Goal: Task Accomplishment & Management: Use online tool/utility

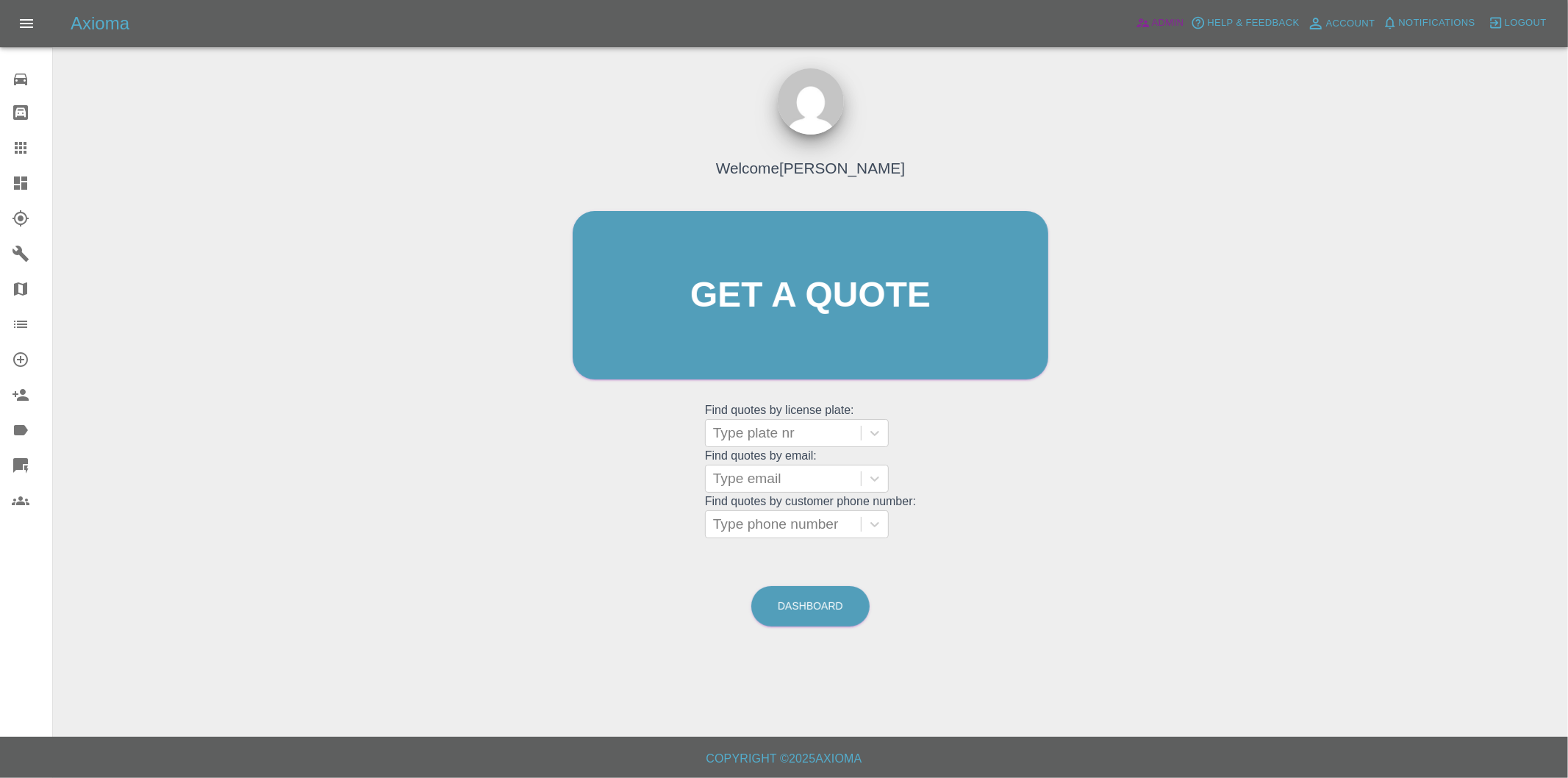
click at [1165, 21] on span "Admin" at bounding box center [1168, 23] width 32 height 17
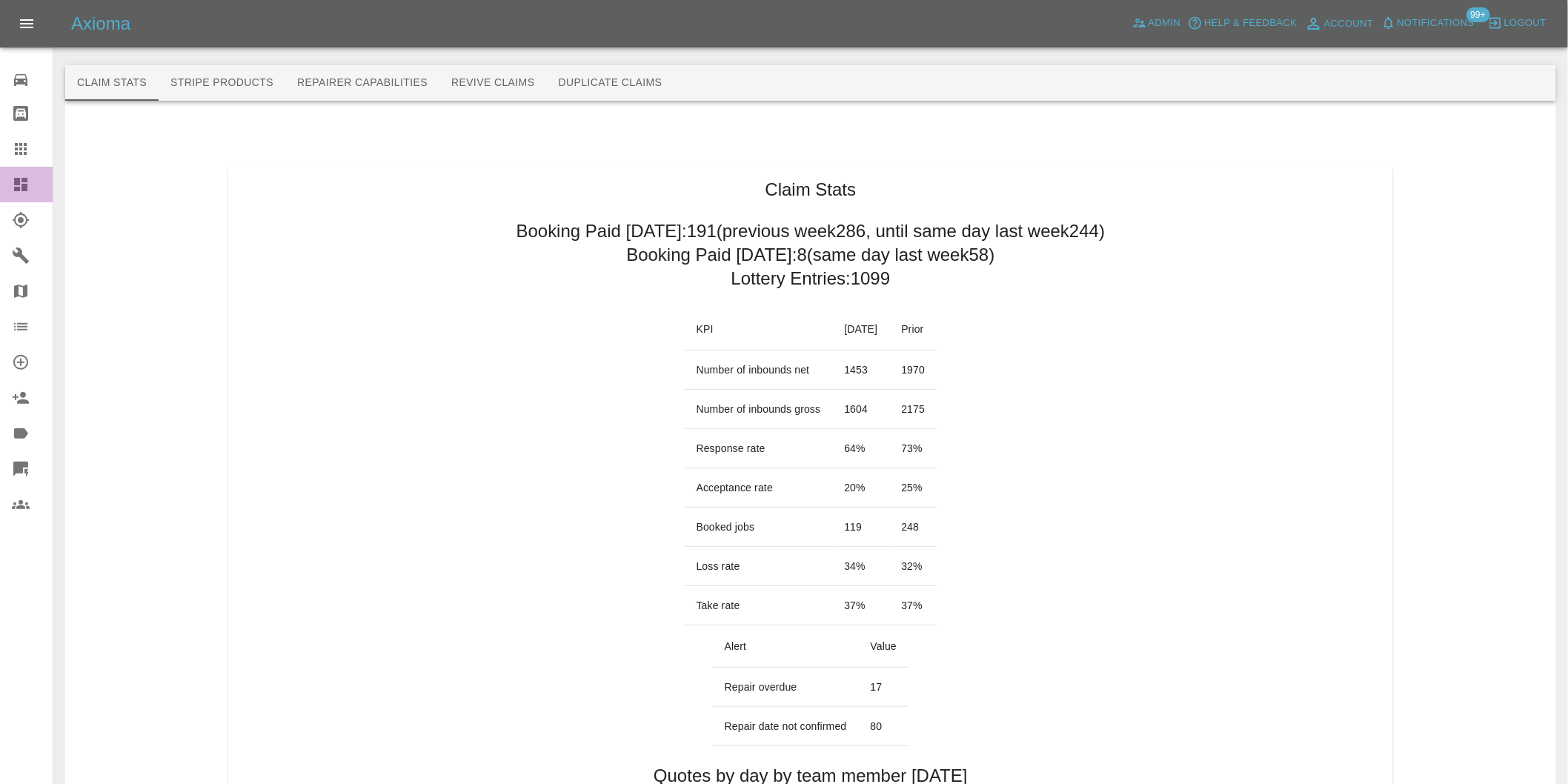
click at [24, 187] on icon at bounding box center [21, 185] width 13 height 13
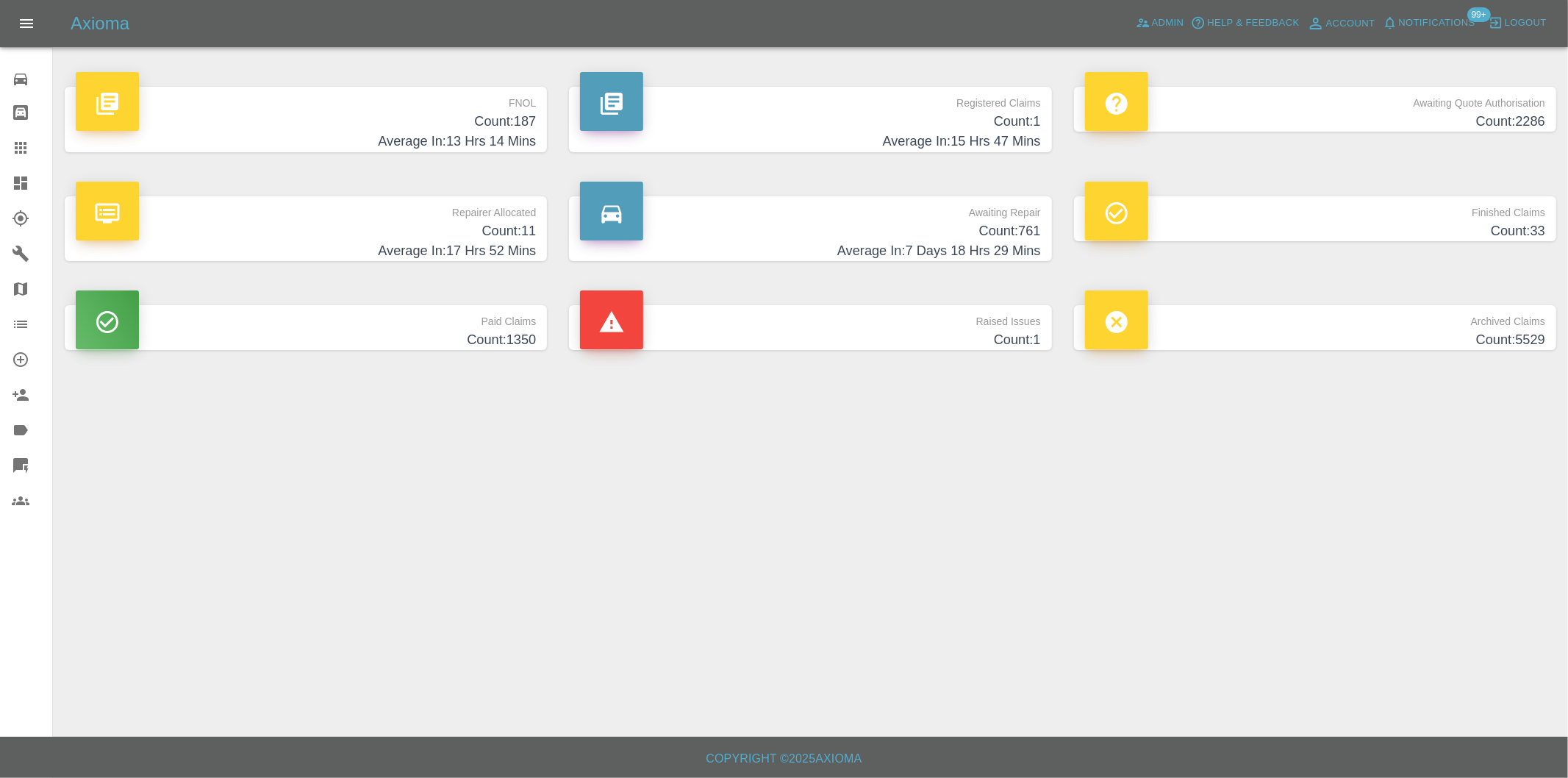
click at [518, 119] on h4 "Count: 187" at bounding box center [306, 121] width 460 height 20
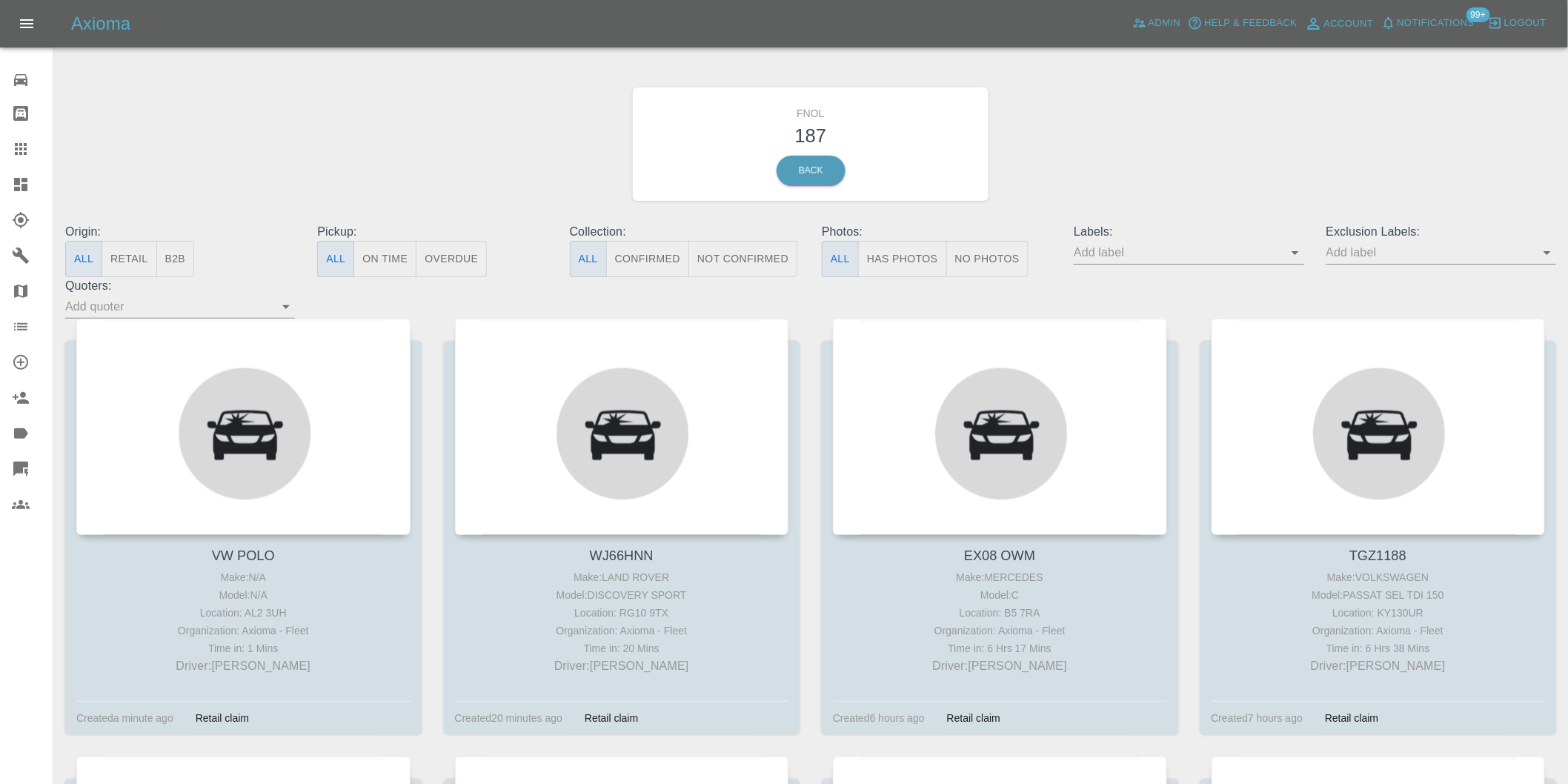
click at [905, 262] on button "Has Photos" at bounding box center [902, 259] width 89 height 37
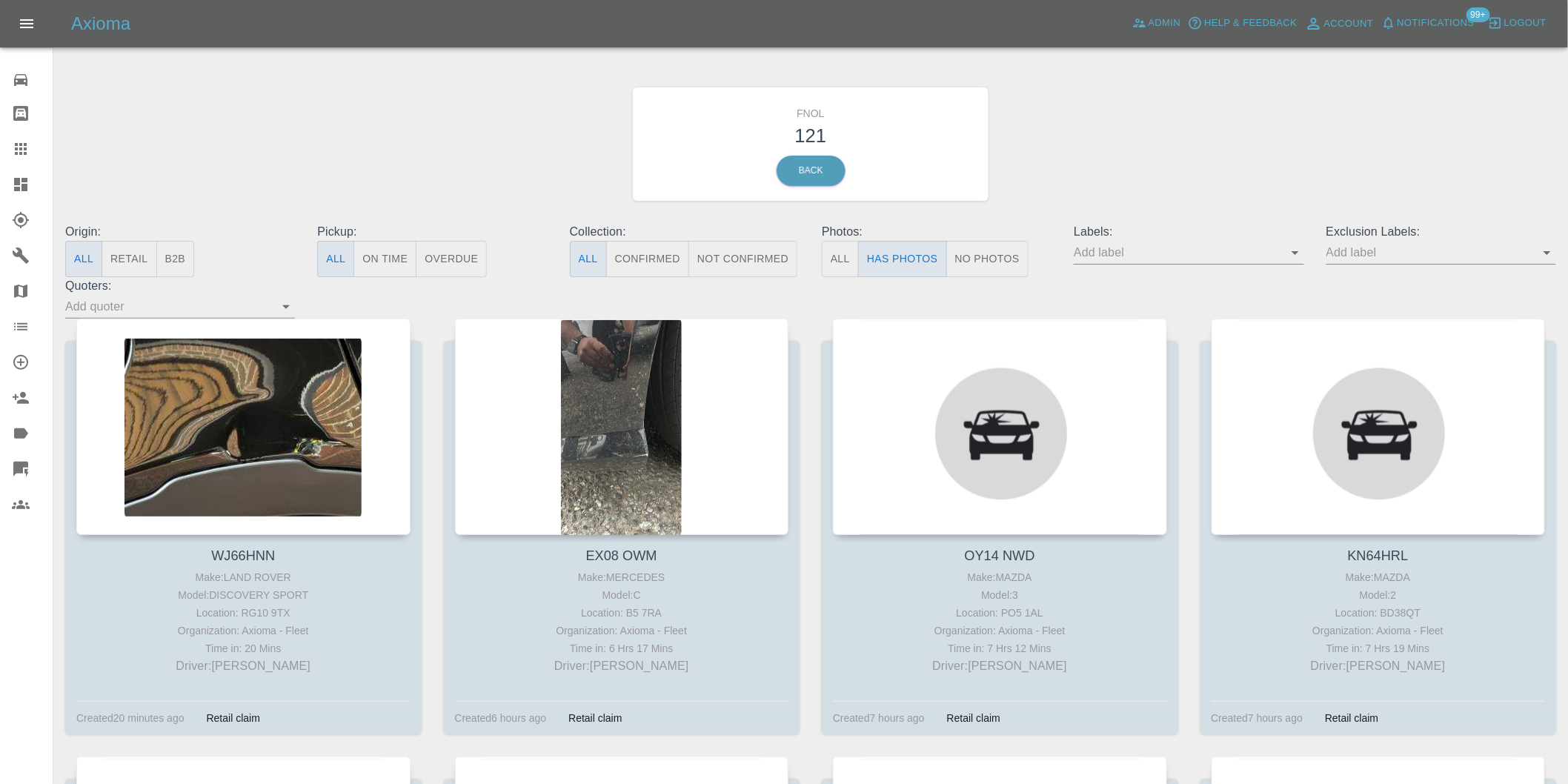
click at [1549, 254] on icon "Open" at bounding box center [1546, 253] width 7 height 3
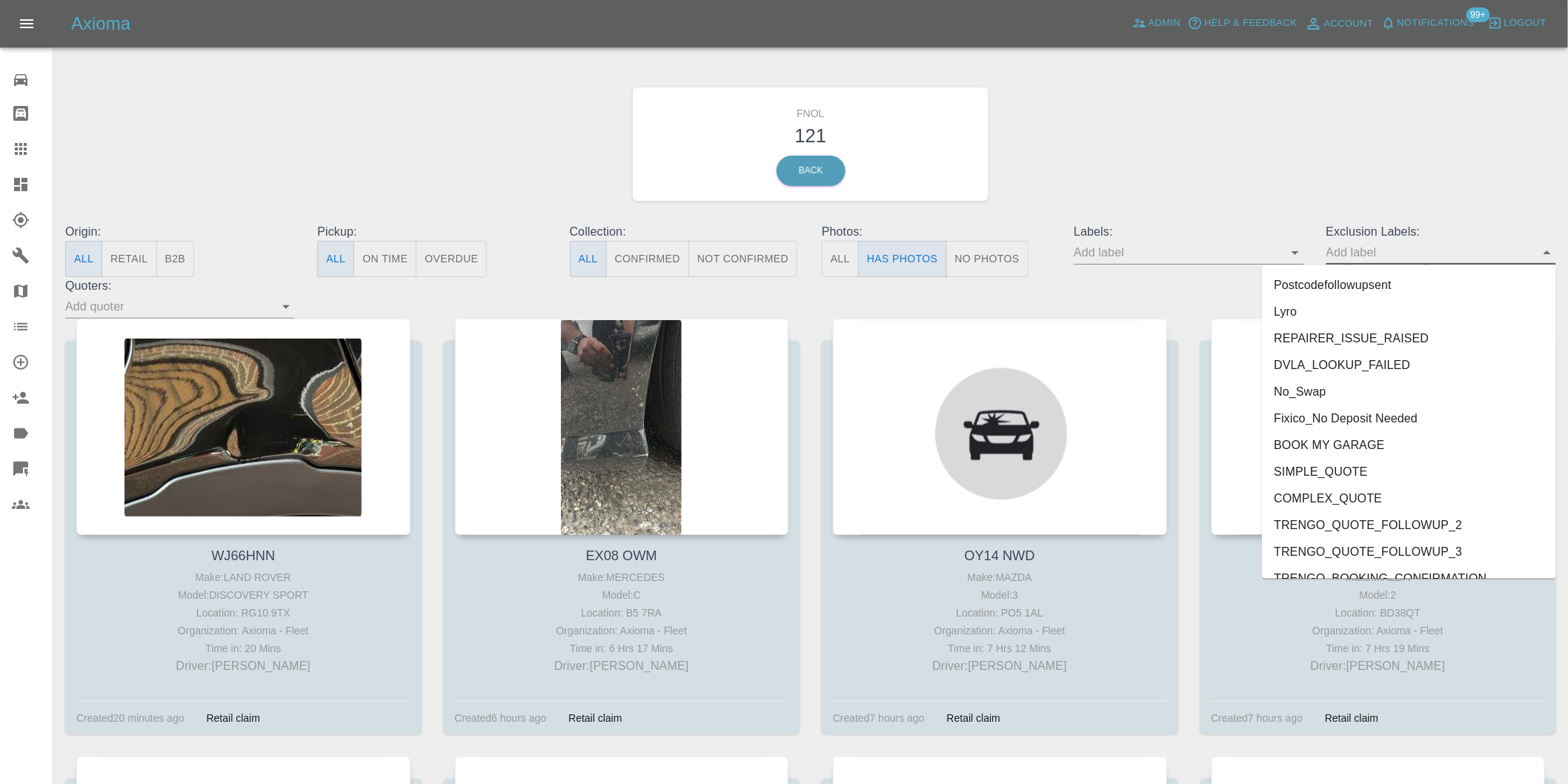
scroll to position [3217, 0]
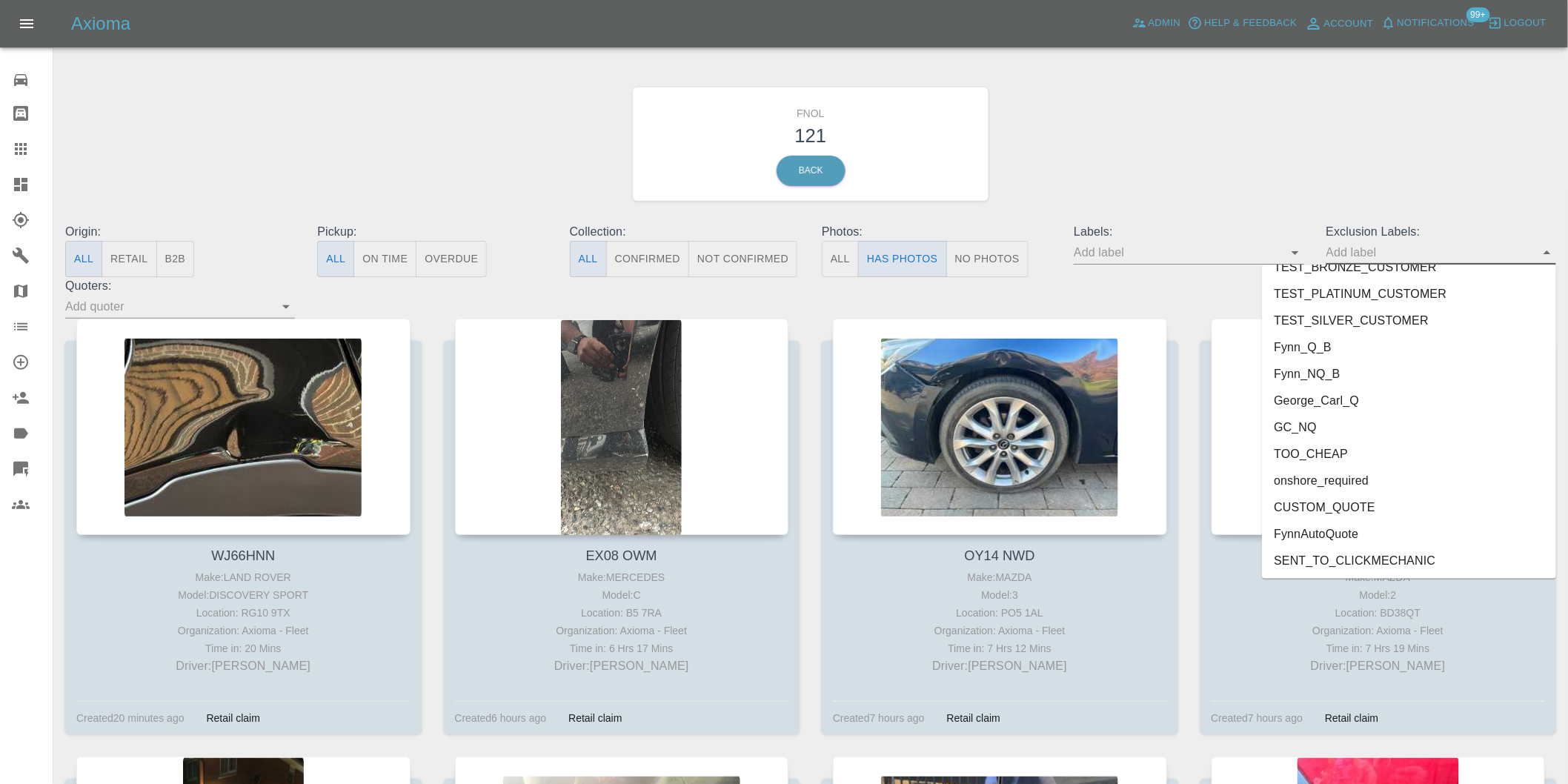
click at [1358, 475] on li "onshore_required" at bounding box center [1409, 481] width 294 height 27
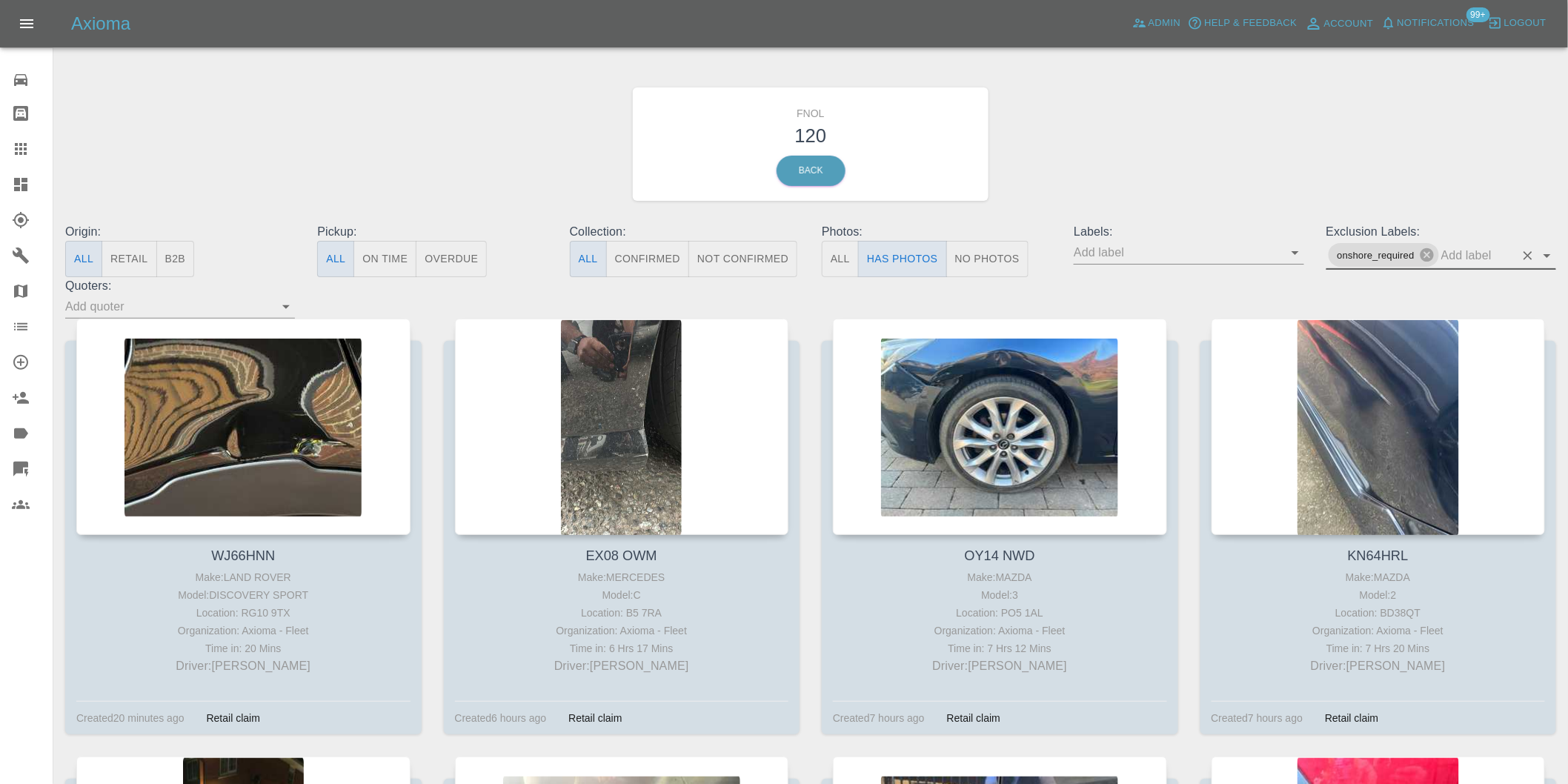
click at [1551, 255] on icon "Open" at bounding box center [1546, 255] width 17 height 17
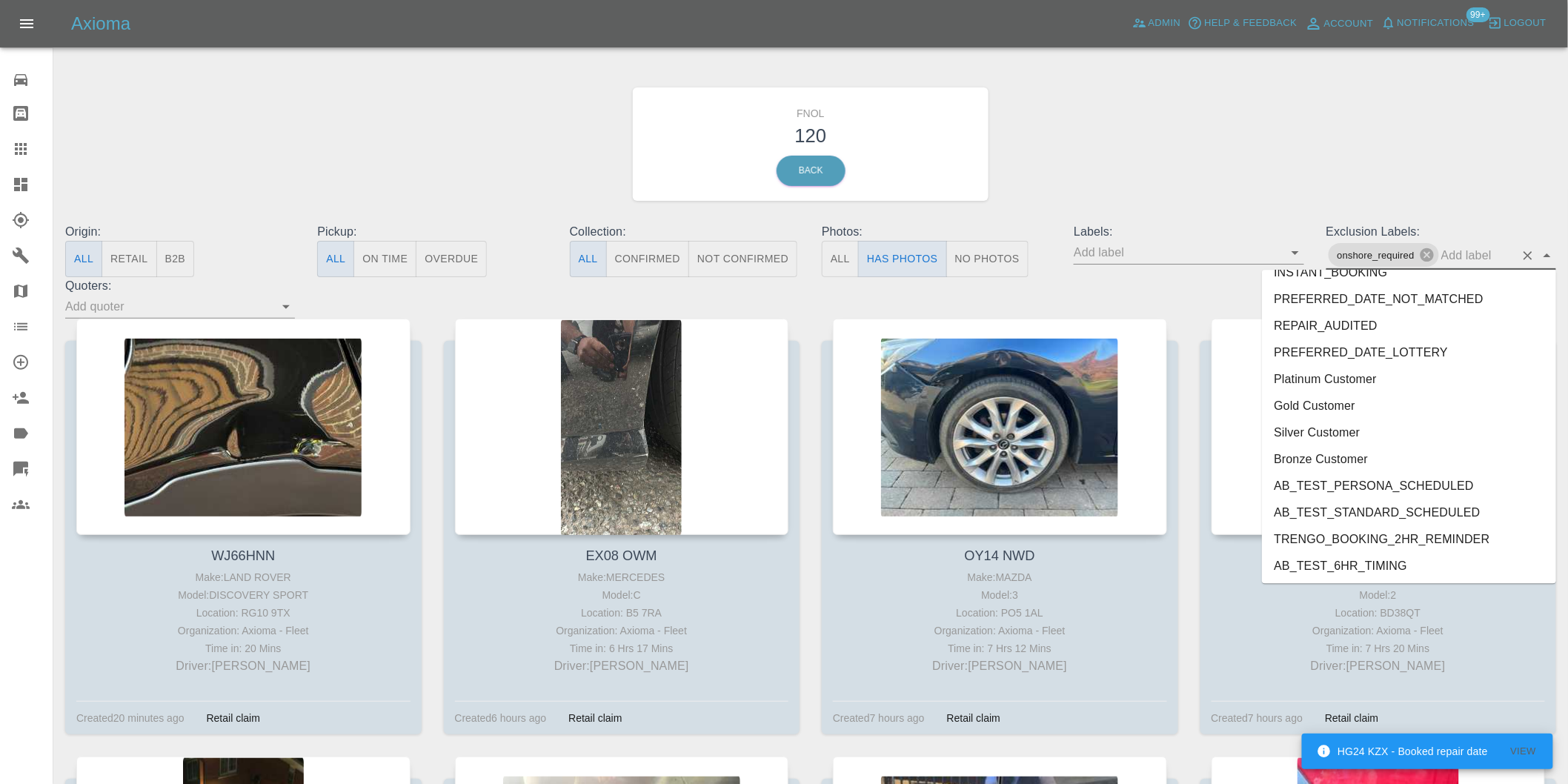
scroll to position [3191, 0]
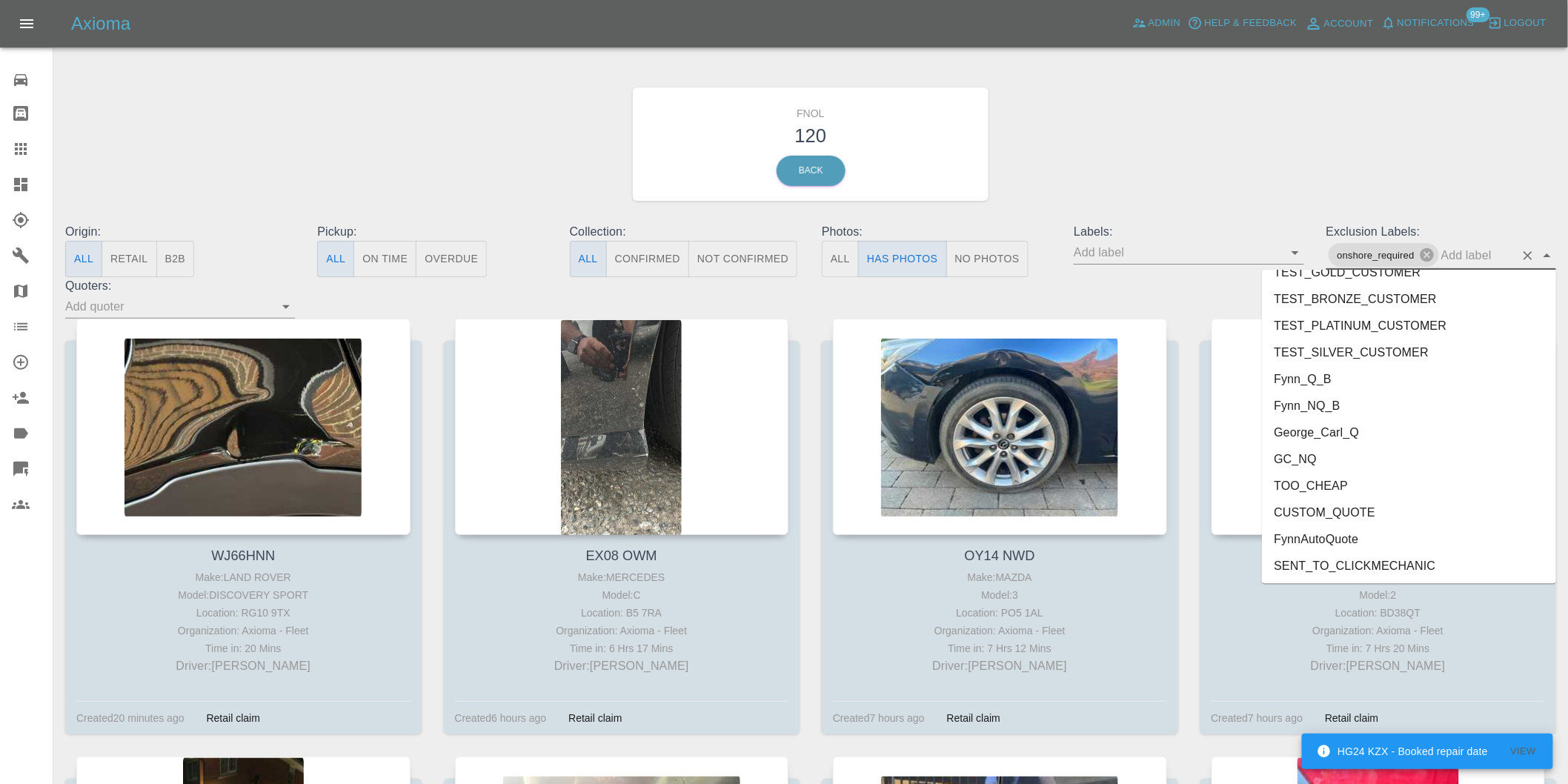
click at [1331, 436] on li "George_Carl_Q" at bounding box center [1409, 432] width 294 height 27
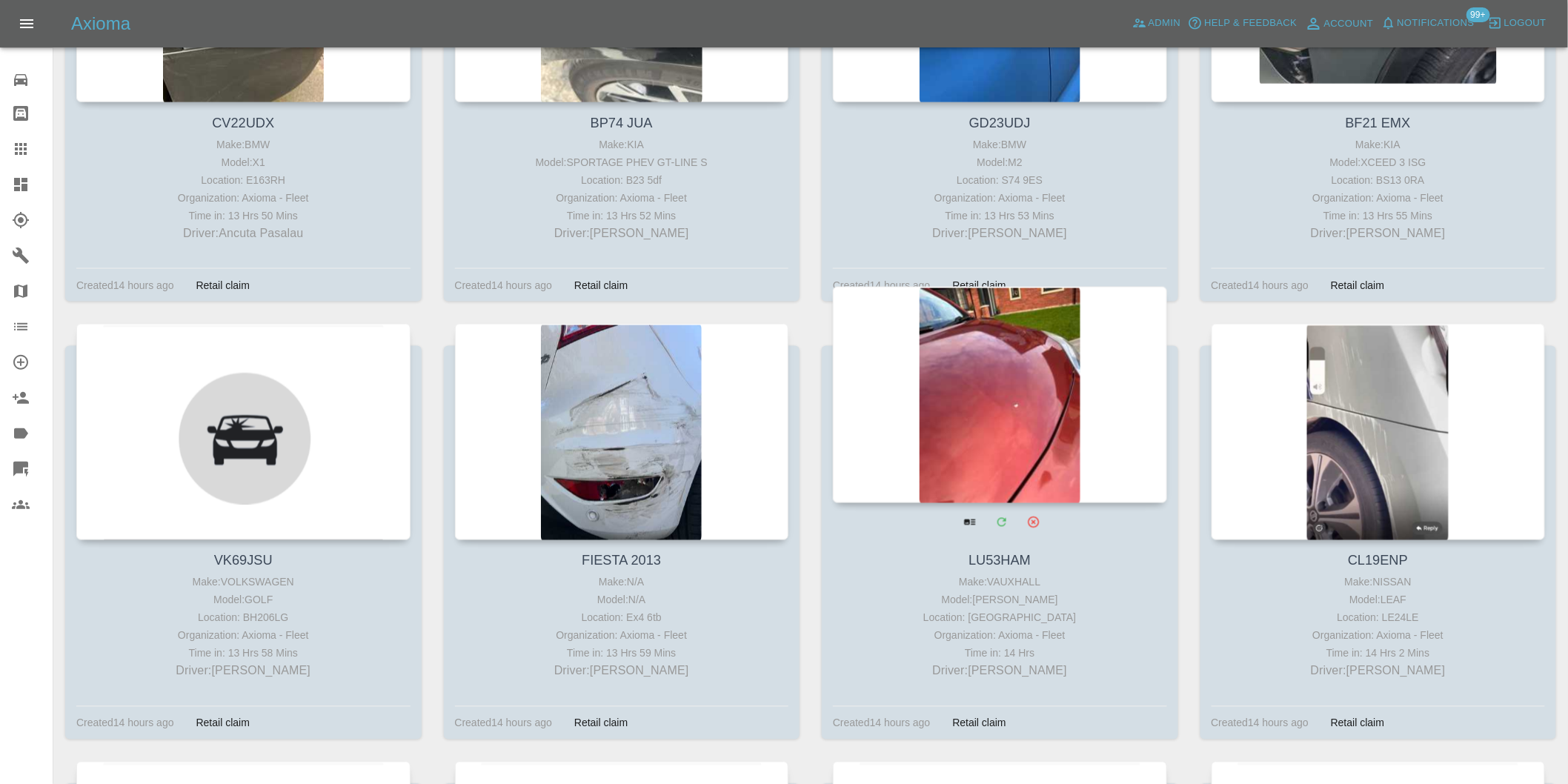
scroll to position [7903, 0]
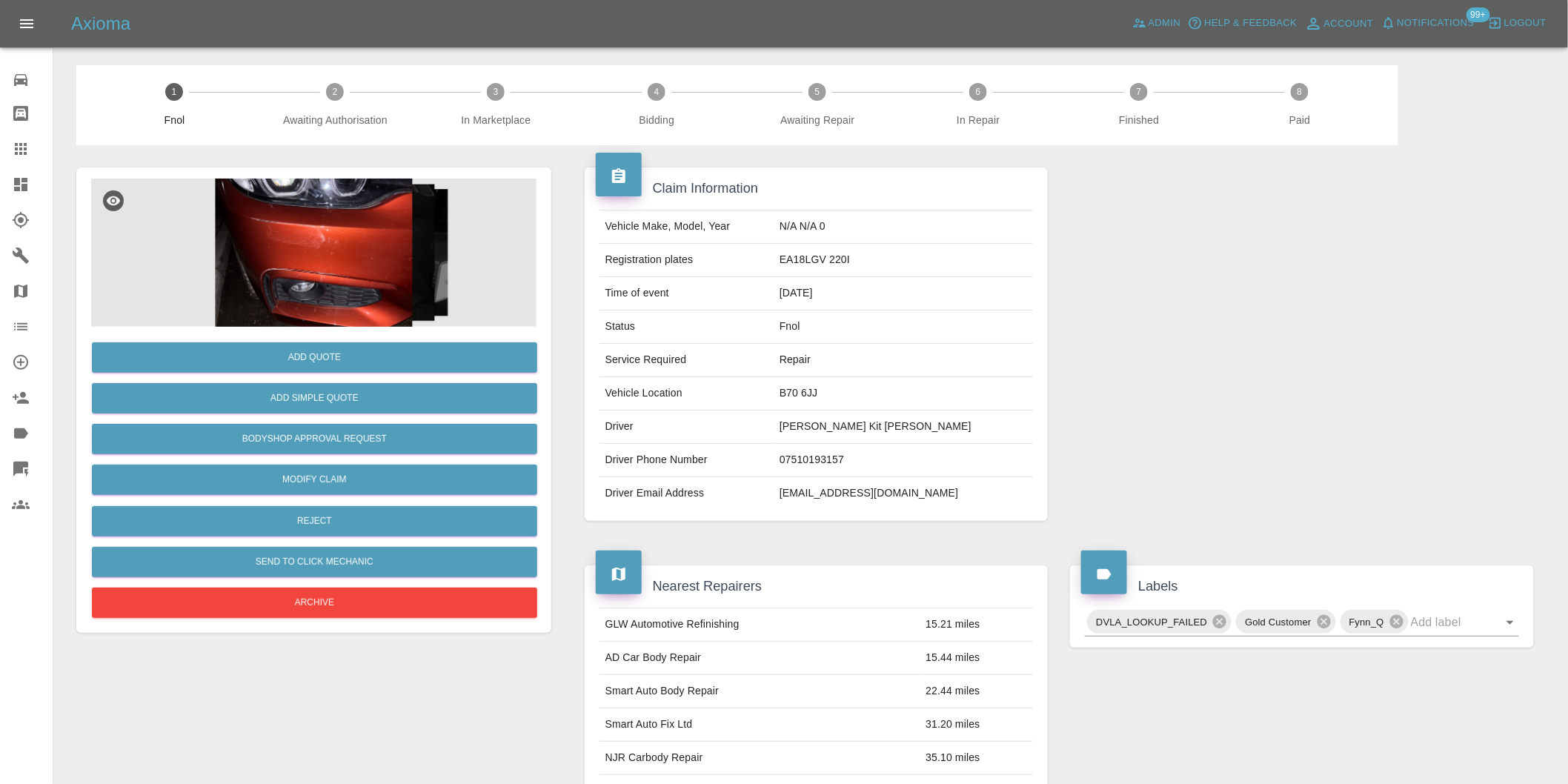
click at [313, 242] on img at bounding box center [314, 253] width 446 height 148
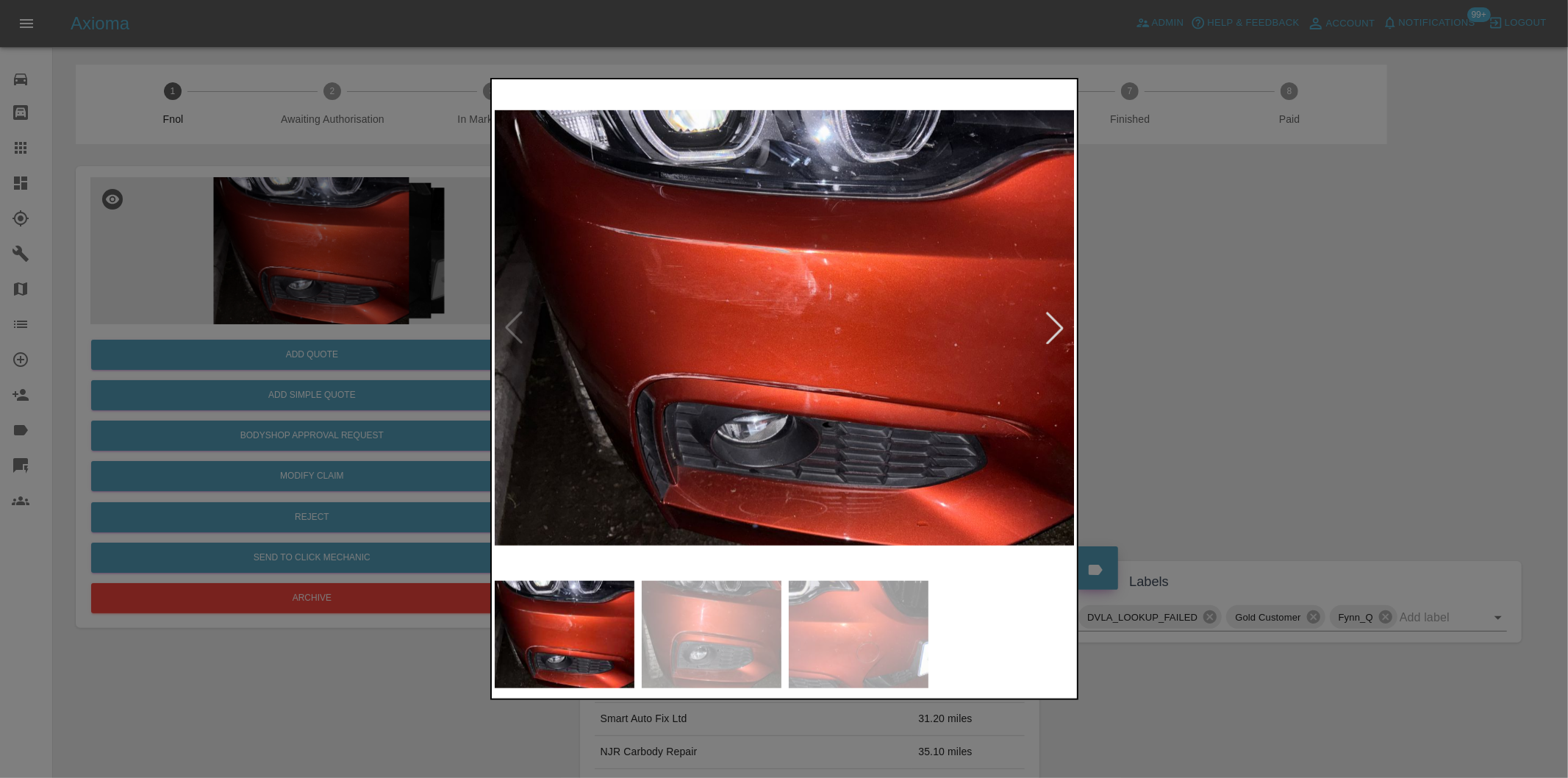
click at [1044, 328] on div at bounding box center [1054, 328] width 32 height 32
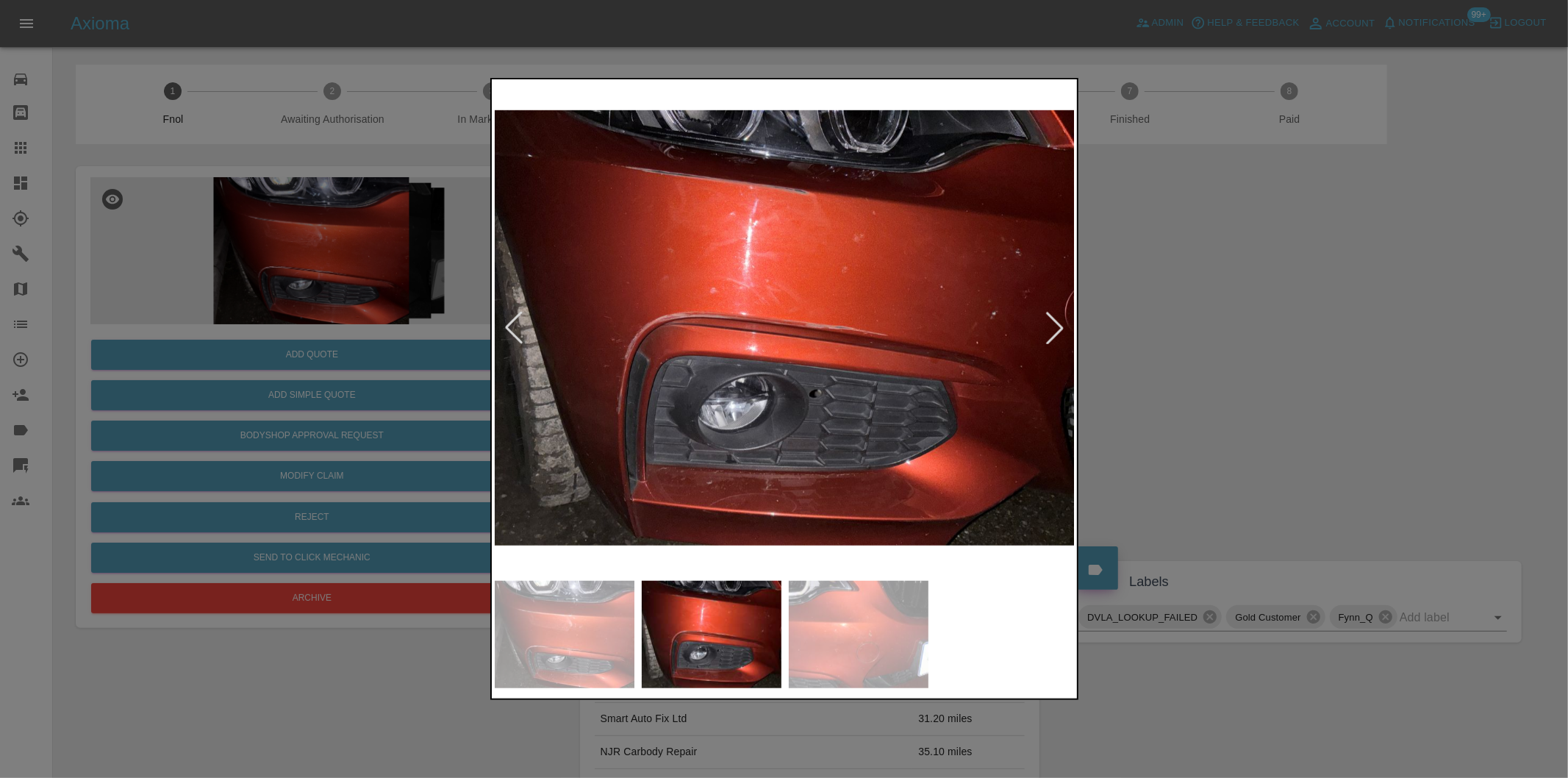
click at [1051, 331] on div at bounding box center [1054, 328] width 32 height 32
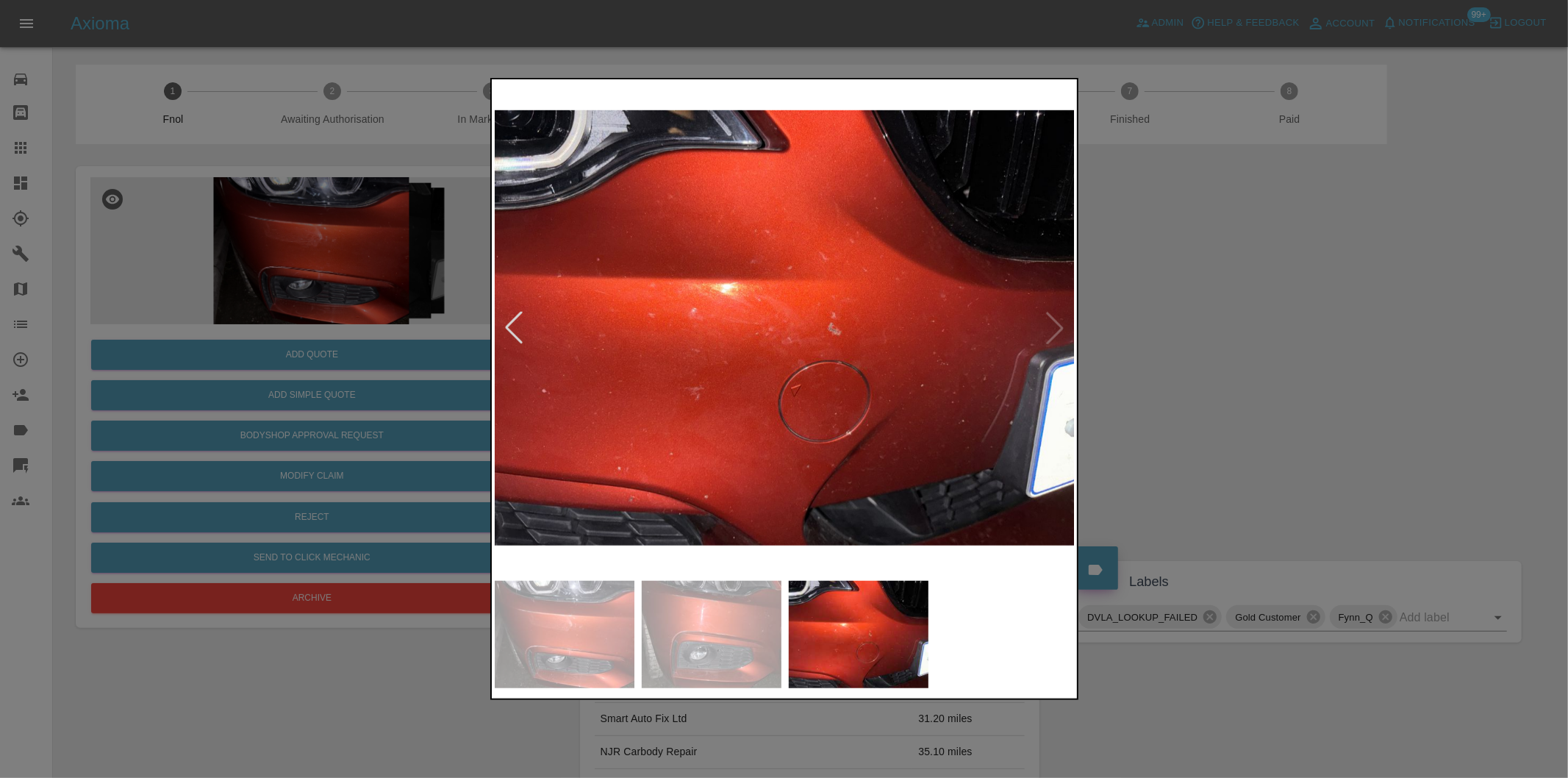
click at [1052, 322] on img at bounding box center [785, 328] width 581 height 491
drag, startPoint x: 1196, startPoint y: 356, endPoint x: 1162, endPoint y: 349, distance: 34.7
click at [1193, 355] on div at bounding box center [784, 389] width 1568 height 778
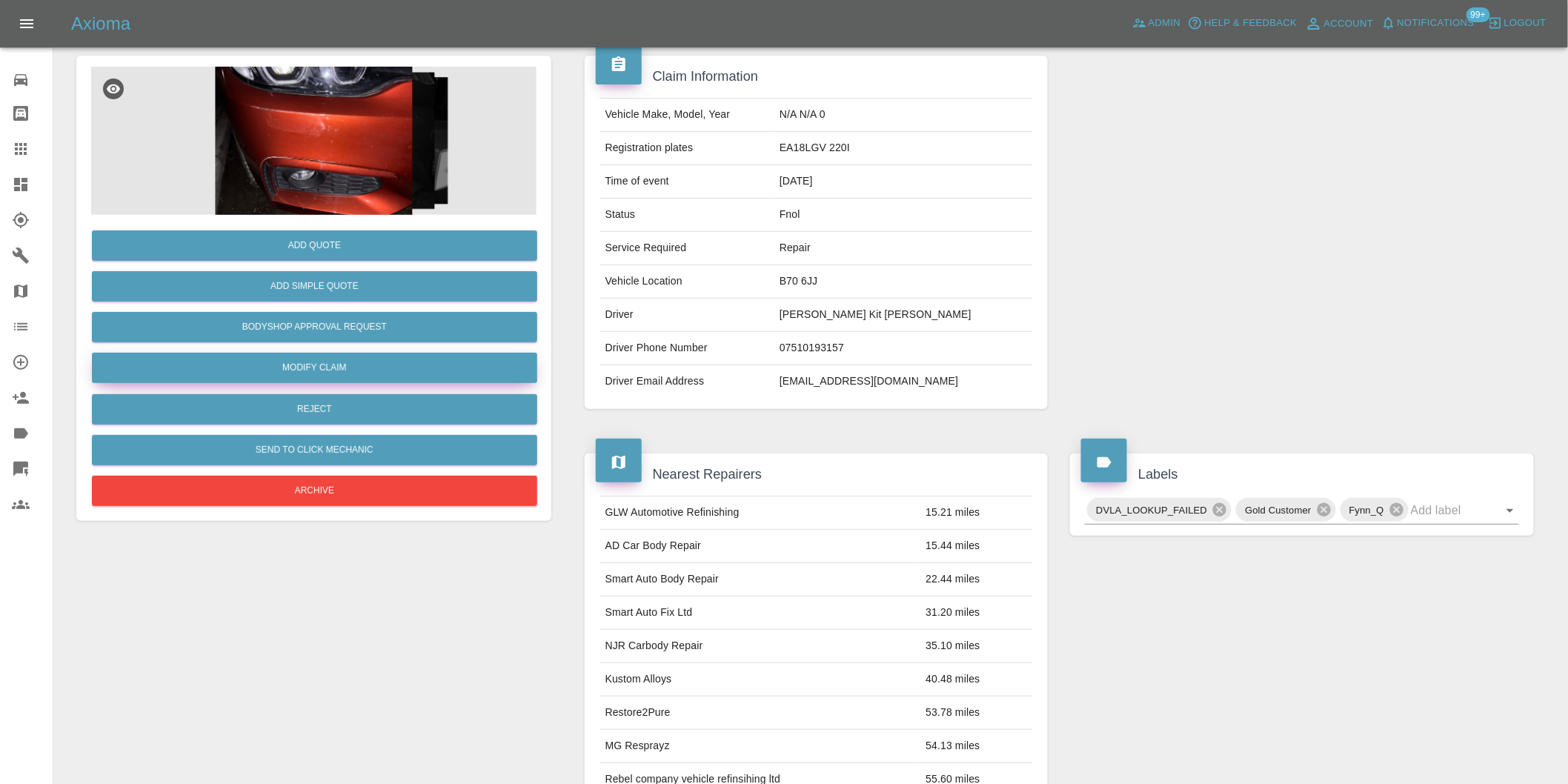
scroll to position [20, 0]
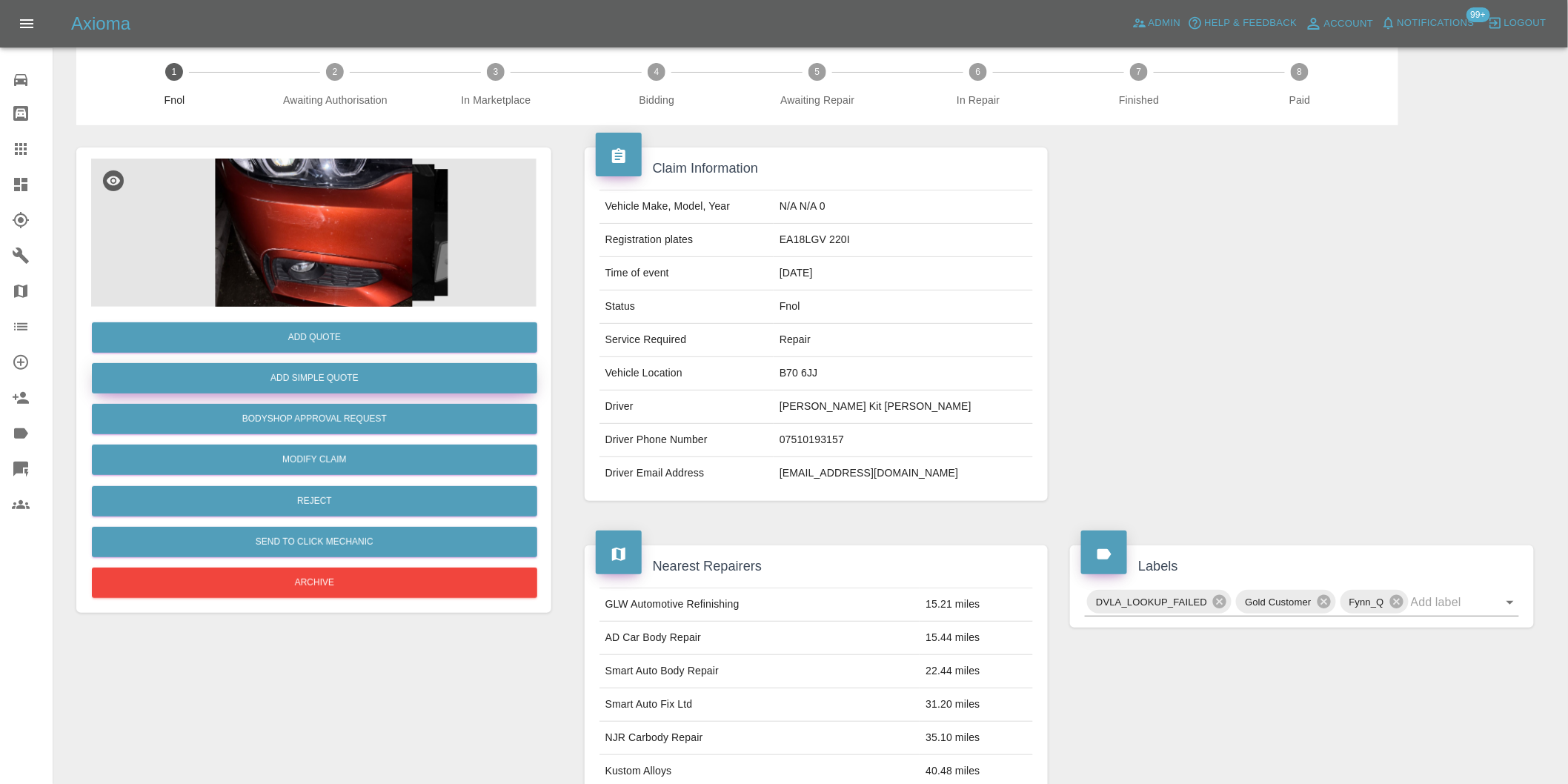
click at [348, 387] on button "Add Simple Quote" at bounding box center [315, 378] width 446 height 31
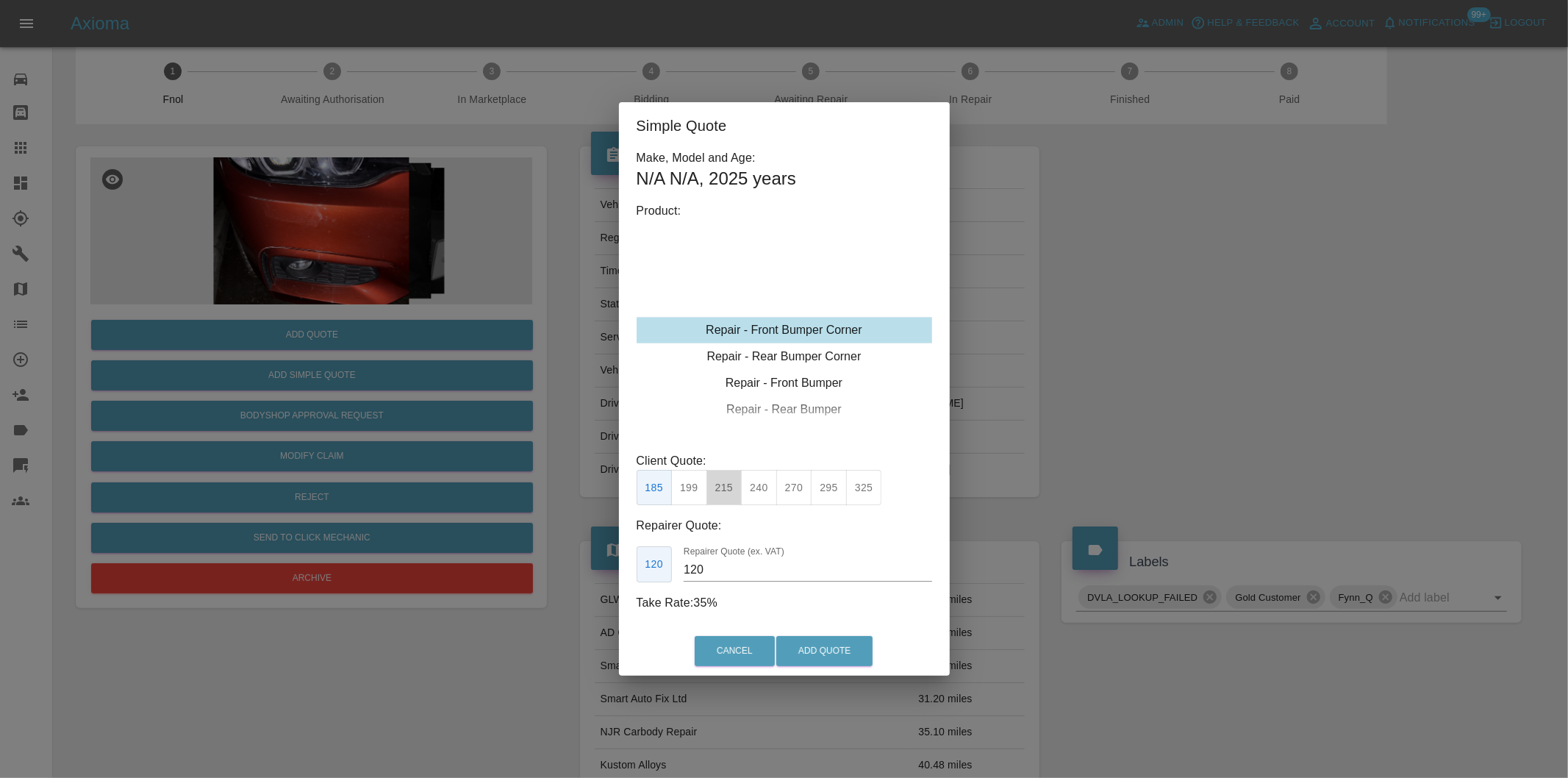
click at [724, 486] on button "215" at bounding box center [724, 488] width 36 height 36
type input "135"
click at [817, 663] on button "Add Quote" at bounding box center [824, 651] width 97 height 31
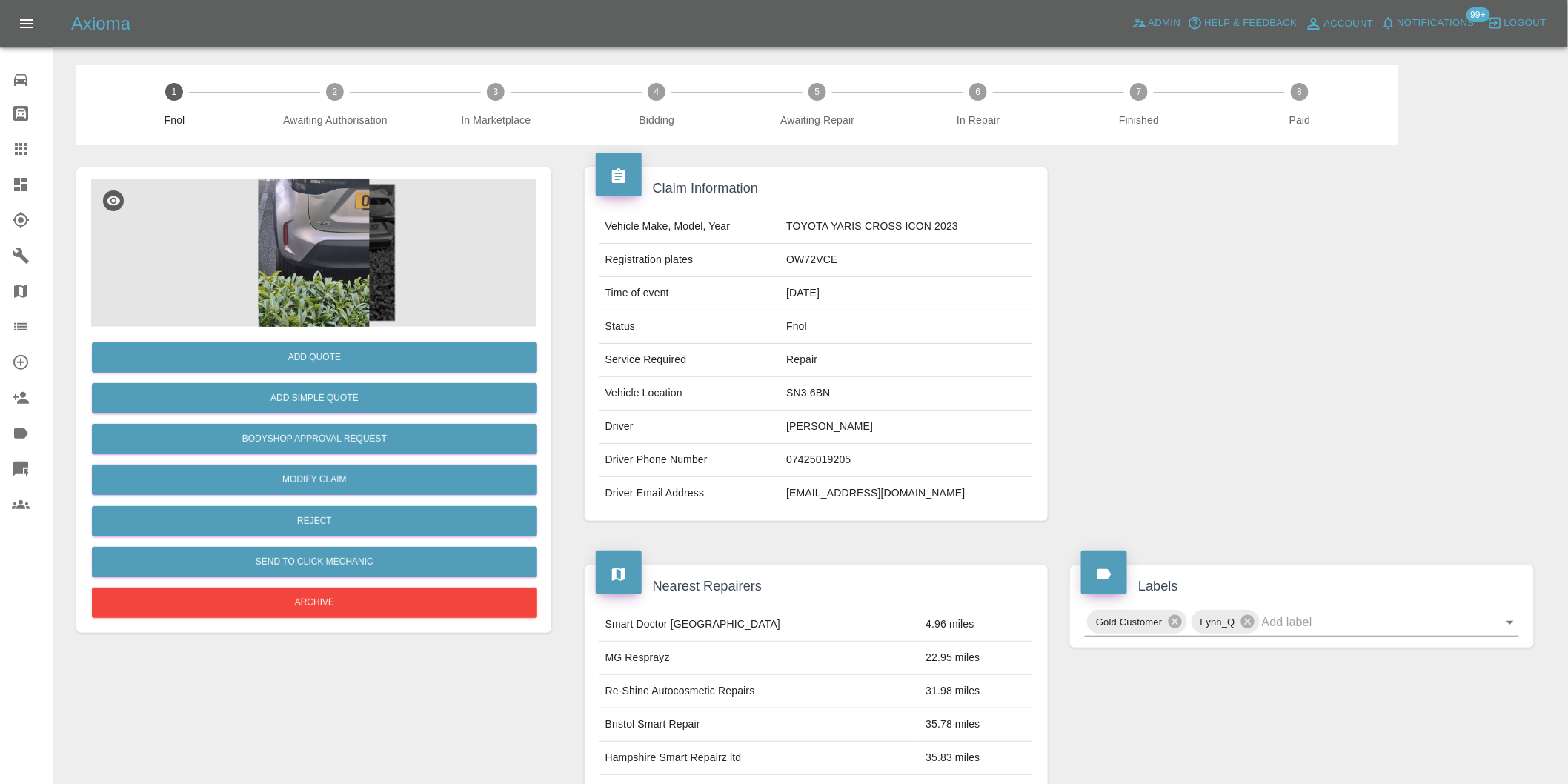
click at [311, 211] on img at bounding box center [314, 253] width 446 height 148
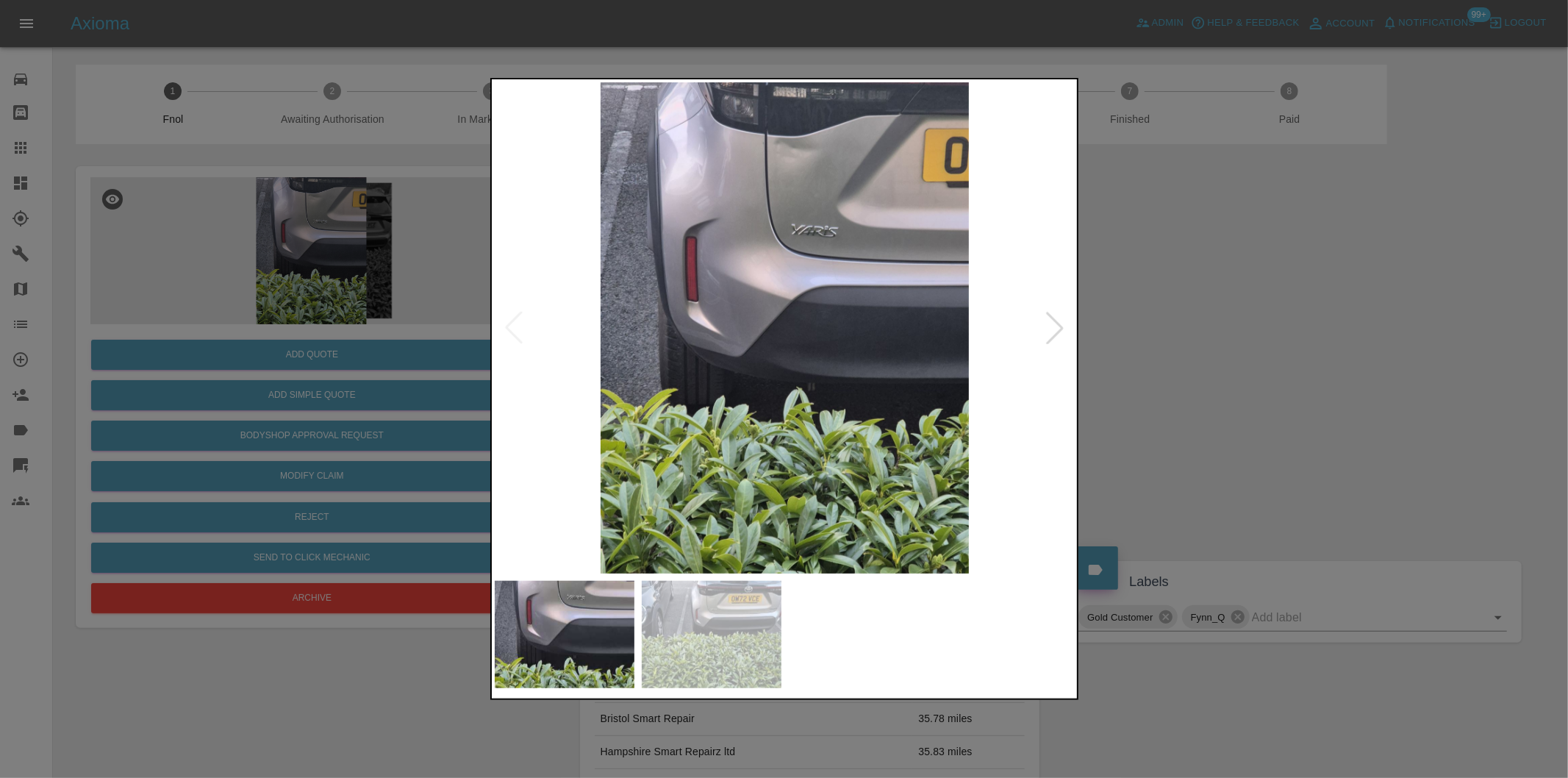
click at [1053, 325] on div at bounding box center [1054, 328] width 32 height 32
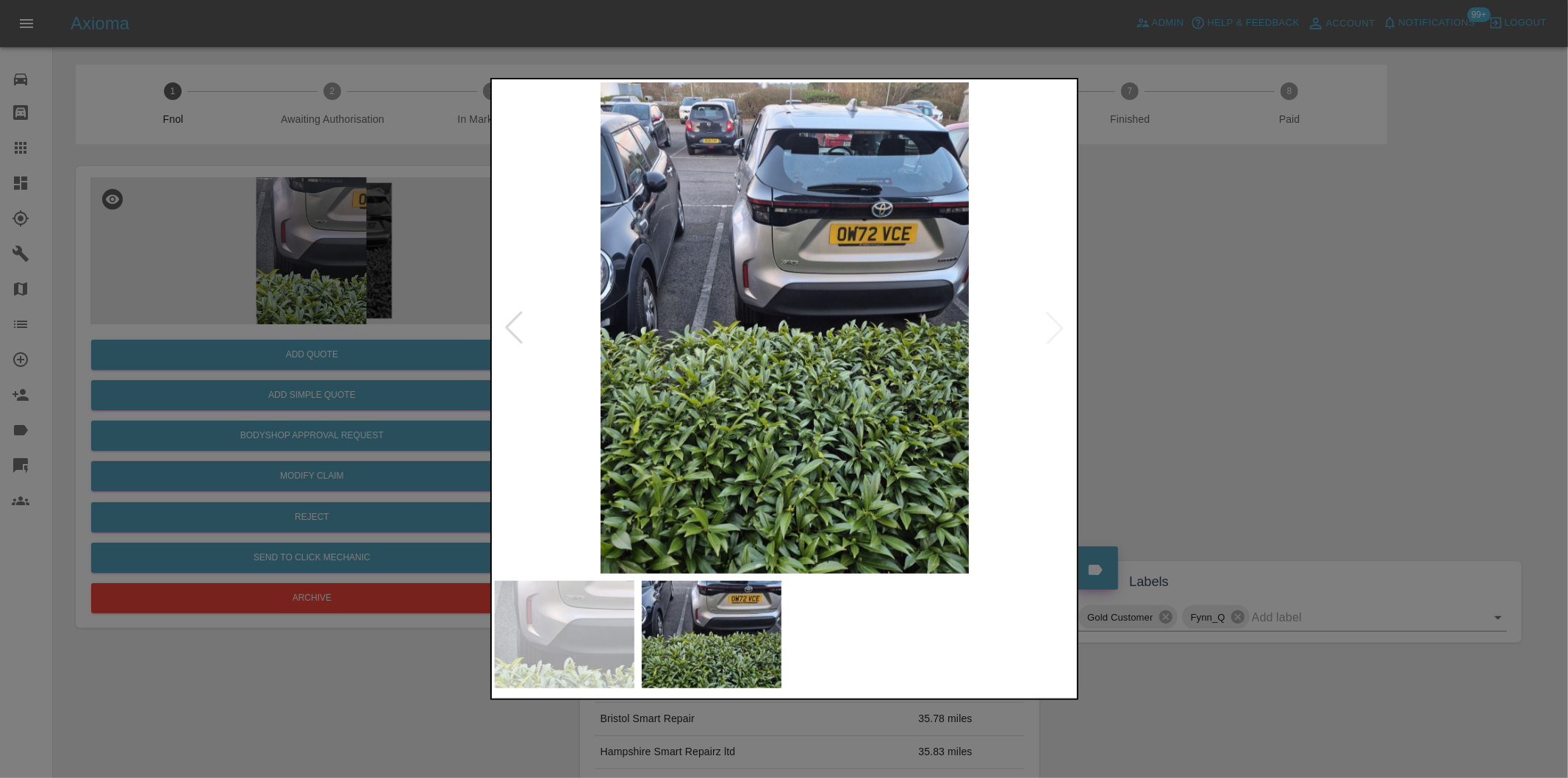
click at [1194, 378] on div at bounding box center [784, 389] width 1568 height 778
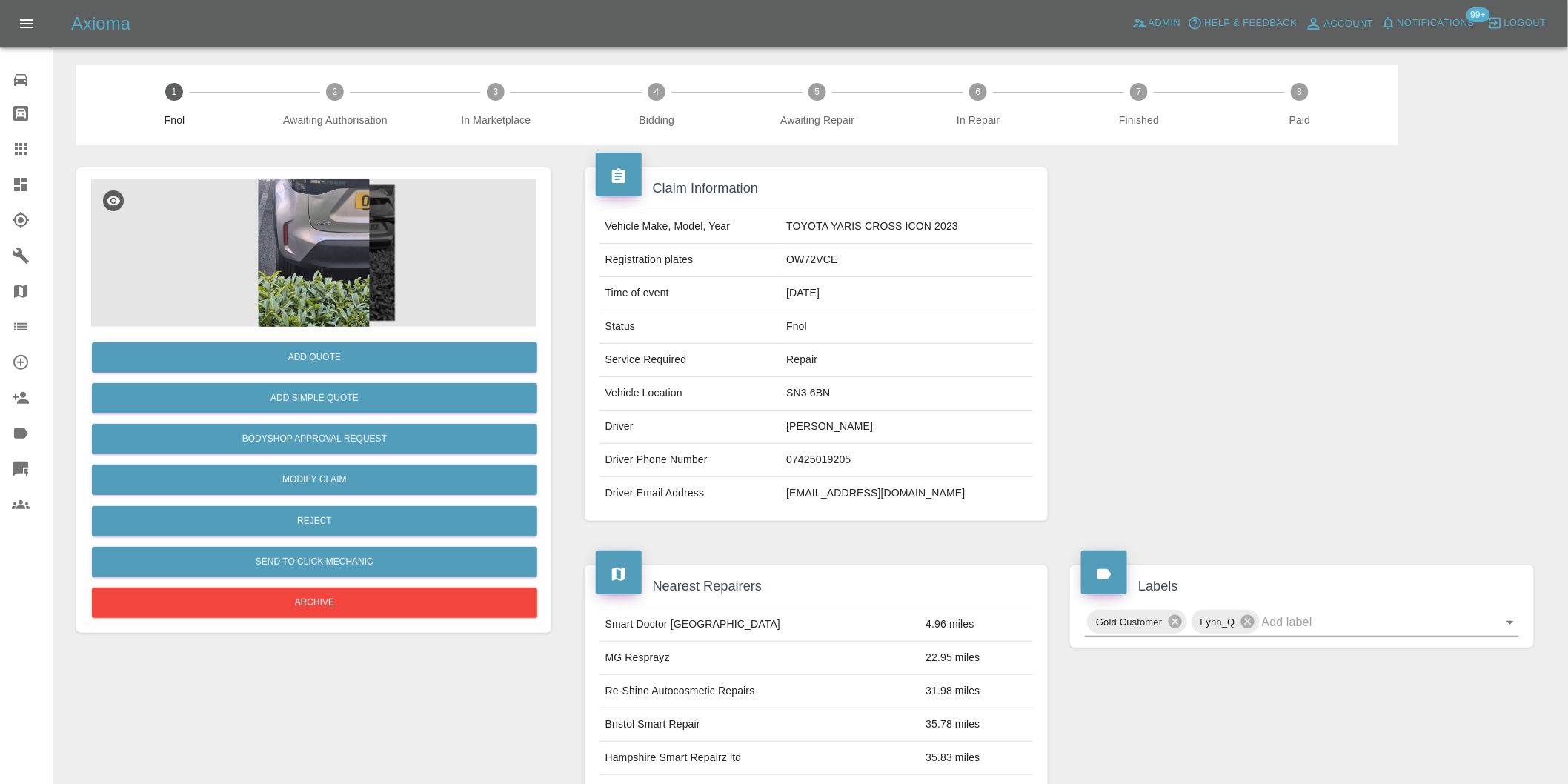
click at [341, 235] on img at bounding box center [314, 253] width 446 height 148
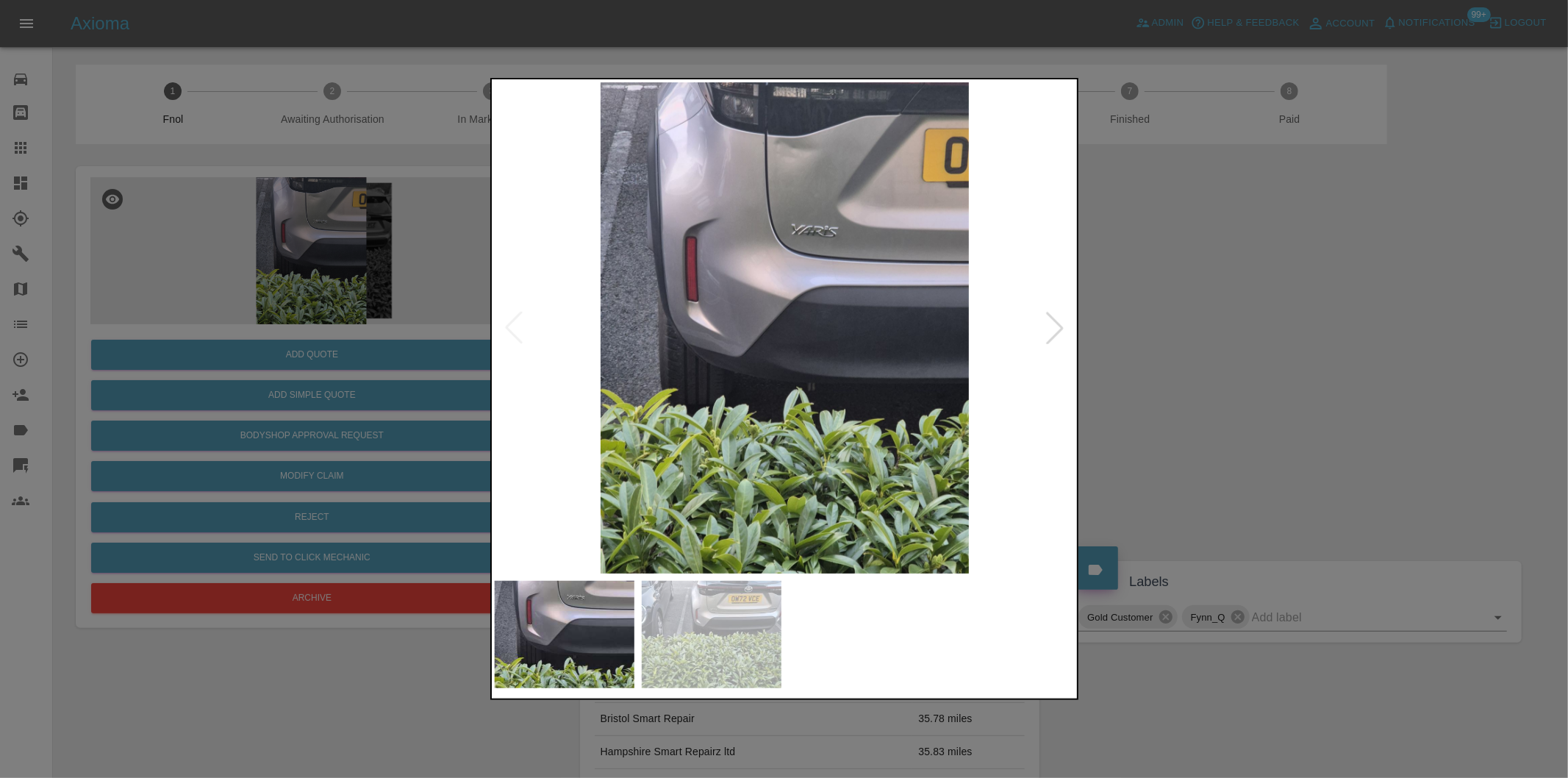
click at [1048, 332] on div at bounding box center [1054, 328] width 32 height 32
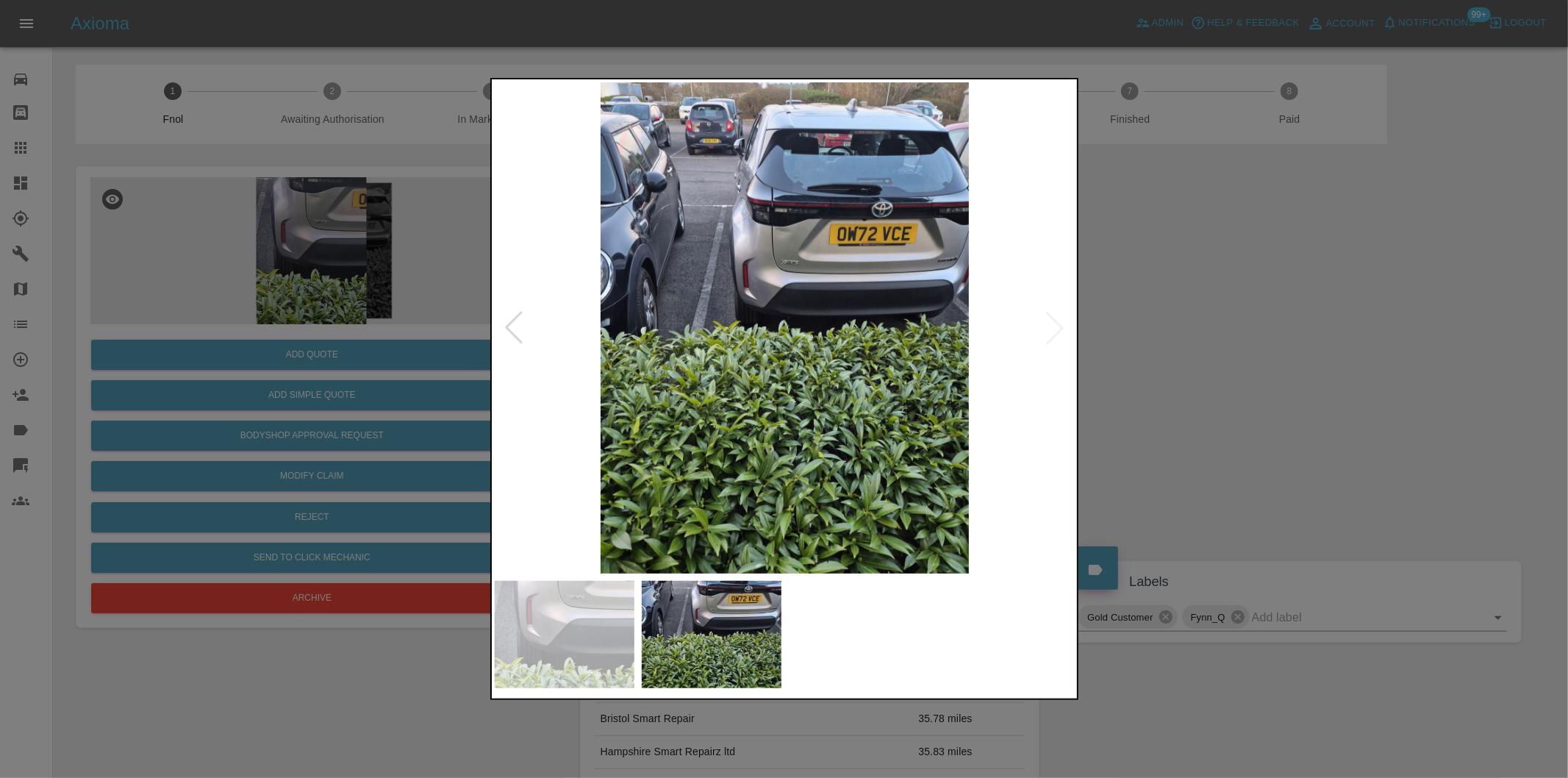
drag, startPoint x: 1193, startPoint y: 323, endPoint x: 959, endPoint y: 319, distance: 234.0
click at [1182, 321] on div at bounding box center [784, 389] width 1568 height 778
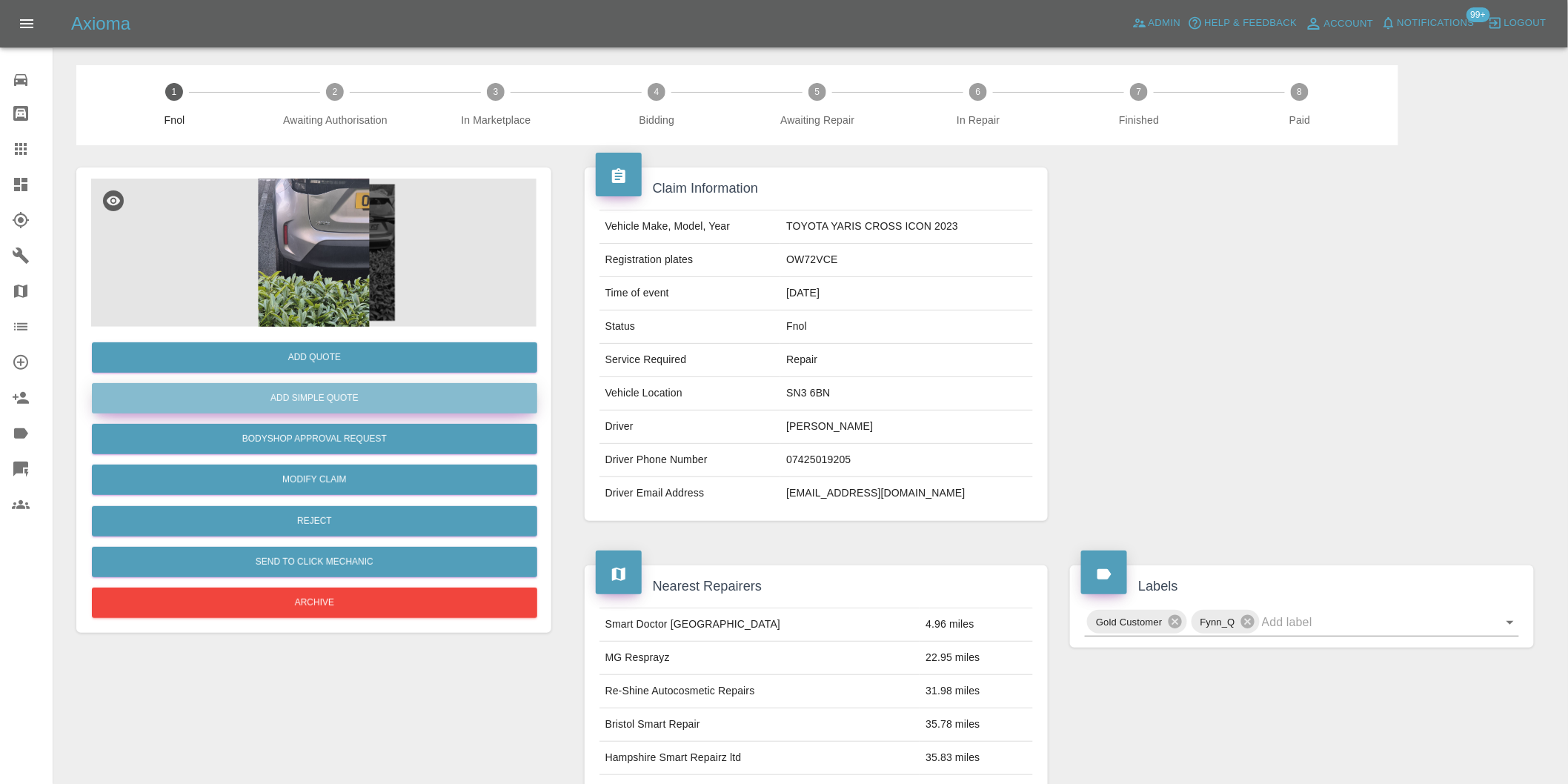
click at [371, 397] on button "Add Simple Quote" at bounding box center [315, 398] width 446 height 31
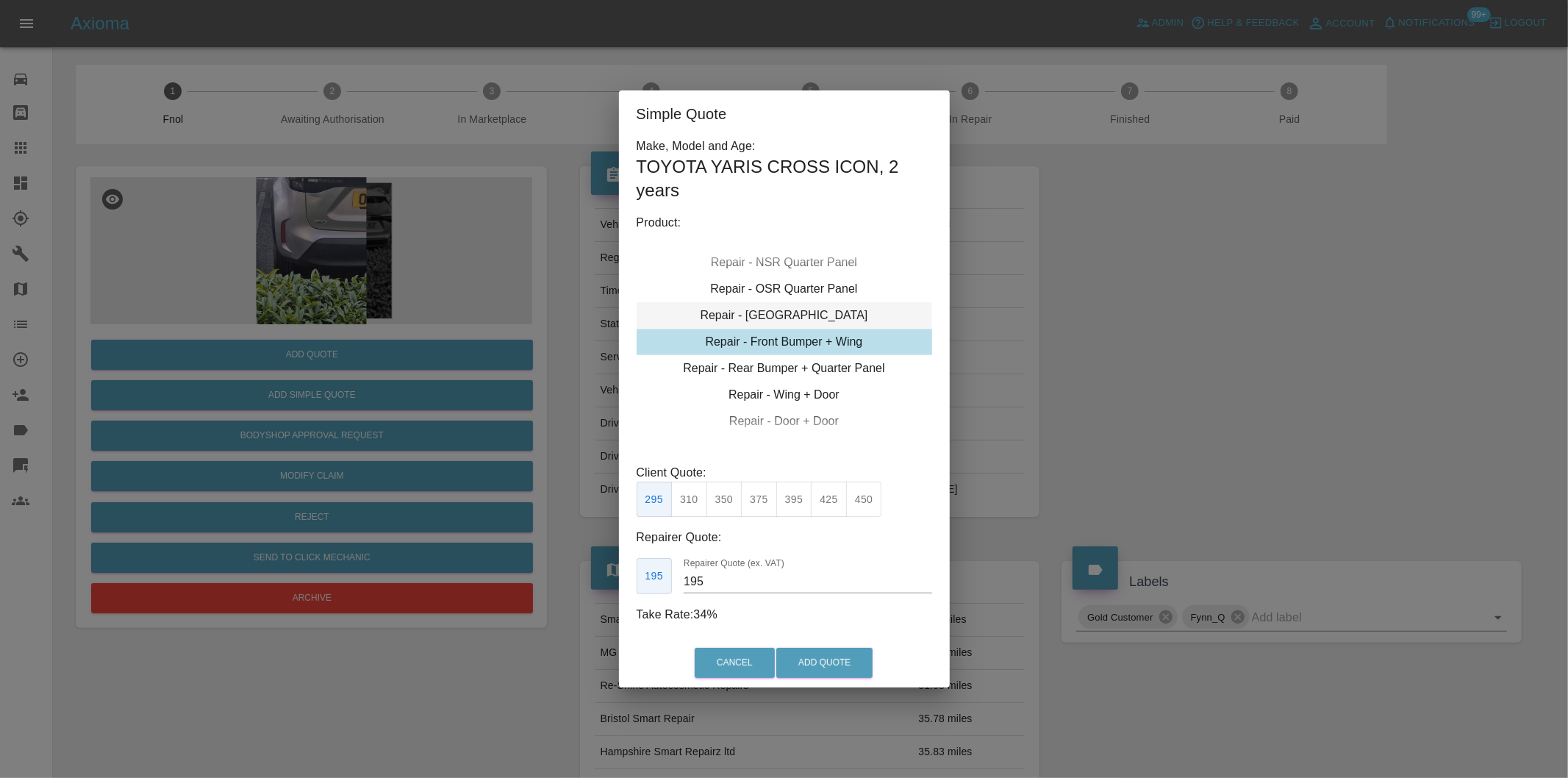
click at [824, 314] on div "Repair - Tailgate" at bounding box center [784, 315] width 295 height 26
click at [793, 504] on button "325" at bounding box center [794, 500] width 36 height 36
type input "210"
click at [827, 656] on button "Add Quote" at bounding box center [824, 662] width 97 height 31
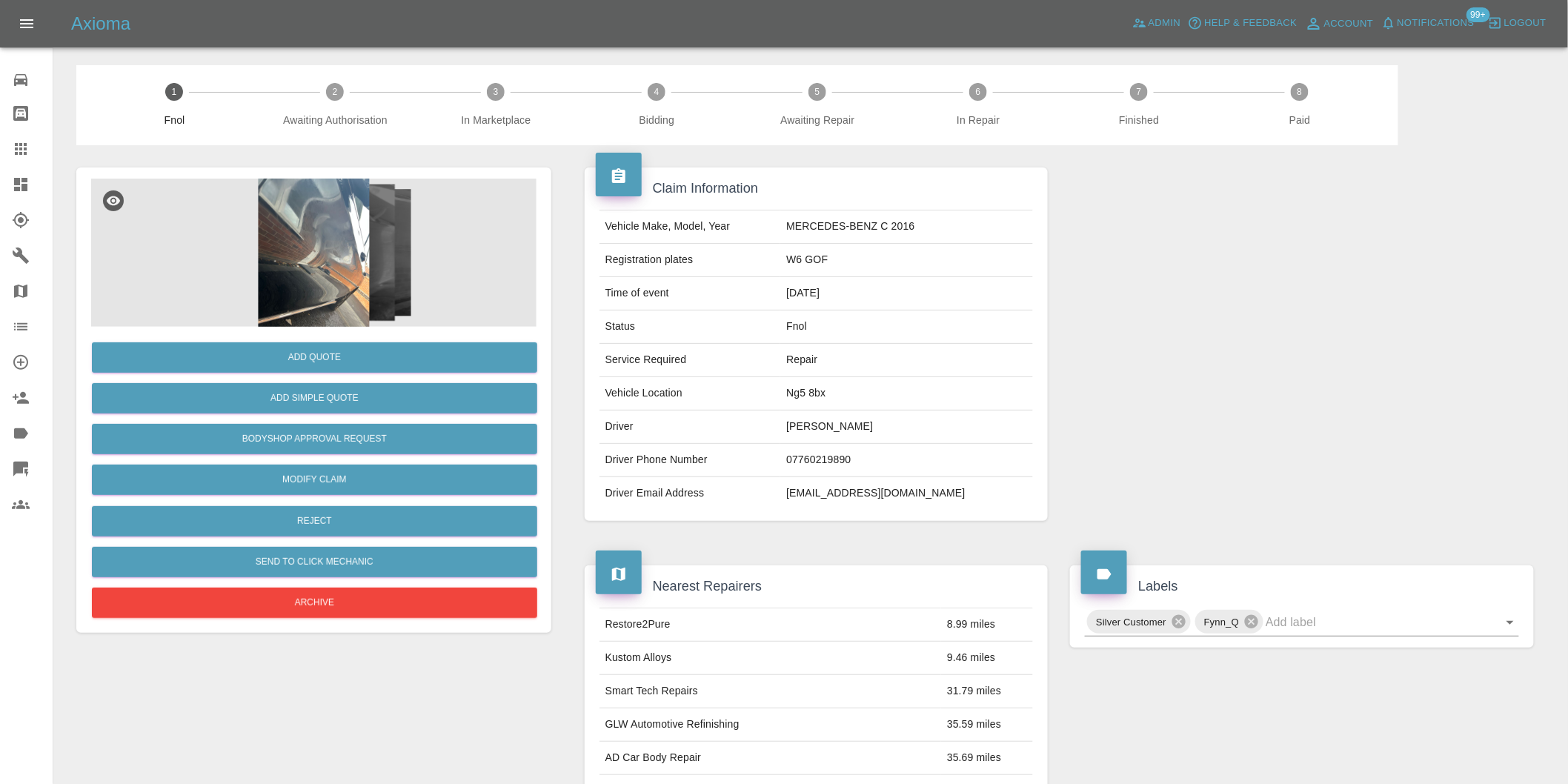
click at [291, 232] on img at bounding box center [314, 253] width 446 height 148
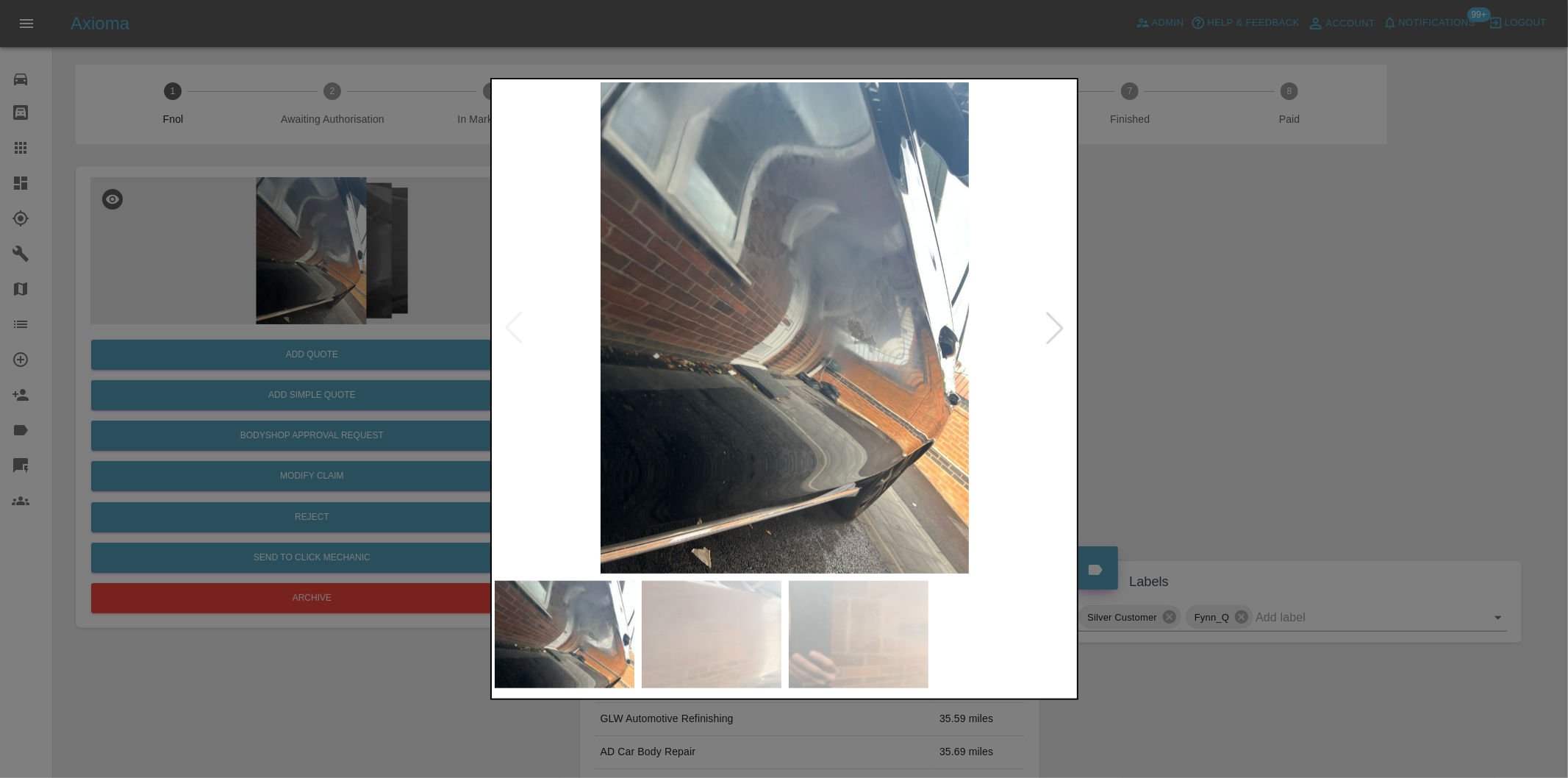
click at [1048, 329] on div at bounding box center [1054, 328] width 32 height 32
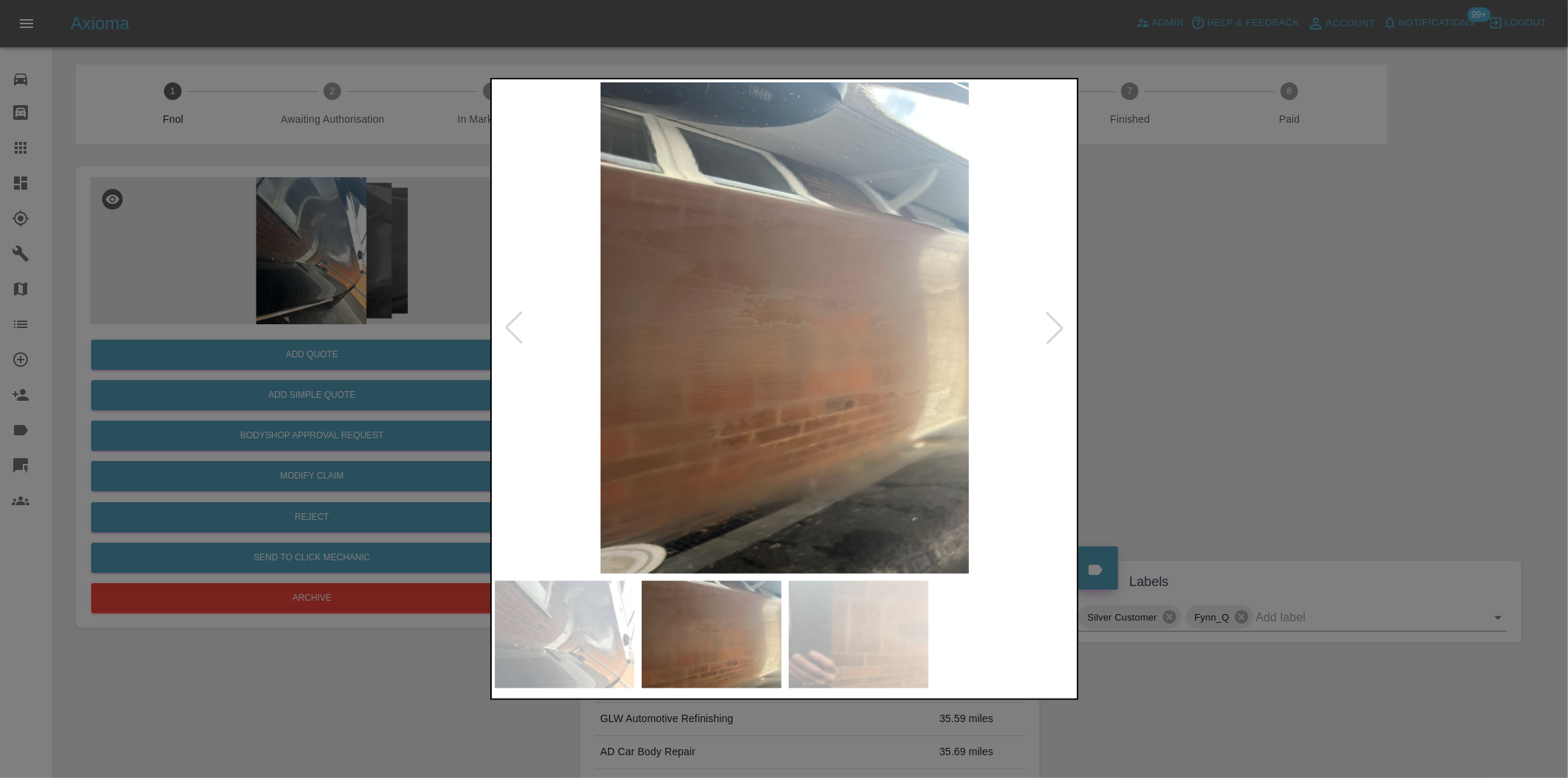
click at [1048, 329] on div at bounding box center [1054, 328] width 32 height 32
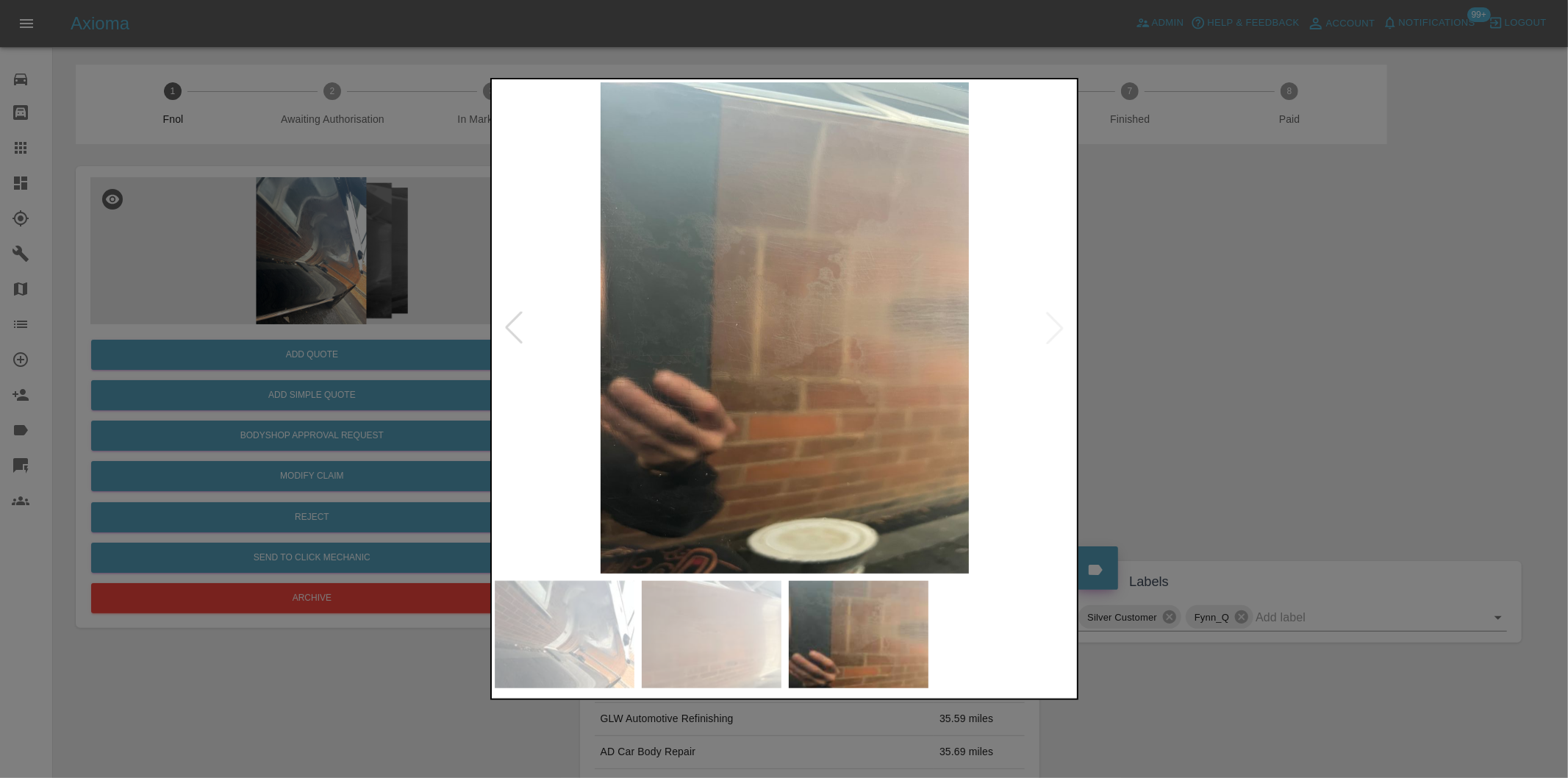
click at [1048, 329] on img at bounding box center [785, 328] width 581 height 491
drag, startPoint x: 1246, startPoint y: 328, endPoint x: 1231, endPoint y: 328, distance: 15.0
click at [1244, 328] on div at bounding box center [784, 389] width 1568 height 778
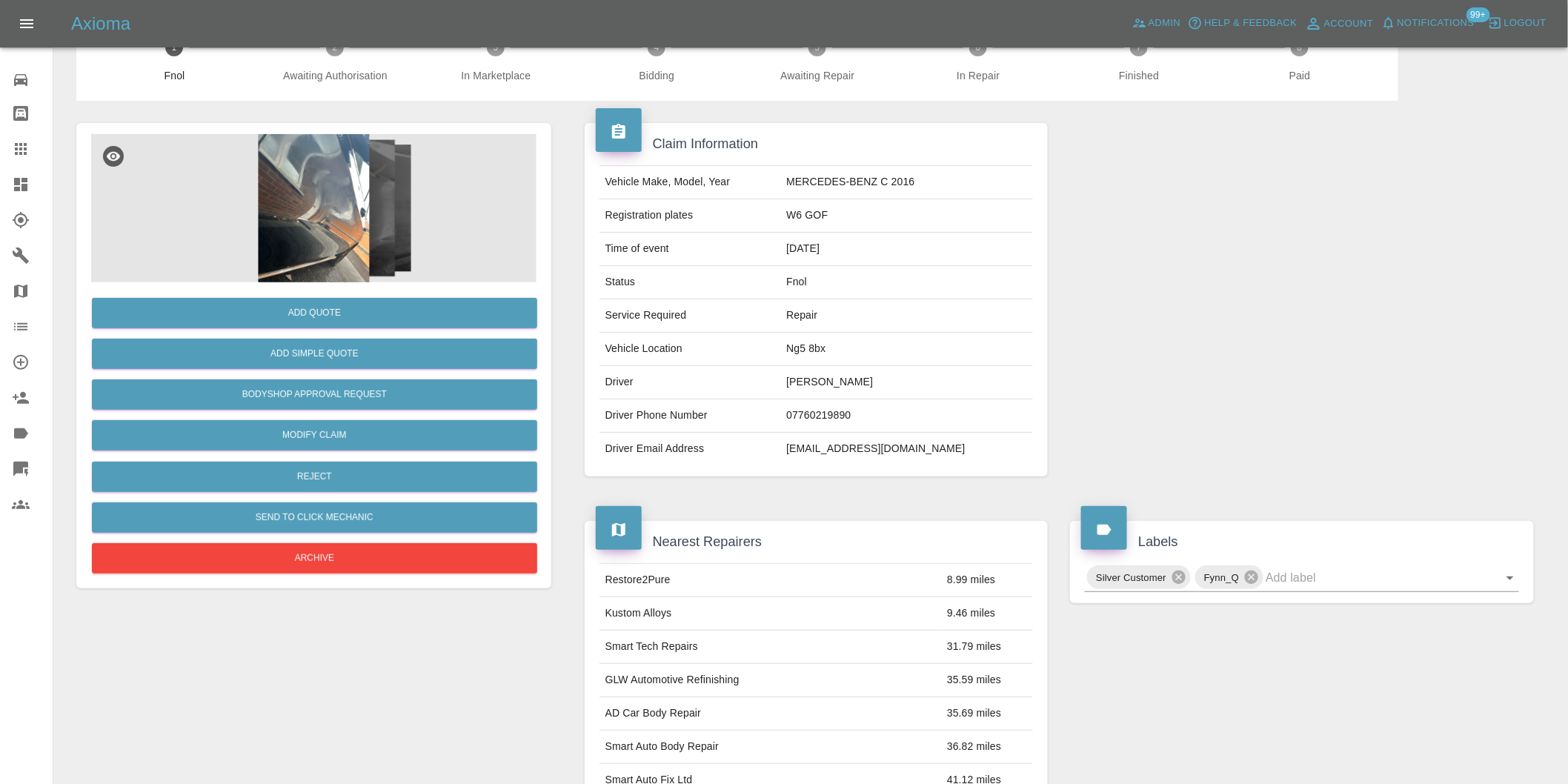
scroll to position [20, 0]
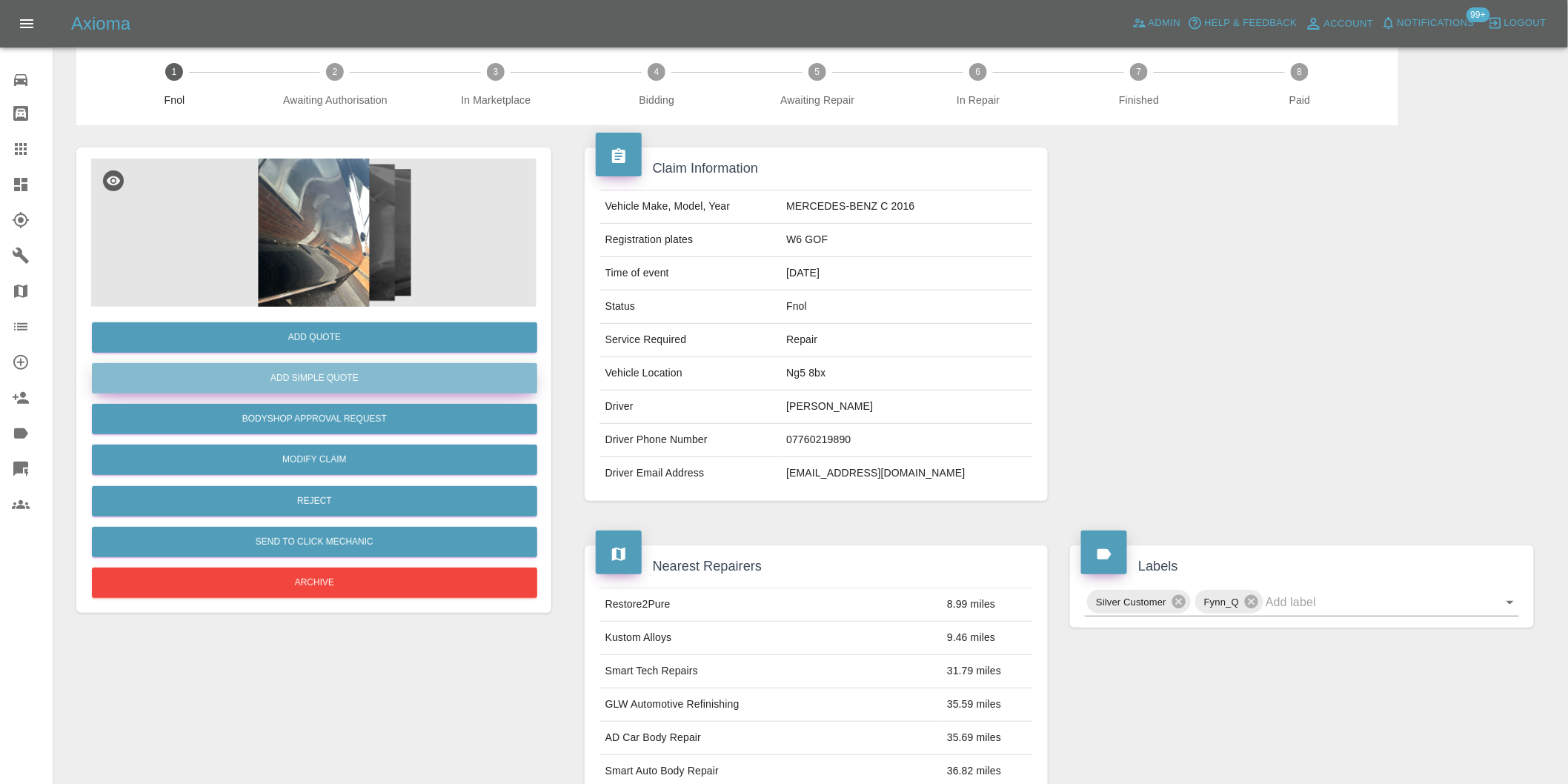
click at [362, 378] on button "Add Simple Quote" at bounding box center [315, 378] width 446 height 31
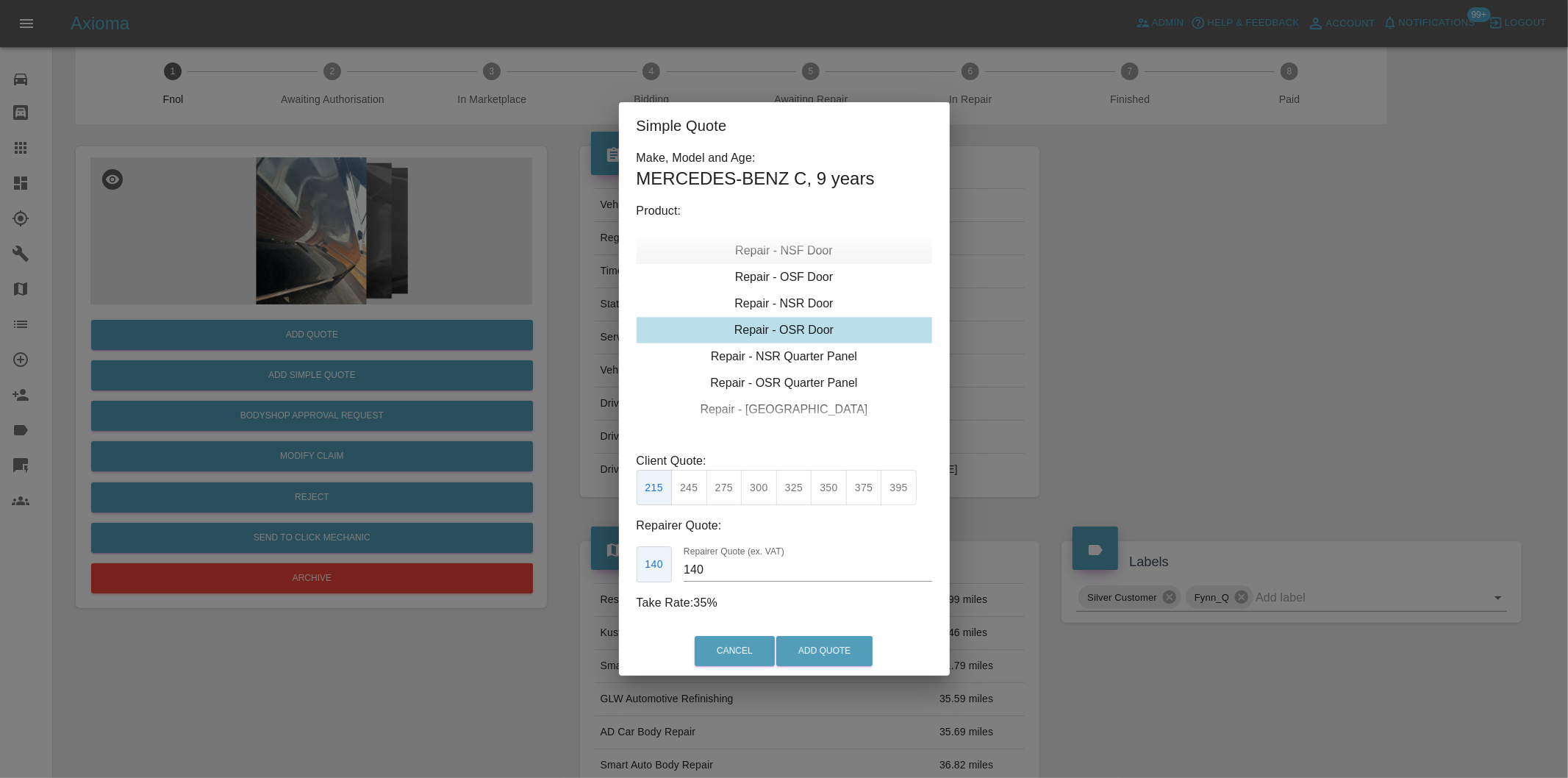
click at [804, 243] on div "Repair - NSF Door" at bounding box center [784, 251] width 295 height 26
click at [695, 493] on button "245" at bounding box center [690, 488] width 36 height 36
type input "160"
click at [822, 658] on button "Add Quote" at bounding box center [824, 651] width 97 height 31
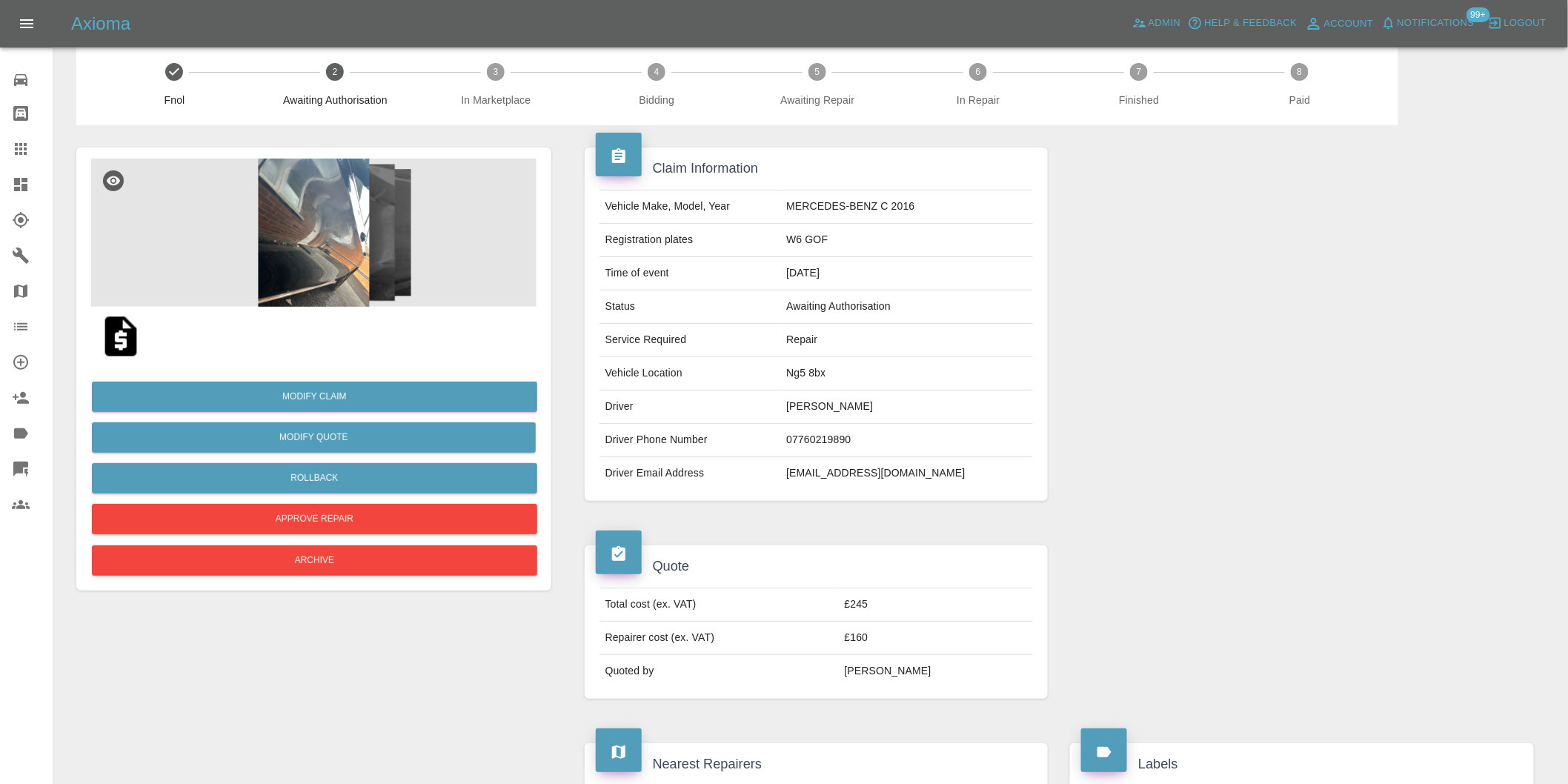
click at [304, 204] on img at bounding box center [314, 233] width 446 height 148
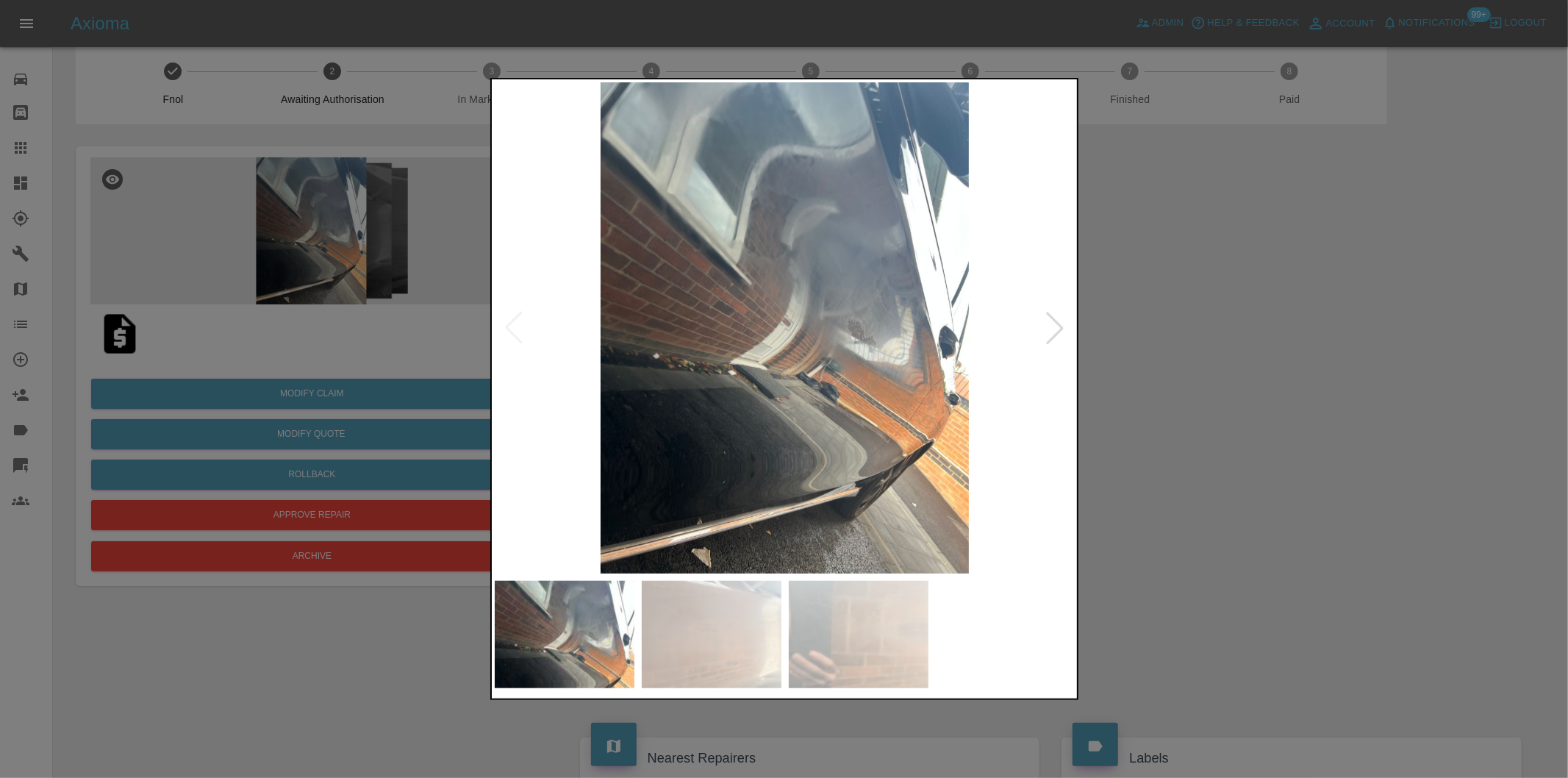
click at [1061, 328] on div at bounding box center [1054, 328] width 32 height 32
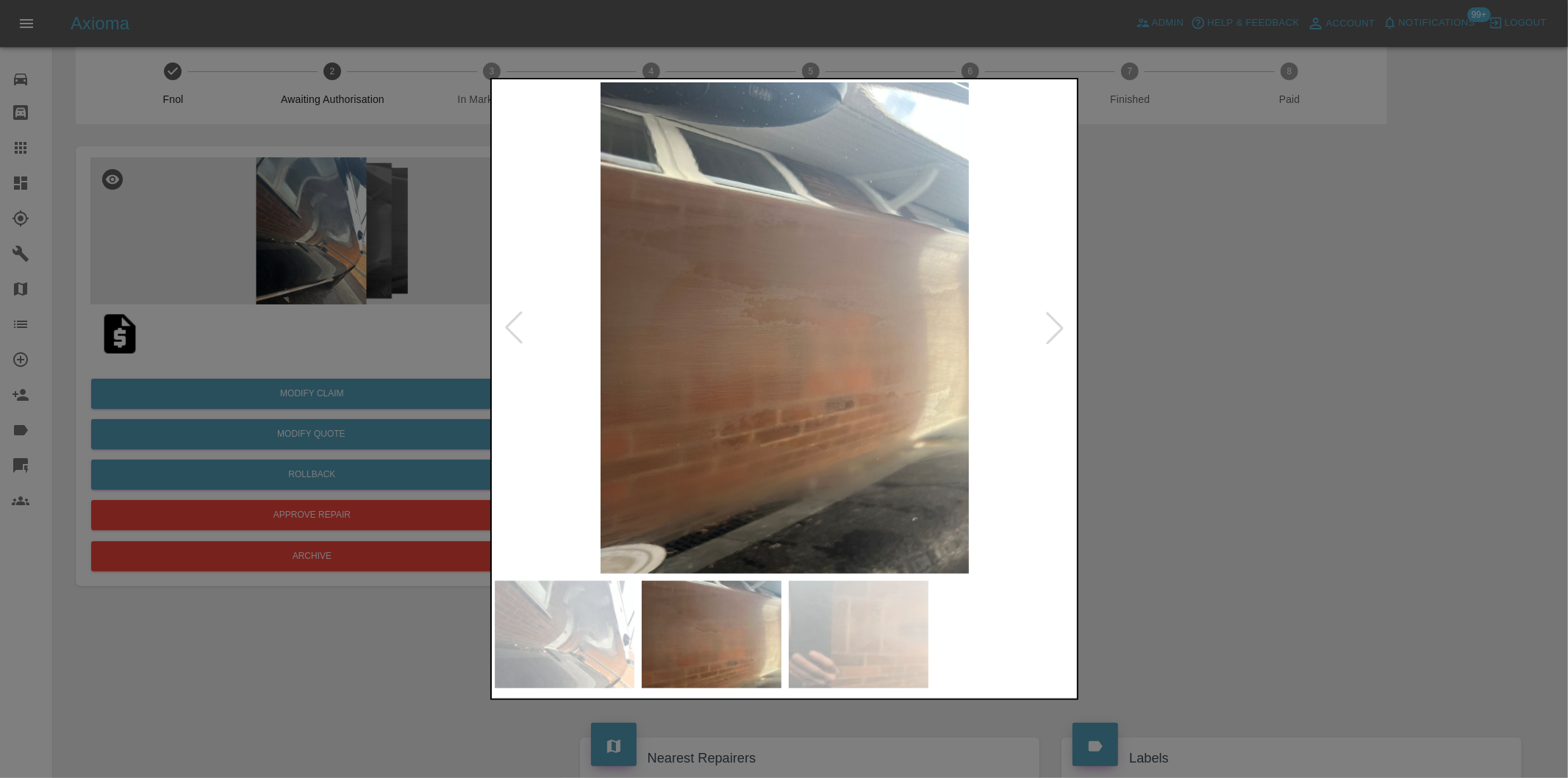
click at [1061, 328] on div at bounding box center [1054, 328] width 32 height 32
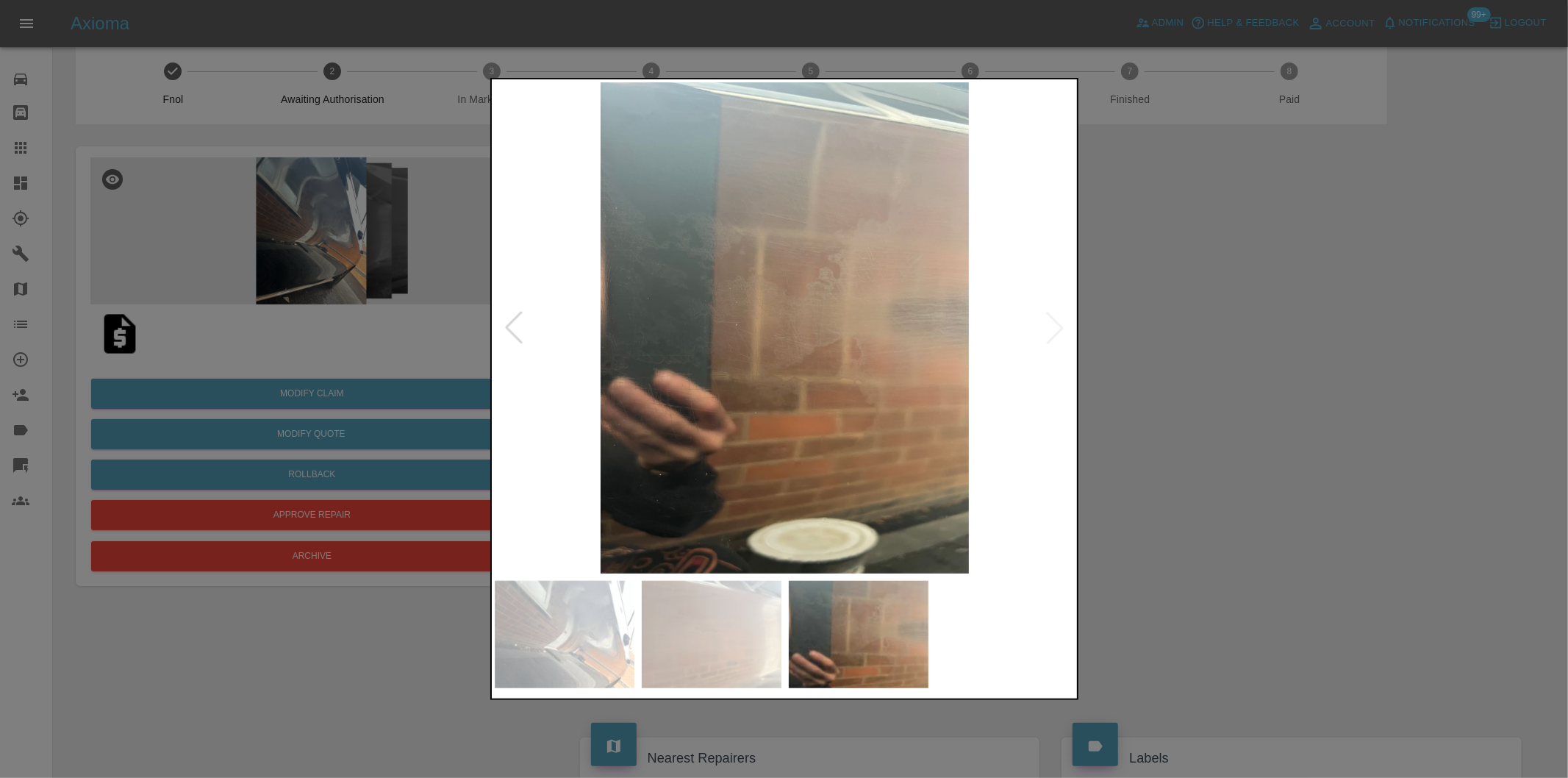
click at [1061, 328] on img at bounding box center [785, 328] width 581 height 491
click at [1231, 340] on div at bounding box center [784, 389] width 1568 height 778
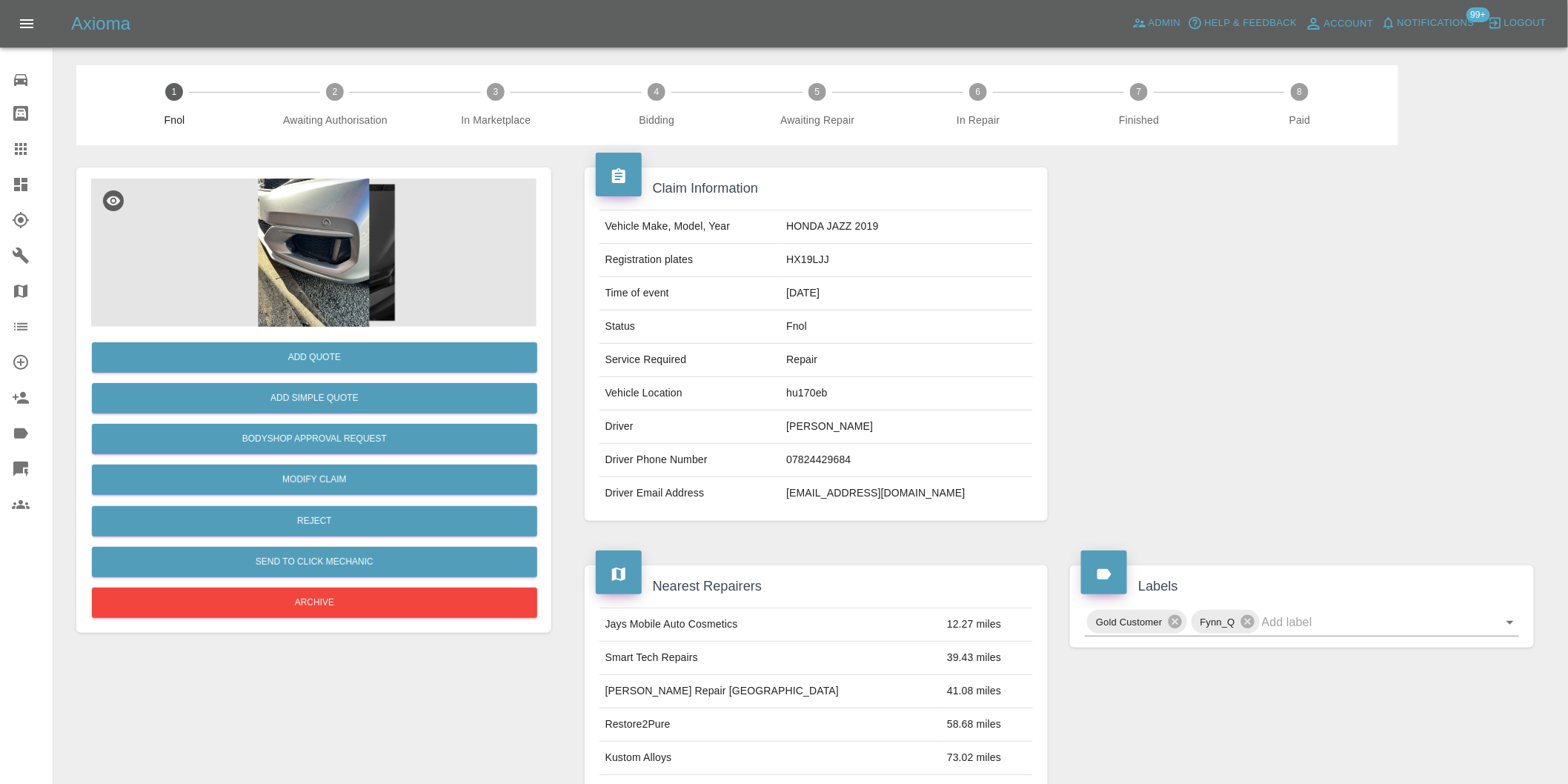
click at [323, 217] on img at bounding box center [314, 253] width 446 height 148
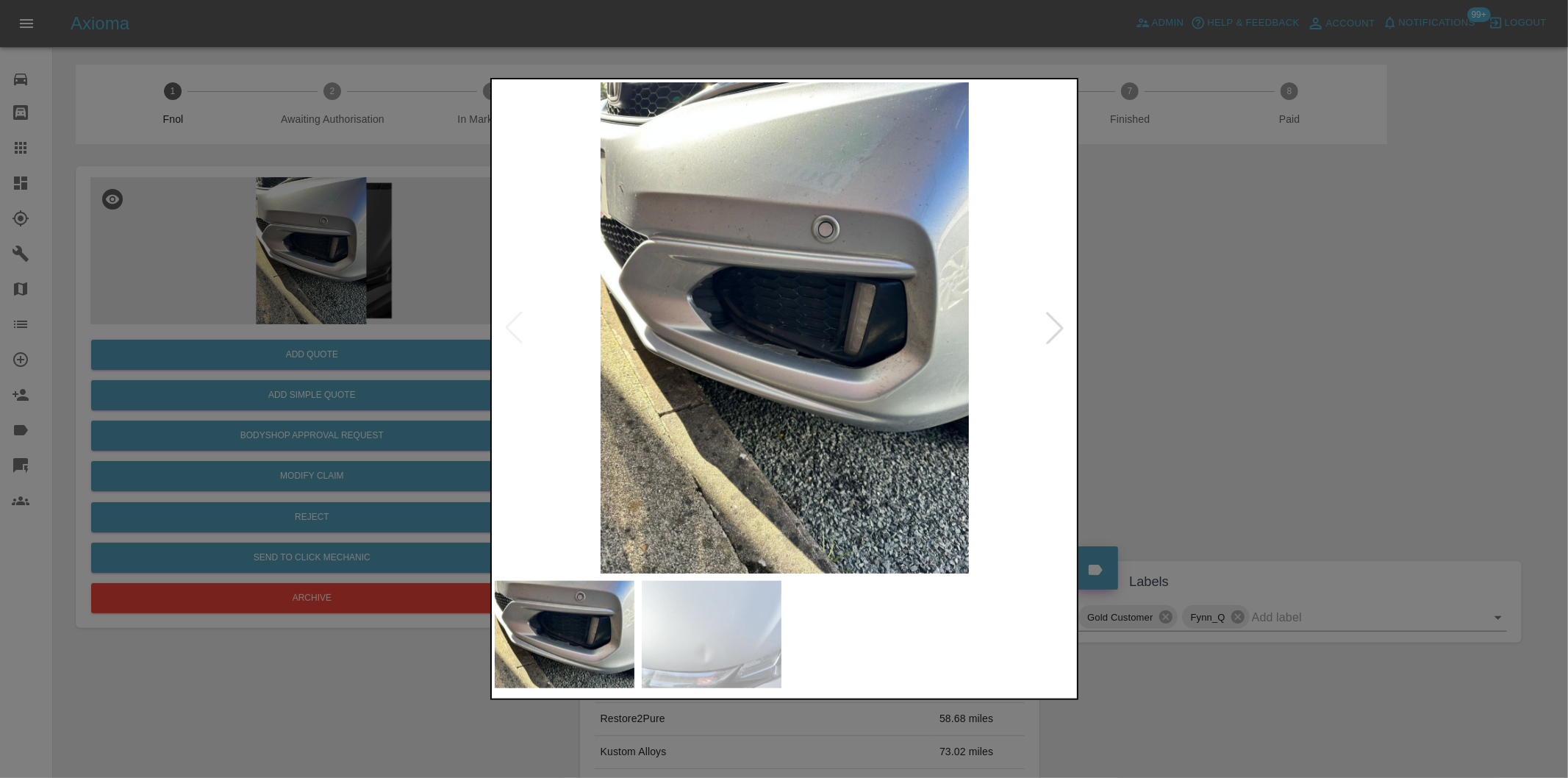
click at [1041, 328] on div at bounding box center [1054, 328] width 32 height 32
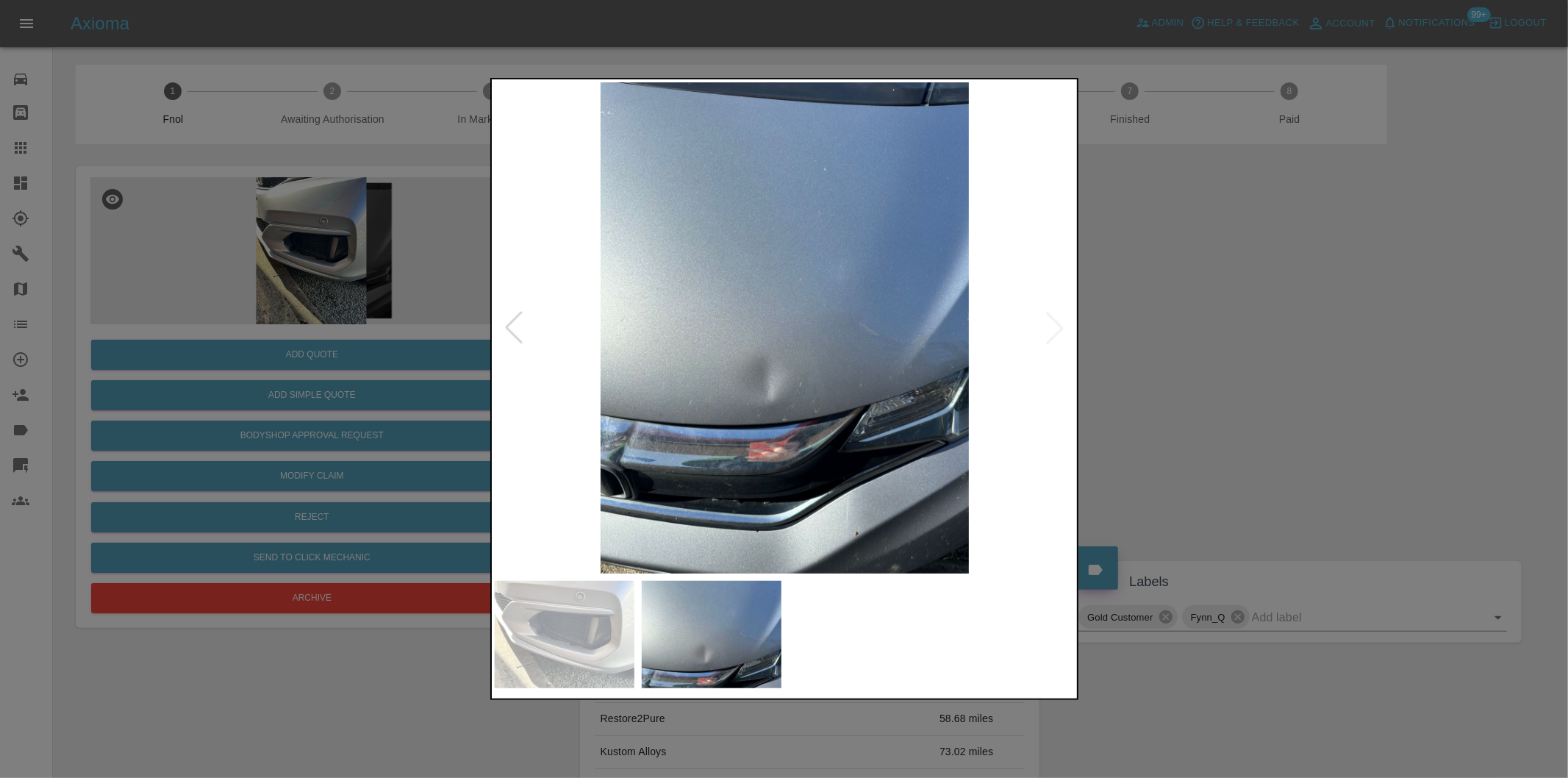
click at [1044, 328] on img at bounding box center [785, 328] width 581 height 491
click at [1222, 365] on div at bounding box center [784, 389] width 1568 height 778
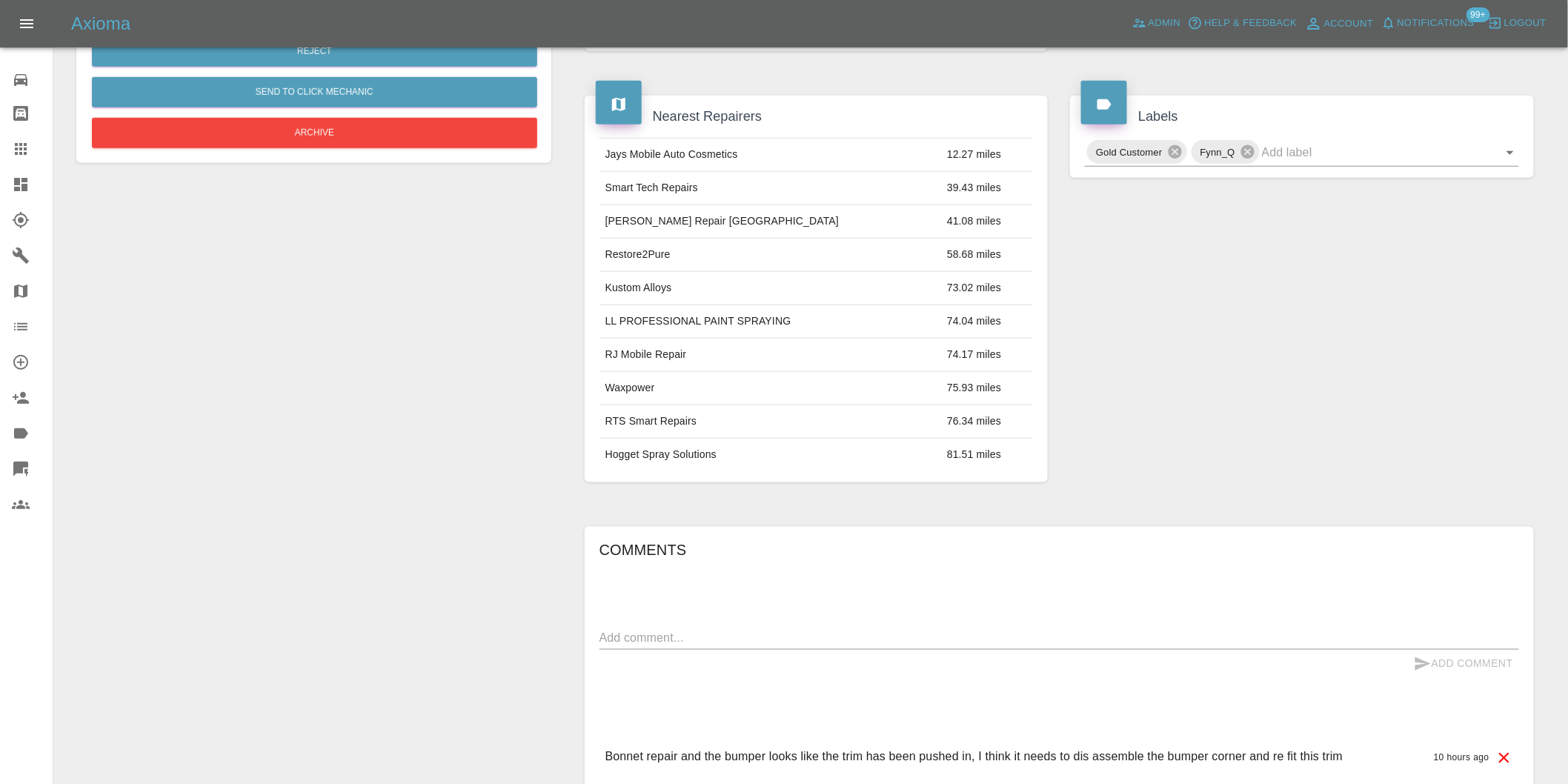
scroll to position [268, 0]
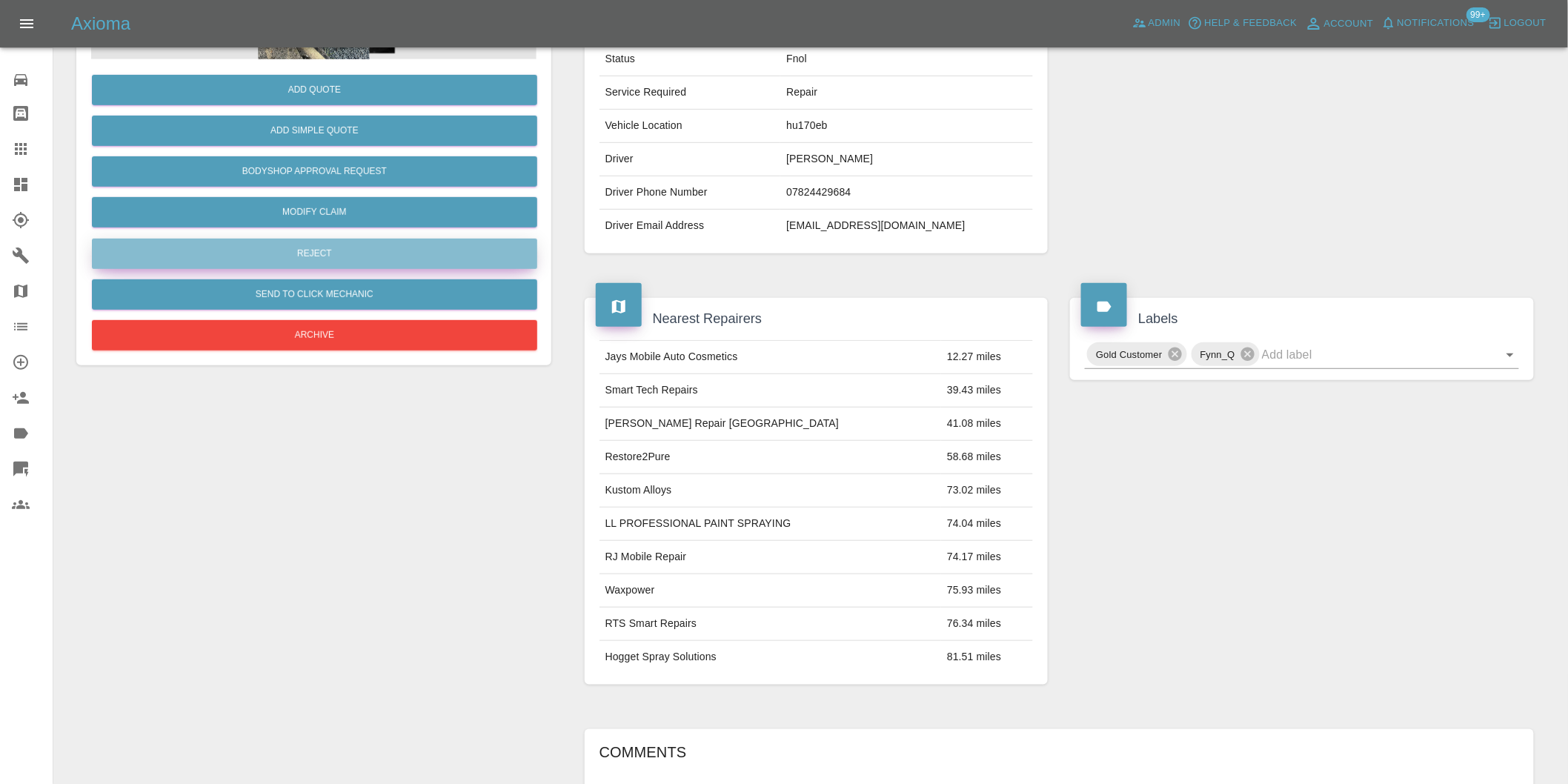
click at [323, 257] on button "Reject" at bounding box center [315, 254] width 446 height 31
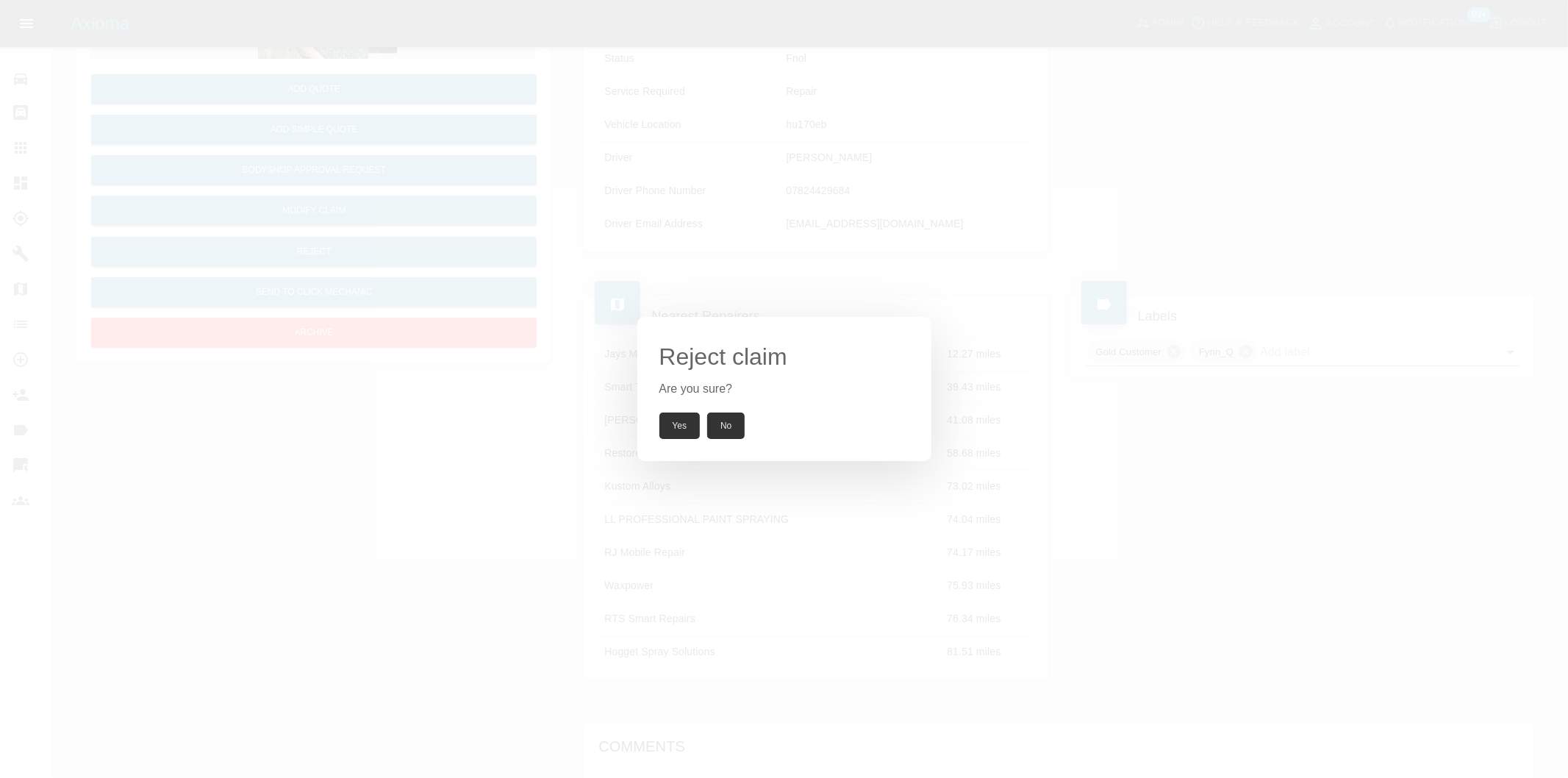
click at [689, 416] on button "Yes" at bounding box center [680, 426] width 41 height 26
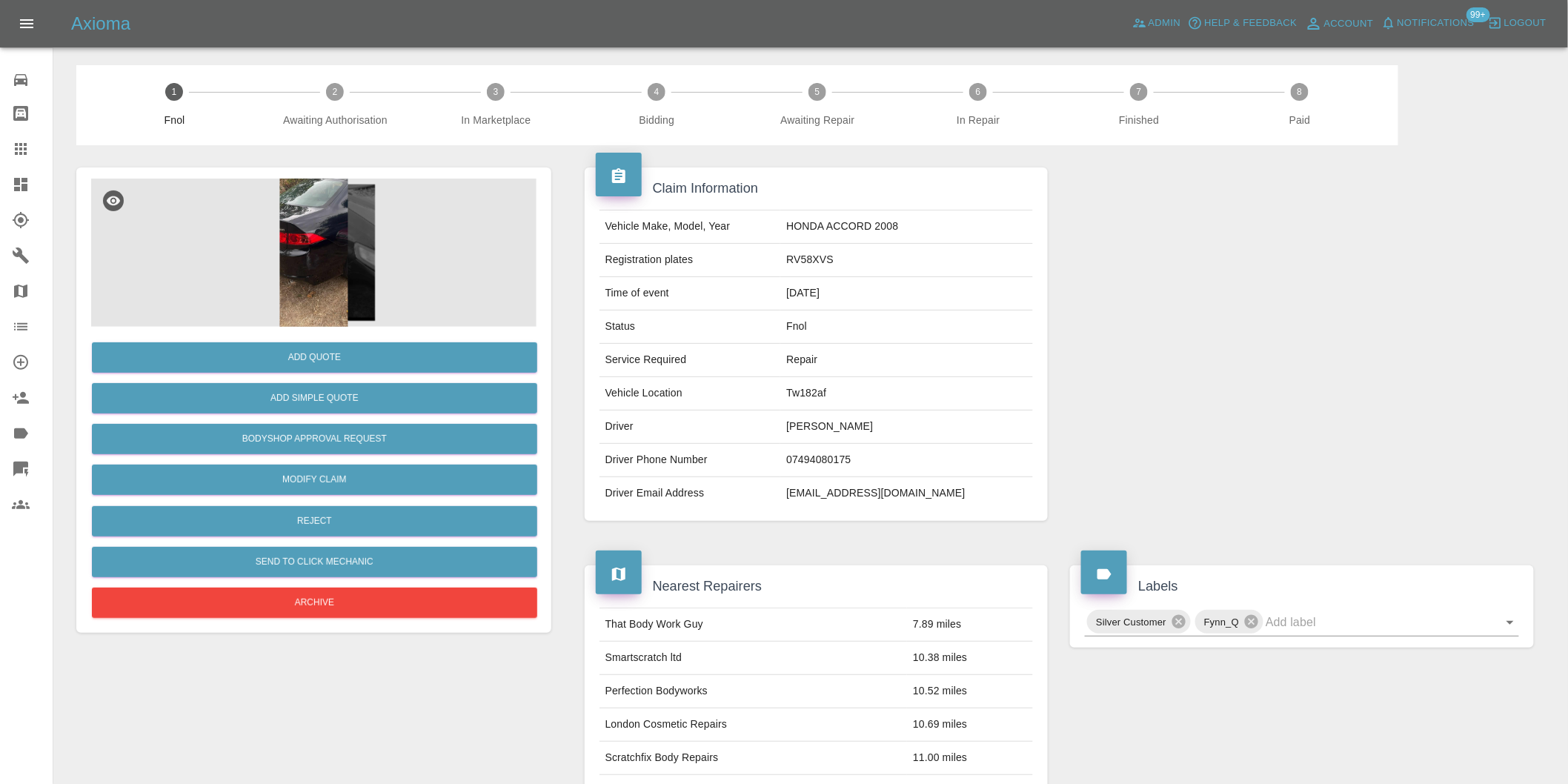
click at [310, 214] on img at bounding box center [314, 253] width 446 height 148
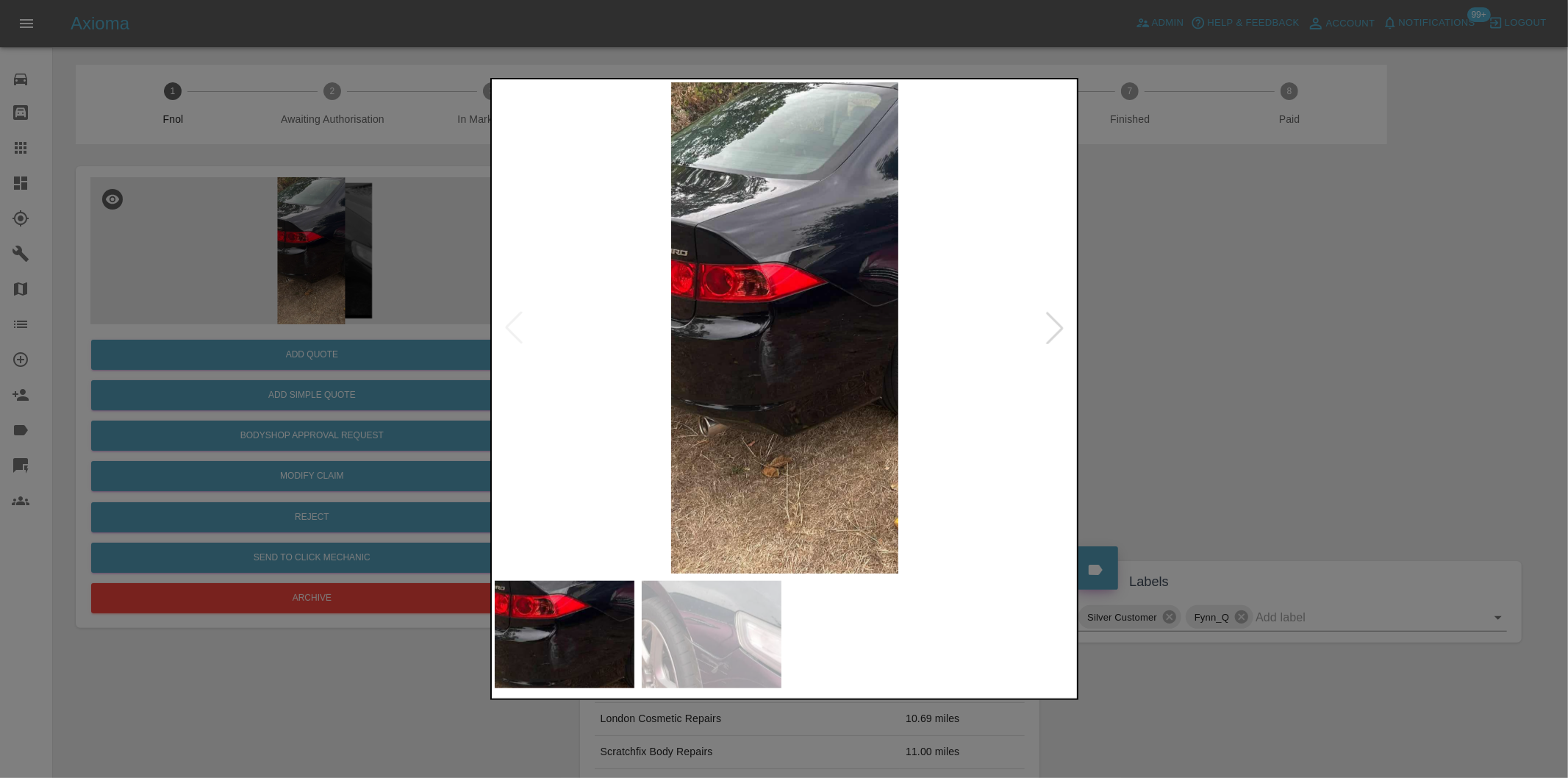
click at [1059, 328] on div at bounding box center [1054, 328] width 32 height 32
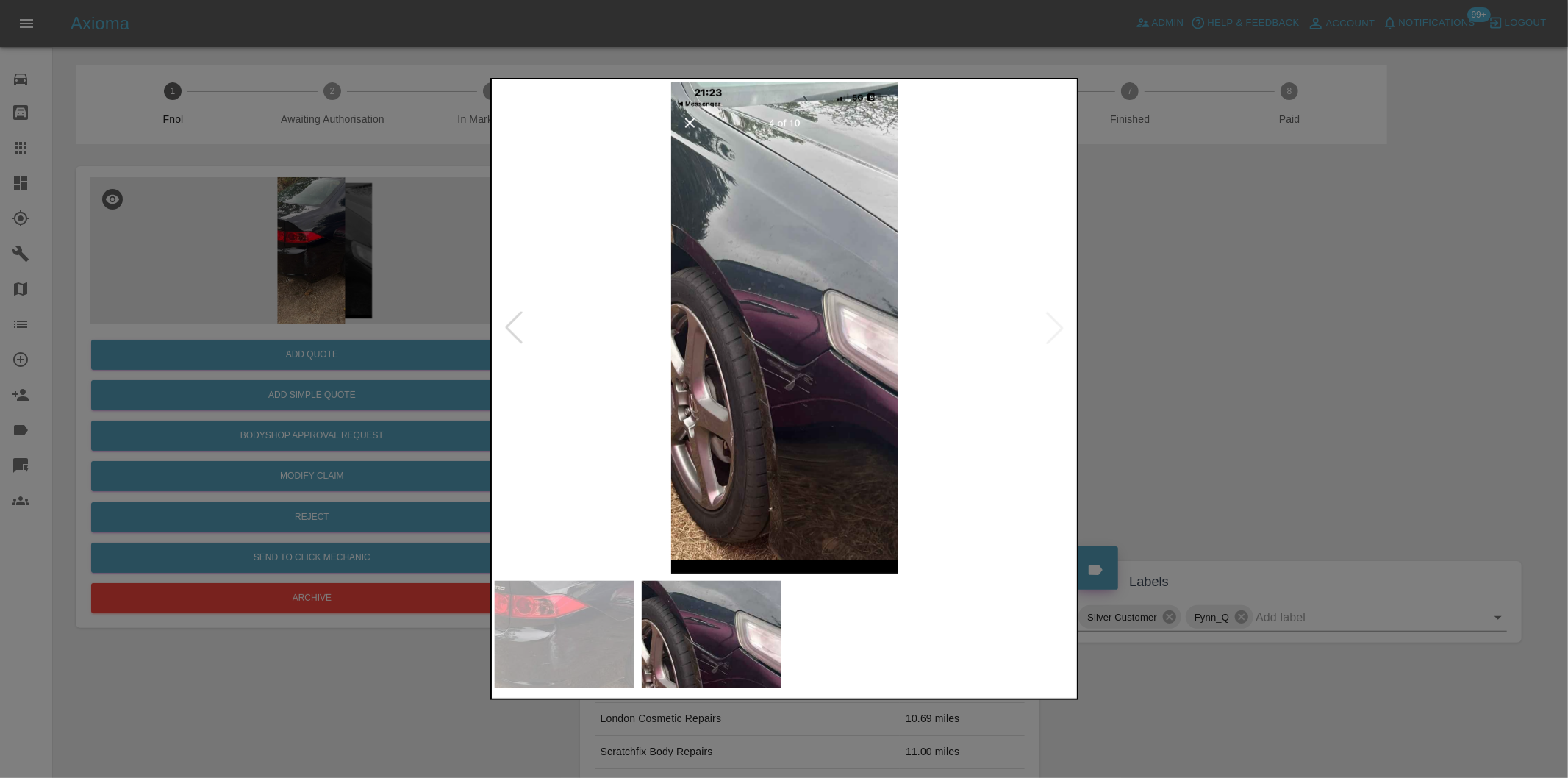
click at [723, 335] on img at bounding box center [785, 328] width 581 height 491
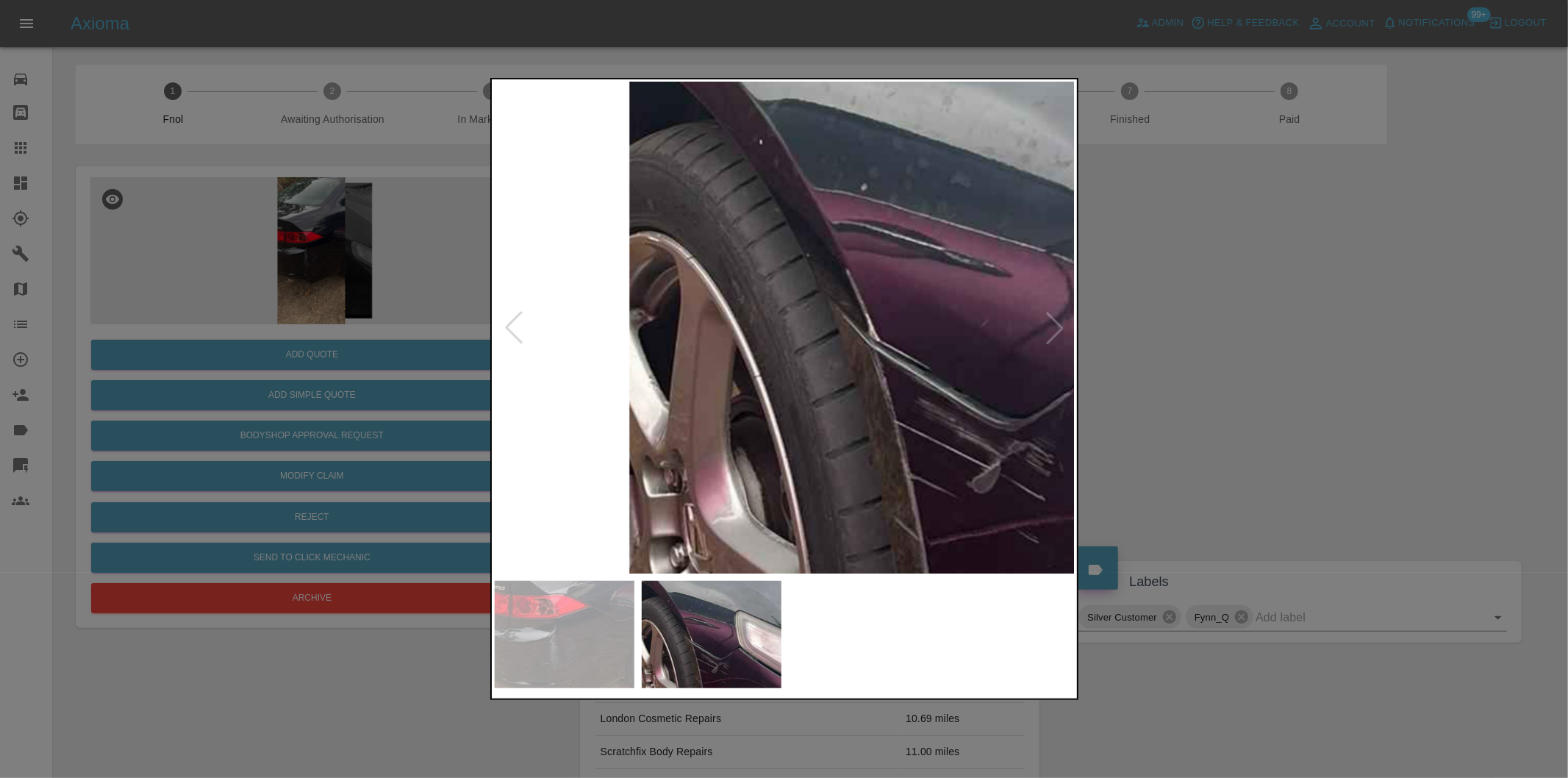
drag, startPoint x: 1320, startPoint y: 334, endPoint x: 1078, endPoint y: 337, distance: 242.0
click at [1316, 335] on div at bounding box center [784, 389] width 1568 height 778
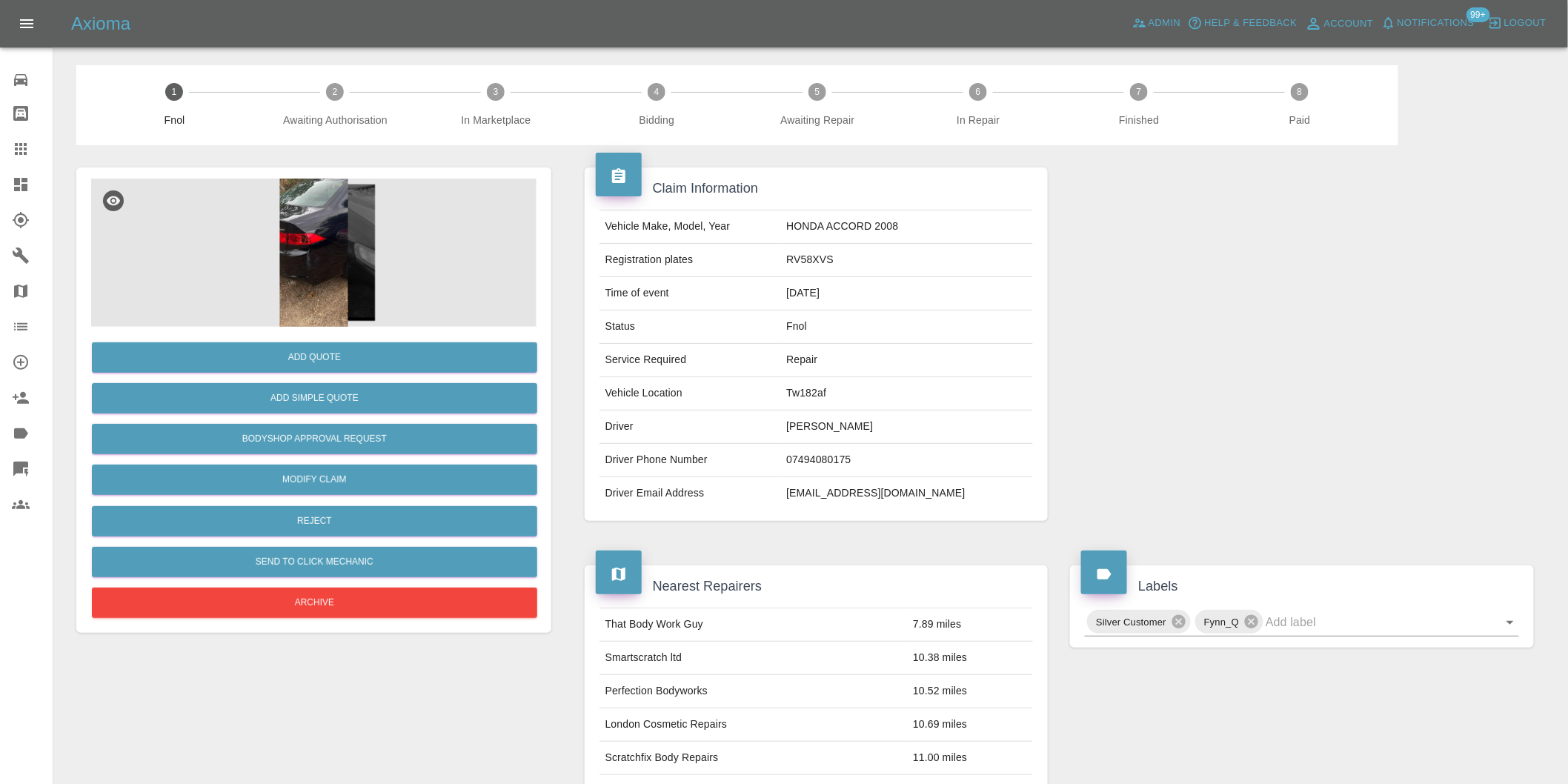
click at [312, 257] on img at bounding box center [314, 253] width 446 height 148
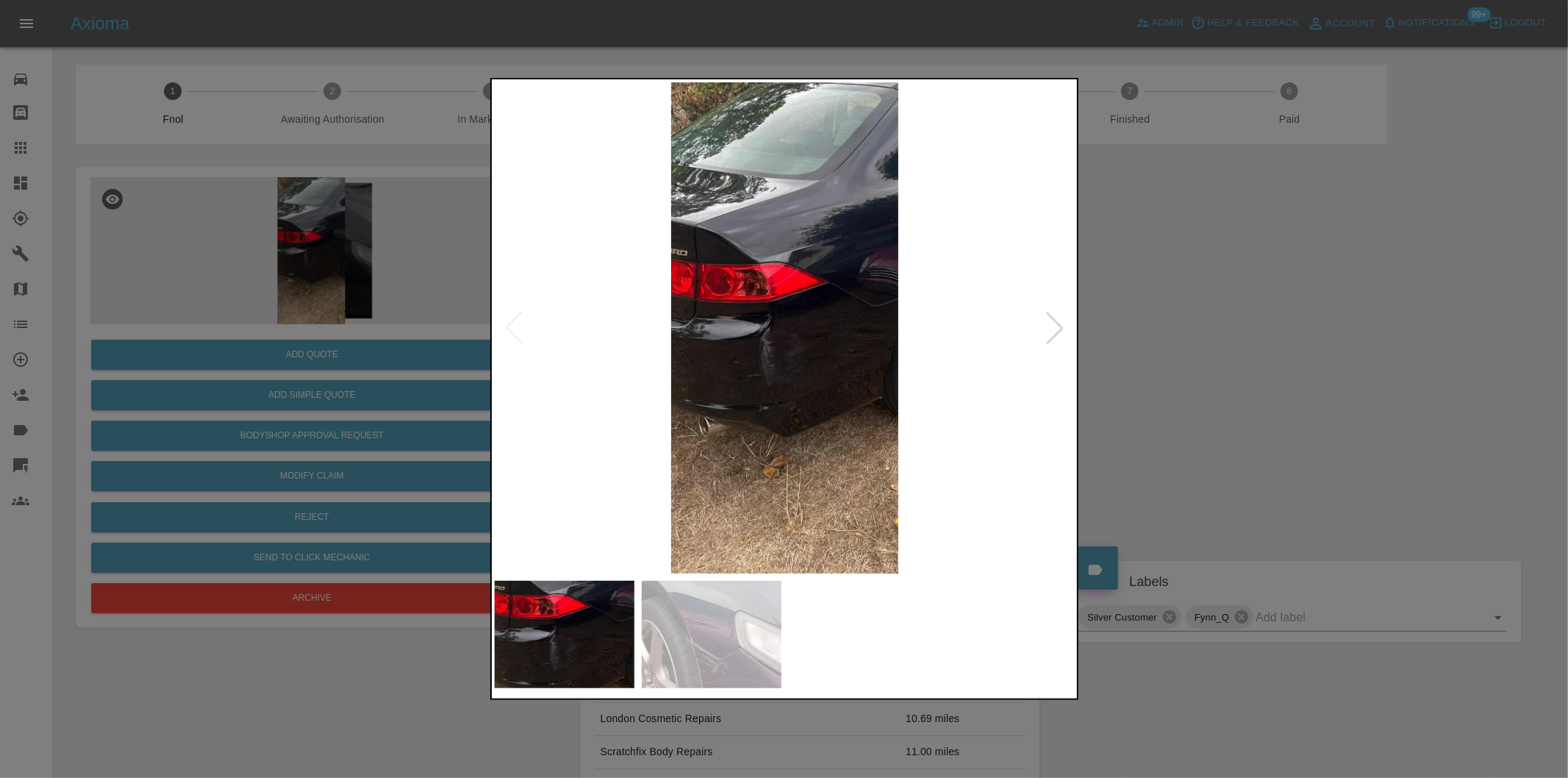
click at [807, 307] on img at bounding box center [785, 328] width 581 height 491
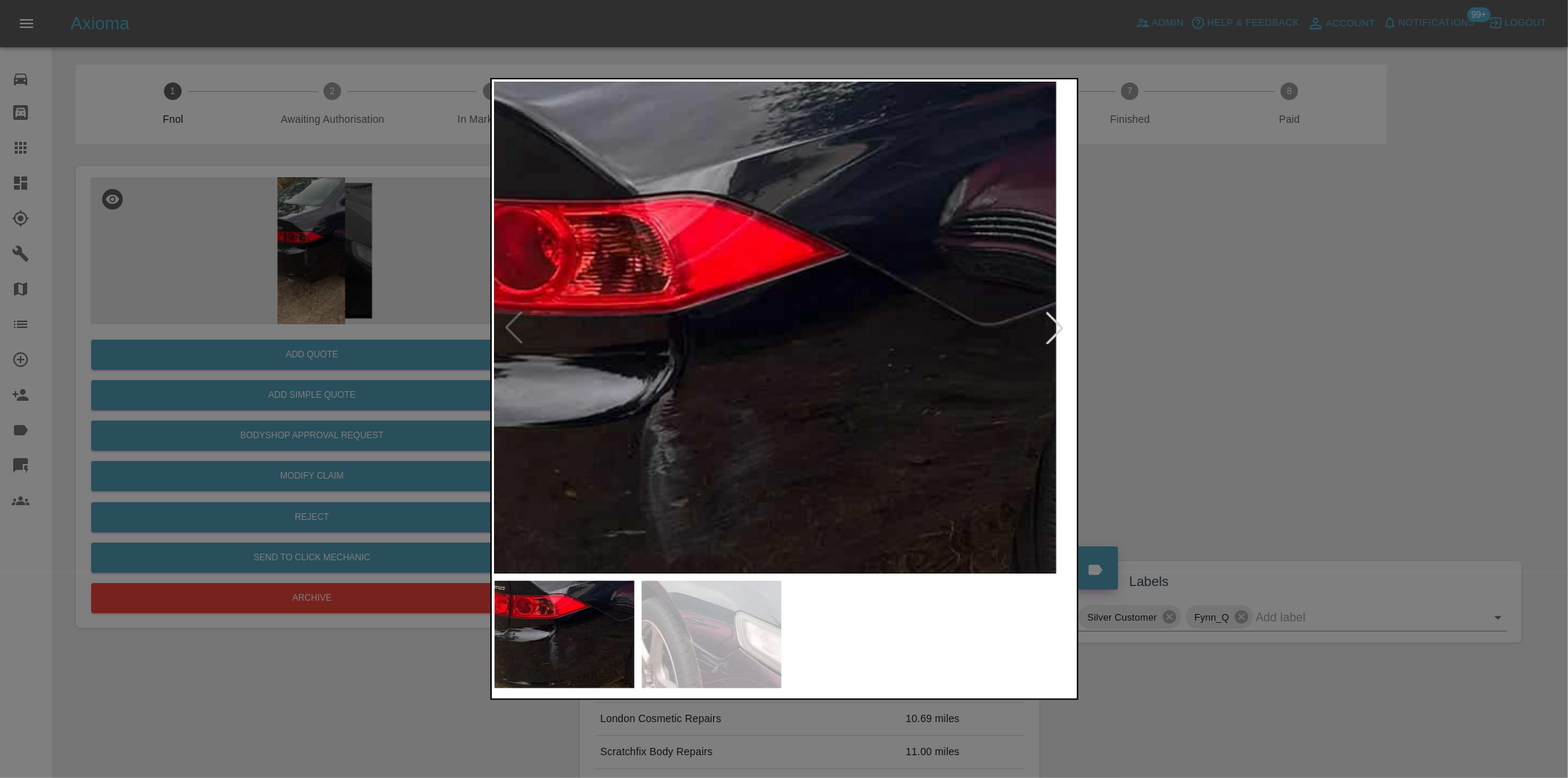
drag, startPoint x: 1358, startPoint y: 350, endPoint x: 746, endPoint y: 450, distance: 620.1
click at [1354, 349] on div at bounding box center [784, 389] width 1568 height 778
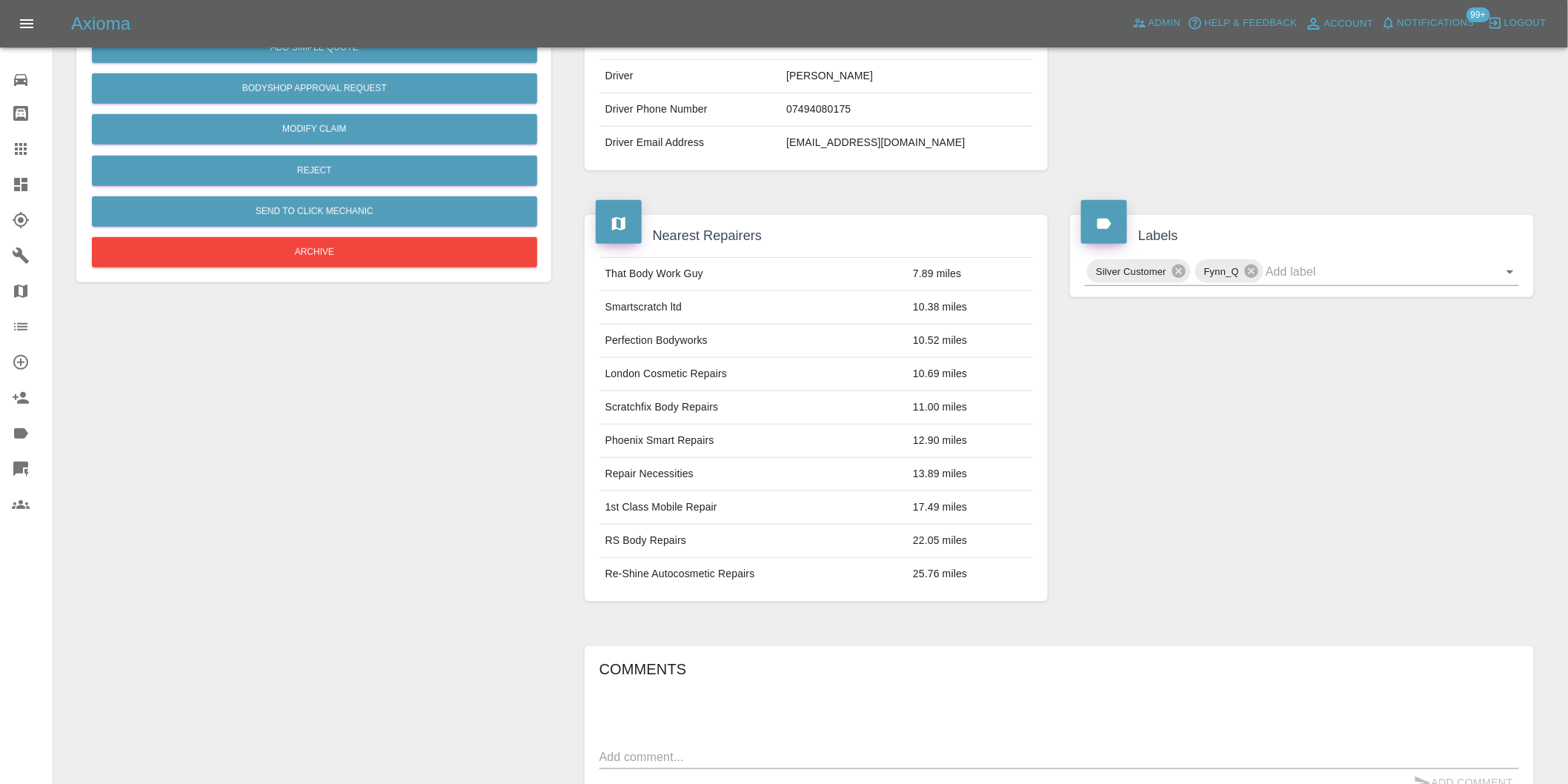
scroll to position [185, 0]
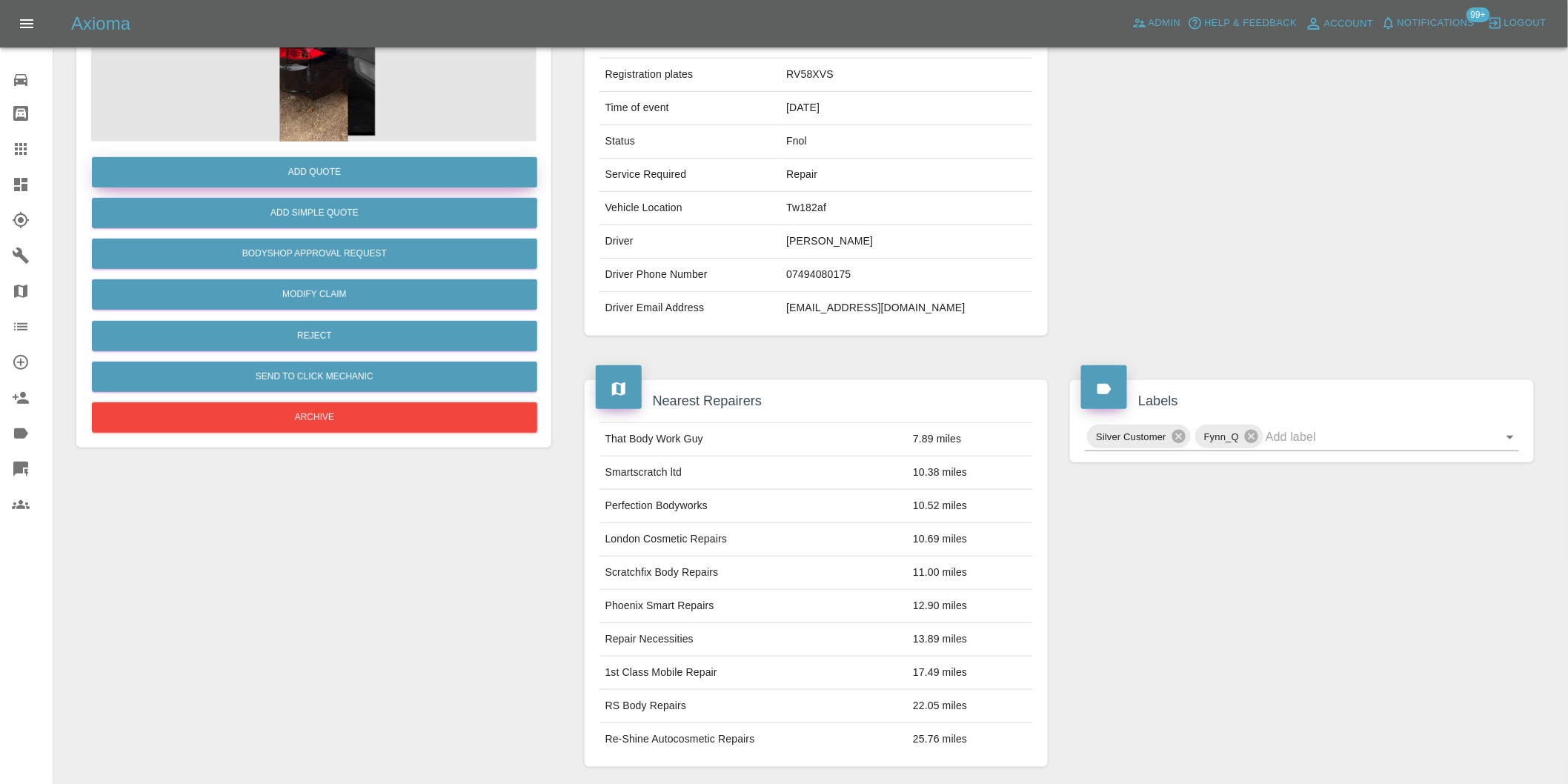
click at [332, 169] on button "Add Quote" at bounding box center [315, 172] width 446 height 31
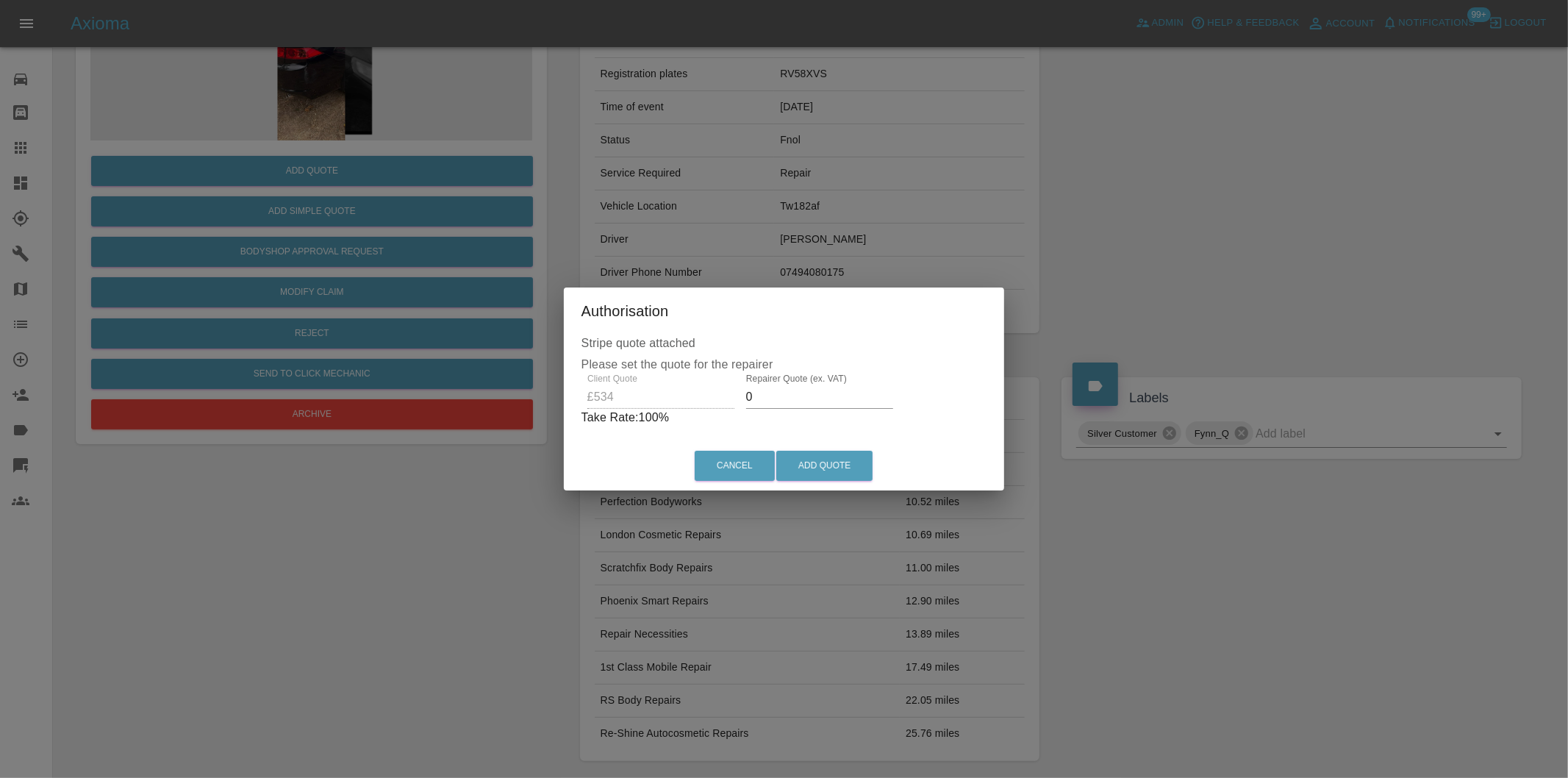
click at [795, 401] on input "0" at bounding box center [820, 397] width 147 height 24
type input "0335"
click at [822, 458] on button "Add Quote" at bounding box center [824, 465] width 97 height 31
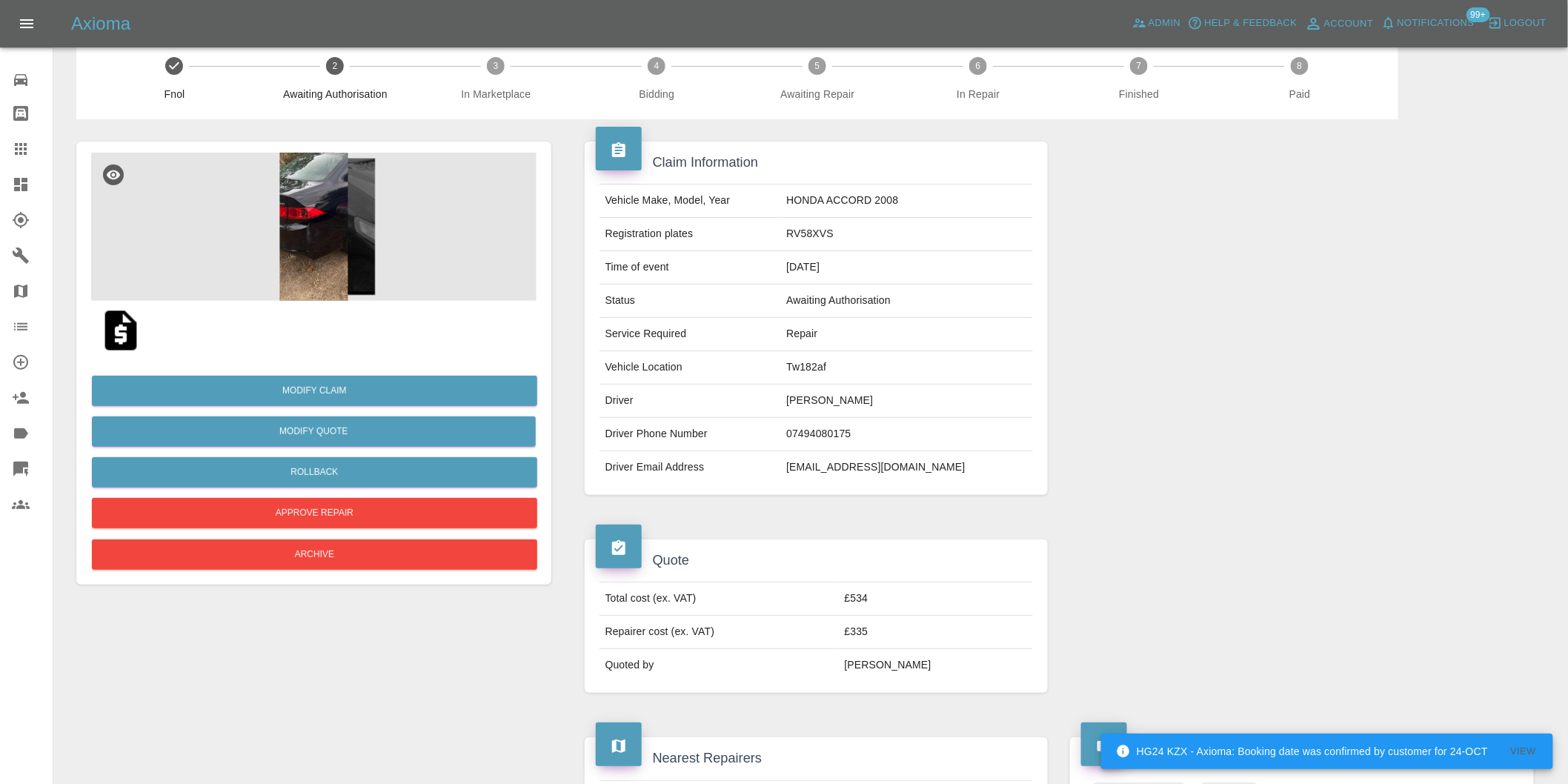
scroll to position [0, 0]
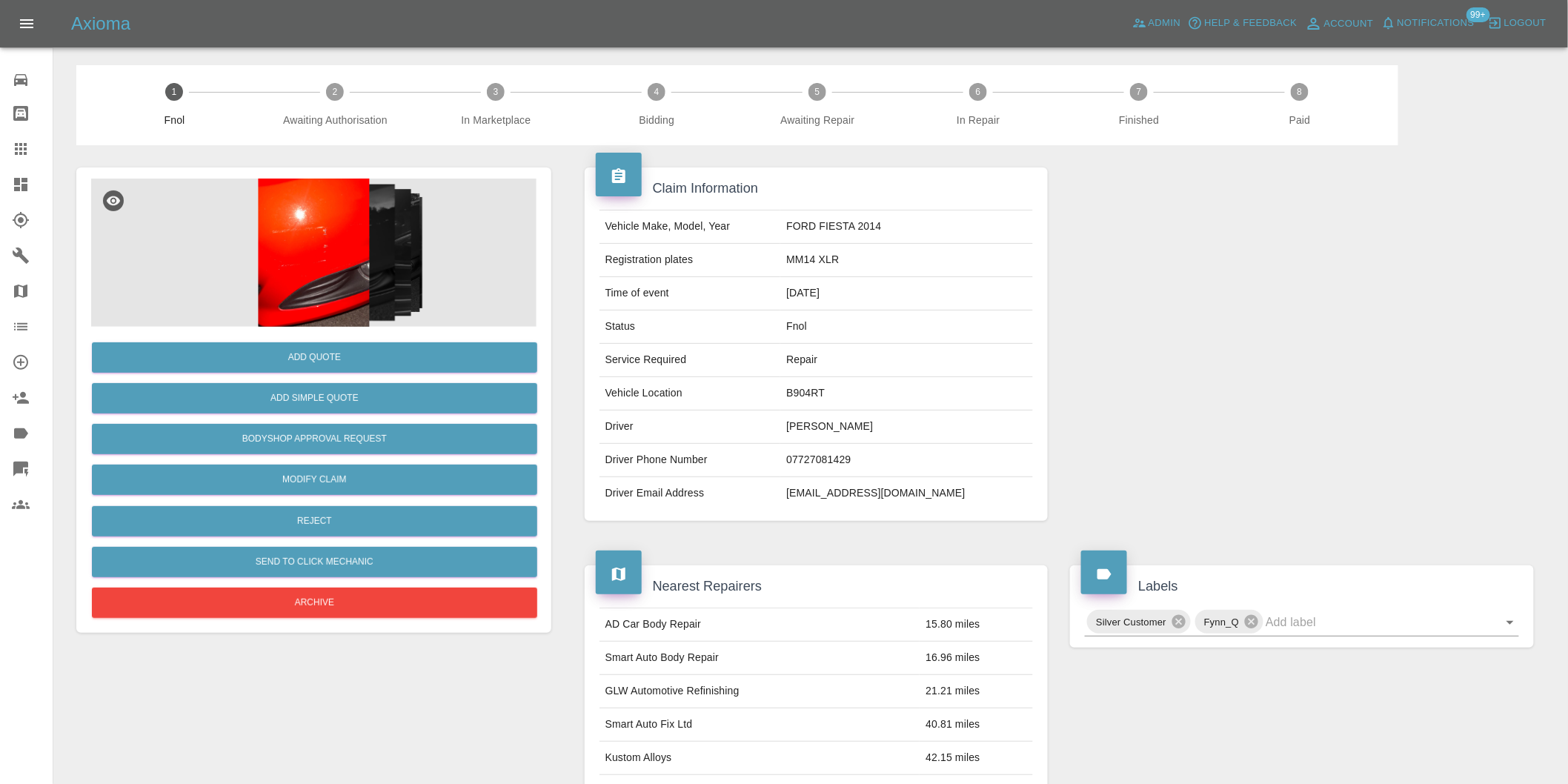
click at [330, 205] on img at bounding box center [314, 253] width 446 height 148
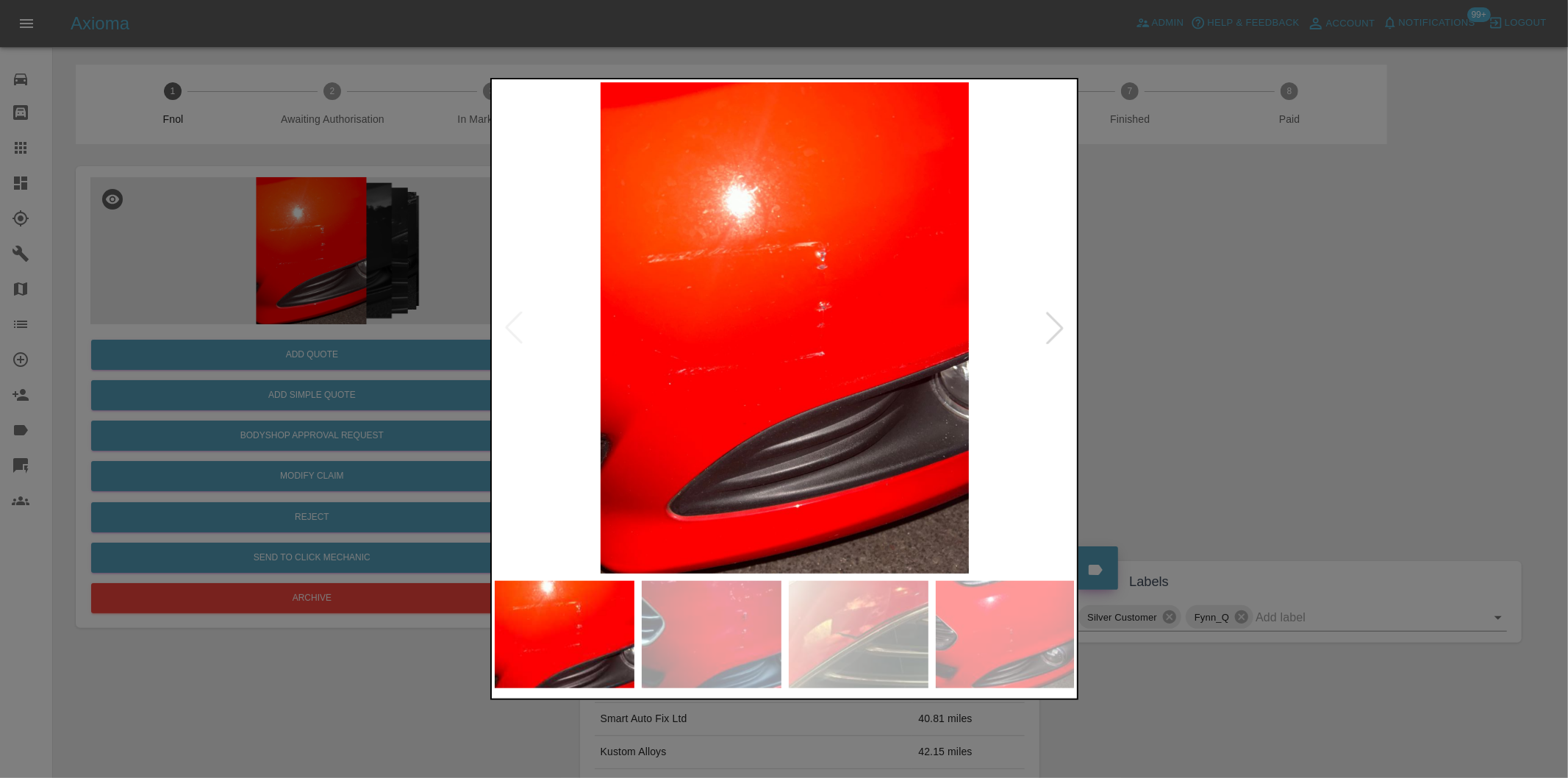
click at [1061, 317] on div at bounding box center [1054, 328] width 32 height 32
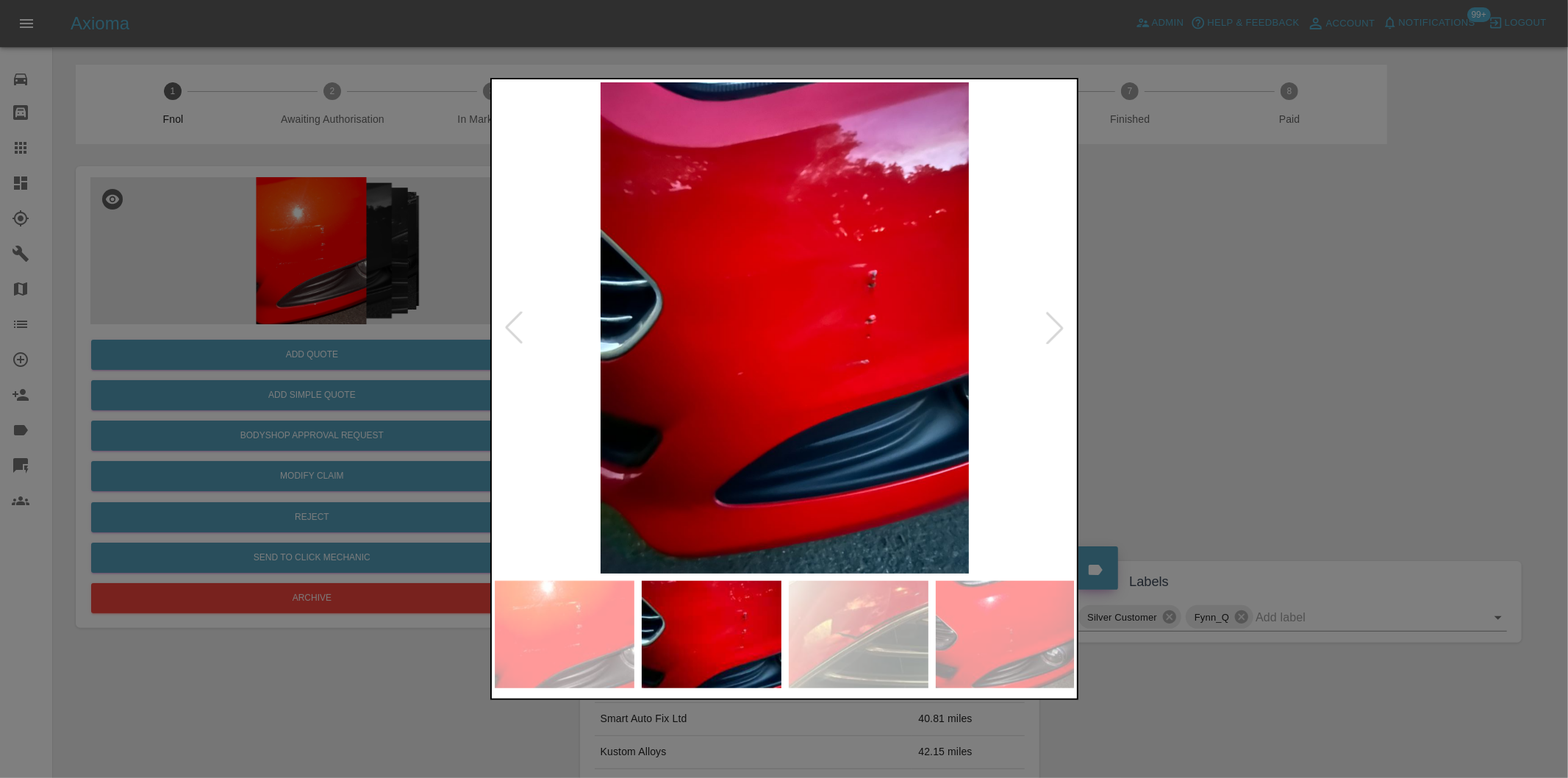
click at [1061, 317] on div at bounding box center [1054, 328] width 32 height 32
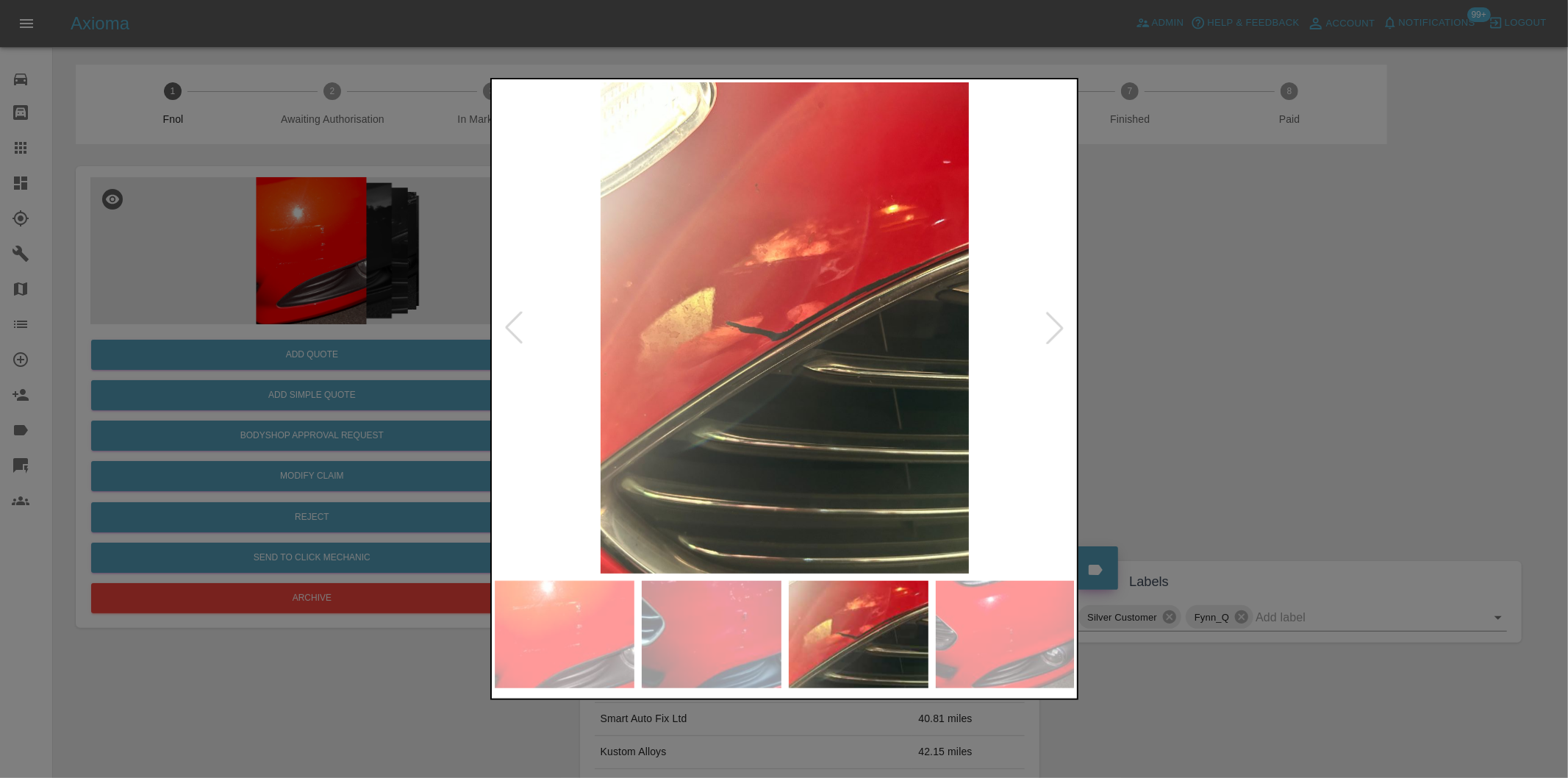
click at [1061, 317] on div at bounding box center [1054, 328] width 32 height 32
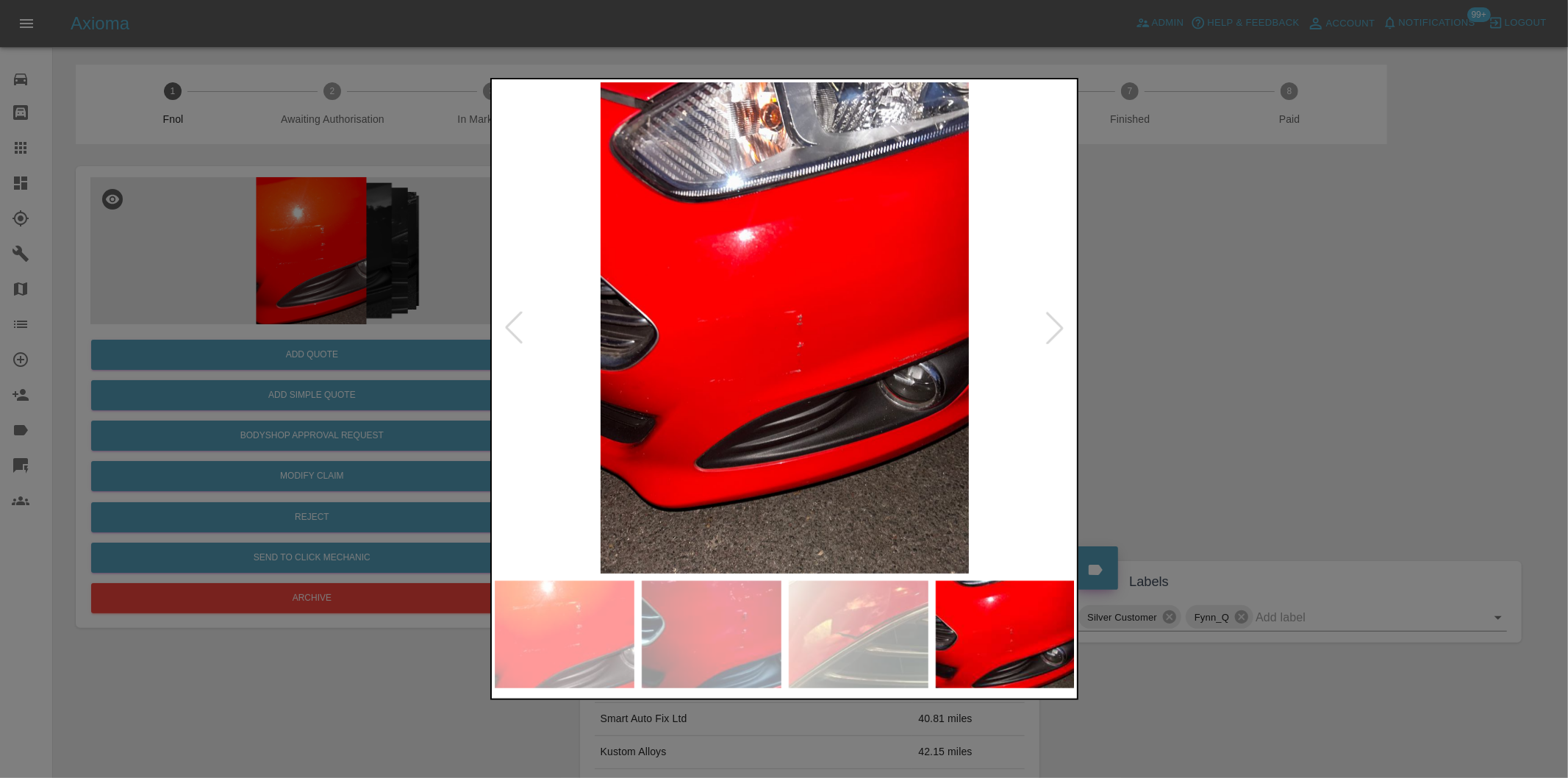
click at [510, 324] on div at bounding box center [513, 328] width 32 height 32
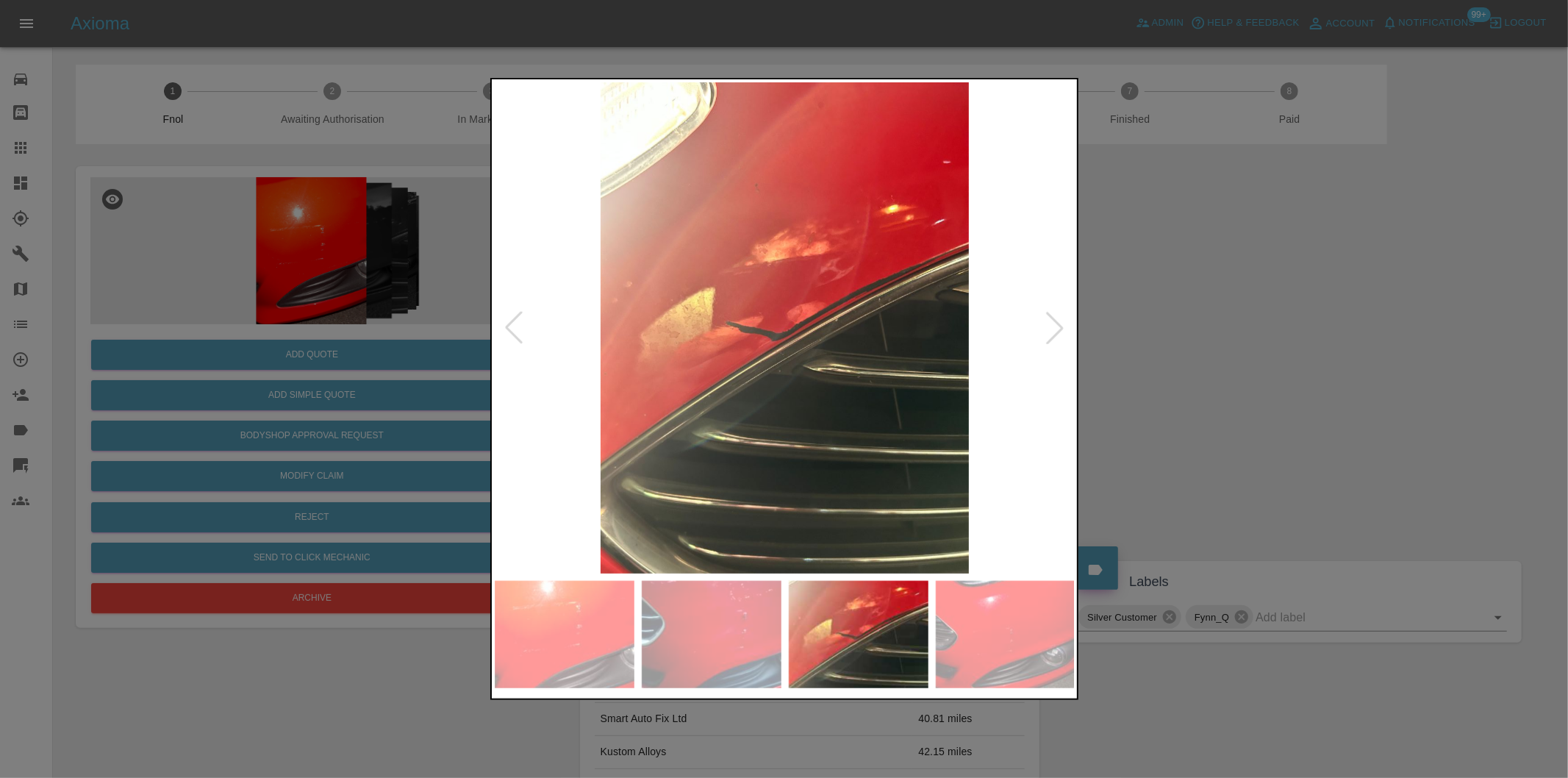
click at [744, 302] on img at bounding box center [785, 328] width 581 height 491
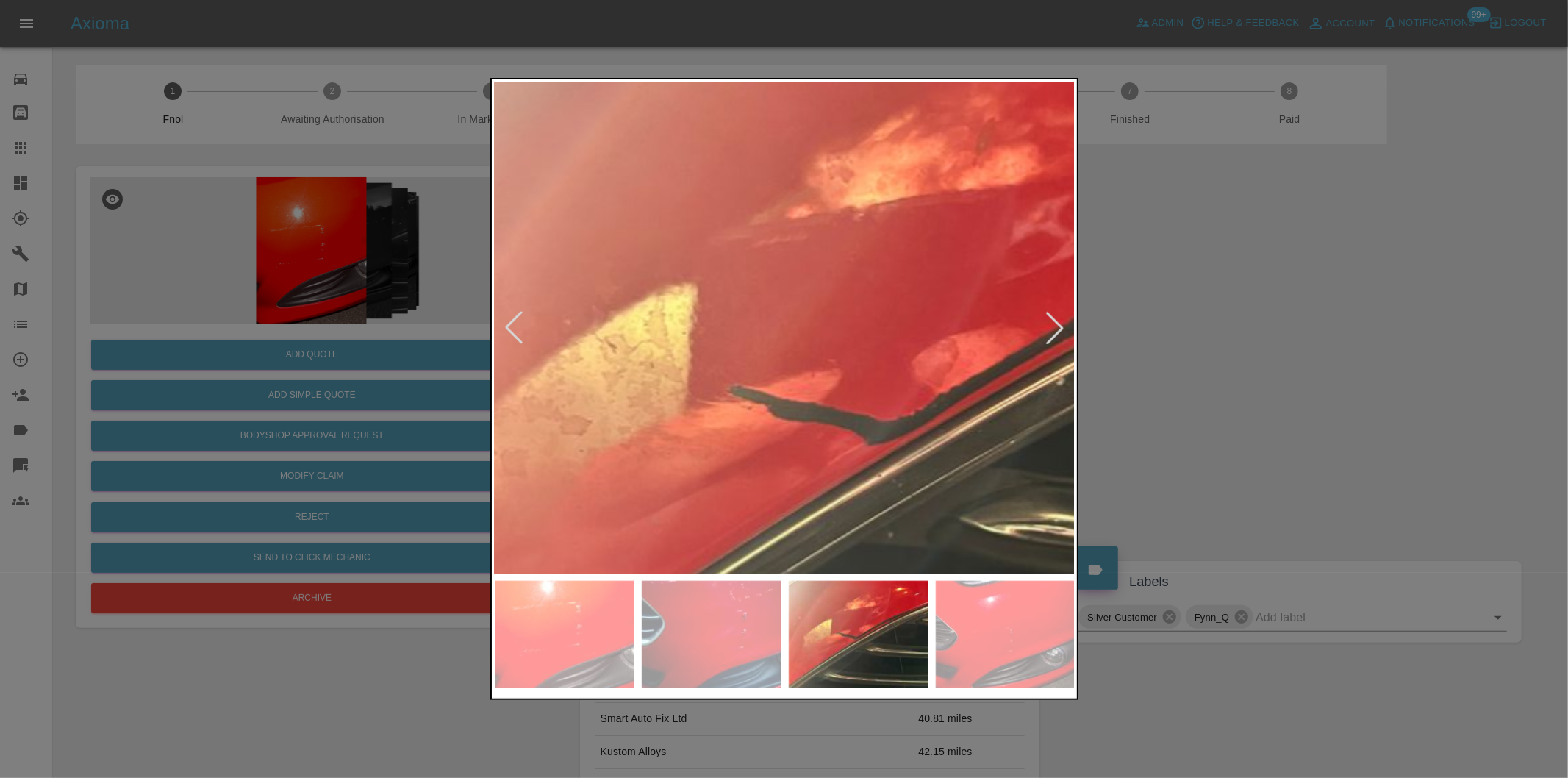
click at [744, 301] on img at bounding box center [905, 404] width 1742 height 1473
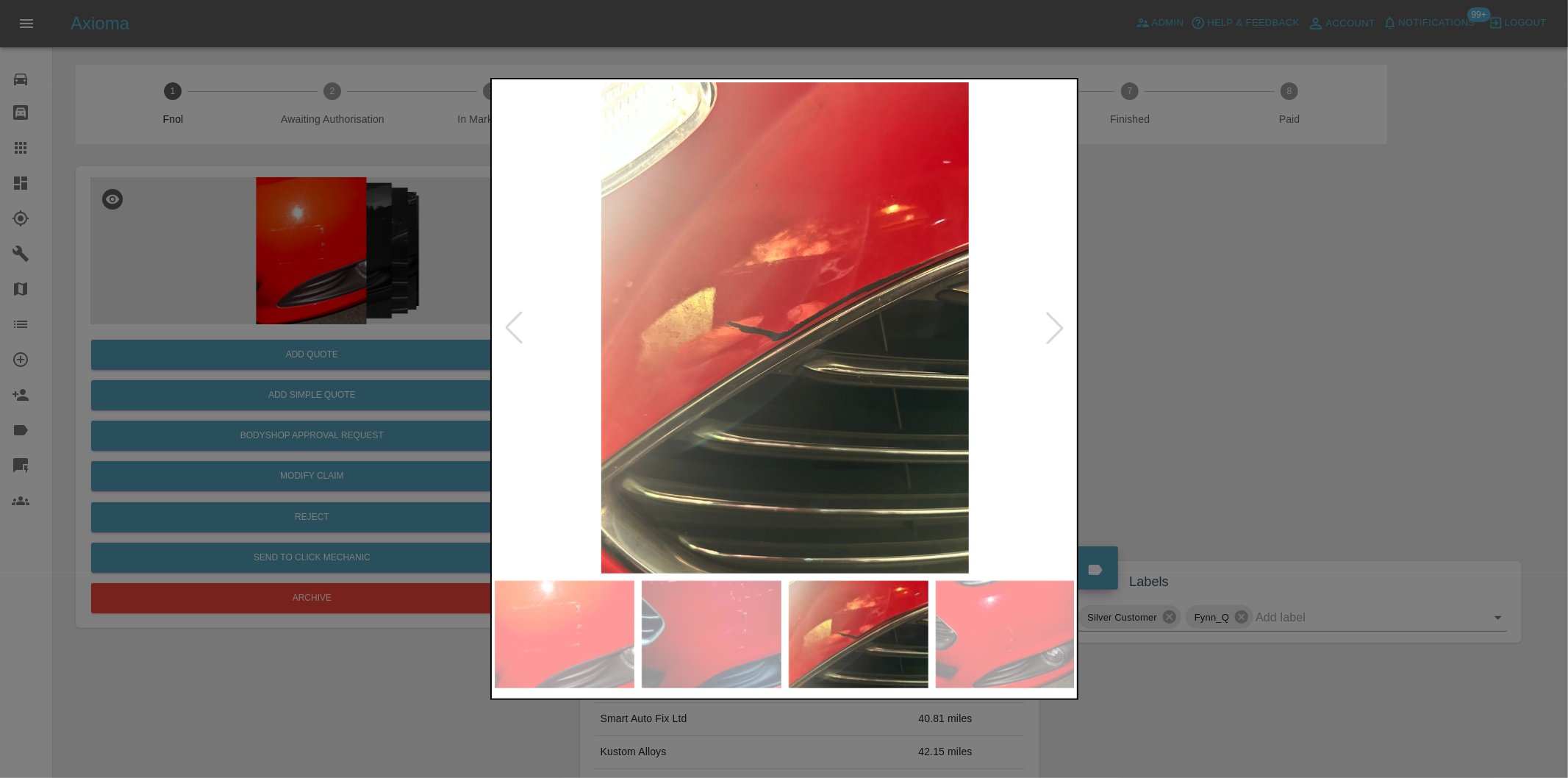
click at [1044, 323] on div at bounding box center [1054, 328] width 32 height 32
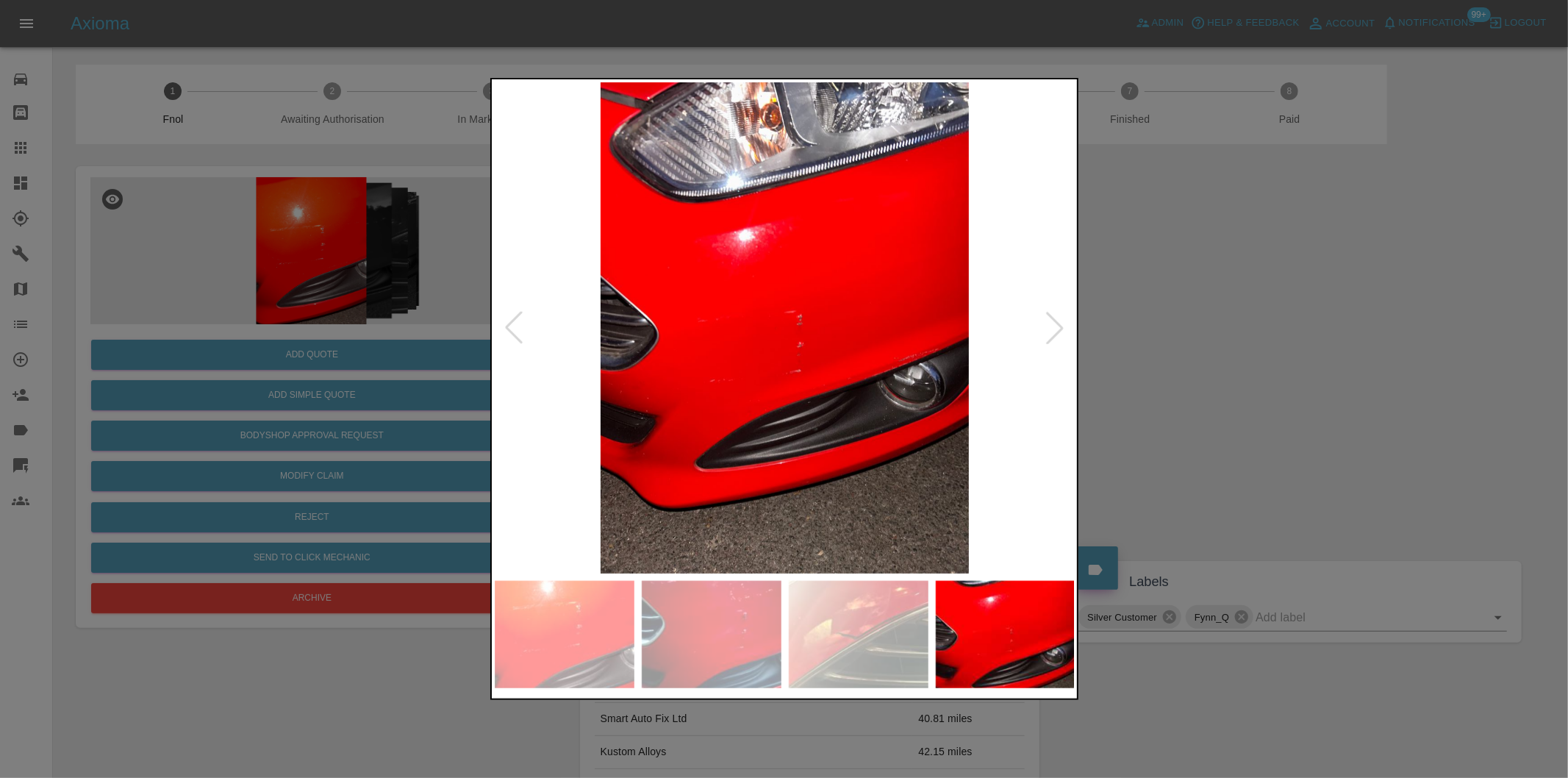
click at [1044, 321] on div at bounding box center [1054, 328] width 32 height 32
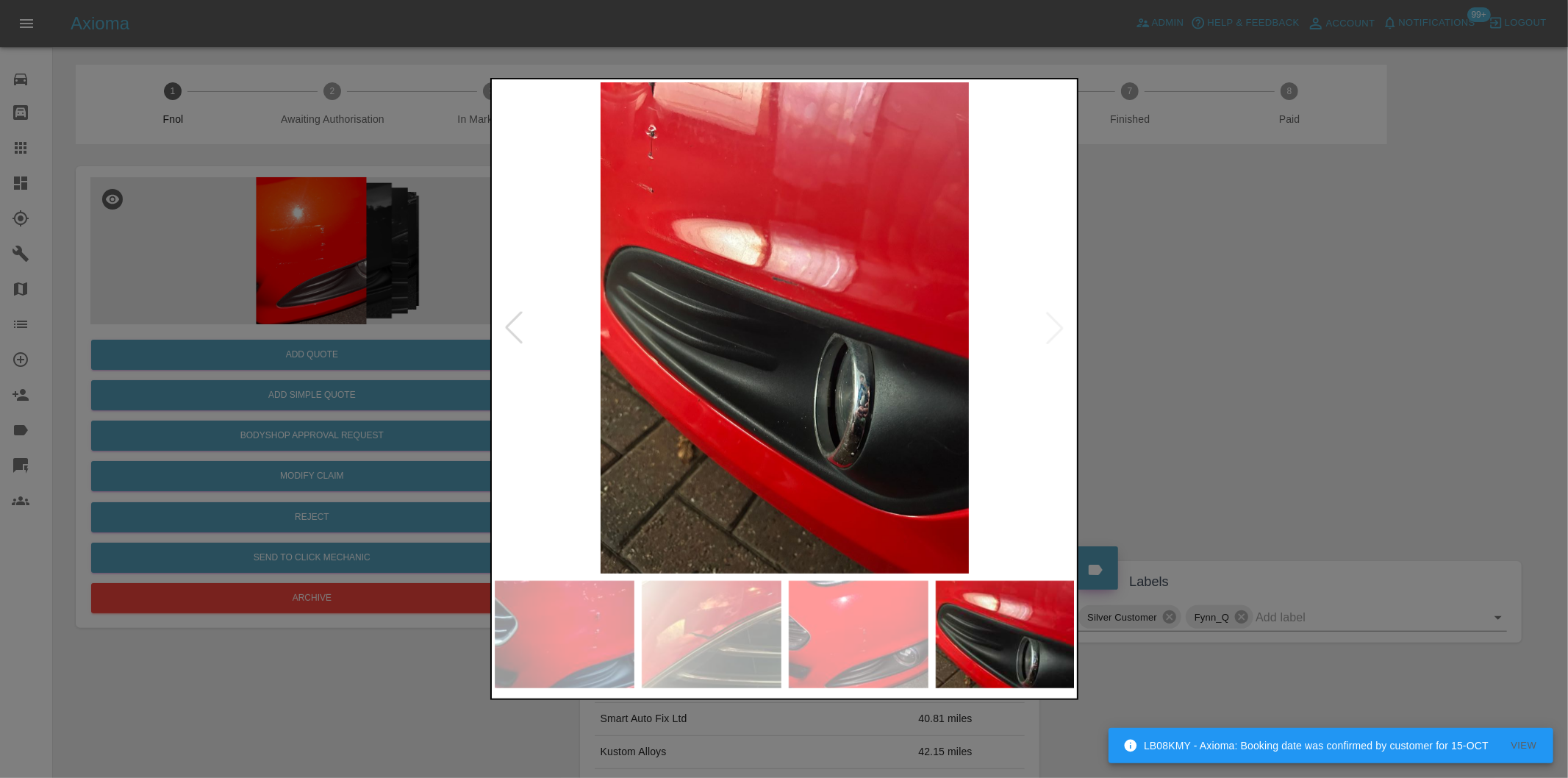
click at [1223, 321] on div at bounding box center [784, 389] width 1568 height 778
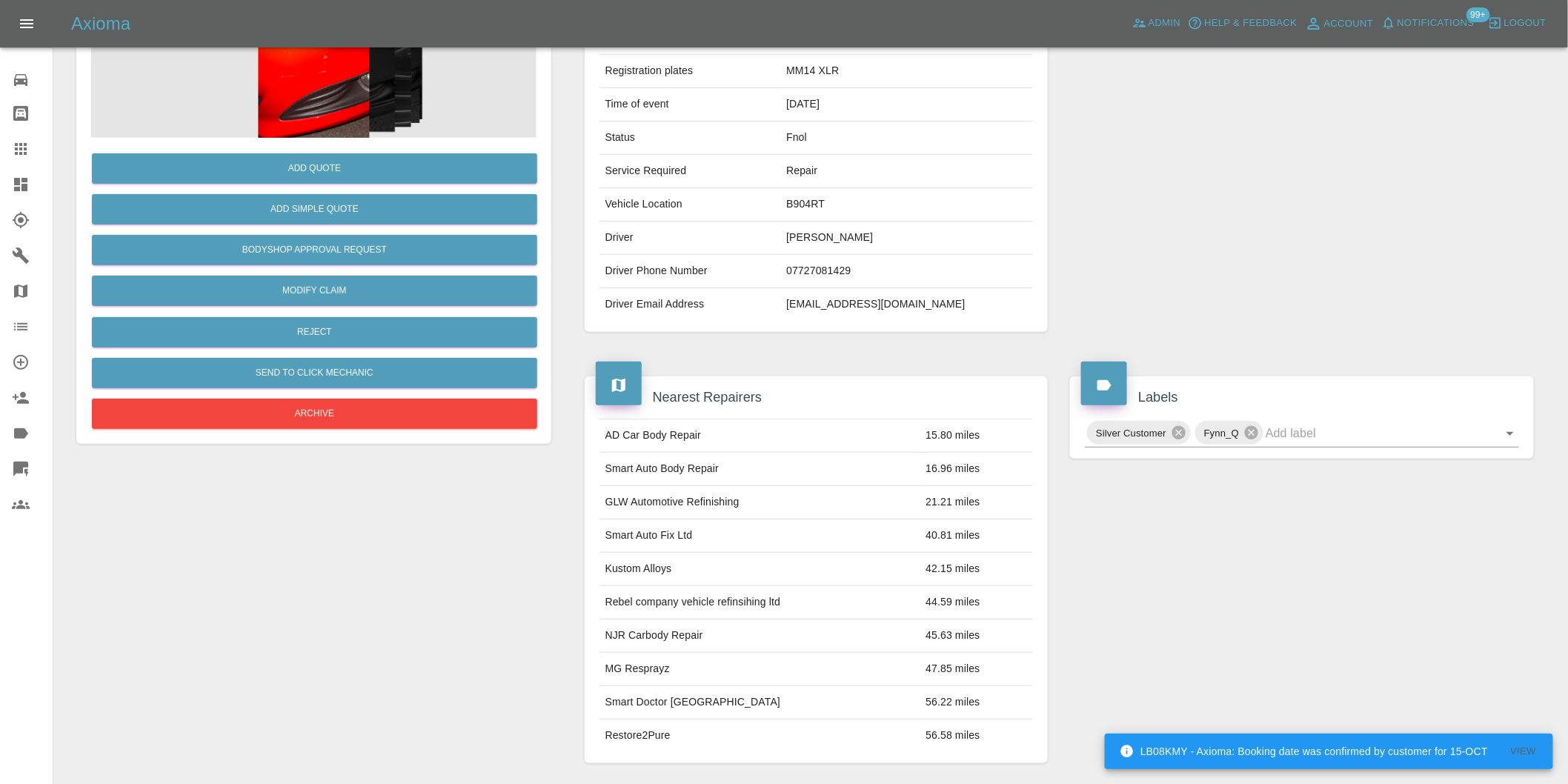
scroll to position [20, 0]
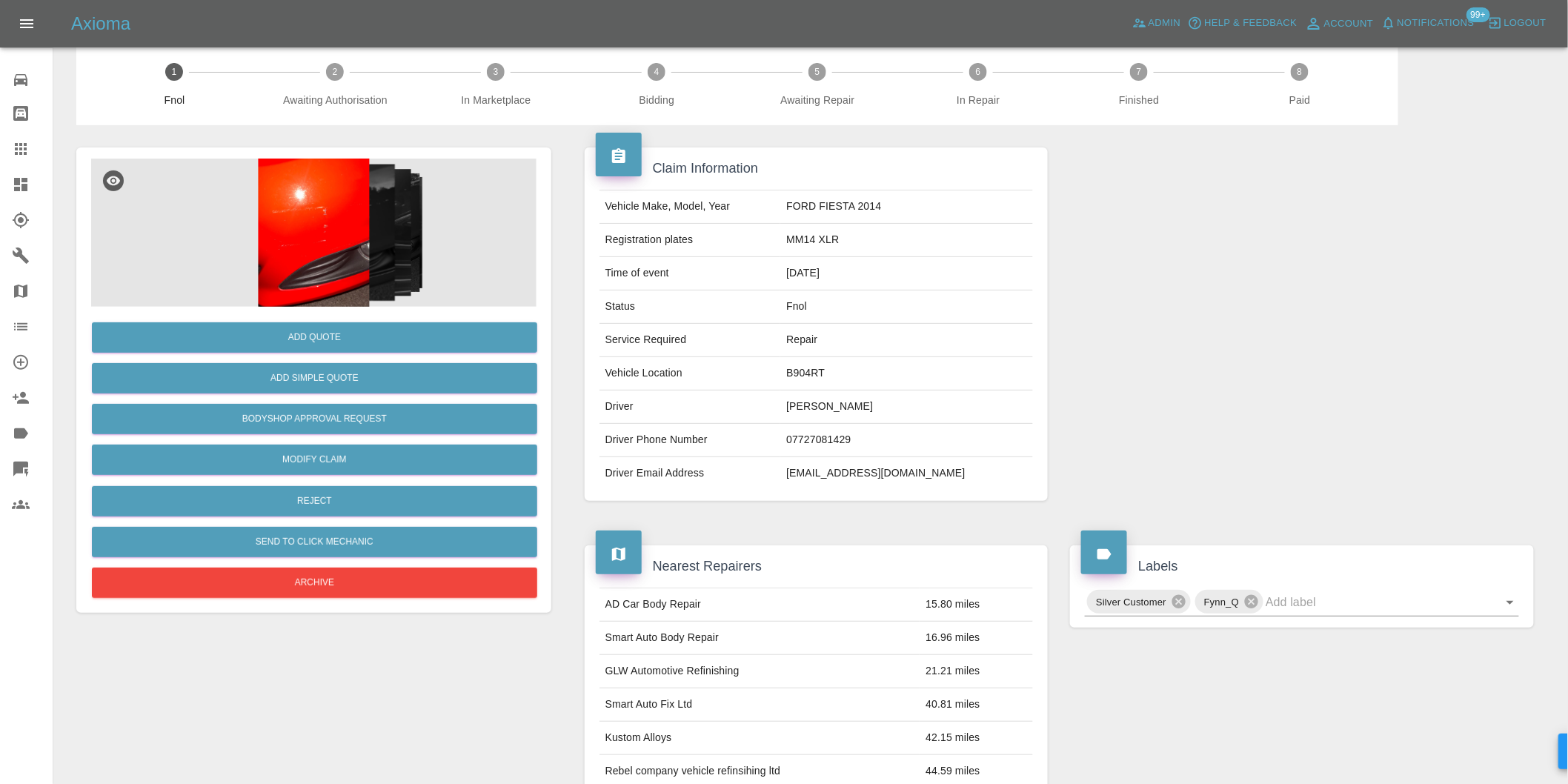
click at [259, 217] on img at bounding box center [314, 233] width 446 height 148
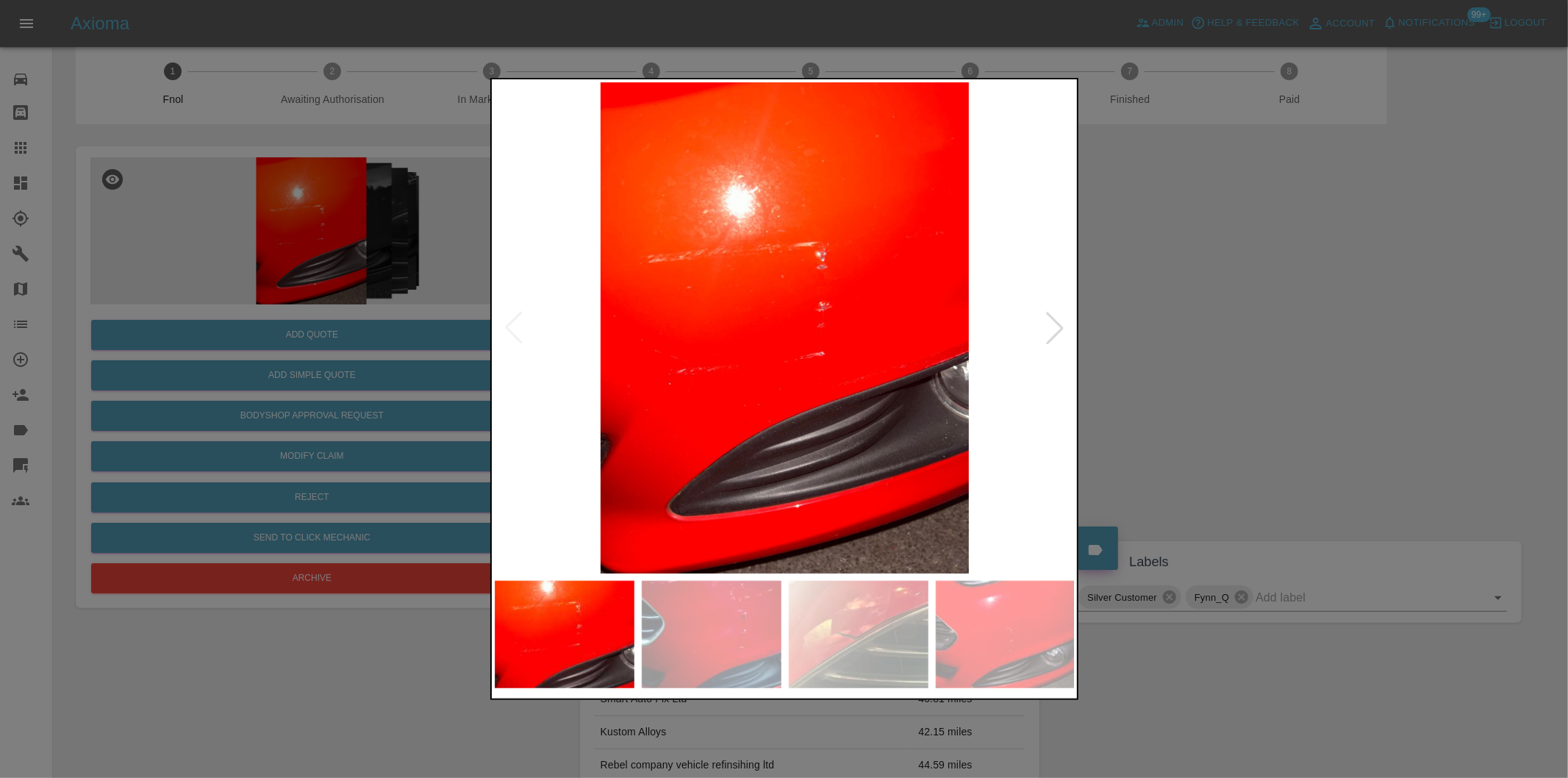
click at [1064, 332] on div at bounding box center [1054, 328] width 32 height 32
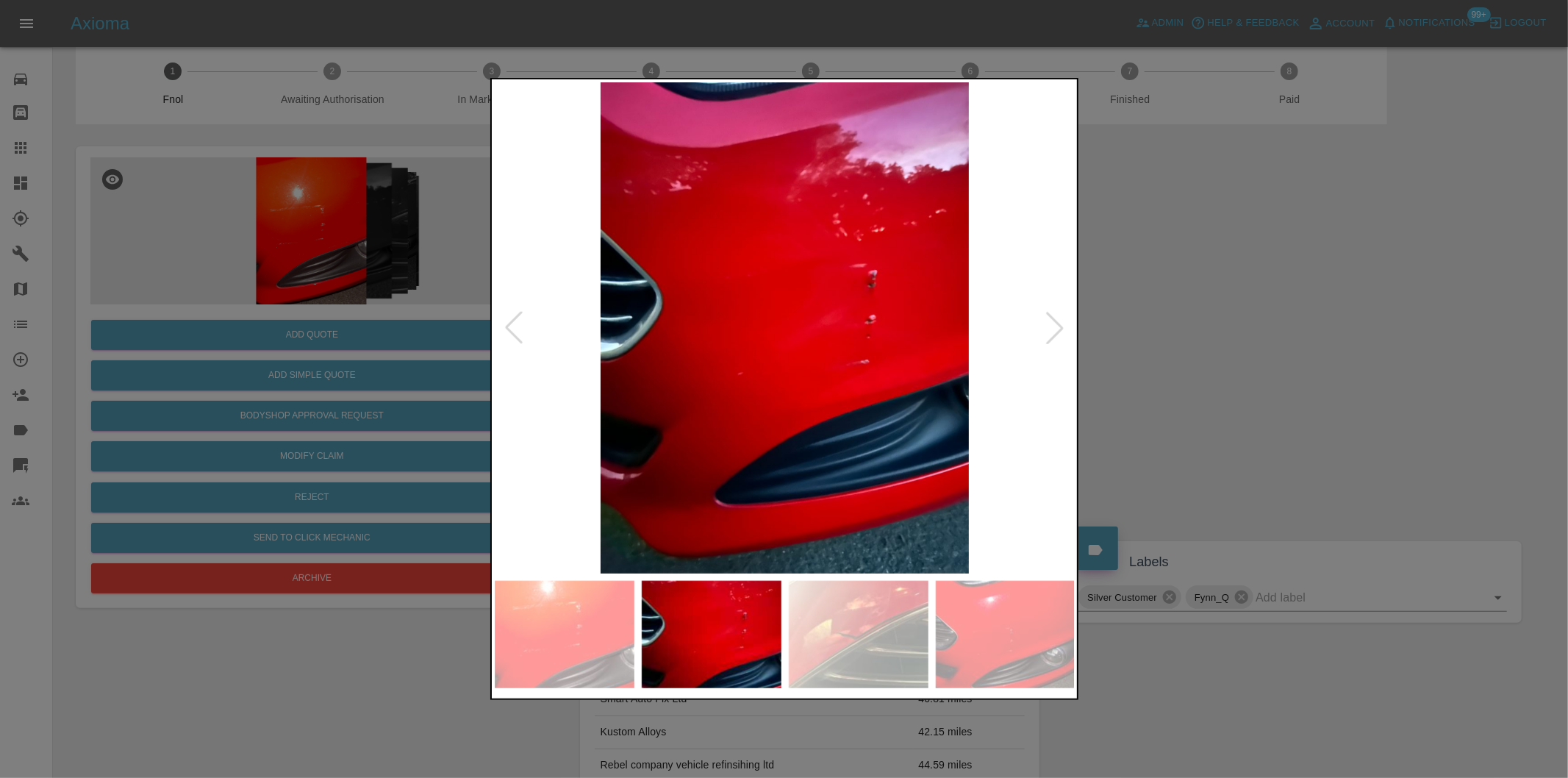
click at [1057, 328] on div at bounding box center [1054, 328] width 32 height 32
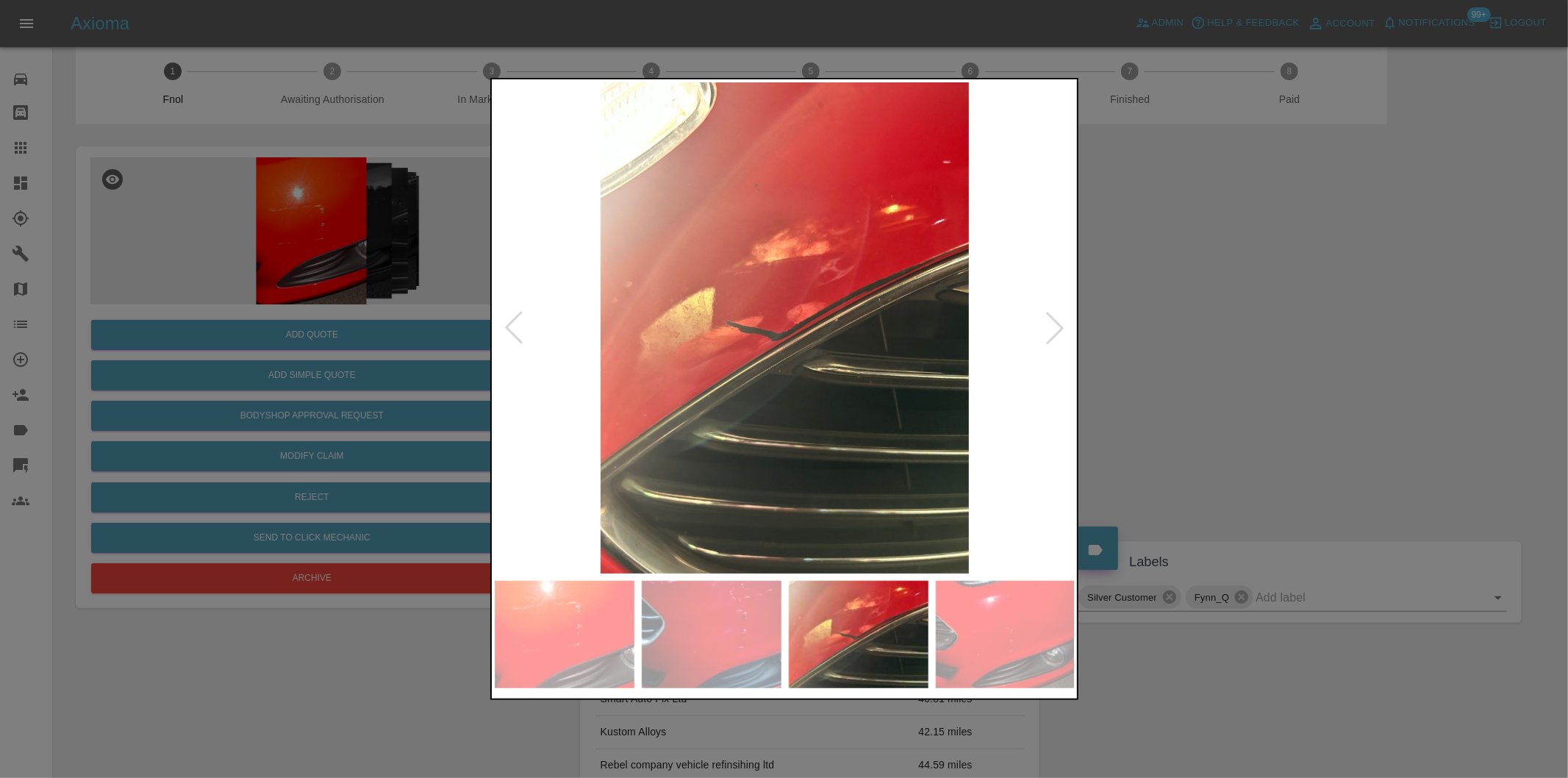
click at [1255, 361] on div at bounding box center [784, 389] width 1568 height 778
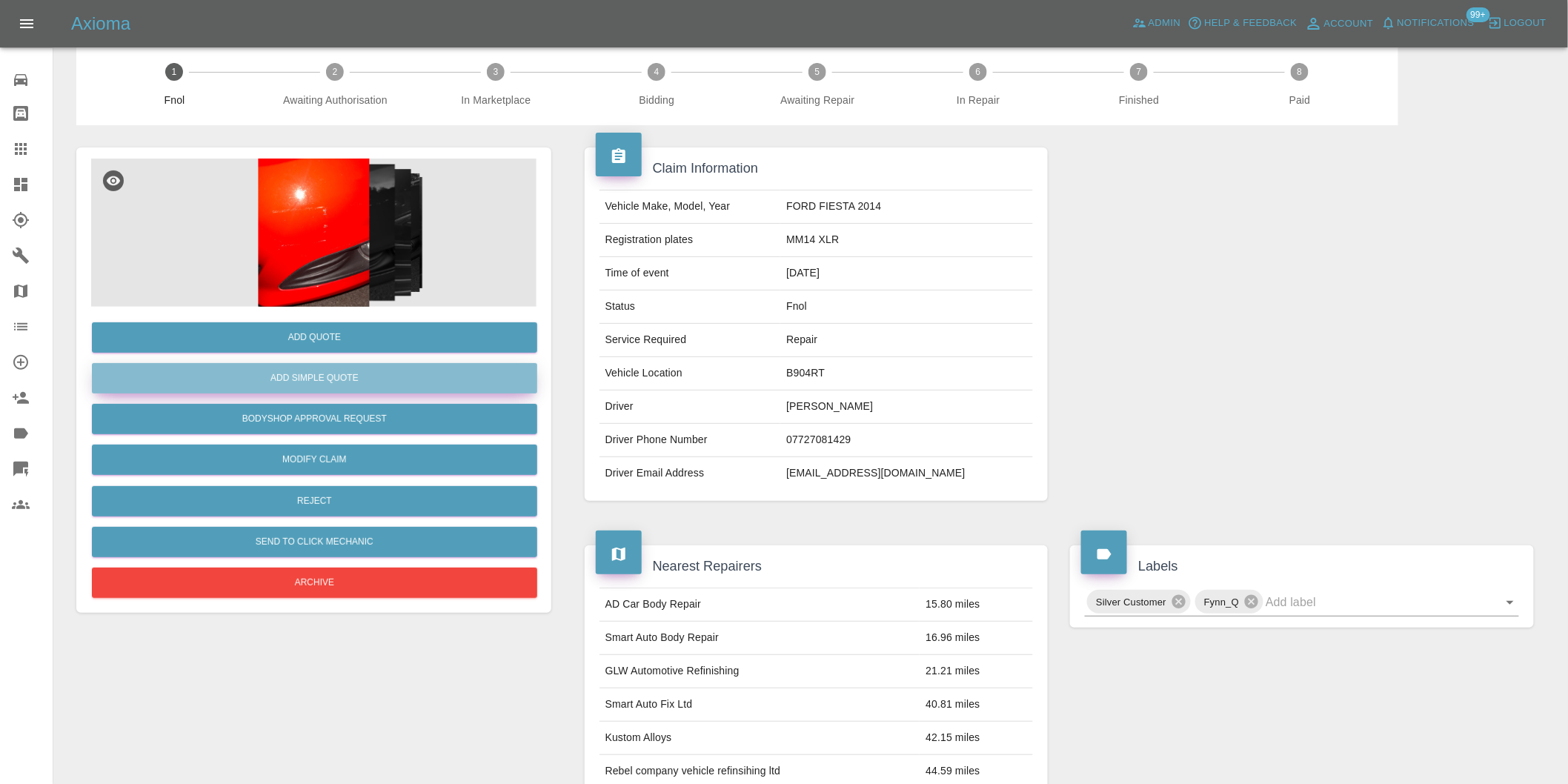
click at [382, 373] on button "Add Simple Quote" at bounding box center [315, 378] width 446 height 31
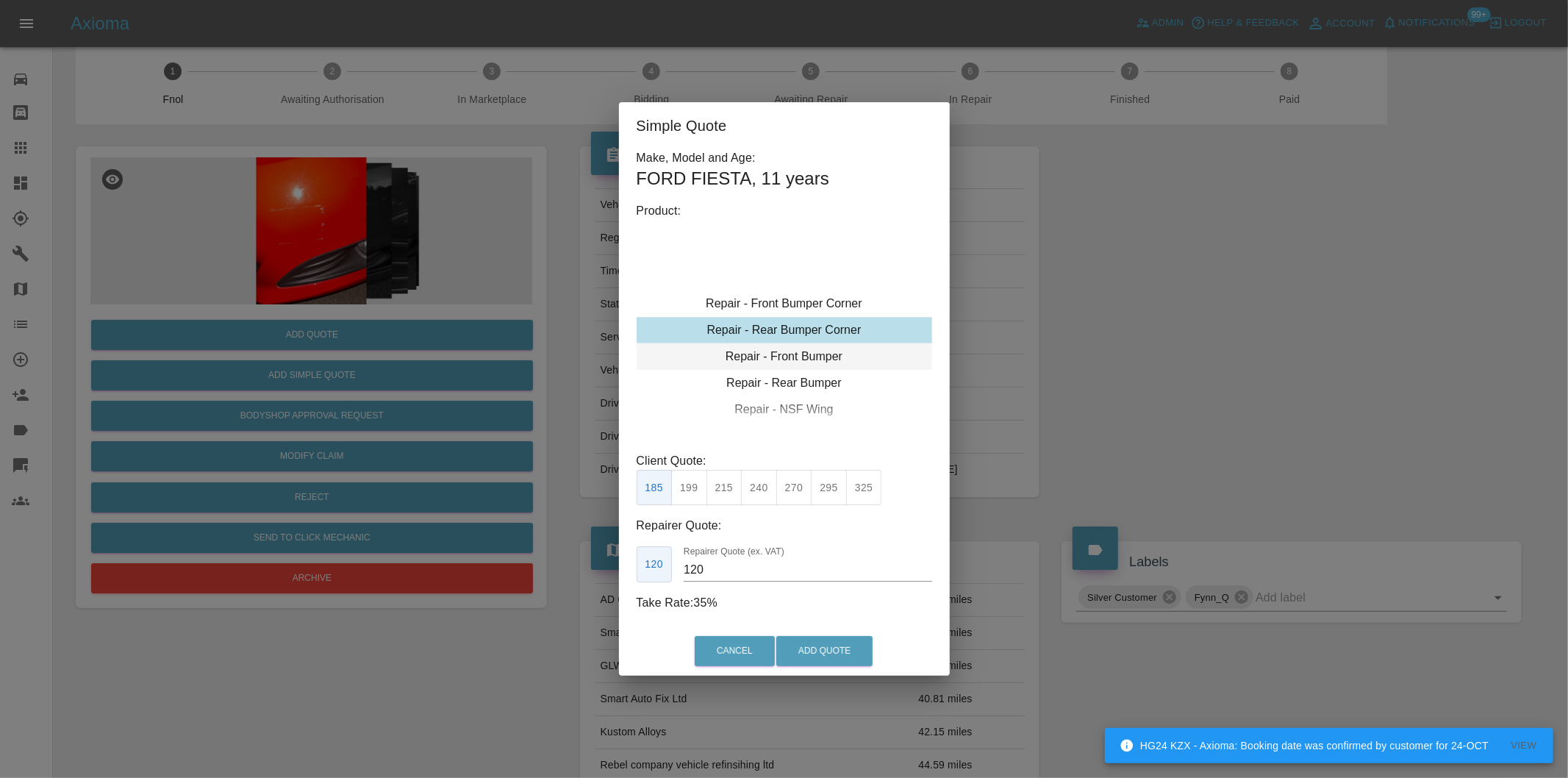
click at [828, 354] on div "Repair - Front Bumper" at bounding box center [784, 356] width 295 height 26
click at [733, 487] on button "350" at bounding box center [724, 488] width 36 height 36
type input "210"
click at [798, 658] on button "Add Quote" at bounding box center [824, 651] width 97 height 31
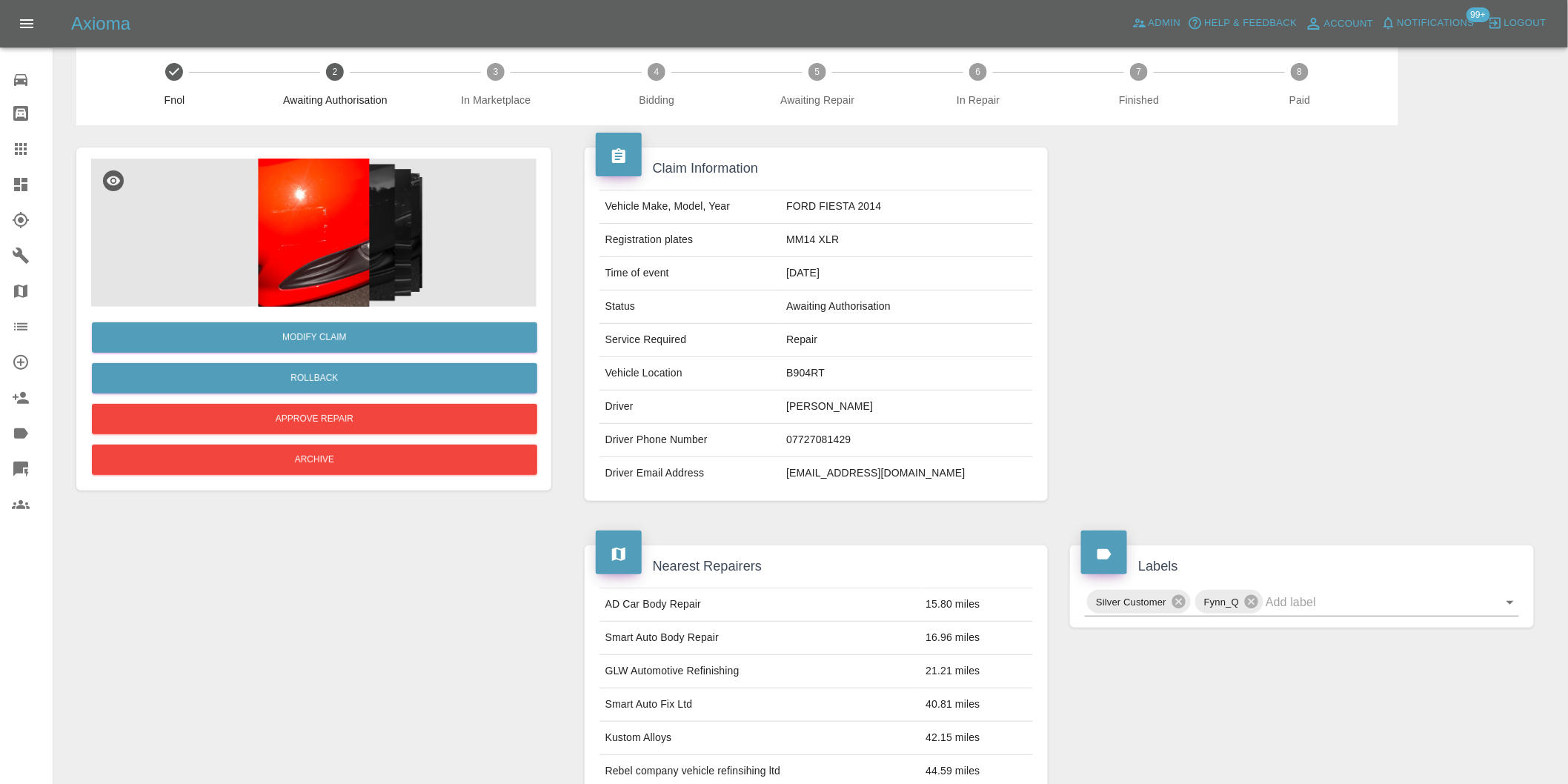
scroll to position [0, 0]
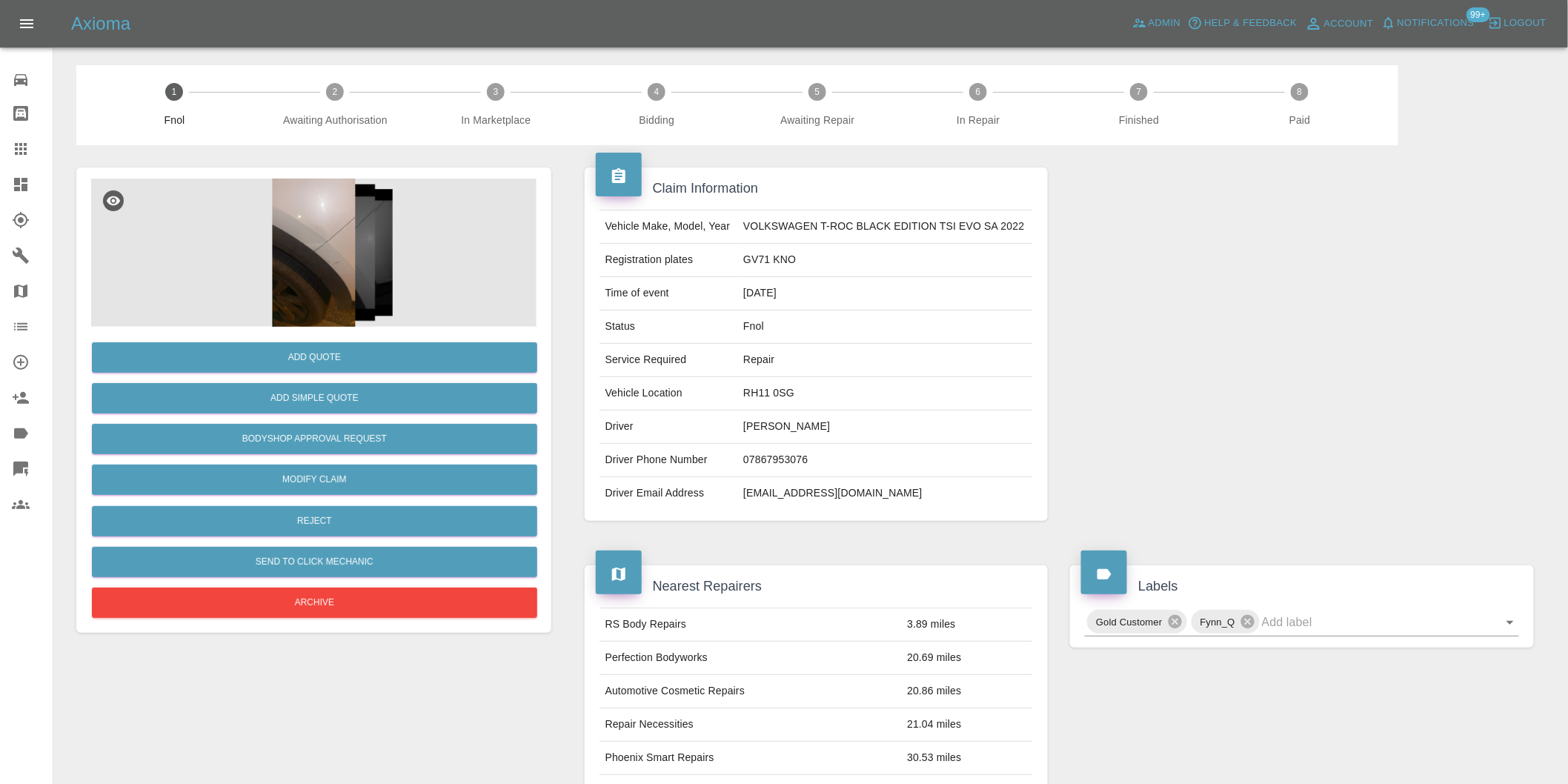
click at [319, 211] on img at bounding box center [314, 253] width 446 height 148
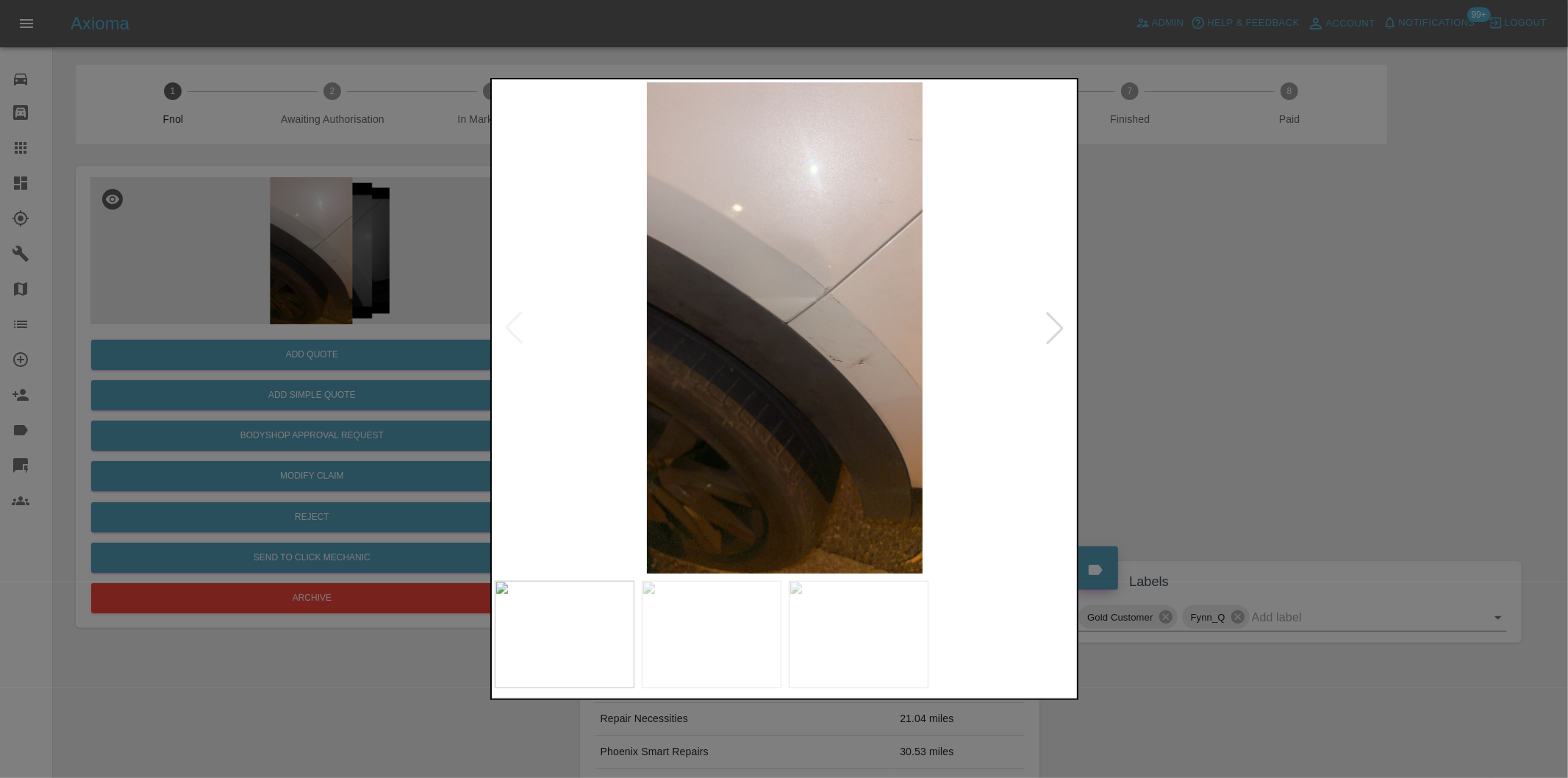
click at [1063, 325] on div at bounding box center [1054, 328] width 32 height 32
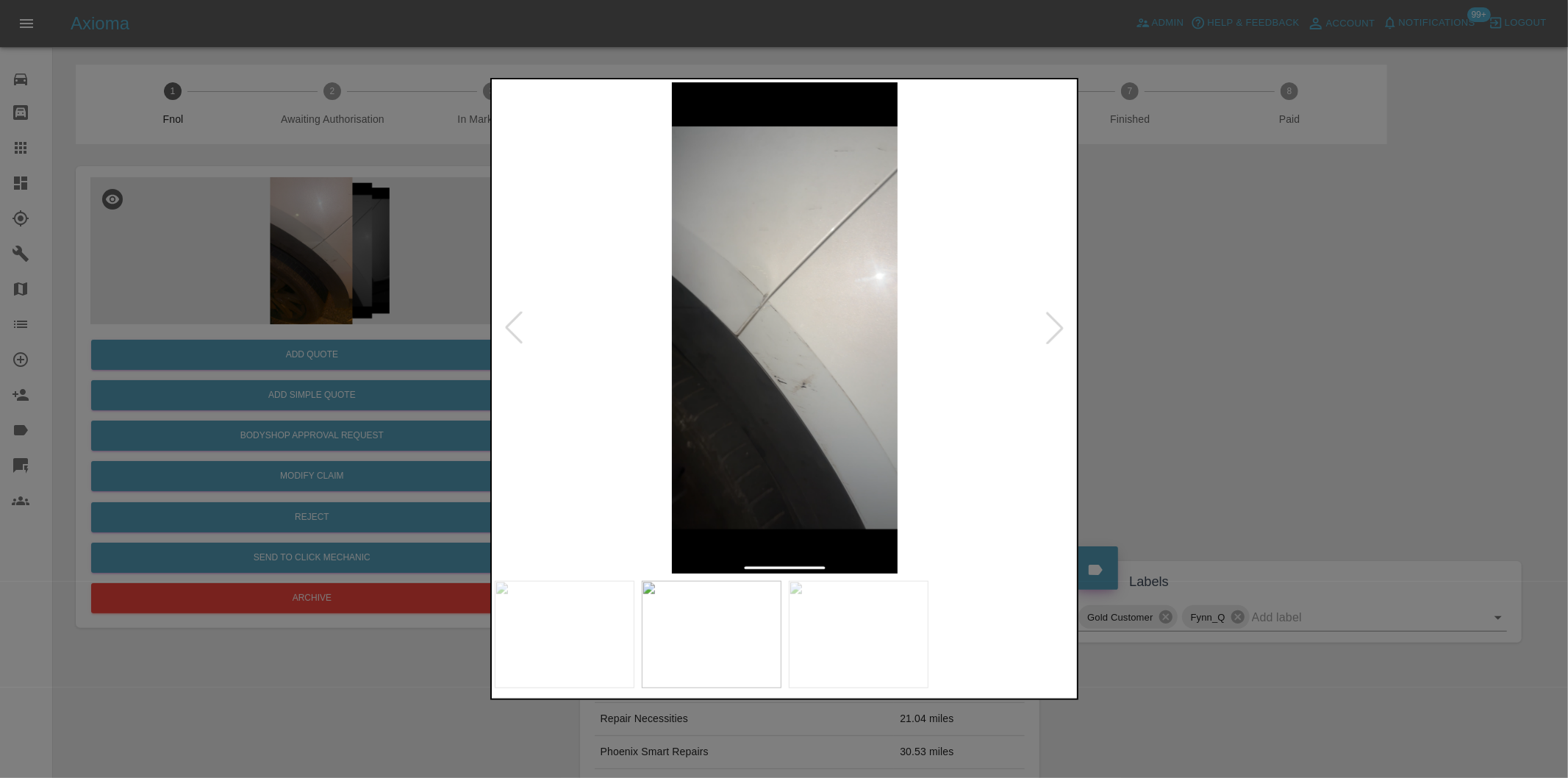
click at [1063, 325] on div at bounding box center [1054, 328] width 32 height 32
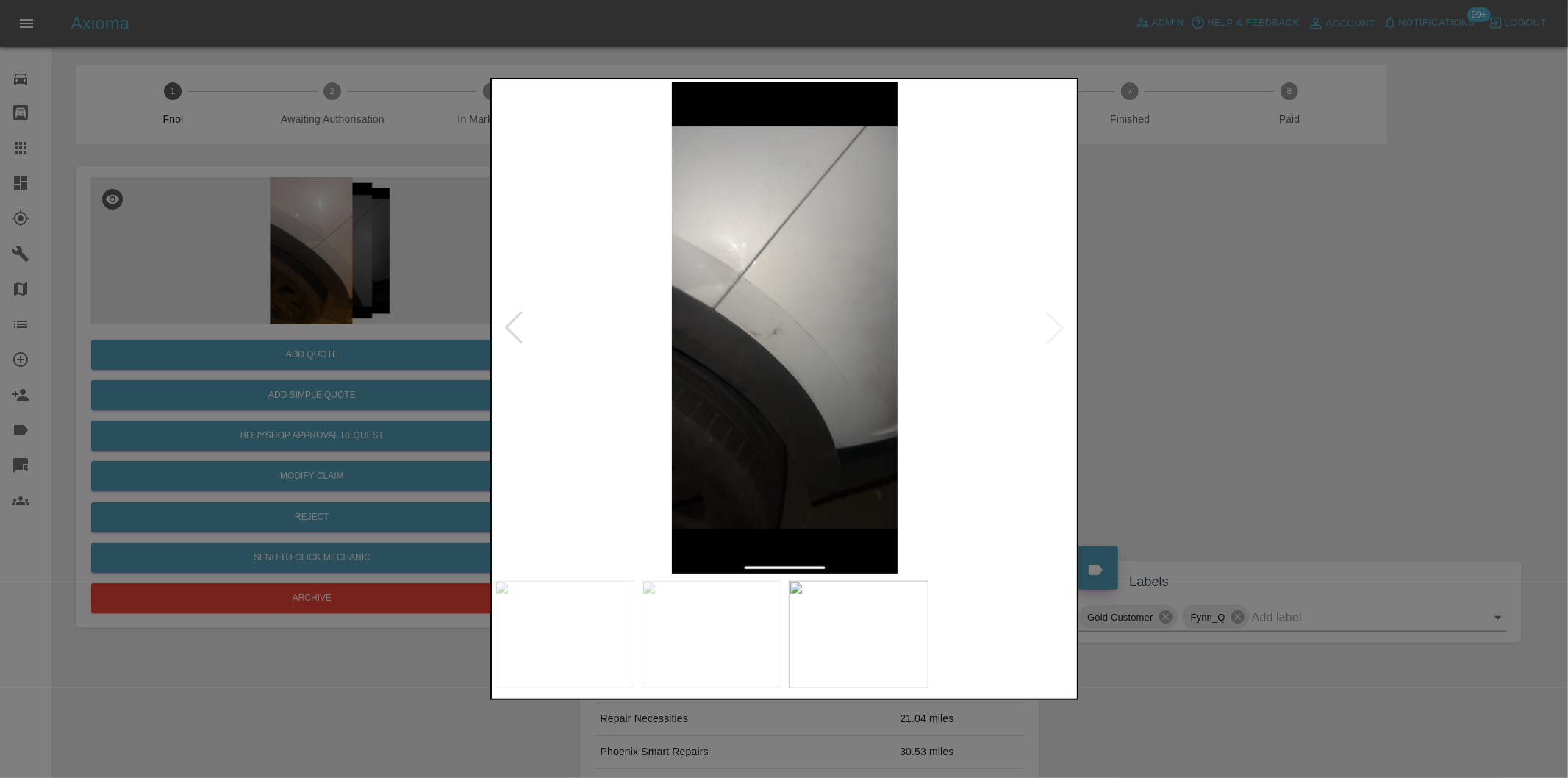
click at [1062, 325] on img at bounding box center [785, 328] width 581 height 491
drag, startPoint x: 1289, startPoint y: 357, endPoint x: 1282, endPoint y: 358, distance: 7.1
click at [1287, 358] on div at bounding box center [784, 389] width 1568 height 778
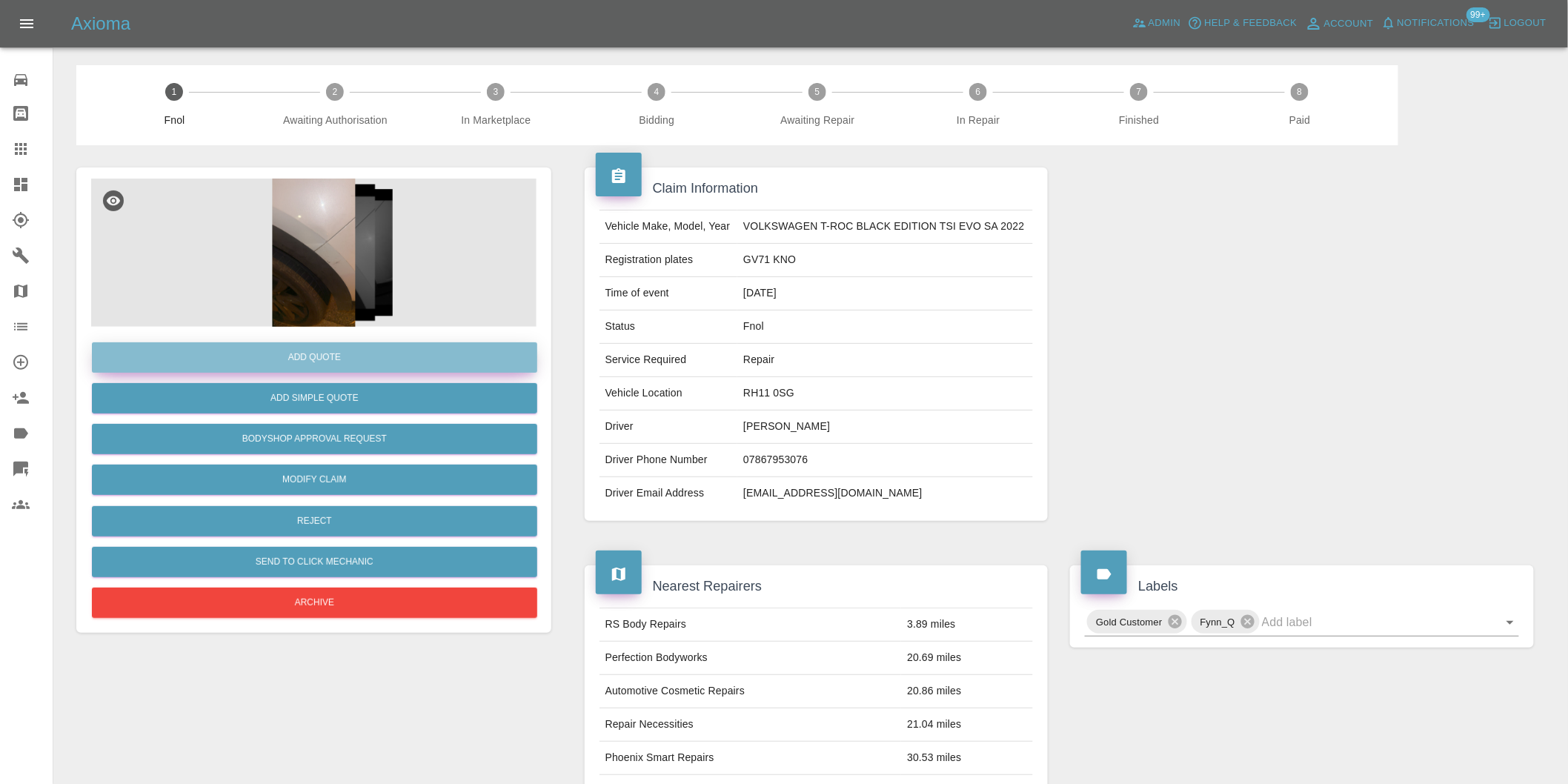
click at [307, 360] on button "Add Quote" at bounding box center [315, 357] width 446 height 31
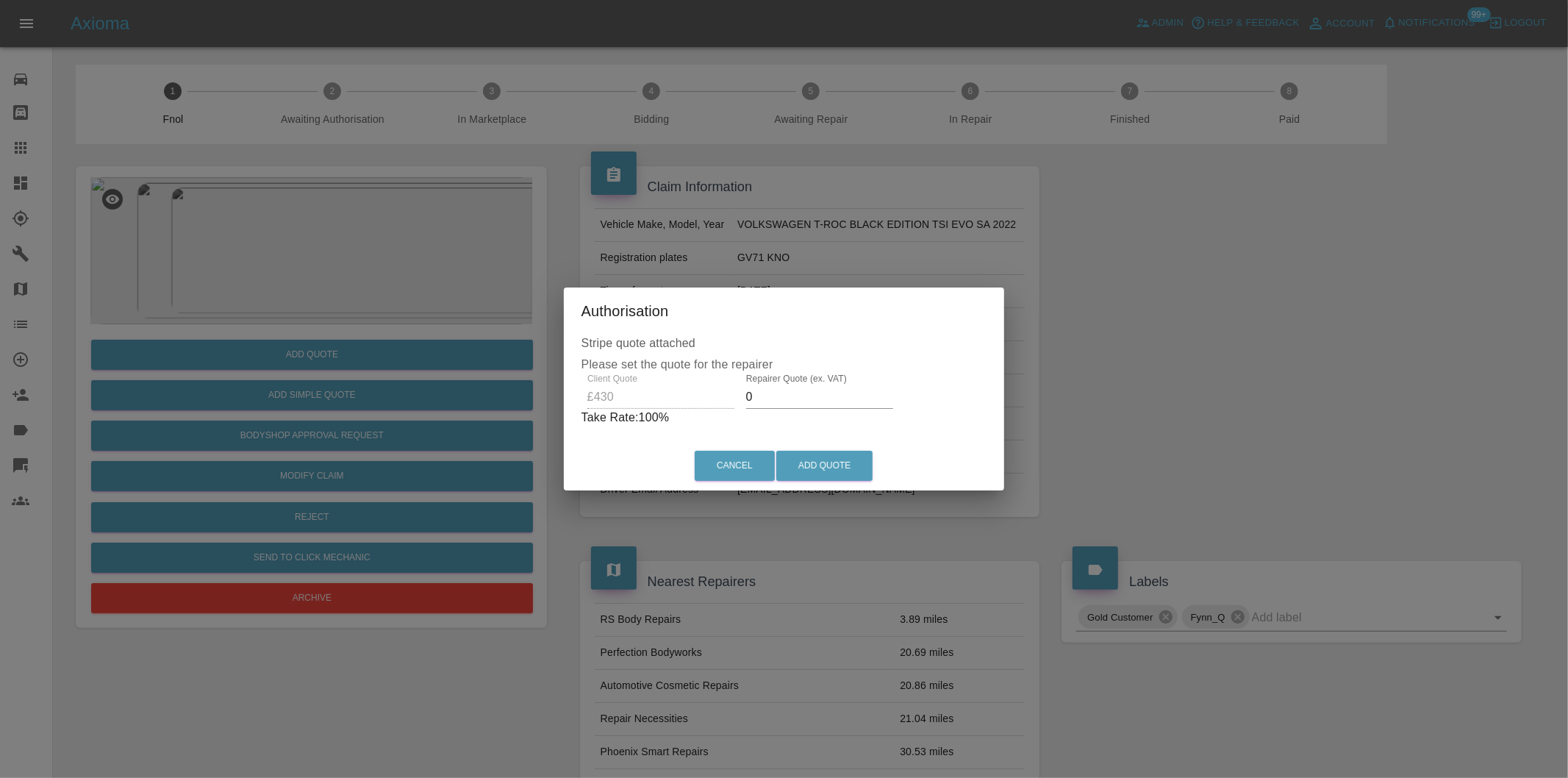
click at [788, 403] on input "0" at bounding box center [820, 397] width 147 height 24
type input "0270"
click at [823, 467] on button "Add Quote" at bounding box center [824, 465] width 97 height 31
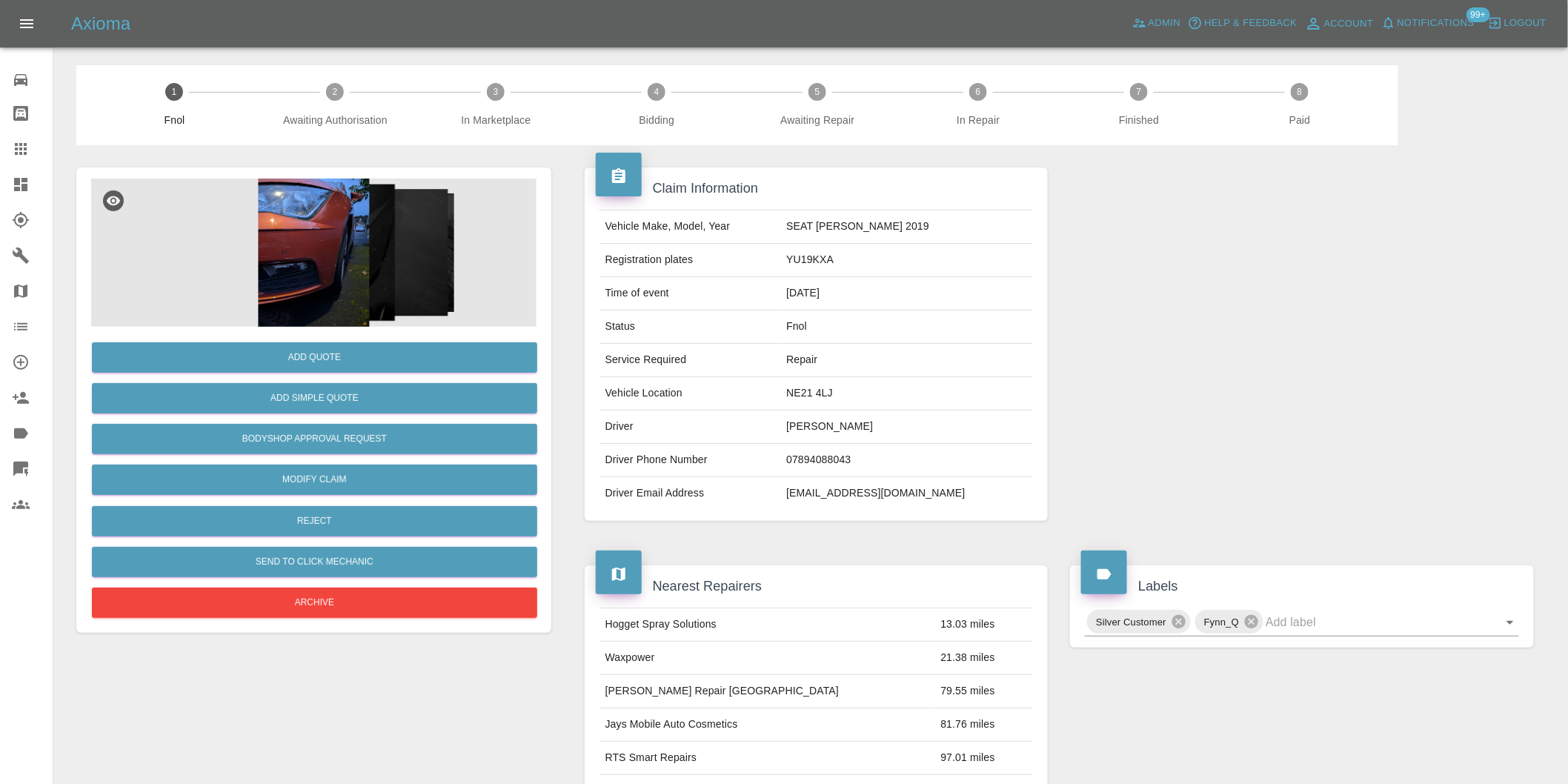
click at [348, 234] on img at bounding box center [314, 253] width 446 height 148
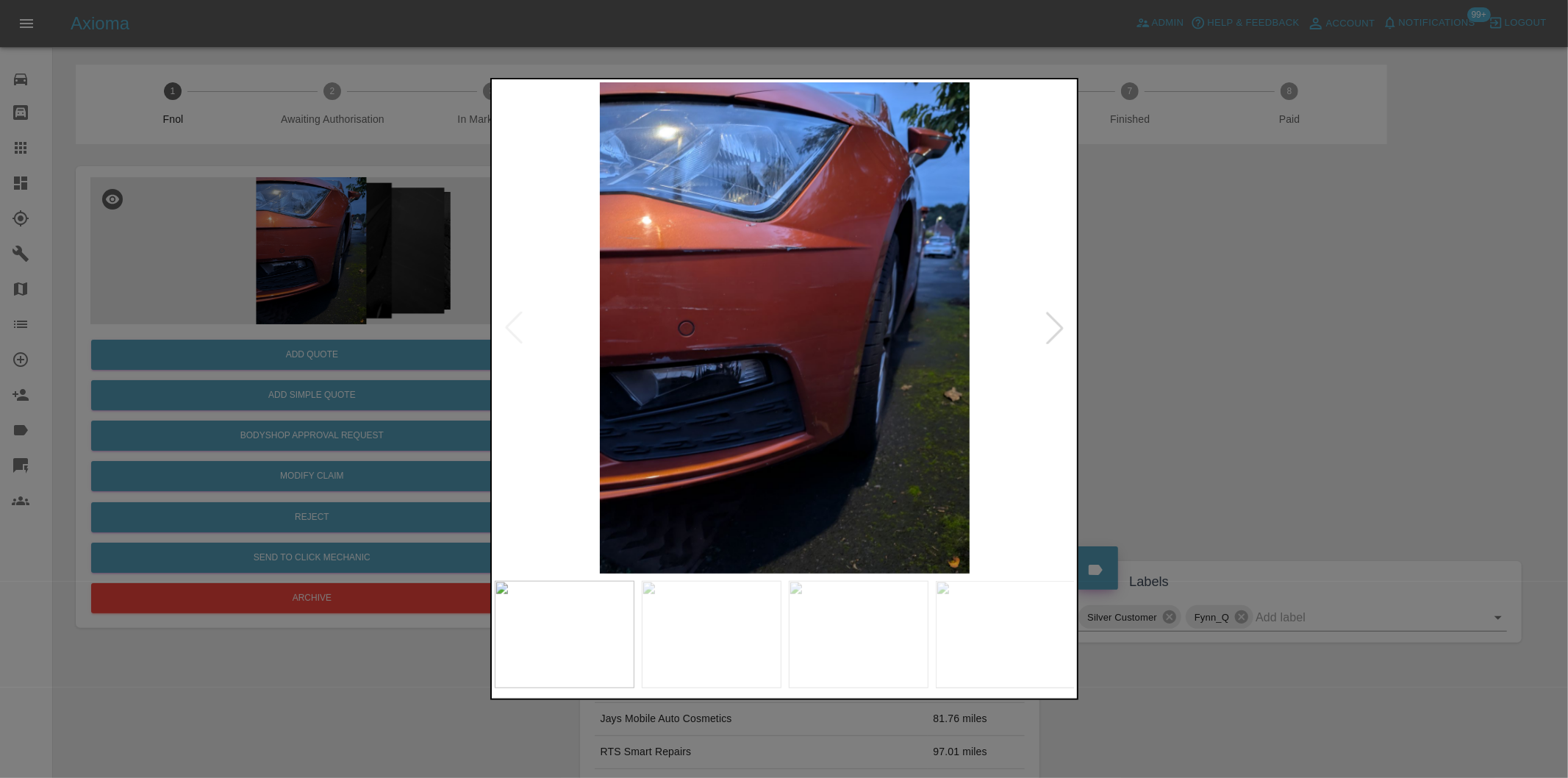
click at [1042, 329] on div at bounding box center [1054, 328] width 32 height 32
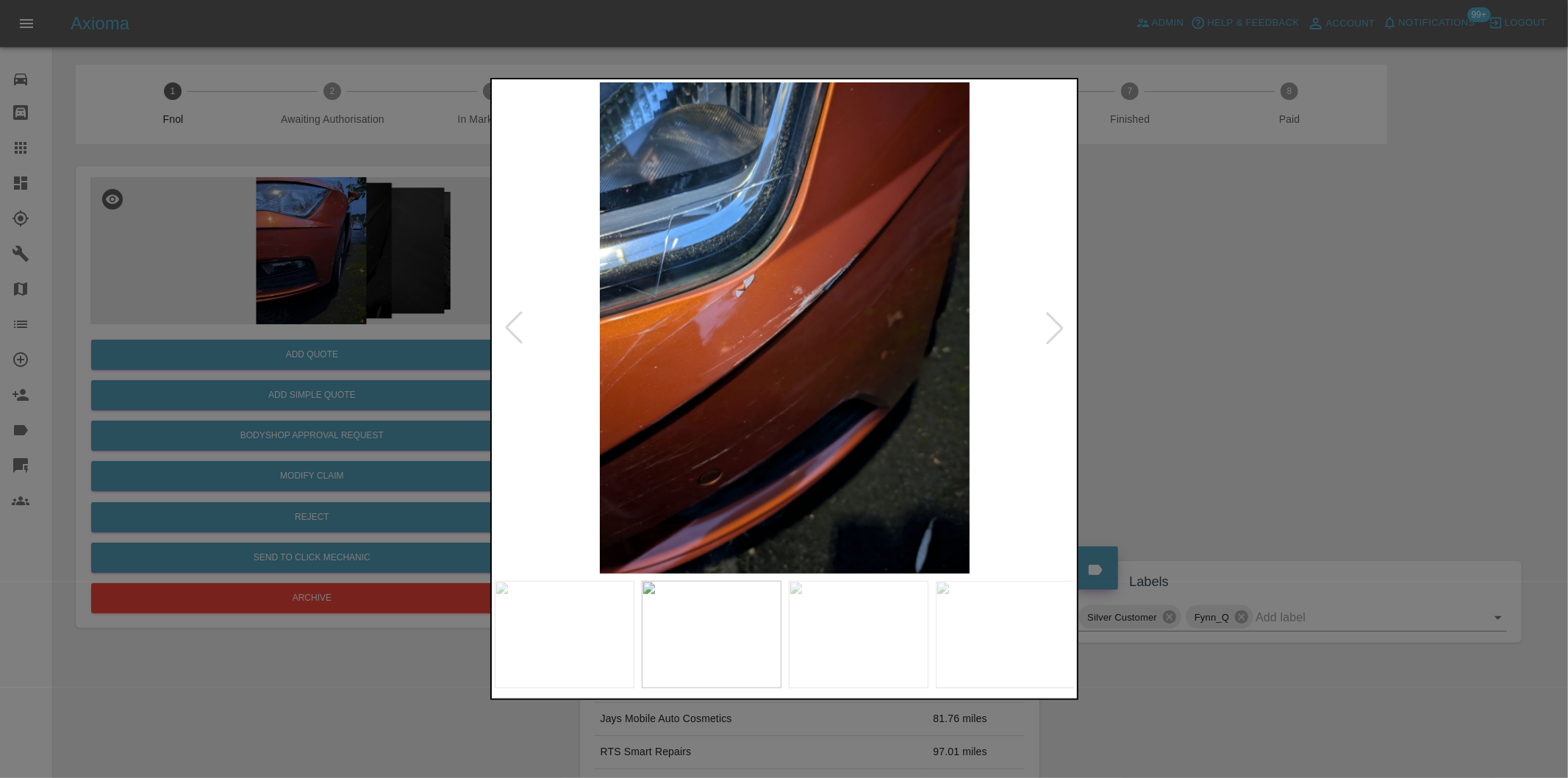
click at [1050, 329] on div at bounding box center [1054, 328] width 32 height 32
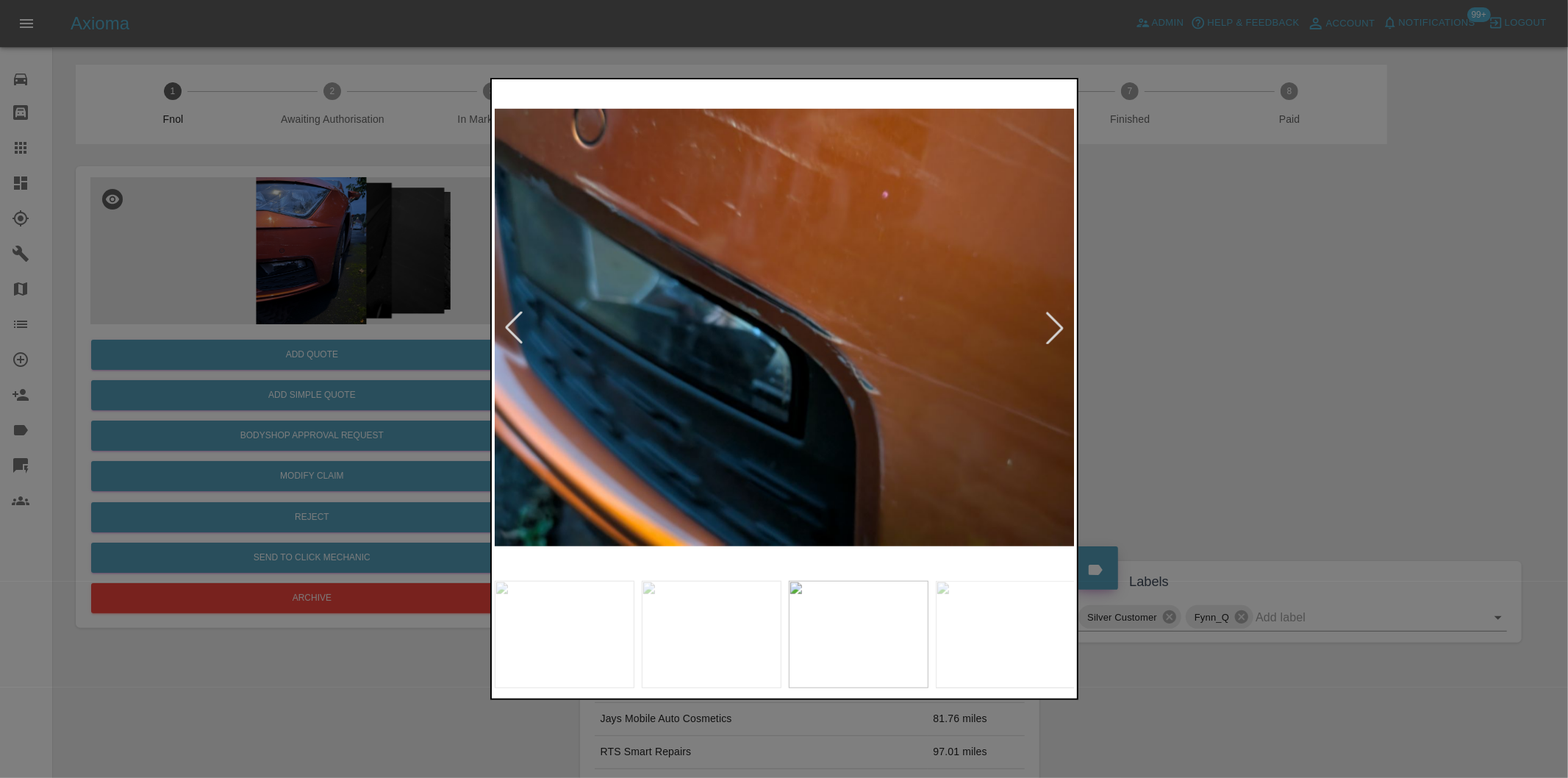
click at [1050, 329] on div at bounding box center [1054, 328] width 32 height 32
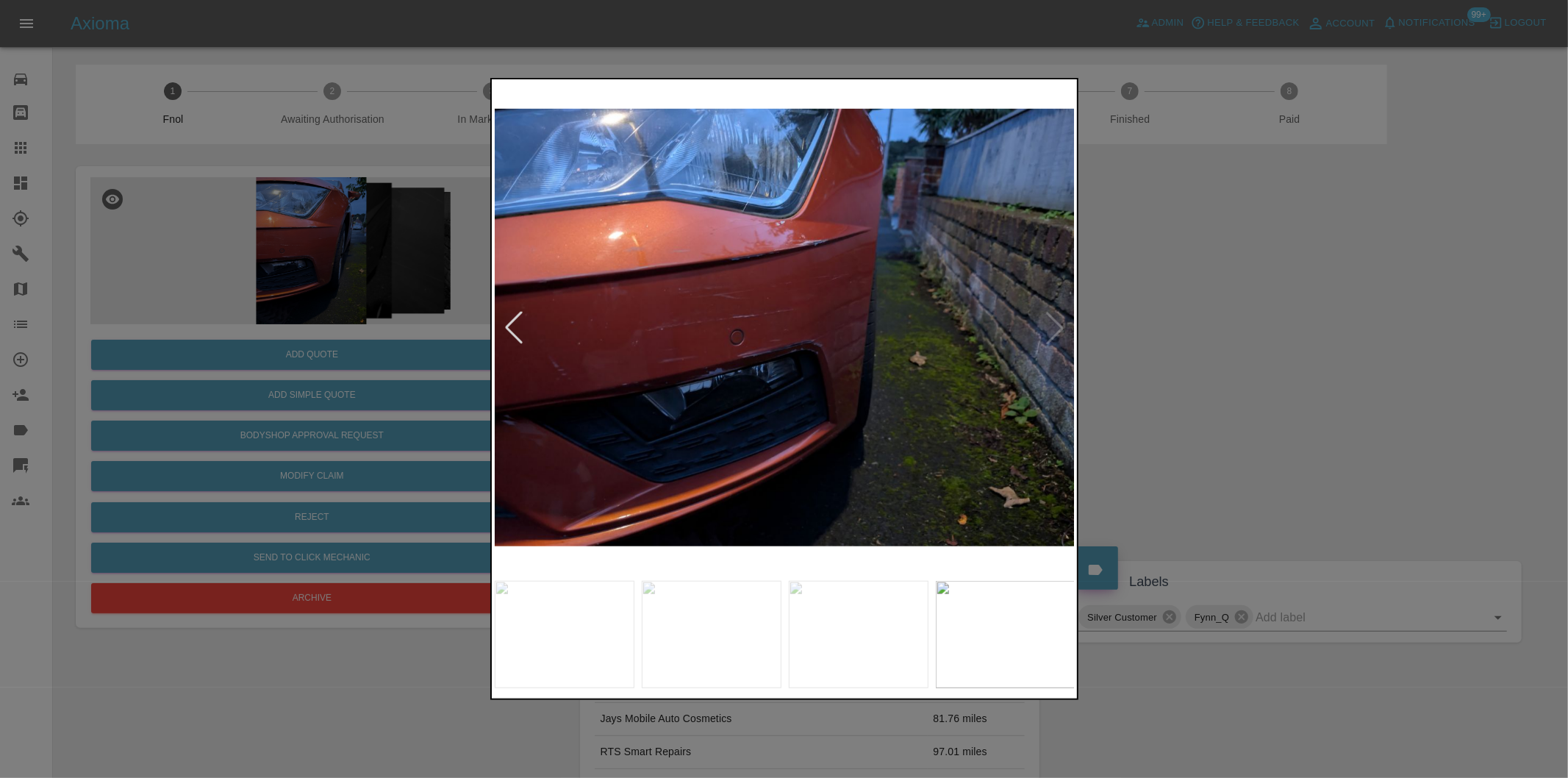
click at [1050, 329] on img at bounding box center [785, 328] width 581 height 491
drag, startPoint x: 1314, startPoint y: 365, endPoint x: 971, endPoint y: 361, distance: 343.0
click at [1307, 365] on div at bounding box center [784, 389] width 1568 height 778
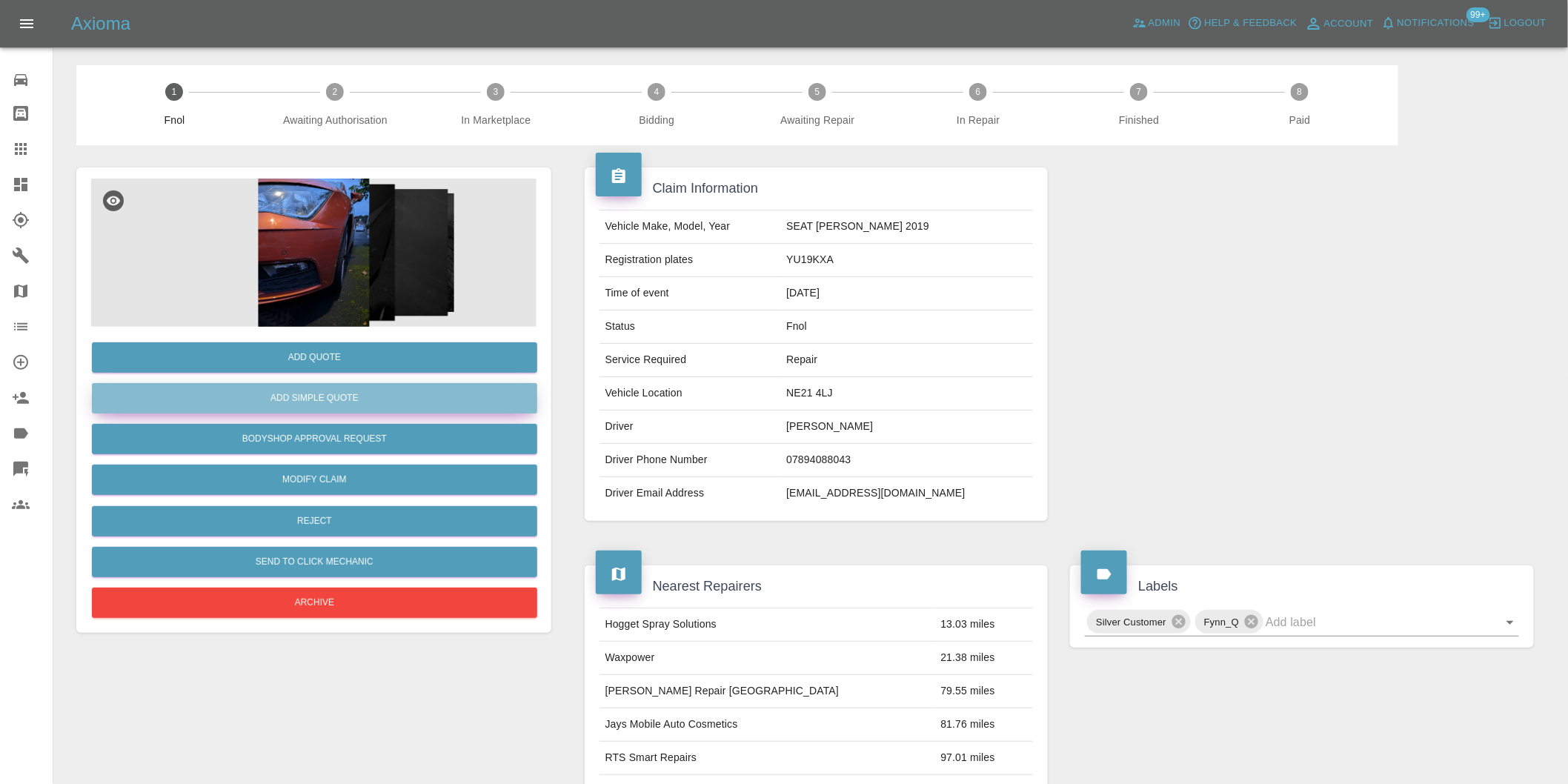
click at [337, 403] on button "Add Simple Quote" at bounding box center [315, 398] width 446 height 31
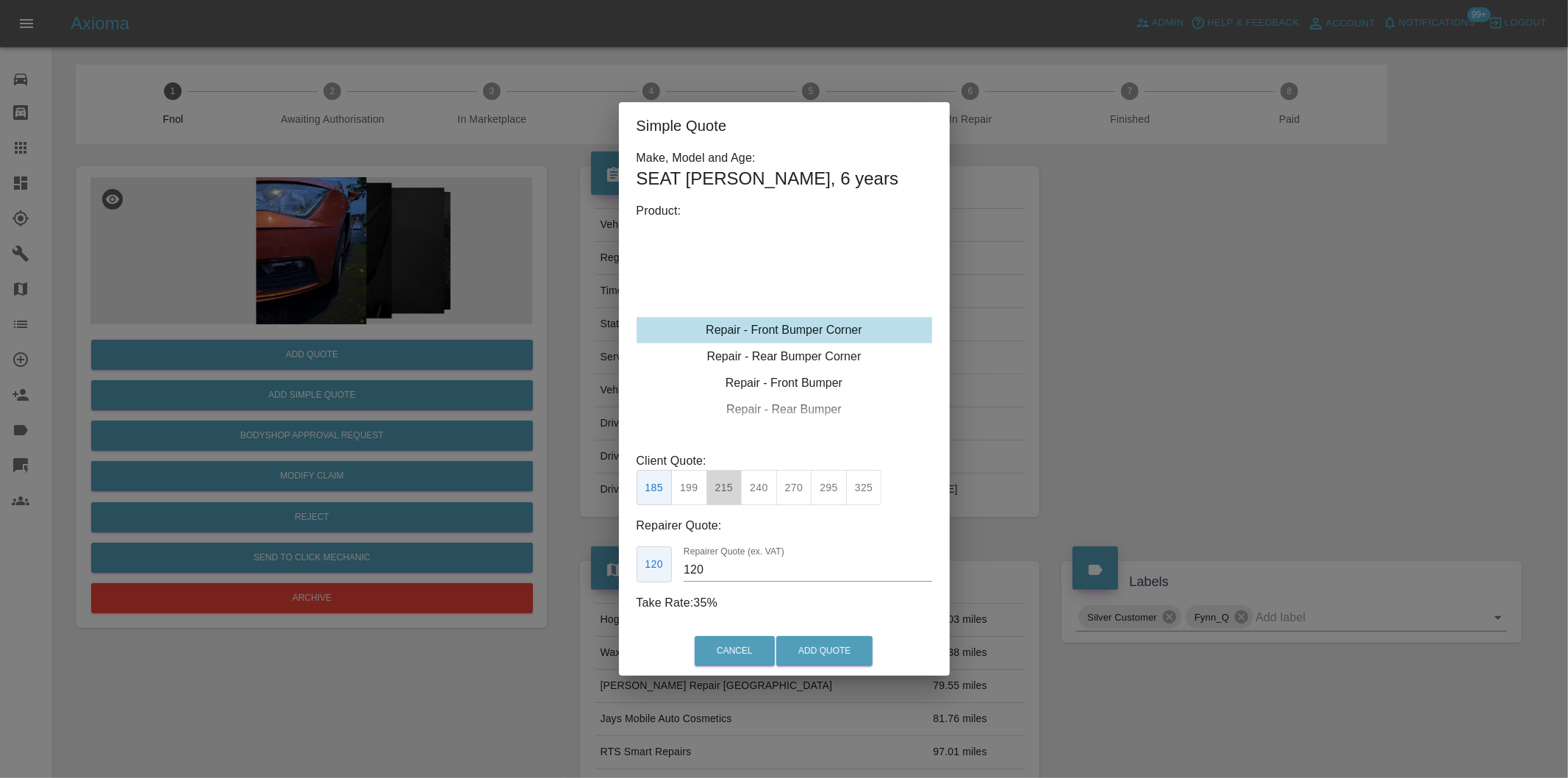
drag, startPoint x: 718, startPoint y: 487, endPoint x: 791, endPoint y: 557, distance: 101.1
click at [718, 488] on button "215" at bounding box center [724, 488] width 36 height 36
type input "135"
click at [817, 655] on button "Add Quote" at bounding box center [824, 651] width 97 height 31
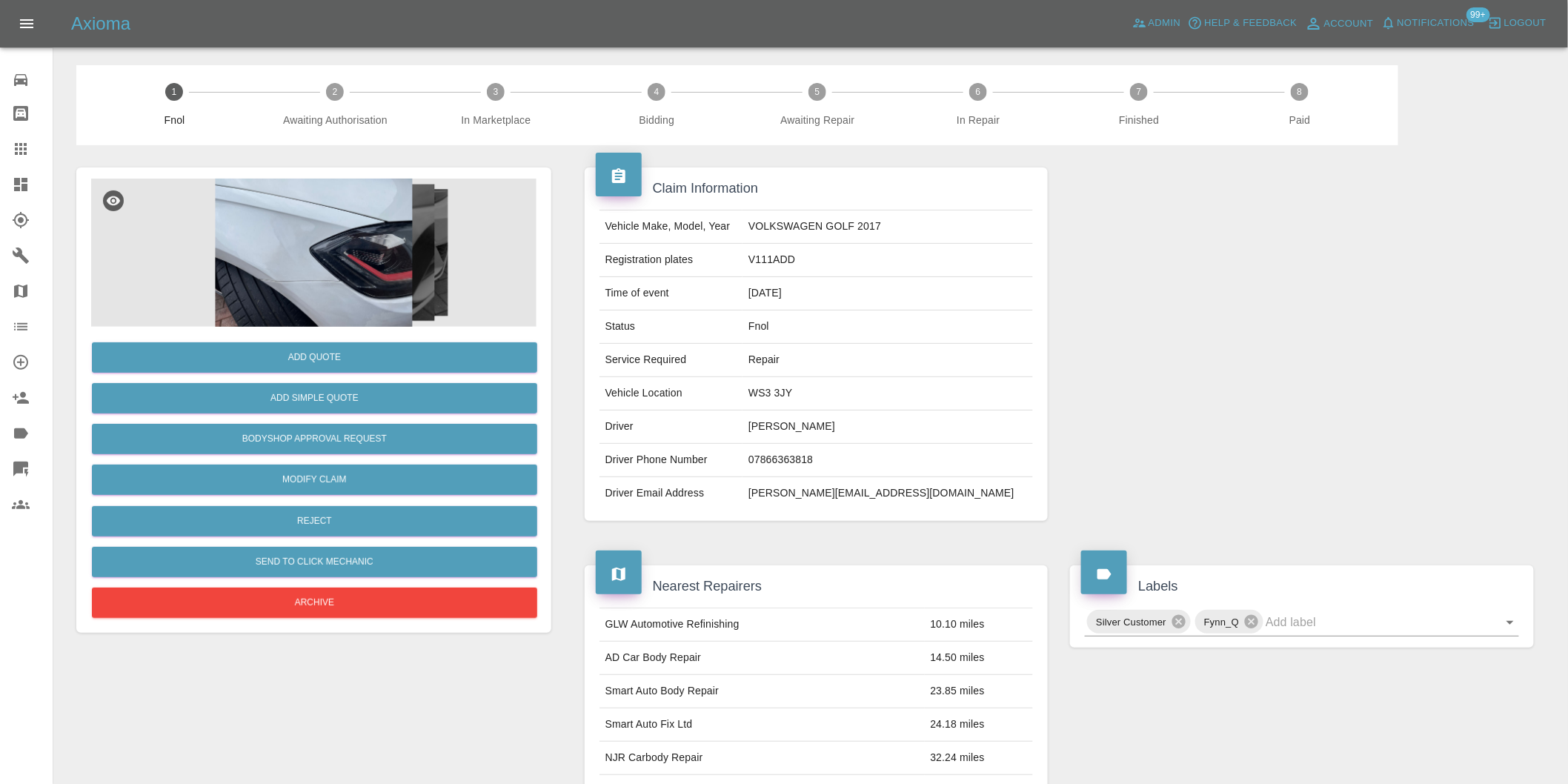
click at [302, 241] on img at bounding box center [314, 253] width 446 height 148
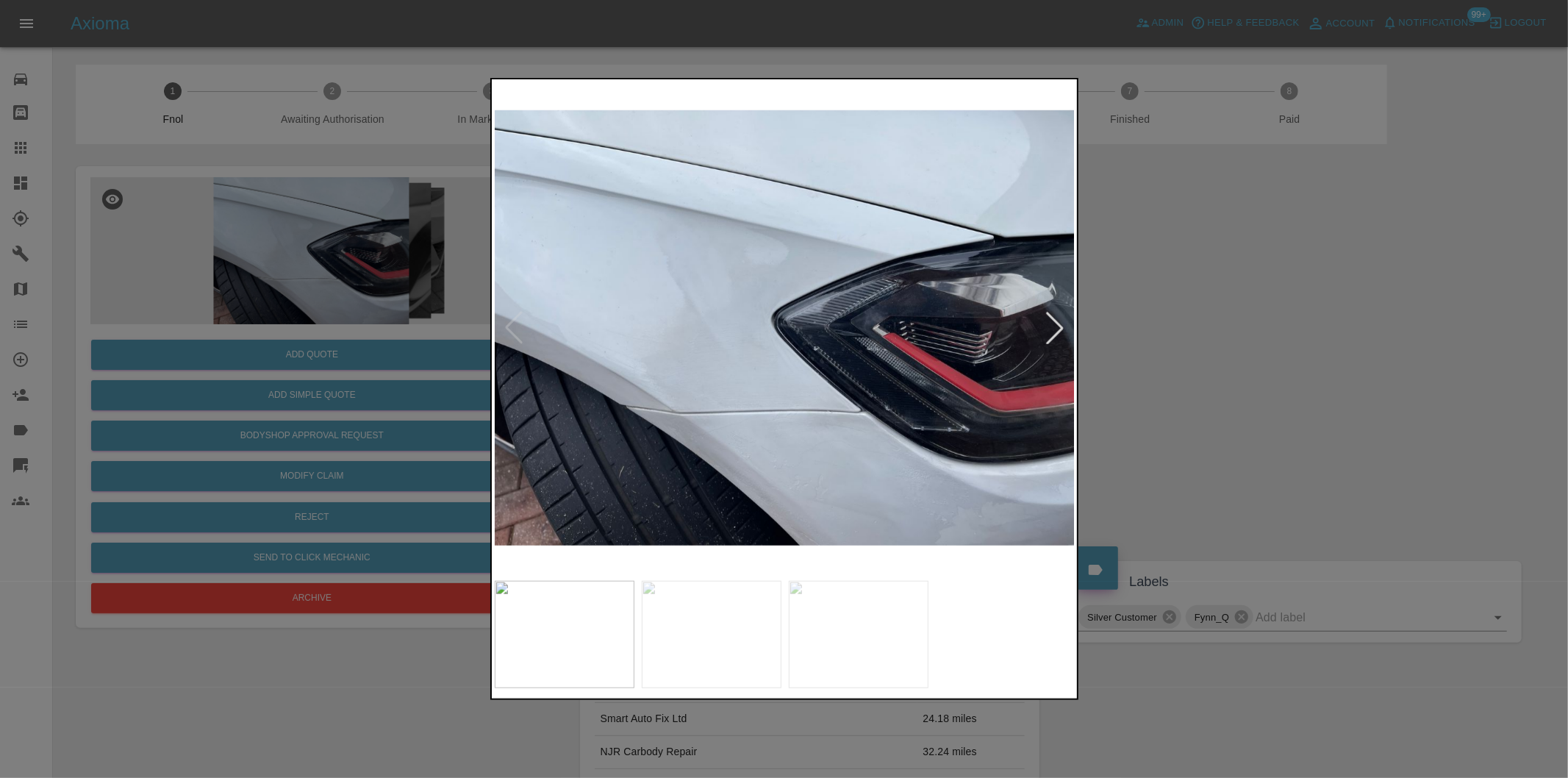
click at [1057, 325] on div at bounding box center [1054, 328] width 32 height 32
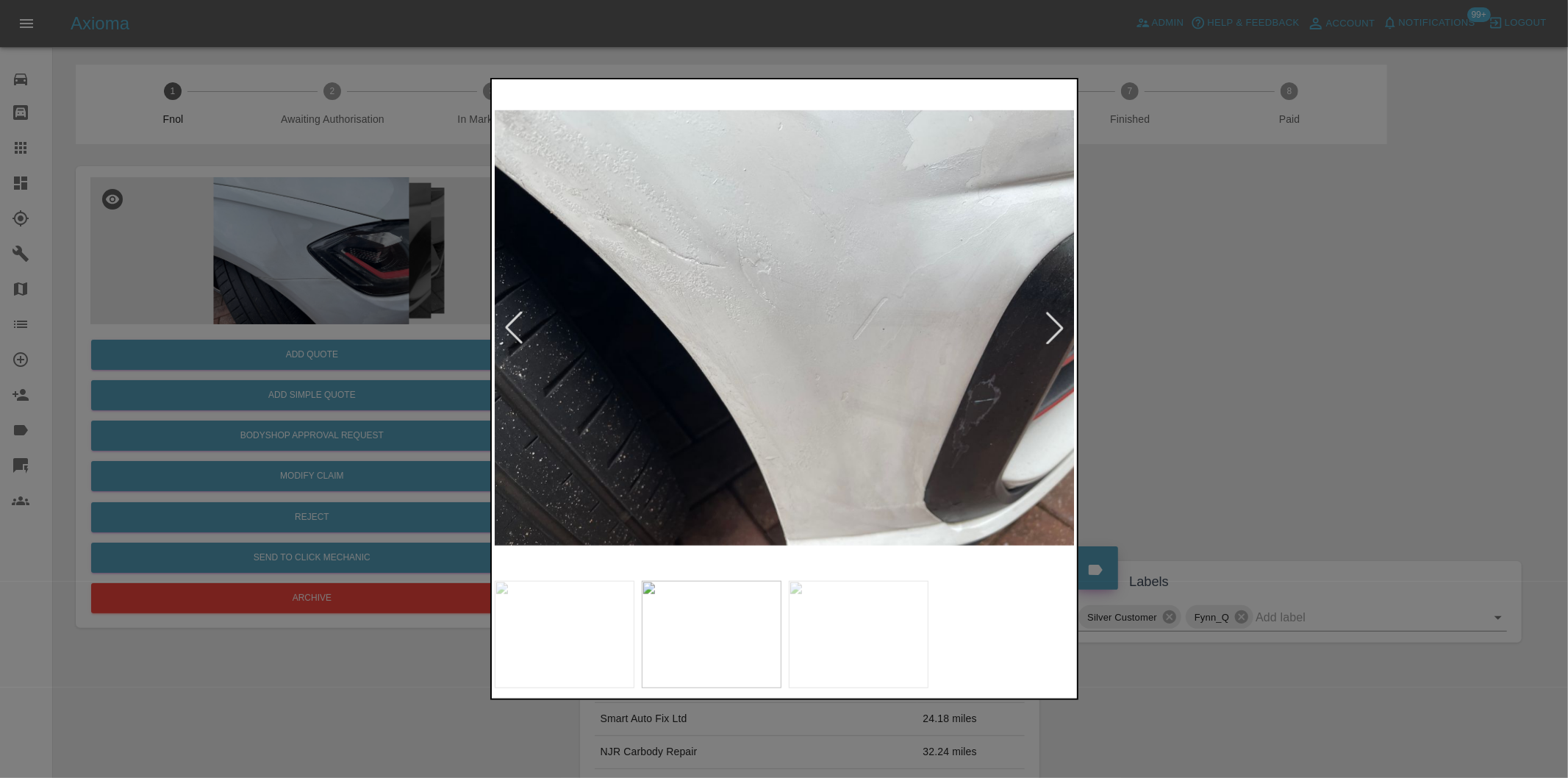
click at [1057, 325] on div at bounding box center [1054, 328] width 32 height 32
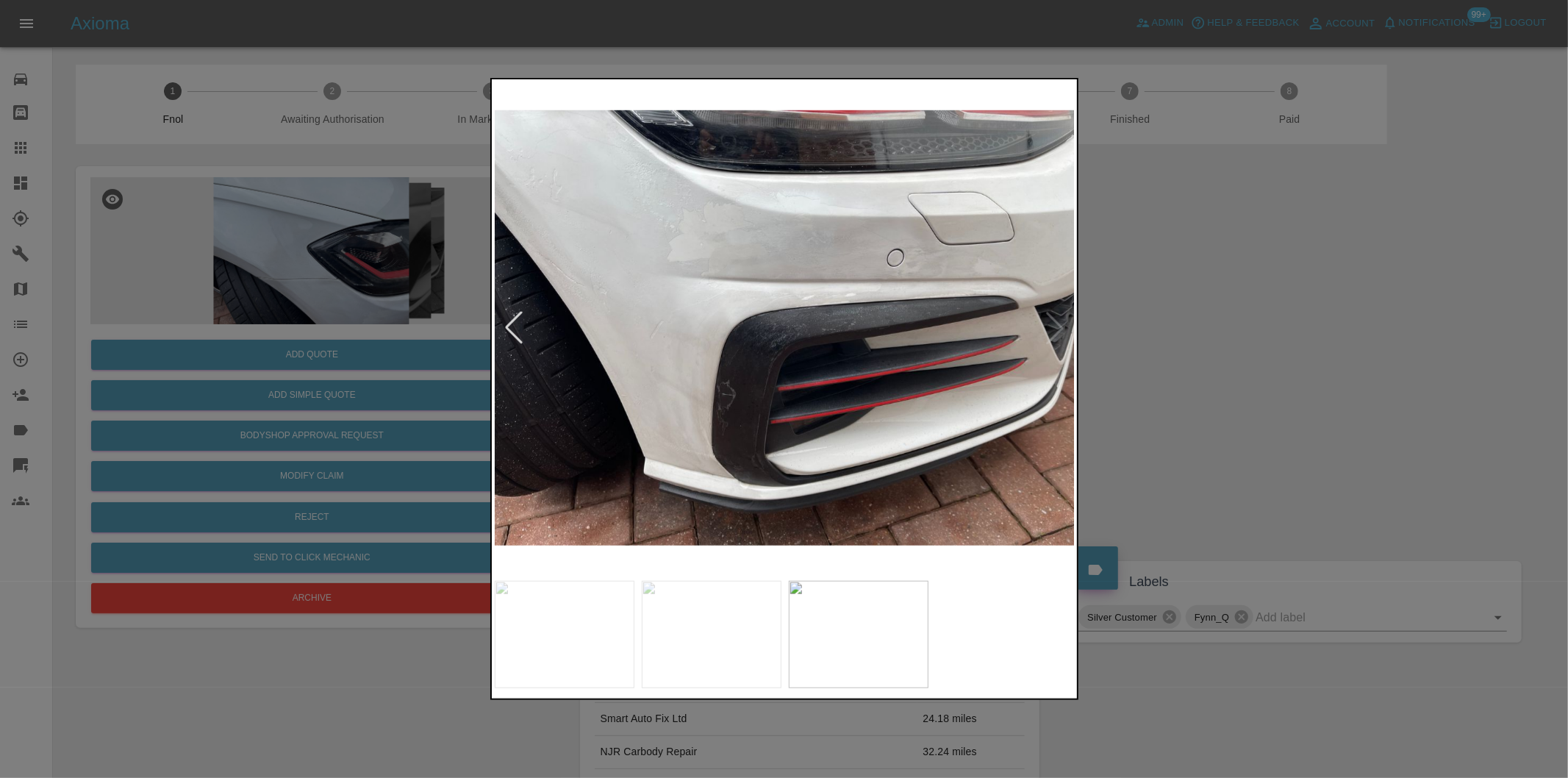
click at [1057, 325] on img at bounding box center [785, 328] width 581 height 491
drag, startPoint x: 1180, startPoint y: 342, endPoint x: 729, endPoint y: 348, distance: 451.0
click at [1163, 341] on div at bounding box center [784, 389] width 1568 height 778
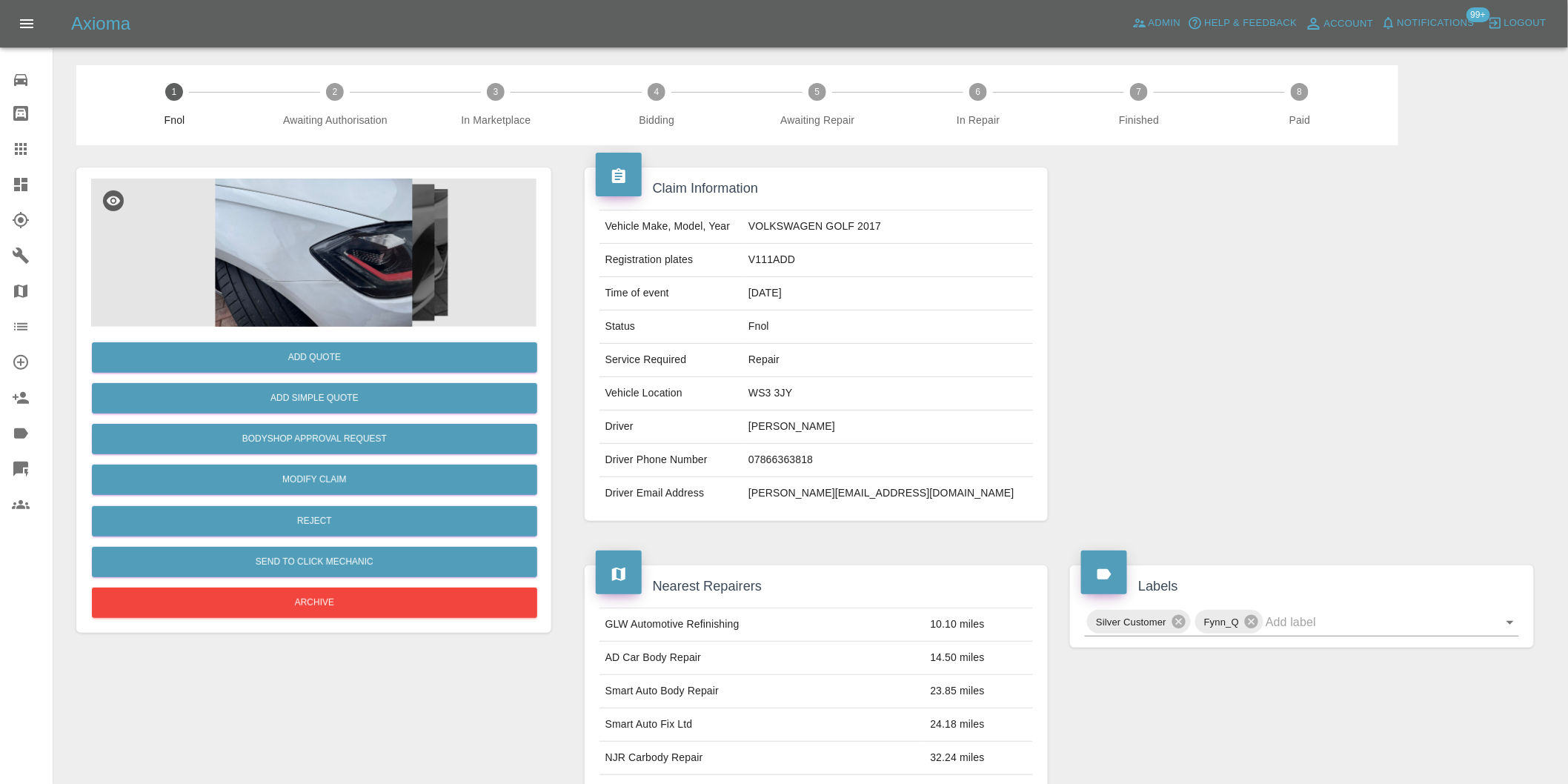
click at [289, 254] on img at bounding box center [314, 253] width 446 height 148
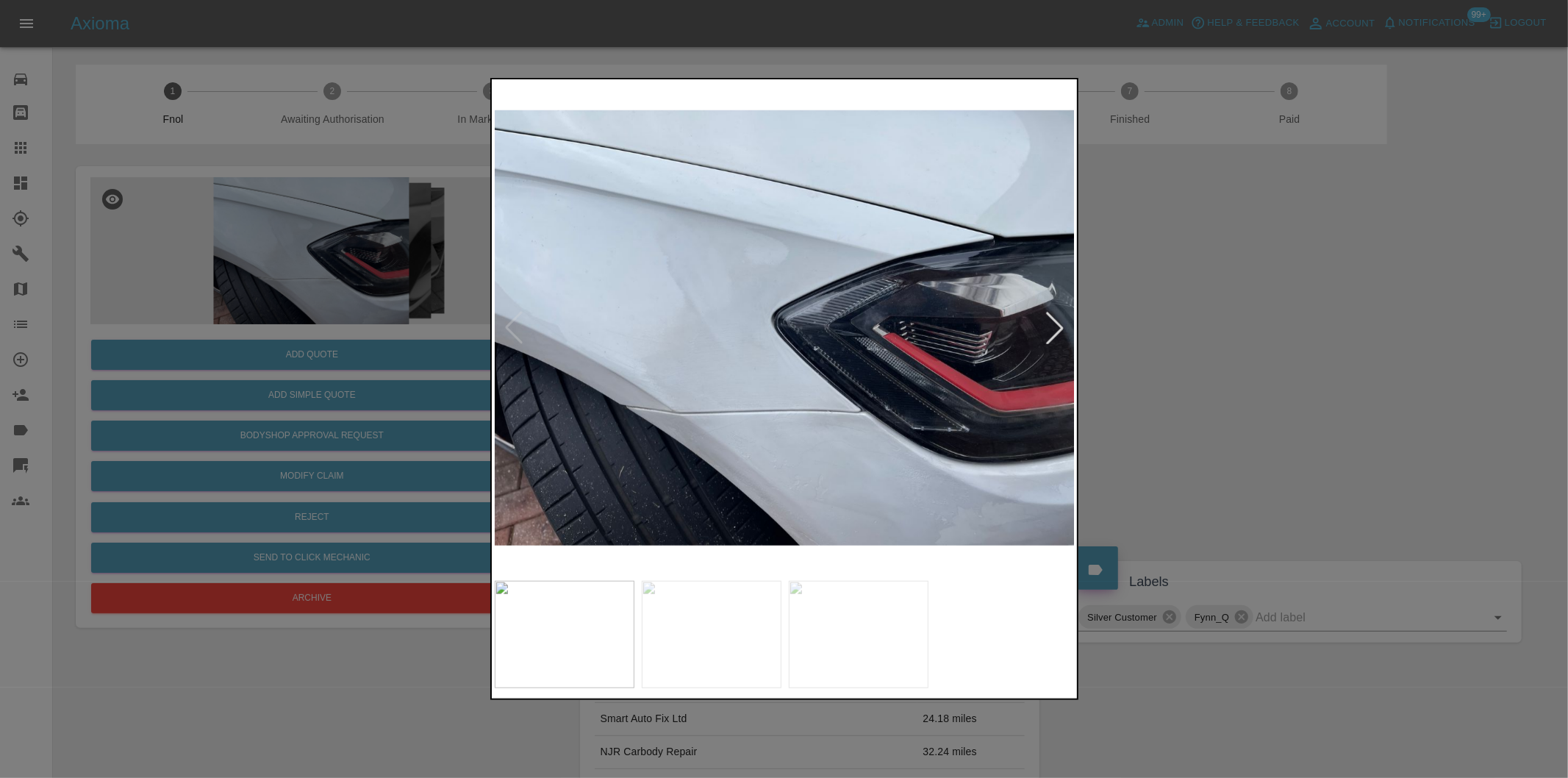
click at [1056, 321] on div at bounding box center [1054, 328] width 32 height 32
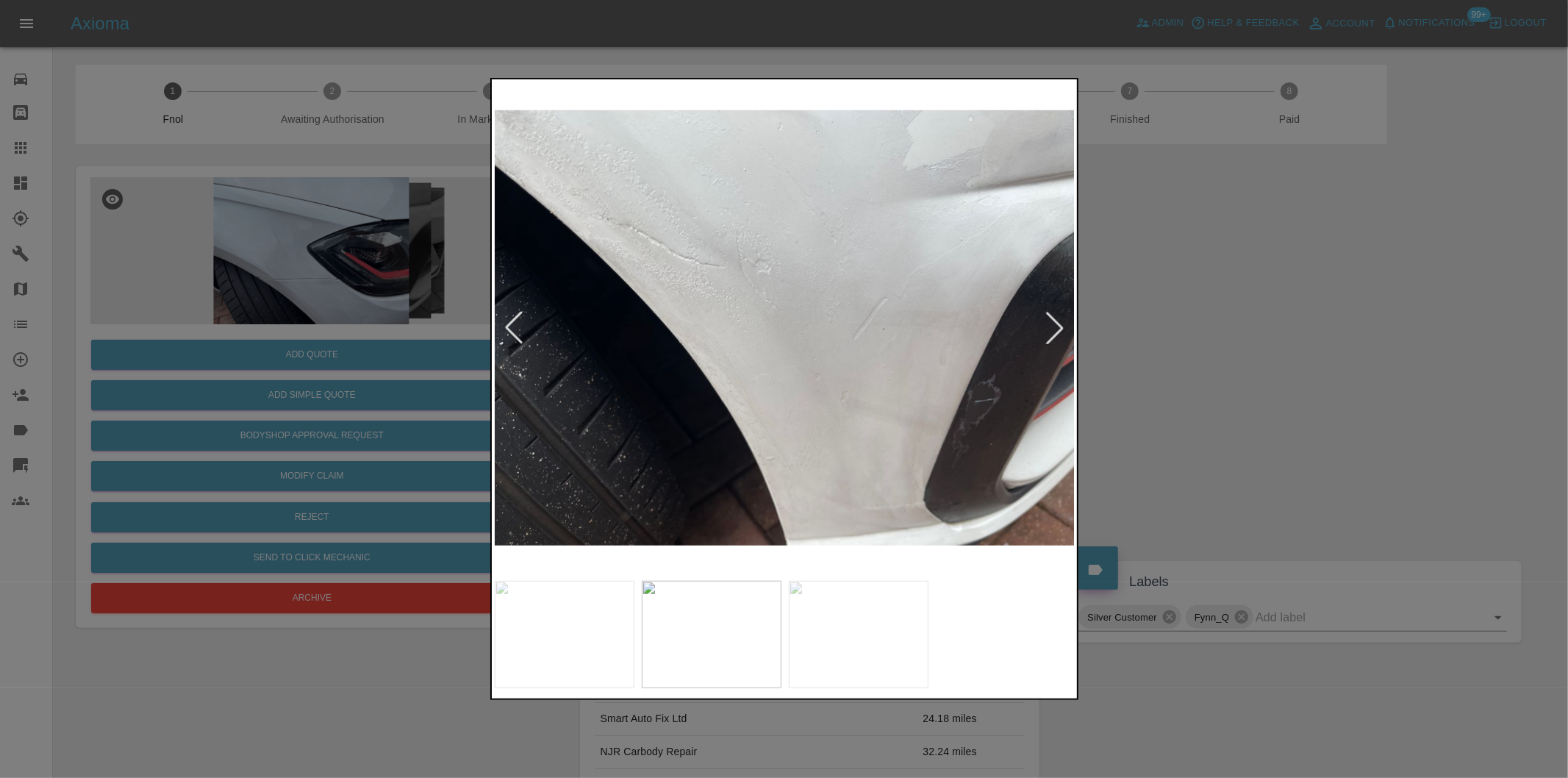
click at [1056, 321] on div at bounding box center [1054, 328] width 32 height 32
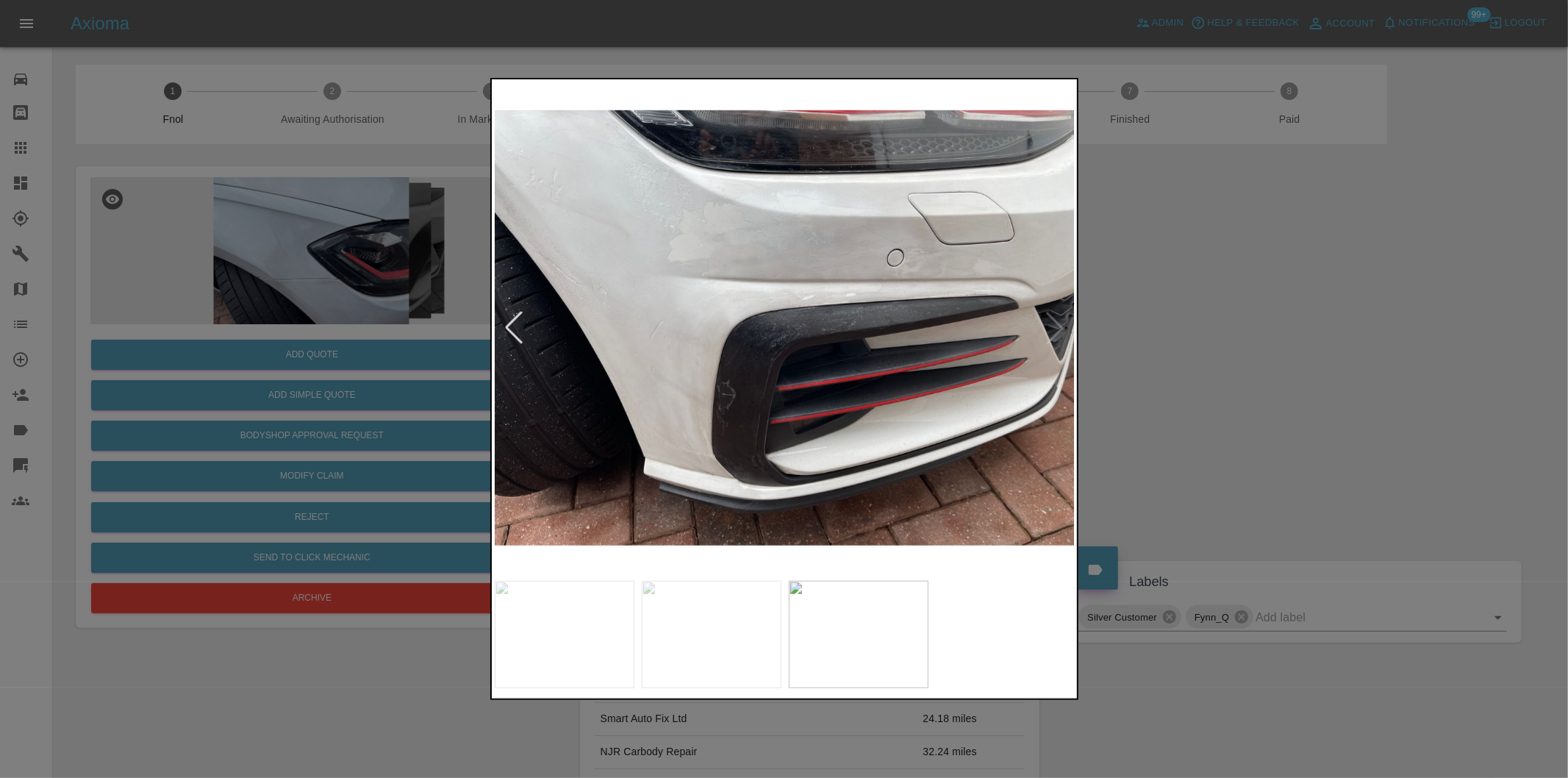
click at [1368, 376] on div at bounding box center [784, 389] width 1568 height 778
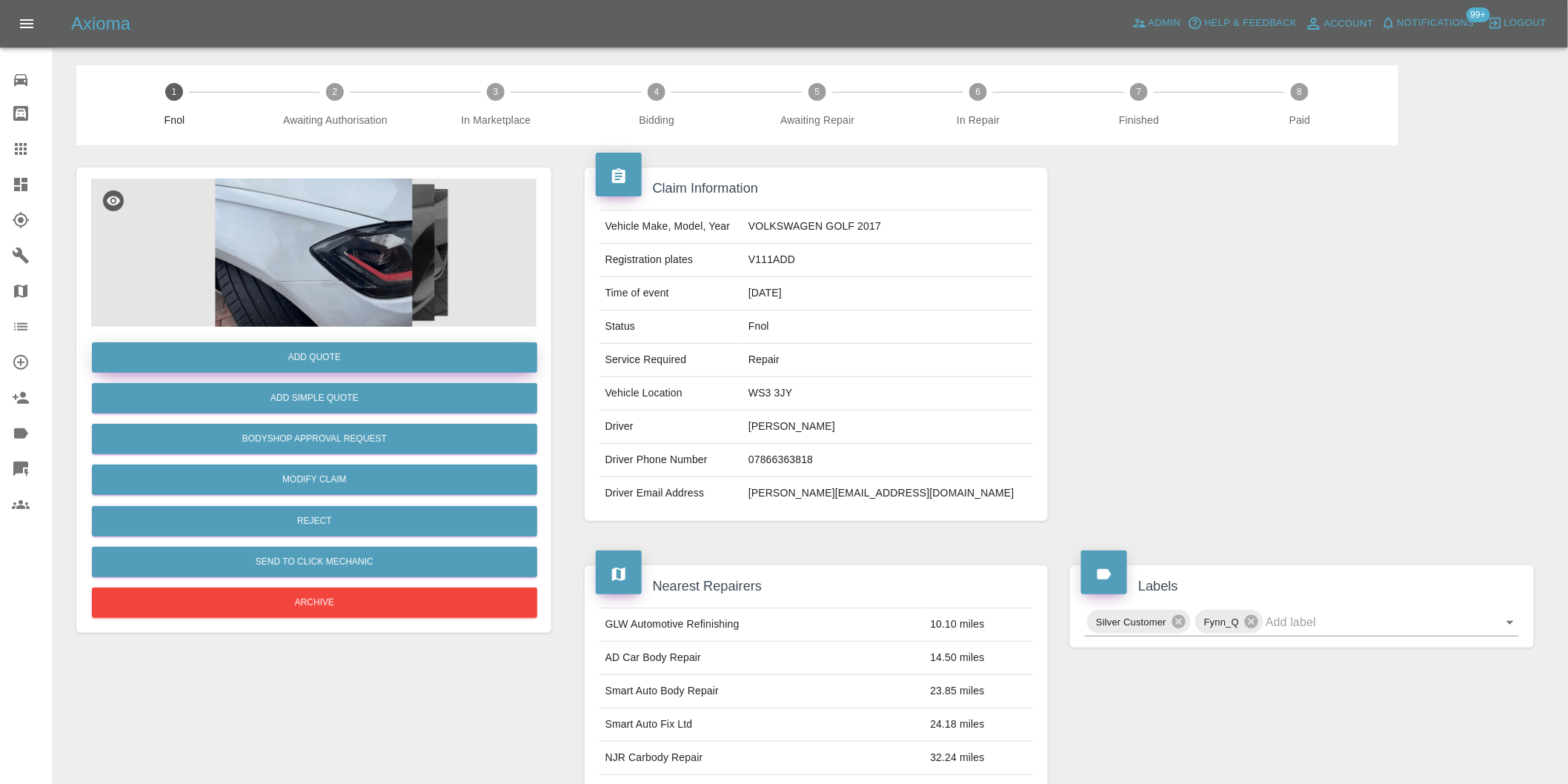
click at [343, 353] on button "Add Quote" at bounding box center [315, 357] width 446 height 31
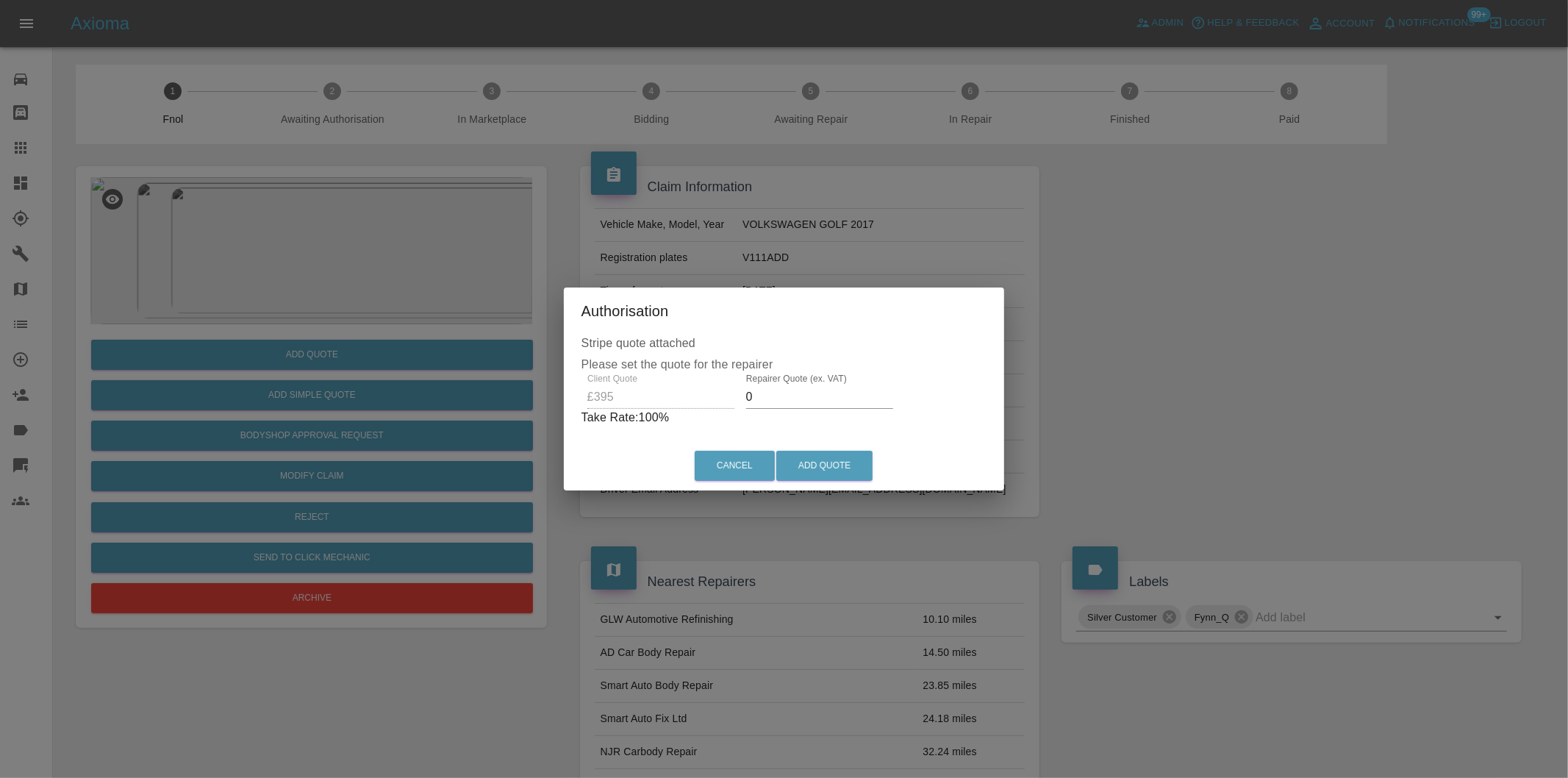
click at [780, 394] on input "0" at bounding box center [820, 397] width 147 height 24
type input "0250"
click at [810, 466] on button "Add Quote" at bounding box center [824, 465] width 97 height 31
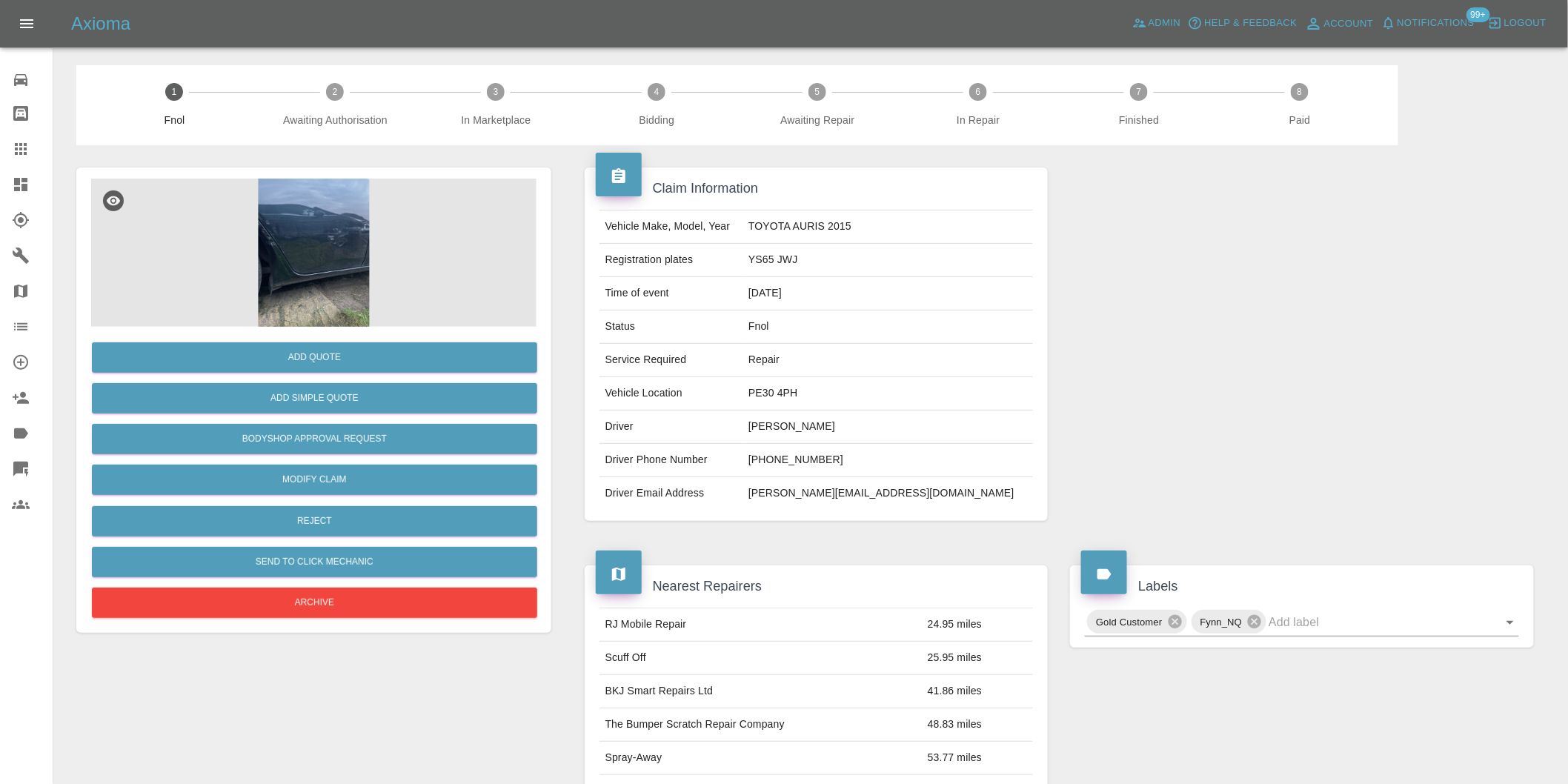
click at [318, 210] on img at bounding box center [314, 253] width 446 height 148
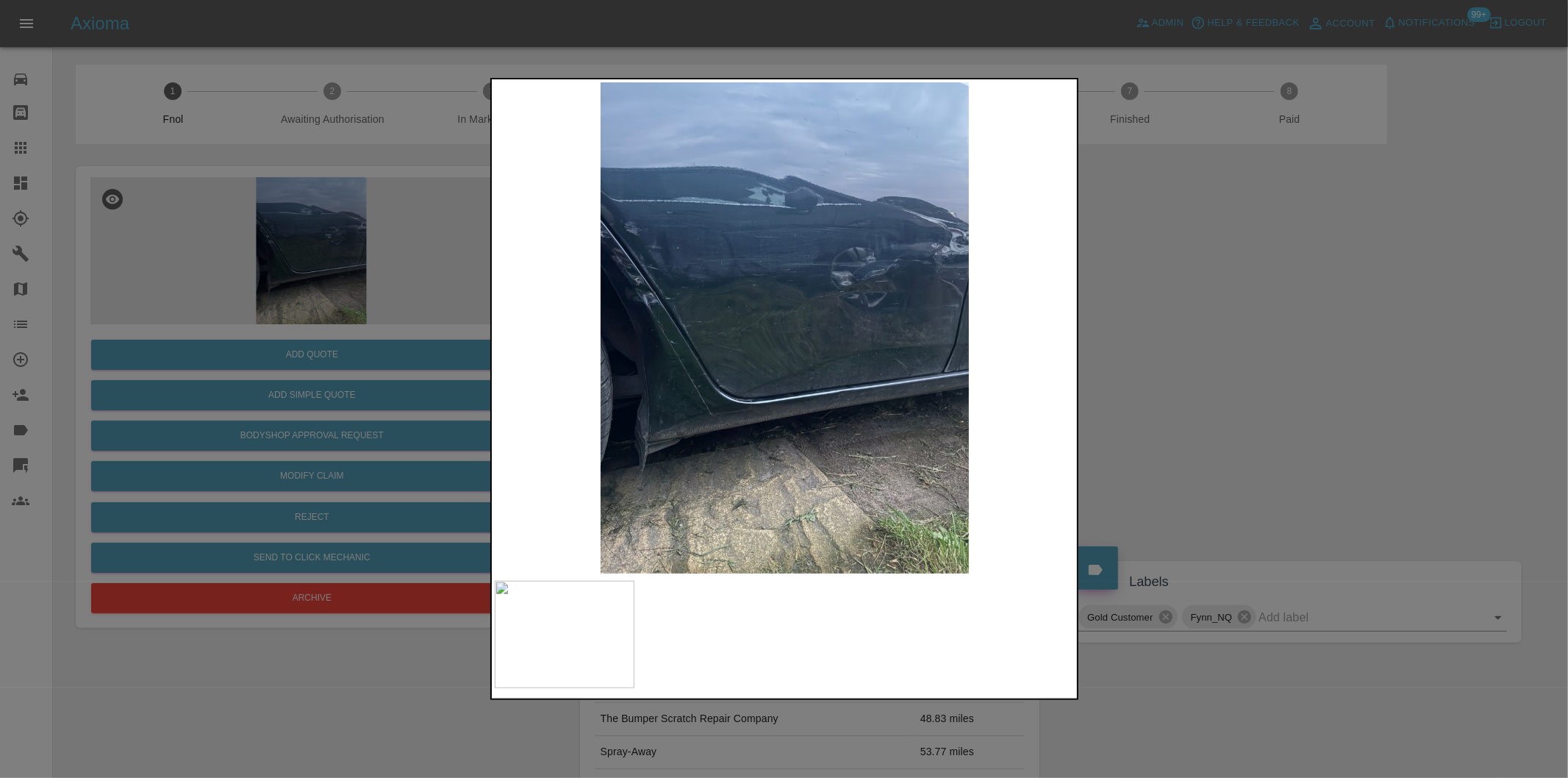
click at [1128, 320] on div at bounding box center [784, 389] width 1568 height 778
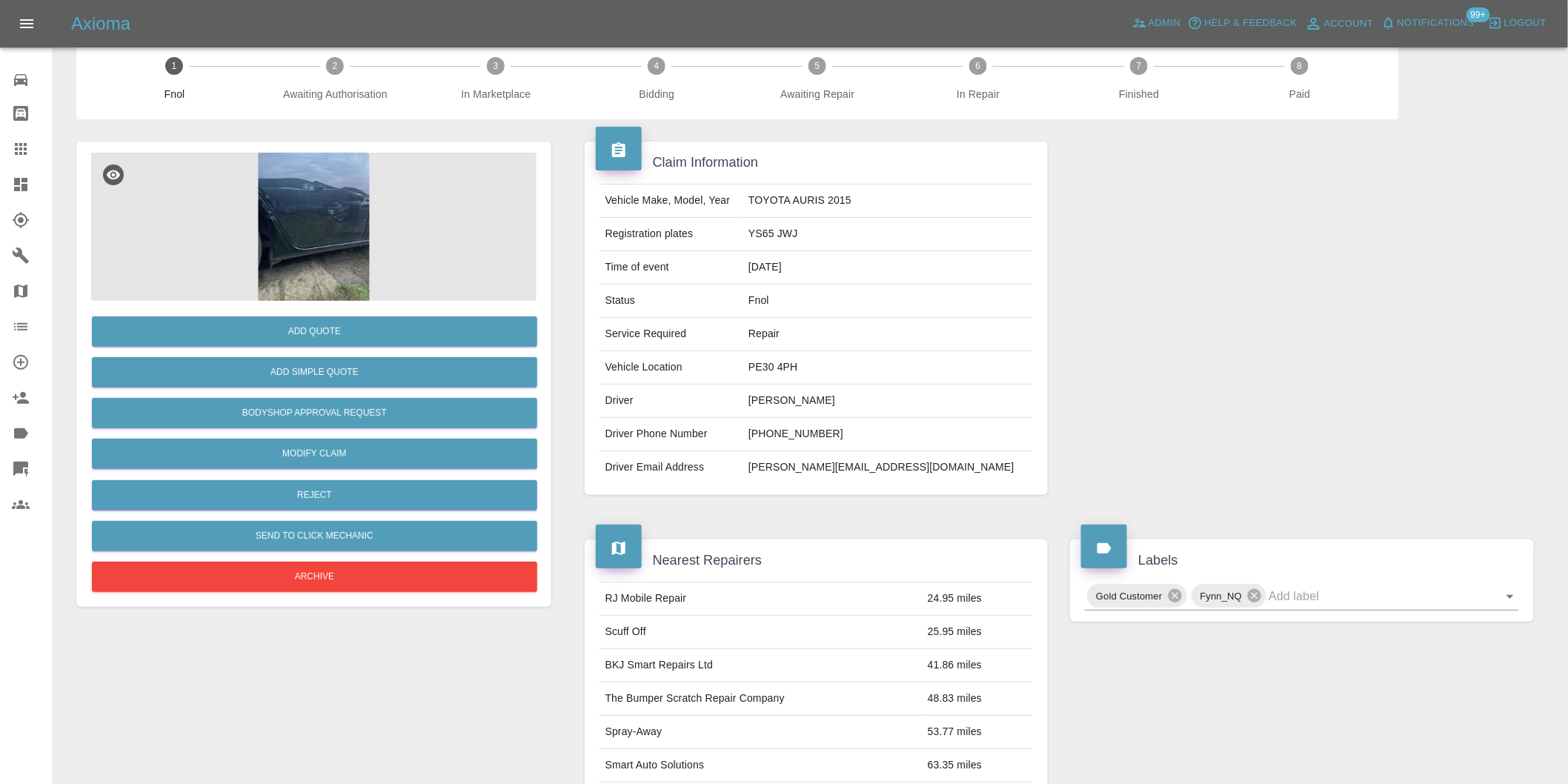
scroll to position [20, 0]
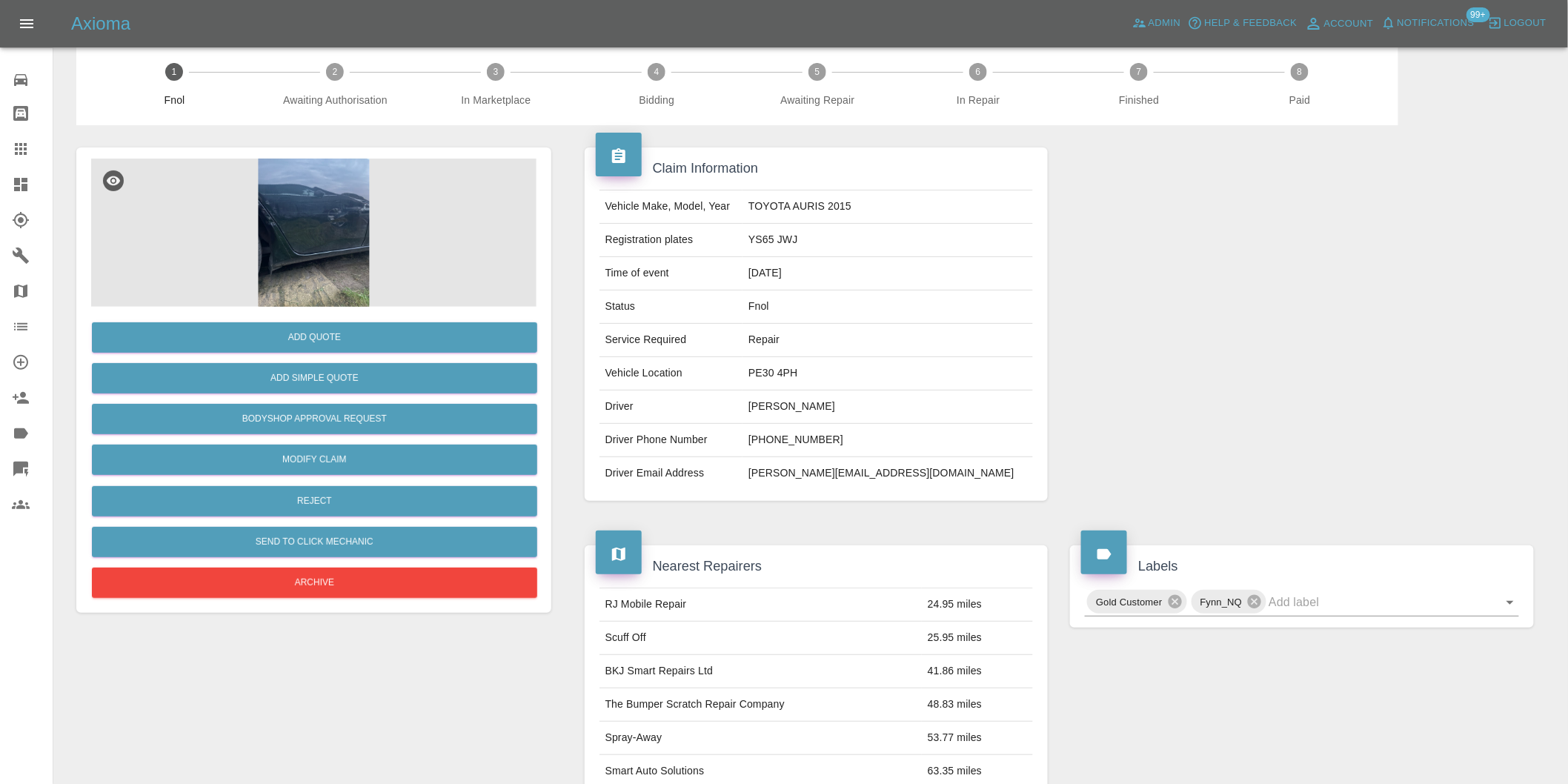
click at [323, 234] on img at bounding box center [314, 233] width 446 height 148
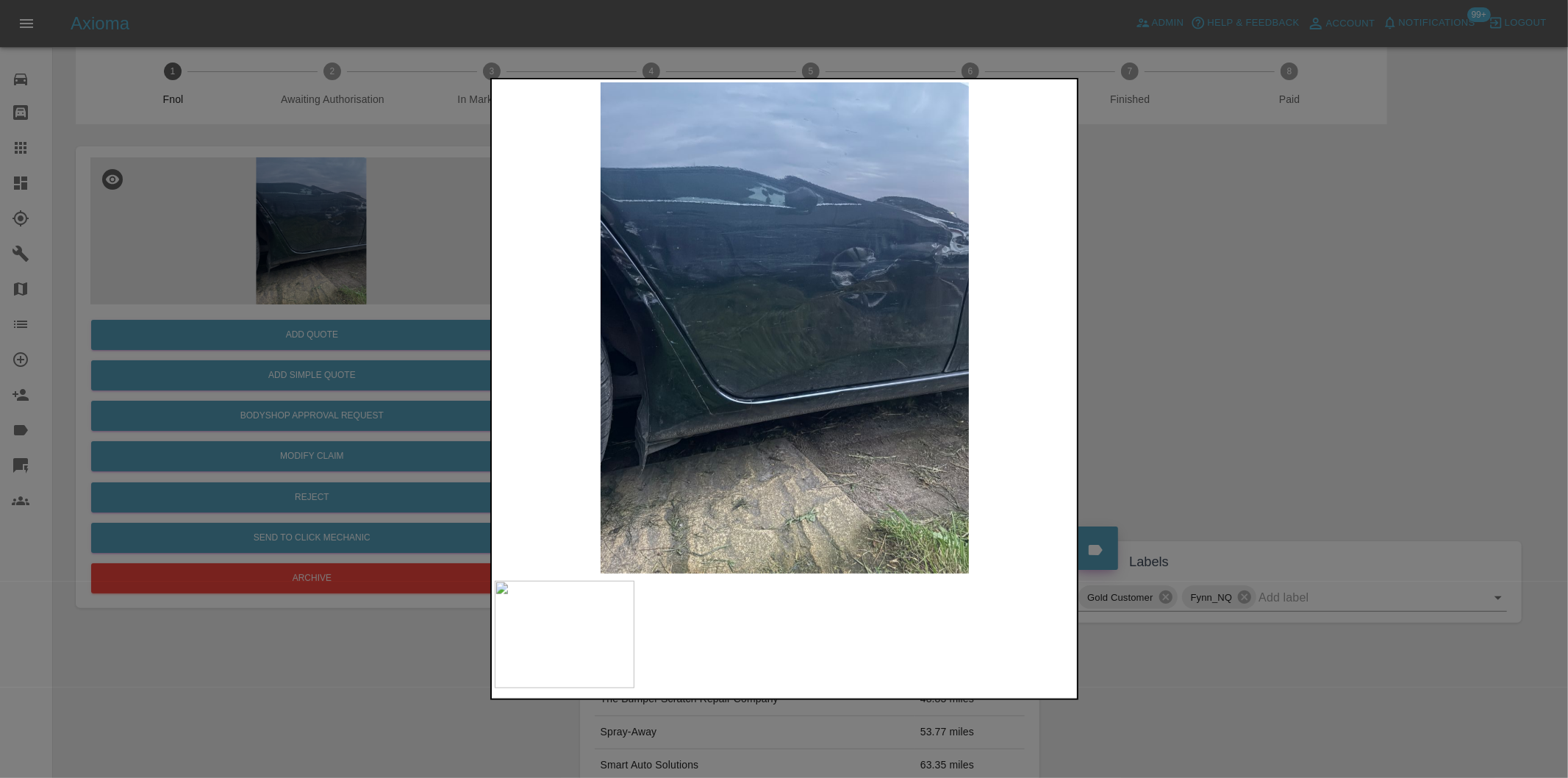
click at [1152, 342] on div at bounding box center [784, 389] width 1568 height 778
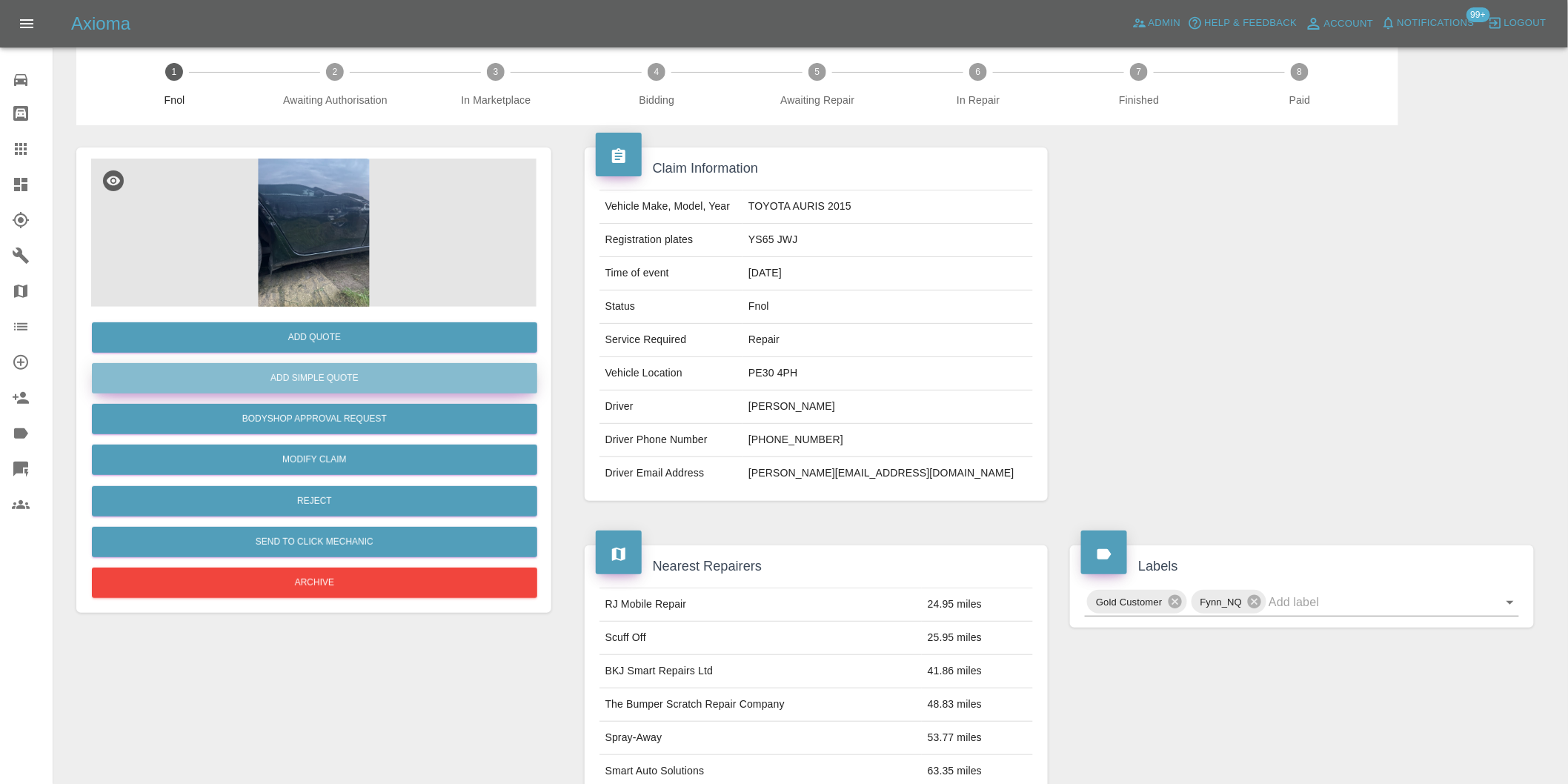
click at [366, 372] on button "Add Simple Quote" at bounding box center [315, 378] width 446 height 31
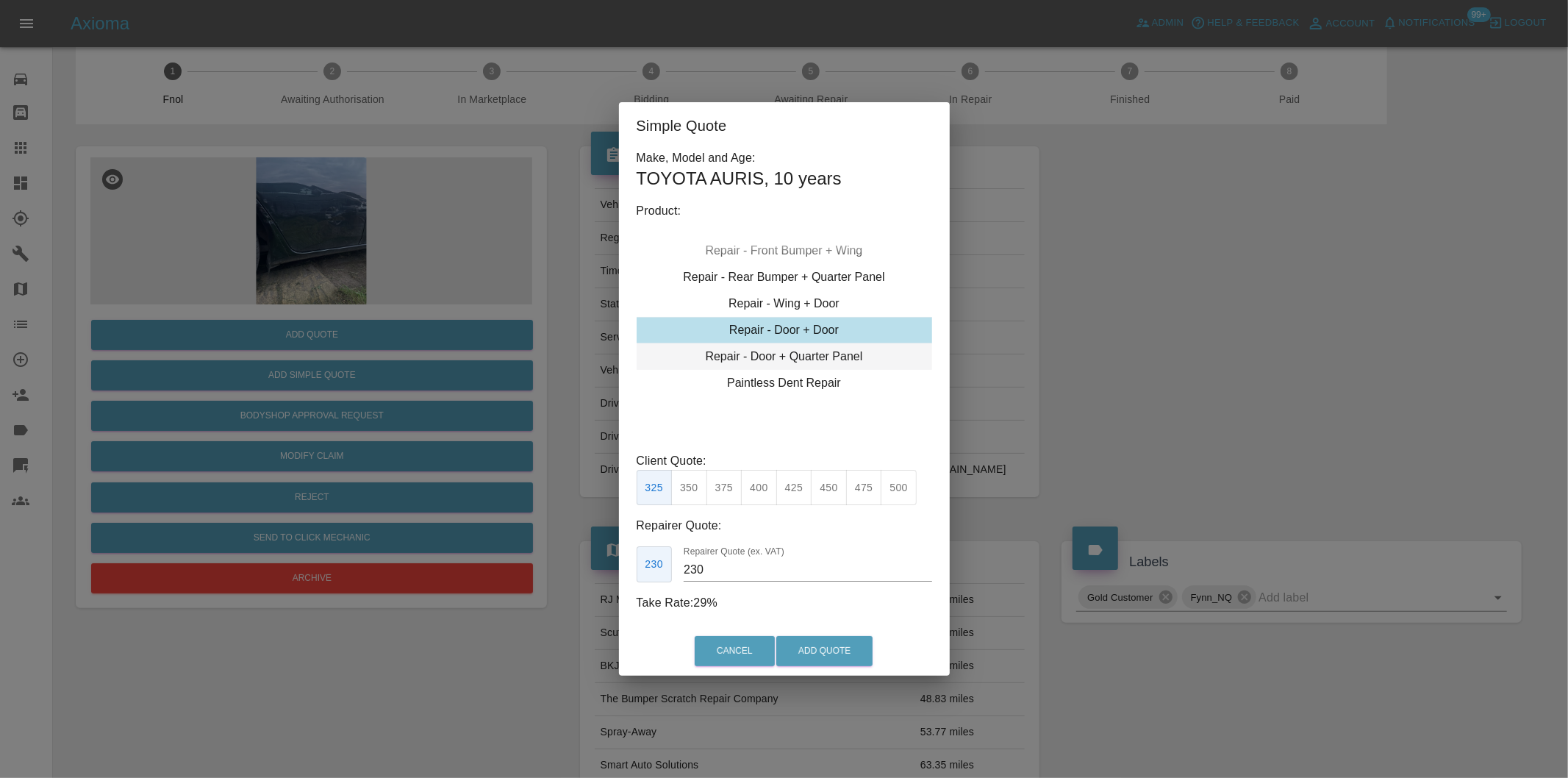
click at [835, 355] on div "Repair - Door + Quarter Panel" at bounding box center [784, 356] width 295 height 26
click at [763, 490] on button "400" at bounding box center [759, 488] width 36 height 36
type input "250"
click at [809, 650] on button "Add Quote" at bounding box center [824, 651] width 97 height 31
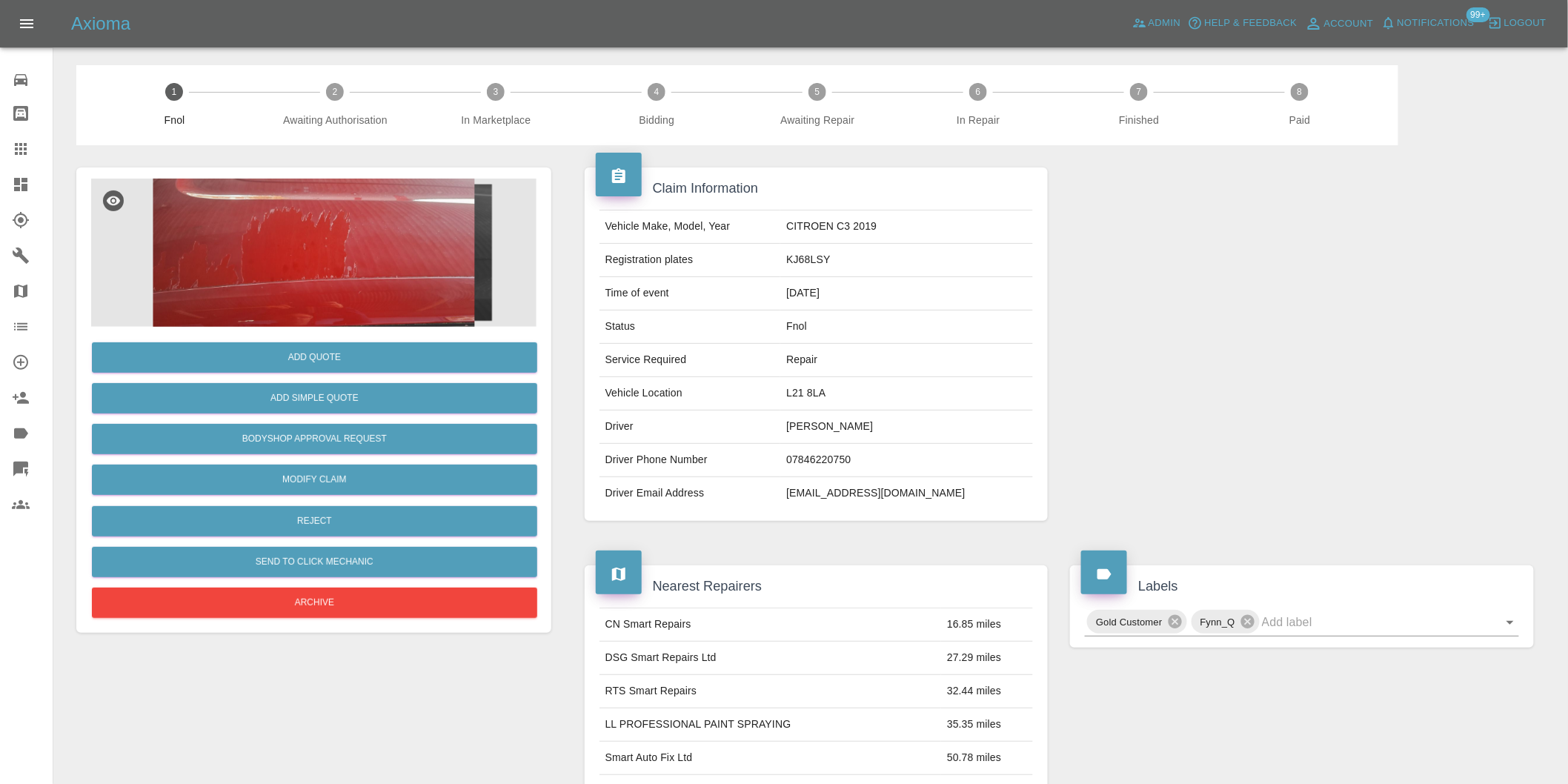
click at [301, 273] on img at bounding box center [314, 253] width 446 height 148
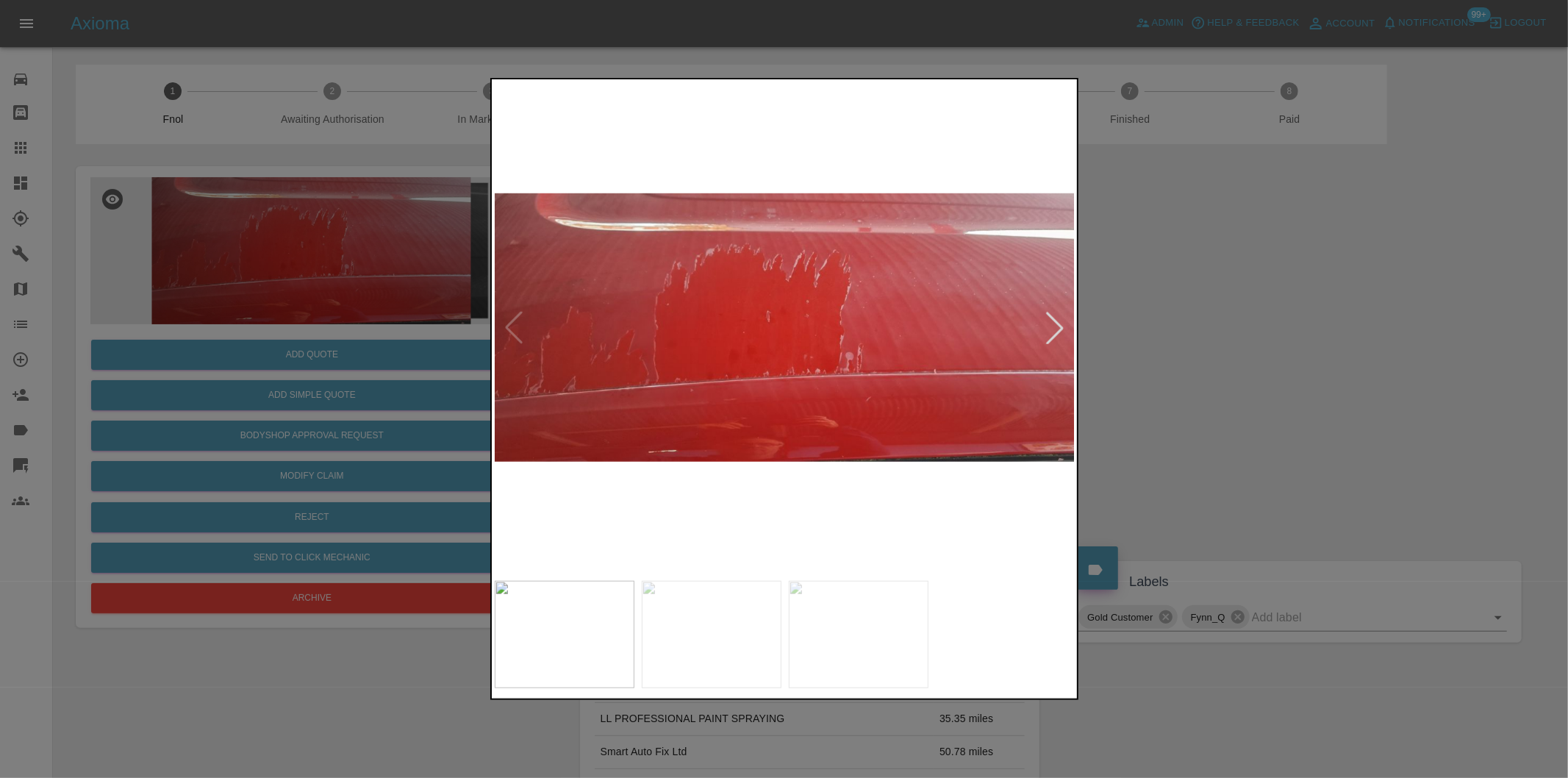
click at [1044, 321] on div at bounding box center [1054, 328] width 32 height 32
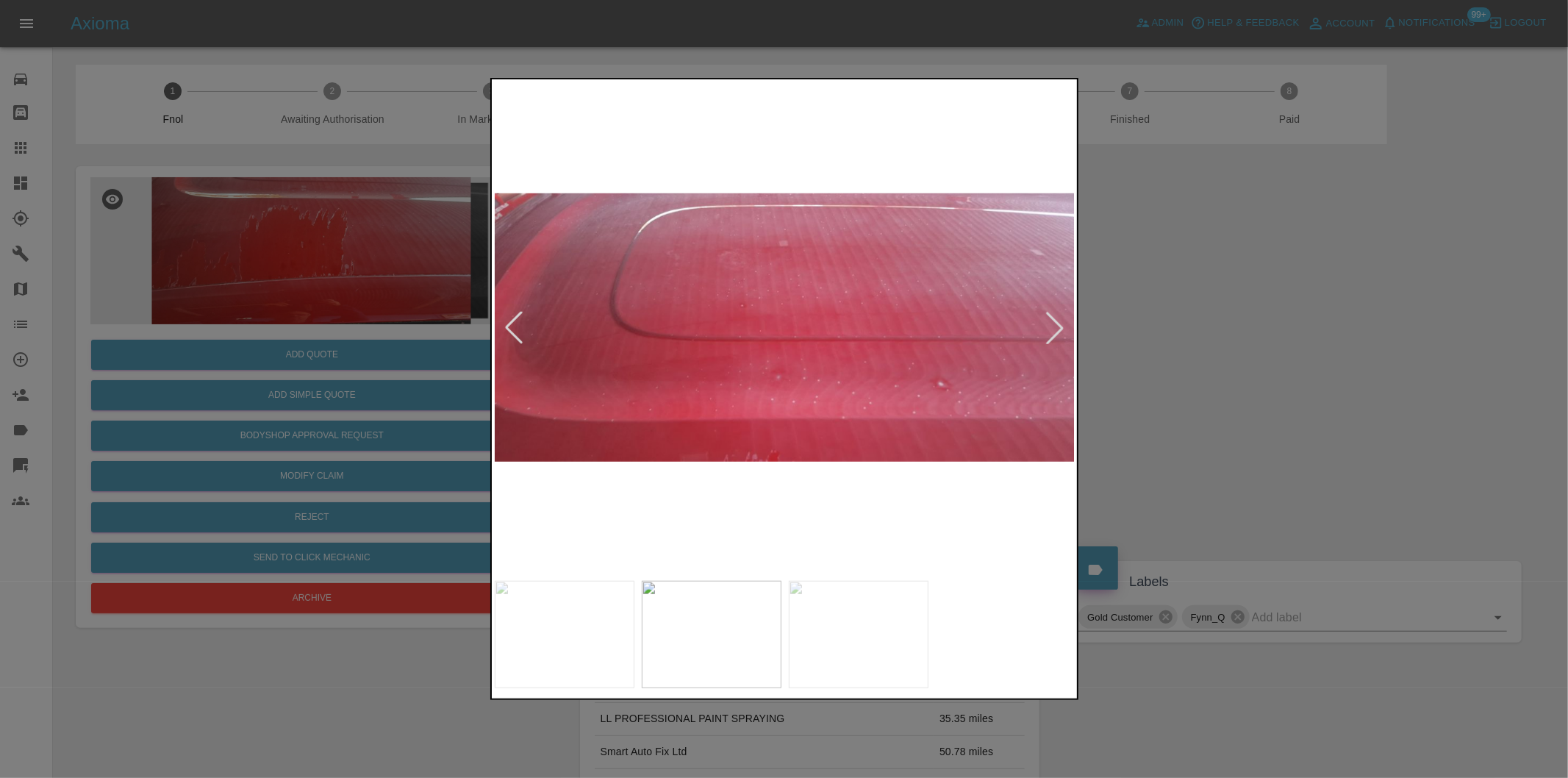
click at [1052, 321] on div at bounding box center [1054, 328] width 32 height 32
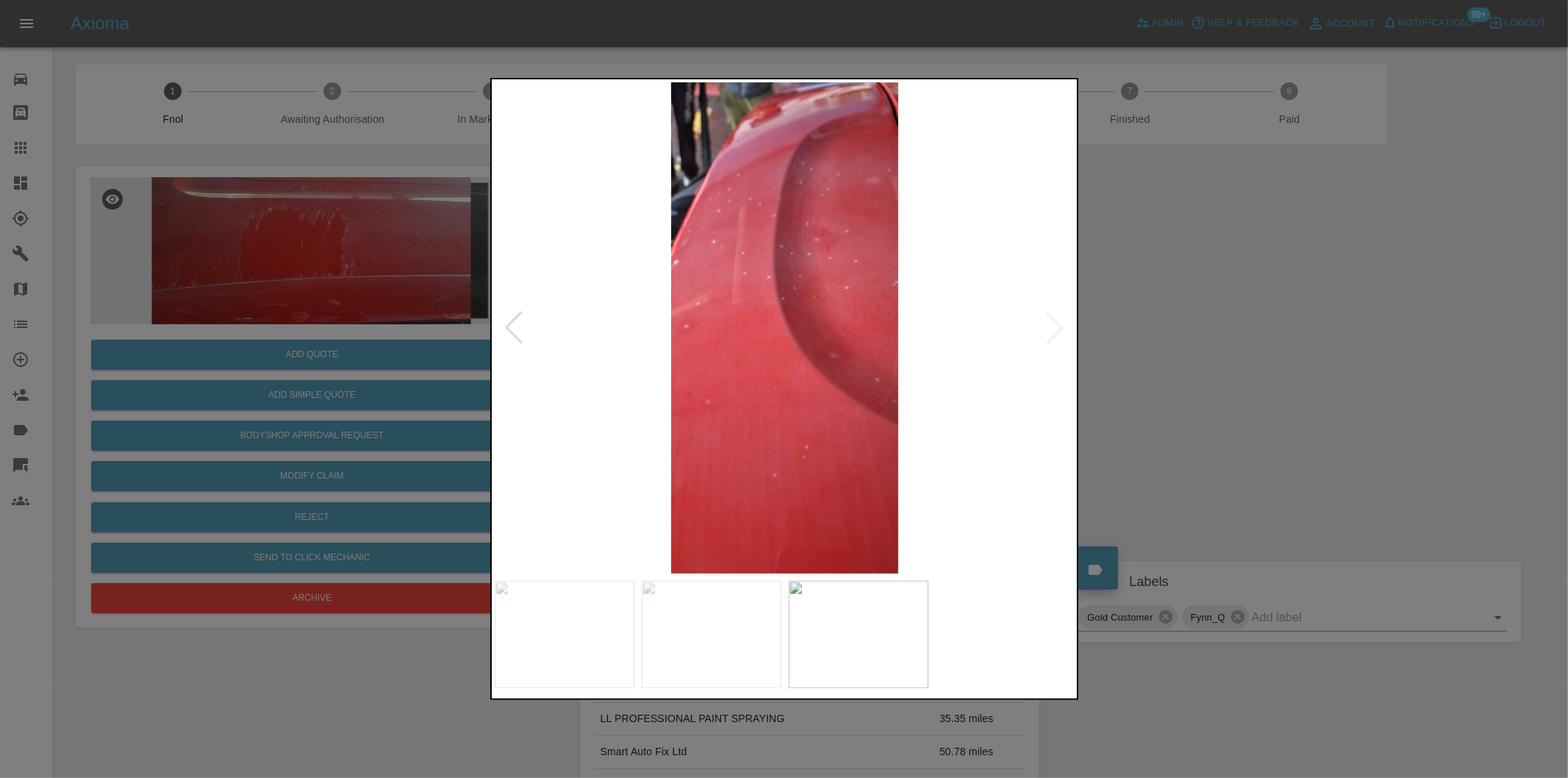
click at [1052, 321] on img at bounding box center [785, 328] width 581 height 491
click at [1055, 328] on img at bounding box center [785, 328] width 581 height 491
click at [516, 322] on div at bounding box center [513, 328] width 32 height 32
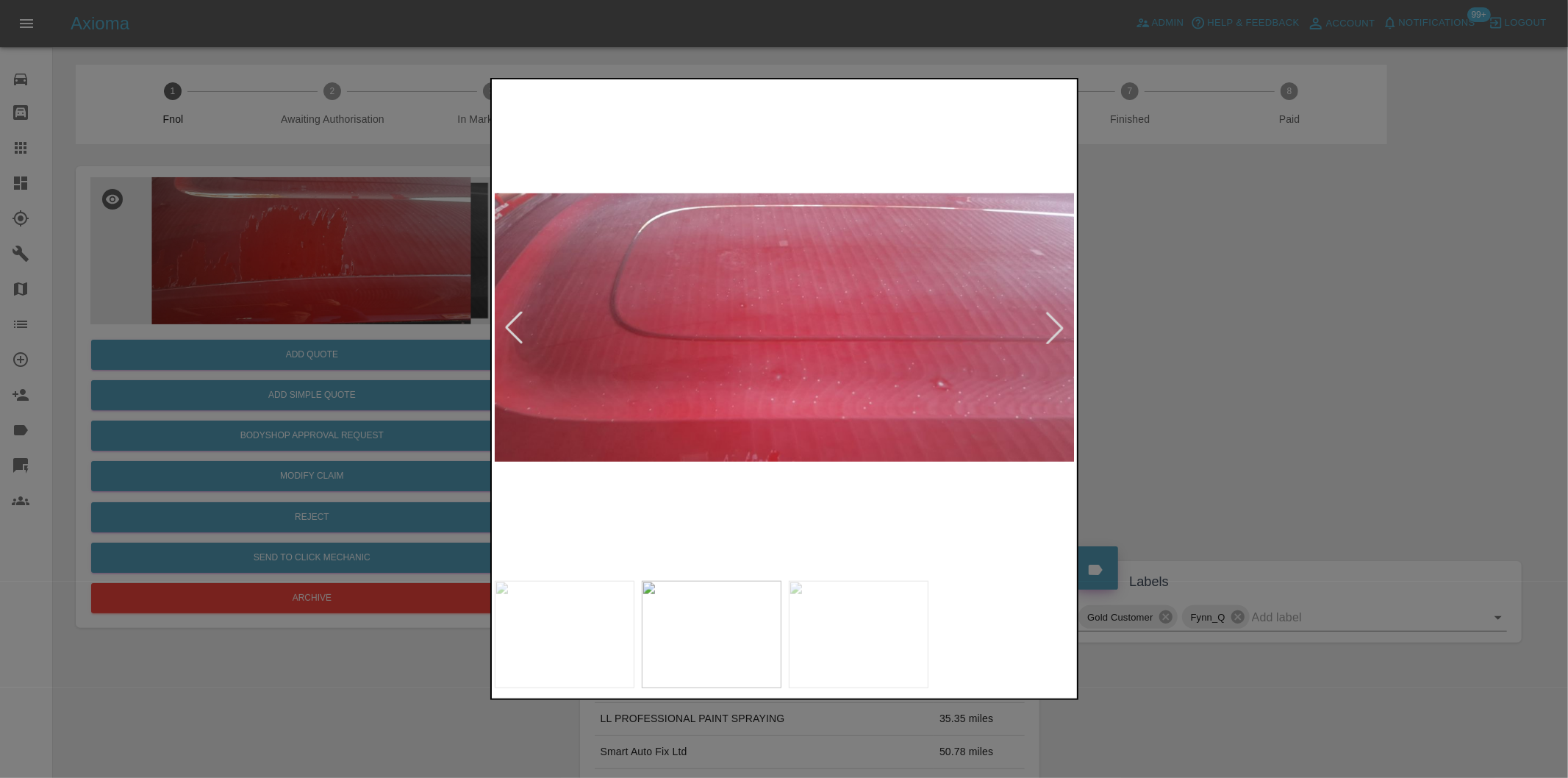
drag, startPoint x: 1245, startPoint y: 356, endPoint x: 965, endPoint y: 272, distance: 292.3
click at [1241, 356] on div at bounding box center [784, 389] width 1568 height 778
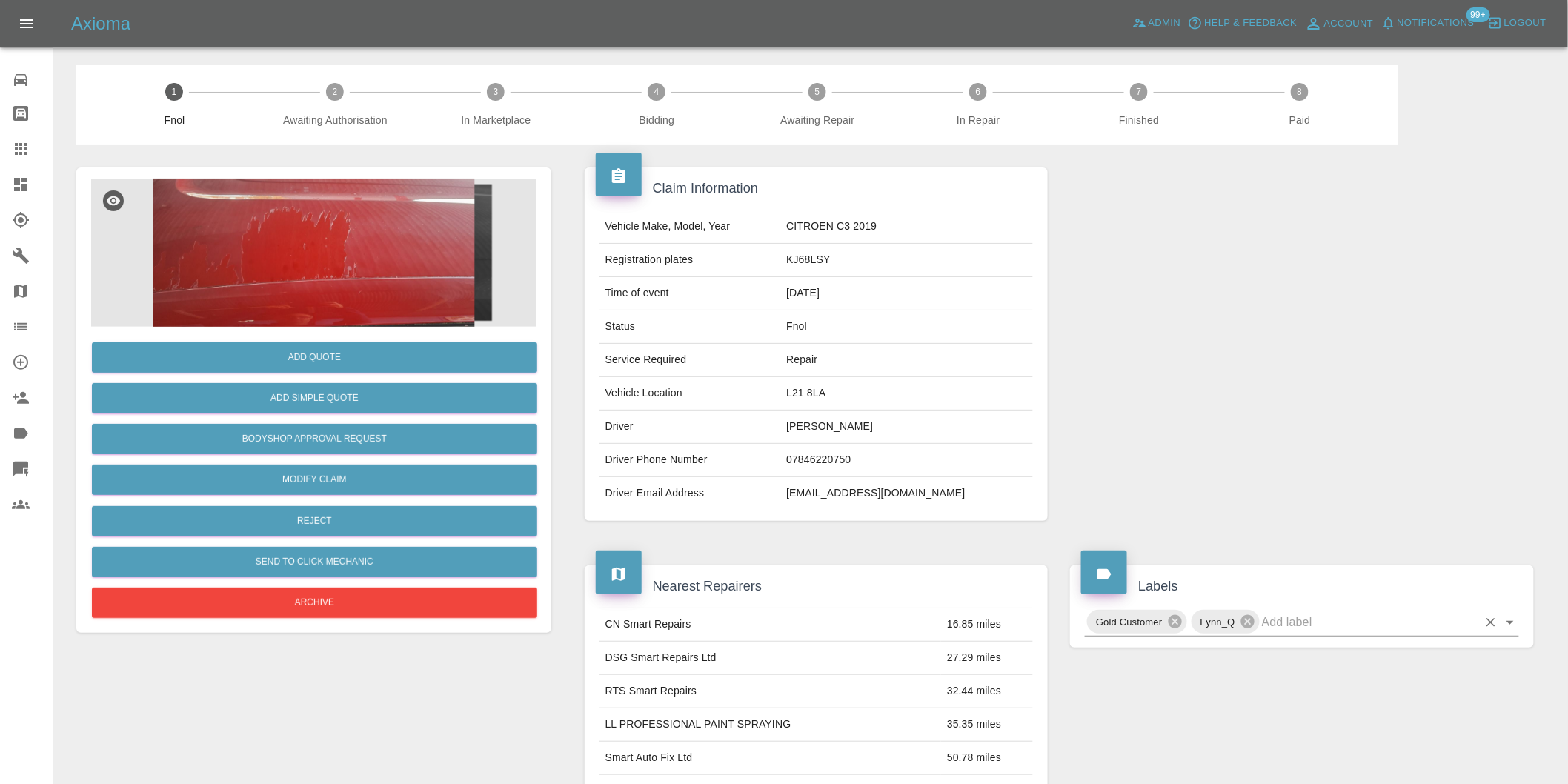
click at [1508, 625] on icon "Open" at bounding box center [1510, 622] width 17 height 17
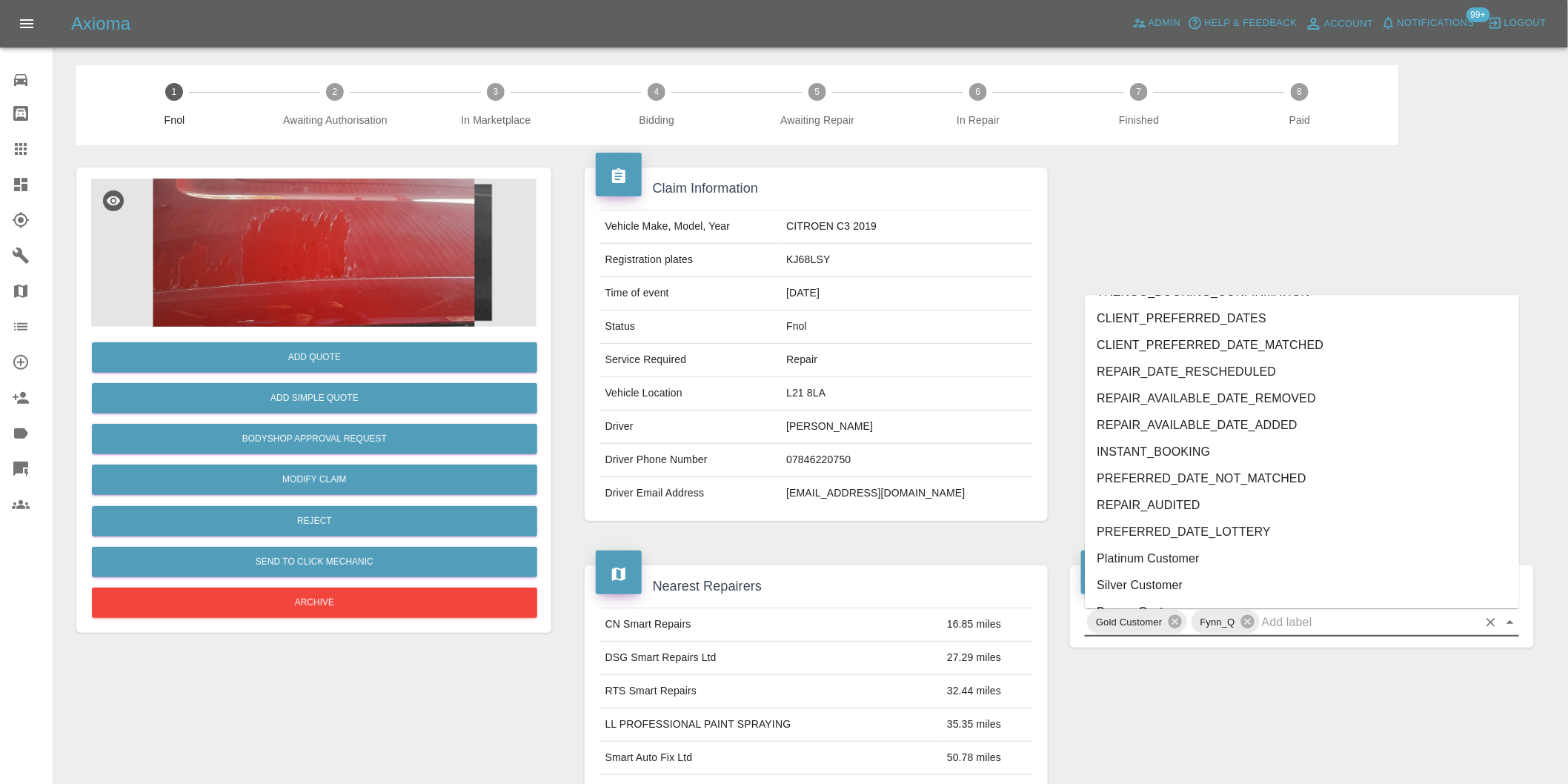
scroll to position [3164, 0]
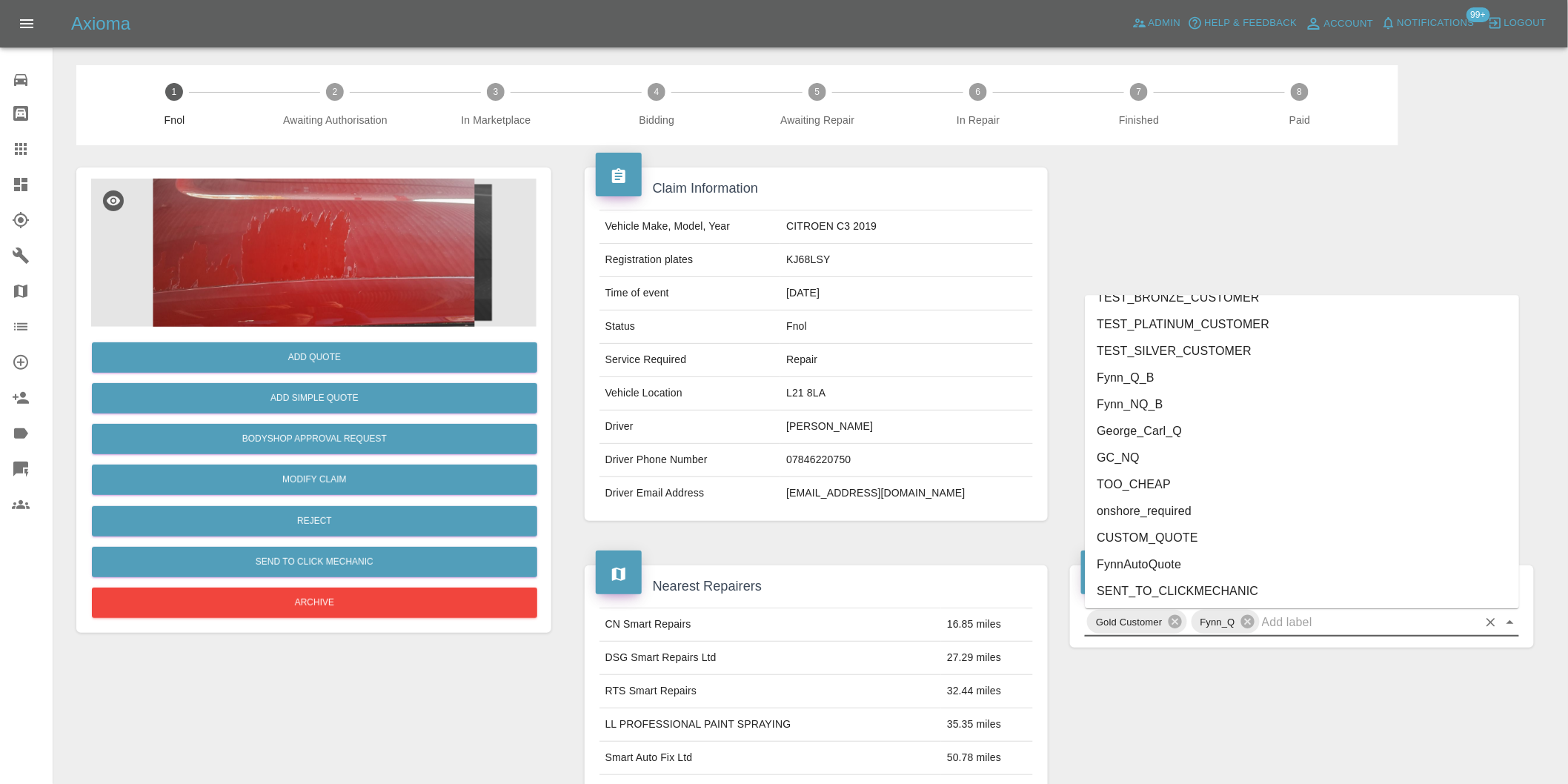
click at [1187, 509] on li "onshore_required" at bounding box center [1302, 510] width 434 height 27
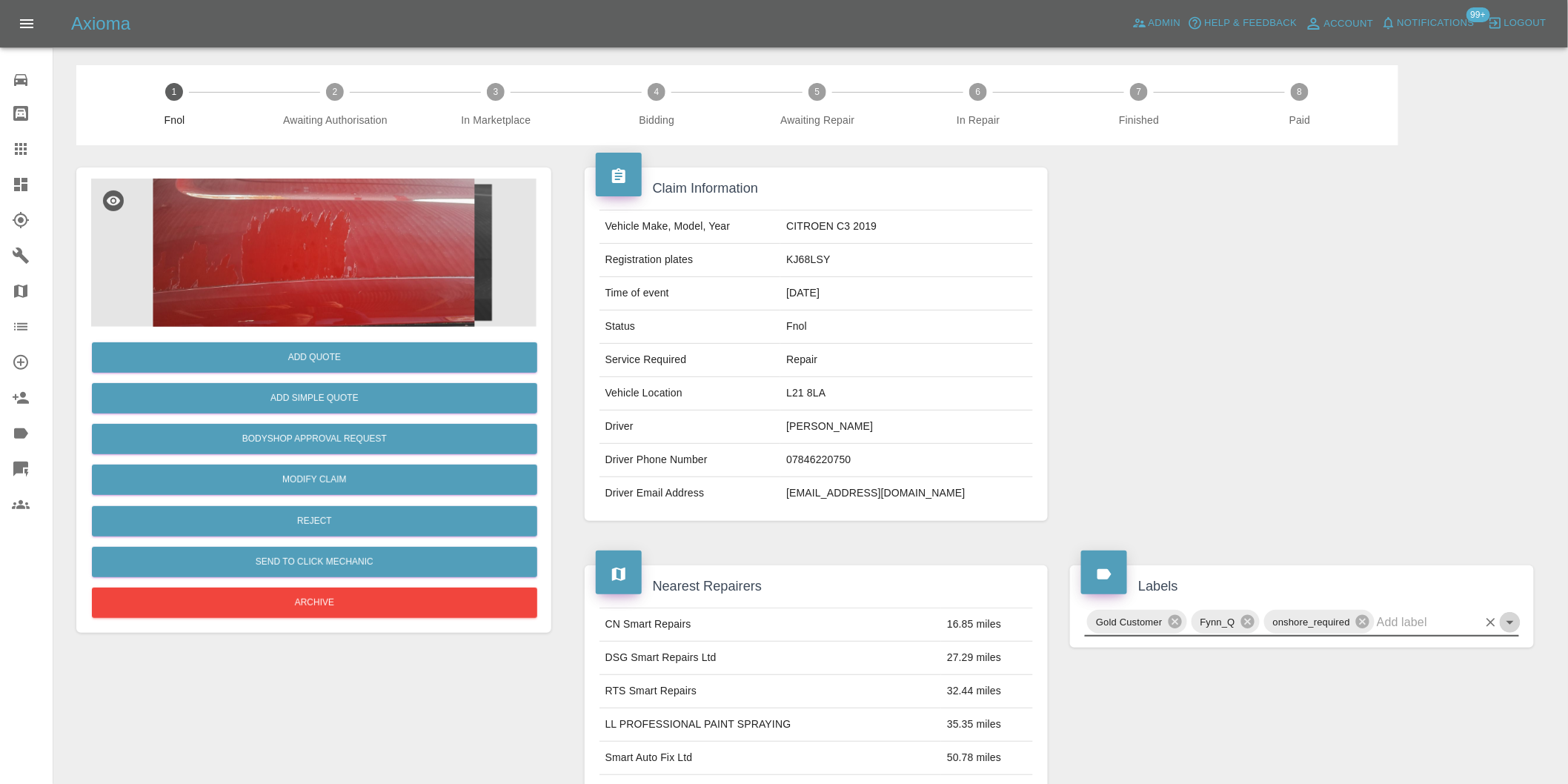
click at [1512, 624] on icon "Open" at bounding box center [1510, 622] width 17 height 17
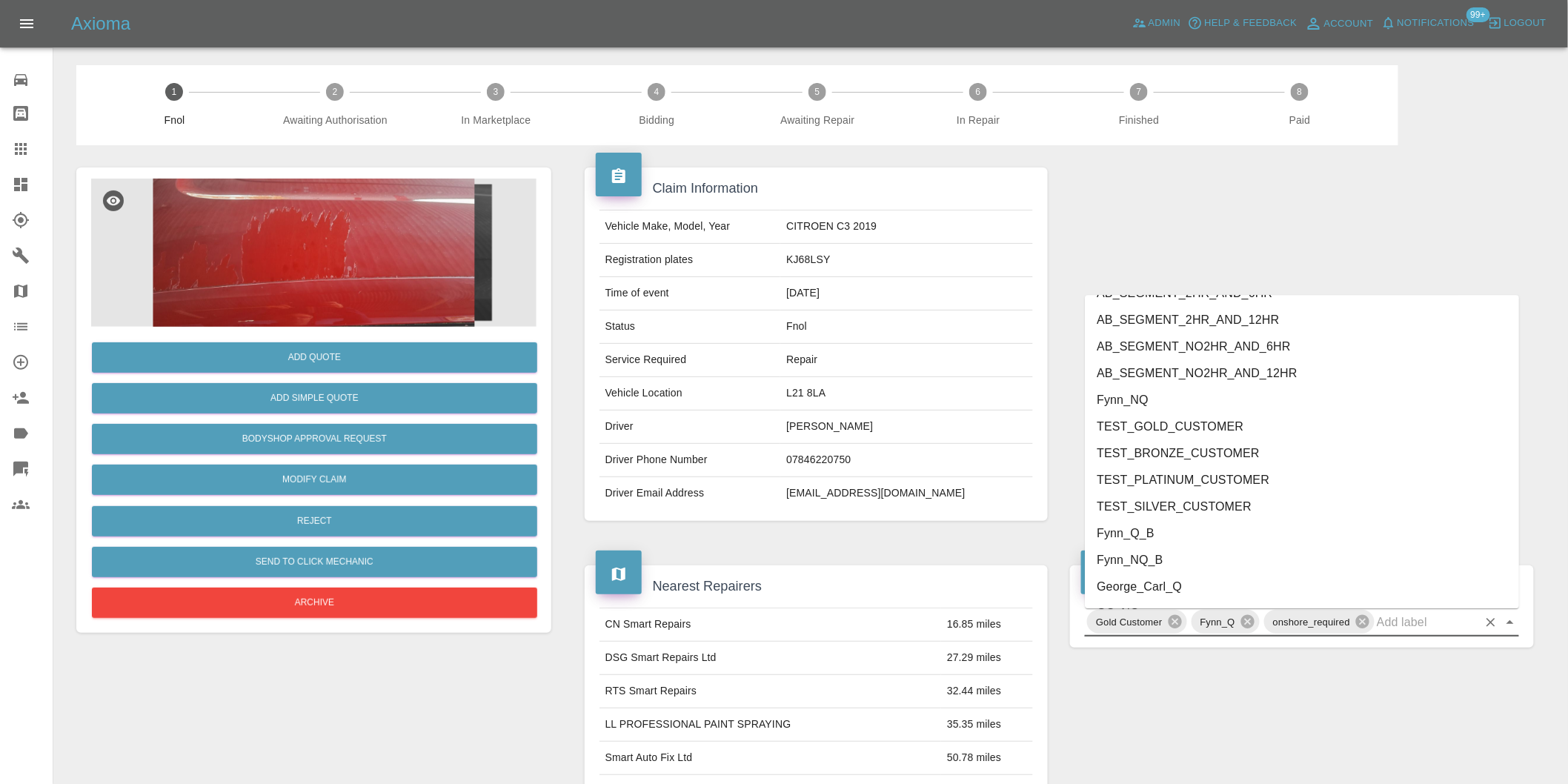
scroll to position [3138, 0]
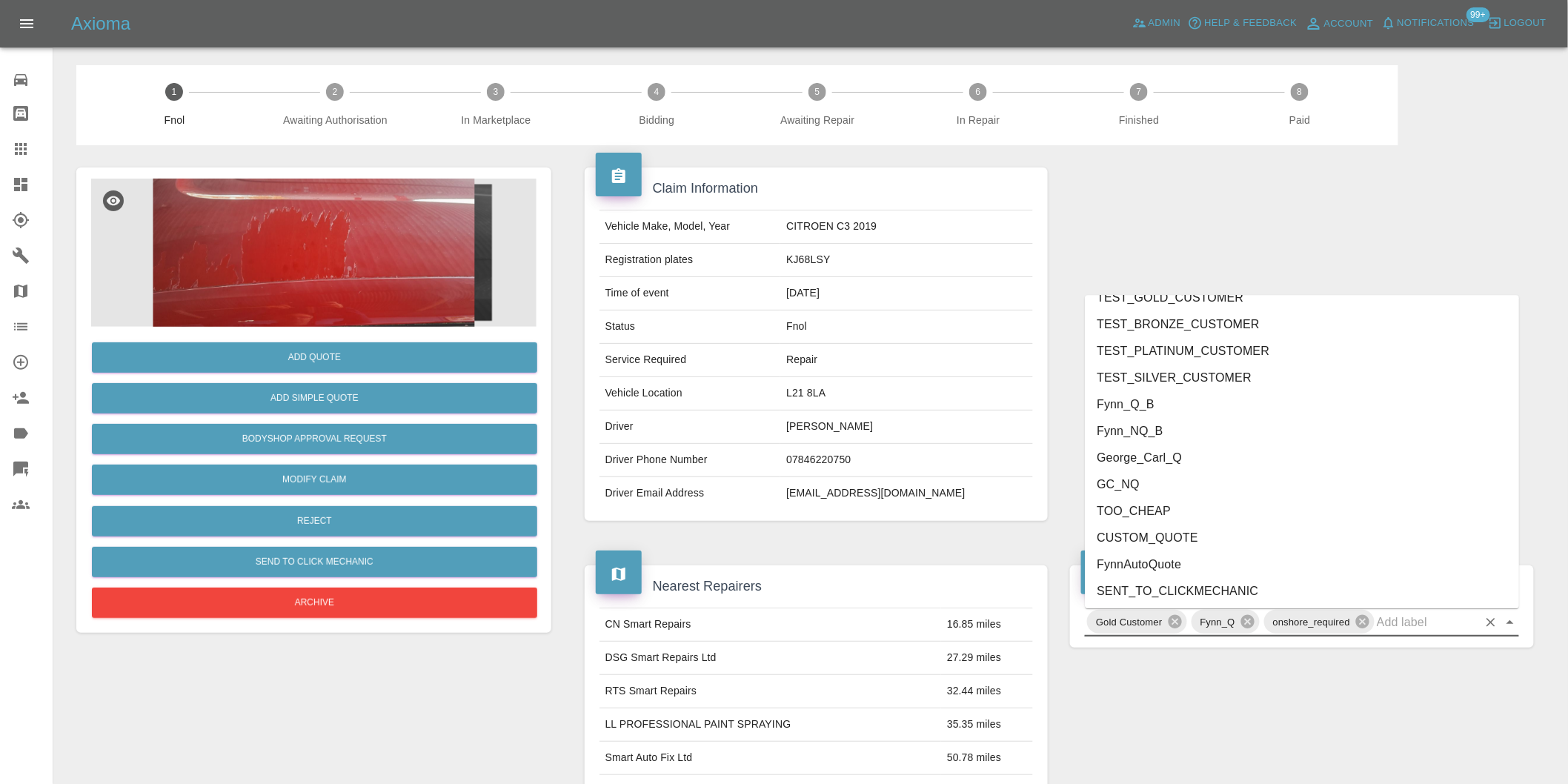
click at [1168, 462] on li "George_Carl_Q" at bounding box center [1302, 457] width 434 height 27
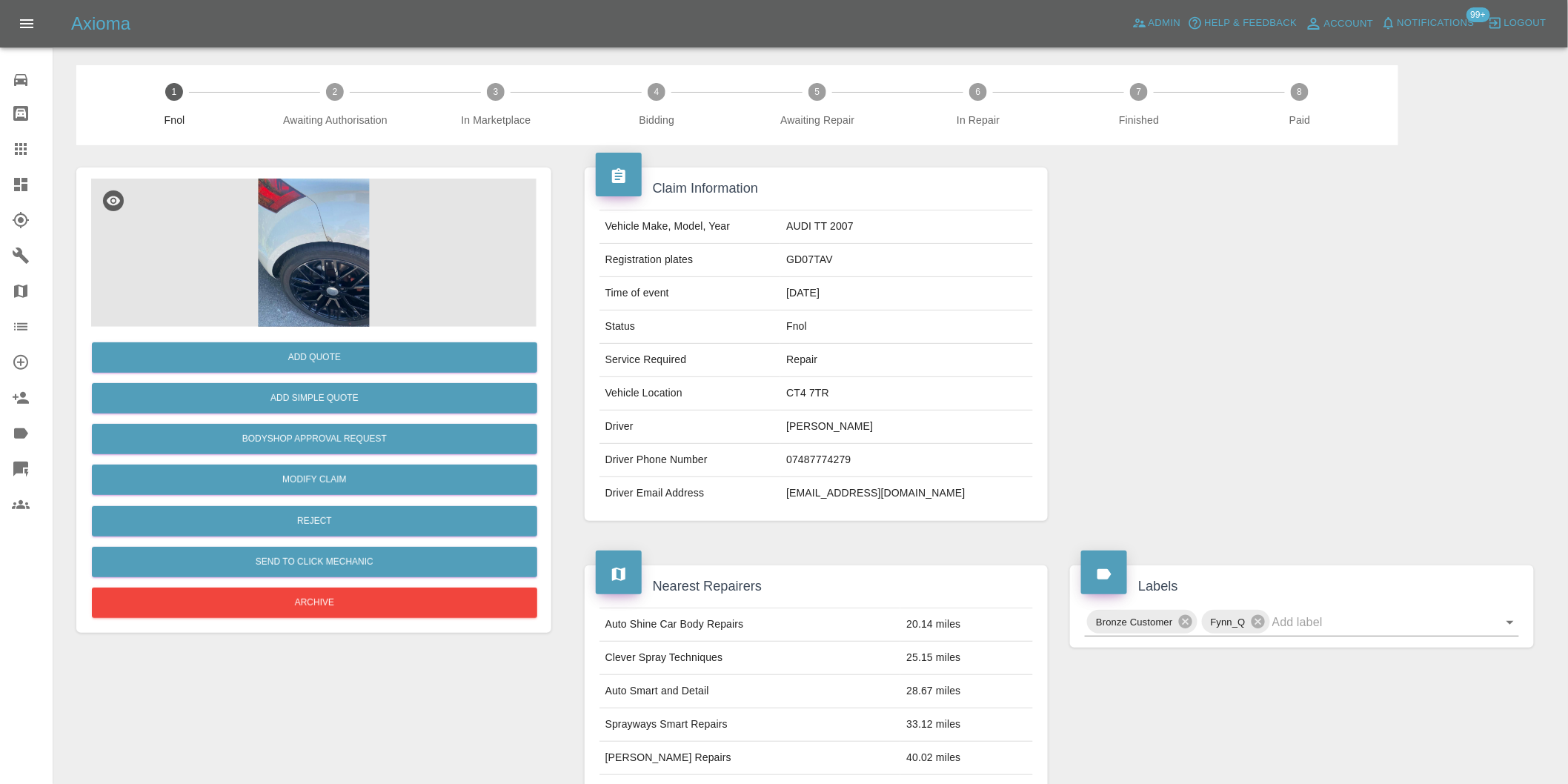
click at [286, 214] on img at bounding box center [314, 253] width 446 height 148
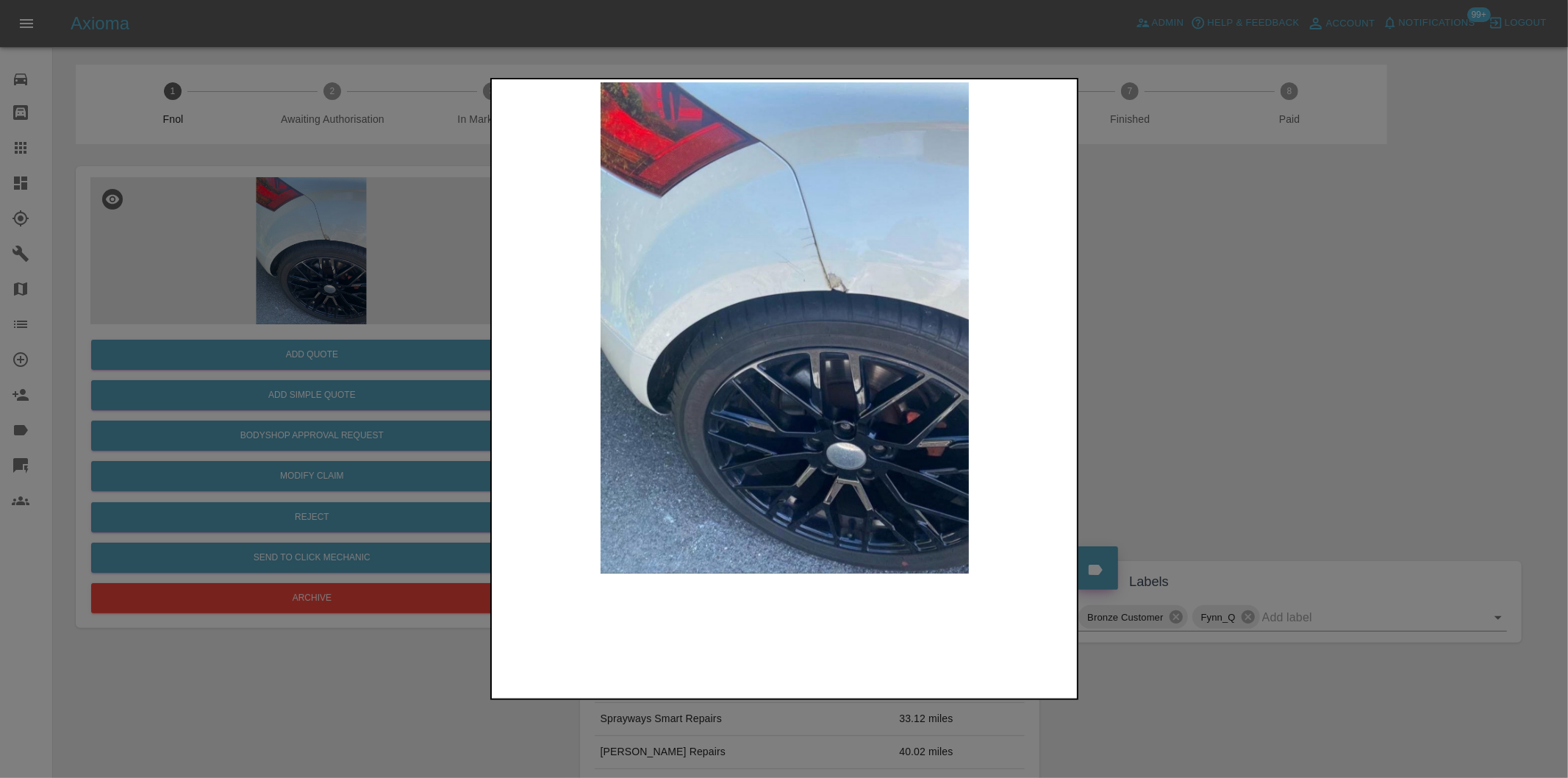
click at [862, 252] on img at bounding box center [785, 328] width 581 height 491
click at [863, 253] on img at bounding box center [785, 328] width 581 height 491
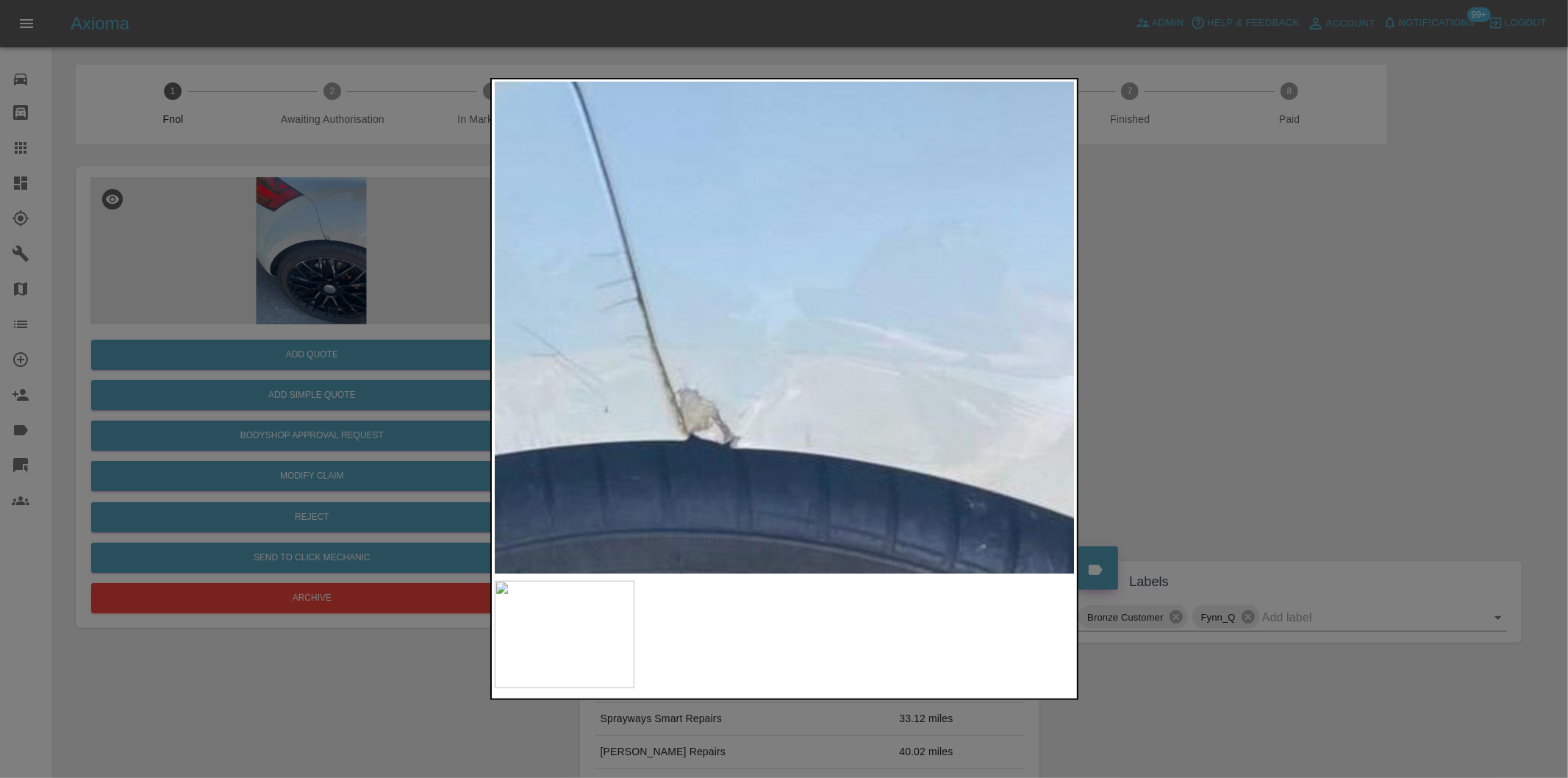
click at [863, 253] on img at bounding box center [547, 551] width 1742 height 1473
click at [864, 253] on img at bounding box center [547, 551] width 1742 height 1473
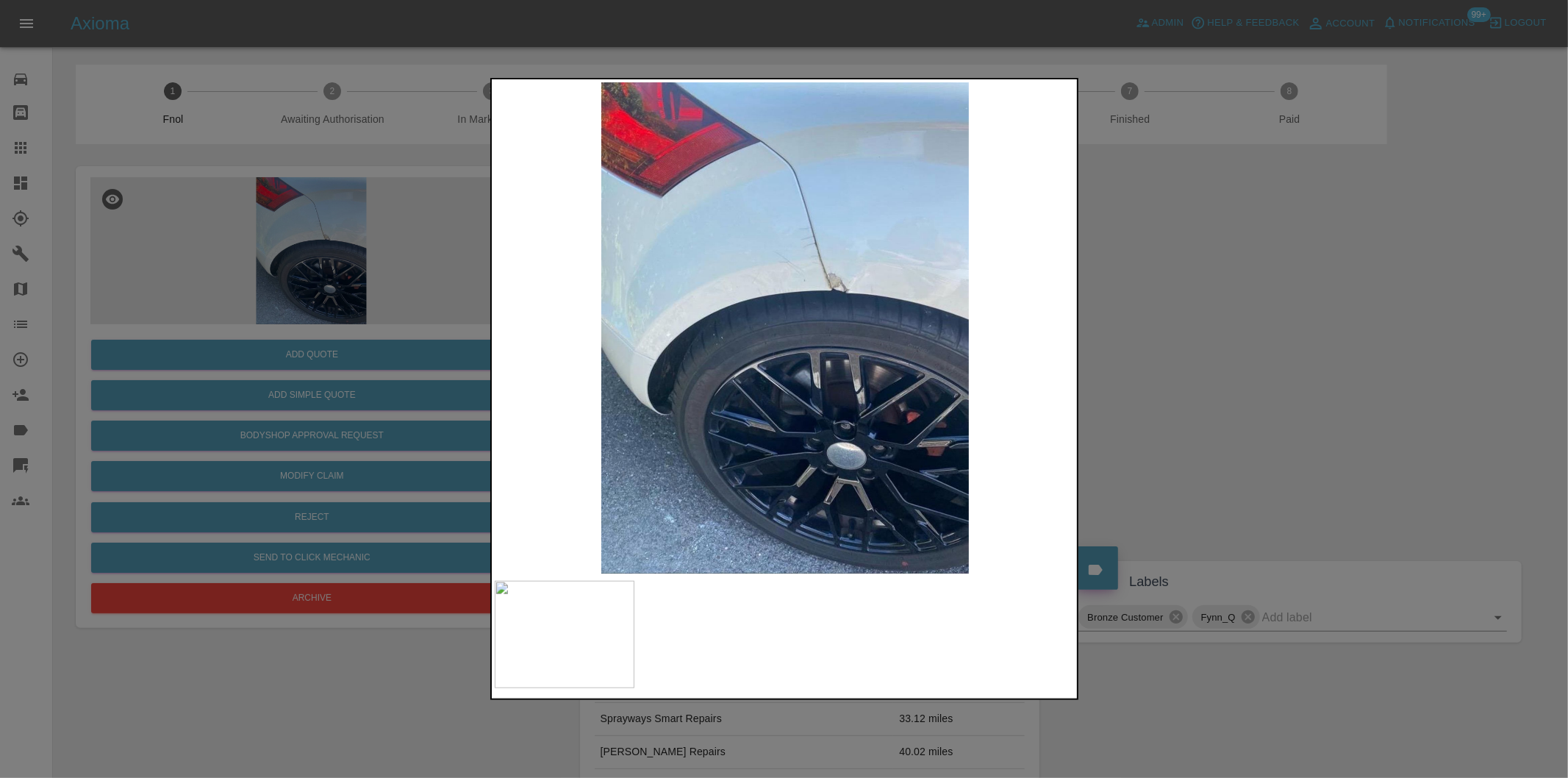
click at [1268, 310] on div at bounding box center [784, 389] width 1568 height 778
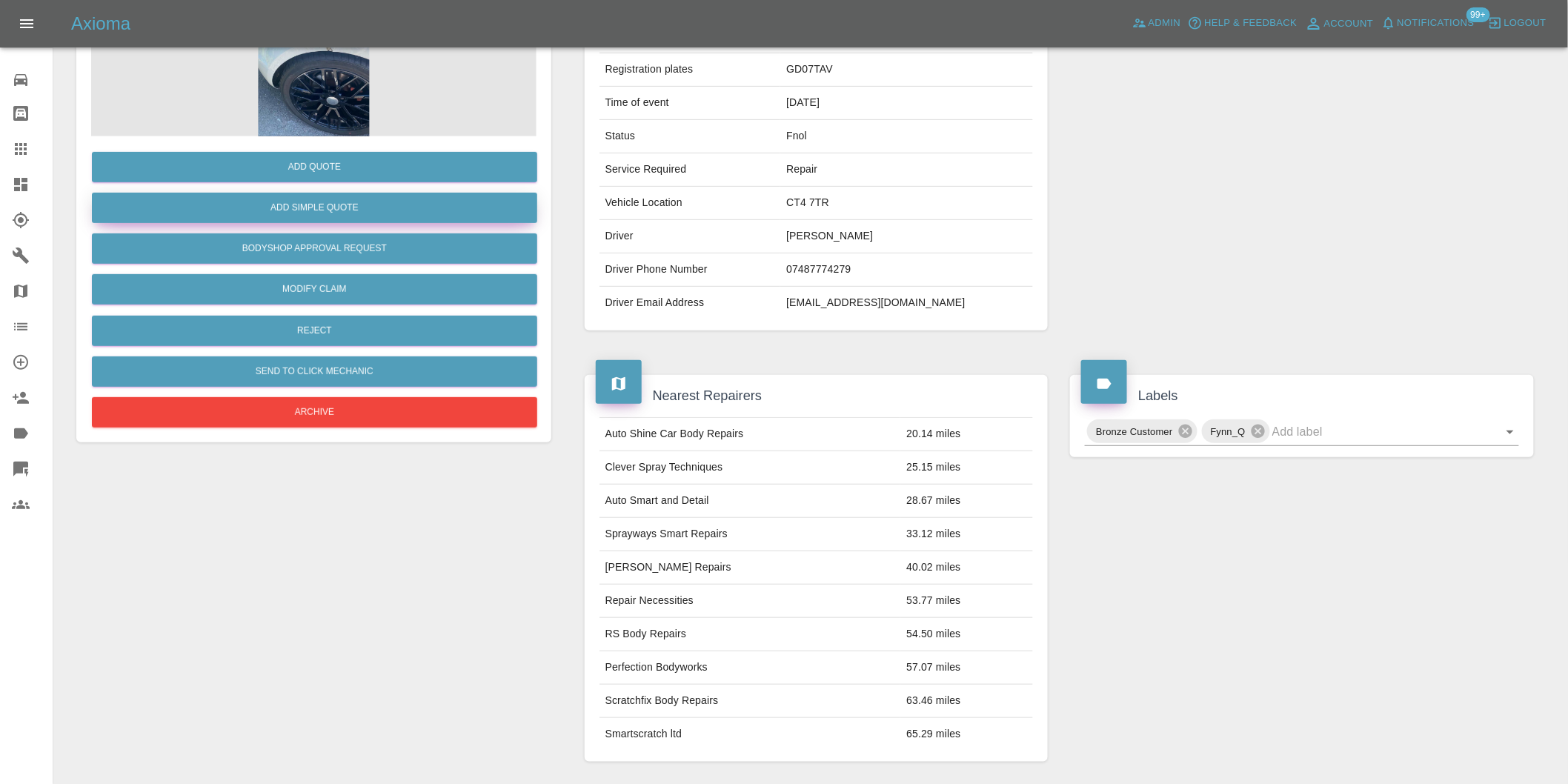
scroll to position [36, 0]
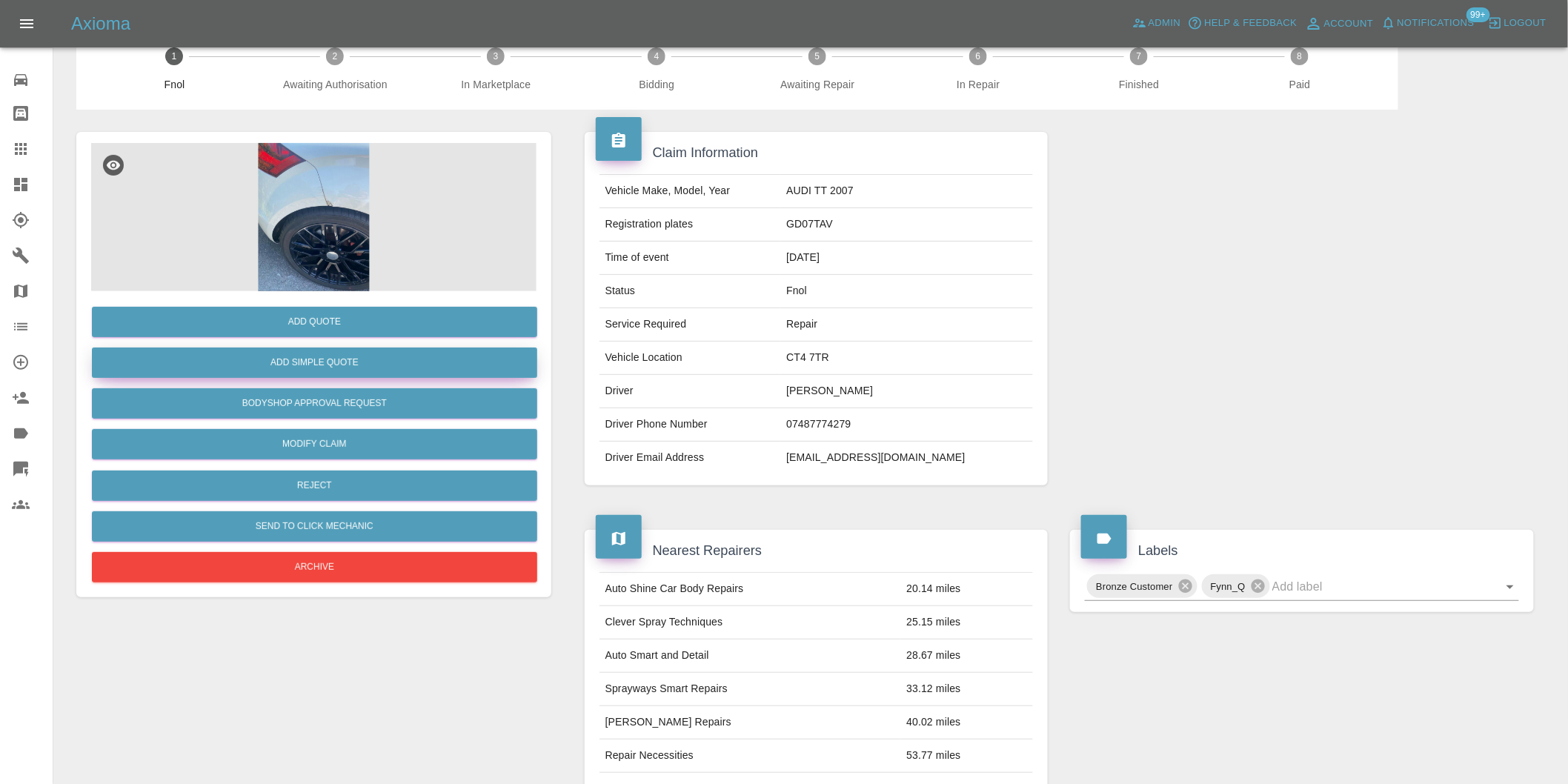
click at [357, 354] on button "Add Simple Quote" at bounding box center [315, 362] width 446 height 31
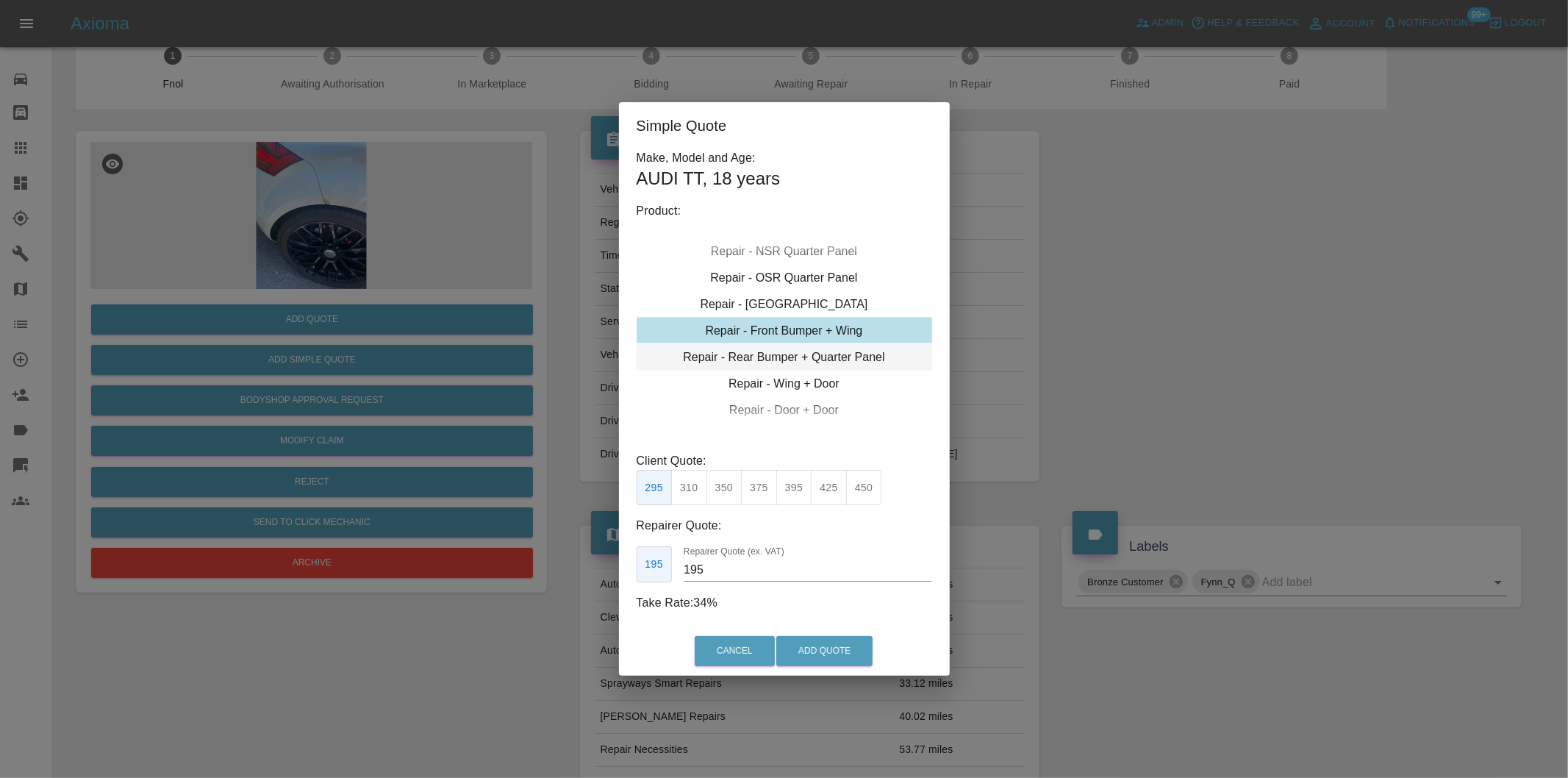
click at [841, 361] on div "Repair - Rear Bumper + Quarter Panel" at bounding box center [784, 357] width 295 height 26
click at [831, 358] on div "Repair - Rear Bumper + Quarter Panel" at bounding box center [784, 356] width 295 height 26
click at [720, 487] on button "350" at bounding box center [724, 488] width 36 height 36
type input "210"
click at [803, 647] on button "Add Quote" at bounding box center [824, 651] width 97 height 31
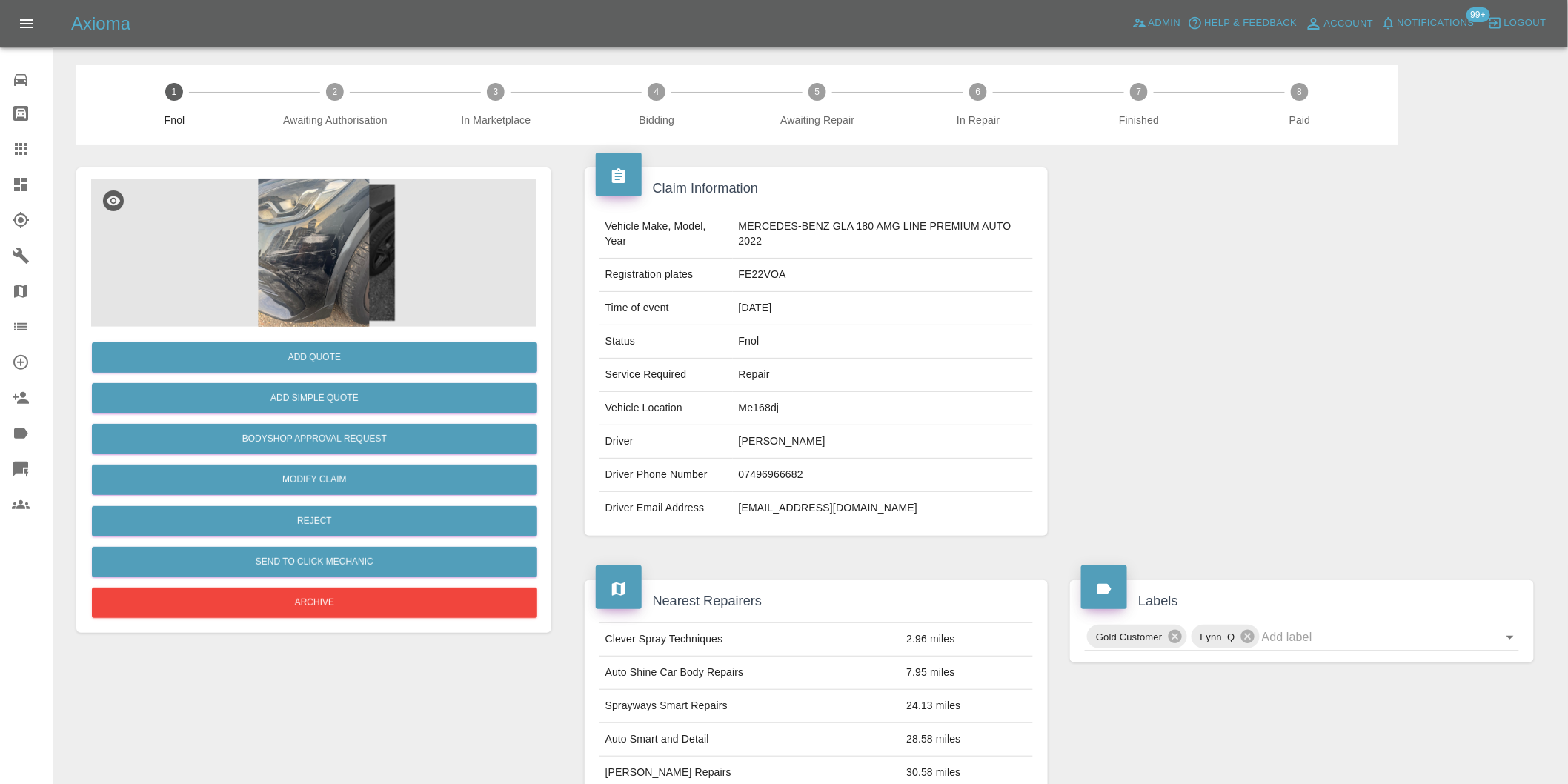
click at [338, 227] on img at bounding box center [314, 253] width 446 height 148
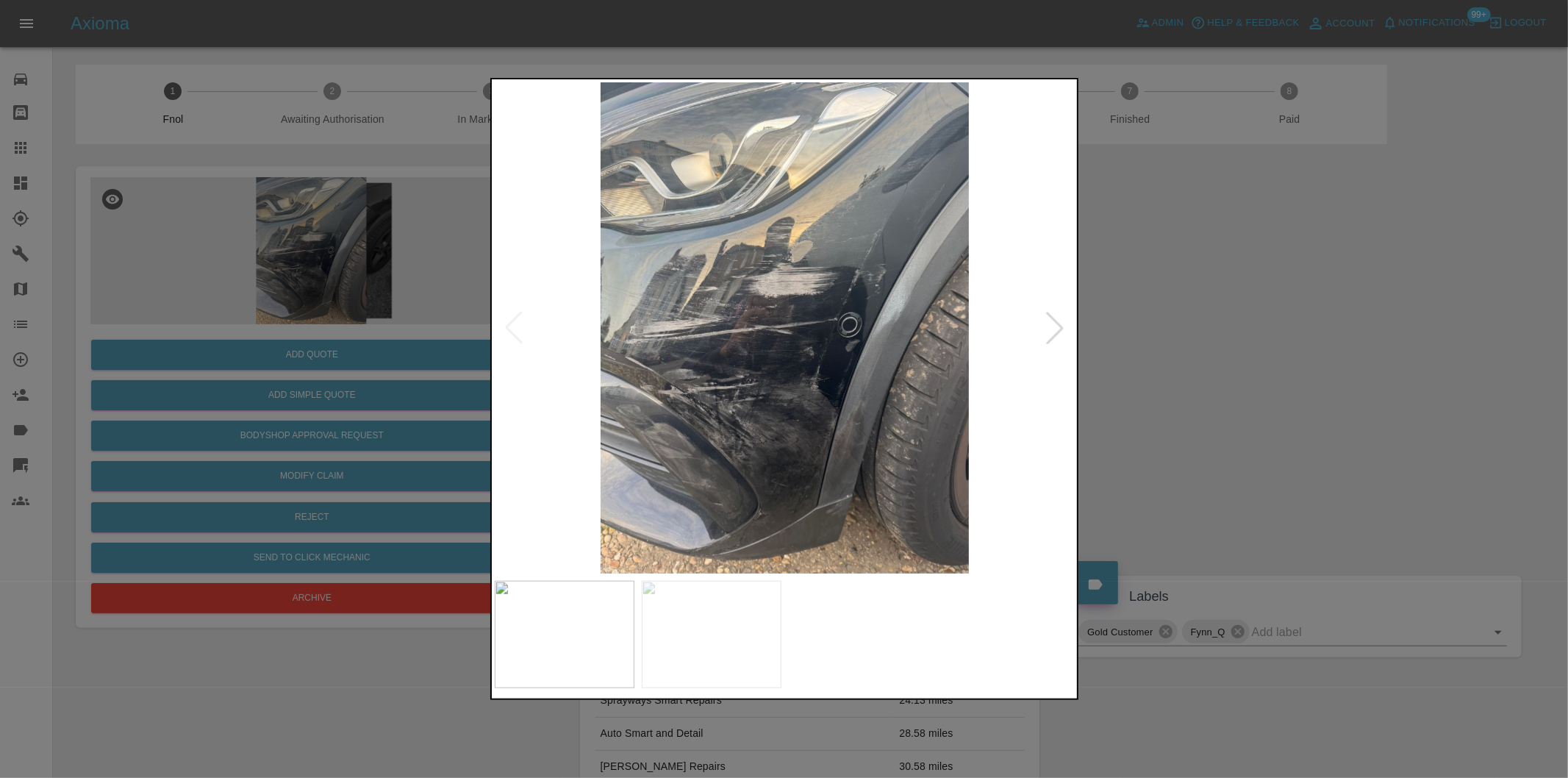
click at [1050, 316] on div at bounding box center [1054, 328] width 32 height 32
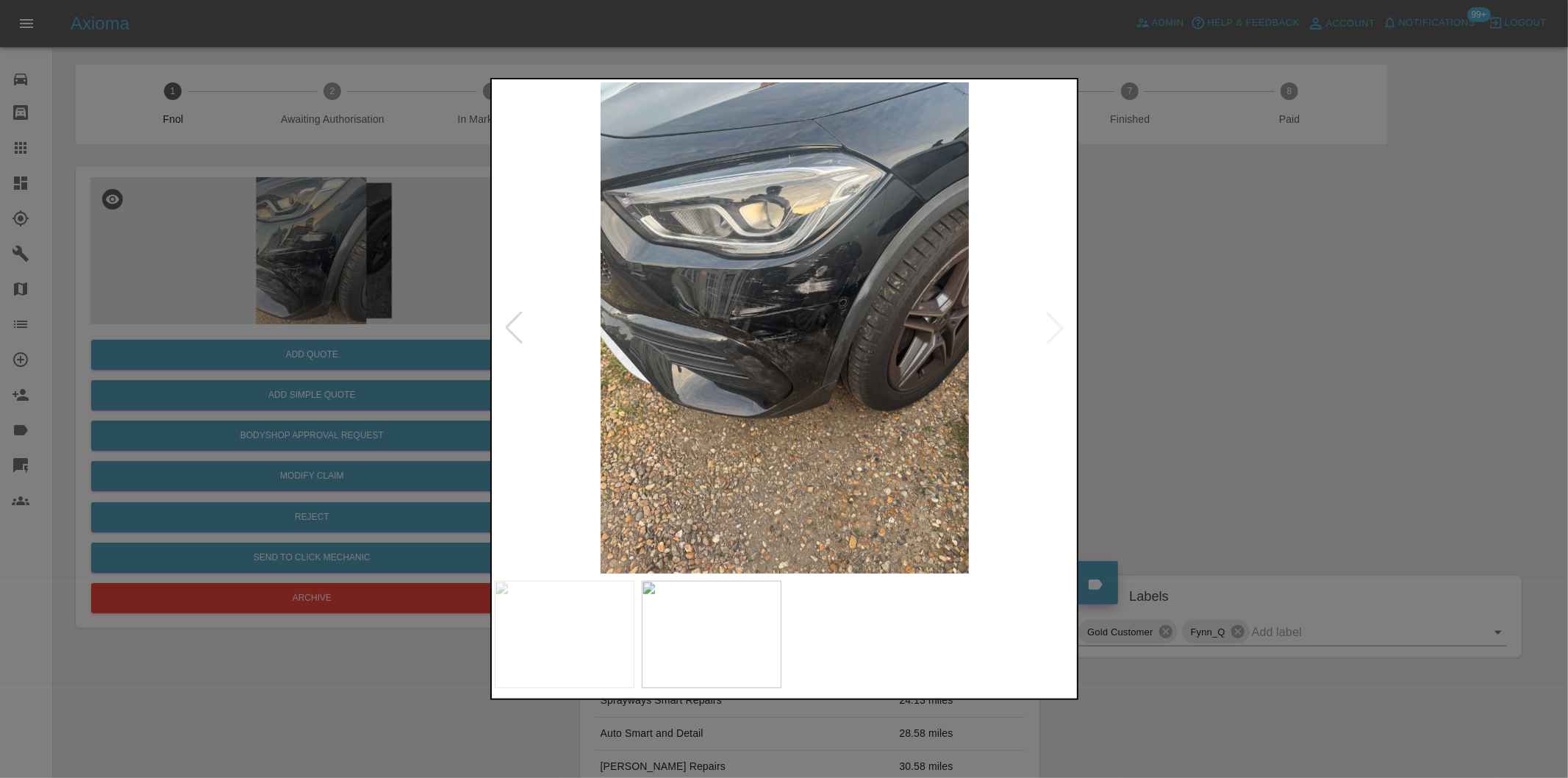
click at [1050, 316] on img at bounding box center [785, 328] width 581 height 491
drag, startPoint x: 1202, startPoint y: 314, endPoint x: 890, endPoint y: 314, distance: 312.0
click at [1191, 312] on div at bounding box center [784, 389] width 1568 height 778
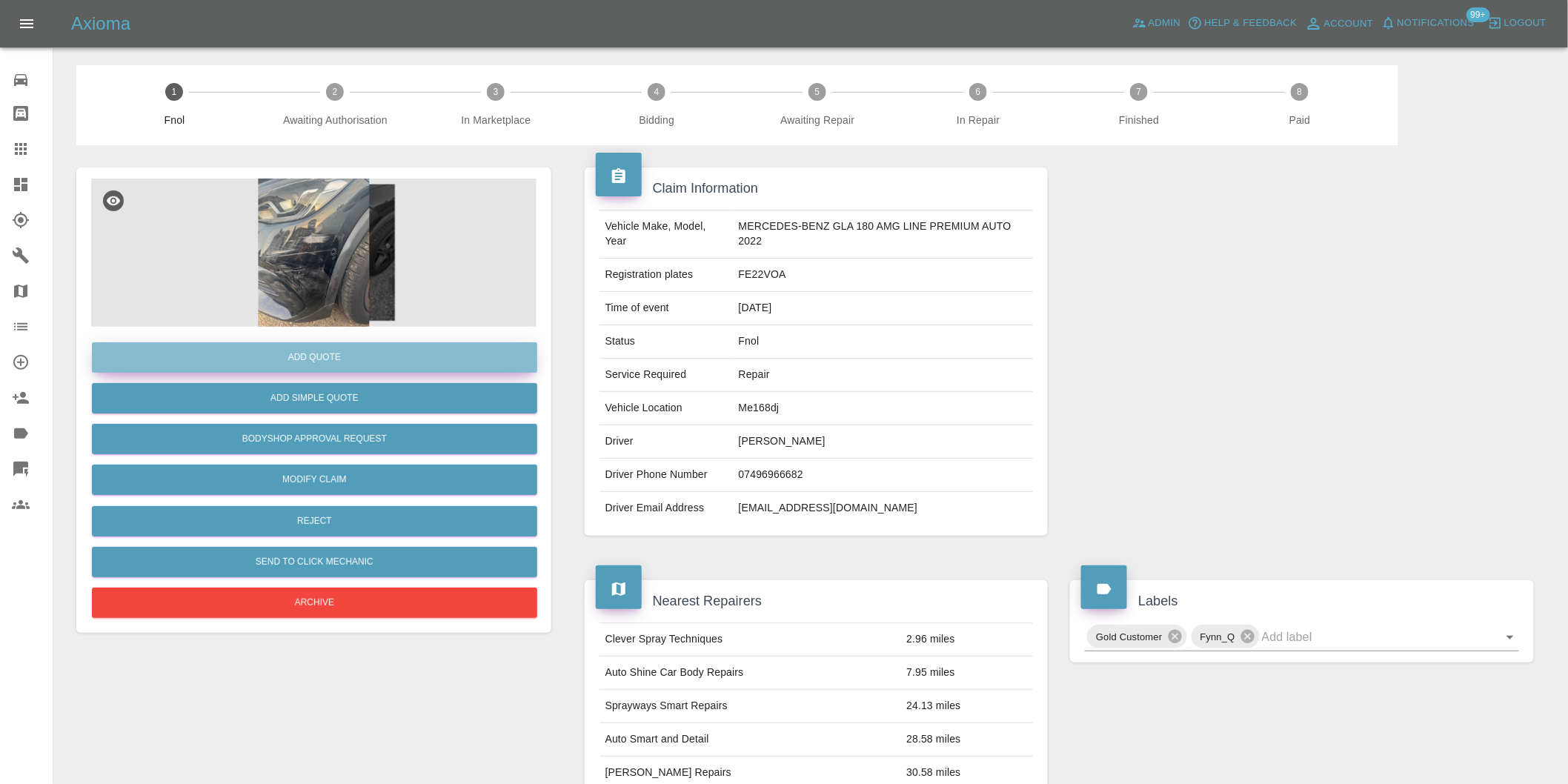
click at [328, 353] on button "Add Quote" at bounding box center [315, 357] width 446 height 31
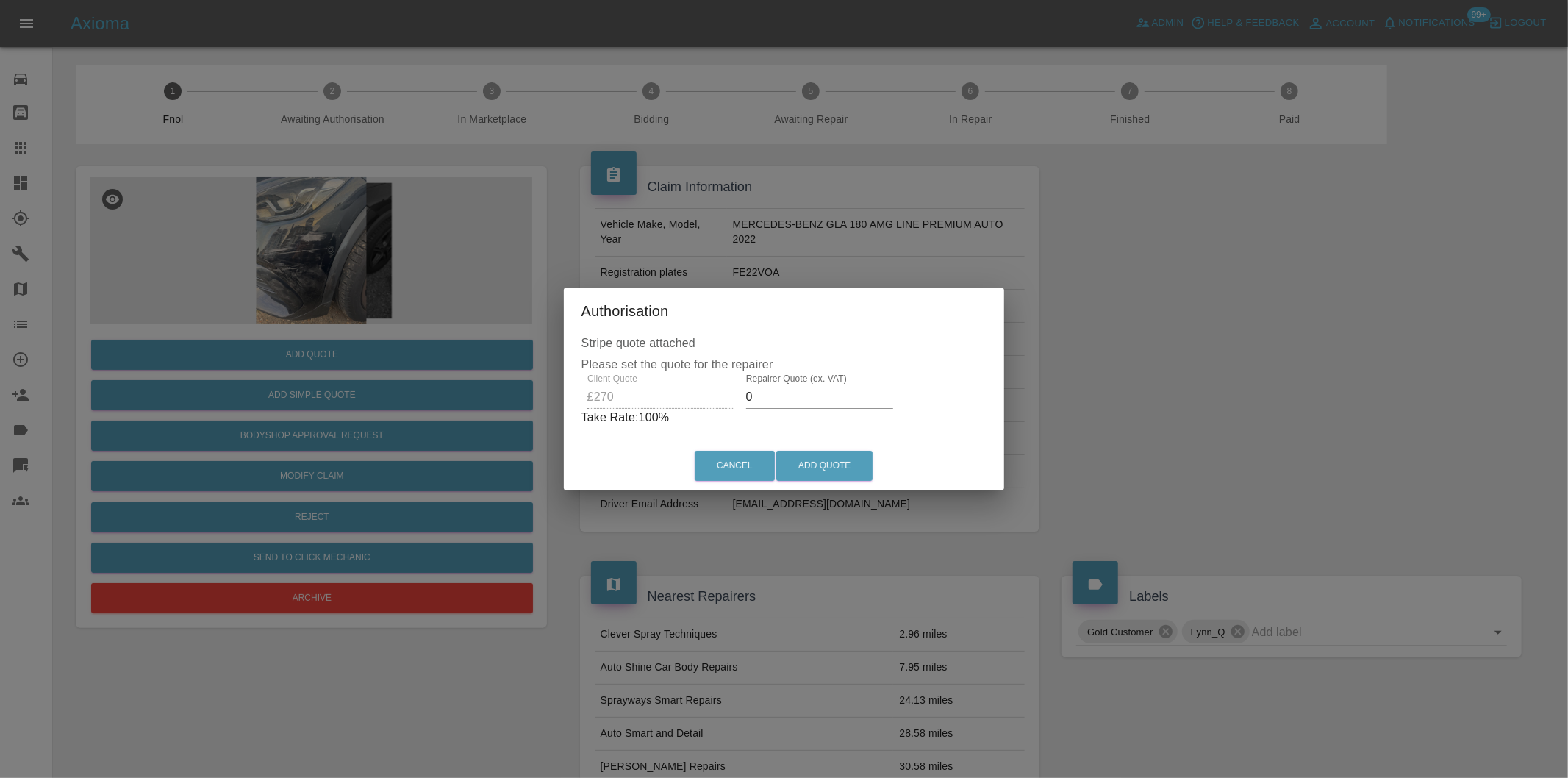
click at [798, 397] on input "0" at bounding box center [820, 397] width 147 height 24
type input "0170"
click at [803, 461] on button "Add Quote" at bounding box center [824, 465] width 97 height 31
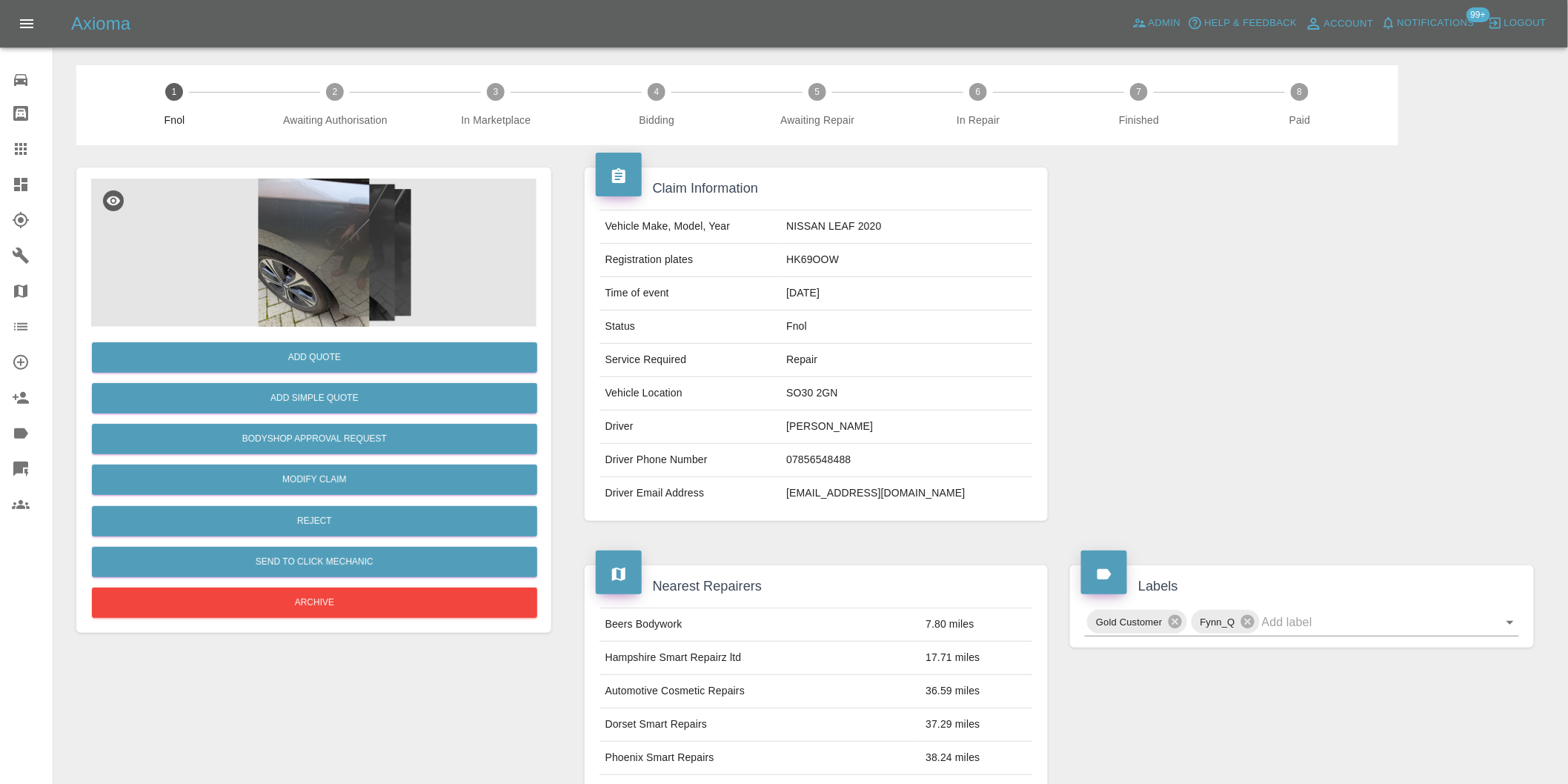
click at [313, 246] on img at bounding box center [314, 253] width 446 height 148
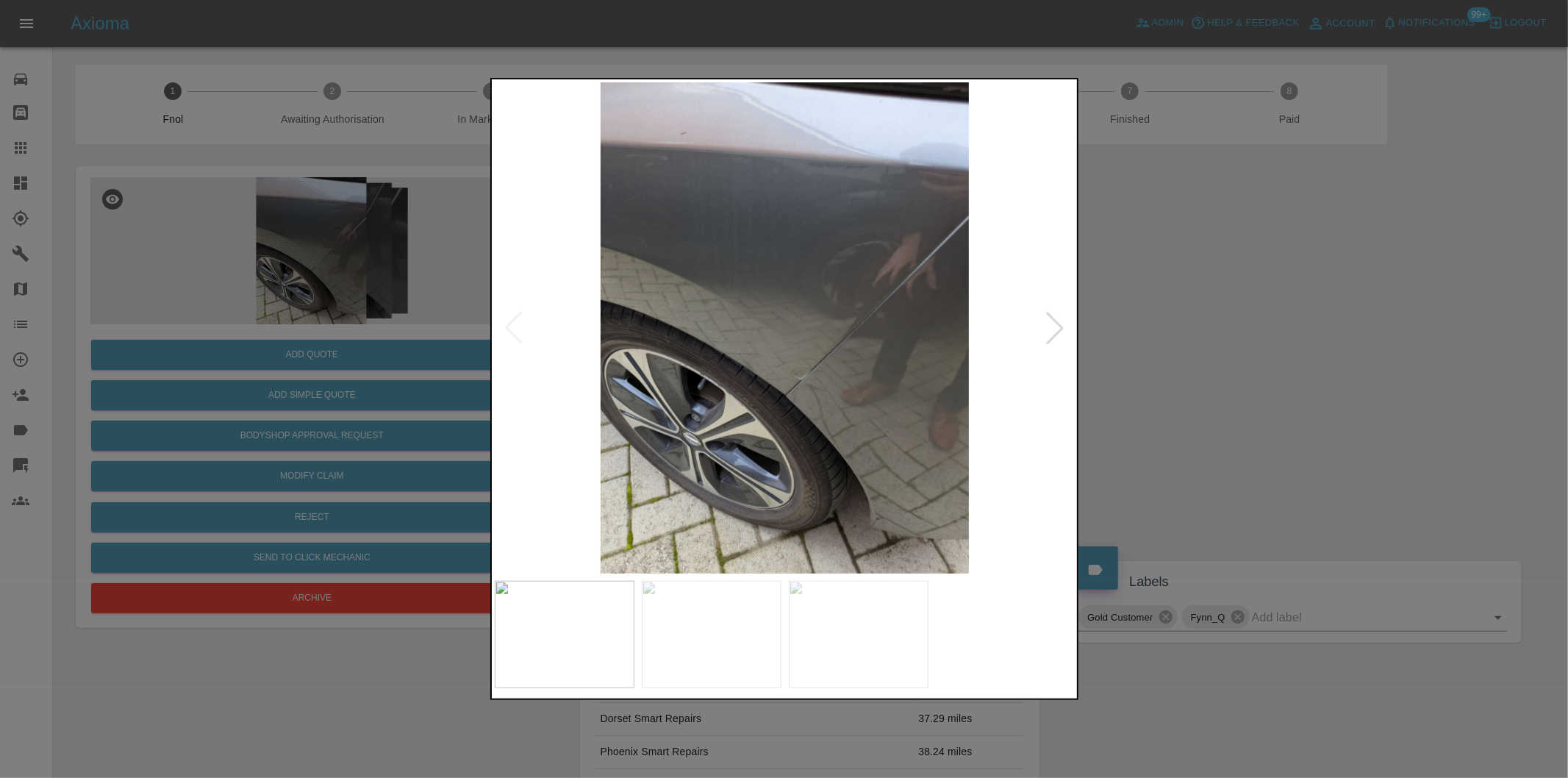
click at [1056, 327] on div at bounding box center [1054, 328] width 32 height 32
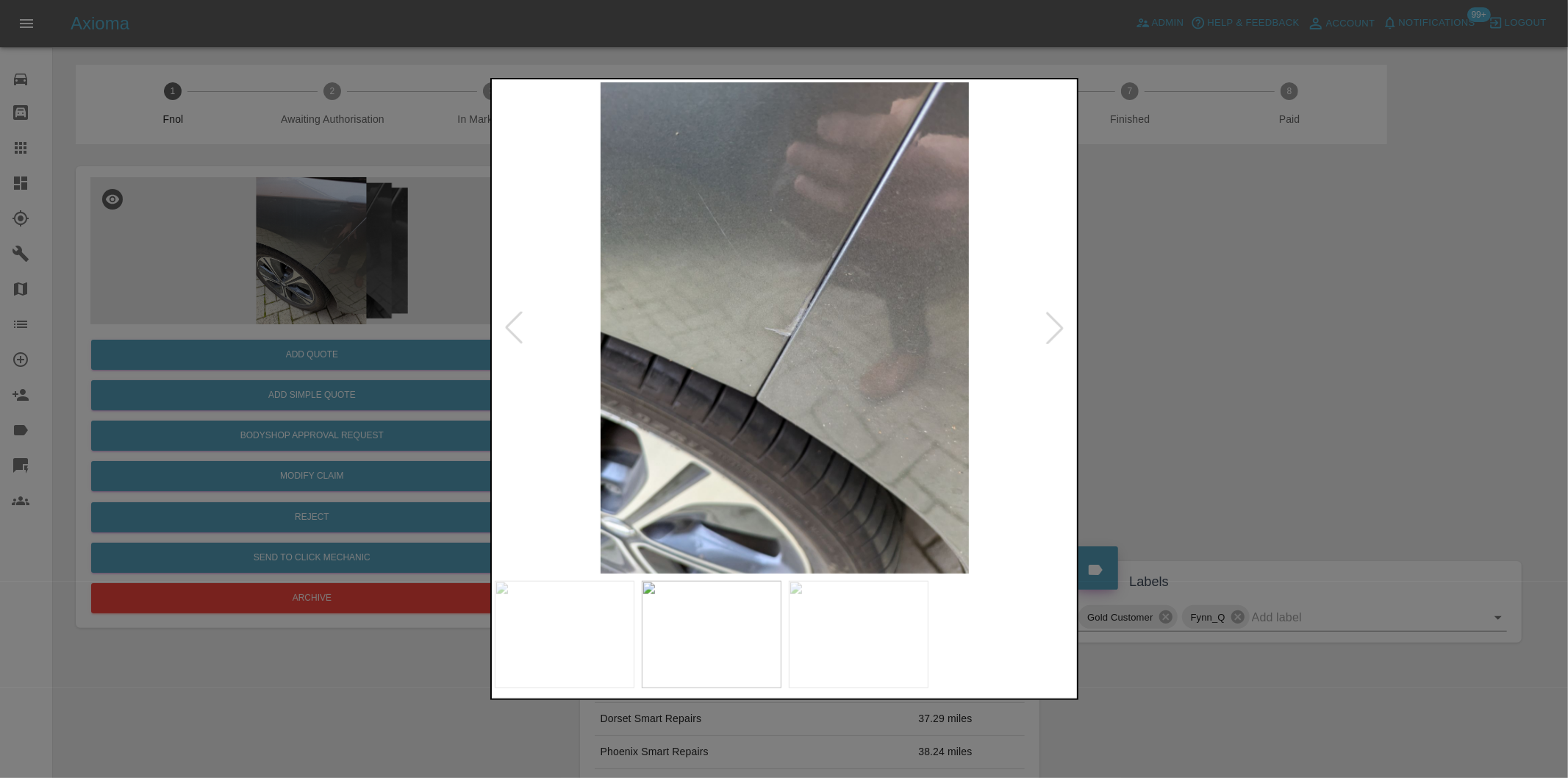
click at [1056, 327] on div at bounding box center [1054, 328] width 32 height 32
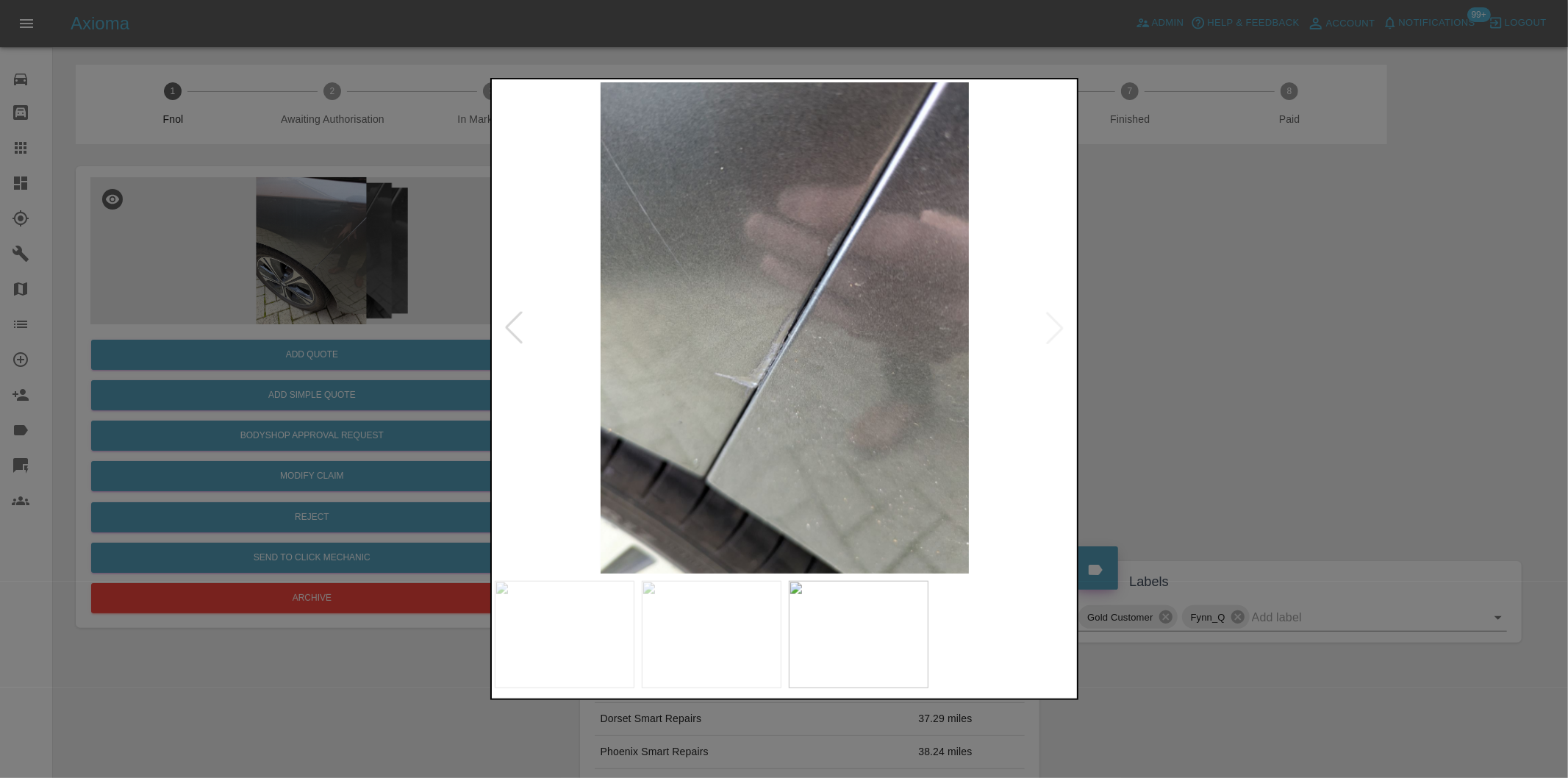
click at [1056, 327] on img at bounding box center [785, 328] width 581 height 491
click at [1227, 356] on div at bounding box center [784, 389] width 1568 height 778
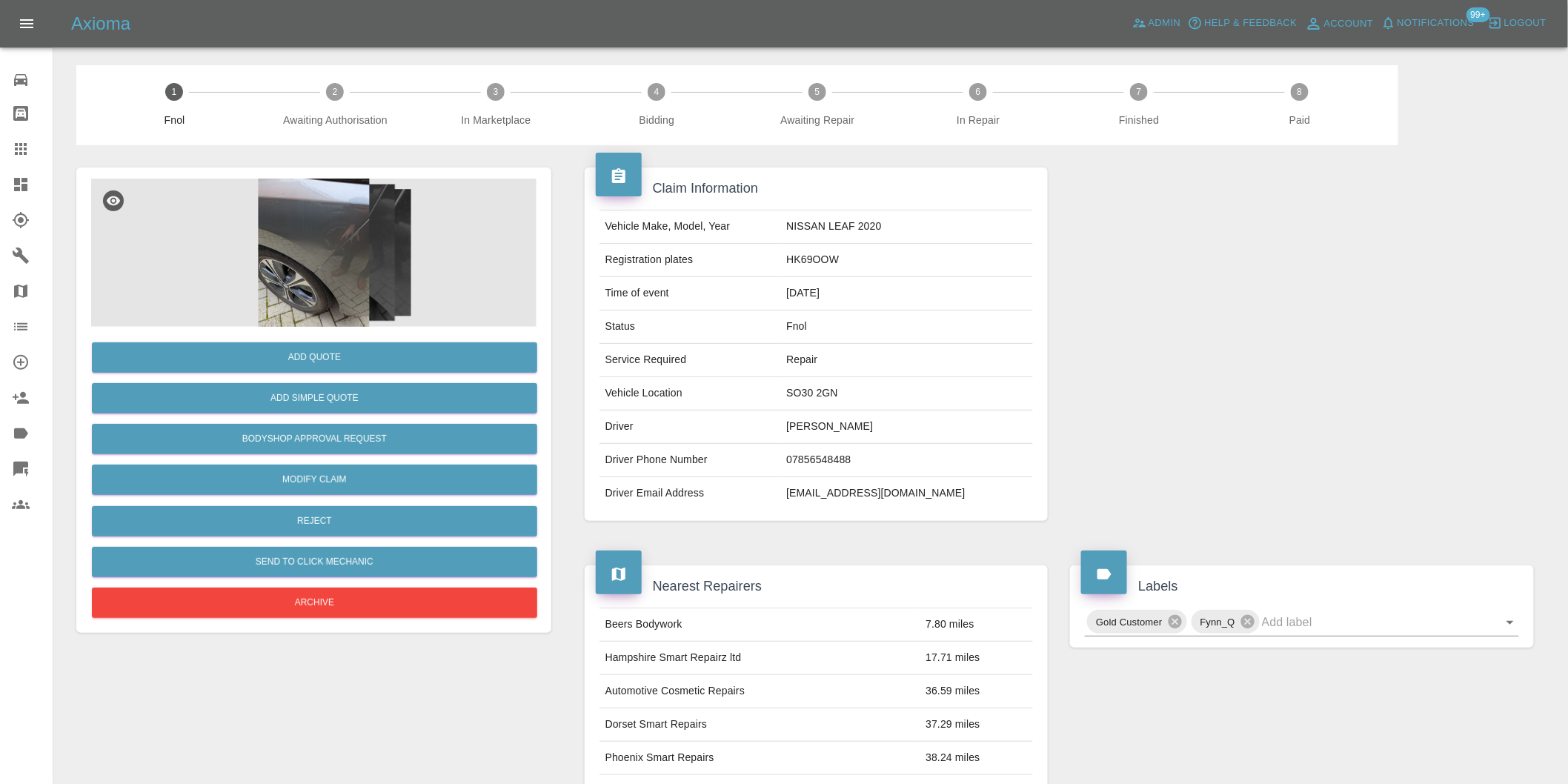
click at [324, 237] on img at bounding box center [314, 253] width 446 height 148
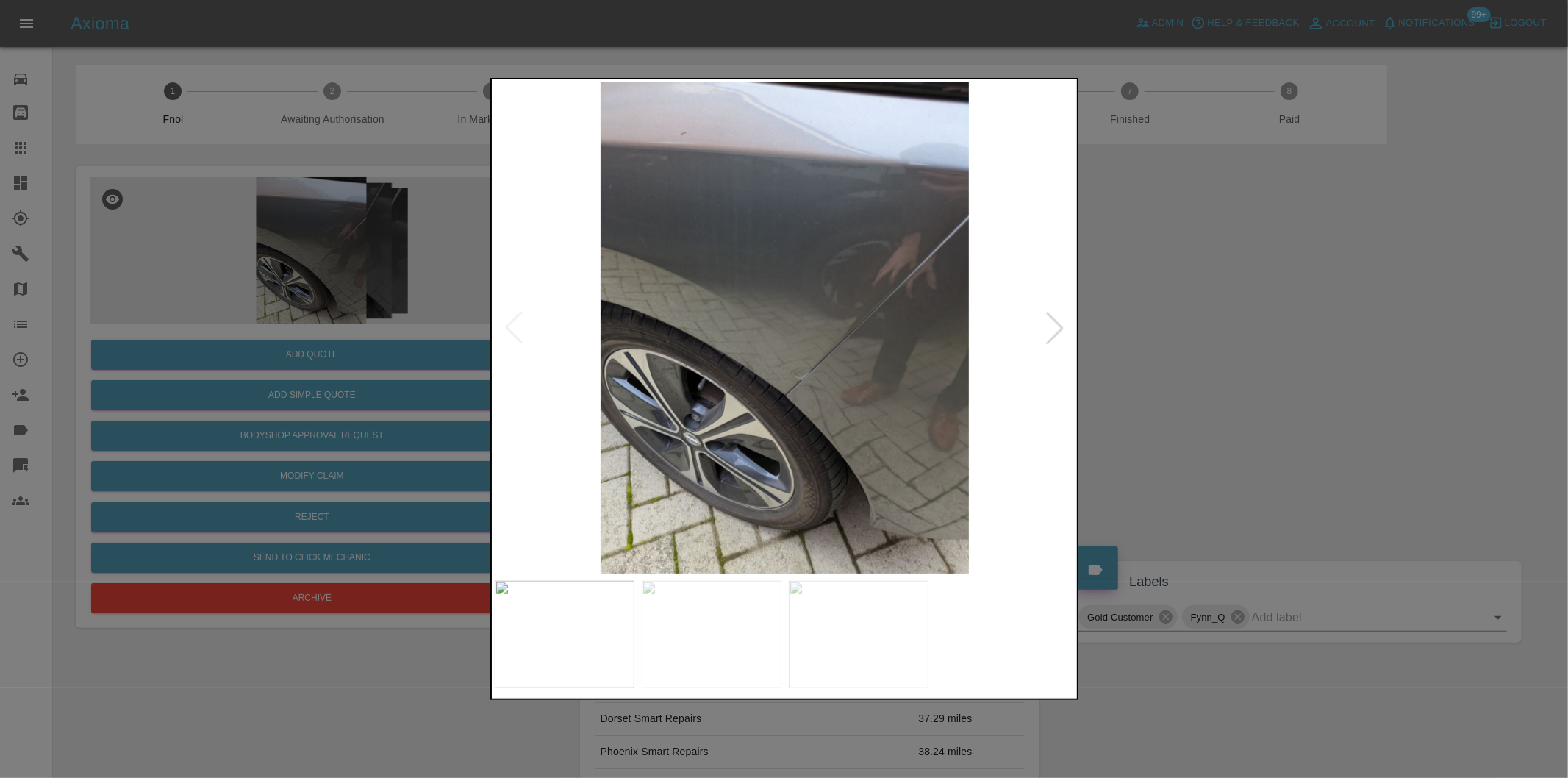
click at [1054, 336] on div at bounding box center [1054, 328] width 32 height 32
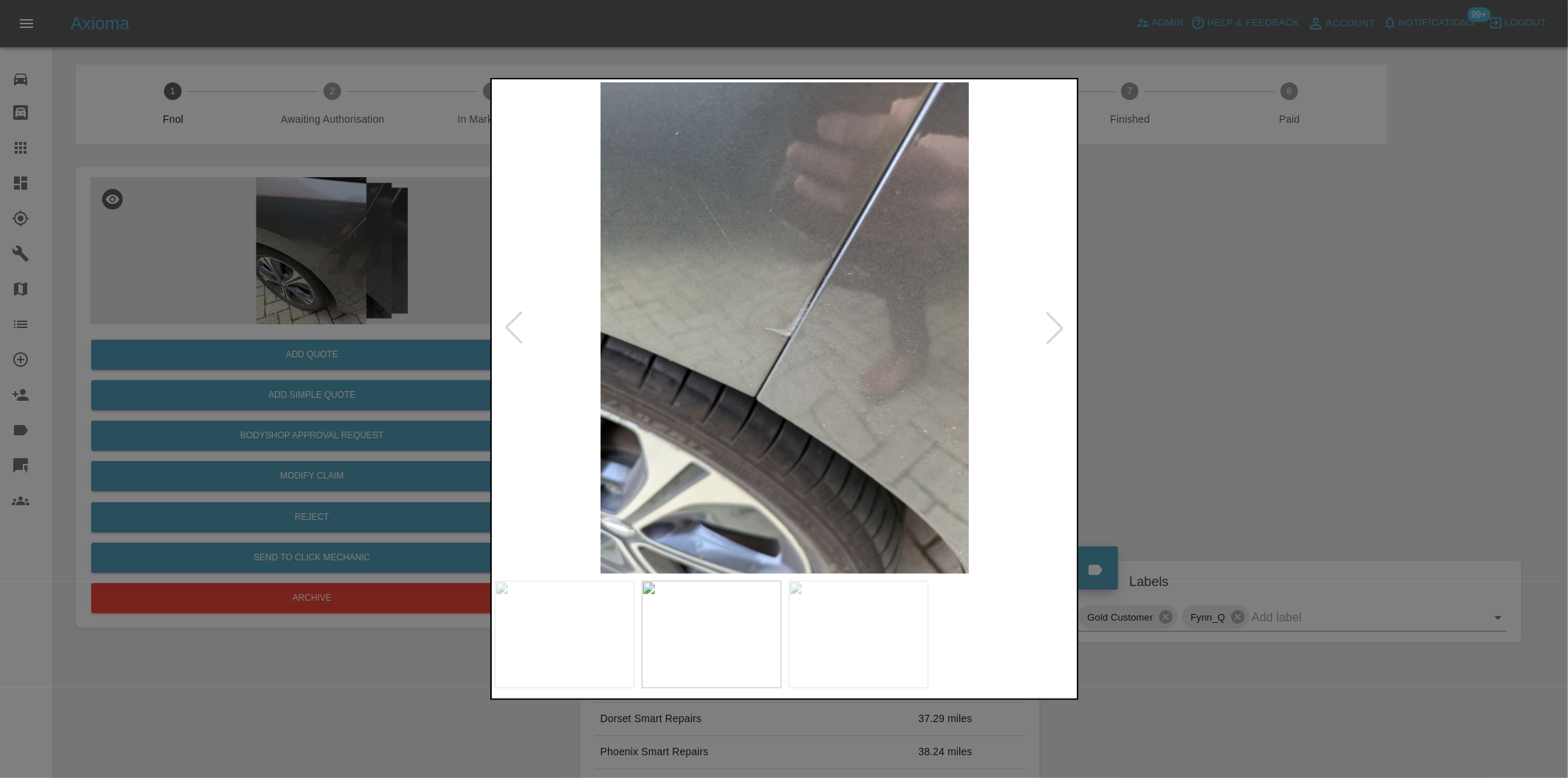
click at [1054, 336] on div at bounding box center [1054, 328] width 32 height 32
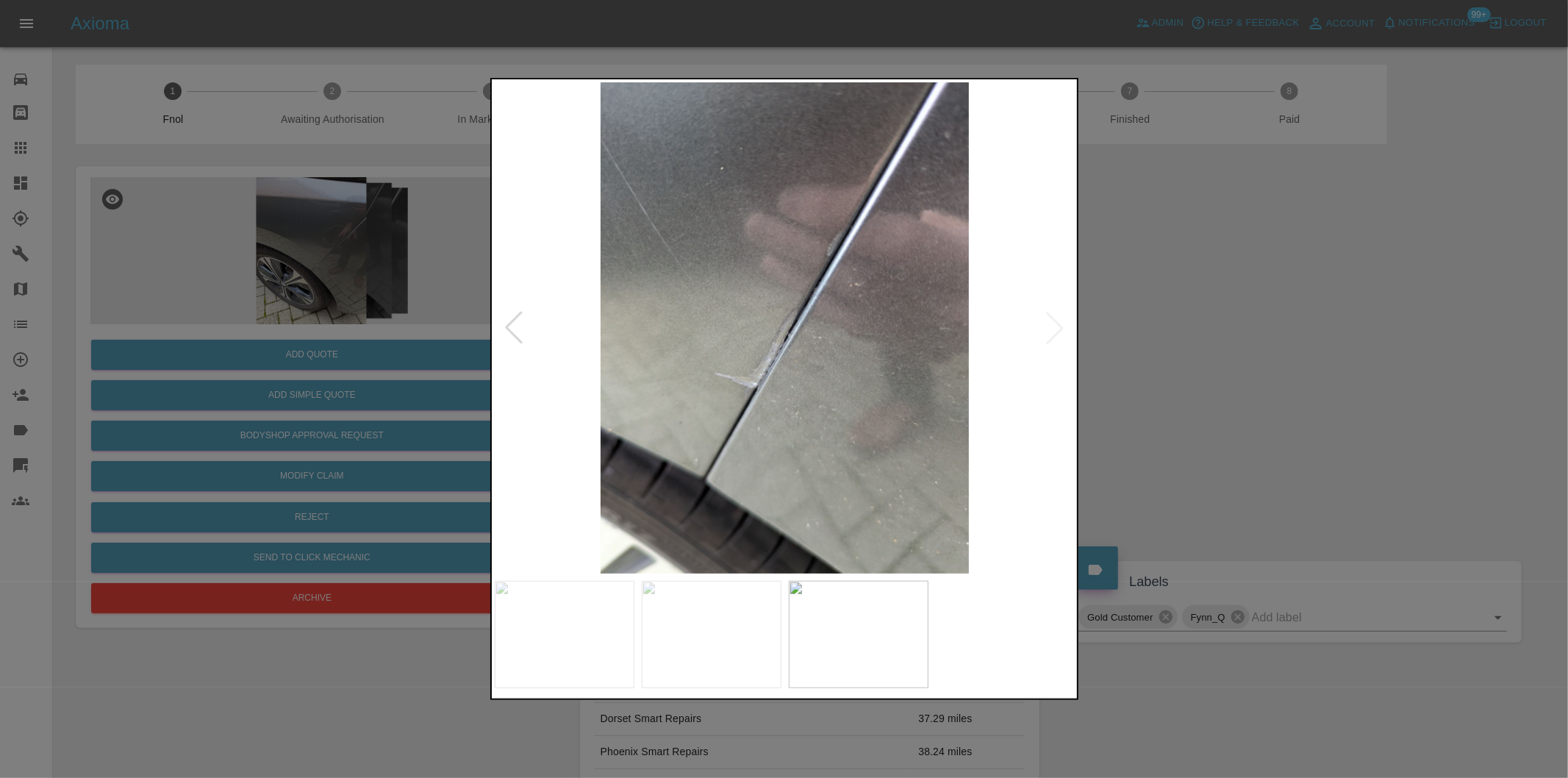
click at [1217, 334] on div at bounding box center [784, 389] width 1568 height 778
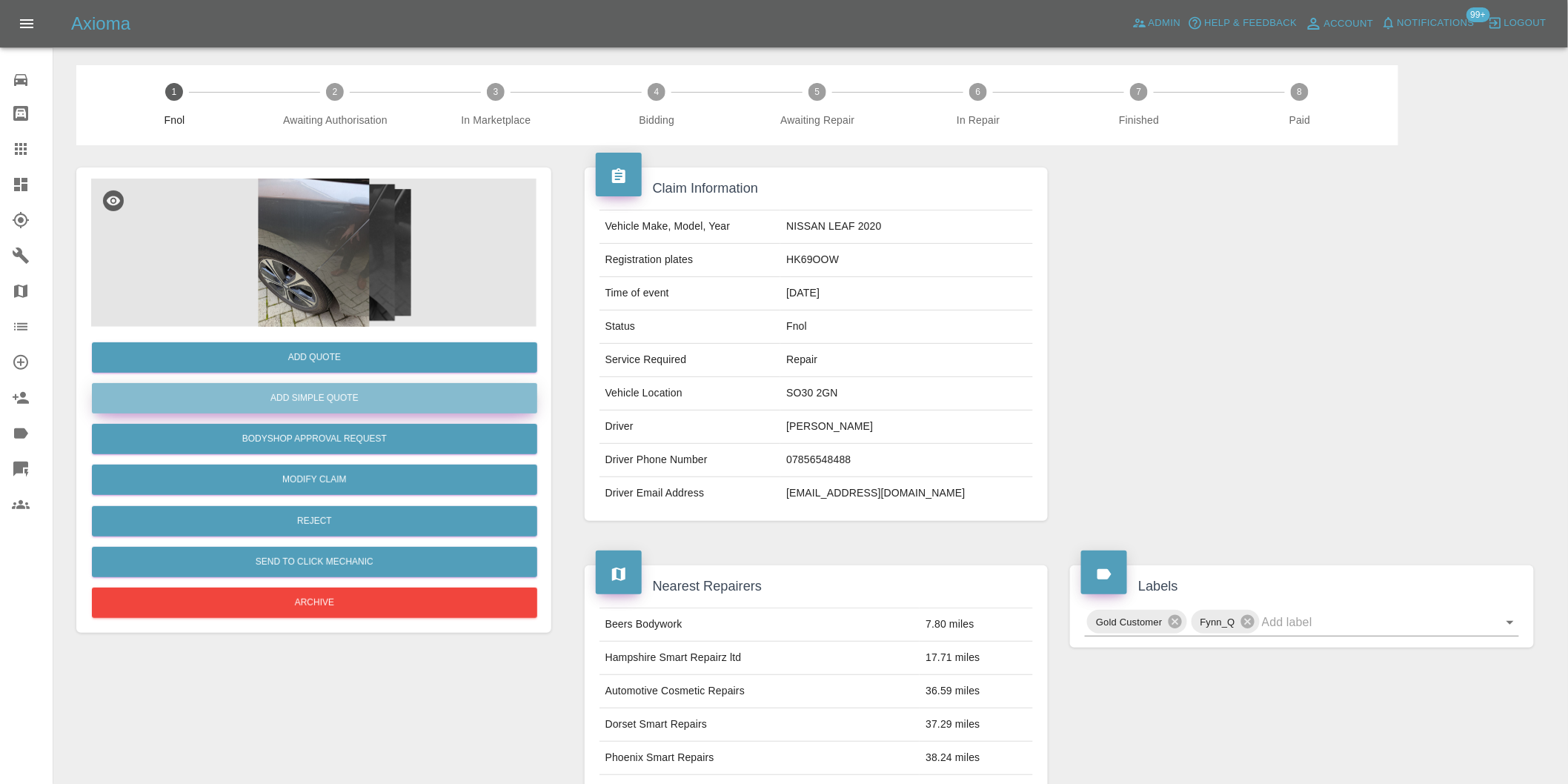
click at [375, 405] on button "Add Simple Quote" at bounding box center [315, 398] width 446 height 31
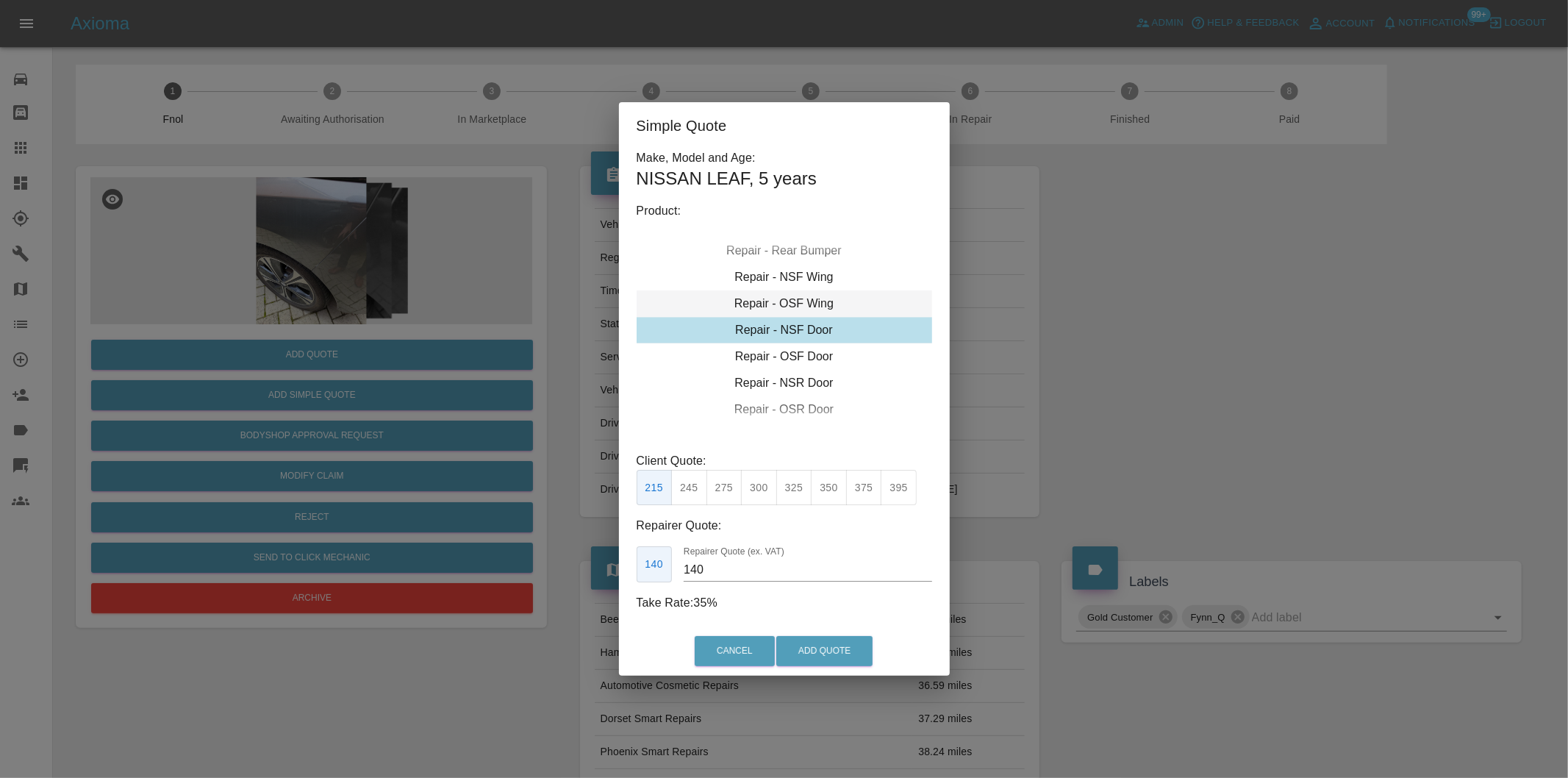
click at [826, 308] on div "Repair - OSF Wing" at bounding box center [784, 304] width 295 height 26
click at [730, 481] on button "275" at bounding box center [724, 488] width 36 height 36
type input "185"
click at [817, 648] on button "Add Quote" at bounding box center [824, 651] width 97 height 31
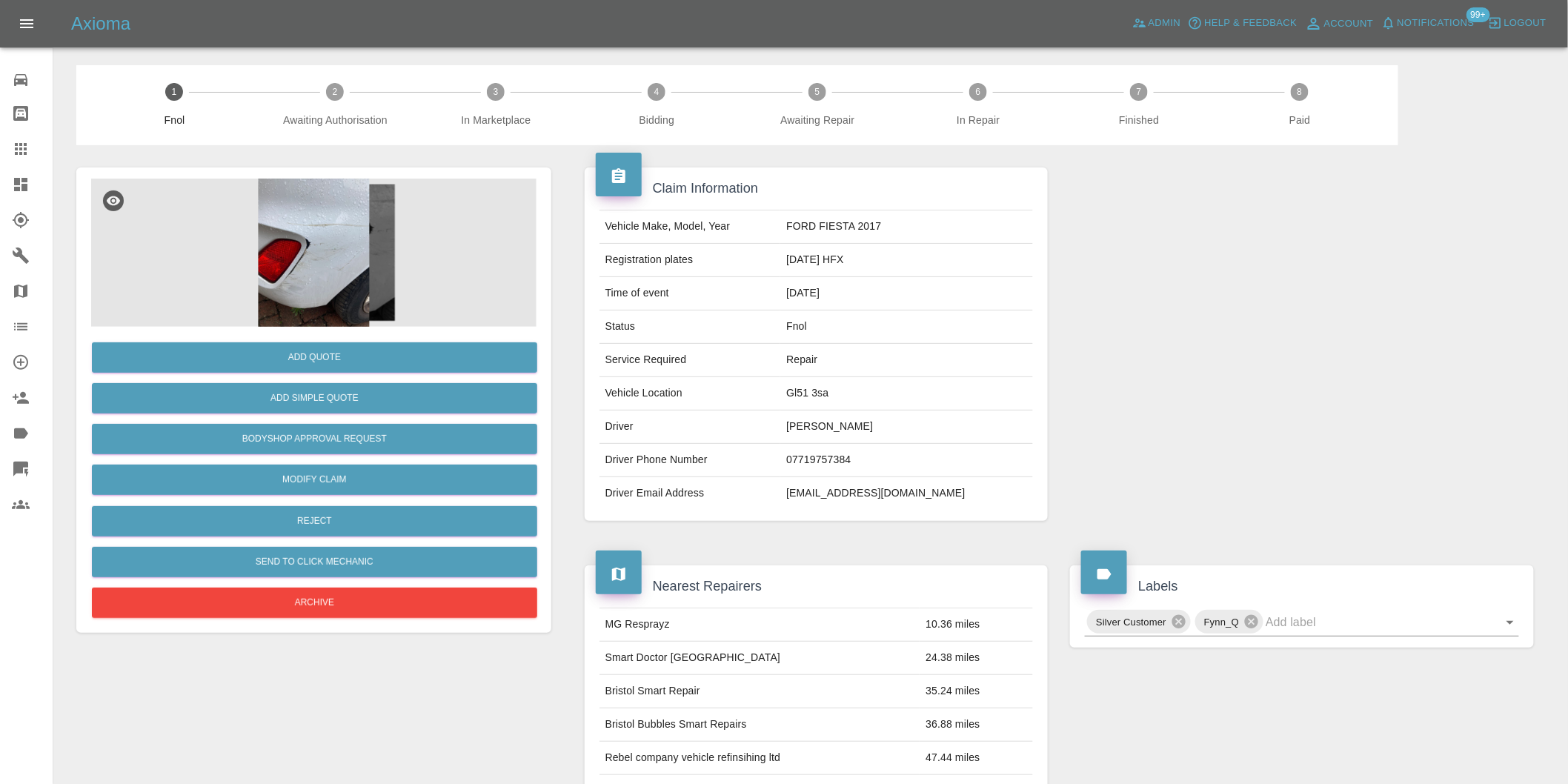
click at [319, 222] on img at bounding box center [314, 253] width 446 height 148
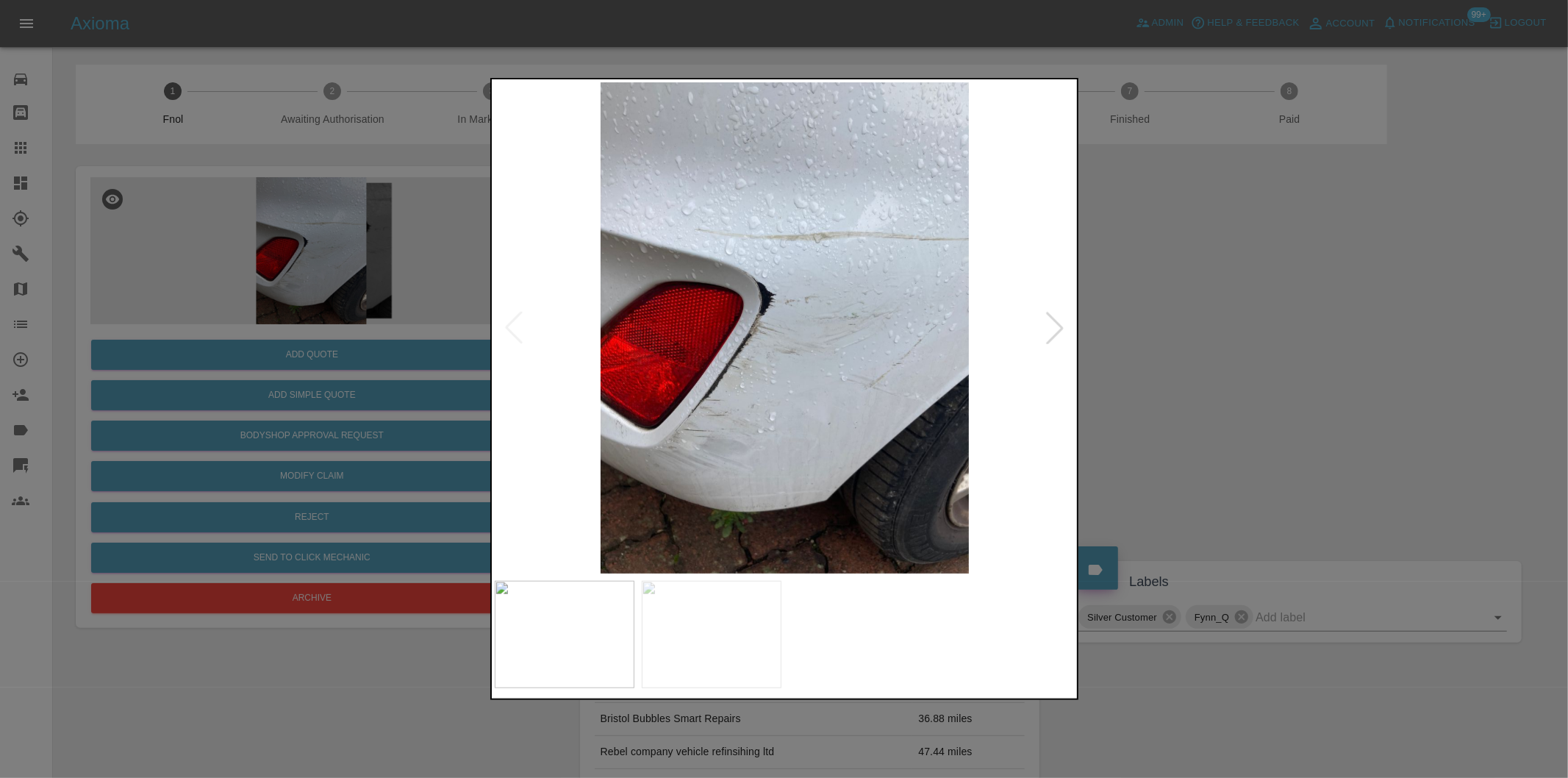
click at [1053, 326] on div at bounding box center [1054, 328] width 32 height 32
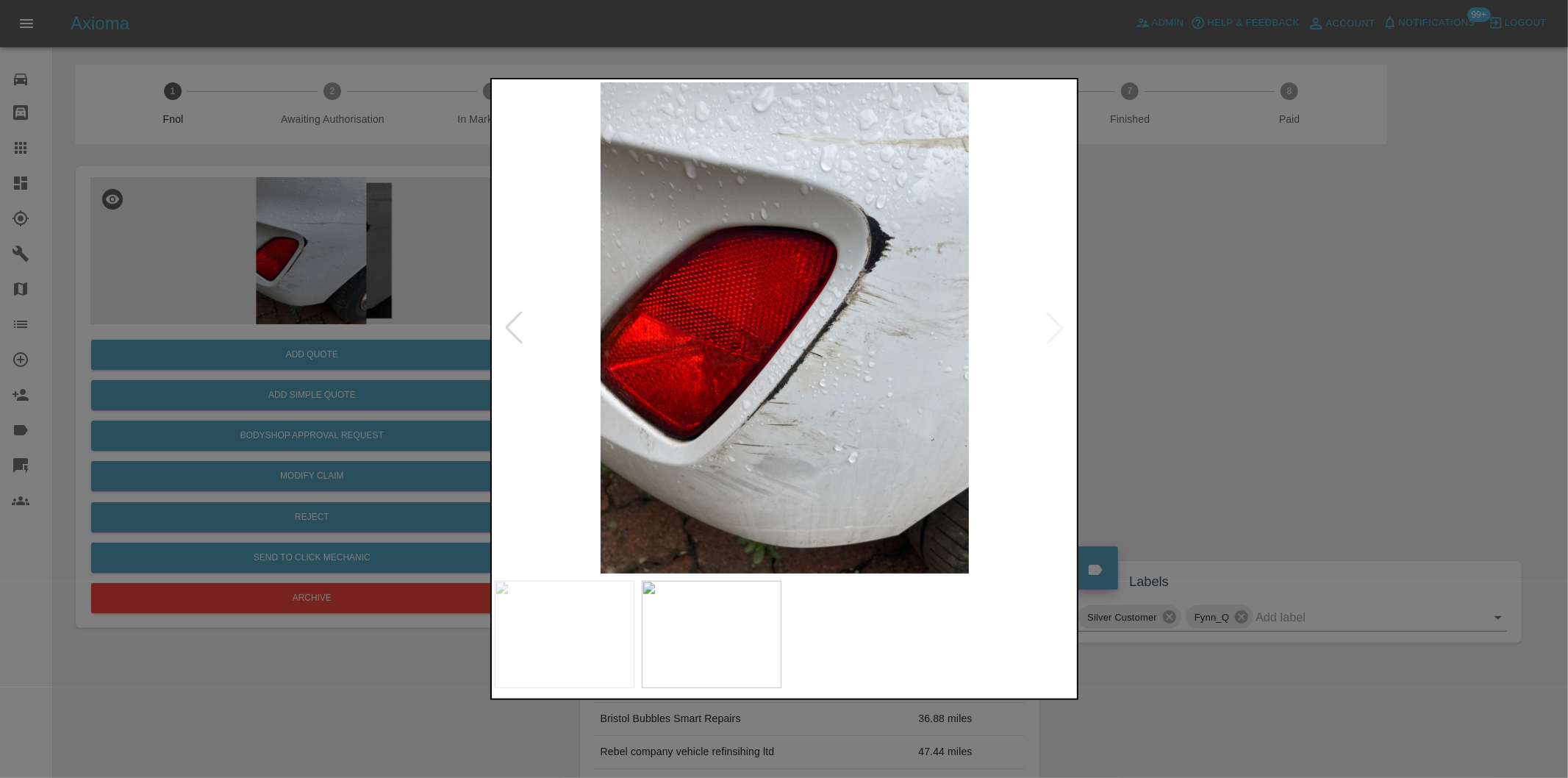
click at [1053, 326] on img at bounding box center [785, 328] width 581 height 491
drag, startPoint x: 1314, startPoint y: 380, endPoint x: 1285, endPoint y: 380, distance: 29.0
click at [1307, 380] on div at bounding box center [784, 389] width 1568 height 778
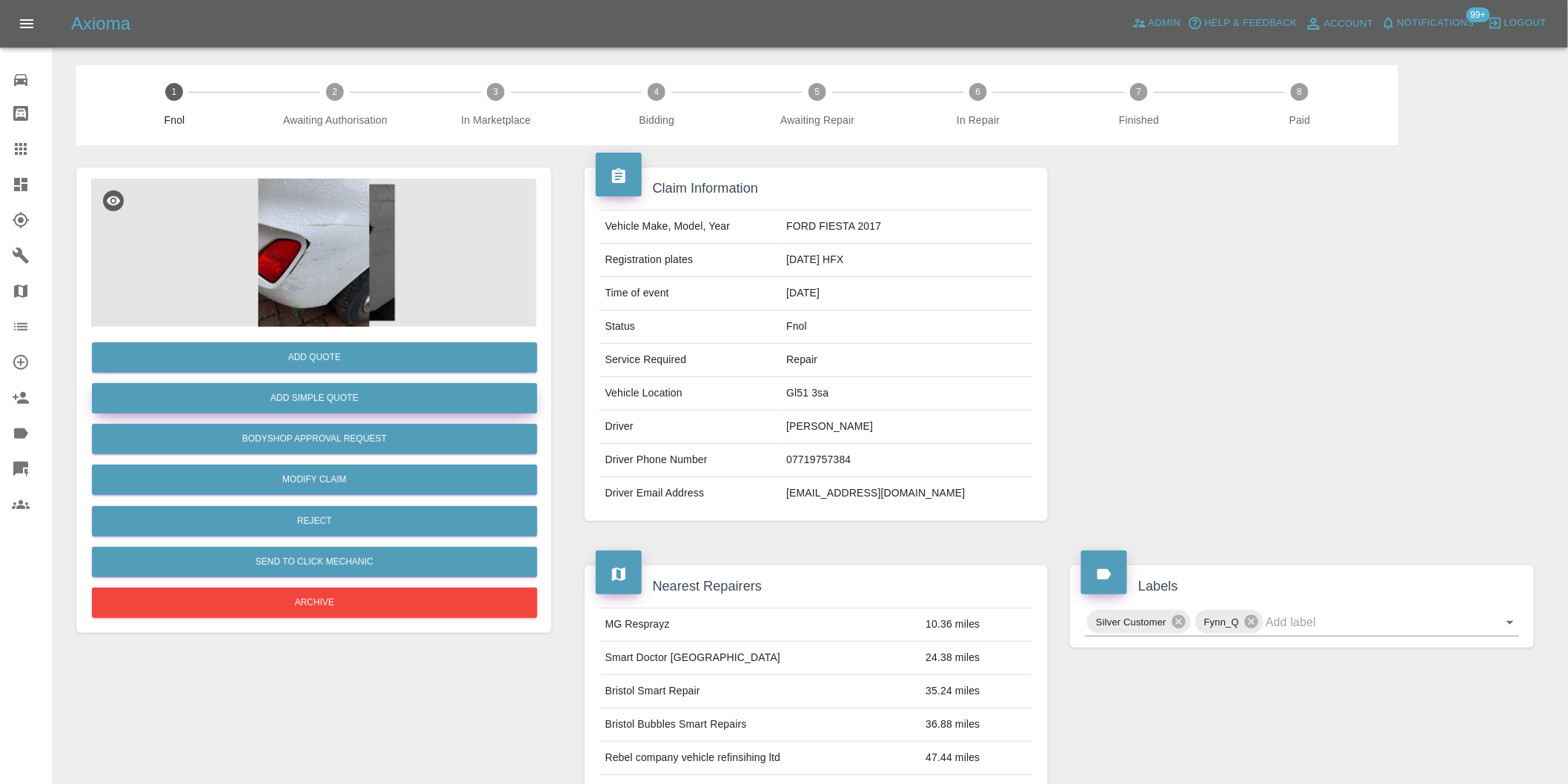
click at [284, 392] on button "Add Simple Quote" at bounding box center [315, 398] width 446 height 31
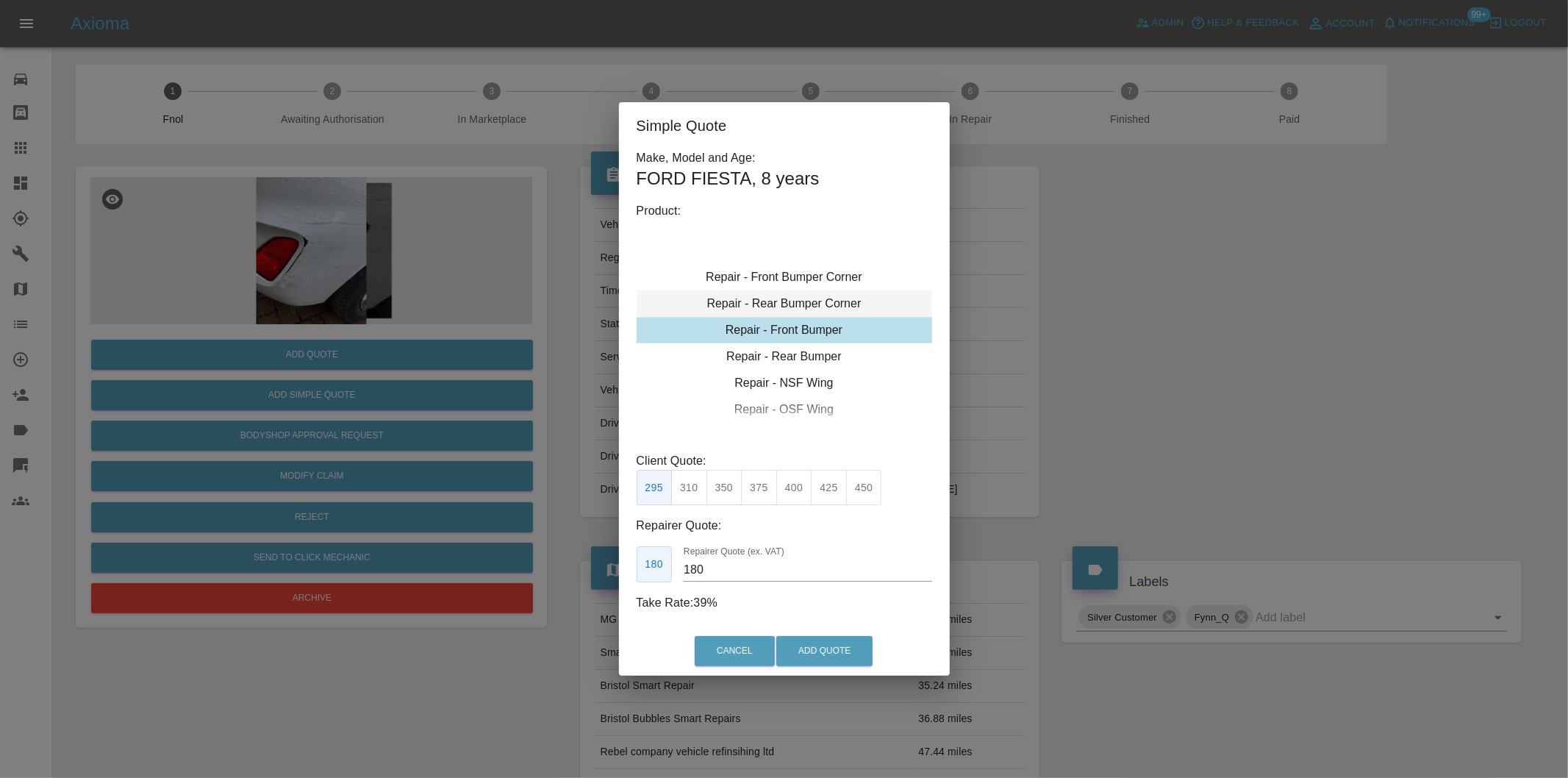
click at [831, 309] on div "Repair - Rear Bumper Corner" at bounding box center [784, 304] width 295 height 26
click at [722, 495] on button "215" at bounding box center [724, 488] width 36 height 36
type input "135"
click at [817, 655] on button "Add Quote" at bounding box center [824, 651] width 97 height 31
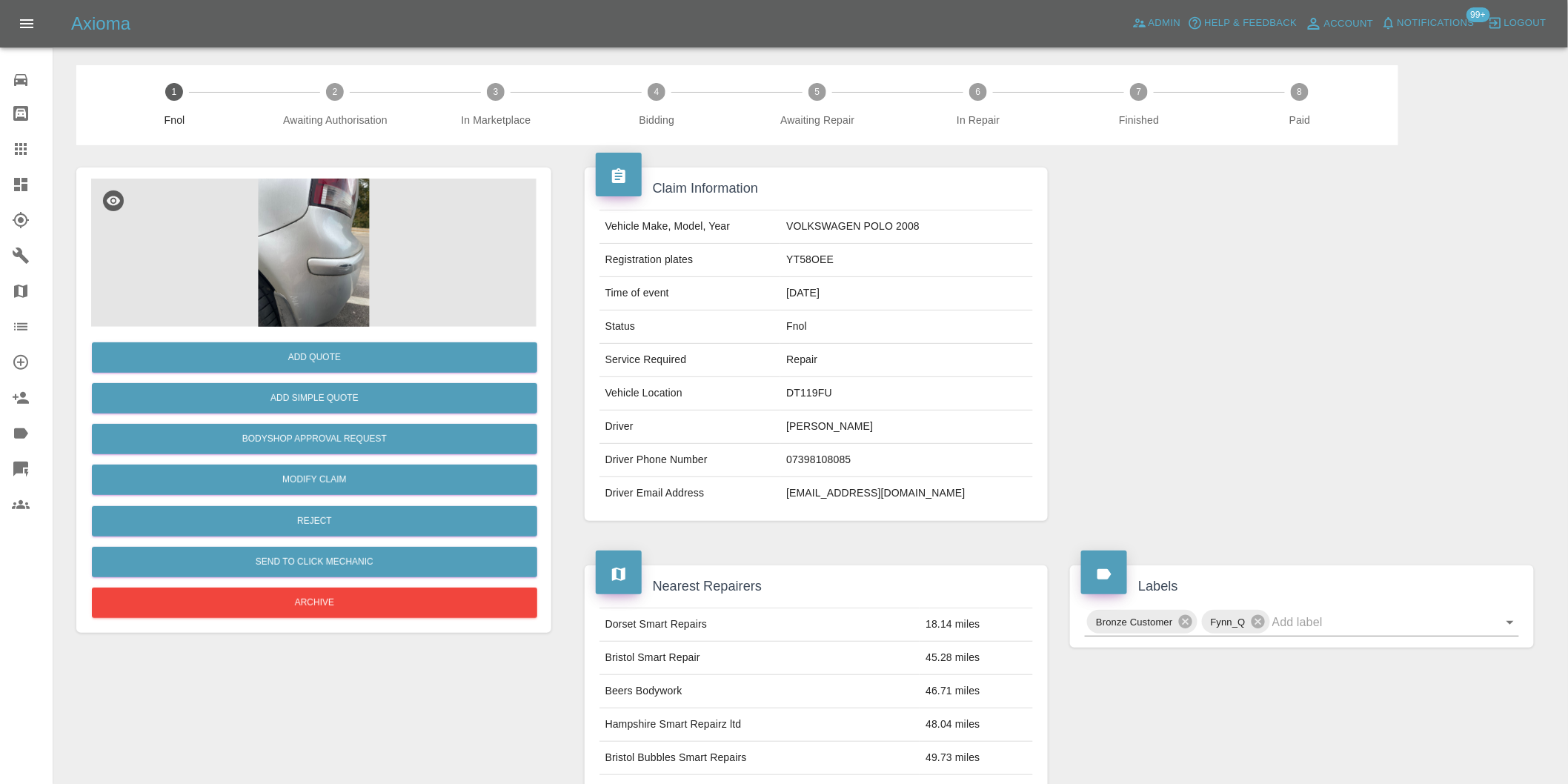
click at [337, 228] on img at bounding box center [314, 253] width 446 height 148
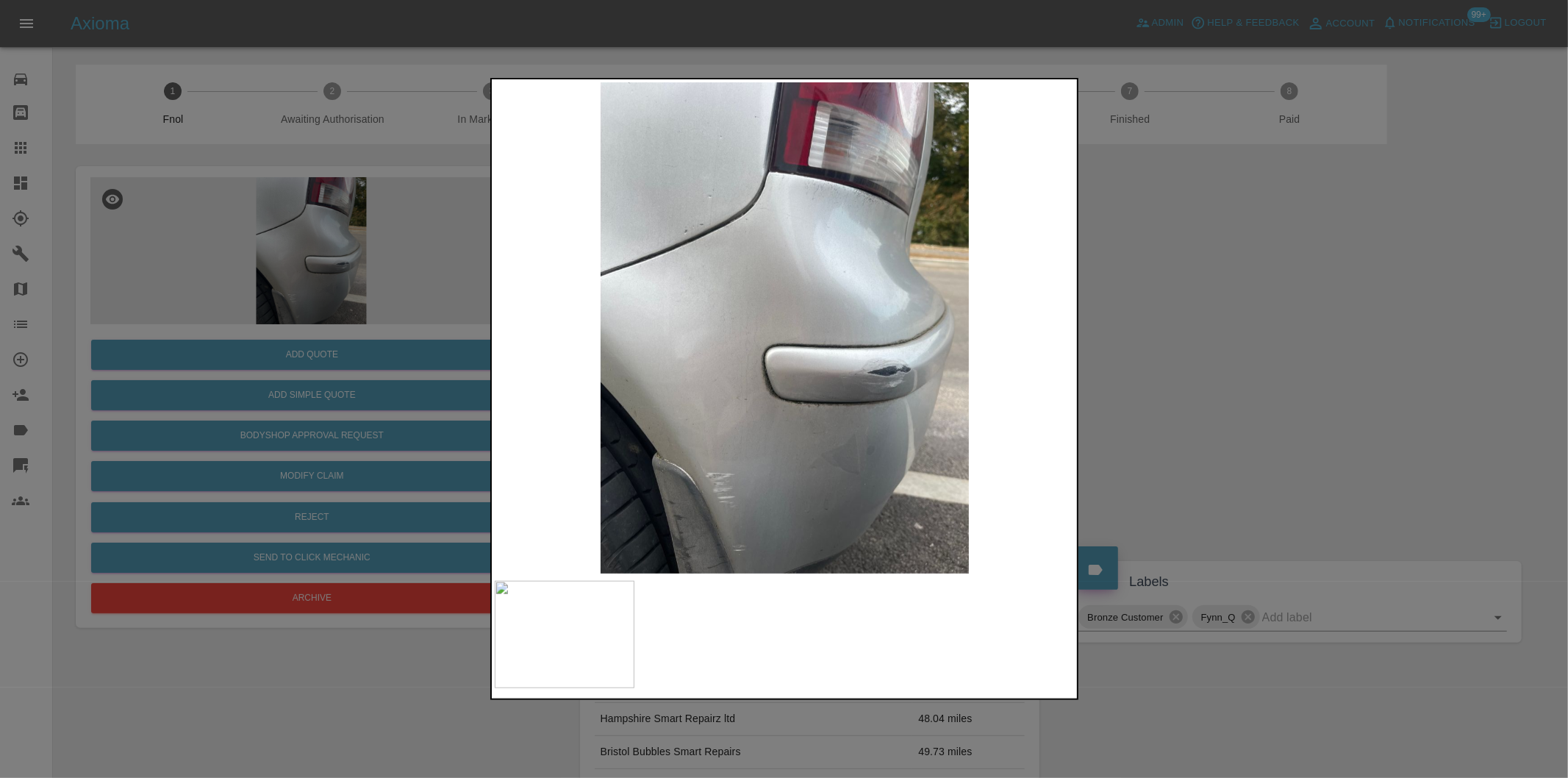
click at [1187, 425] on div at bounding box center [784, 389] width 1568 height 778
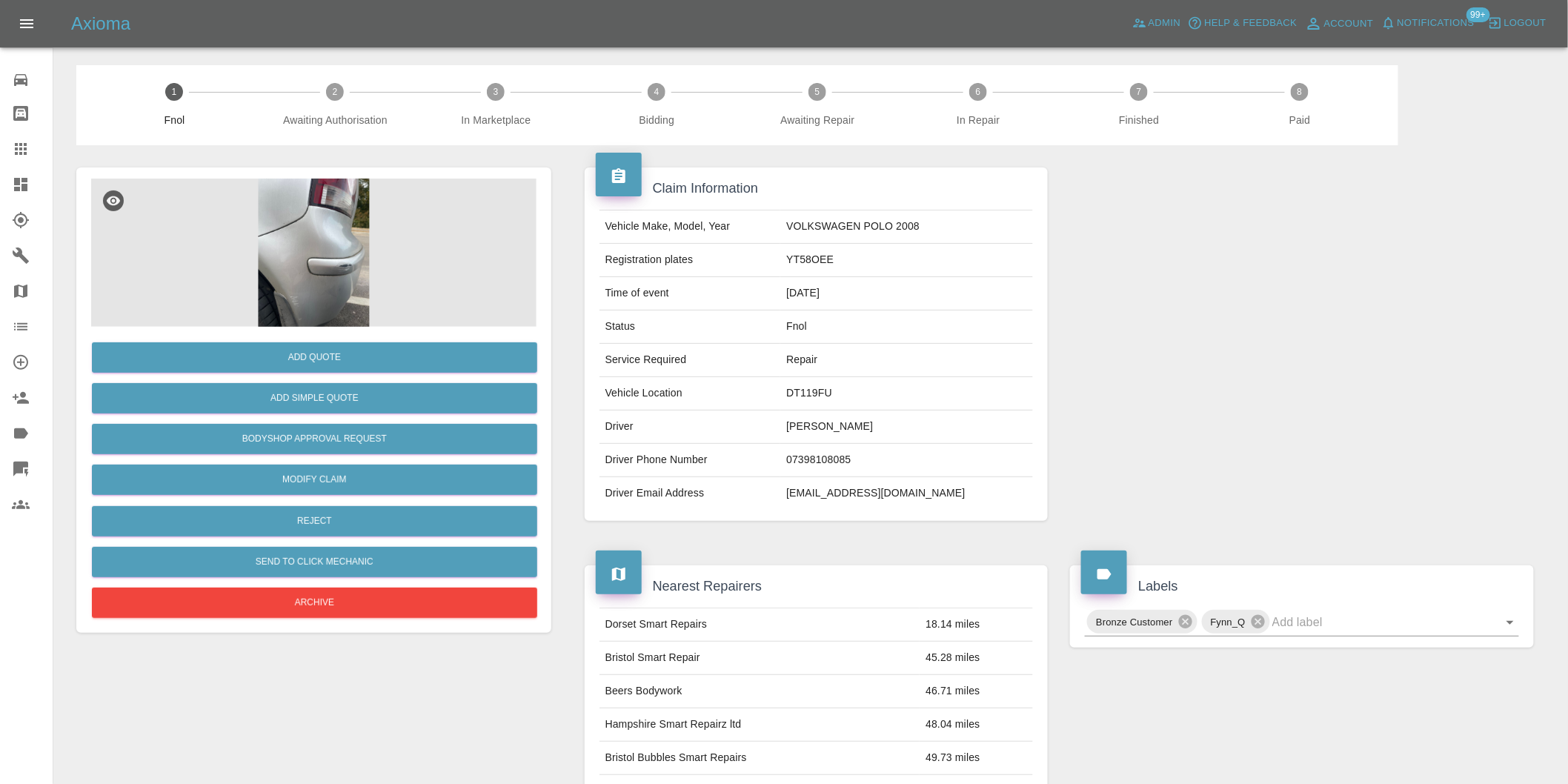
click at [364, 413] on div "Add Simple Quote" at bounding box center [314, 397] width 446 height 37
click at [1144, 389] on div at bounding box center [1302, 344] width 486 height 398
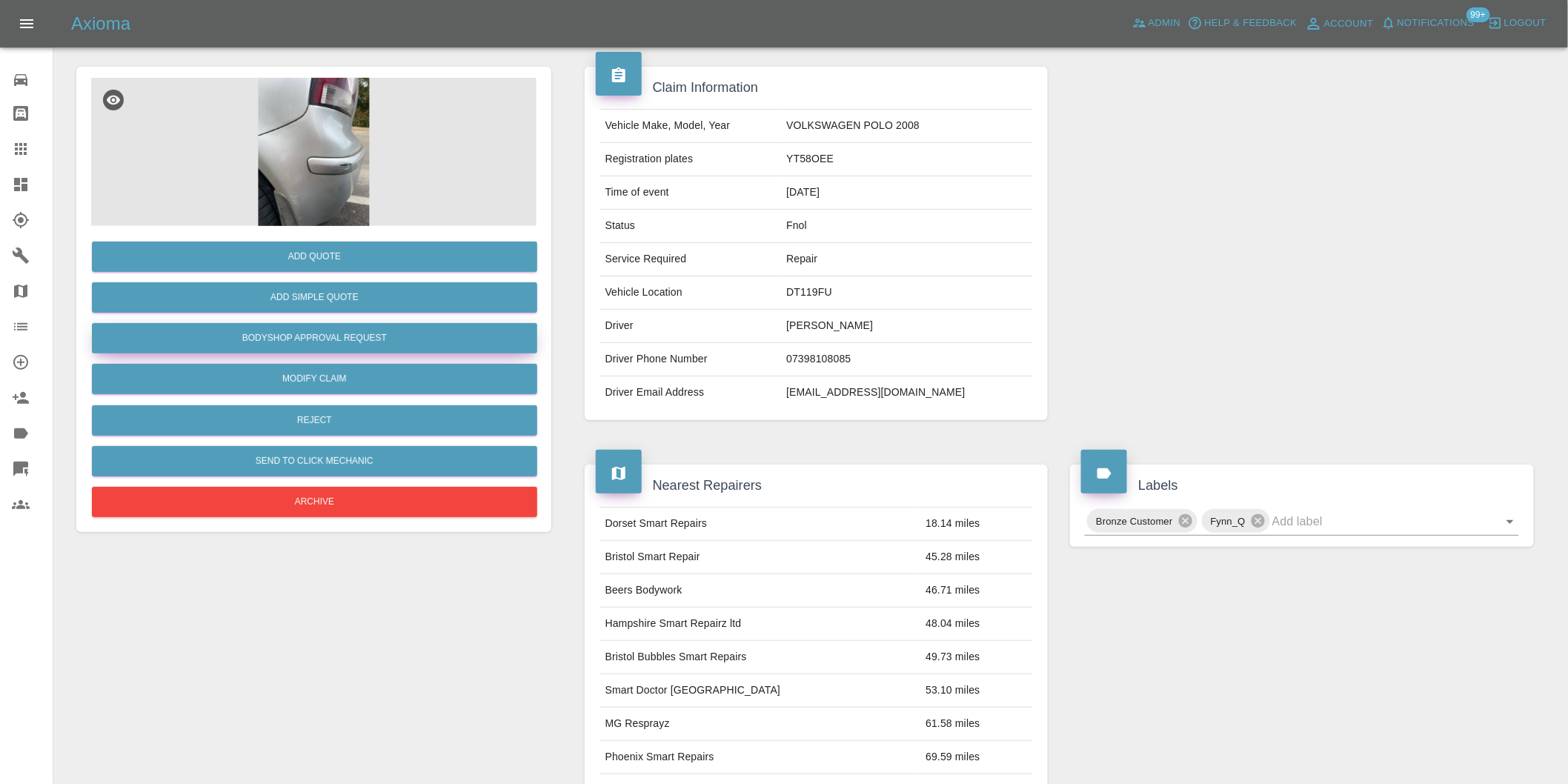
scroll to position [20, 0]
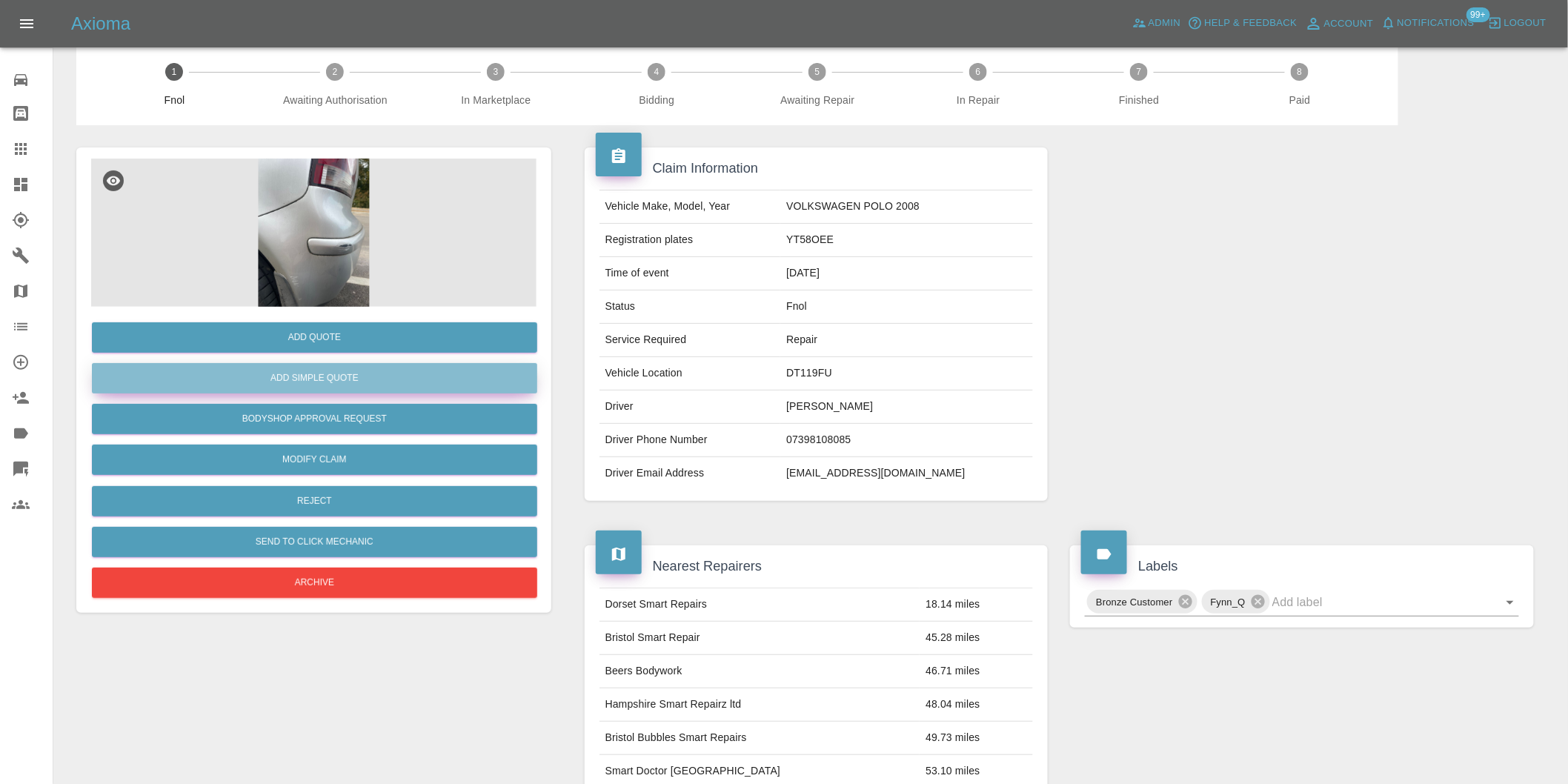
click at [381, 374] on button "Add Simple Quote" at bounding box center [315, 378] width 446 height 31
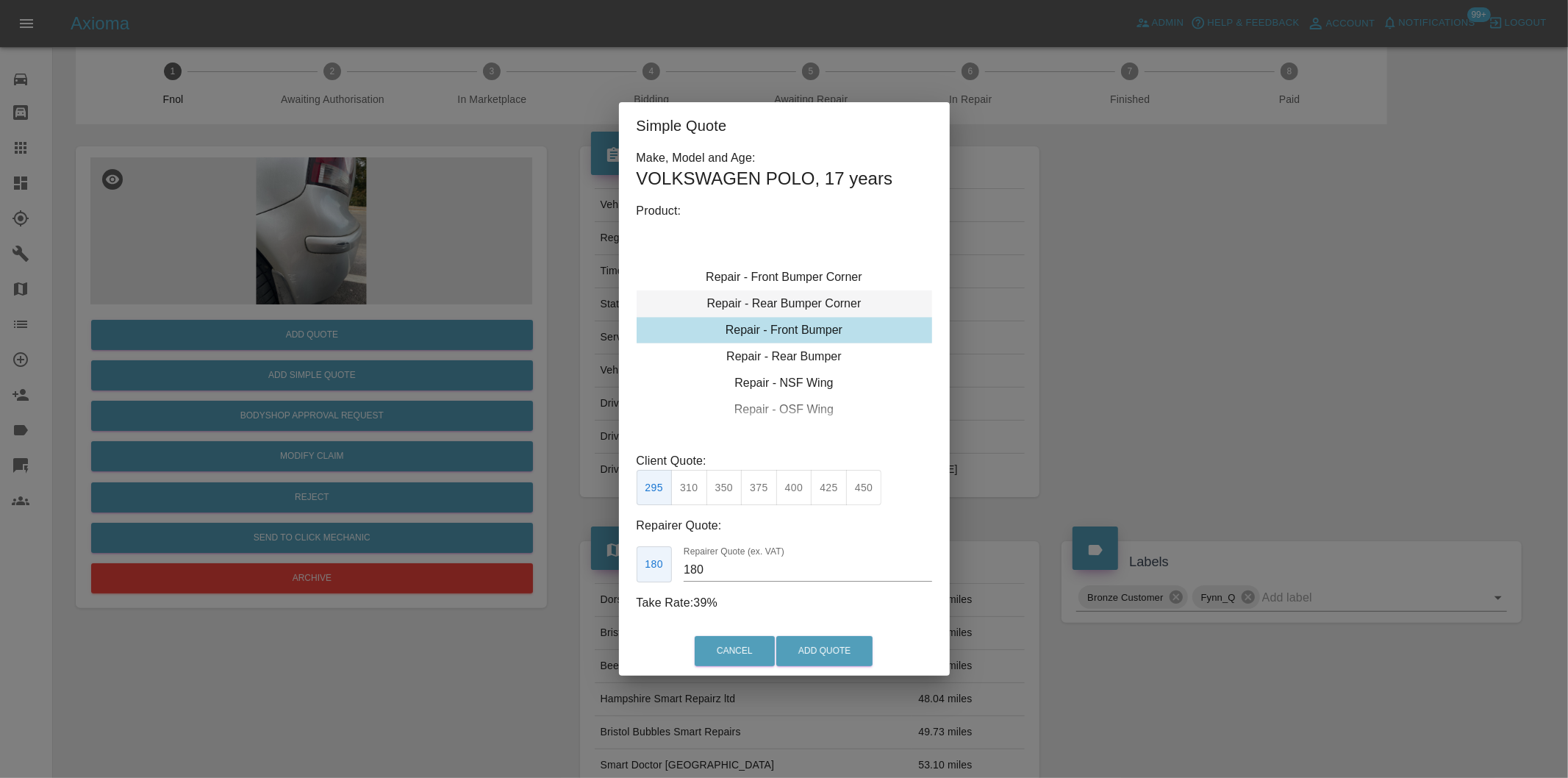
click at [834, 302] on div "Repair - Rear Bumper Corner" at bounding box center [784, 304] width 295 height 26
click at [834, 317] on div "Repair - Rear Bumper Corner" at bounding box center [784, 330] width 295 height 26
click at [725, 493] on button "215" at bounding box center [724, 488] width 36 height 36
type input "135"
click at [794, 643] on button "Add Quote" at bounding box center [824, 651] width 97 height 31
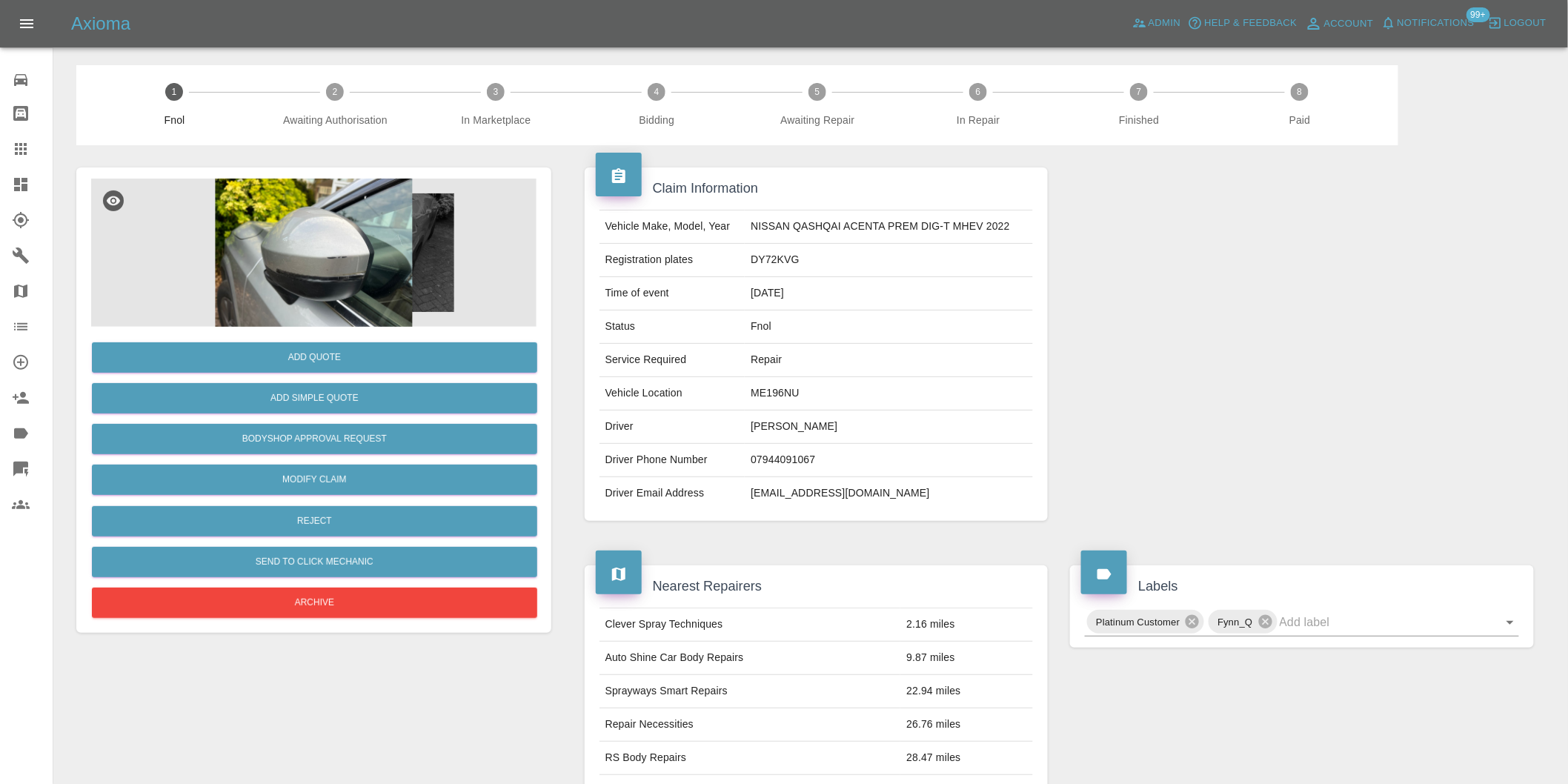
click at [314, 244] on img at bounding box center [314, 253] width 446 height 148
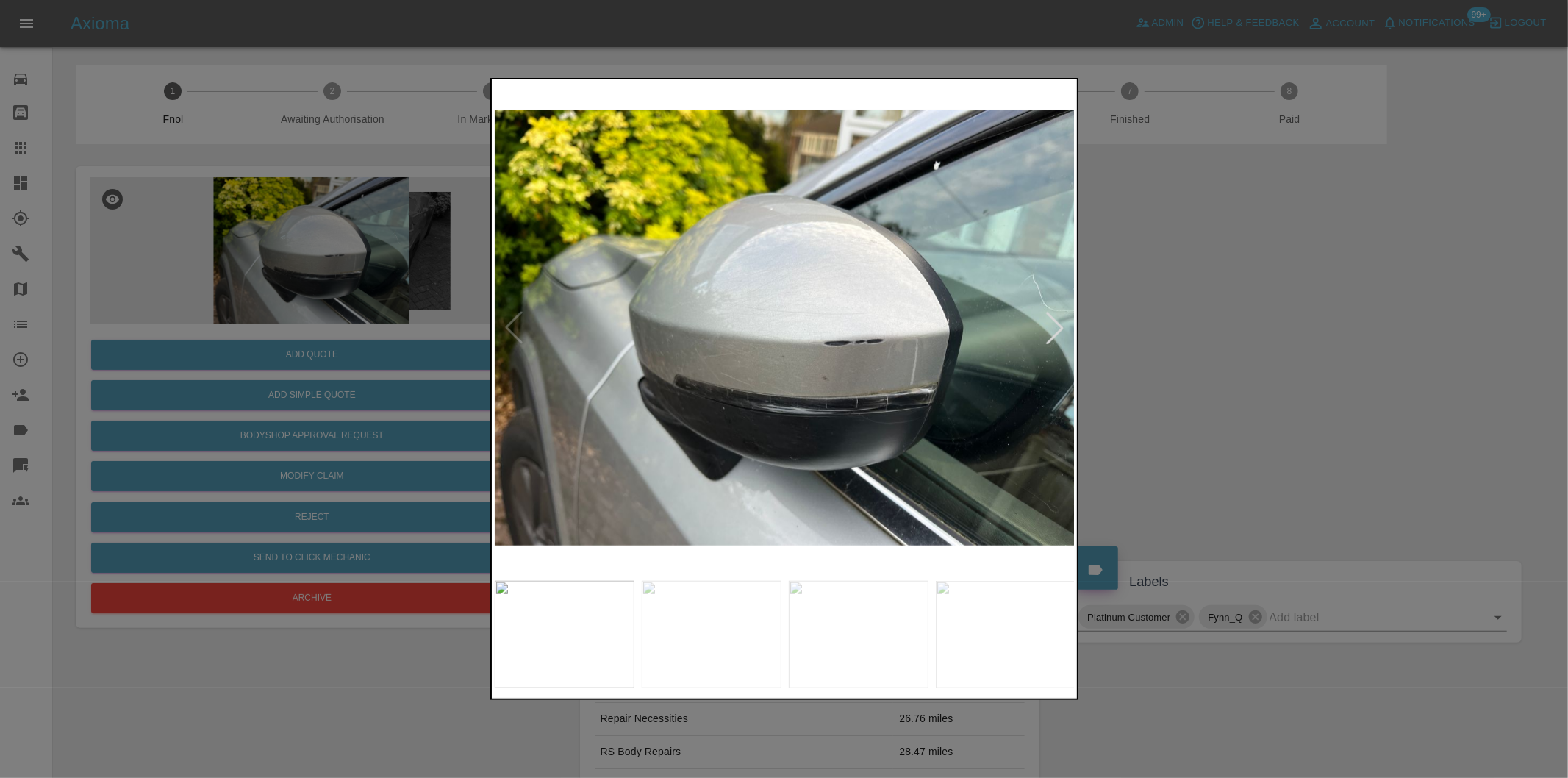
click at [1058, 328] on div at bounding box center [1054, 328] width 32 height 32
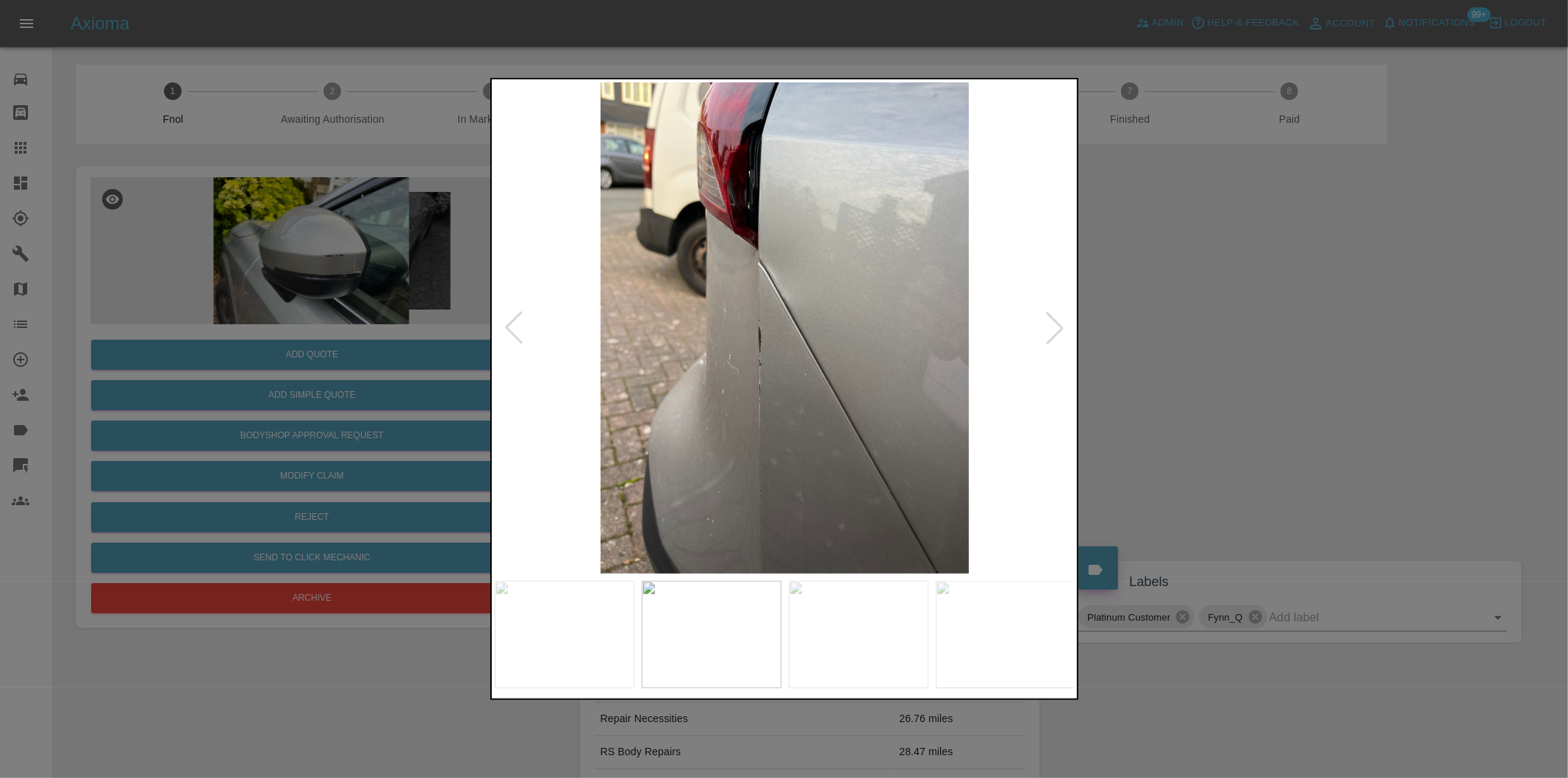
click at [1058, 328] on div at bounding box center [1054, 328] width 32 height 32
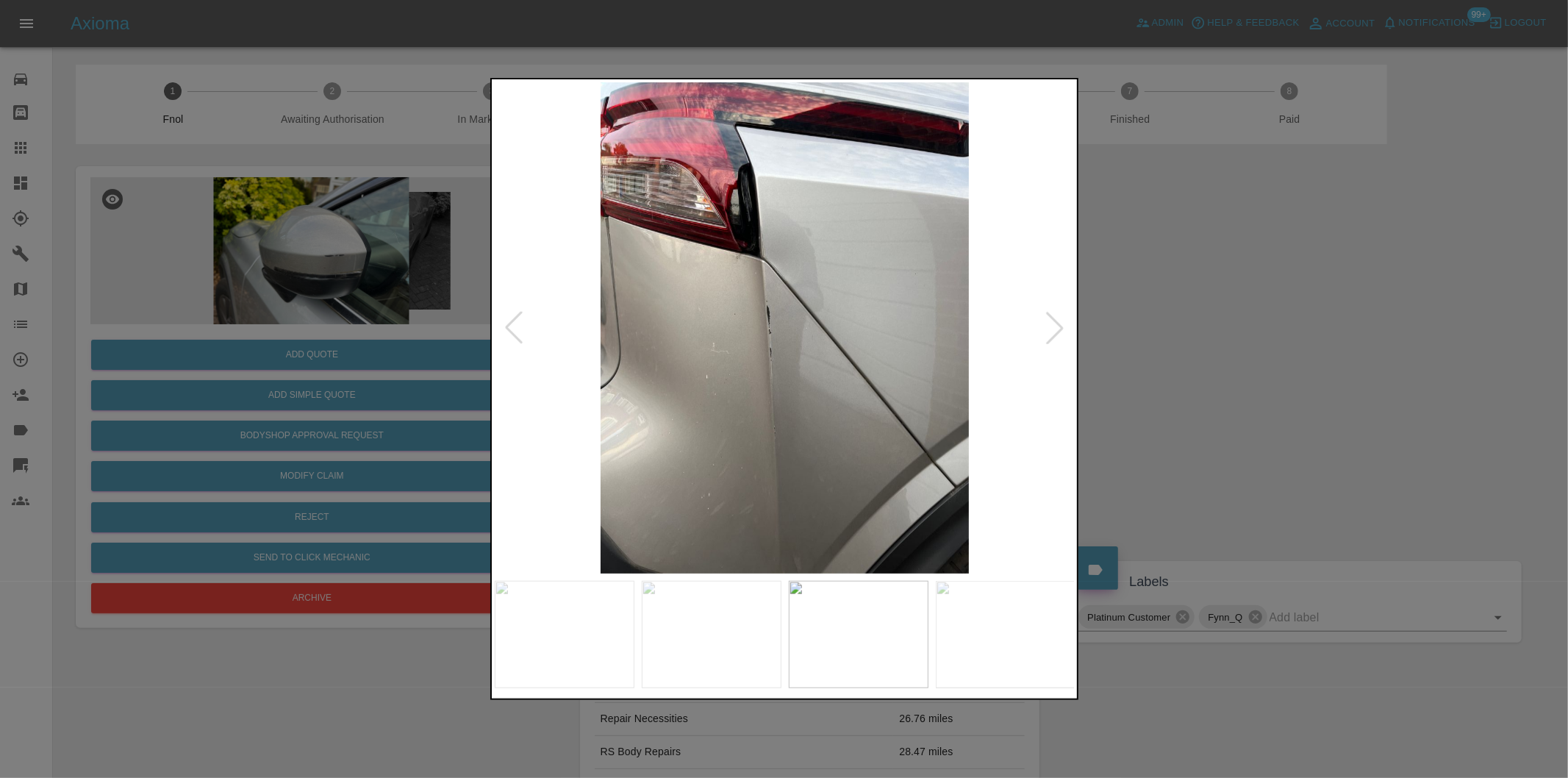
click at [1046, 321] on div at bounding box center [784, 328] width 579 height 491
click at [1068, 323] on div at bounding box center [1054, 328] width 32 height 32
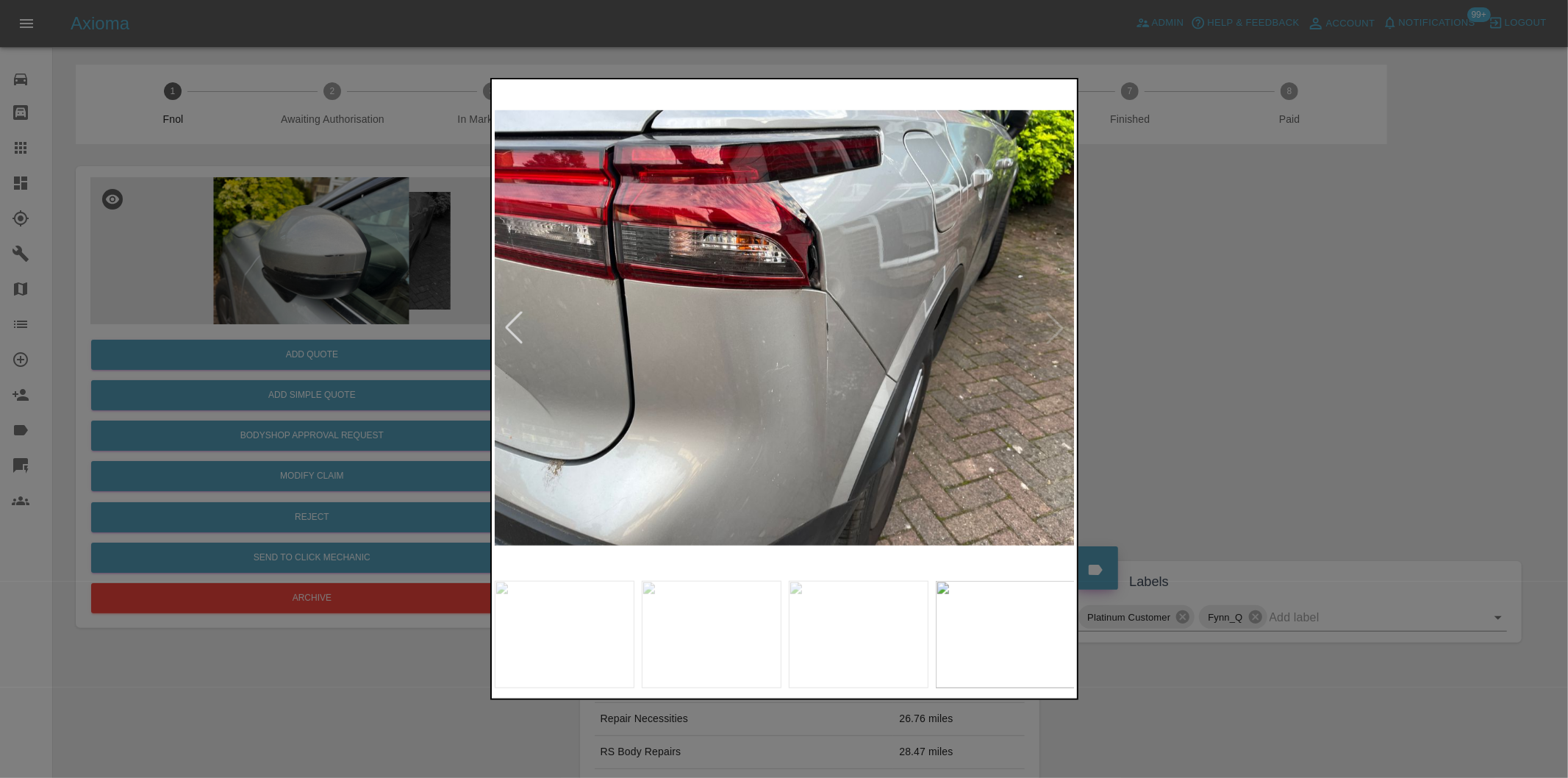
click at [1062, 324] on img at bounding box center [785, 328] width 581 height 491
click at [811, 289] on img at bounding box center [785, 328] width 581 height 491
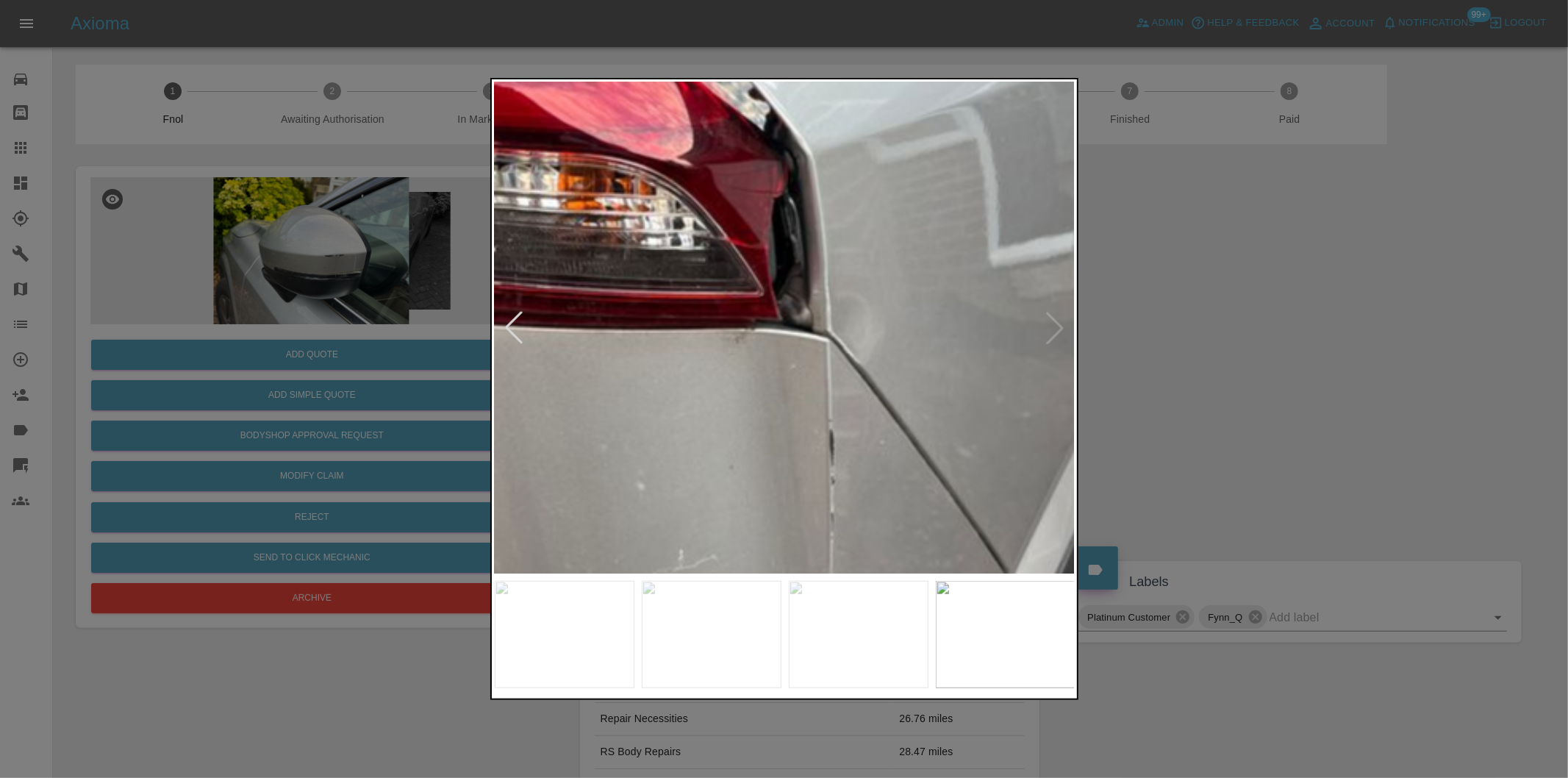
click at [811, 289] on img at bounding box center [704, 443] width 1742 height 1473
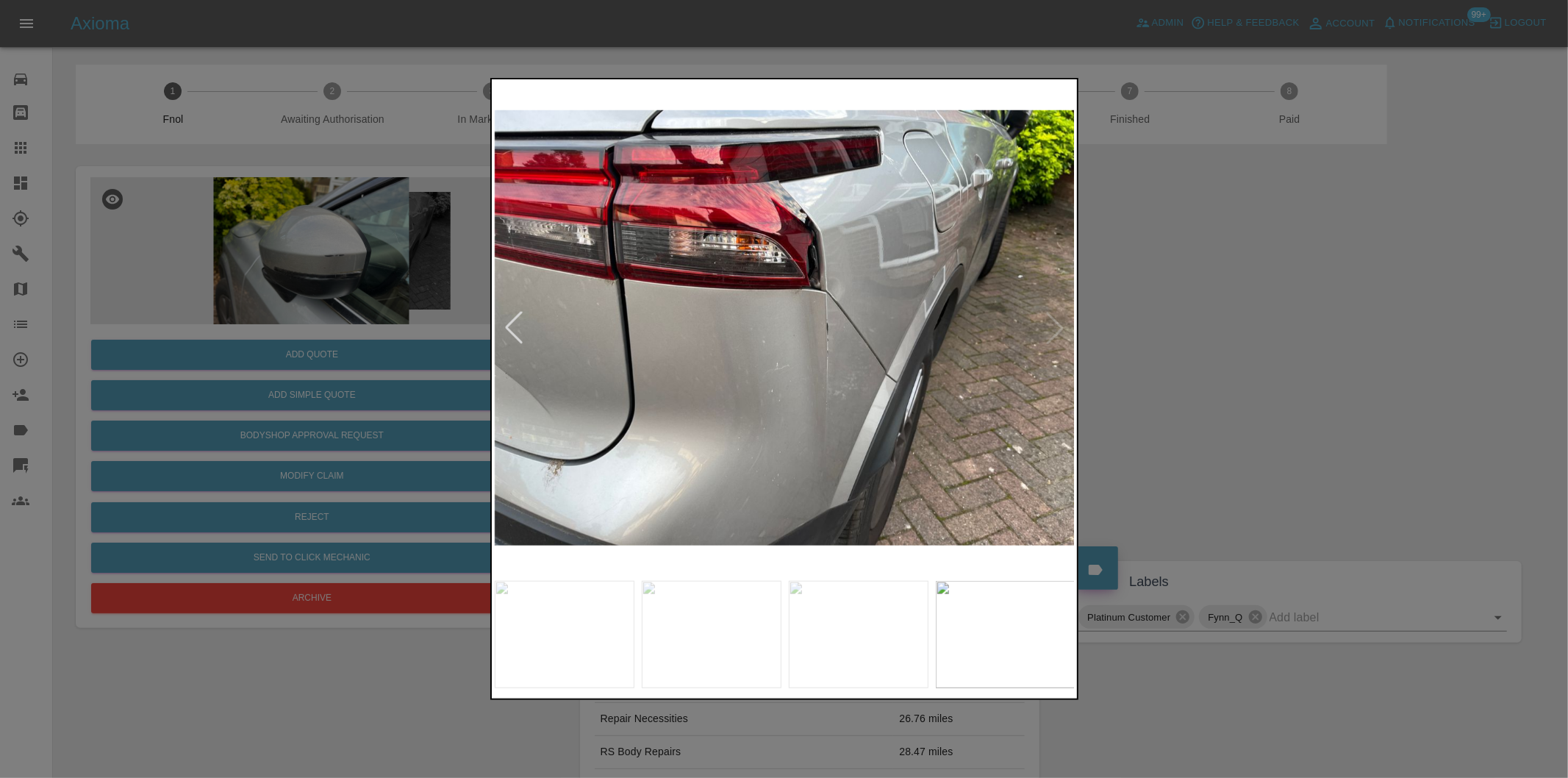
click at [510, 322] on div at bounding box center [513, 328] width 32 height 32
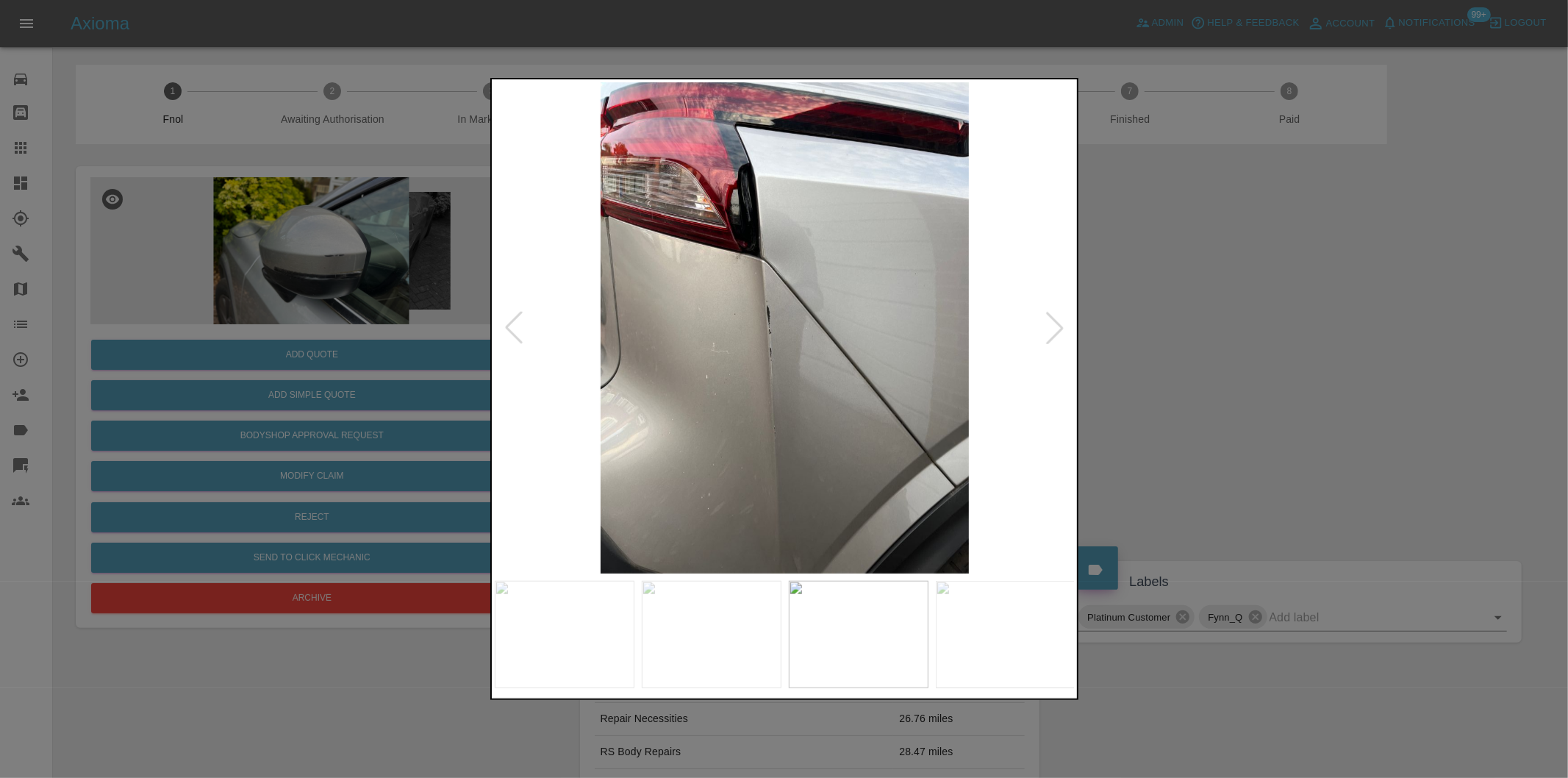
click at [510, 322] on div at bounding box center [513, 328] width 32 height 32
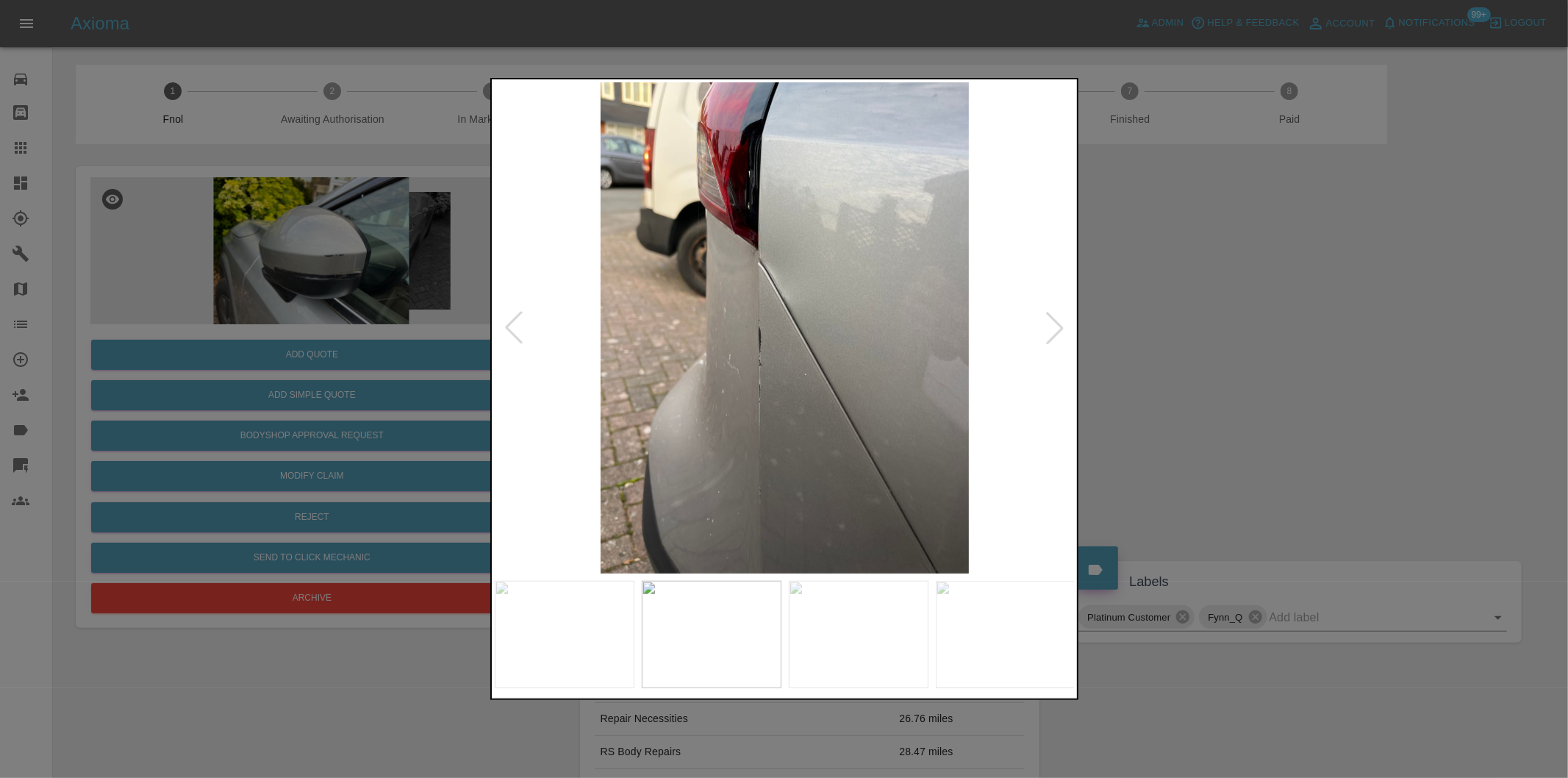
click at [1215, 338] on div at bounding box center [784, 389] width 1568 height 778
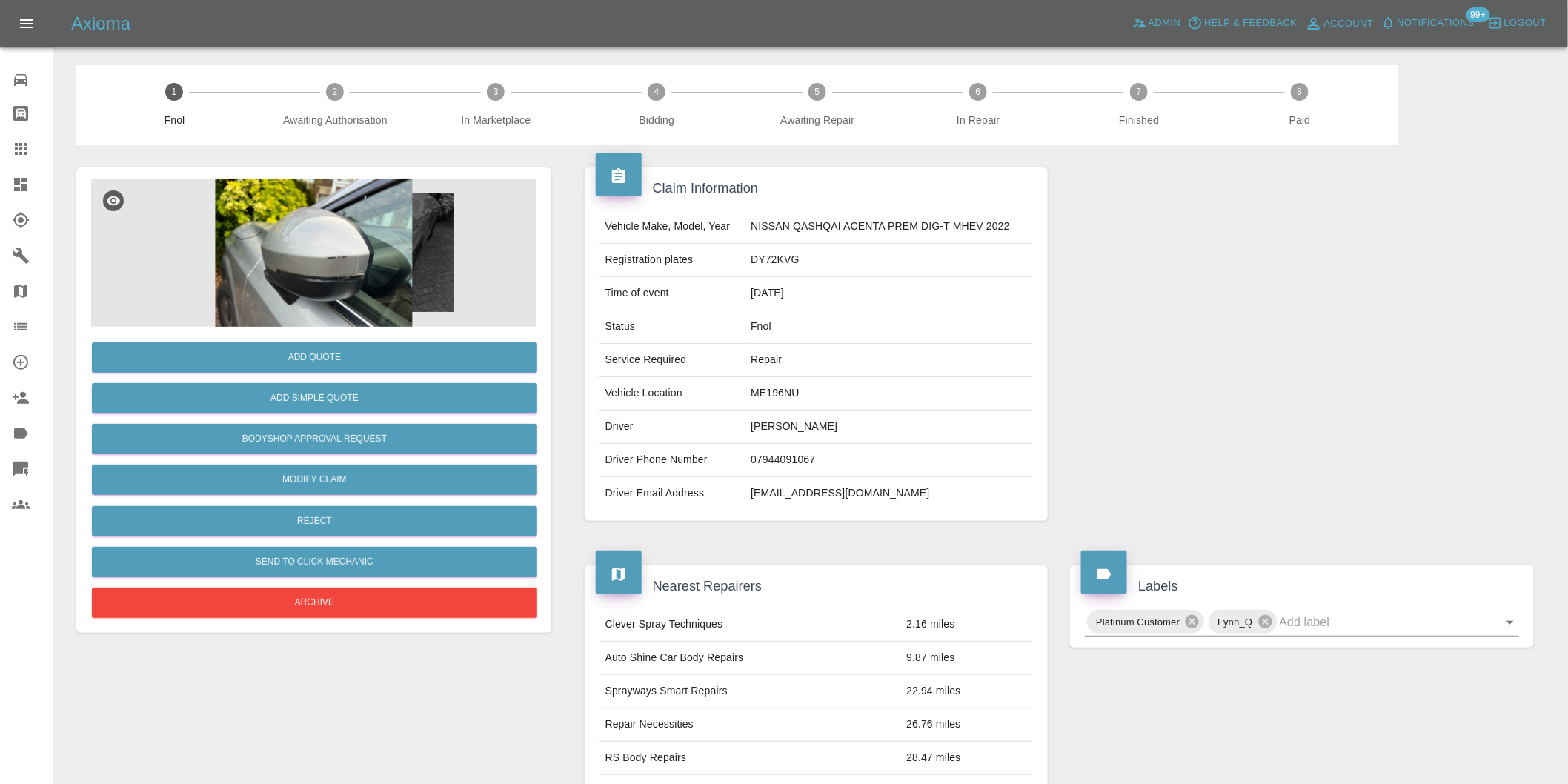
click at [367, 240] on img at bounding box center [314, 253] width 446 height 148
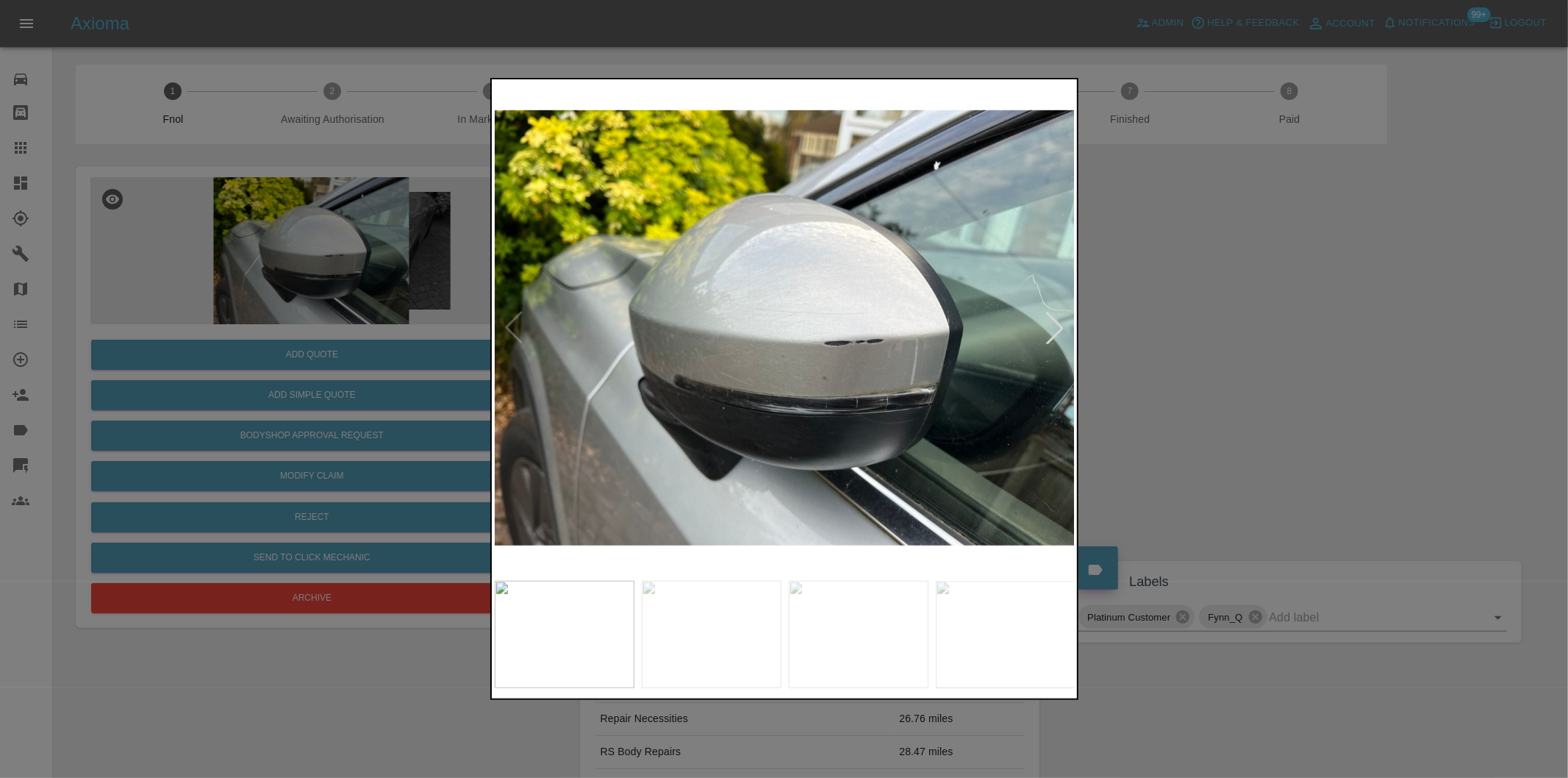
click at [1053, 328] on div at bounding box center [1054, 328] width 32 height 32
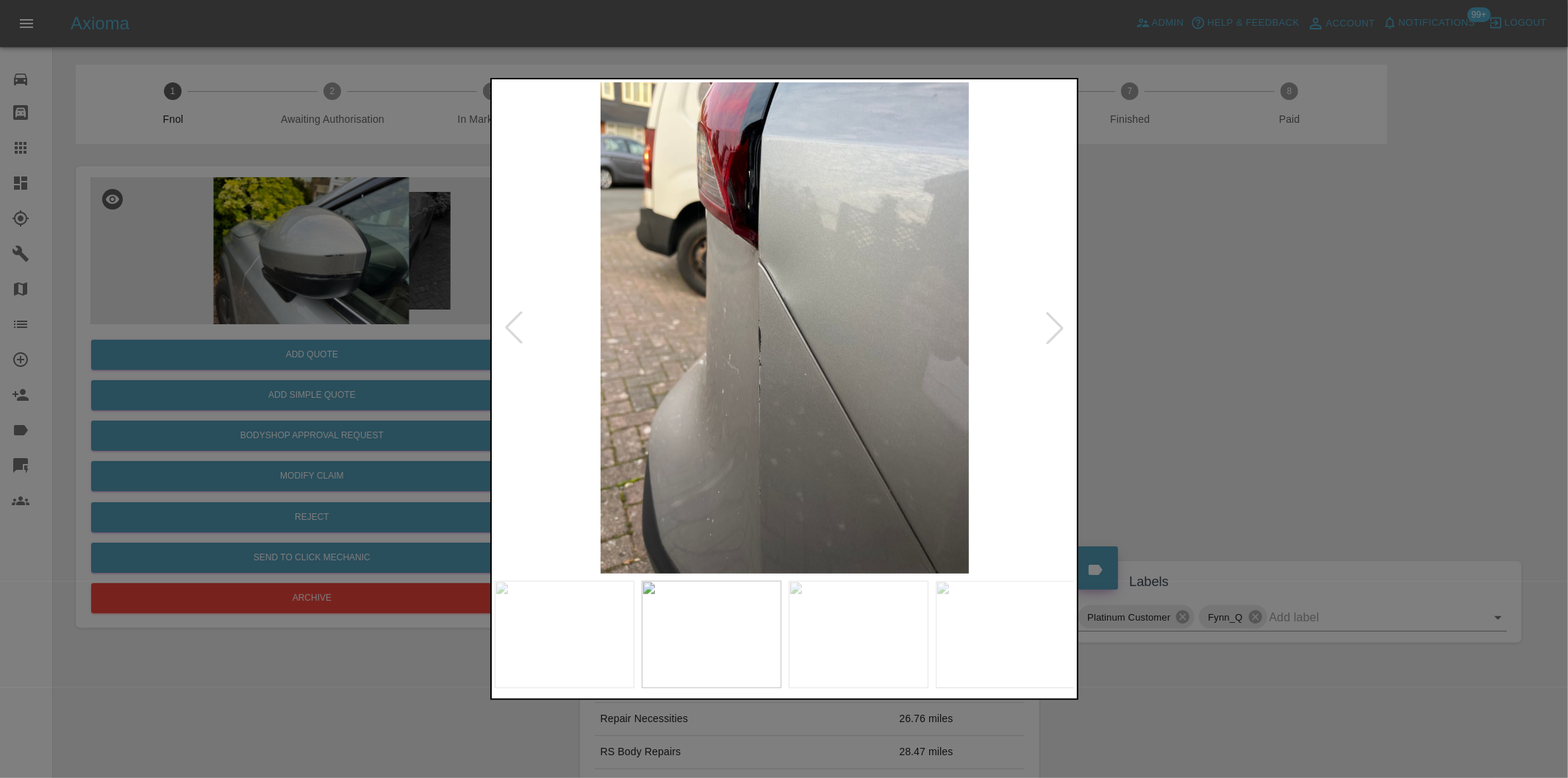
click at [1053, 328] on div at bounding box center [1054, 328] width 32 height 32
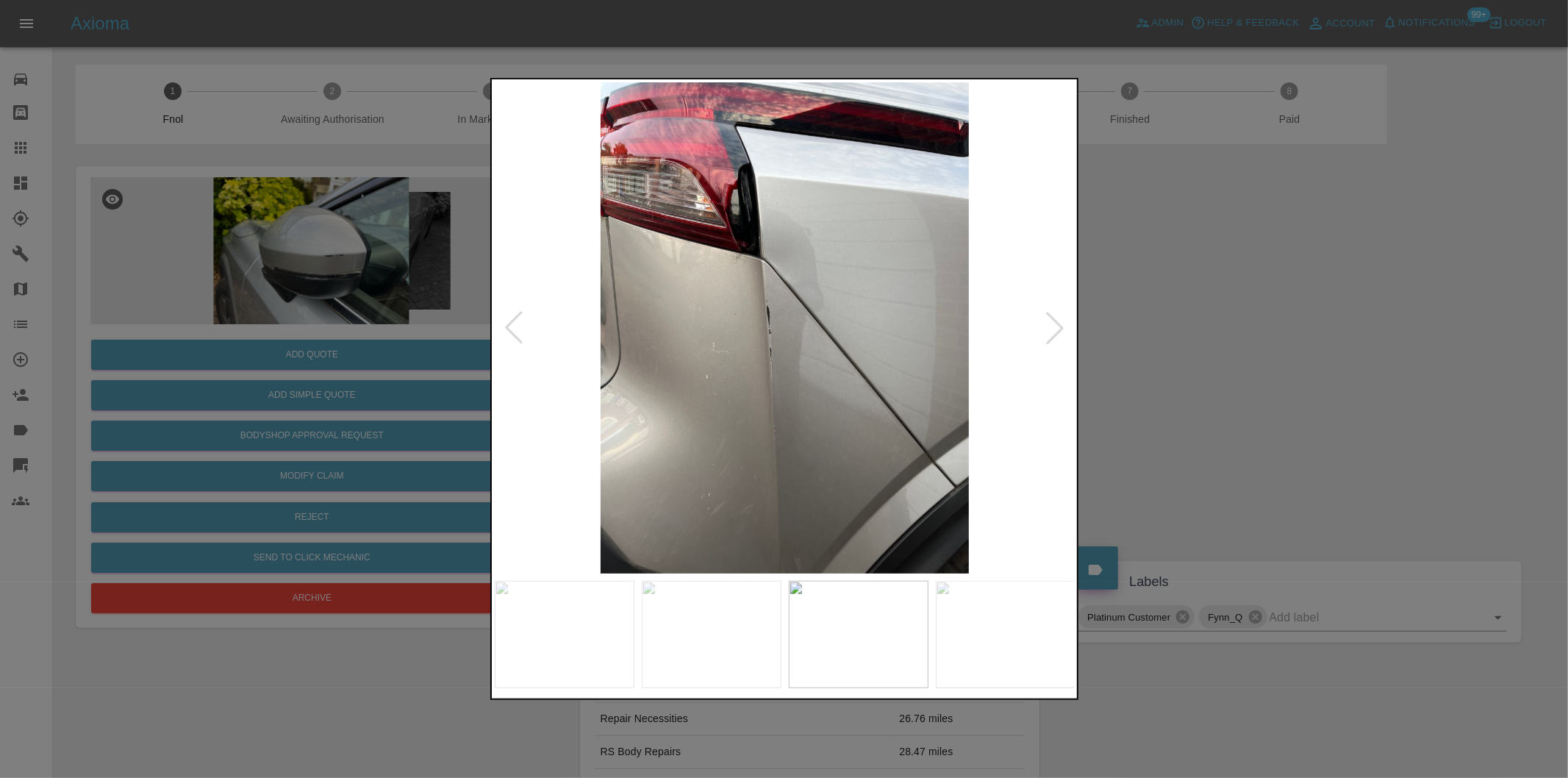
click at [1269, 340] on div at bounding box center [784, 389] width 1568 height 778
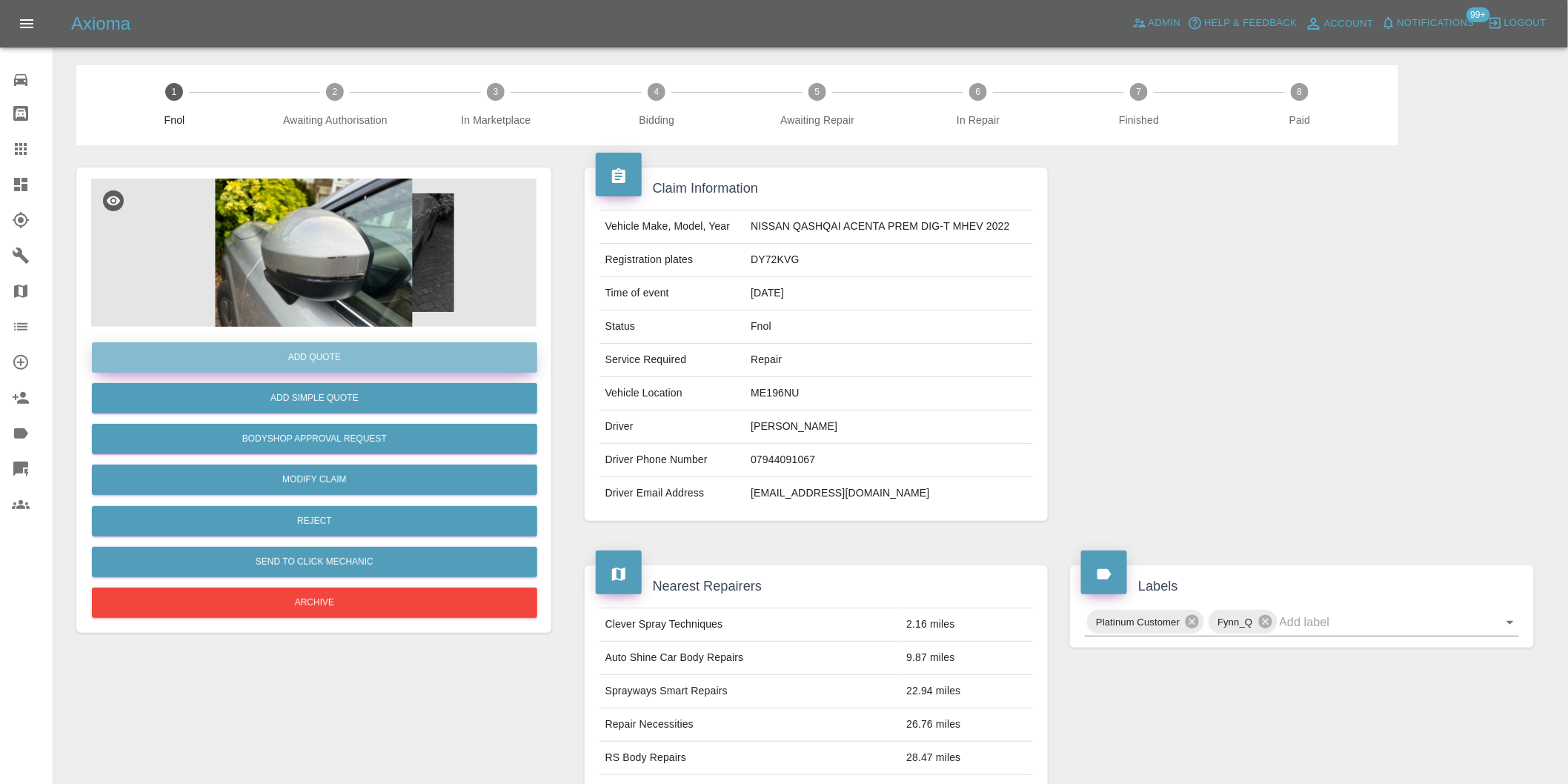
click at [392, 357] on button "Add Quote" at bounding box center [315, 357] width 446 height 31
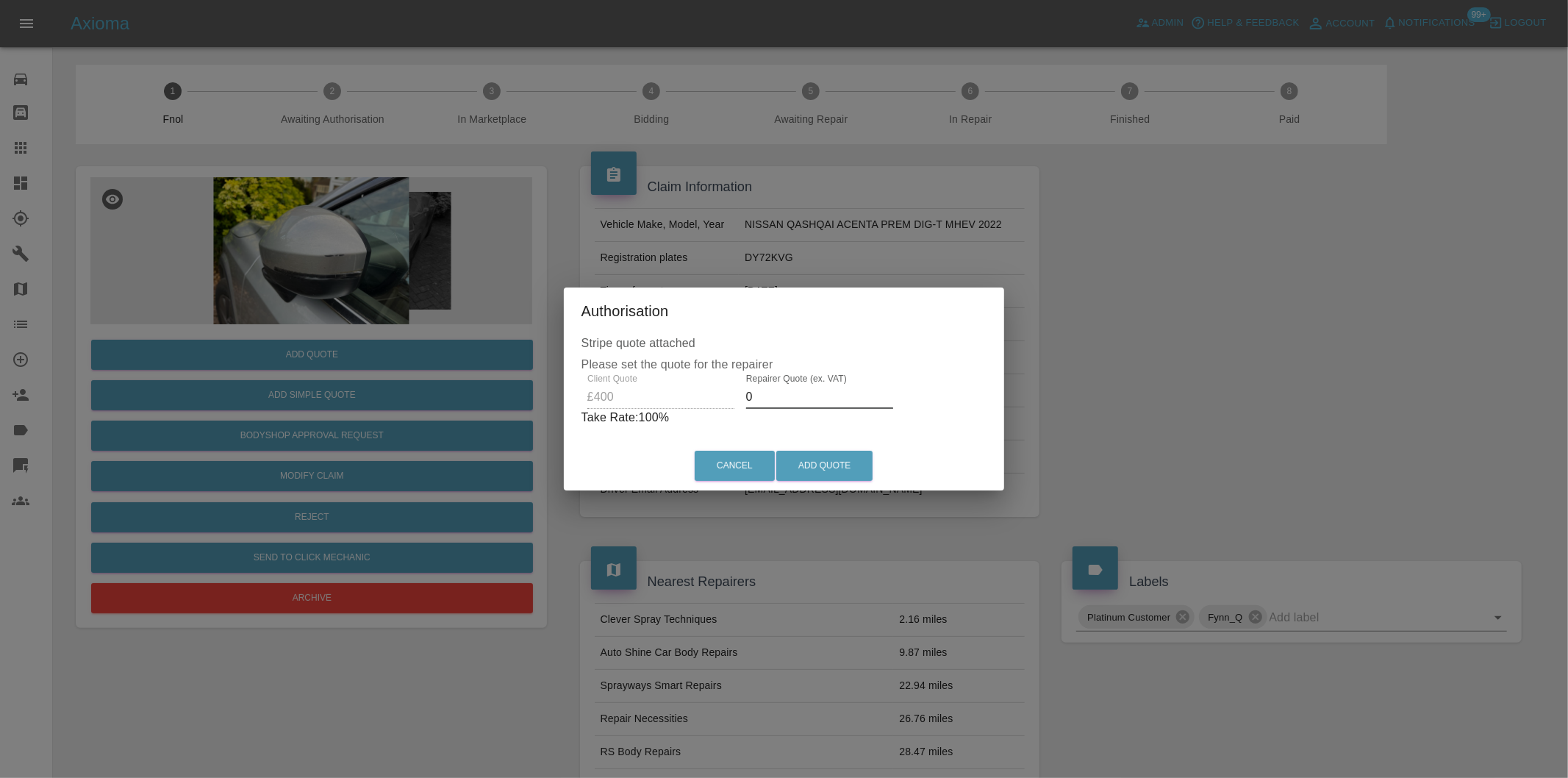
click at [793, 402] on input "0" at bounding box center [820, 397] width 147 height 24
type input "0260"
click at [813, 456] on button "Add Quote" at bounding box center [824, 465] width 97 height 31
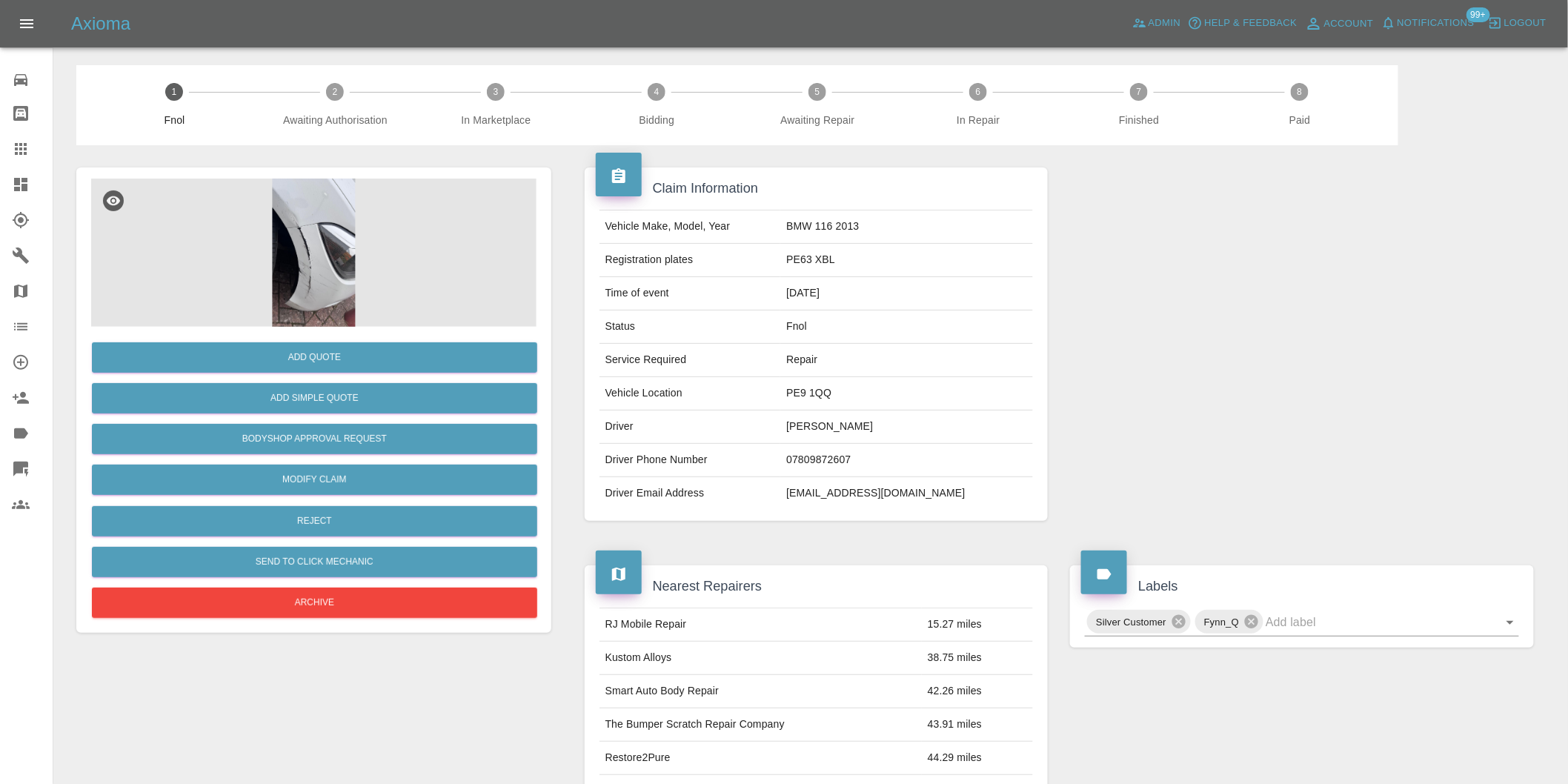
click at [293, 201] on img at bounding box center [314, 253] width 446 height 148
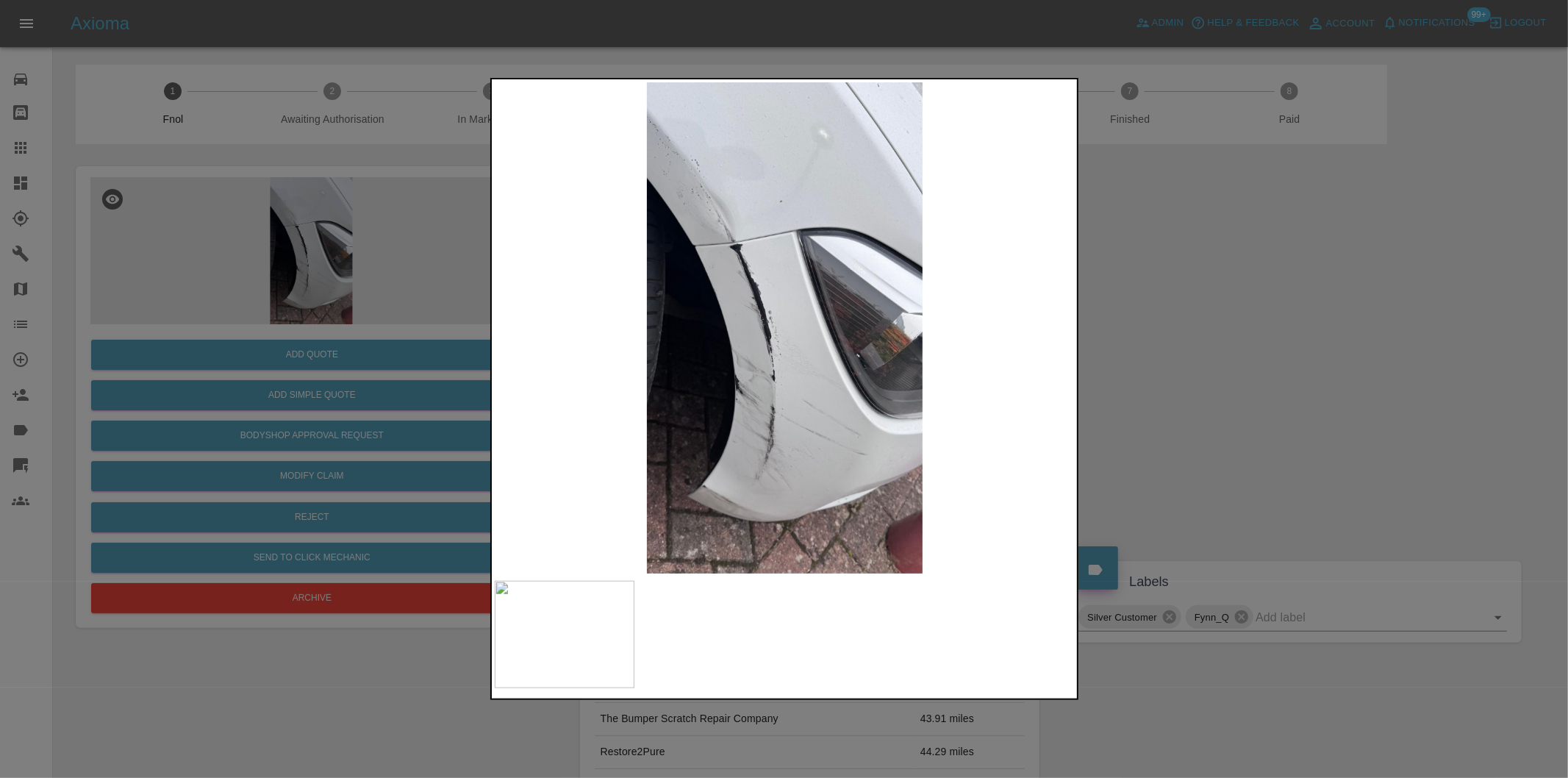
click at [1283, 351] on div at bounding box center [784, 389] width 1568 height 778
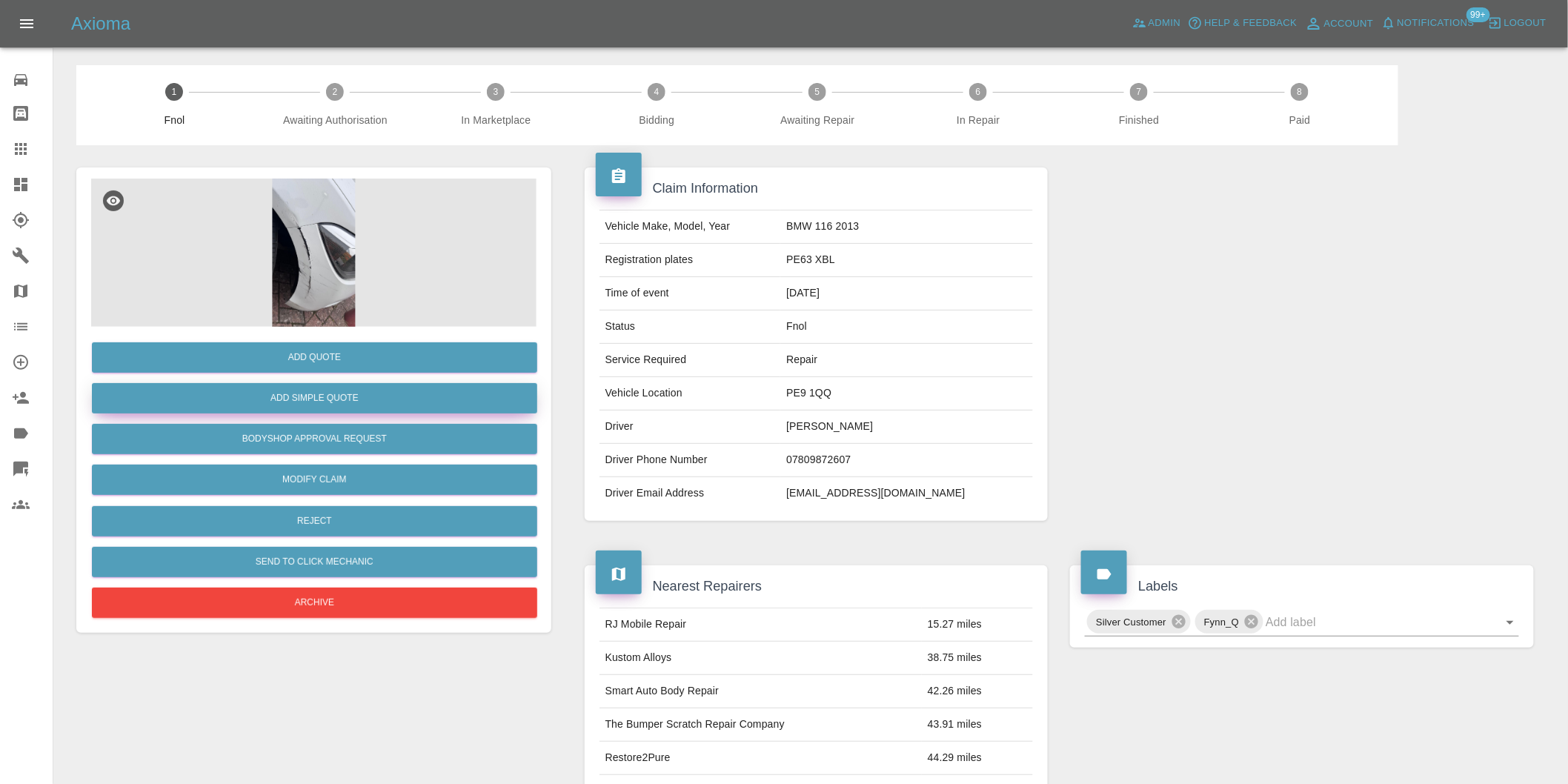
click at [366, 406] on button "Add Simple Quote" at bounding box center [315, 398] width 446 height 31
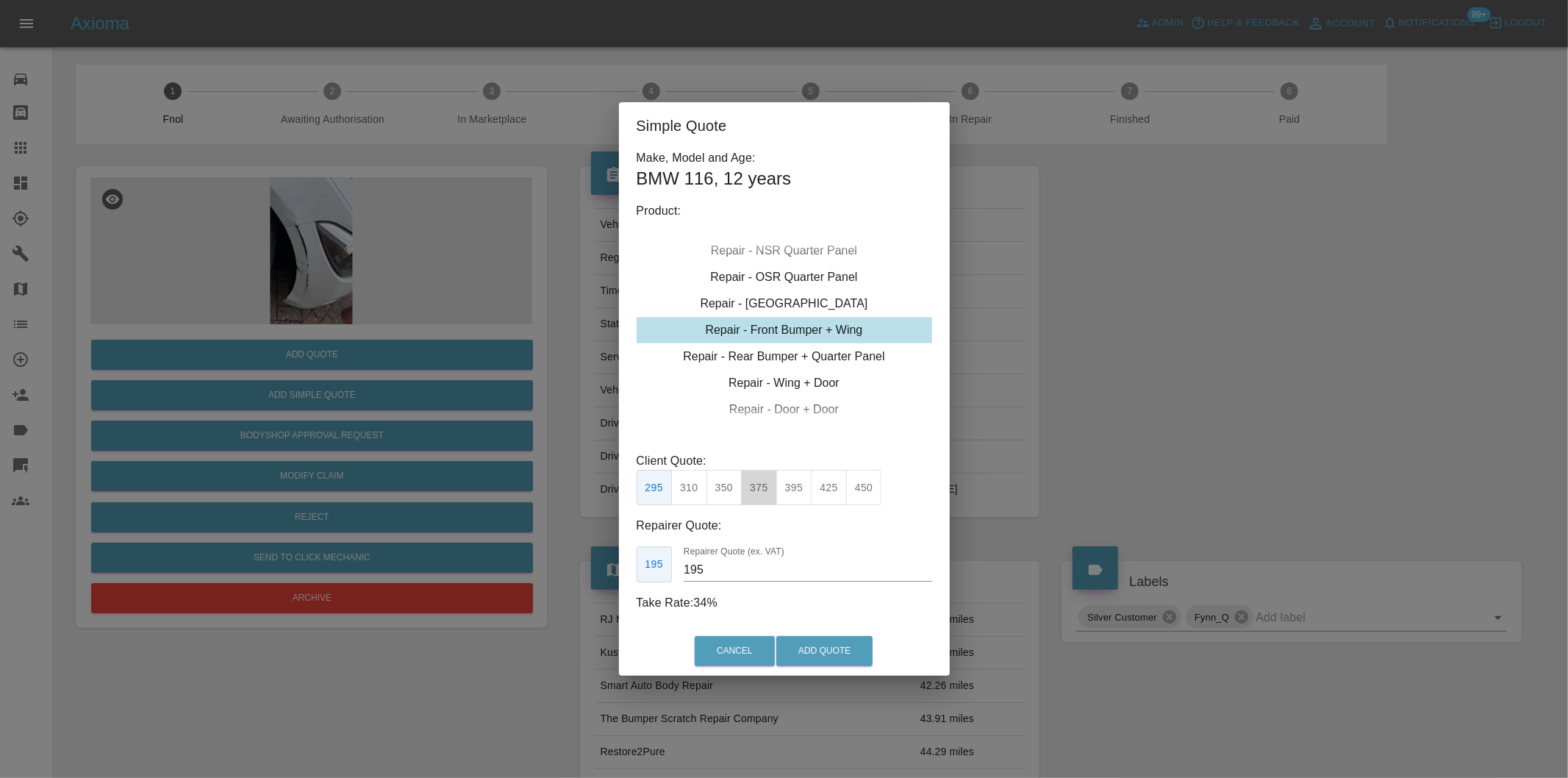
click at [753, 483] on button "375" at bounding box center [759, 488] width 36 height 36
type input "230"
click at [816, 651] on button "Add Quote" at bounding box center [824, 651] width 97 height 31
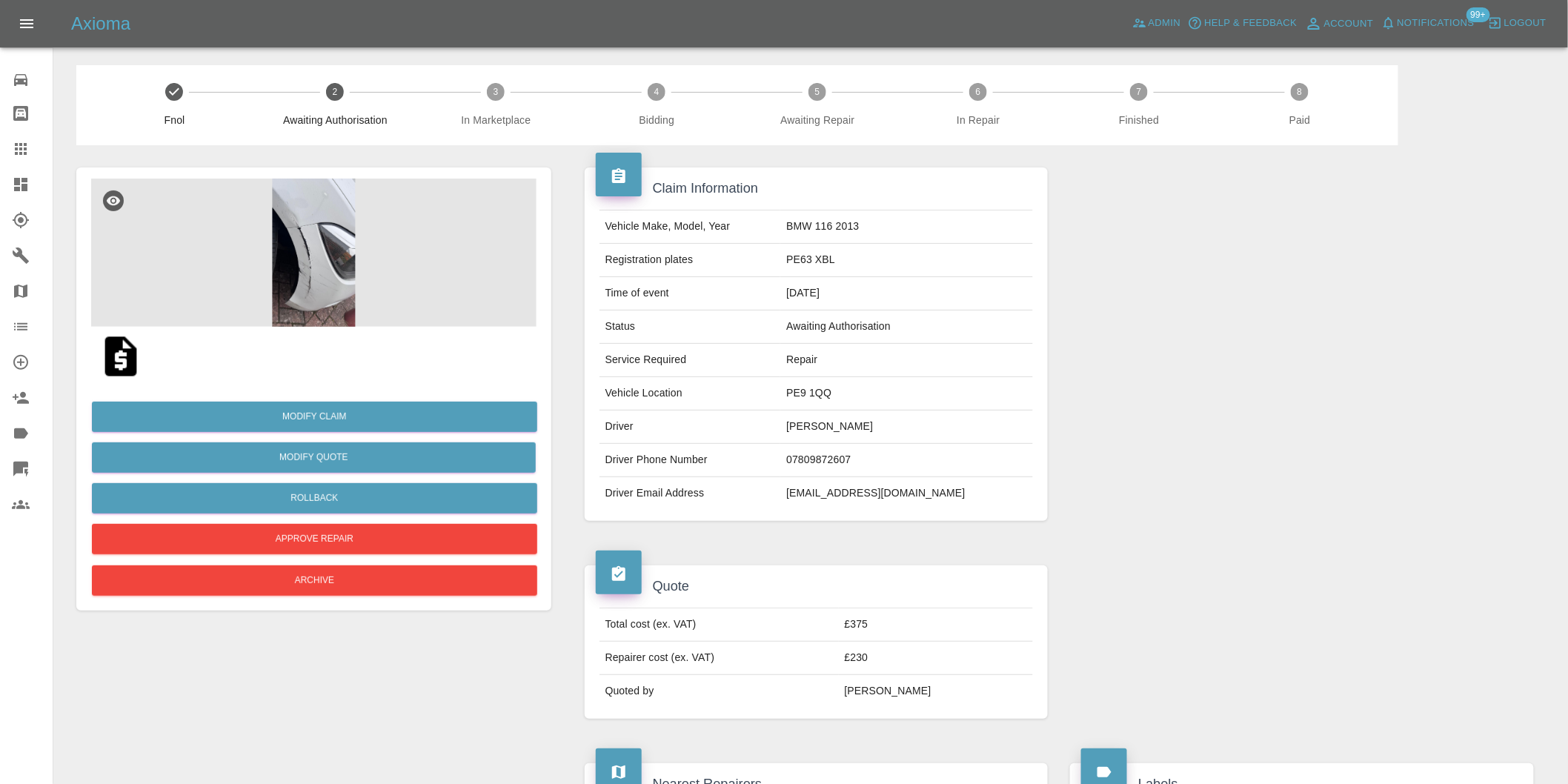
click at [299, 206] on img at bounding box center [314, 253] width 446 height 148
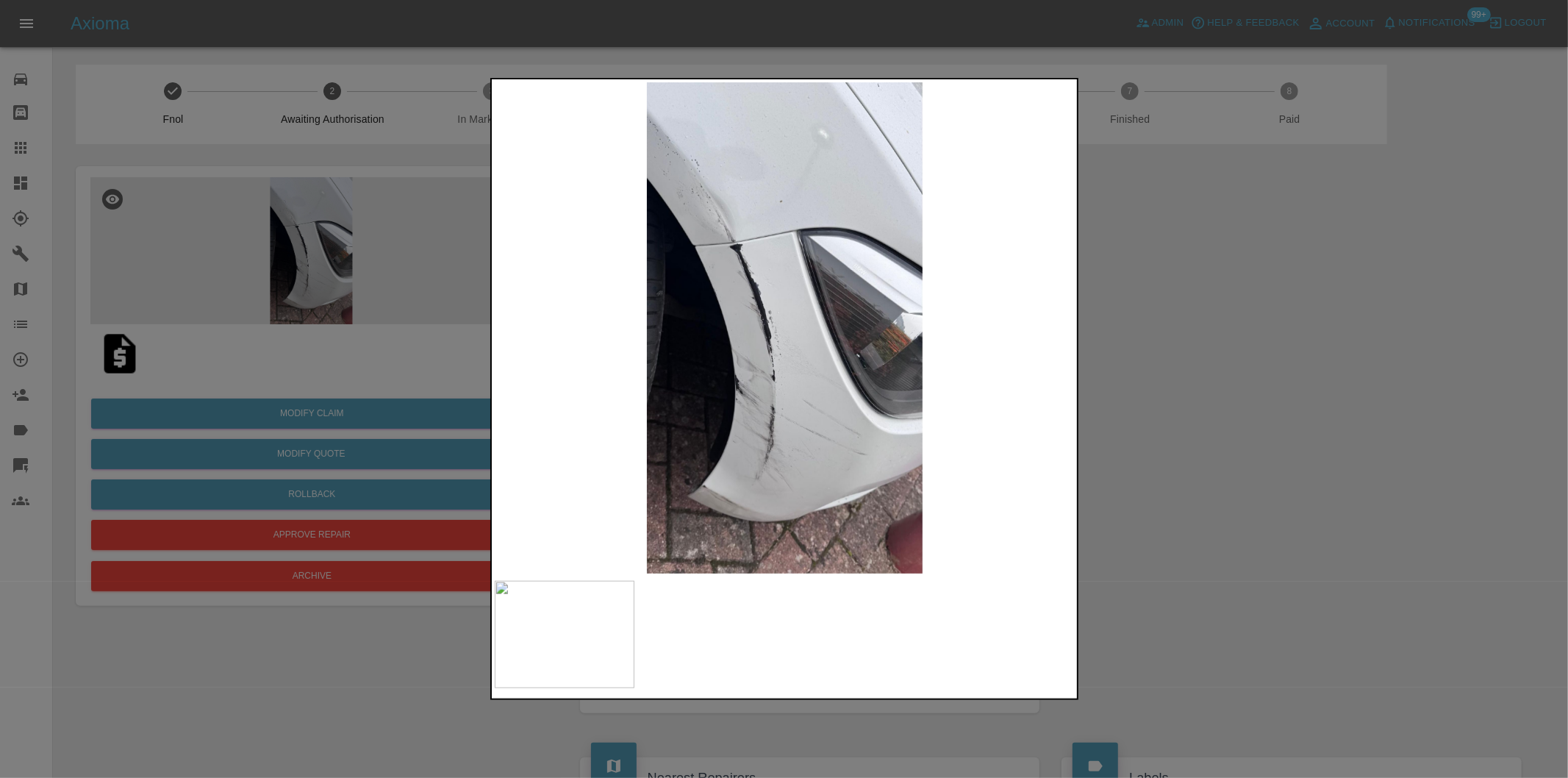
click at [1252, 343] on div at bounding box center [784, 389] width 1568 height 778
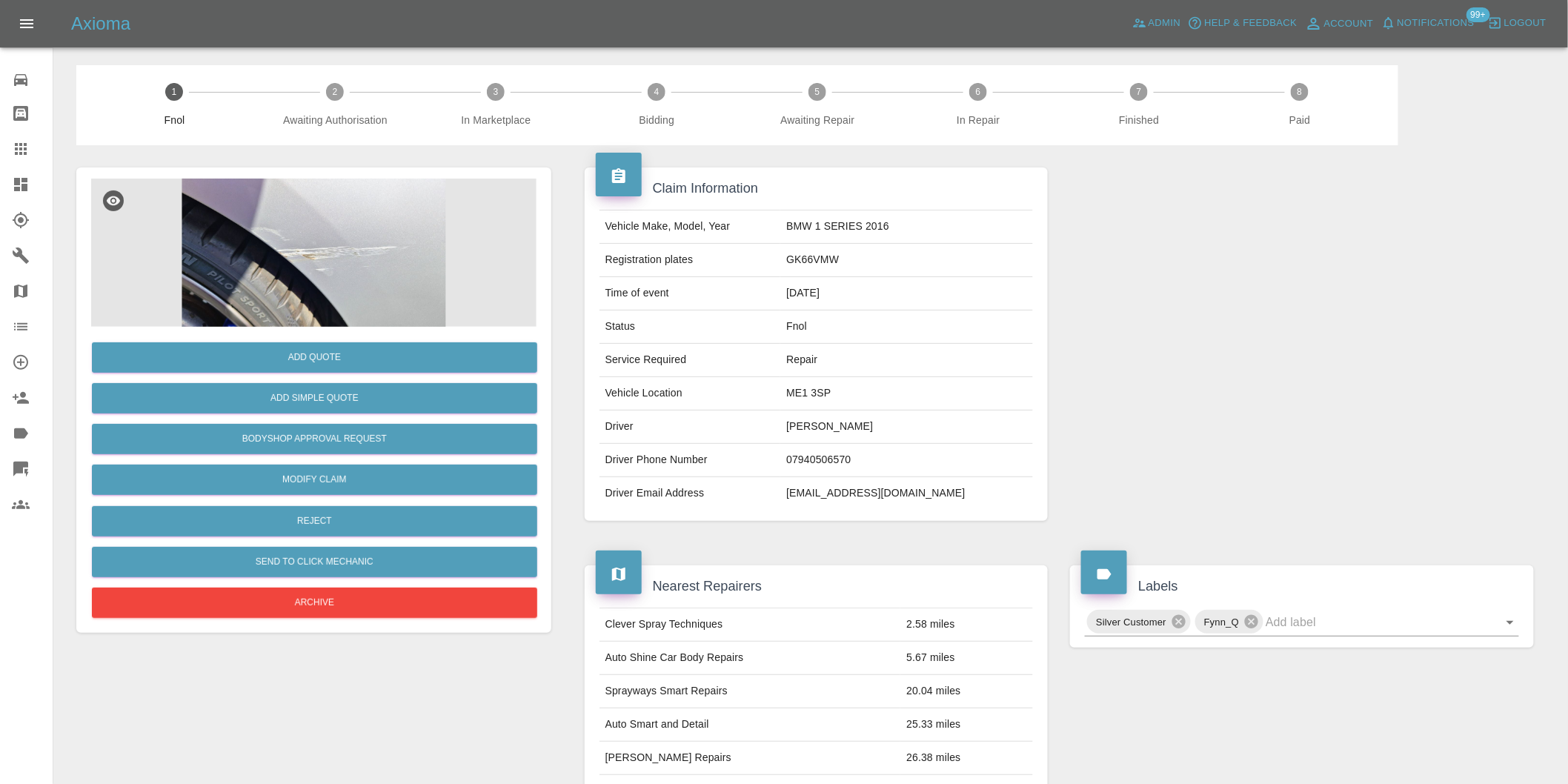
click at [295, 248] on img at bounding box center [314, 253] width 446 height 148
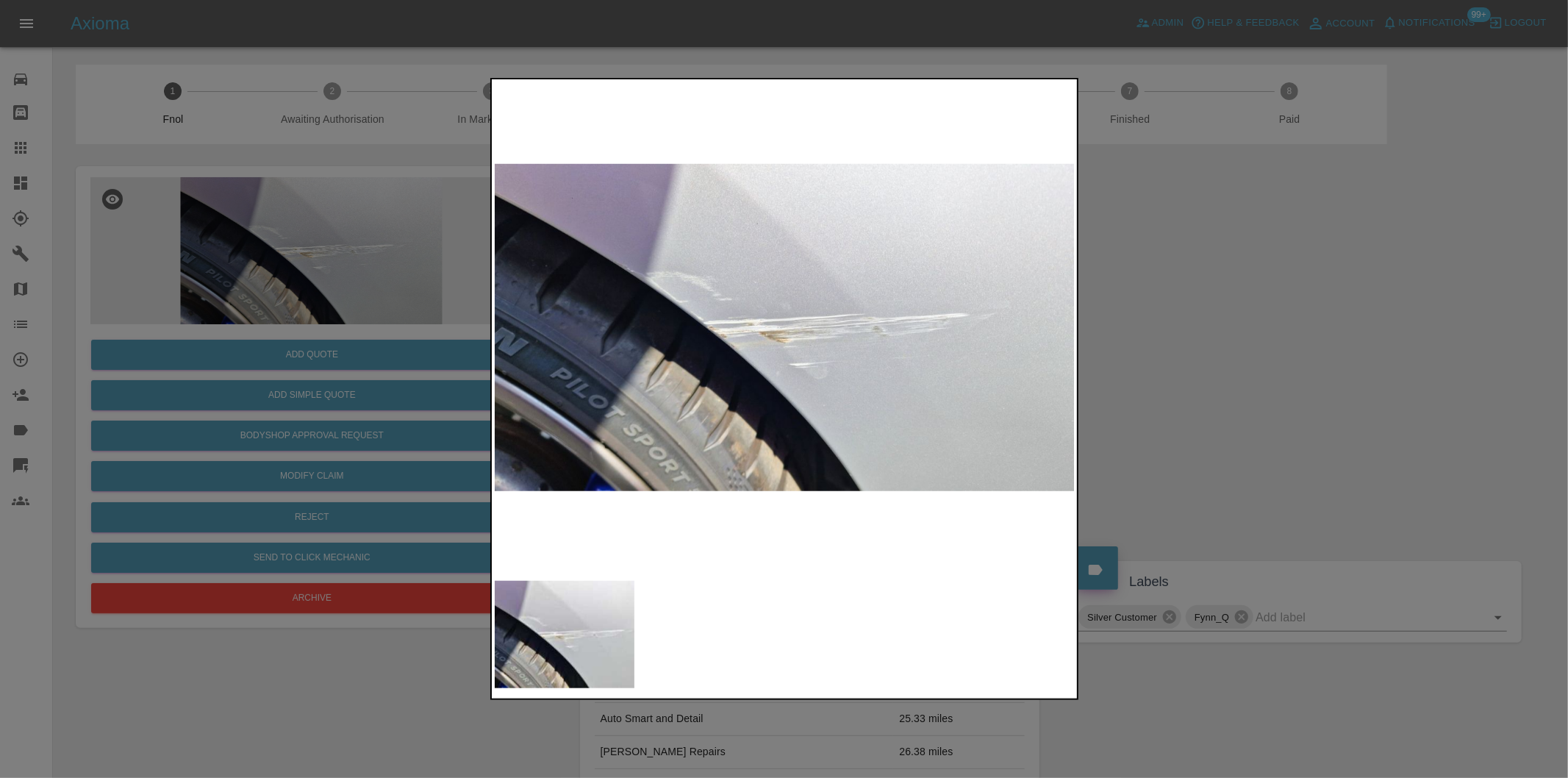
click at [1186, 350] on div at bounding box center [784, 389] width 1568 height 778
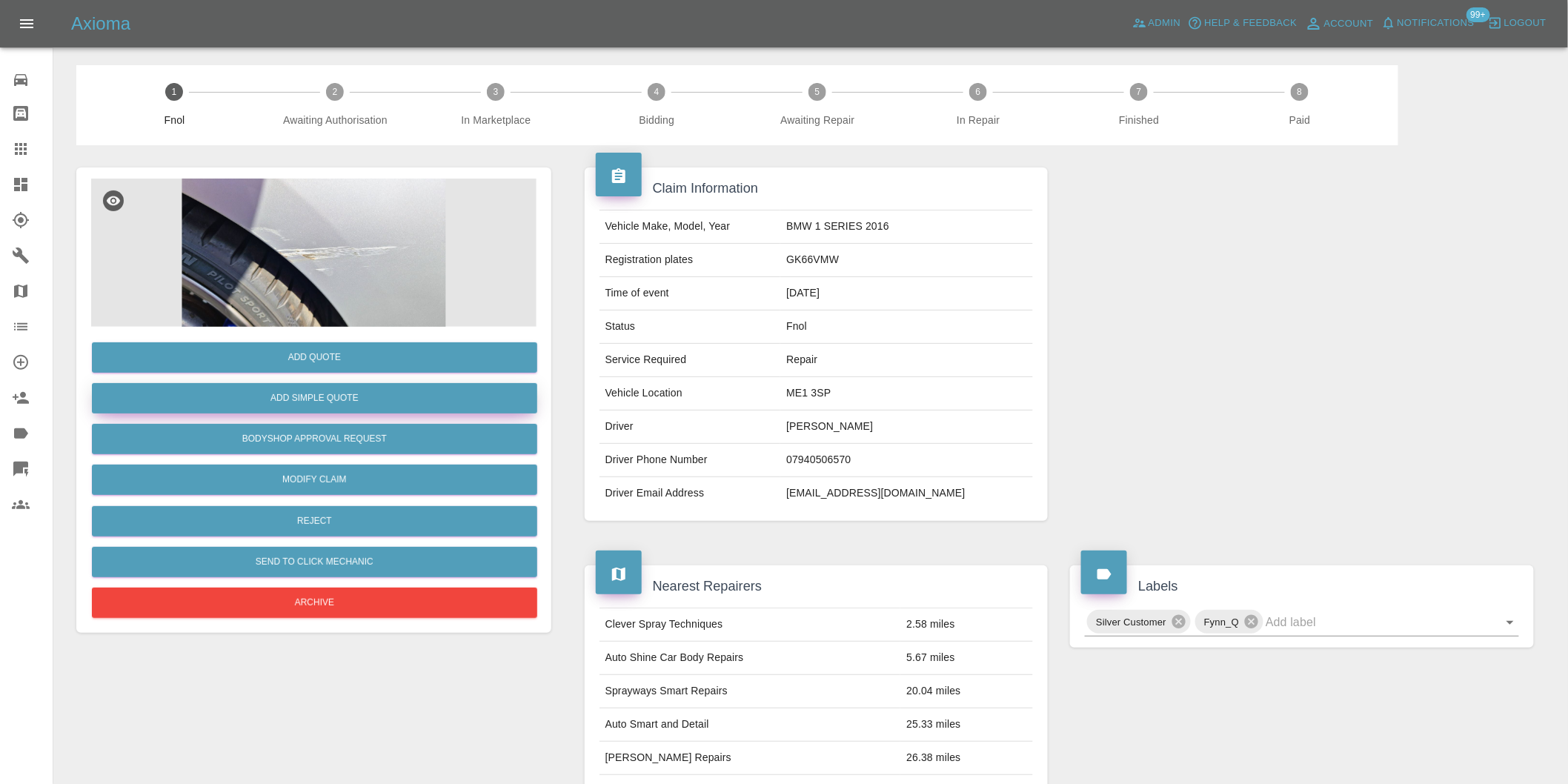
click at [330, 409] on button "Add Simple Quote" at bounding box center [315, 398] width 446 height 31
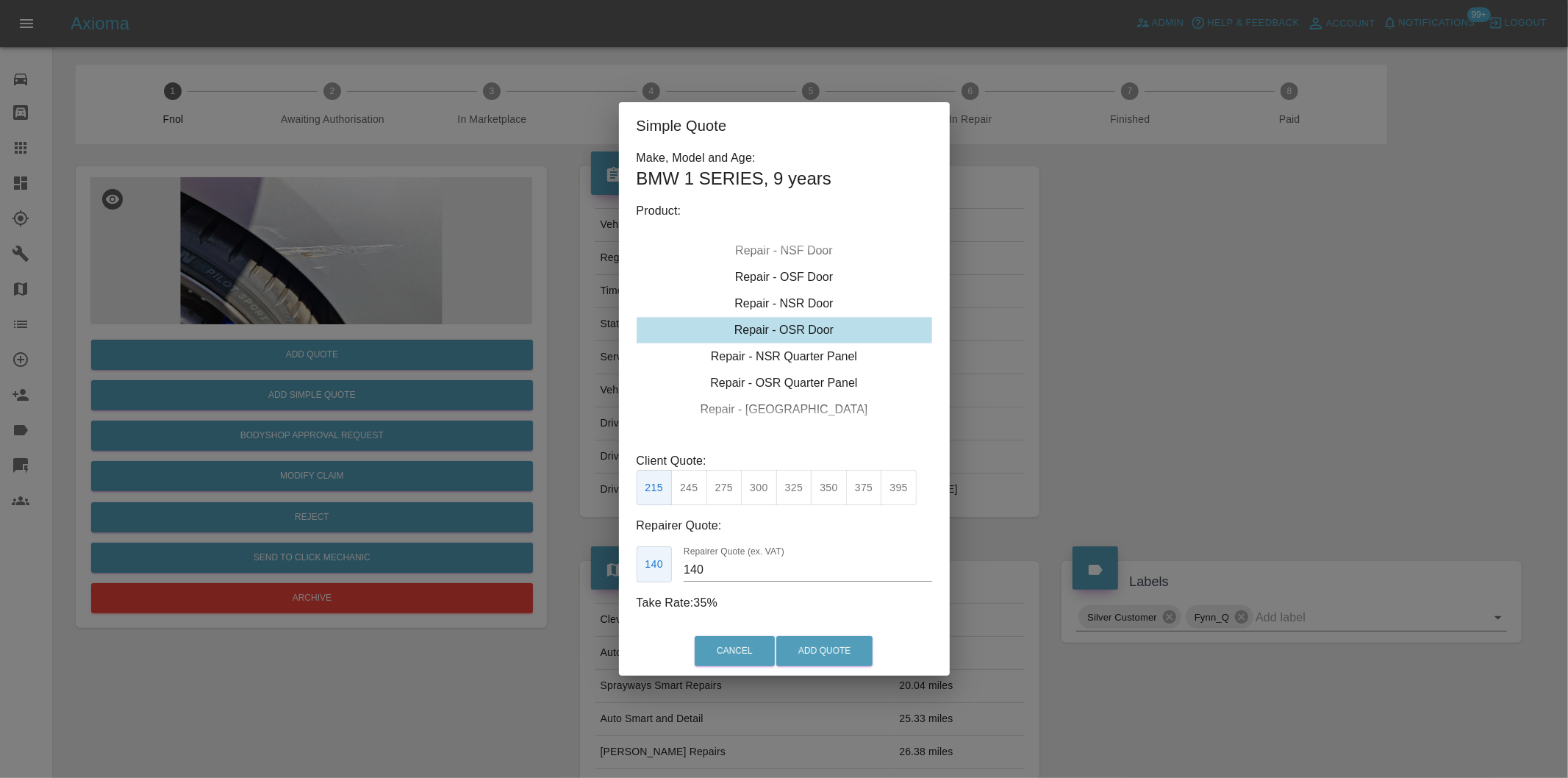
click at [697, 490] on button "245" at bounding box center [690, 488] width 36 height 36
type input "160"
click at [836, 650] on button "Add Quote" at bounding box center [824, 651] width 97 height 31
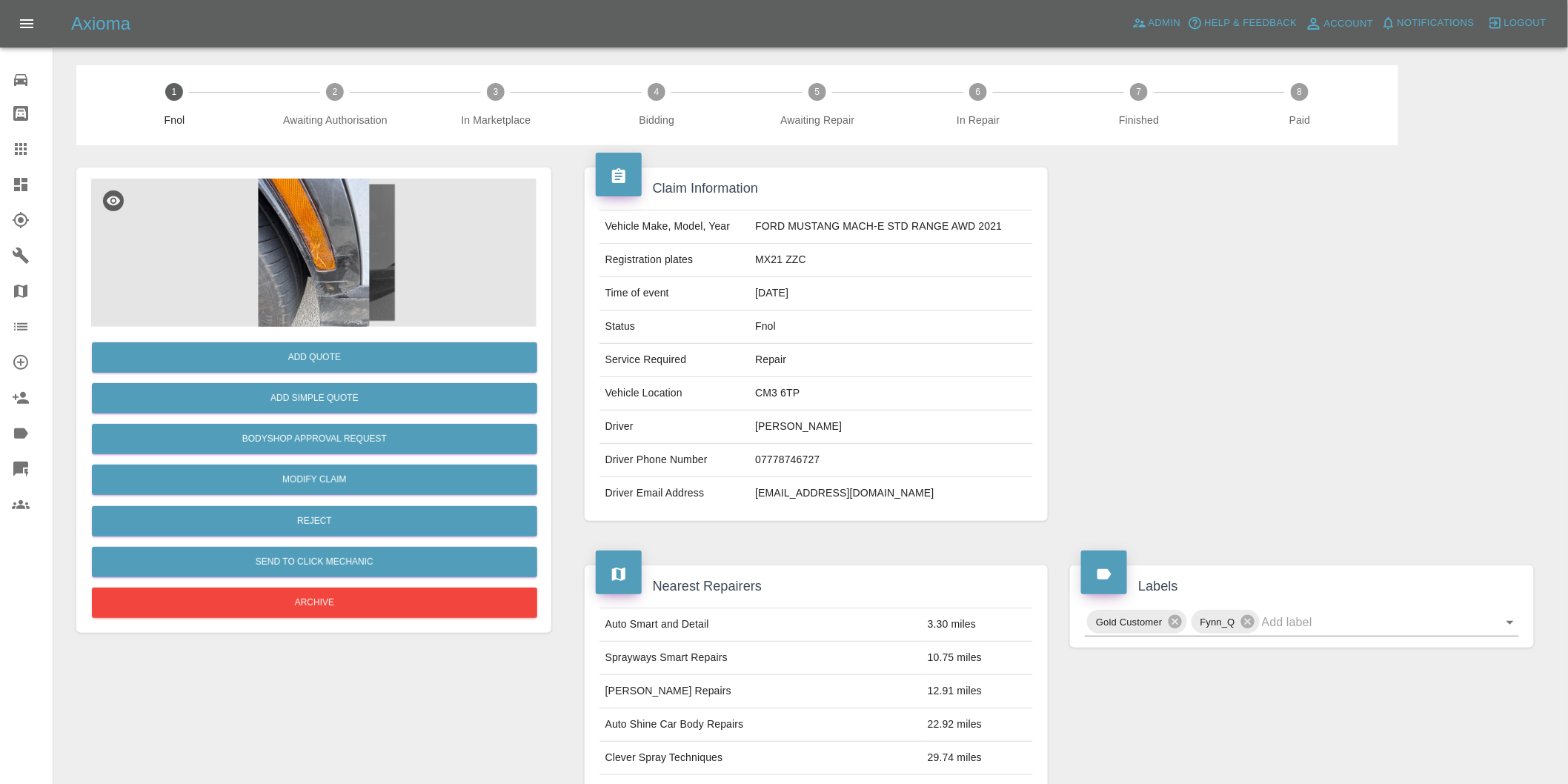
click at [350, 254] on img at bounding box center [314, 253] width 446 height 148
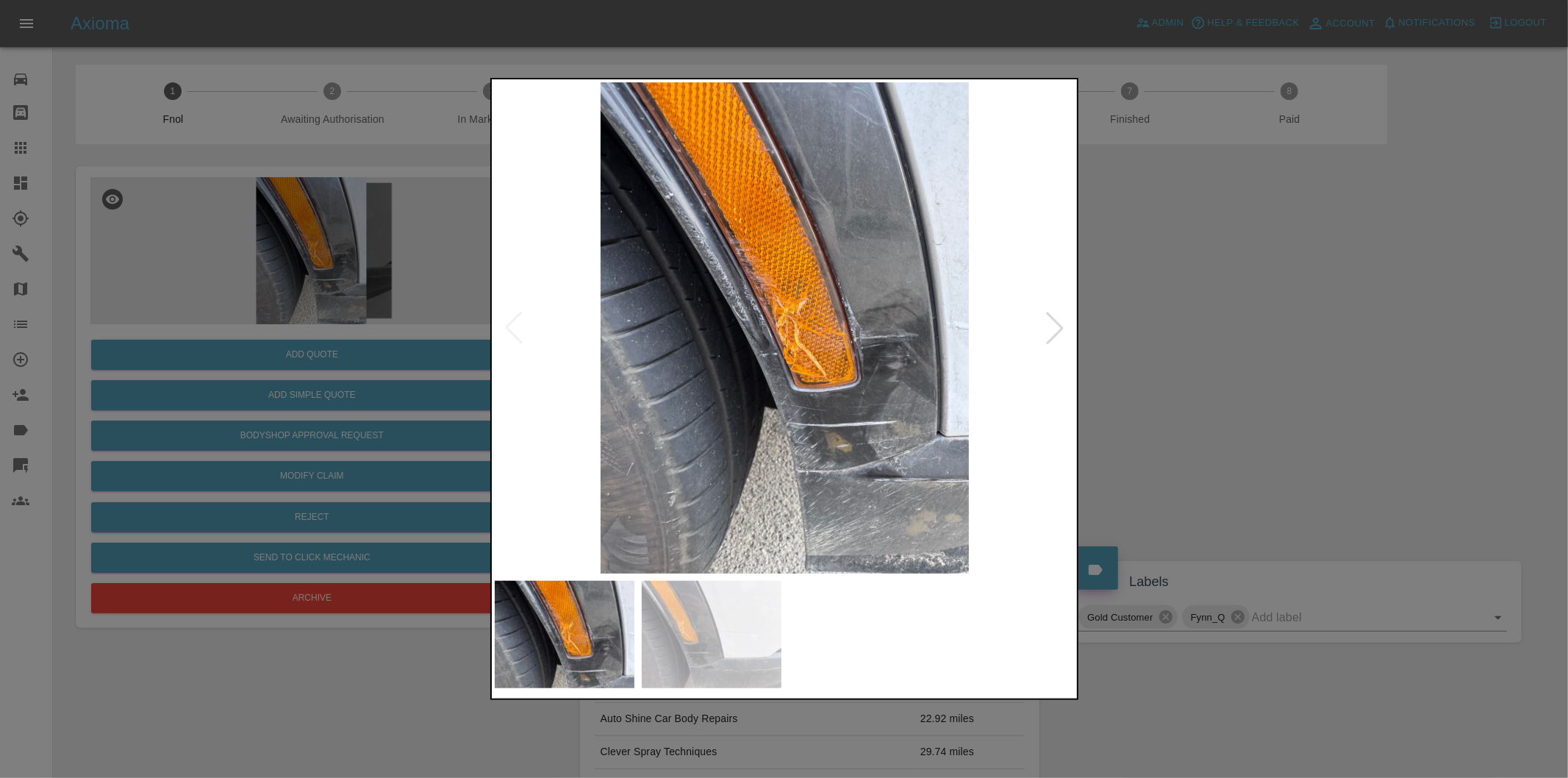
click at [1058, 337] on div at bounding box center [1054, 328] width 32 height 32
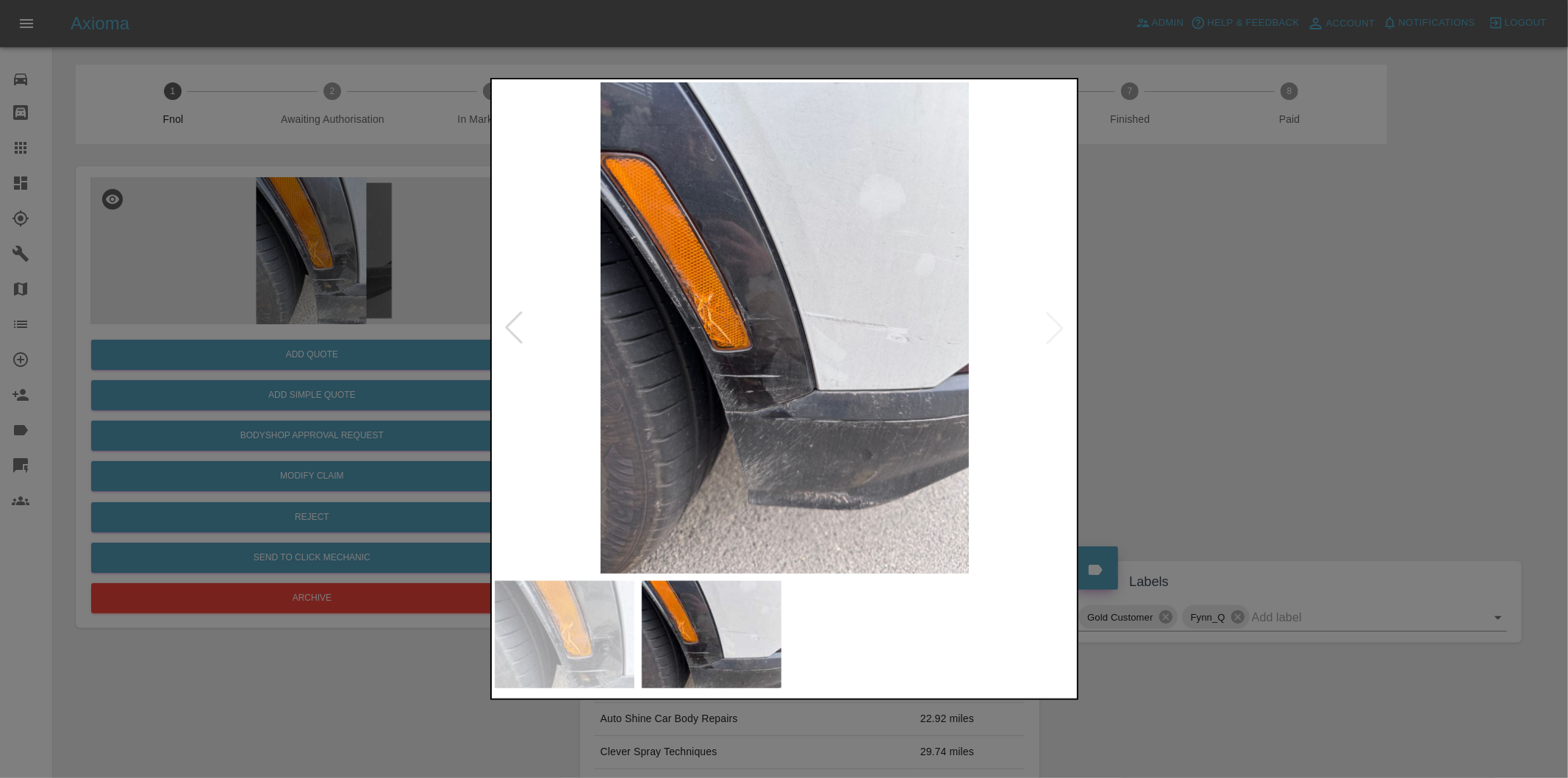
click at [1058, 337] on img at bounding box center [785, 328] width 581 height 491
click at [748, 343] on img at bounding box center [785, 328] width 581 height 491
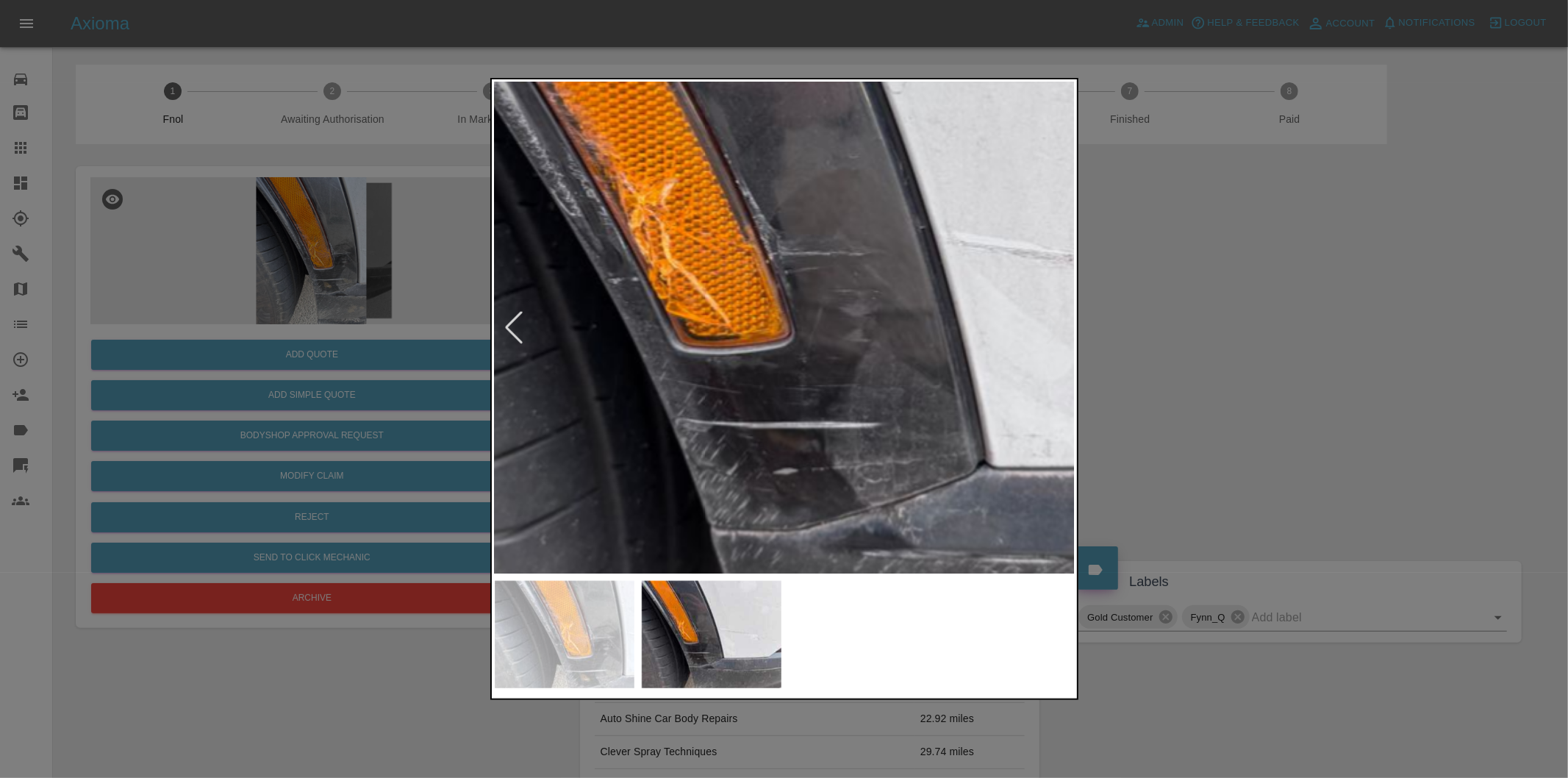
click at [796, 244] on img at bounding box center [890, 280] width 1742 height 1473
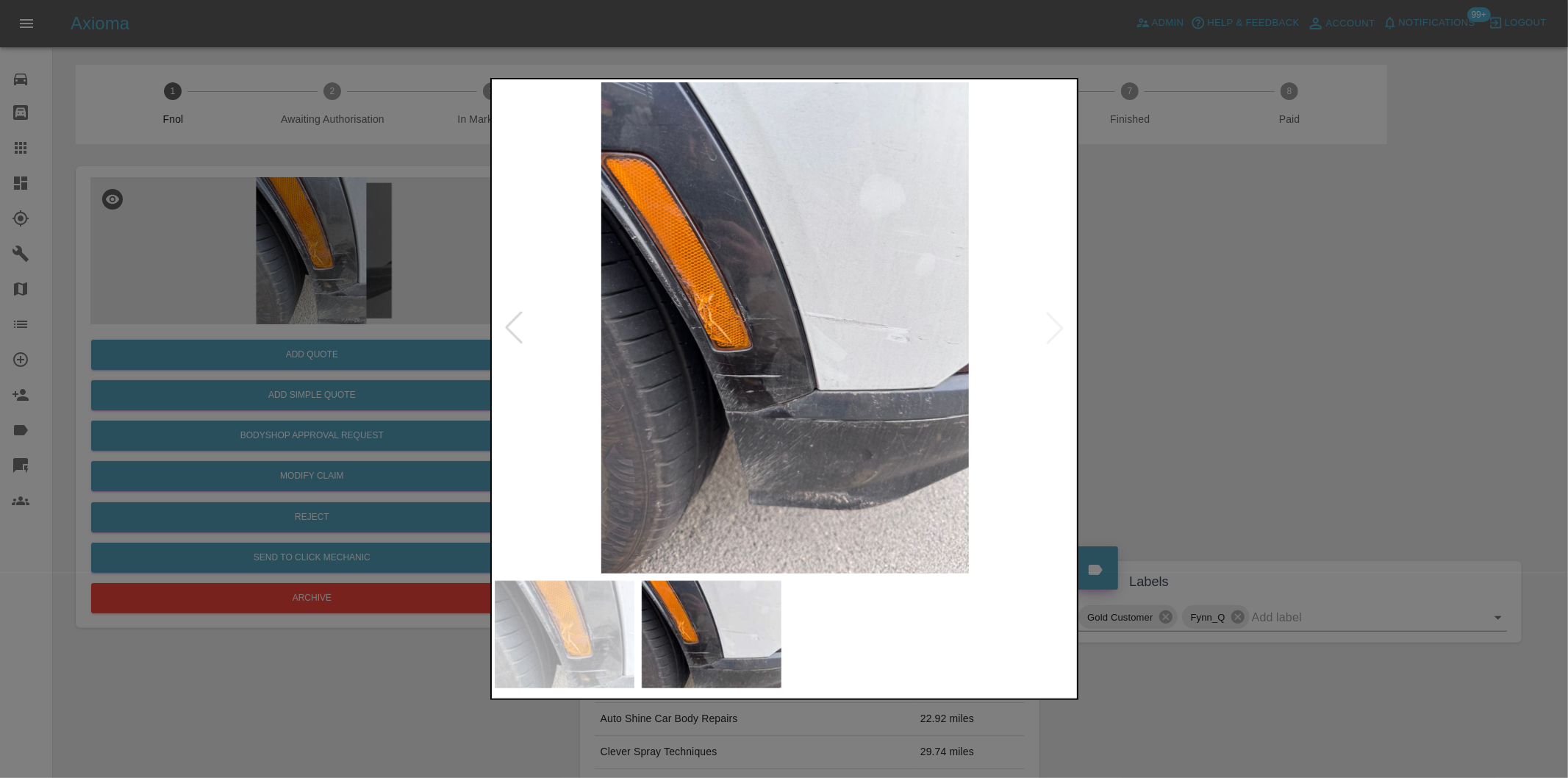
click at [1291, 335] on div at bounding box center [784, 389] width 1568 height 778
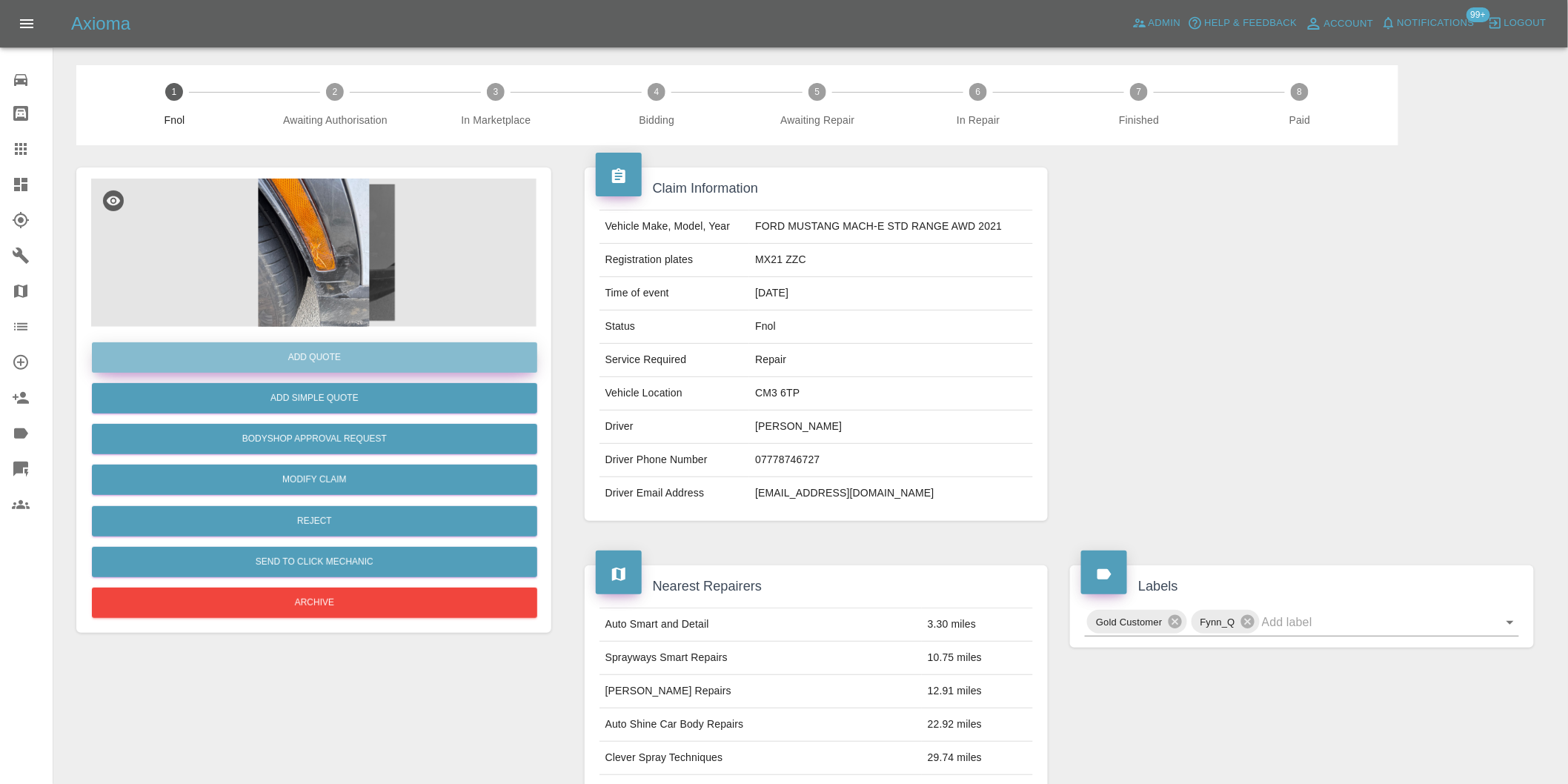
click at [345, 362] on button "Add Quote" at bounding box center [315, 357] width 446 height 31
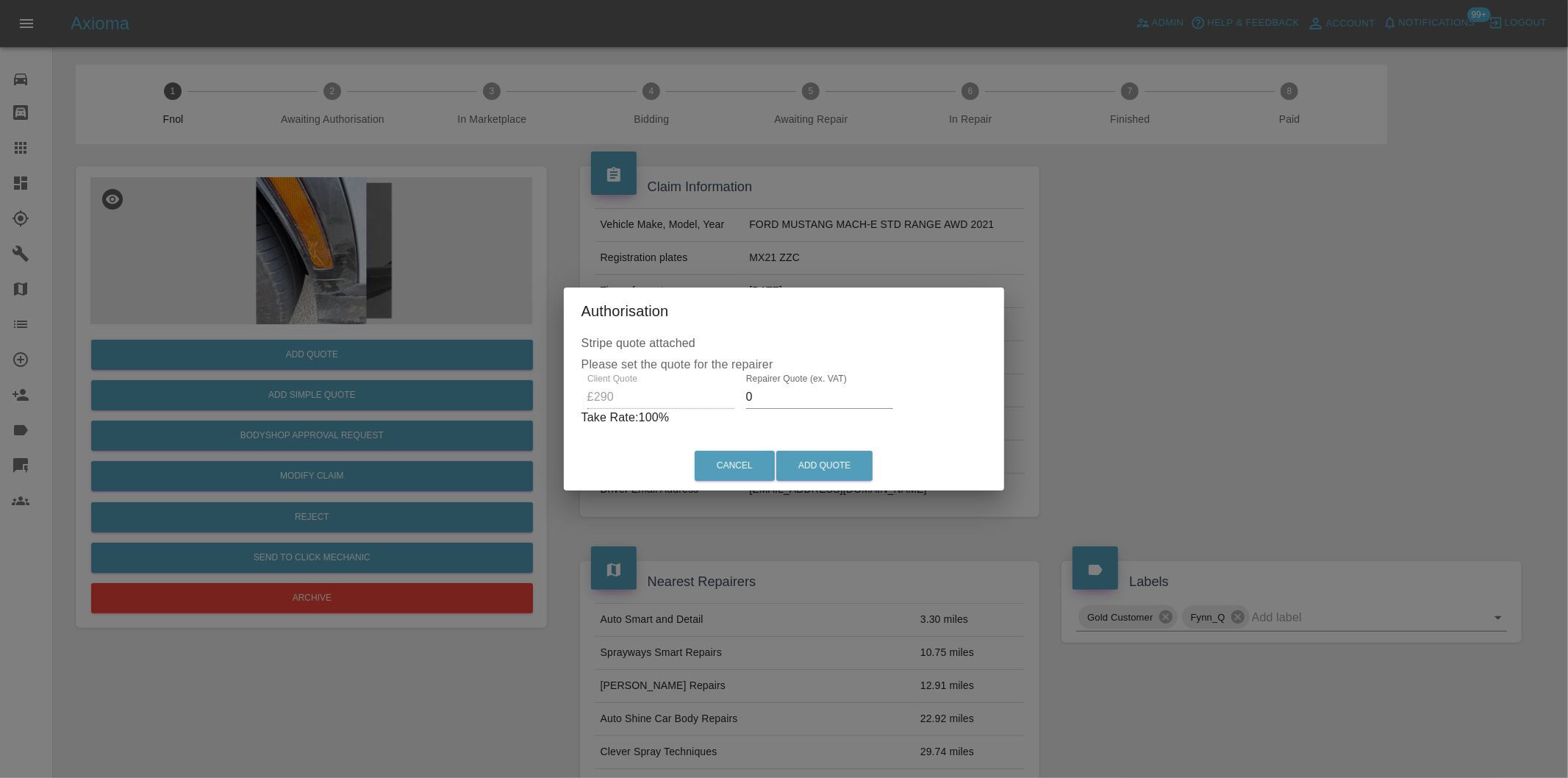
click at [774, 397] on input "0" at bounding box center [820, 397] width 147 height 24
type input "0180"
click at [827, 463] on button "Add Quote" at bounding box center [824, 465] width 97 height 31
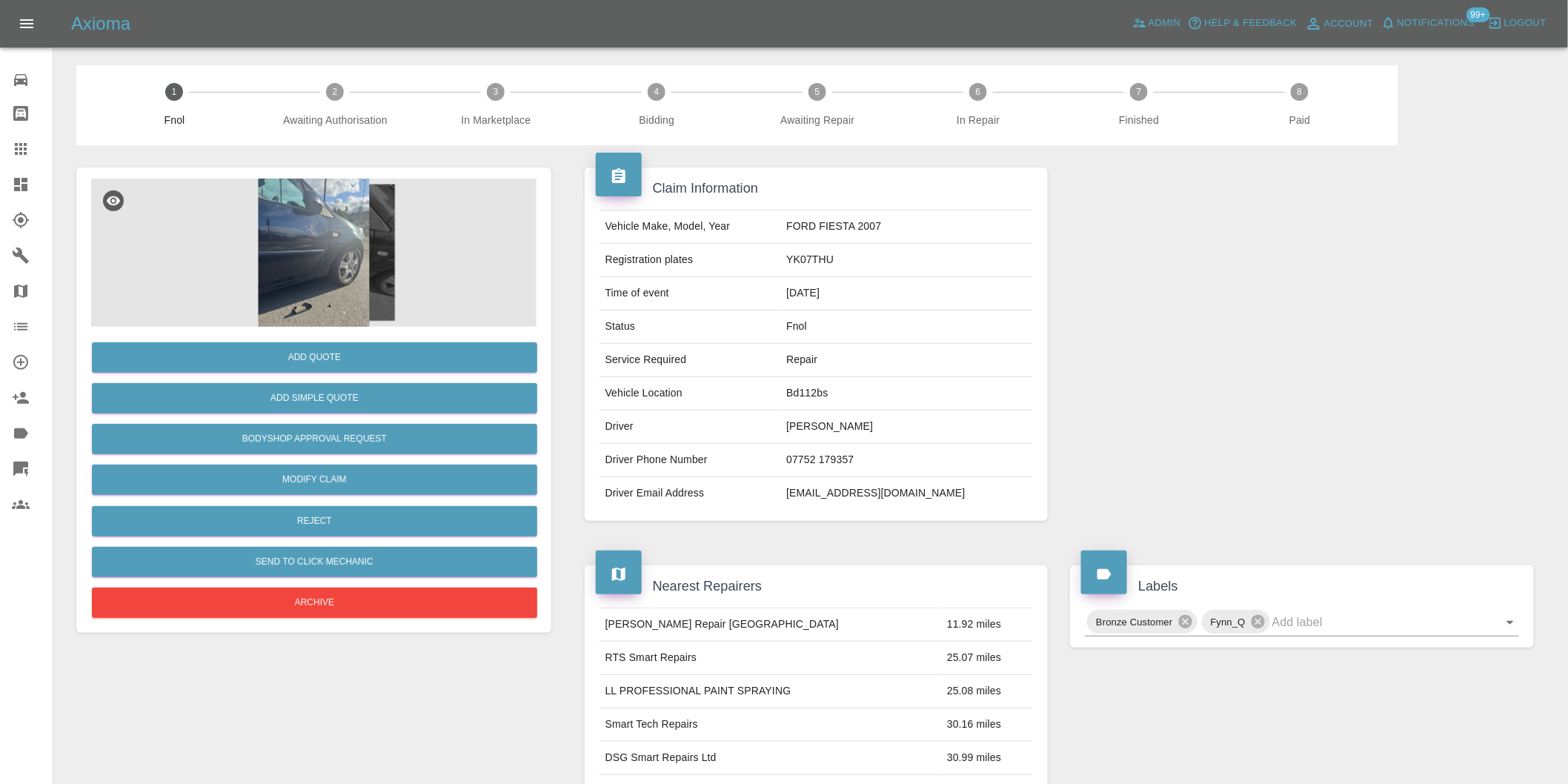
click at [313, 211] on img at bounding box center [314, 253] width 446 height 148
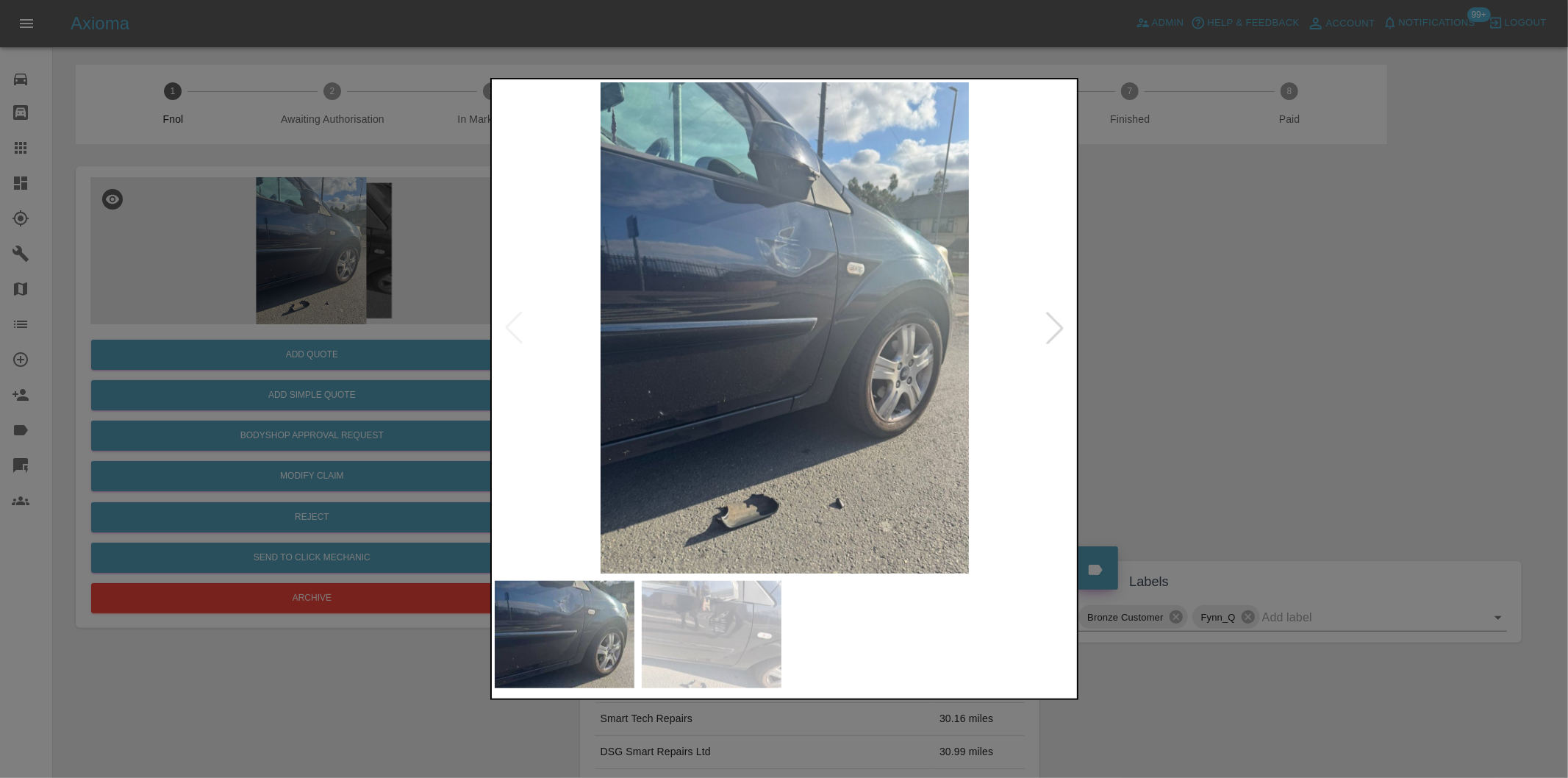
click at [1058, 328] on div at bounding box center [1054, 328] width 32 height 32
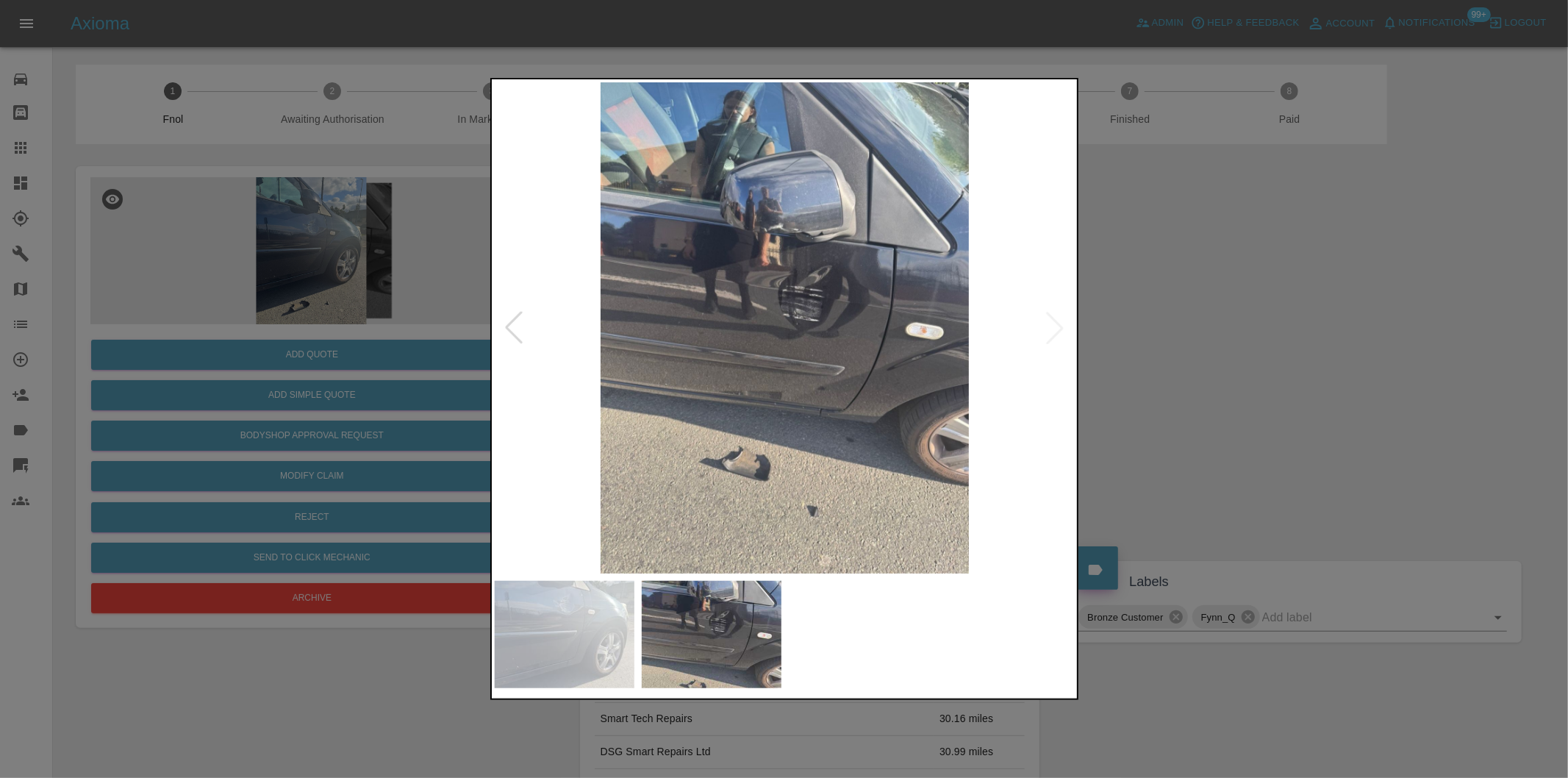
drag, startPoint x: 1204, startPoint y: 278, endPoint x: 949, endPoint y: 275, distance: 255.0
click at [1206, 278] on div at bounding box center [784, 389] width 1568 height 778
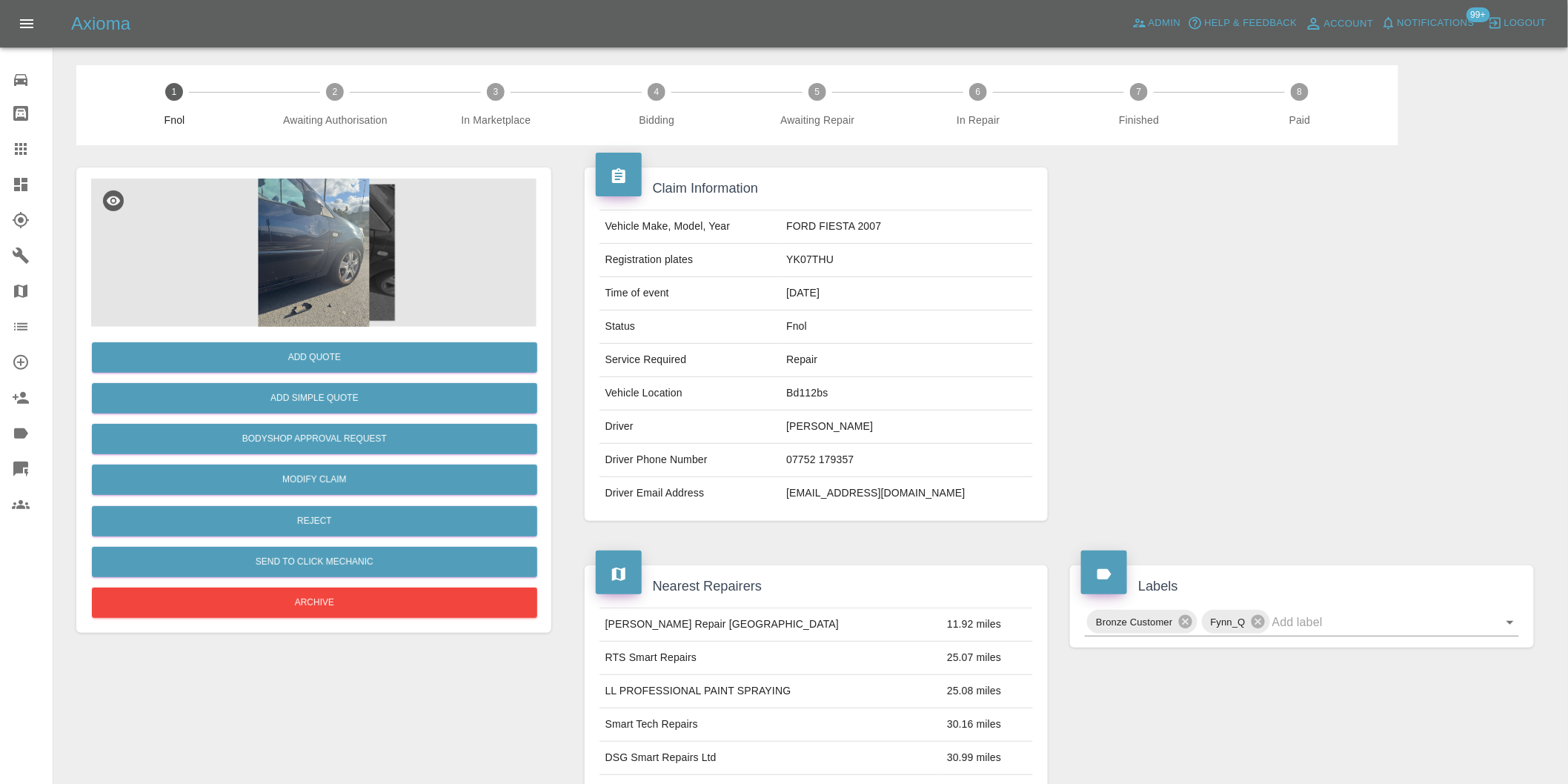
click at [344, 248] on img at bounding box center [314, 253] width 446 height 148
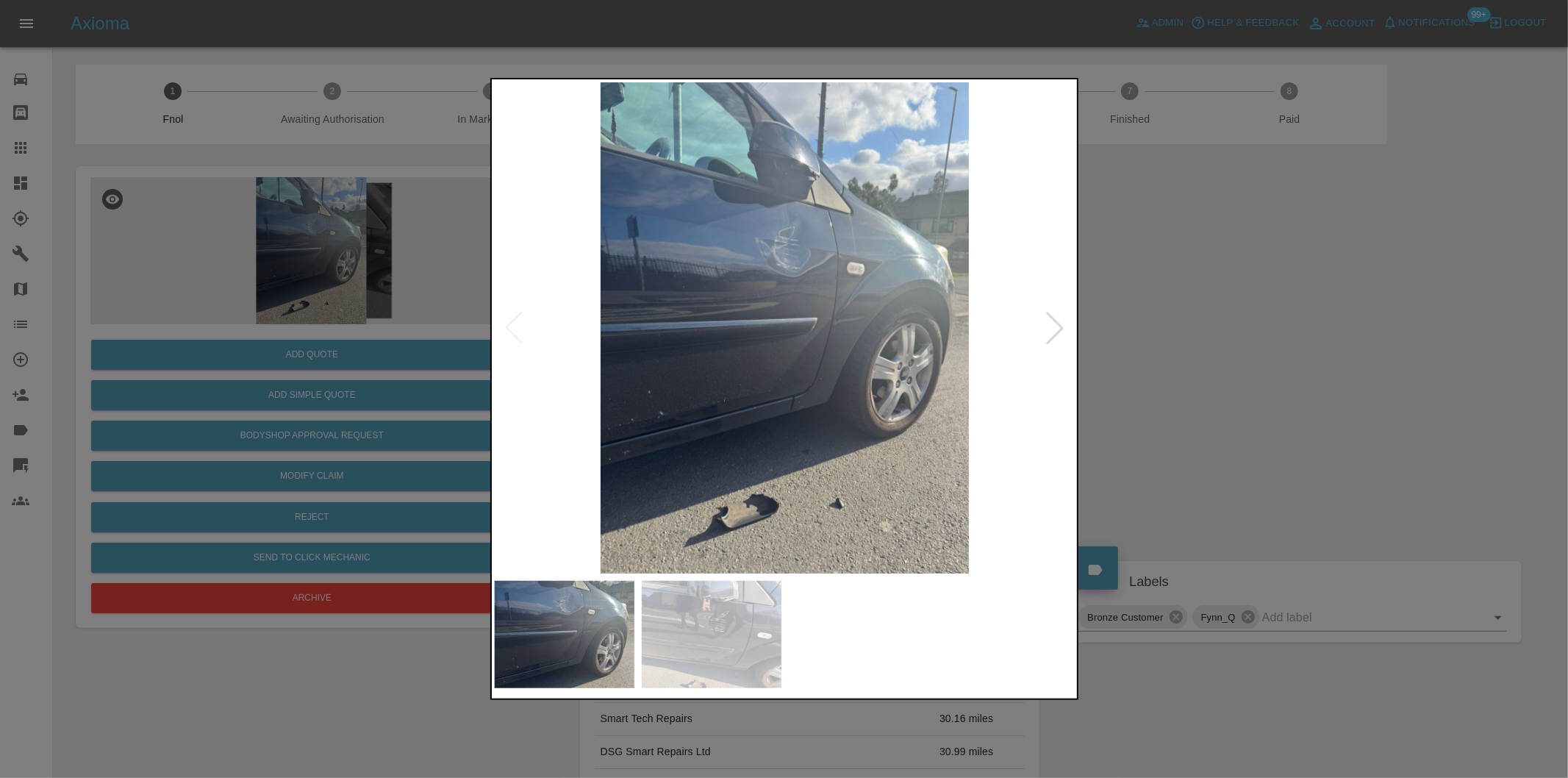
click at [798, 258] on img at bounding box center [785, 328] width 581 height 491
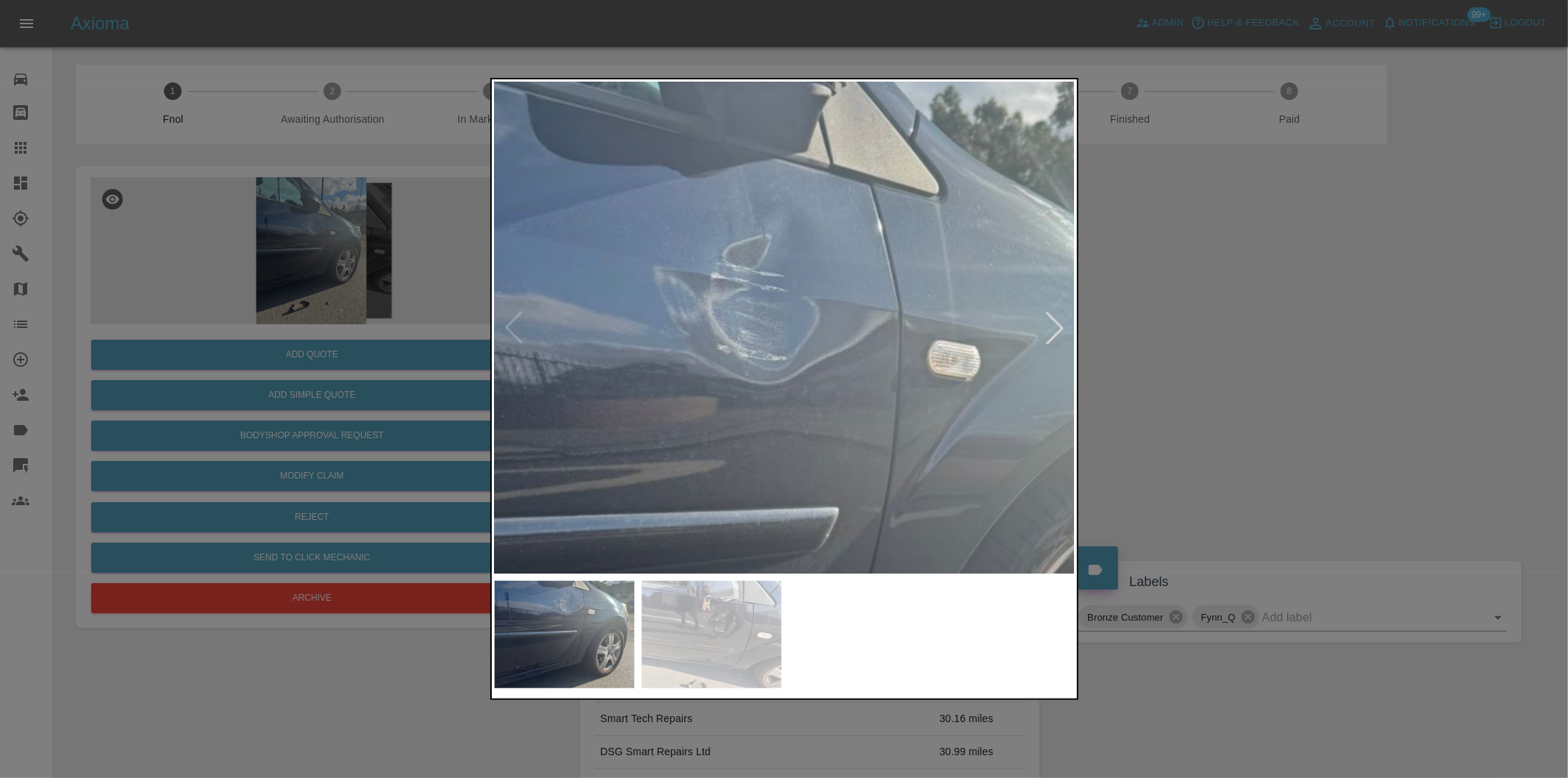
click at [798, 258] on img at bounding box center [741, 536] width 1742 height 1473
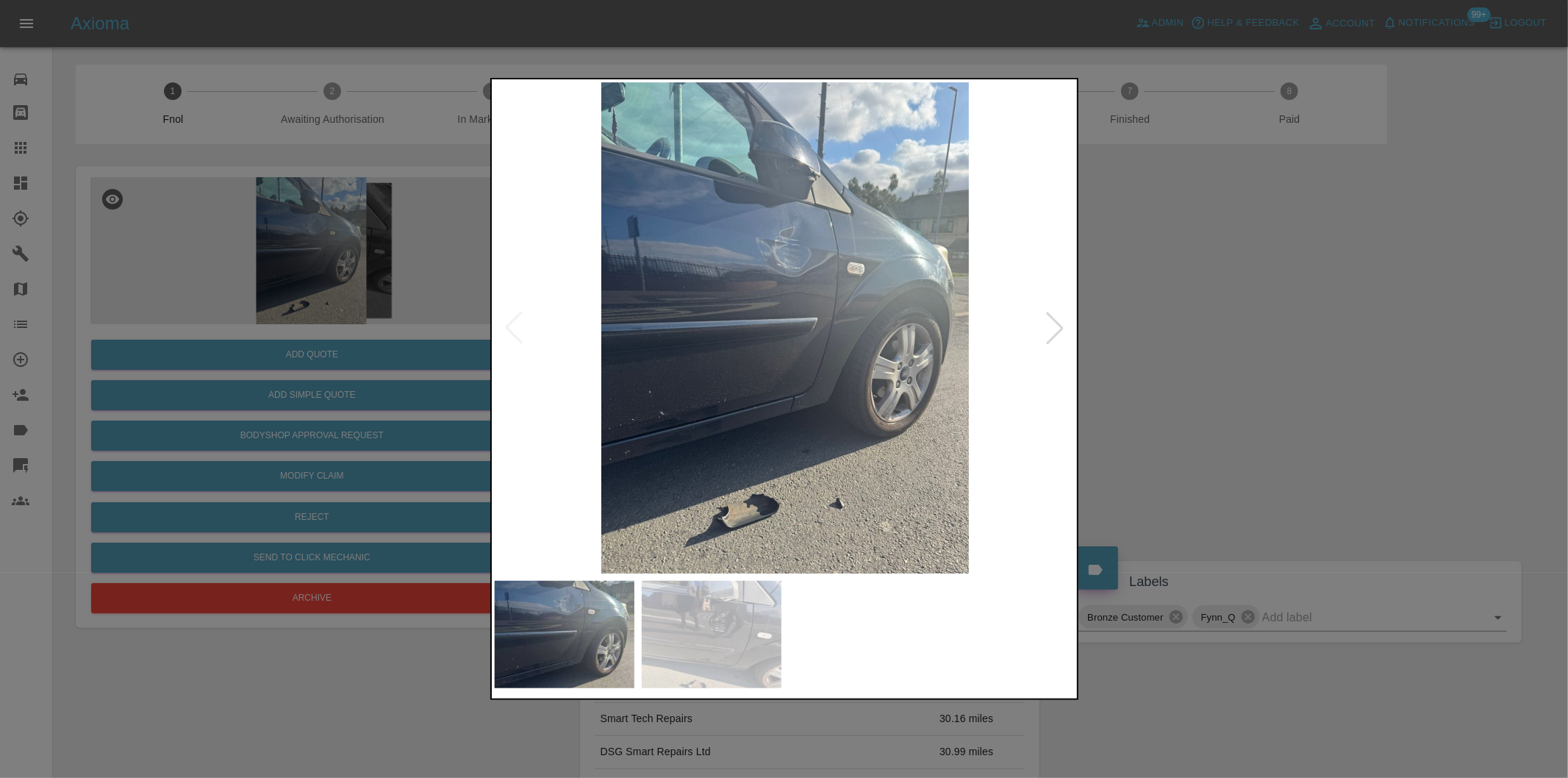
click at [1260, 309] on div at bounding box center [784, 389] width 1568 height 778
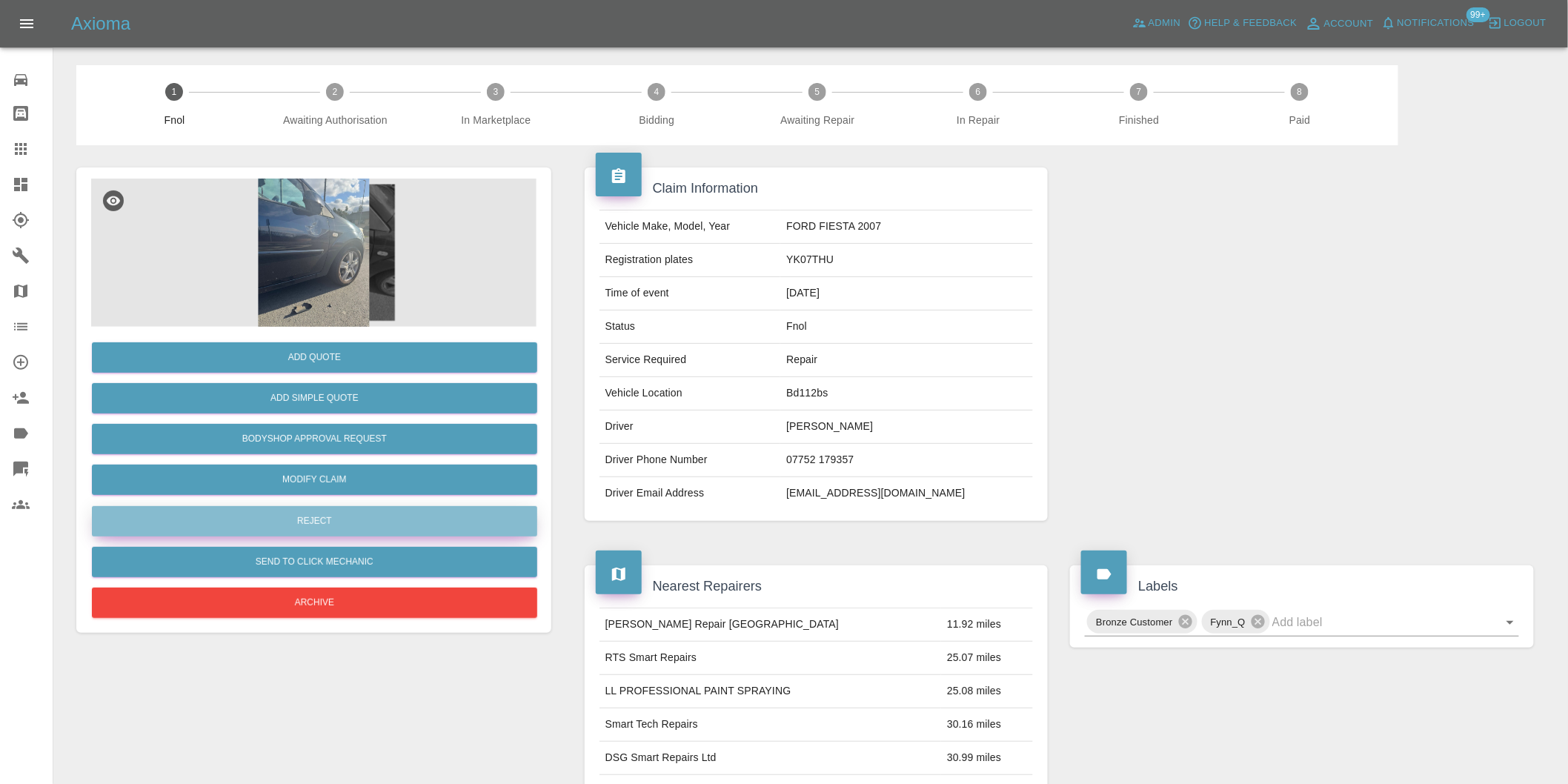
click at [375, 519] on button "Reject" at bounding box center [315, 521] width 446 height 31
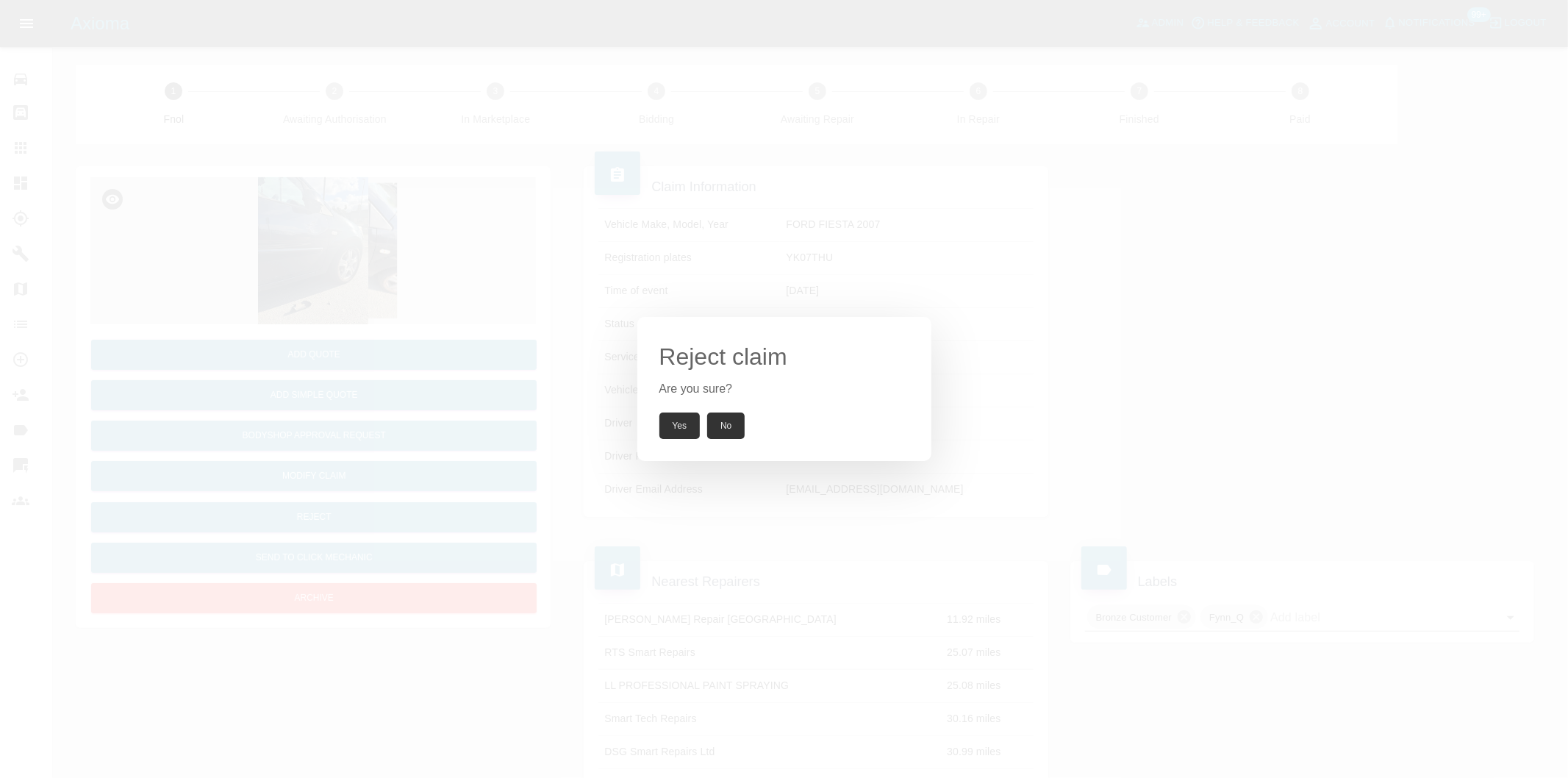
click at [691, 422] on button "Yes" at bounding box center [680, 426] width 41 height 26
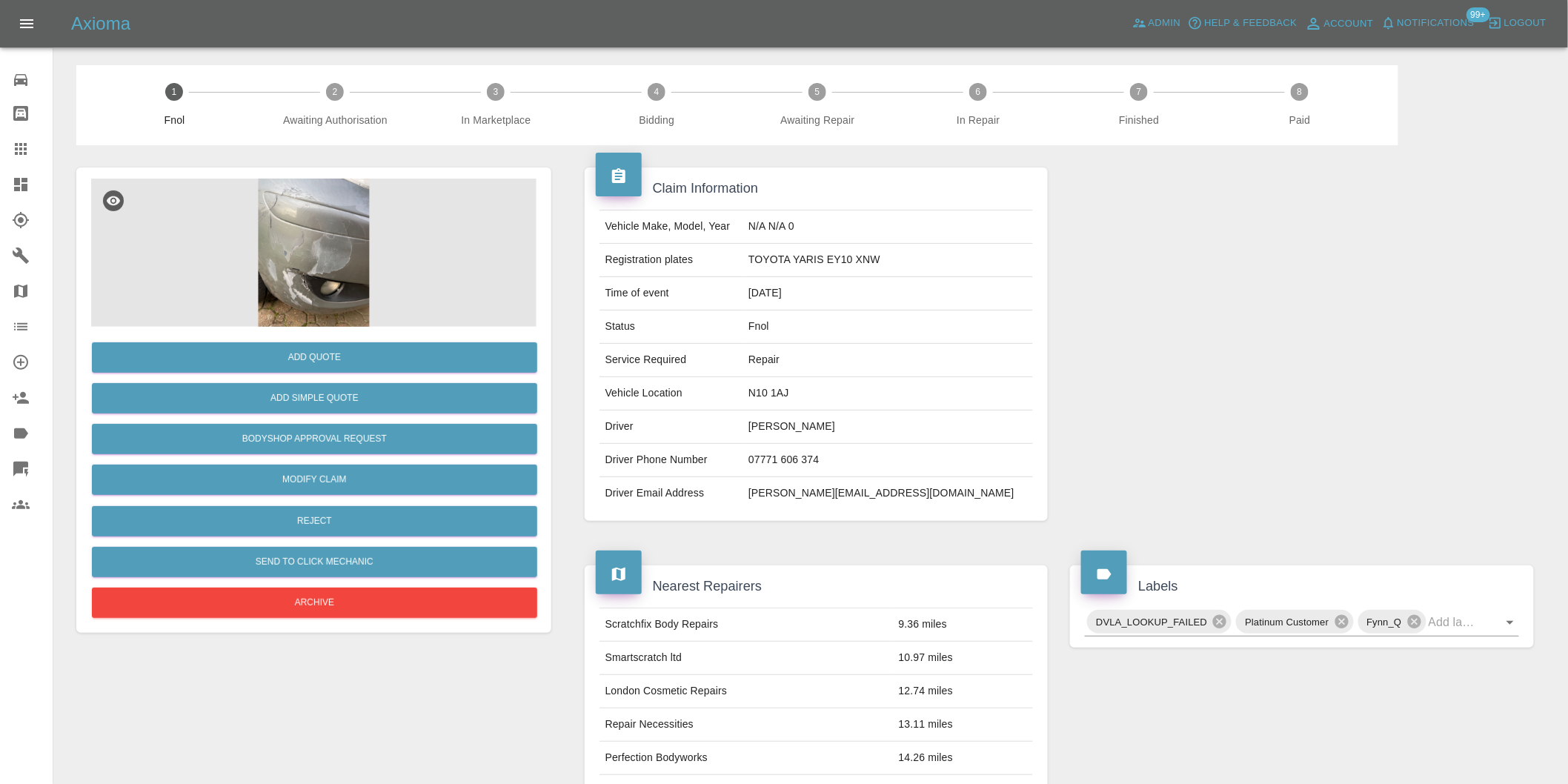
click at [283, 224] on img at bounding box center [314, 253] width 446 height 148
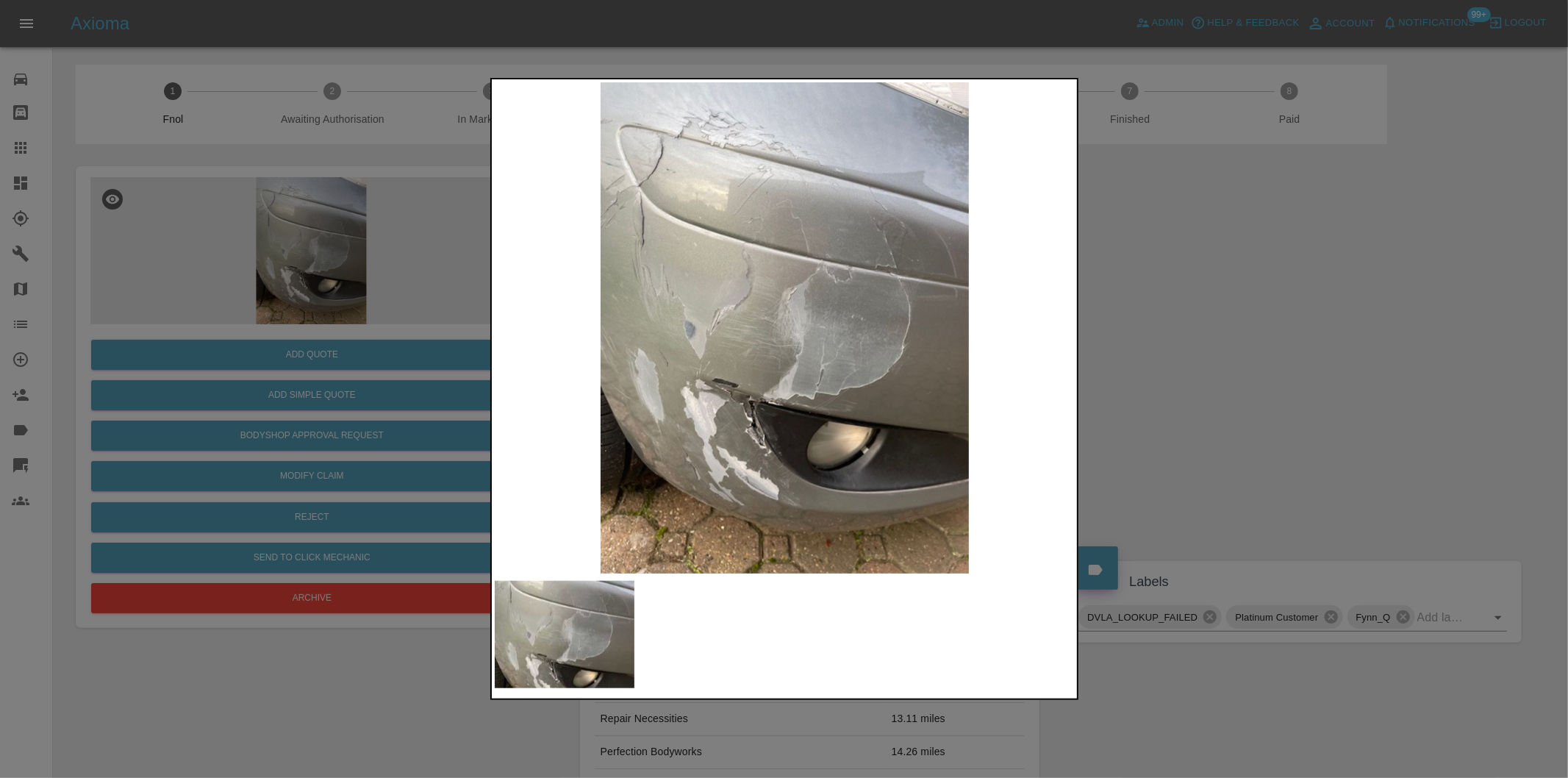
click at [755, 408] on img at bounding box center [785, 328] width 581 height 491
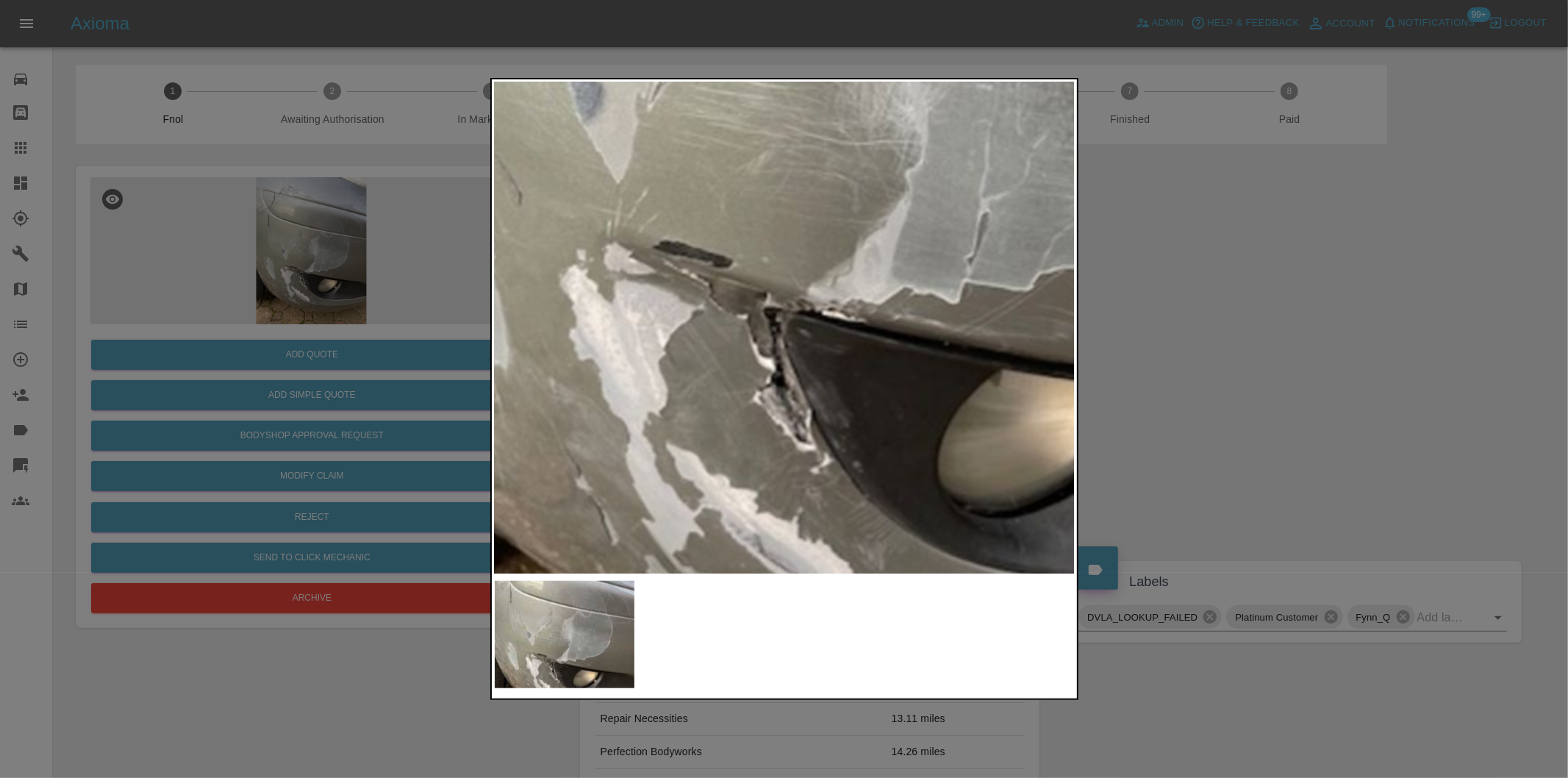
click at [754, 408] on img at bounding box center [870, 88] width 1742 height 1473
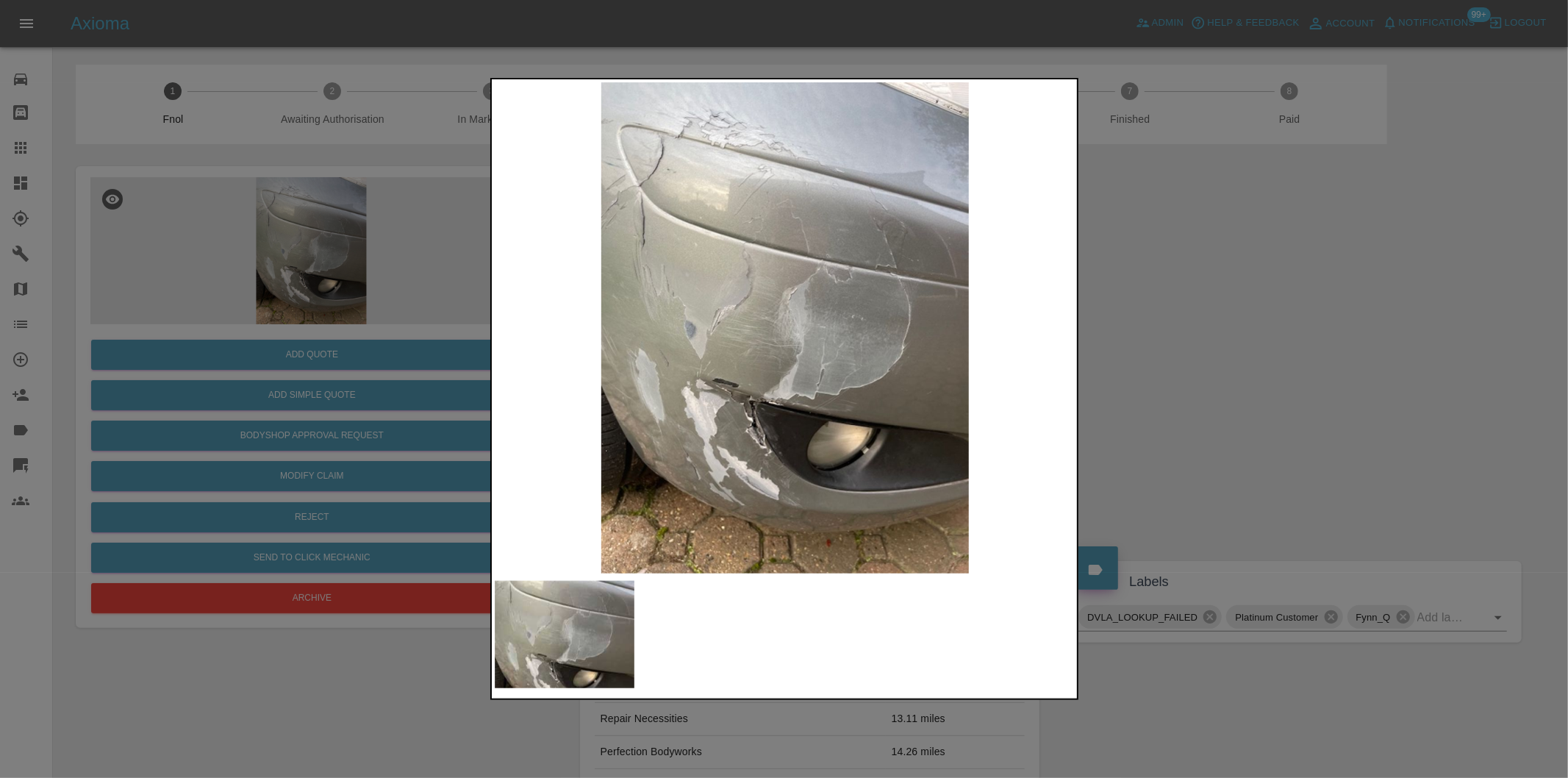
click at [1227, 436] on div at bounding box center [784, 389] width 1568 height 778
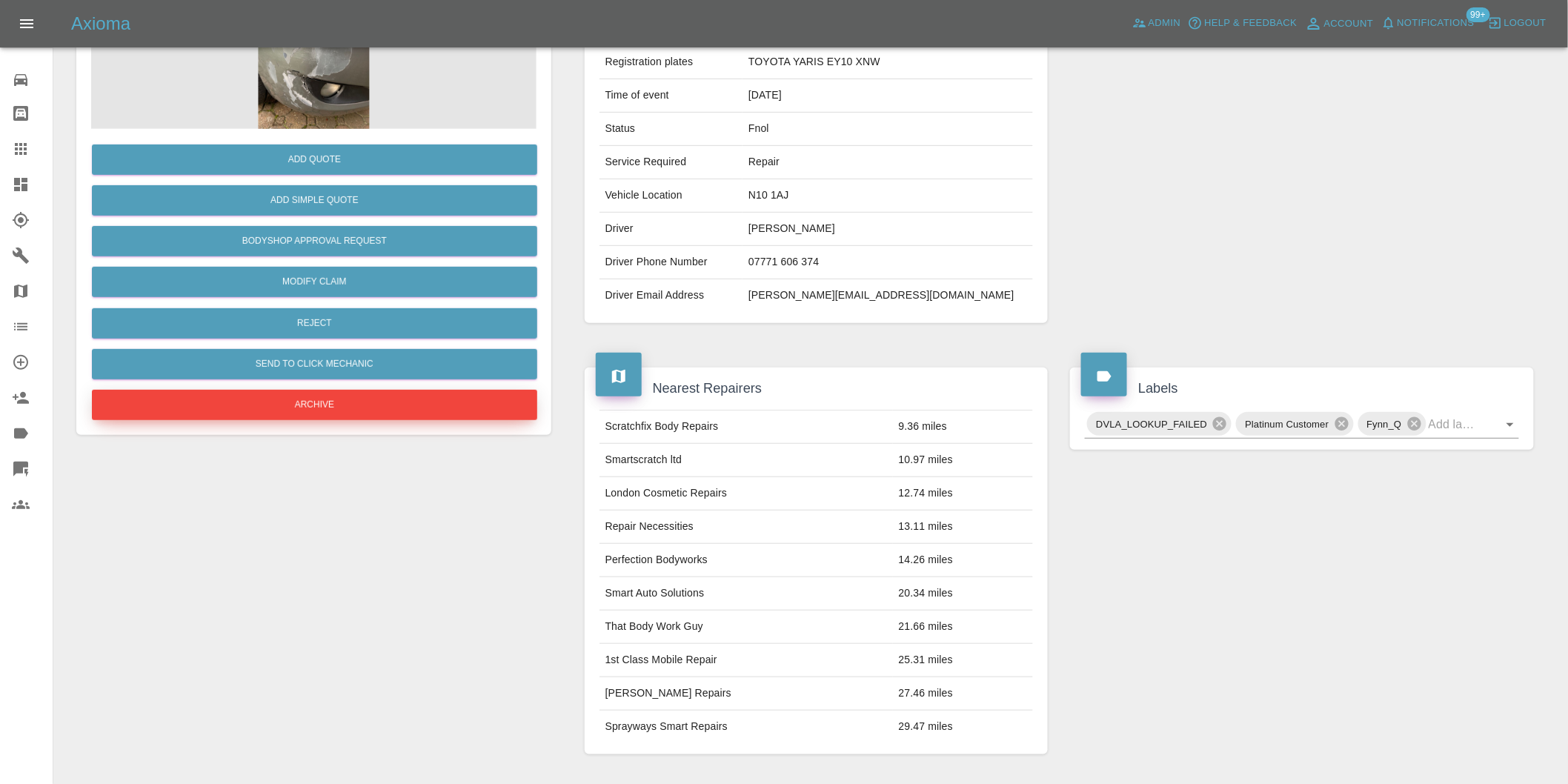
scroll to position [102, 0]
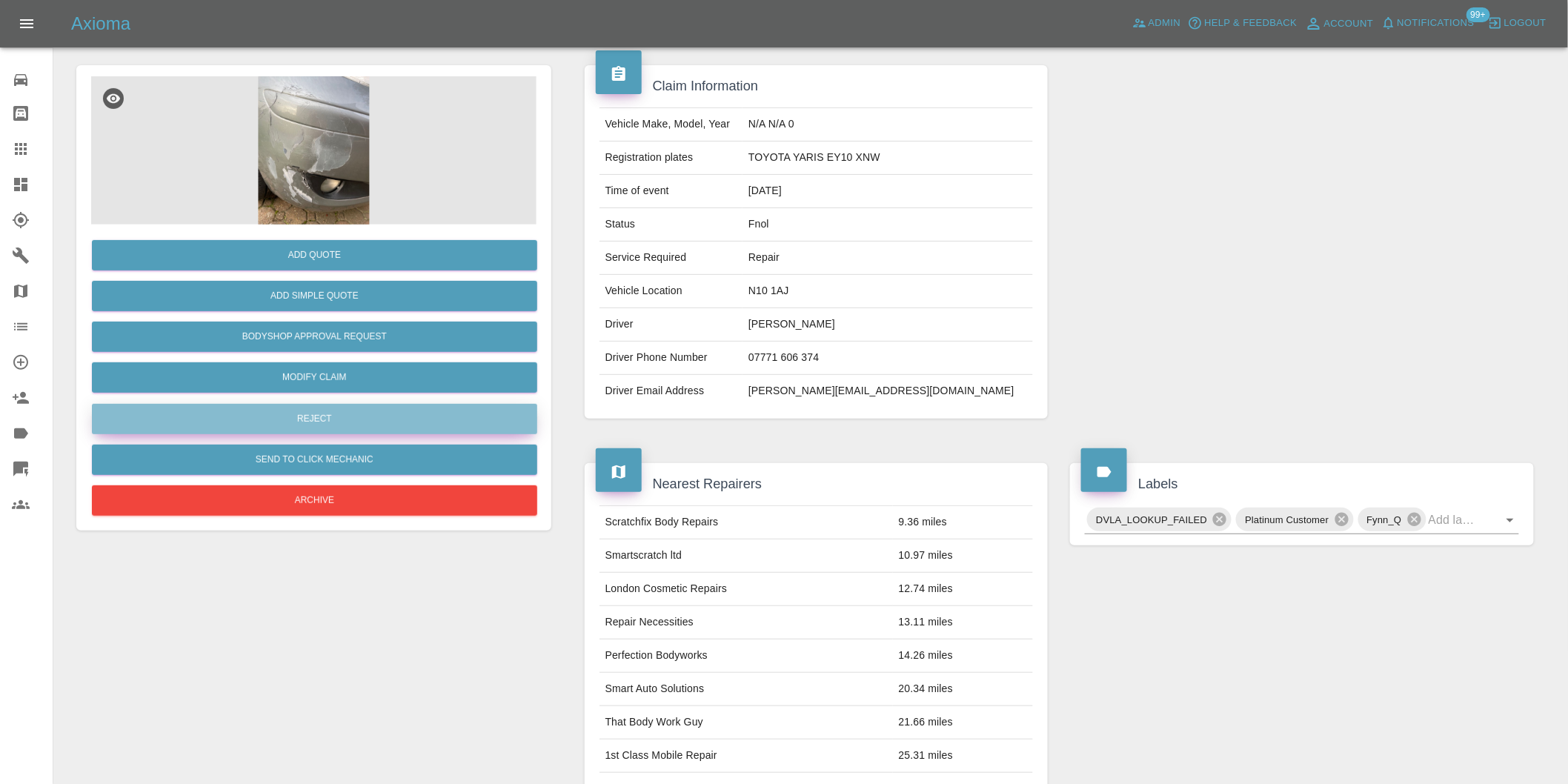
click at [317, 420] on button "Reject" at bounding box center [315, 419] width 446 height 31
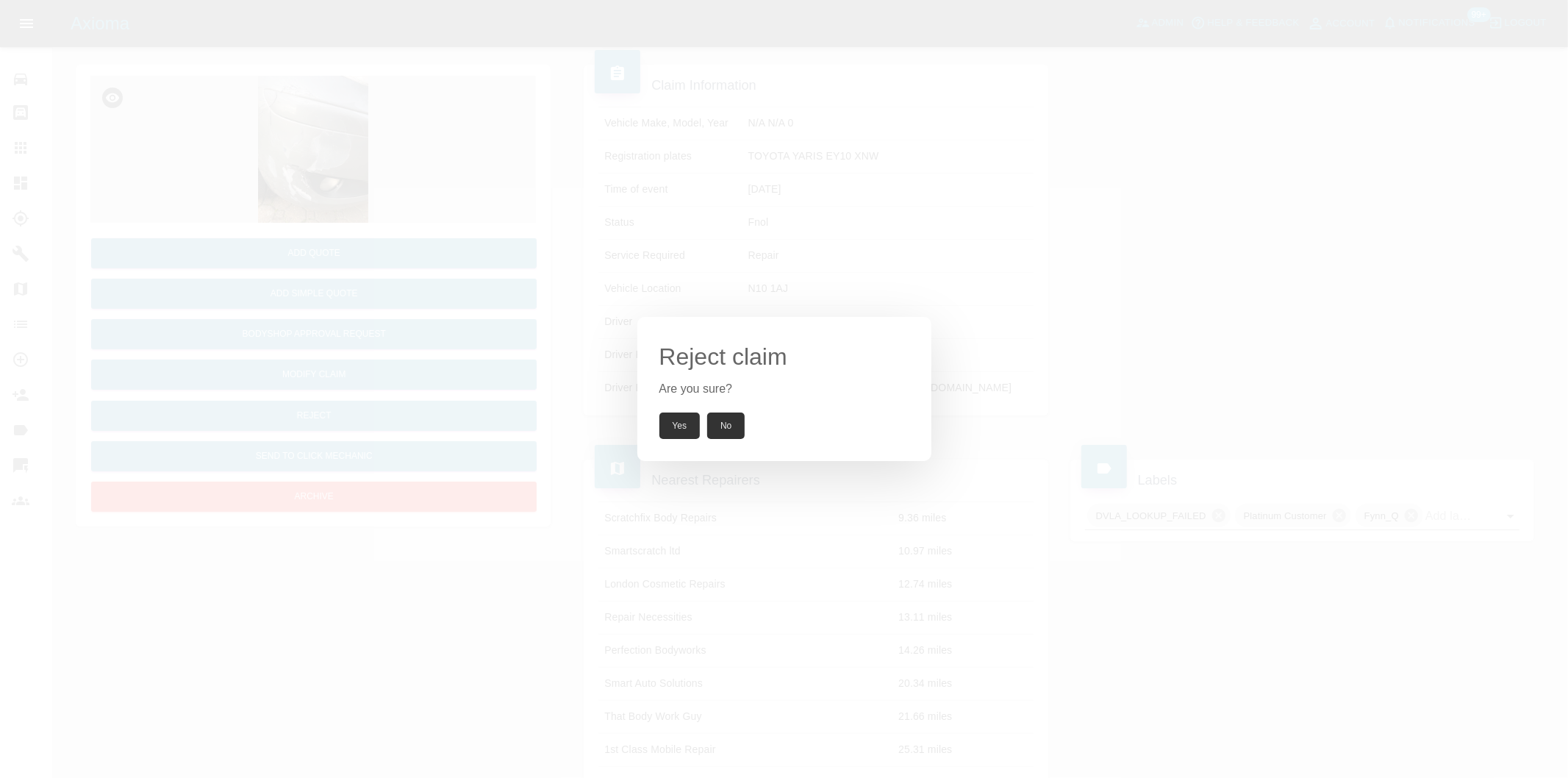
click at [682, 431] on button "Yes" at bounding box center [680, 426] width 41 height 26
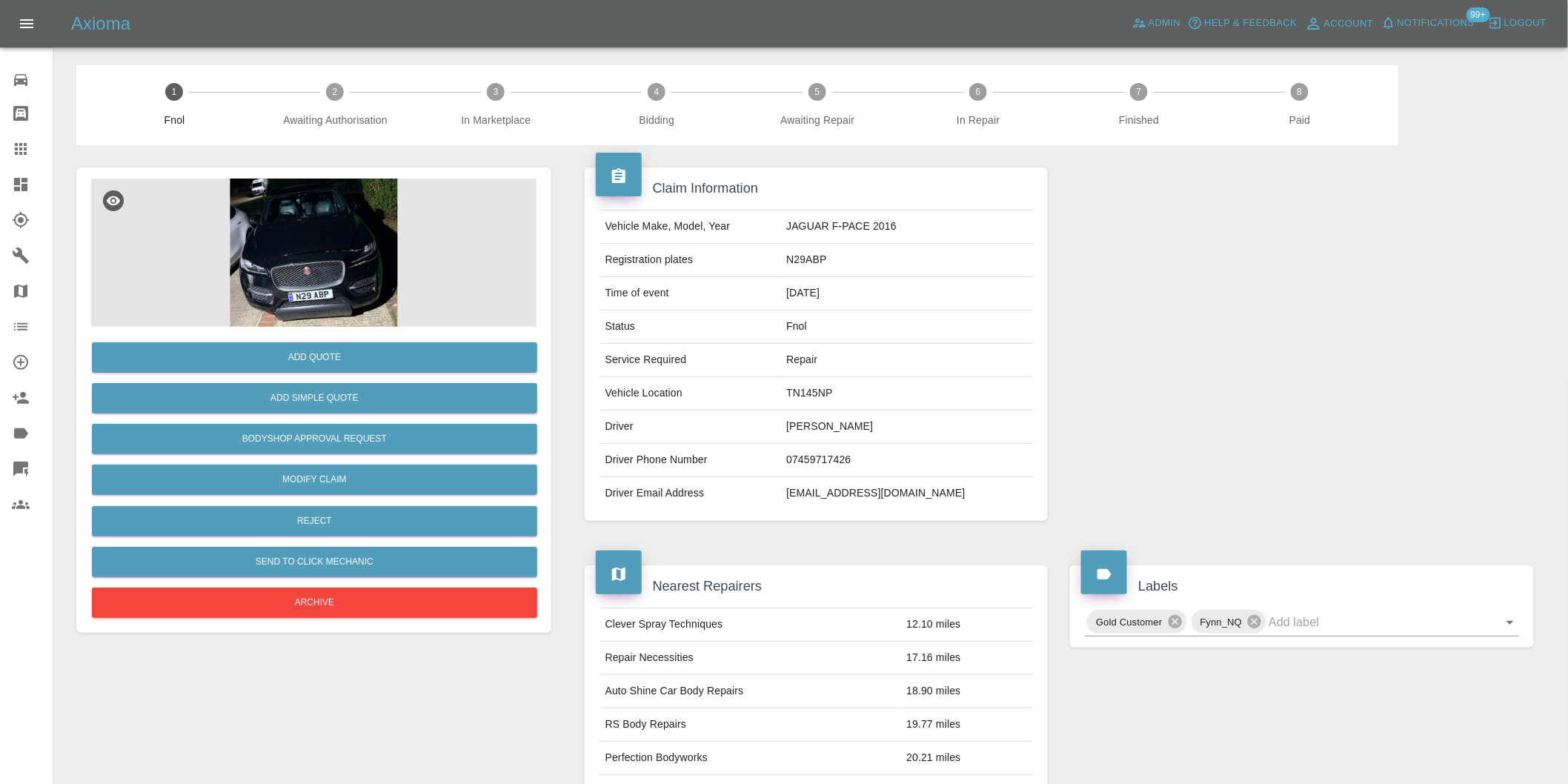
click at [321, 223] on img at bounding box center [314, 253] width 446 height 148
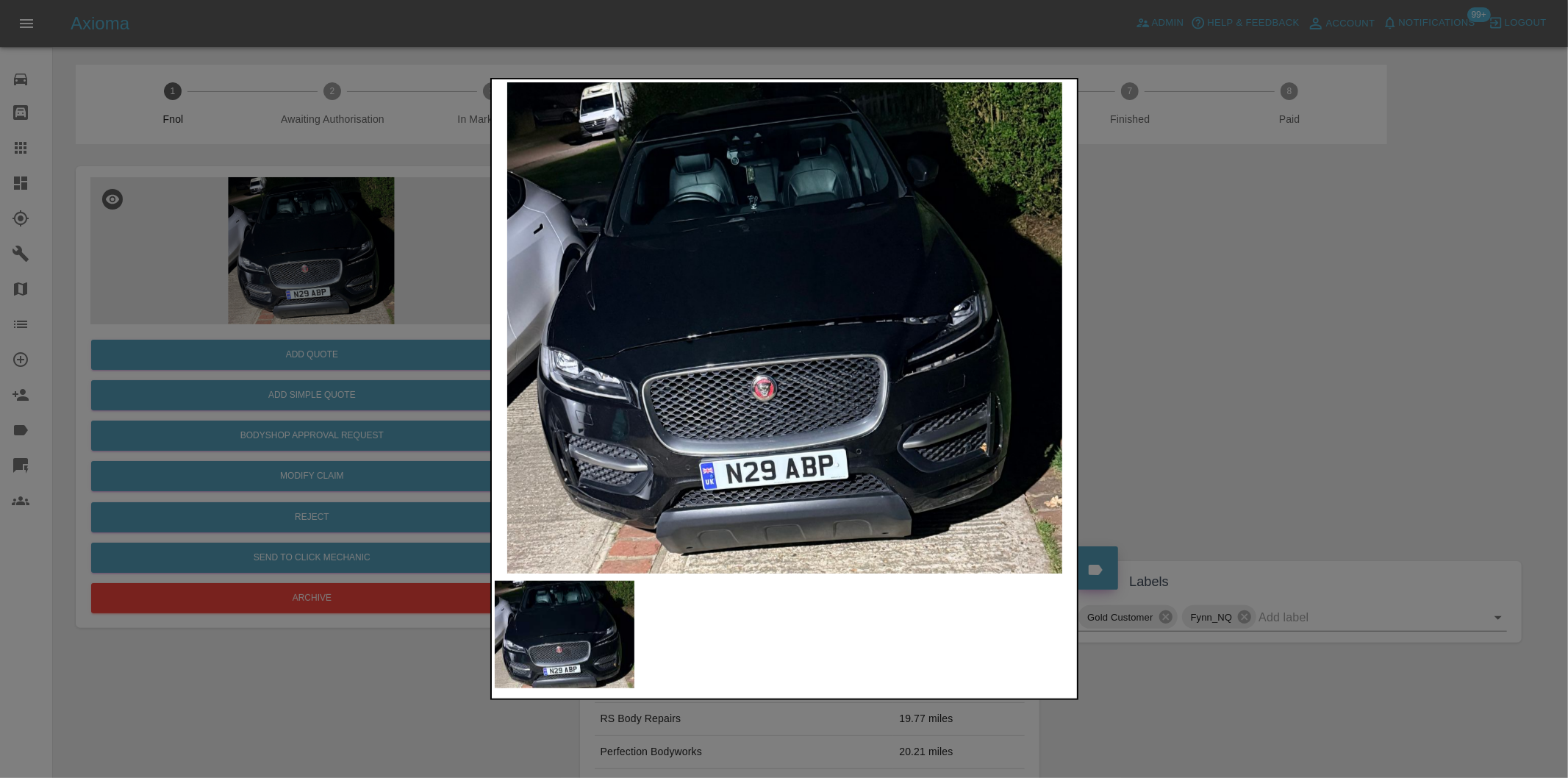
click at [1170, 395] on div at bounding box center [784, 389] width 1568 height 778
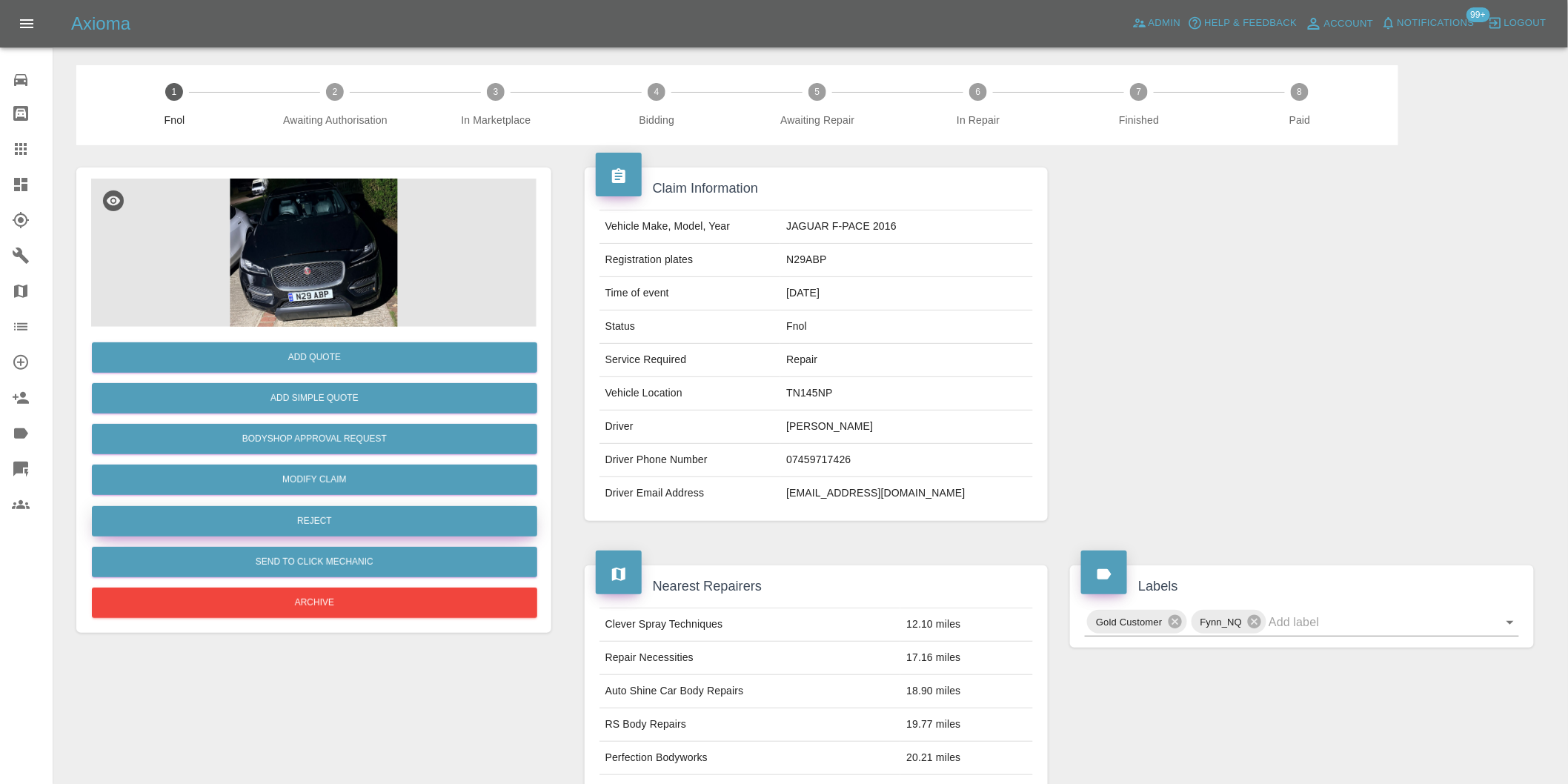
click at [315, 521] on button "Reject" at bounding box center [315, 521] width 446 height 31
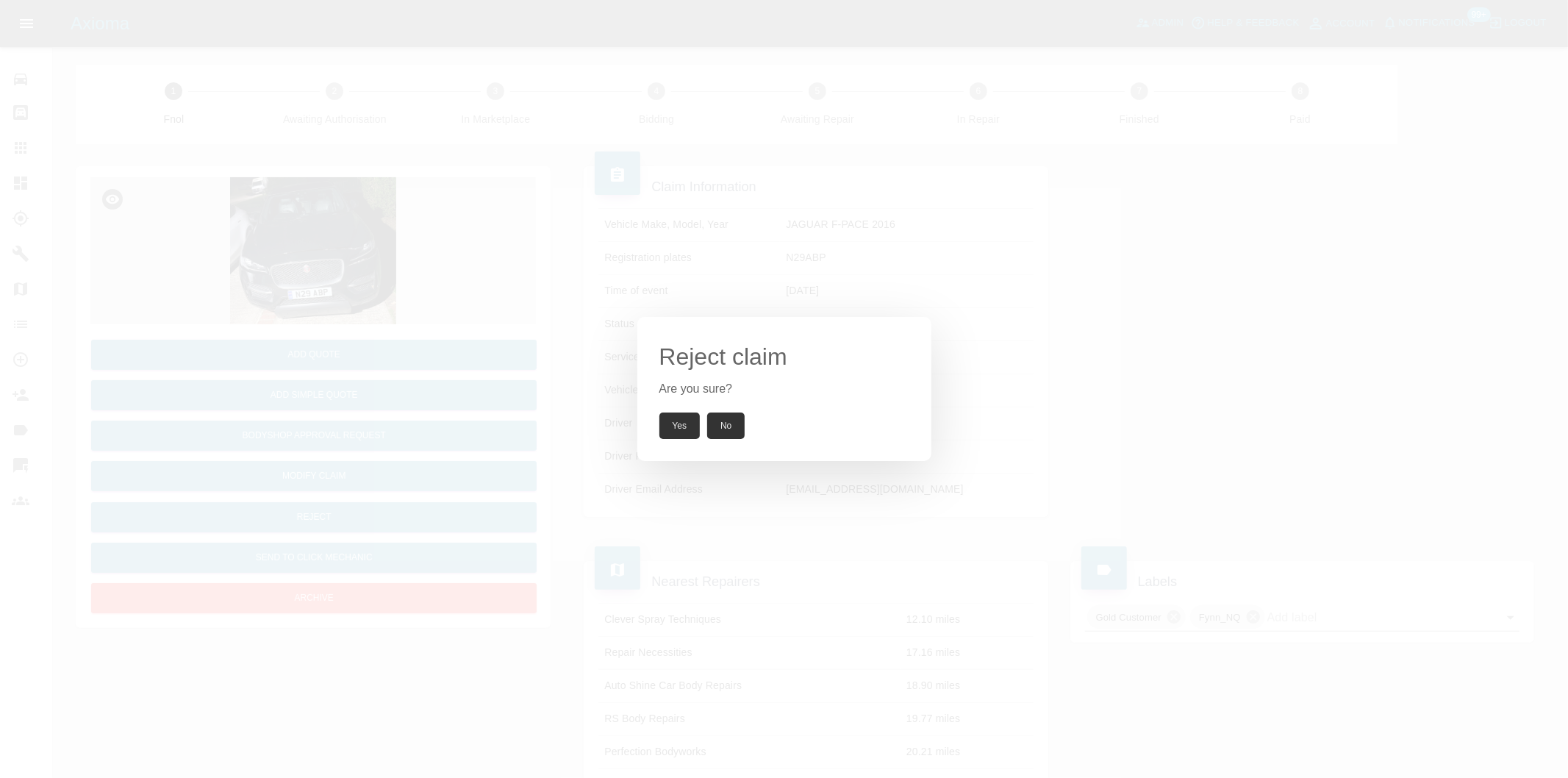
click at [689, 416] on button "Yes" at bounding box center [680, 426] width 41 height 26
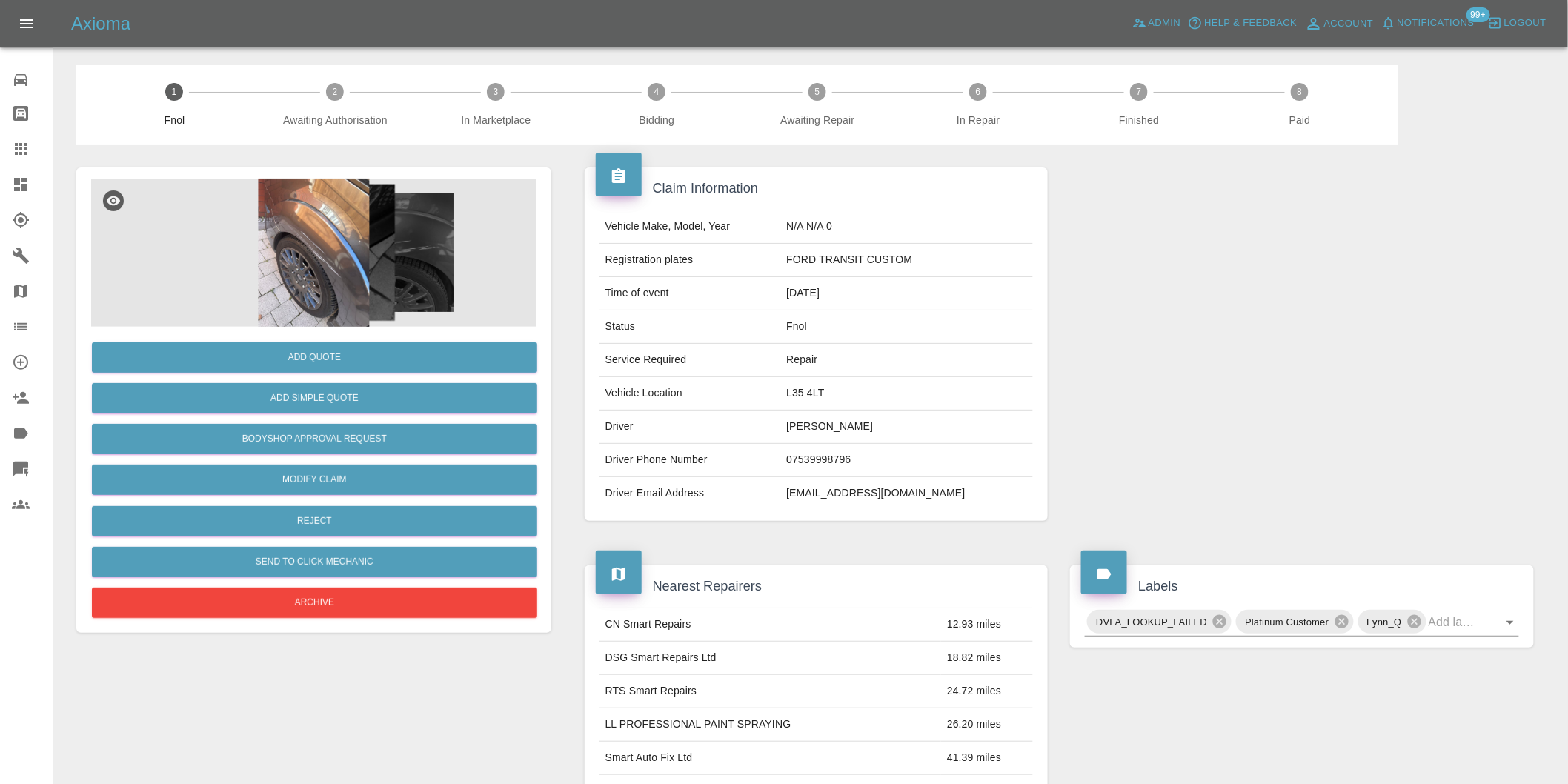
click at [317, 235] on img at bounding box center [314, 253] width 446 height 148
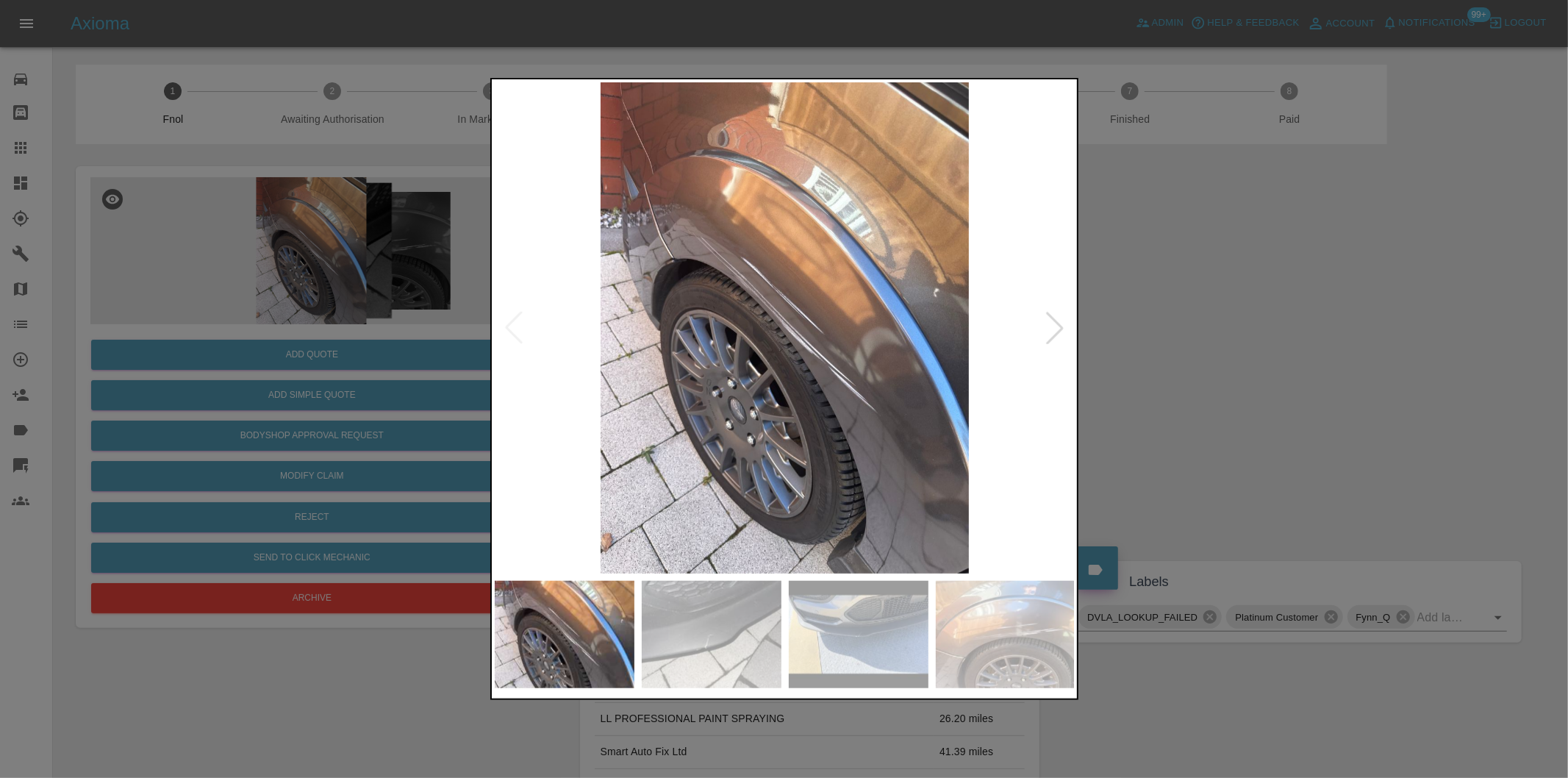
click at [1049, 334] on div at bounding box center [1054, 328] width 32 height 32
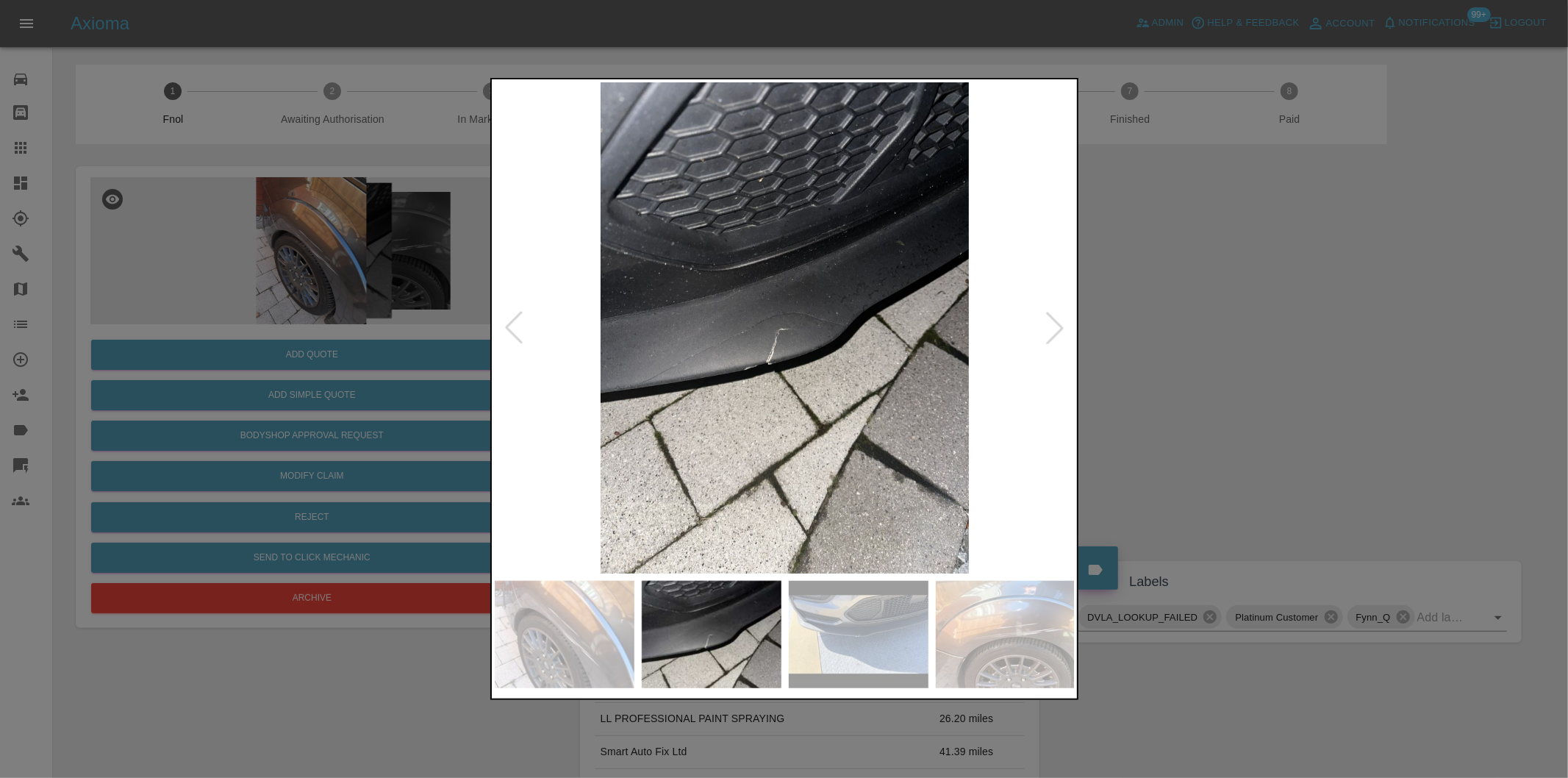
click at [1049, 334] on div at bounding box center [1054, 328] width 32 height 32
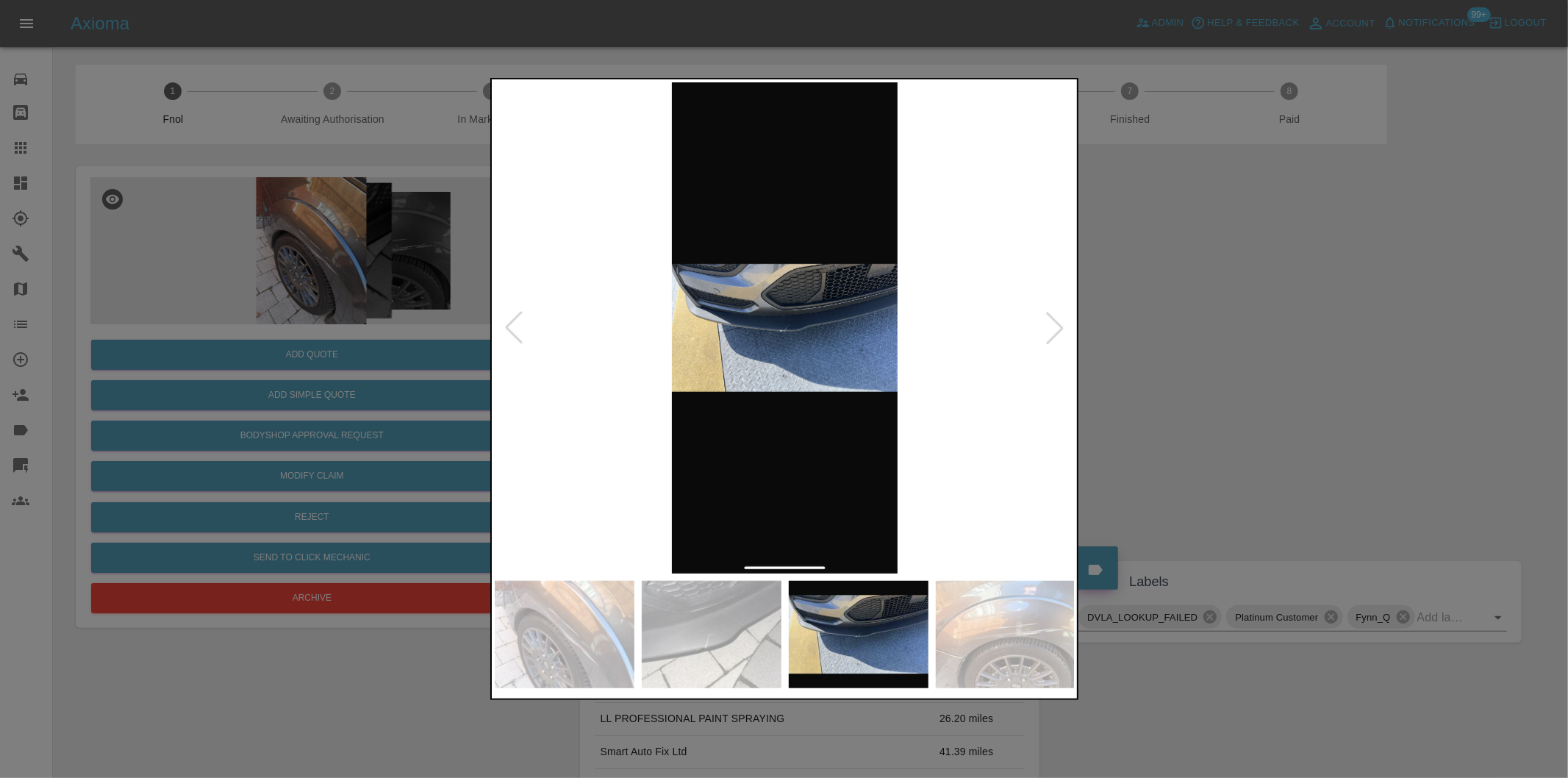
click at [1049, 334] on div at bounding box center [1054, 328] width 32 height 32
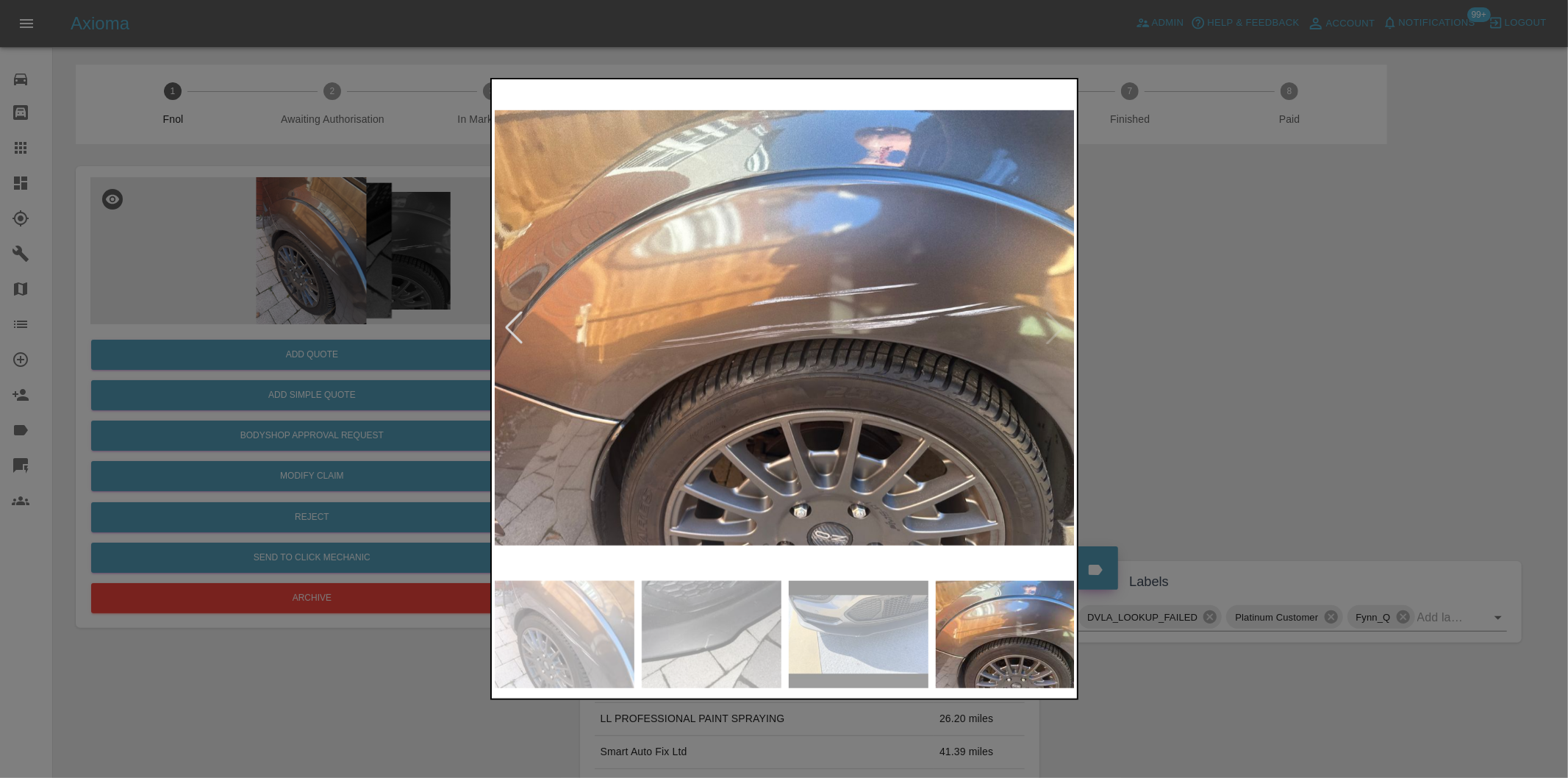
click at [1049, 334] on img at bounding box center [785, 328] width 581 height 491
drag, startPoint x: 1309, startPoint y: 366, endPoint x: 641, endPoint y: 199, distance: 688.6
click at [1305, 366] on div at bounding box center [784, 389] width 1568 height 778
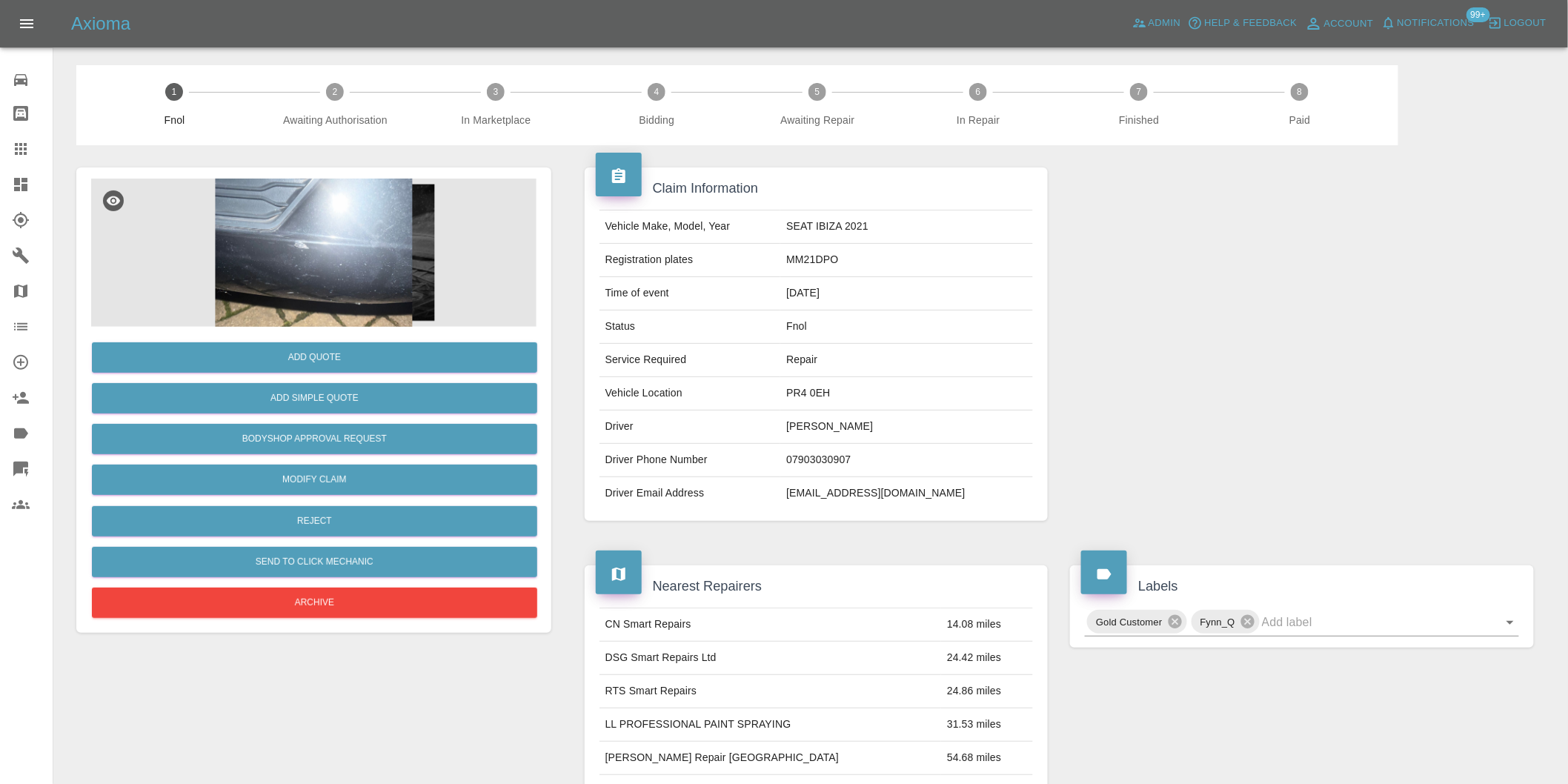
click at [323, 216] on img at bounding box center [314, 253] width 446 height 148
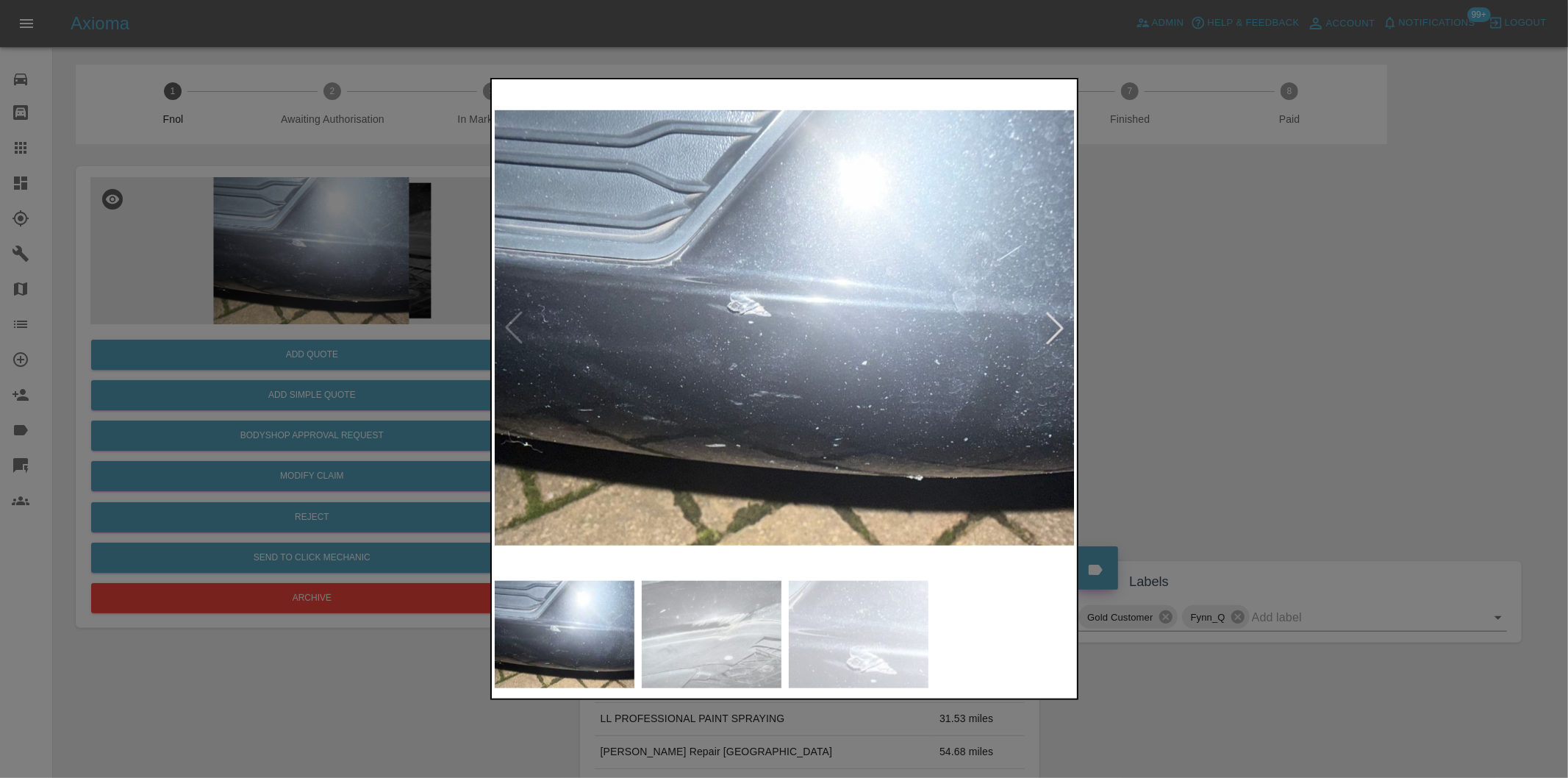
click at [1056, 328] on div at bounding box center [1054, 328] width 32 height 32
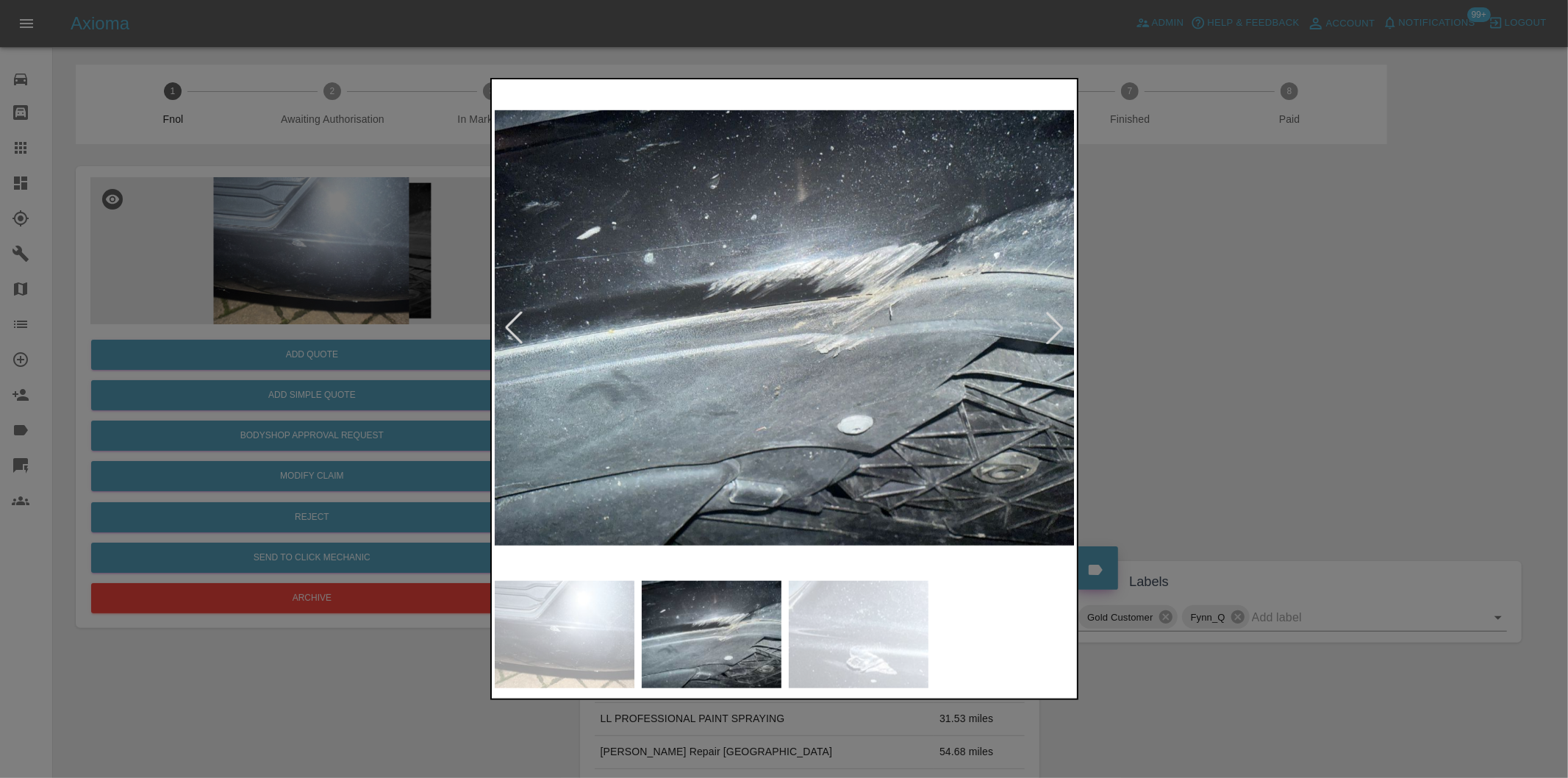
click at [1056, 328] on div at bounding box center [1054, 328] width 32 height 32
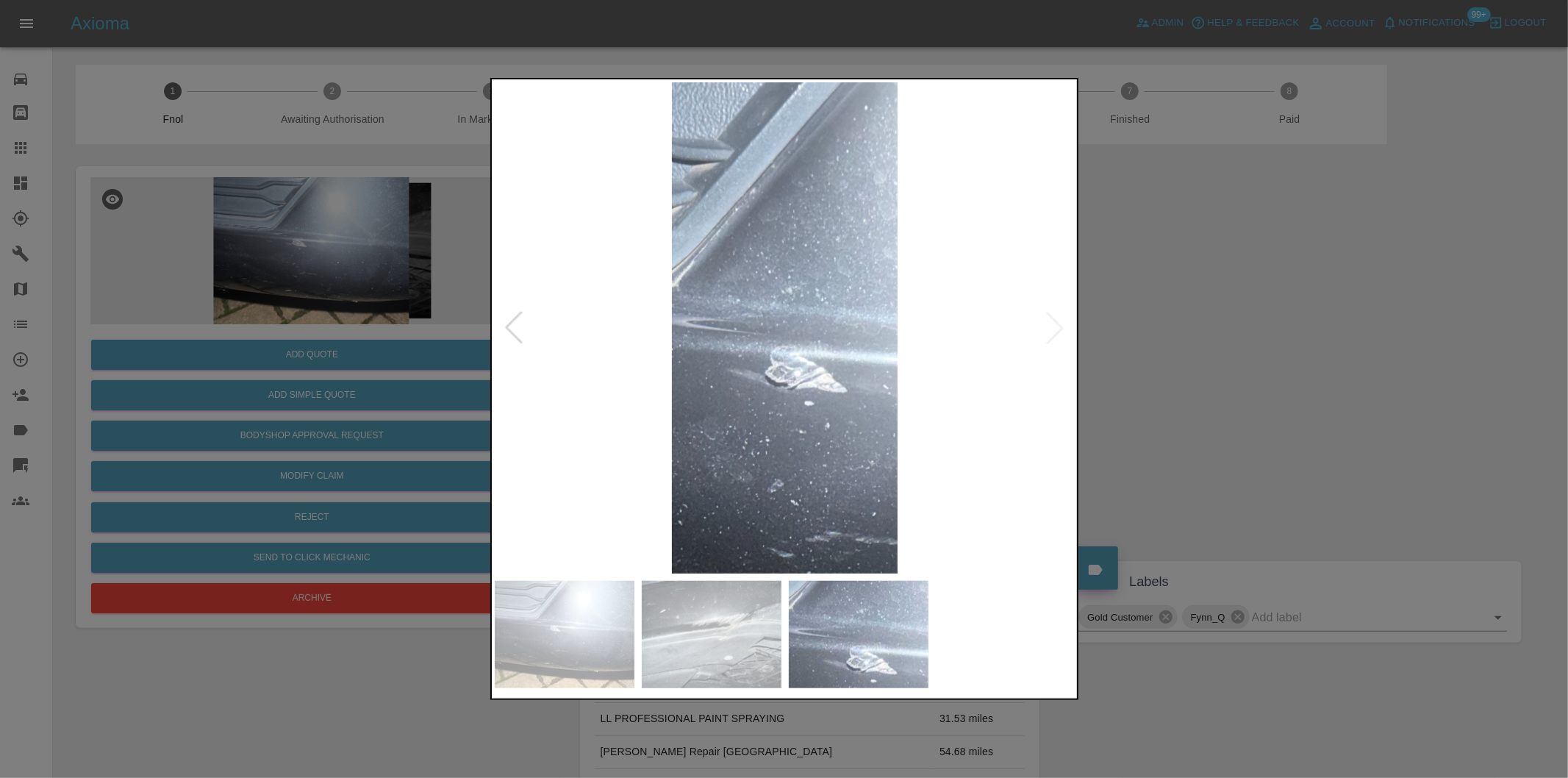
click at [1056, 328] on img at bounding box center [785, 328] width 581 height 491
drag, startPoint x: 1269, startPoint y: 364, endPoint x: 1047, endPoint y: 410, distance: 226.7
click at [1269, 365] on div at bounding box center [784, 389] width 1568 height 778
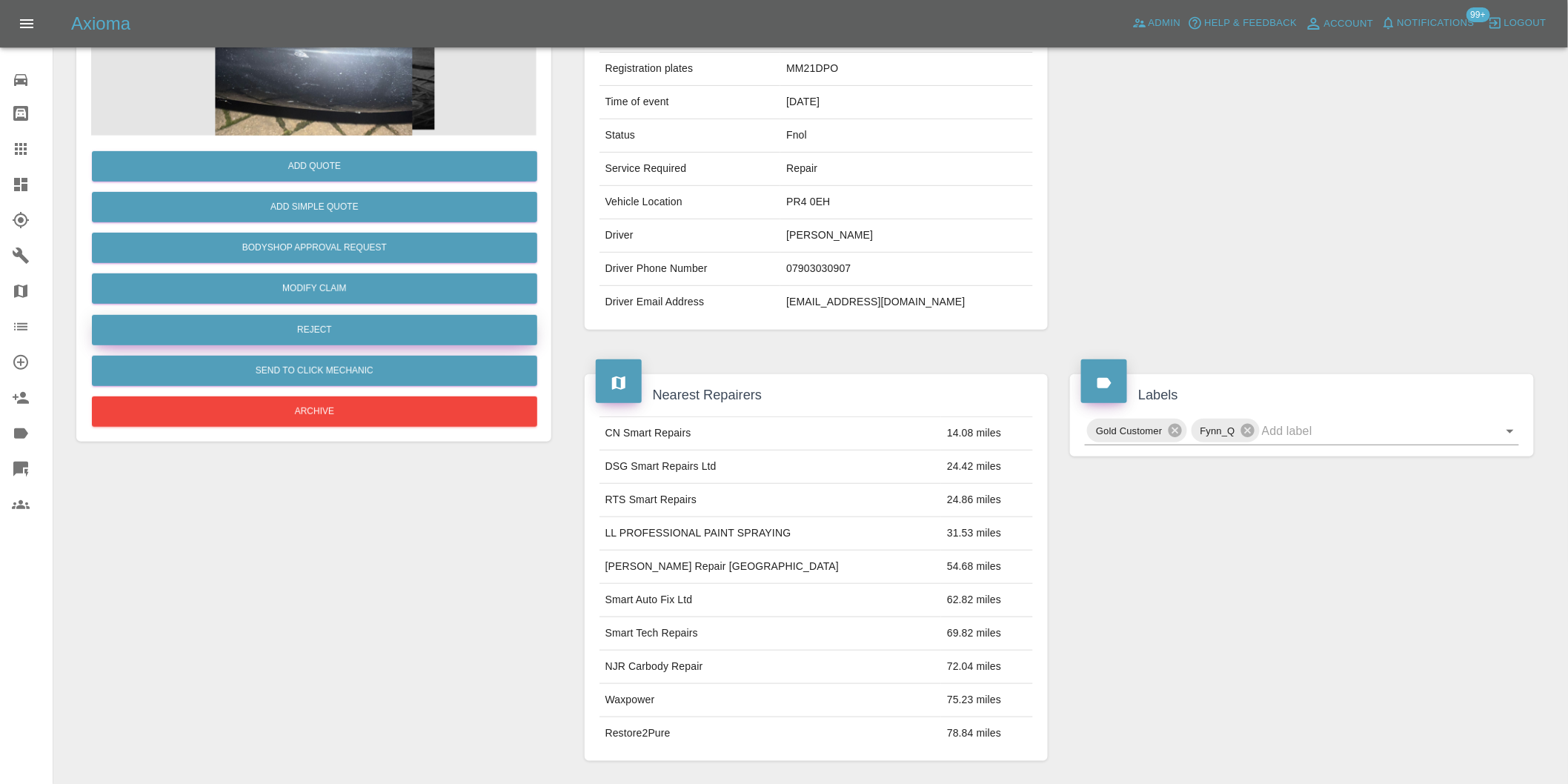
scroll to position [102, 0]
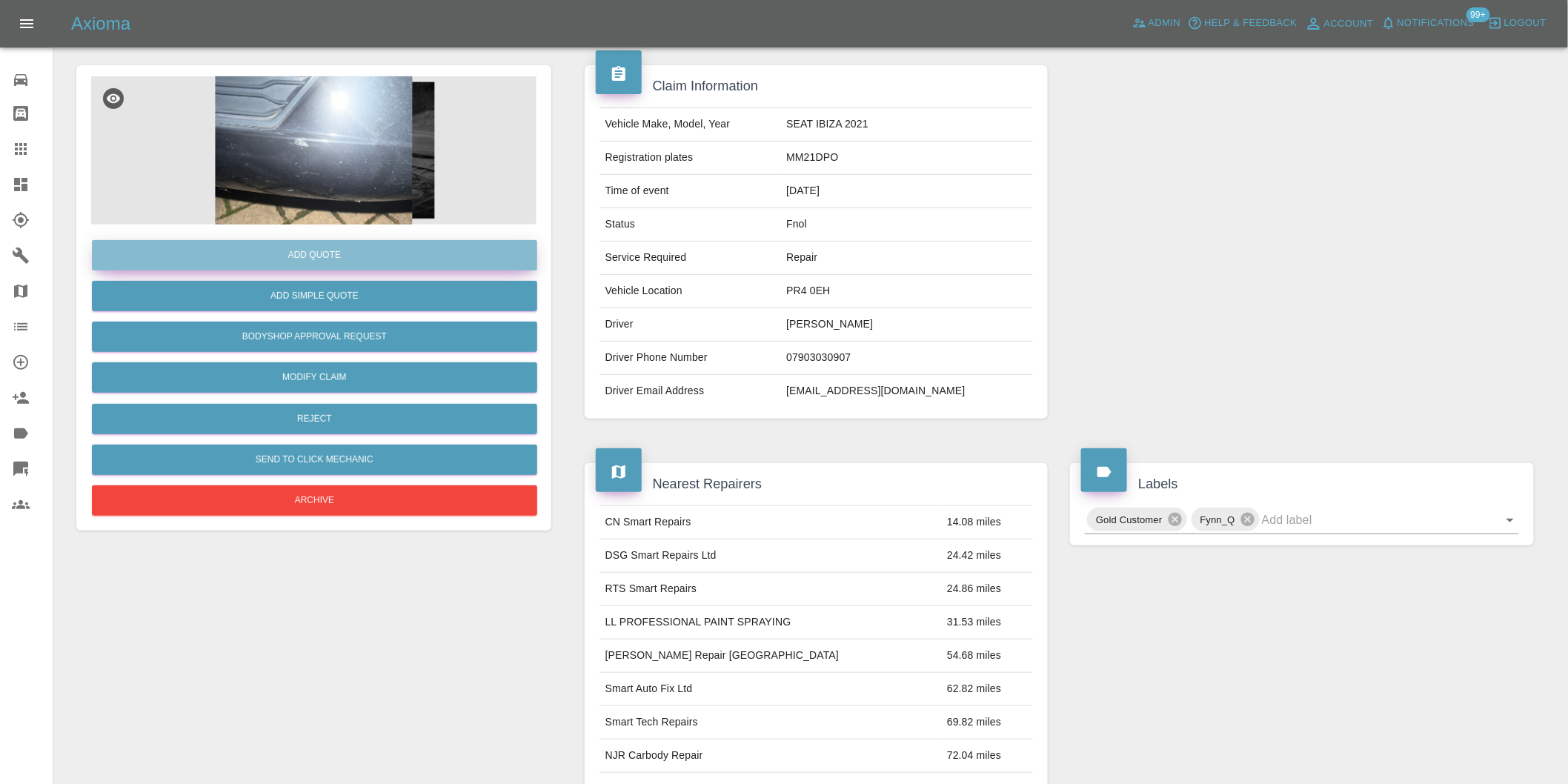
click at [310, 255] on button "Add Quote" at bounding box center [315, 255] width 446 height 31
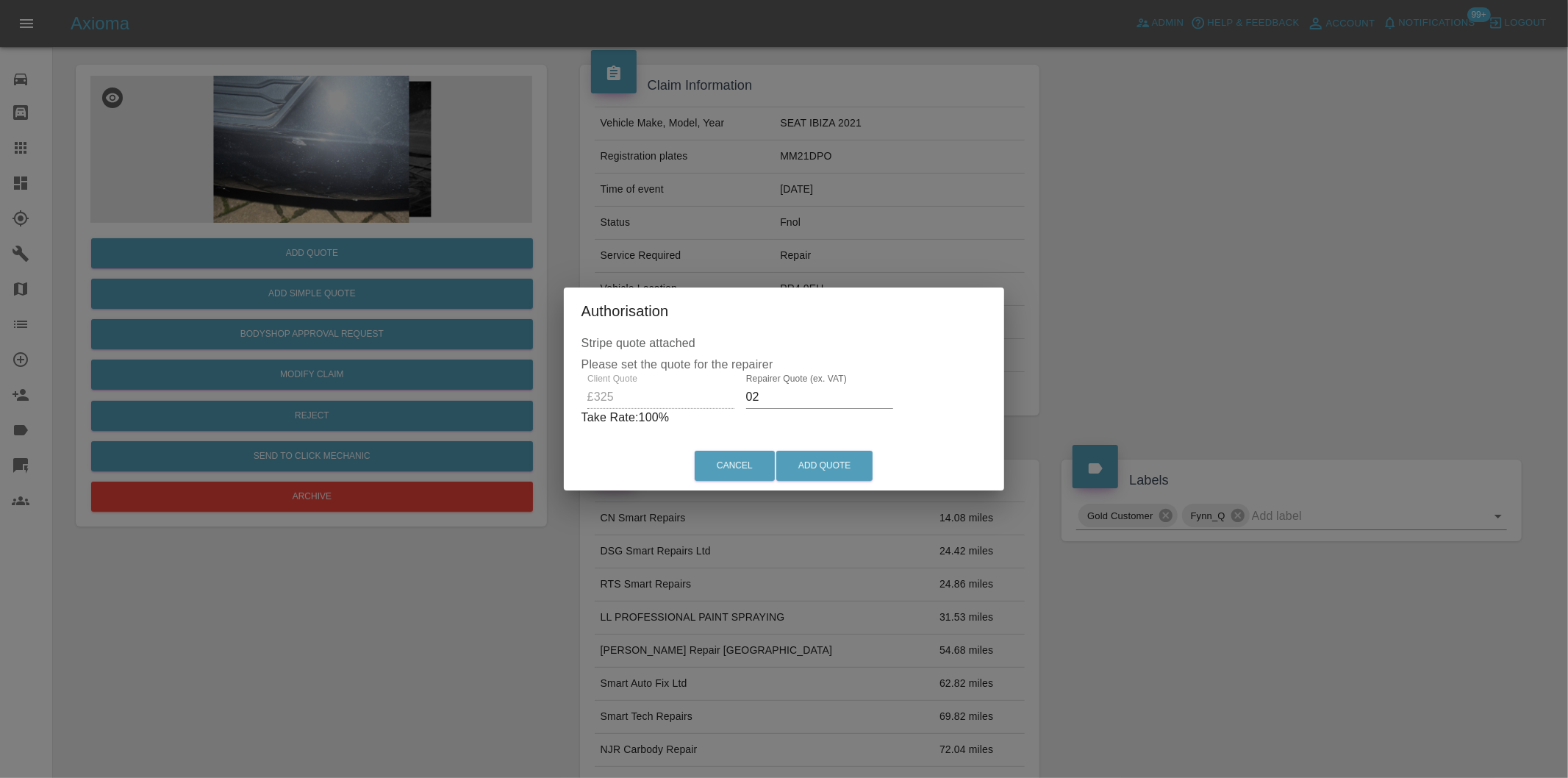
click at [794, 392] on input "02" at bounding box center [820, 397] width 147 height 24
type input "0210"
click at [829, 469] on button "Add Quote" at bounding box center [824, 465] width 97 height 31
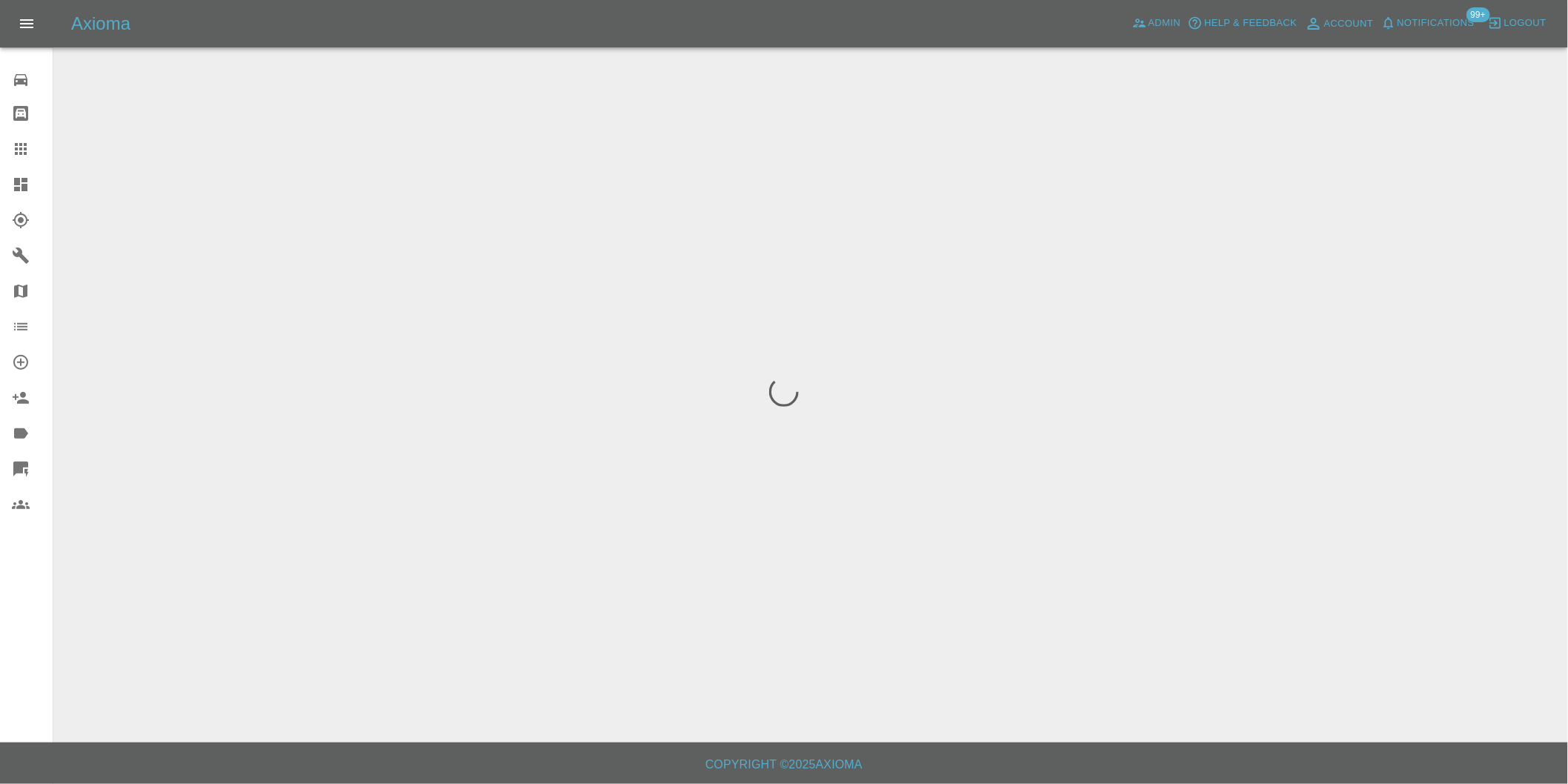
scroll to position [0, 0]
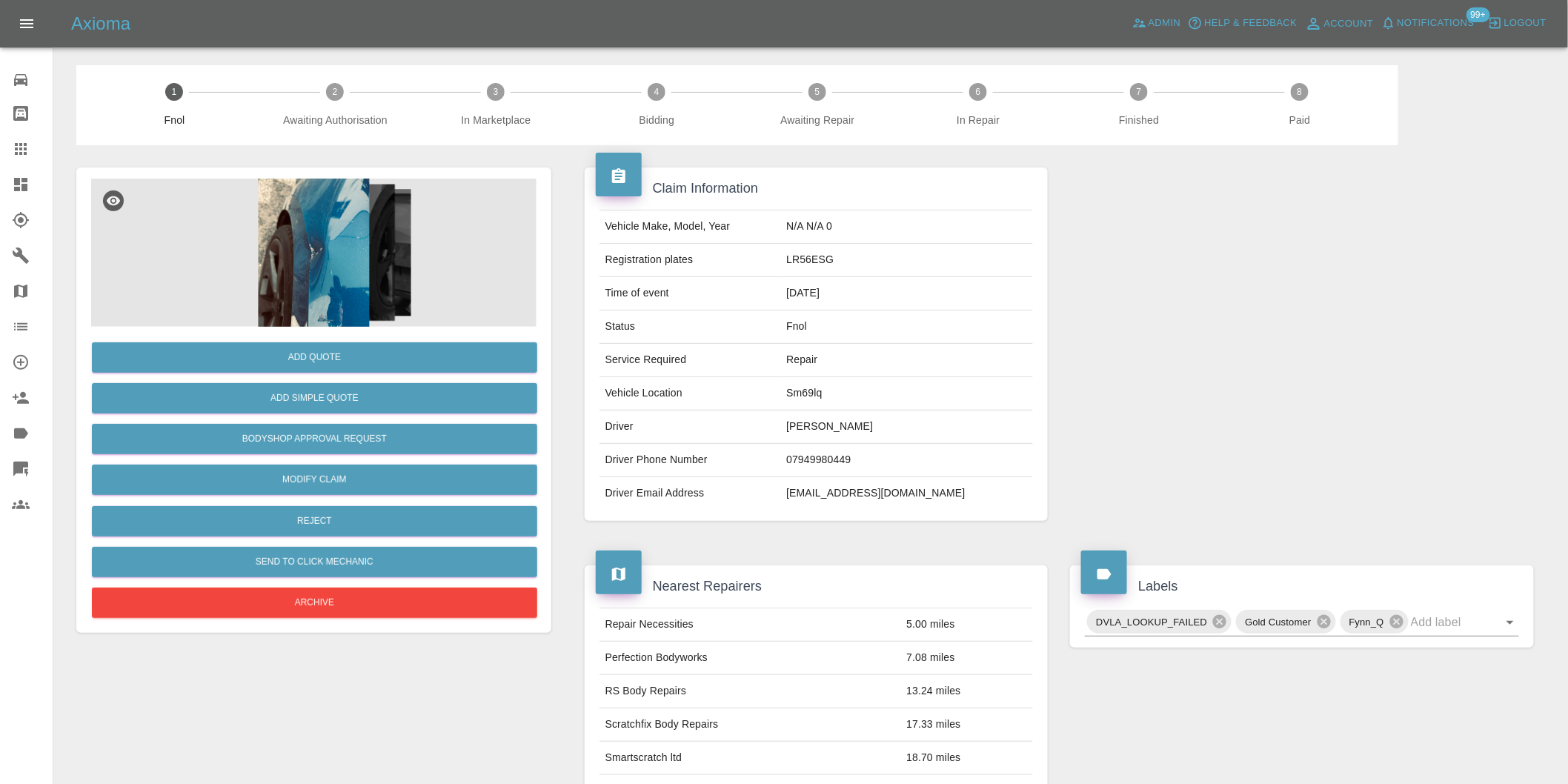
click at [312, 205] on img at bounding box center [314, 253] width 446 height 148
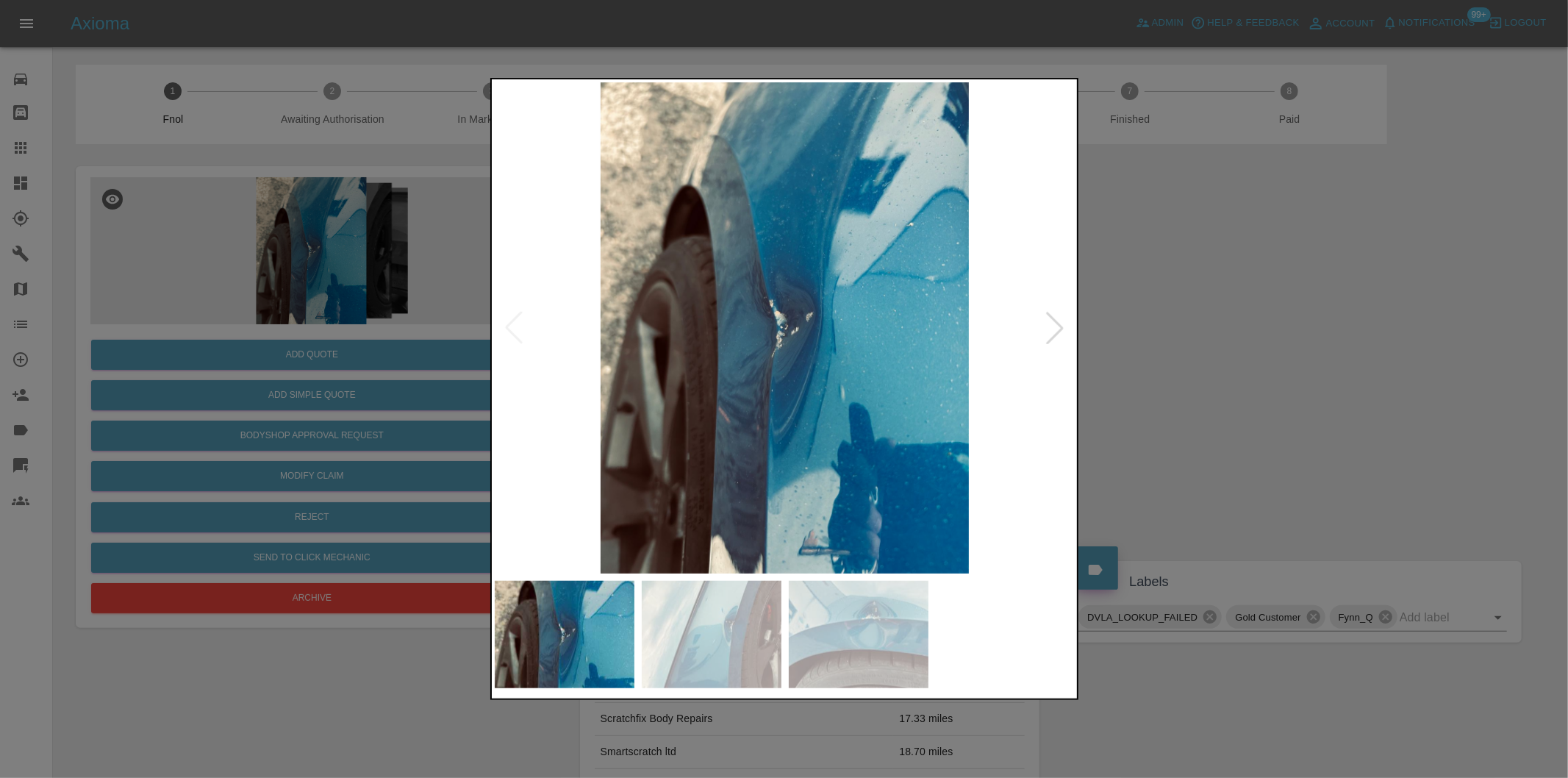
click at [1051, 334] on div at bounding box center [1054, 328] width 32 height 32
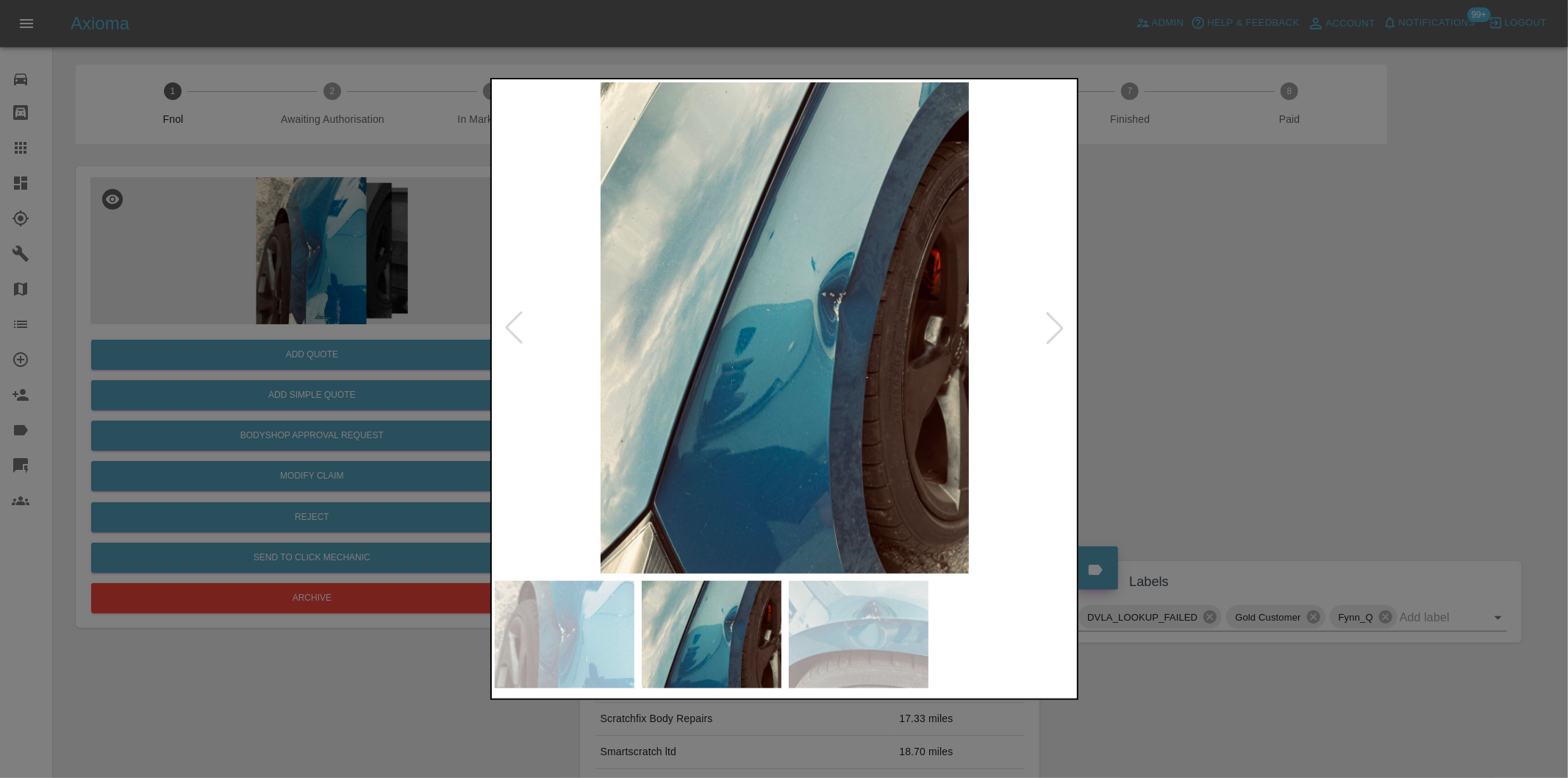
click at [1051, 334] on div at bounding box center [1054, 328] width 32 height 32
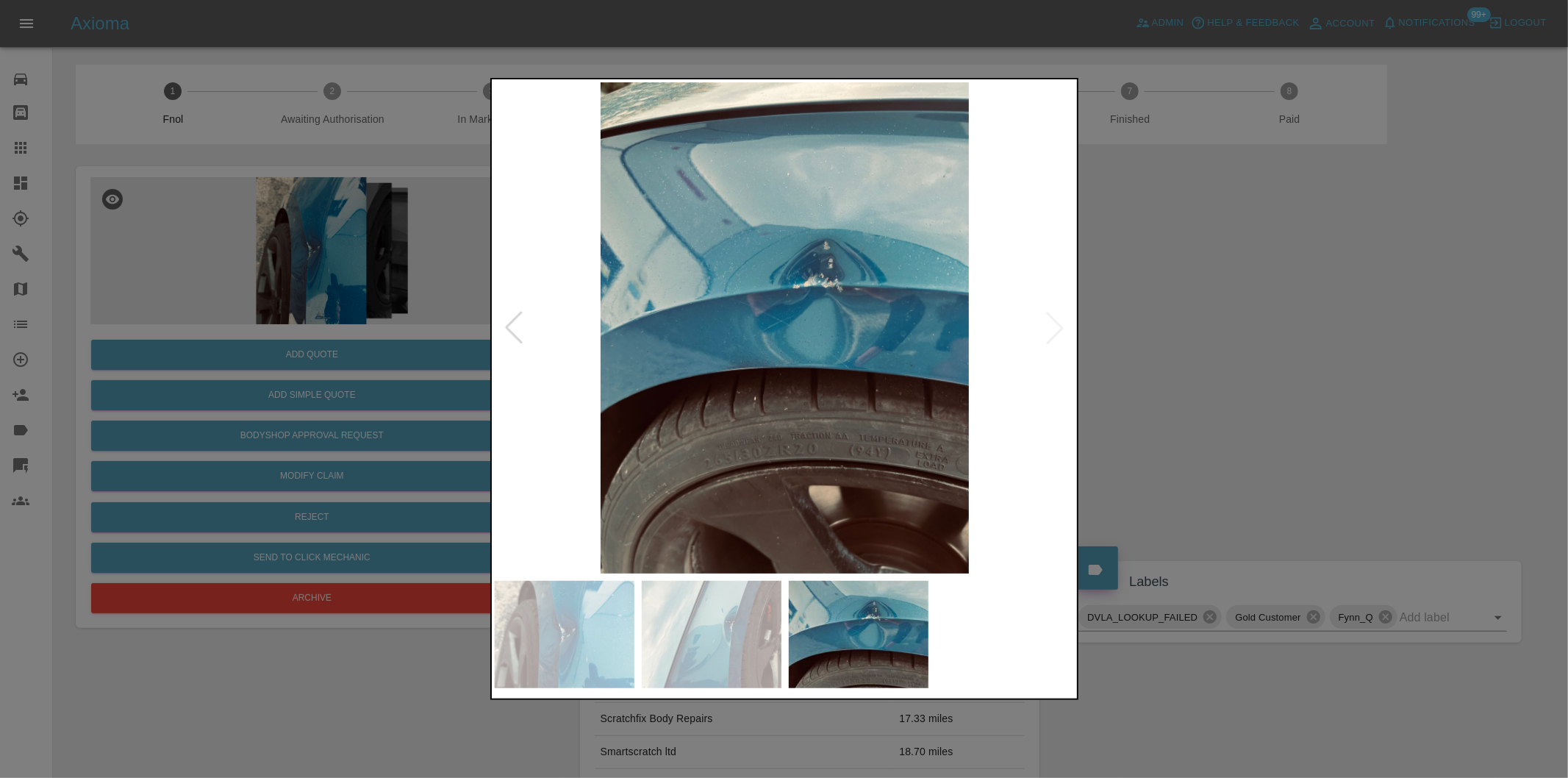
click at [1051, 334] on img at bounding box center [785, 328] width 581 height 491
click at [1264, 358] on div at bounding box center [784, 389] width 1568 height 778
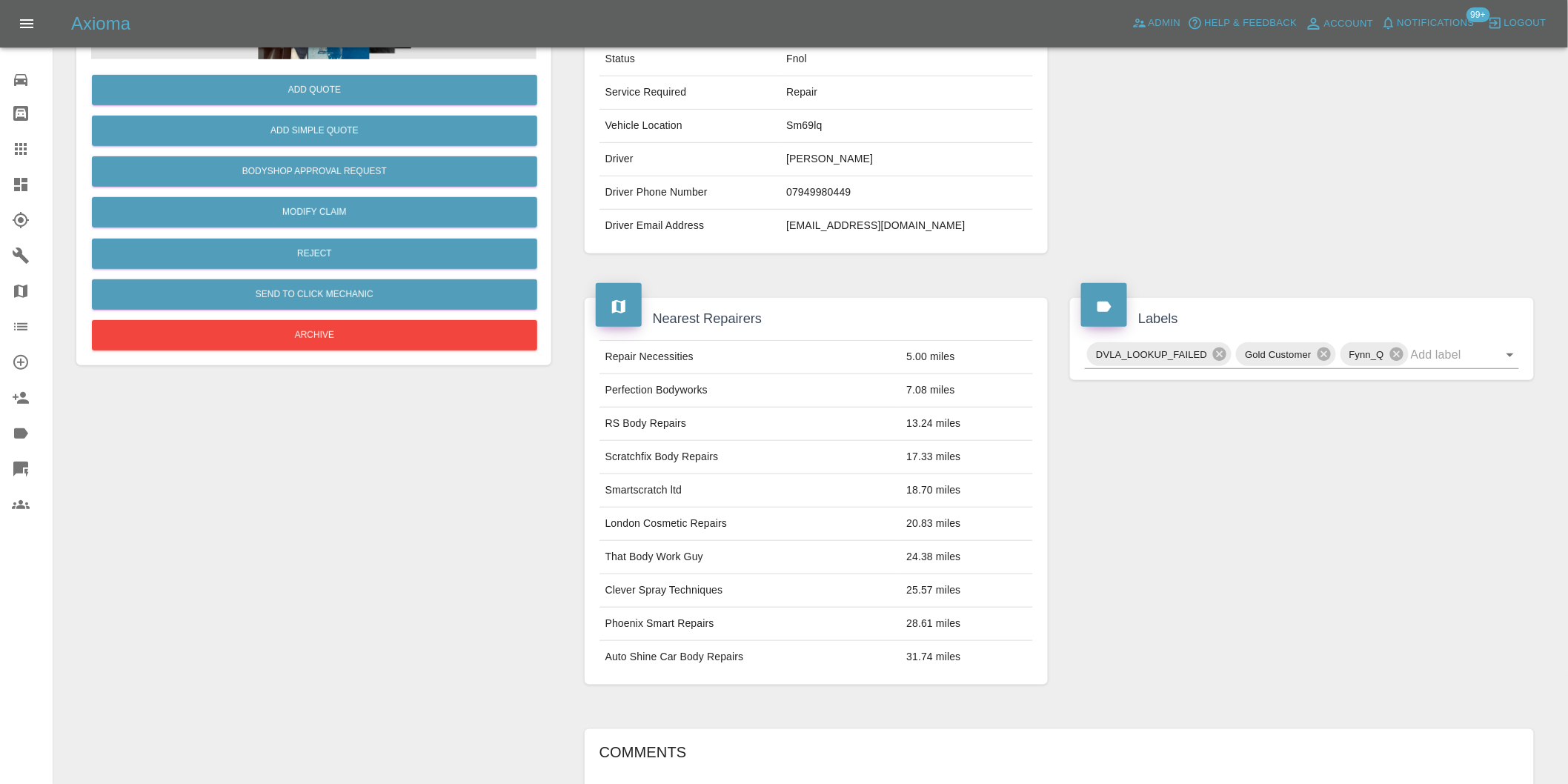
scroll to position [20, 0]
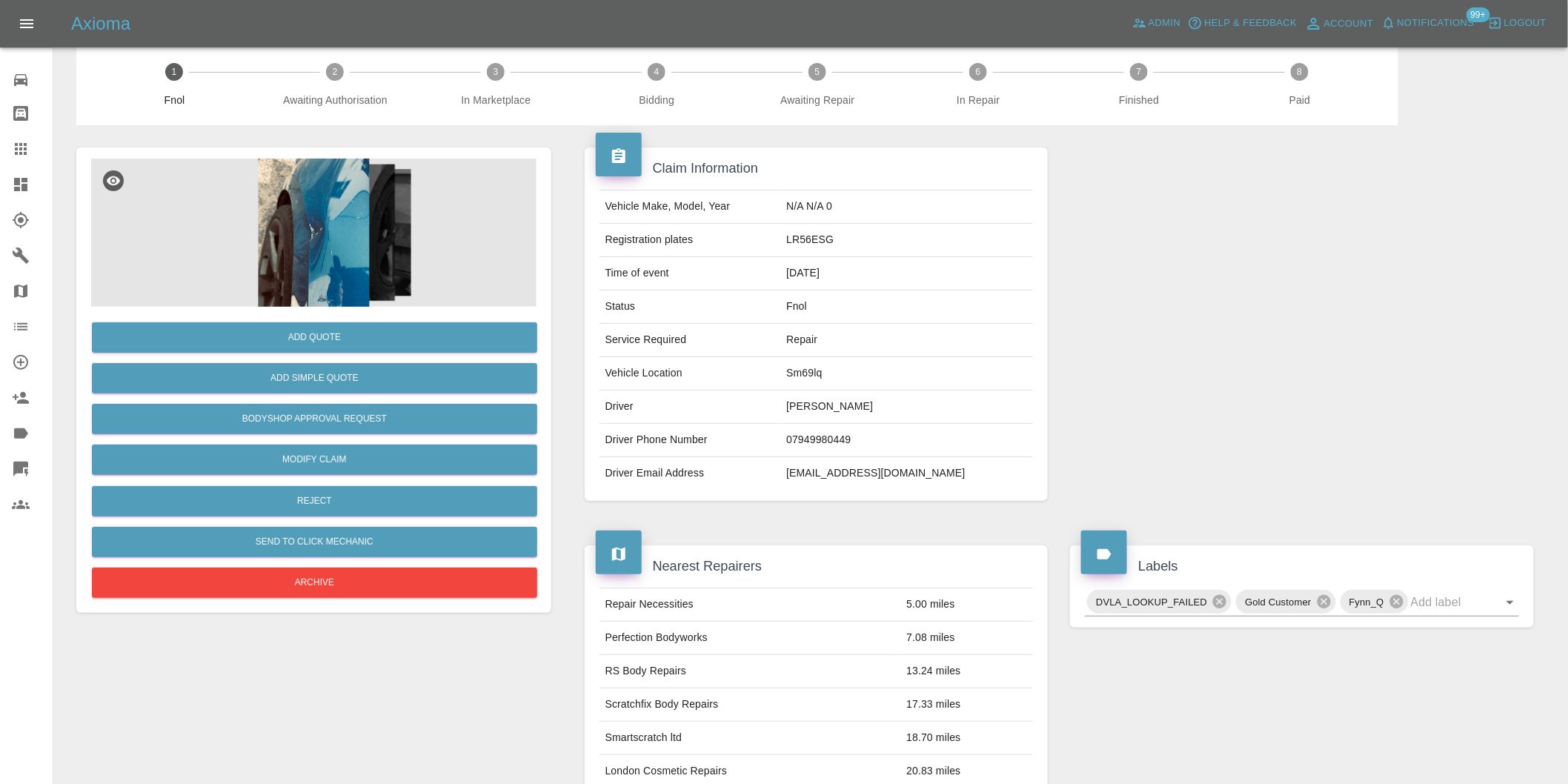
click at [354, 249] on img at bounding box center [314, 233] width 446 height 148
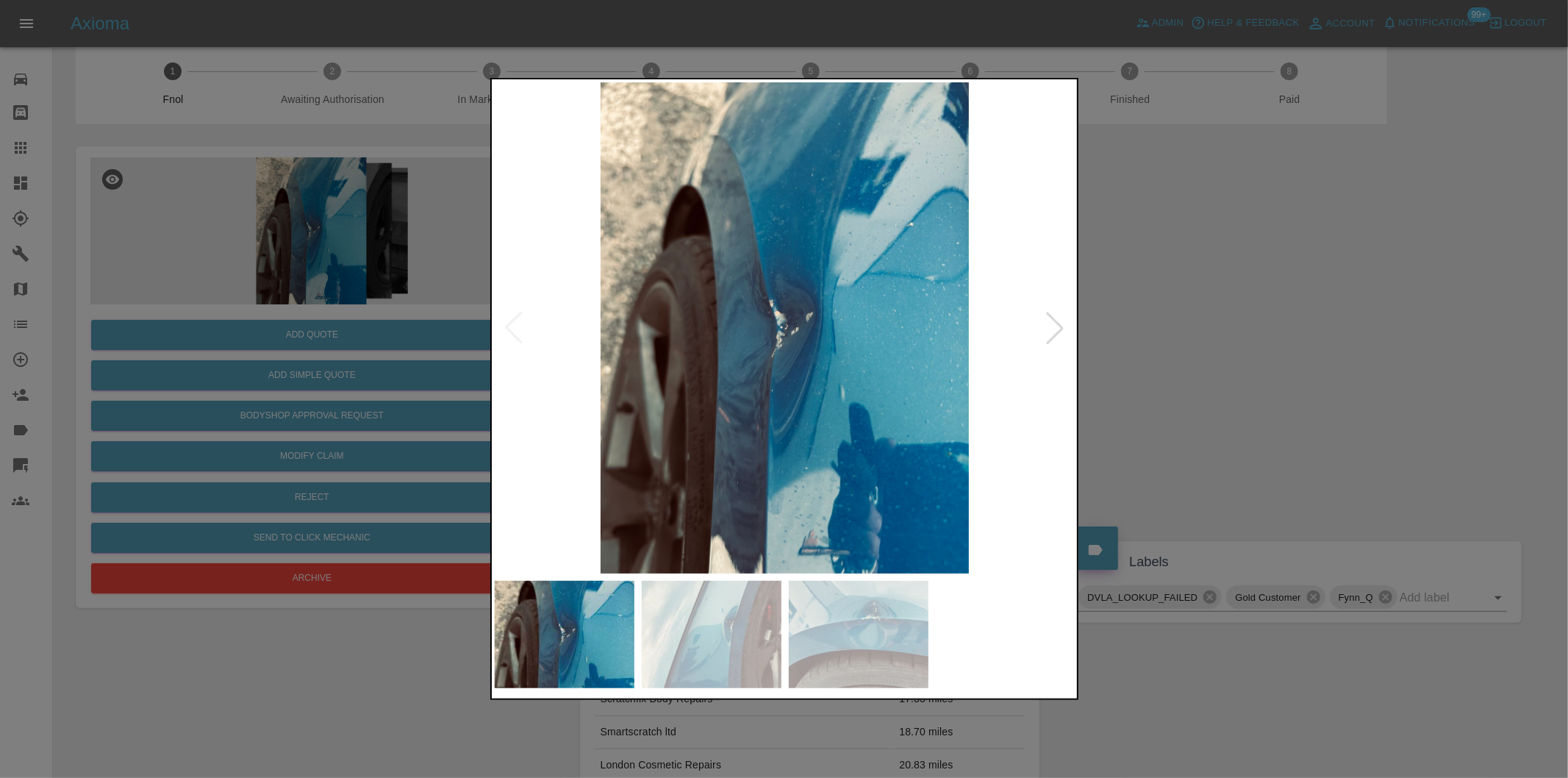
click at [1058, 334] on div at bounding box center [1054, 328] width 32 height 32
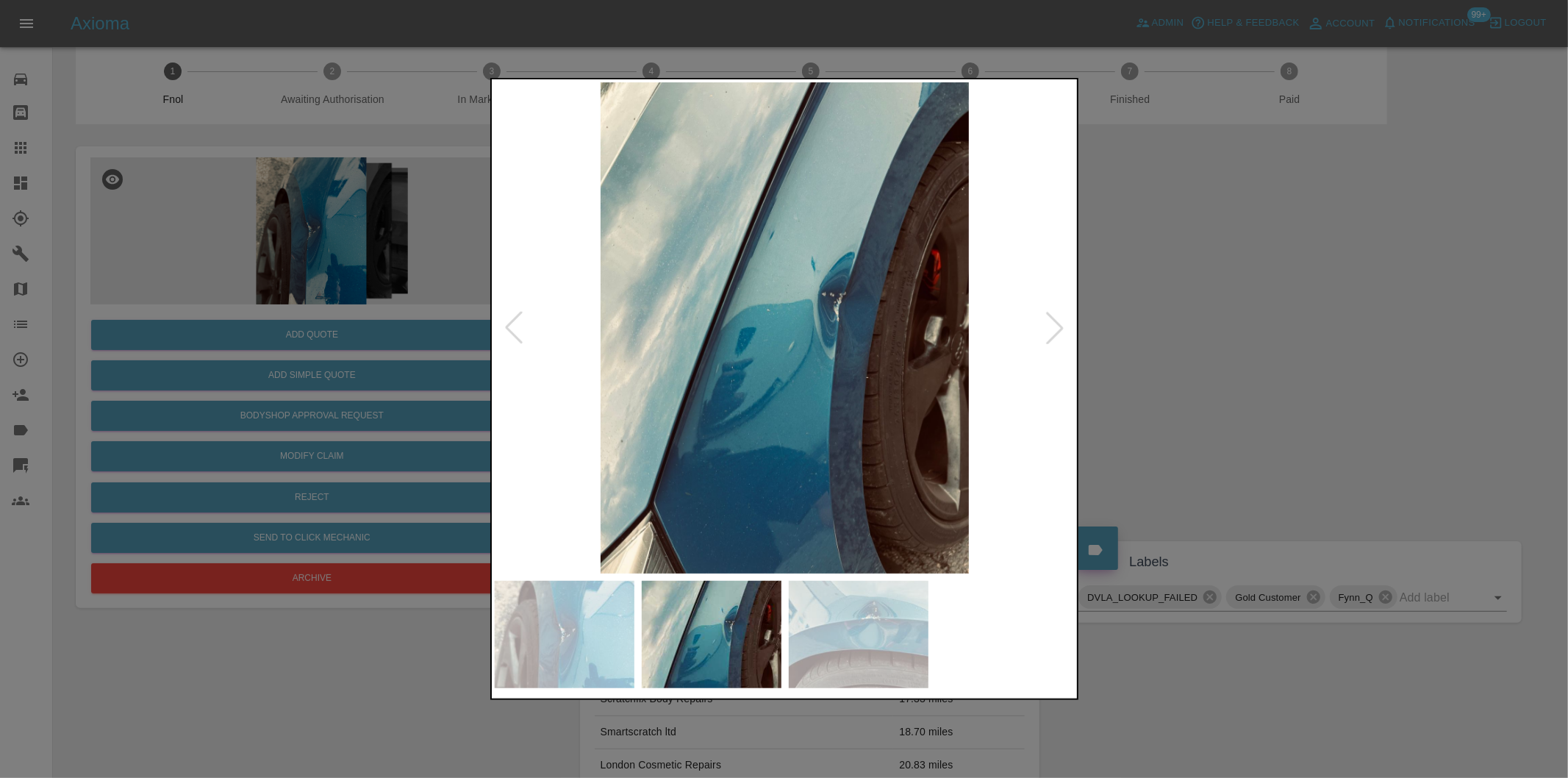
click at [1216, 369] on div at bounding box center [784, 389] width 1568 height 778
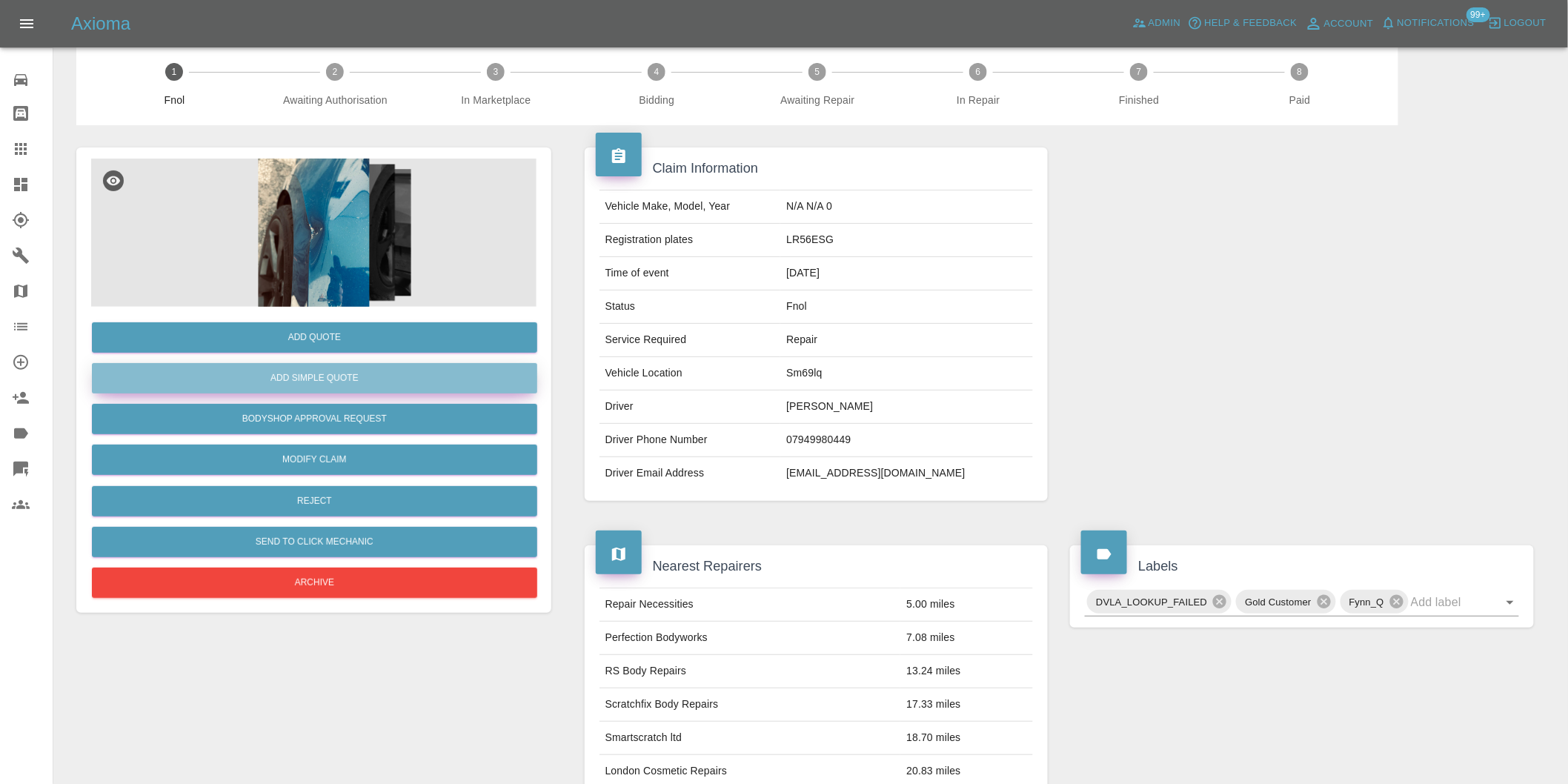
click at [350, 374] on button "Add Simple Quote" at bounding box center [315, 378] width 446 height 31
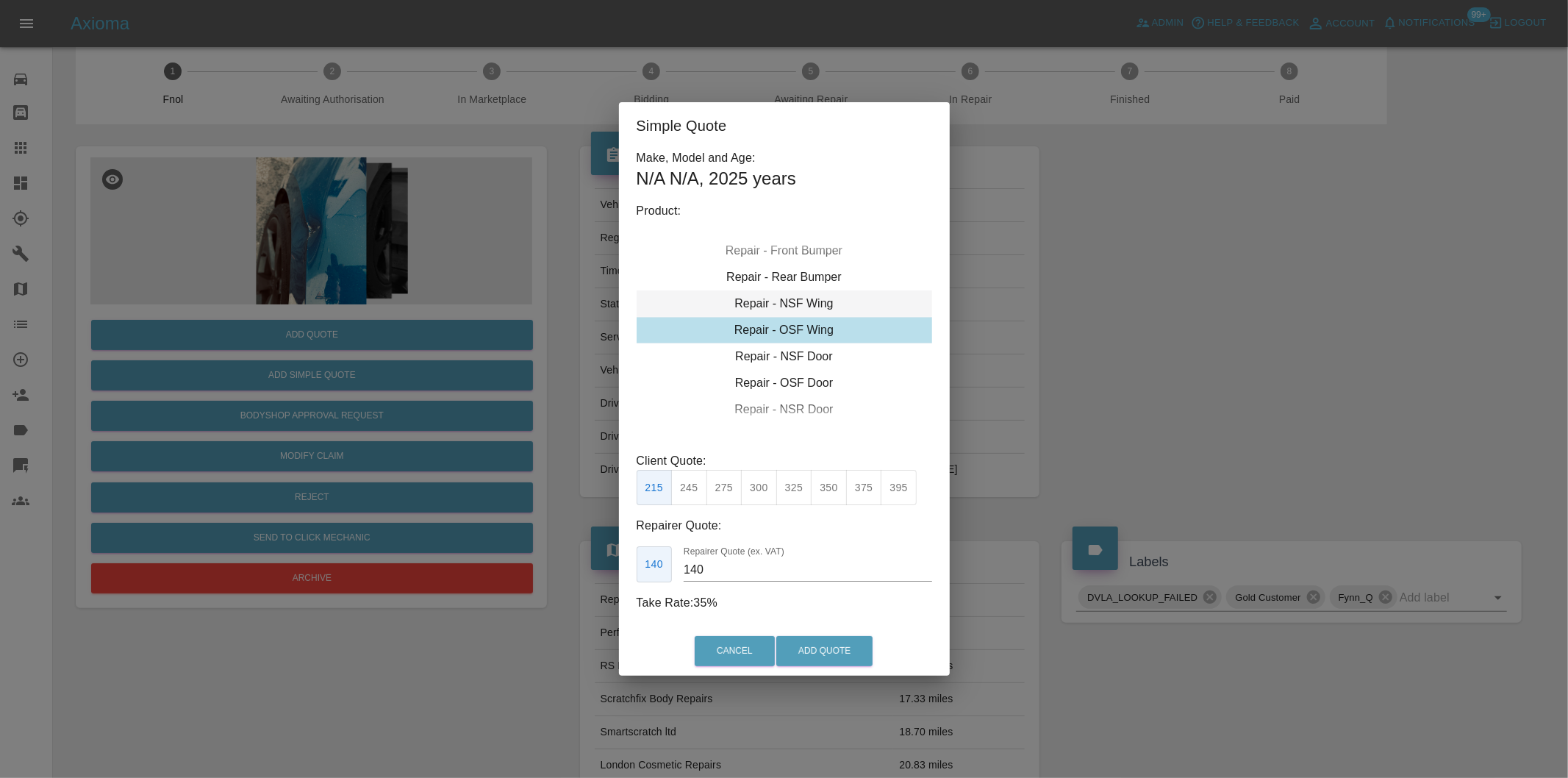
click at [817, 302] on div "Repair - NSF Wing" at bounding box center [784, 304] width 295 height 26
click at [757, 490] on button "300" at bounding box center [759, 488] width 36 height 36
type input "195"
click at [827, 645] on button "Add Quote" at bounding box center [824, 651] width 97 height 31
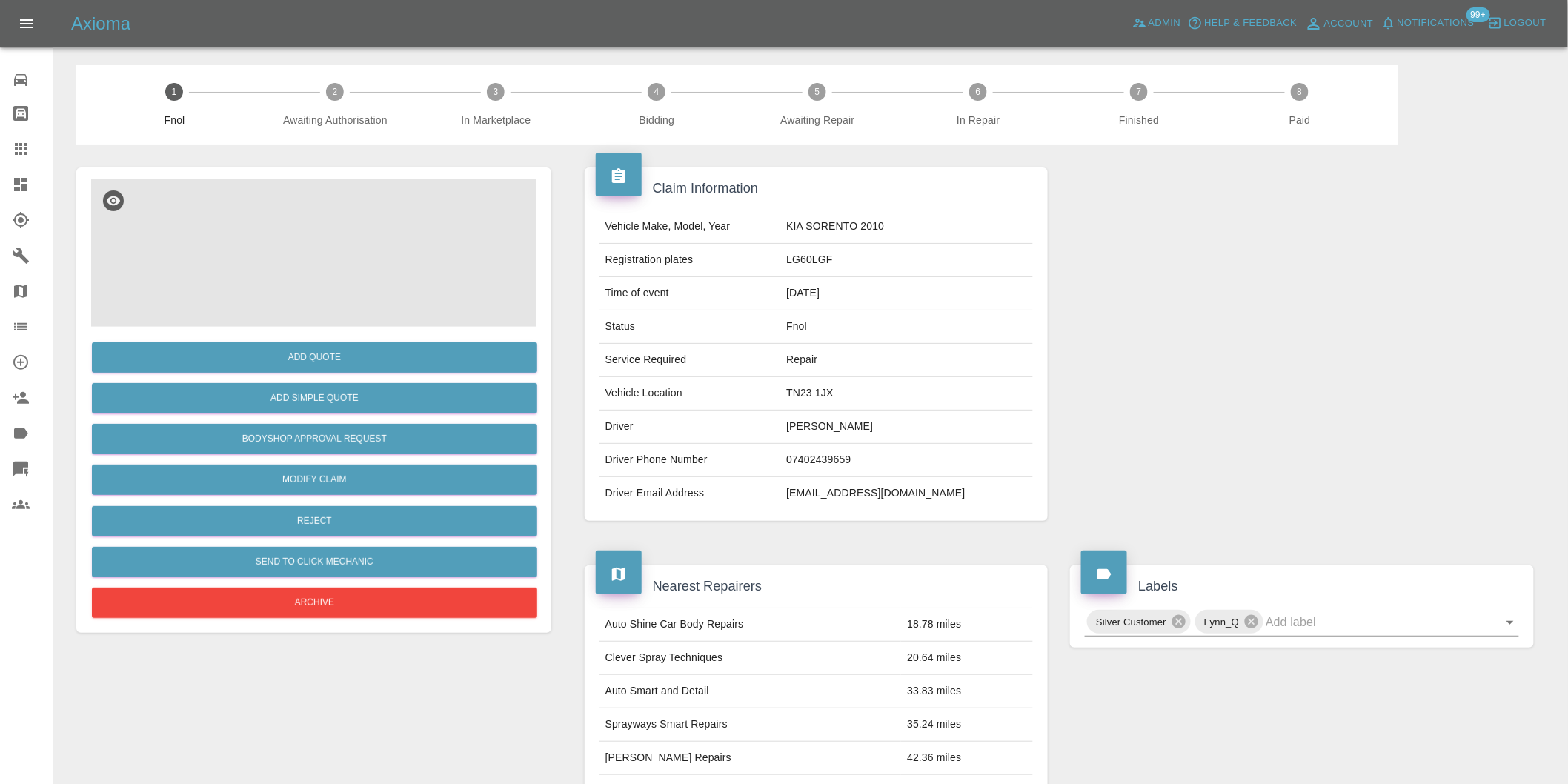
click at [306, 229] on img at bounding box center [314, 253] width 446 height 148
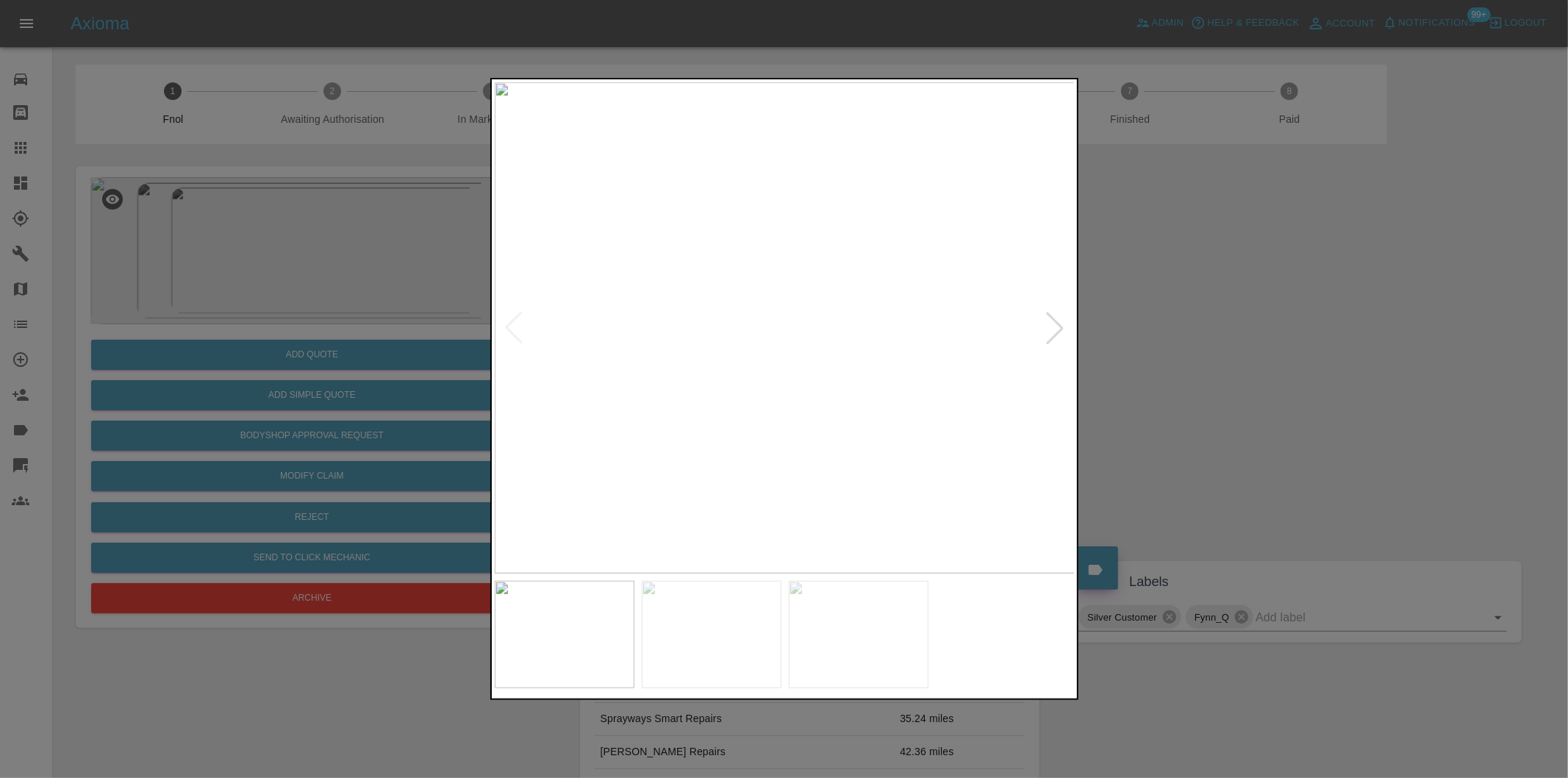
click at [1059, 322] on div at bounding box center [1054, 328] width 32 height 32
click at [1059, 322] on img at bounding box center [785, 328] width 581 height 491
click at [1265, 351] on div at bounding box center [784, 389] width 1568 height 778
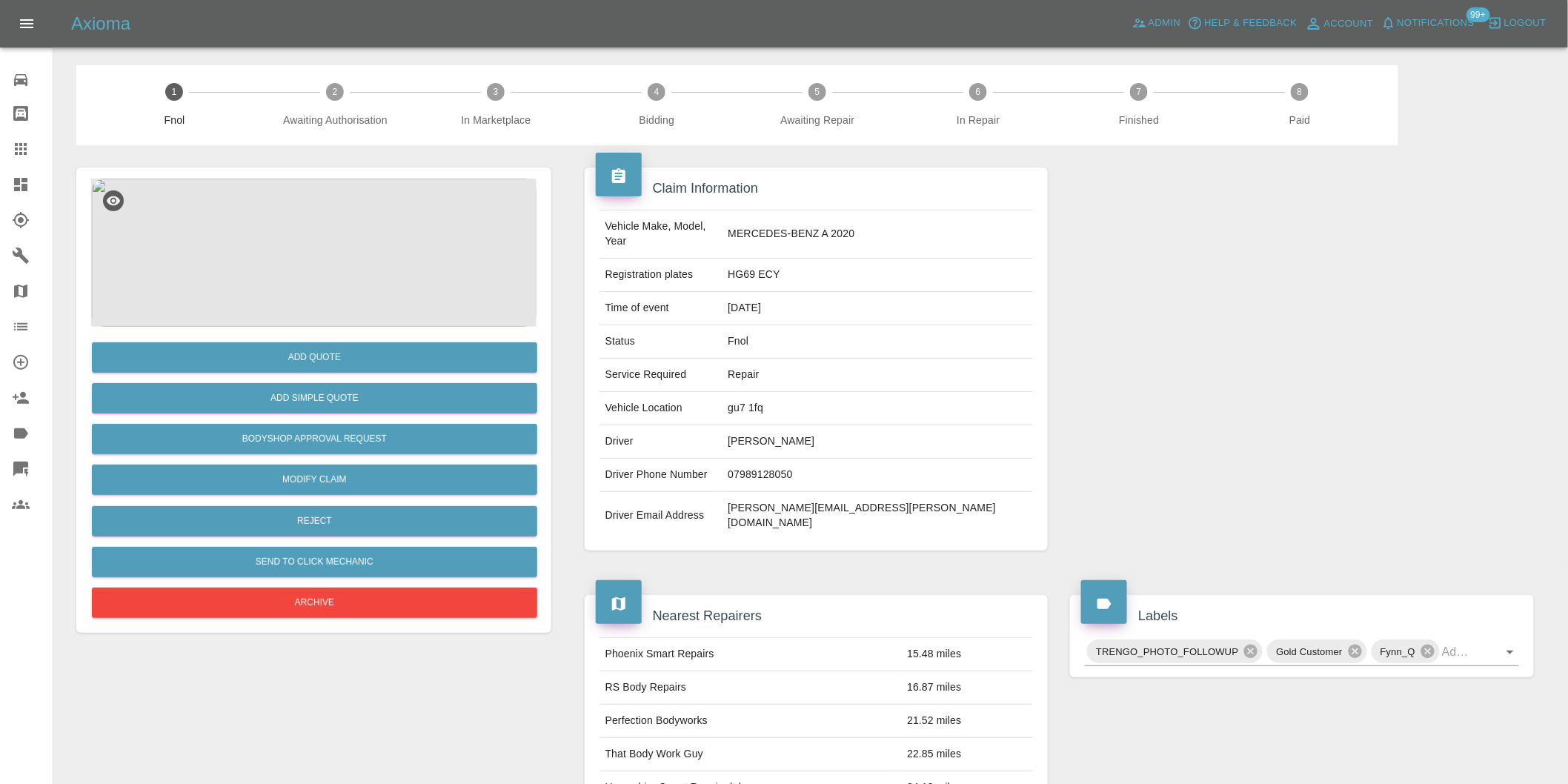
click at [305, 231] on img at bounding box center [314, 253] width 446 height 148
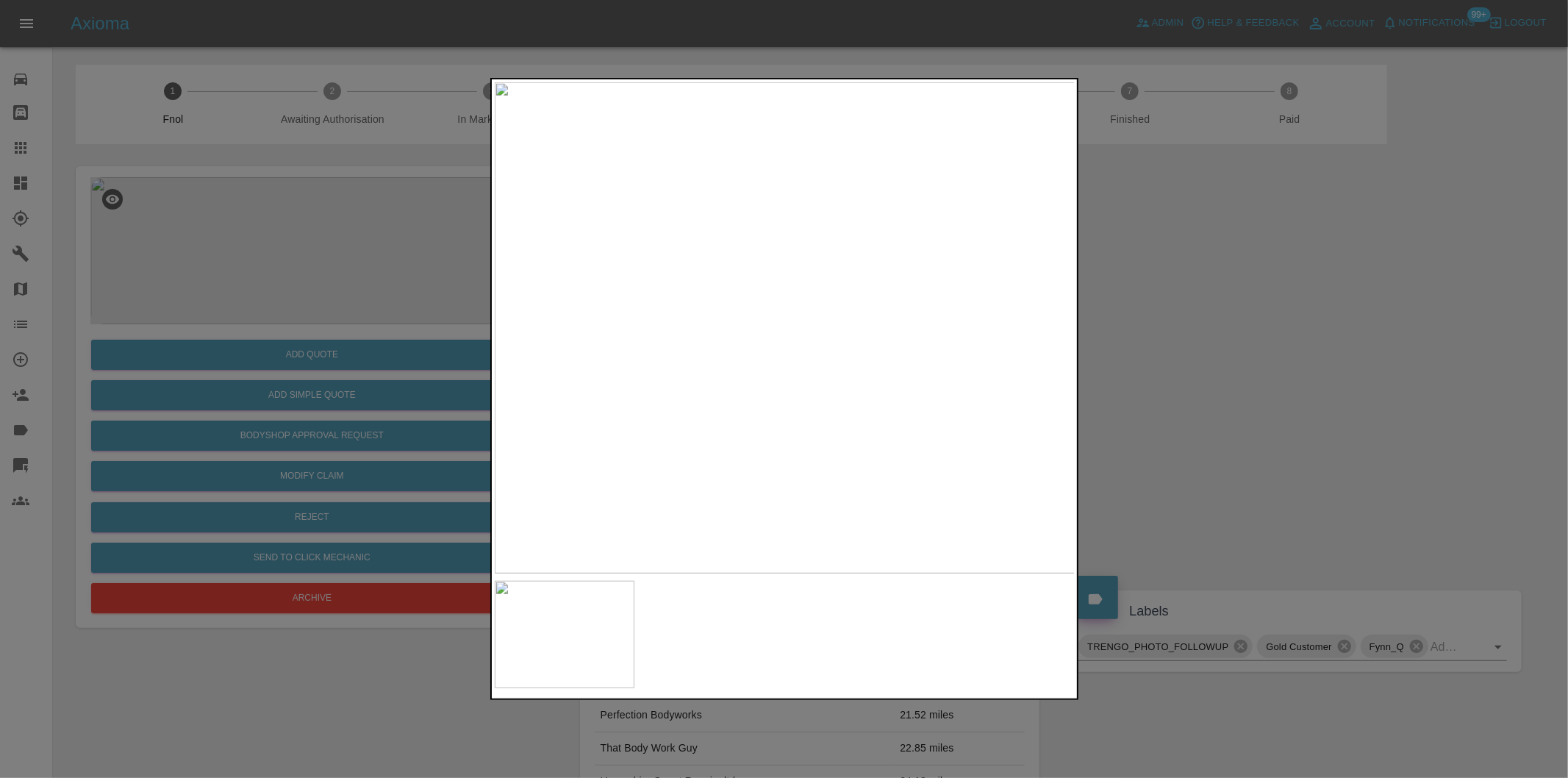
click at [1172, 356] on div at bounding box center [784, 389] width 1568 height 778
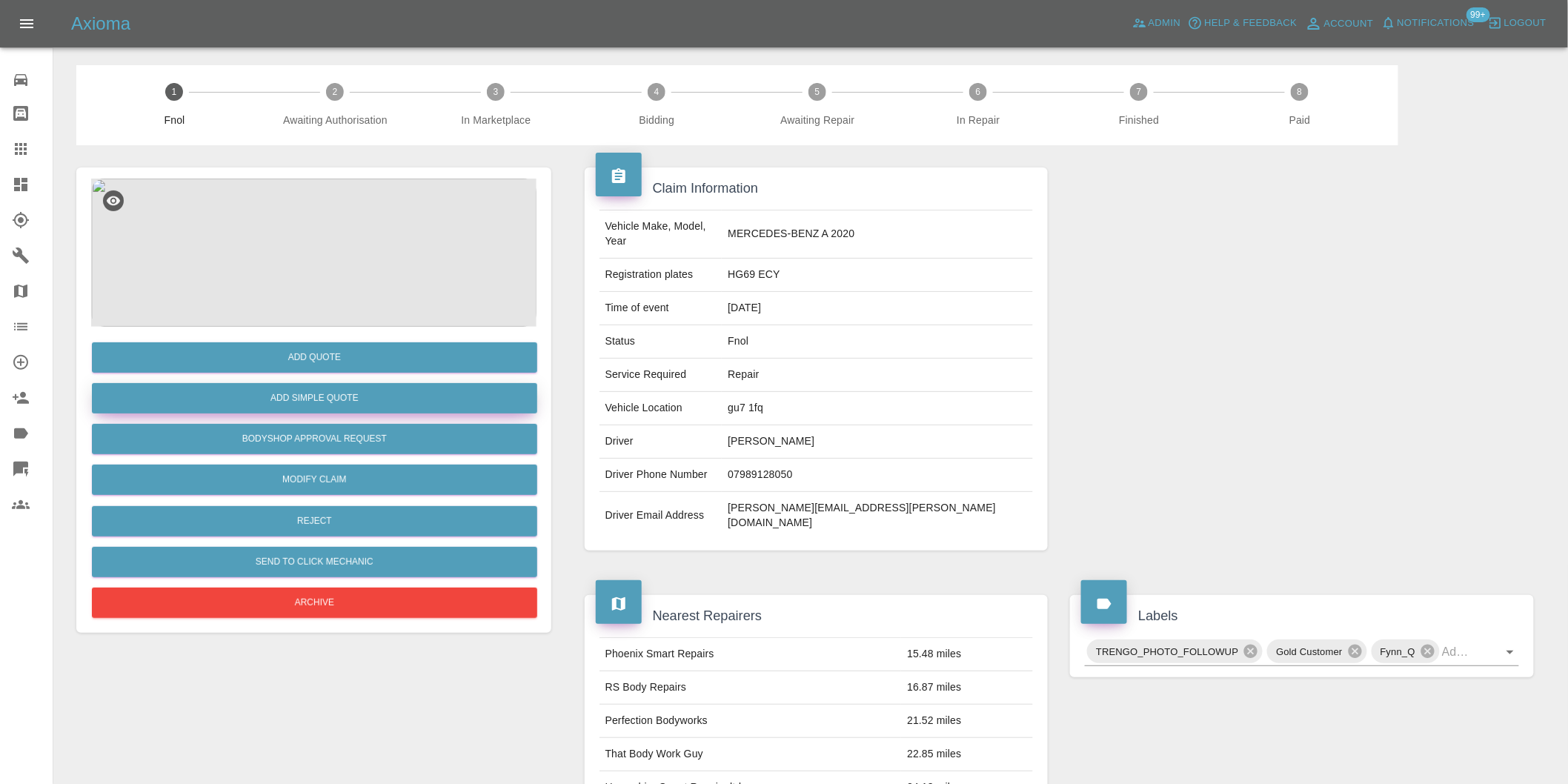
click at [302, 397] on button "Add Simple Quote" at bounding box center [315, 398] width 446 height 31
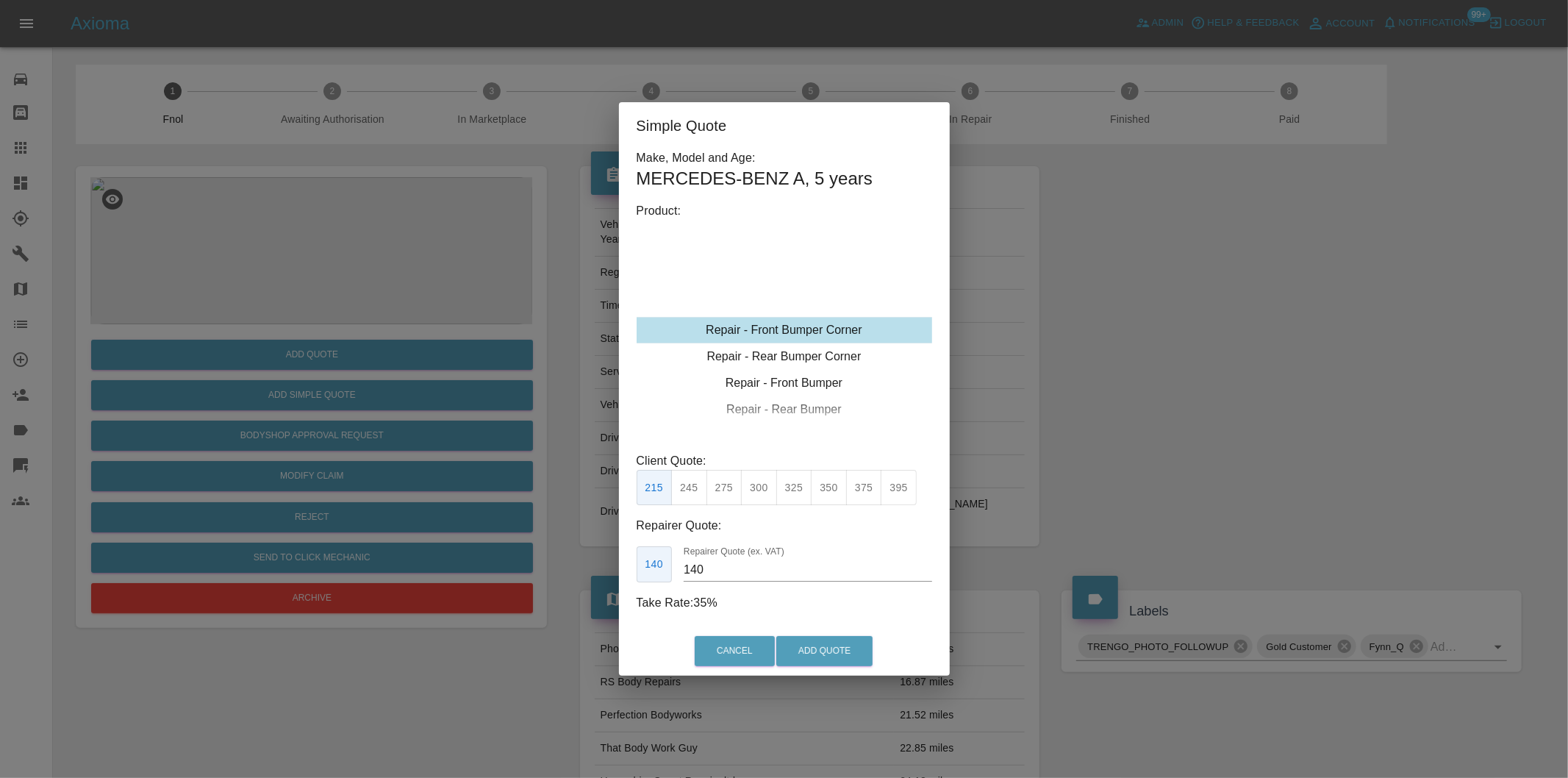
type input "120"
click at [844, 358] on div "Repair - Rear Bumper Corner" at bounding box center [784, 356] width 295 height 26
click at [841, 648] on button "Add Quote" at bounding box center [824, 651] width 97 height 31
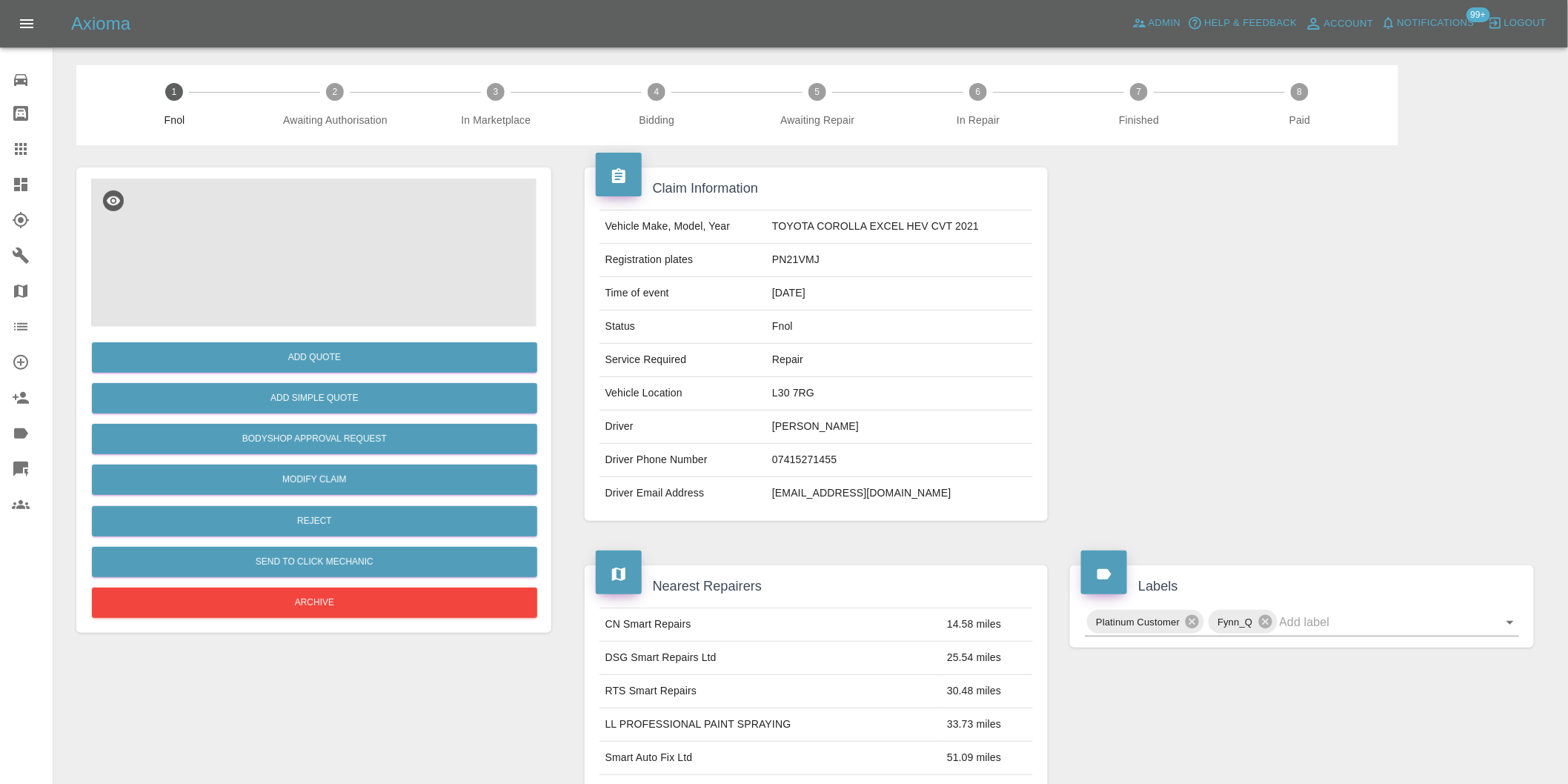
click at [326, 225] on img at bounding box center [314, 253] width 446 height 148
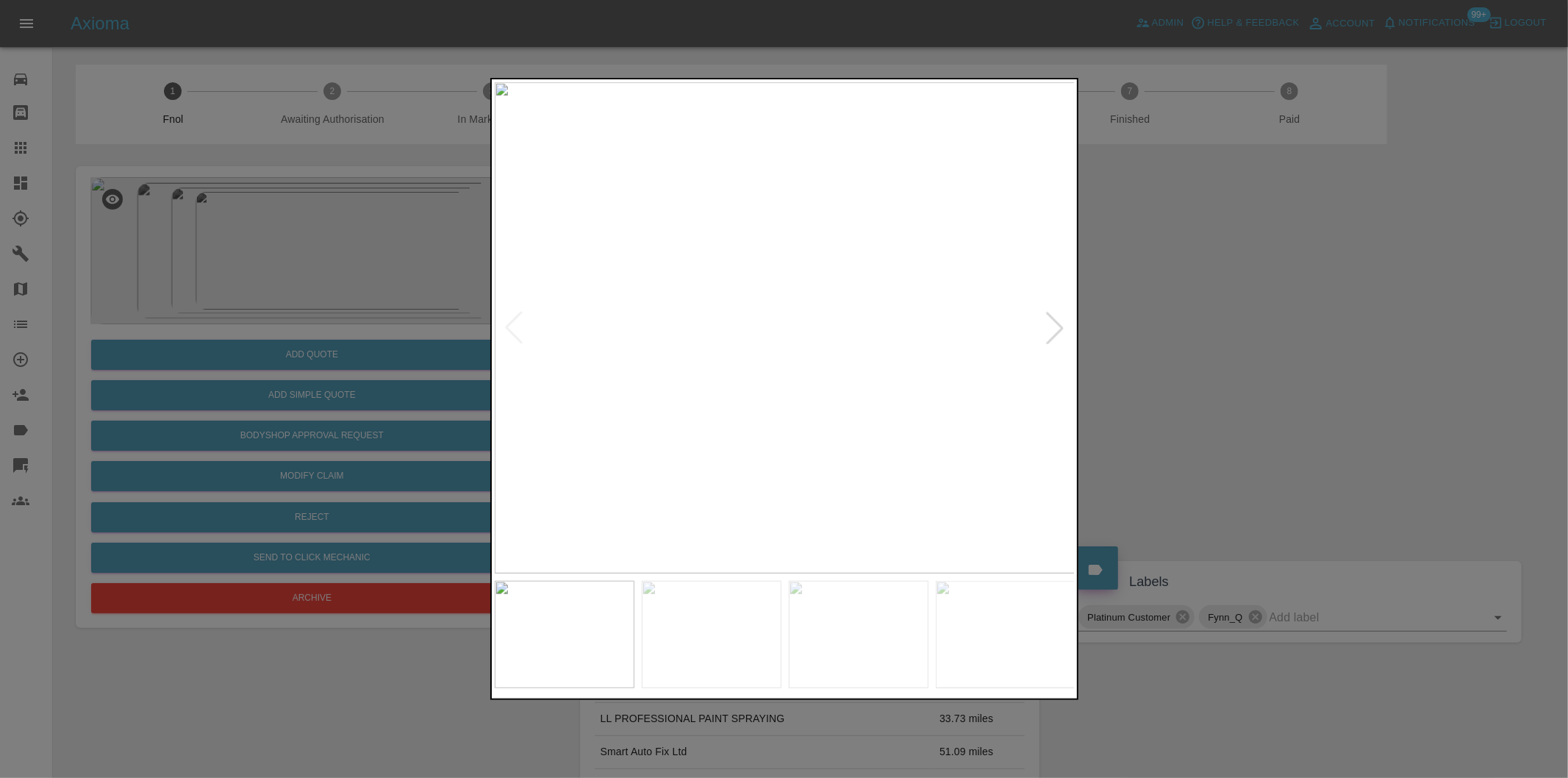
click at [1048, 328] on div at bounding box center [1054, 328] width 32 height 32
click at [1048, 328] on img at bounding box center [785, 328] width 581 height 491
drag, startPoint x: 1214, startPoint y: 338, endPoint x: 801, endPoint y: 338, distance: 413.0
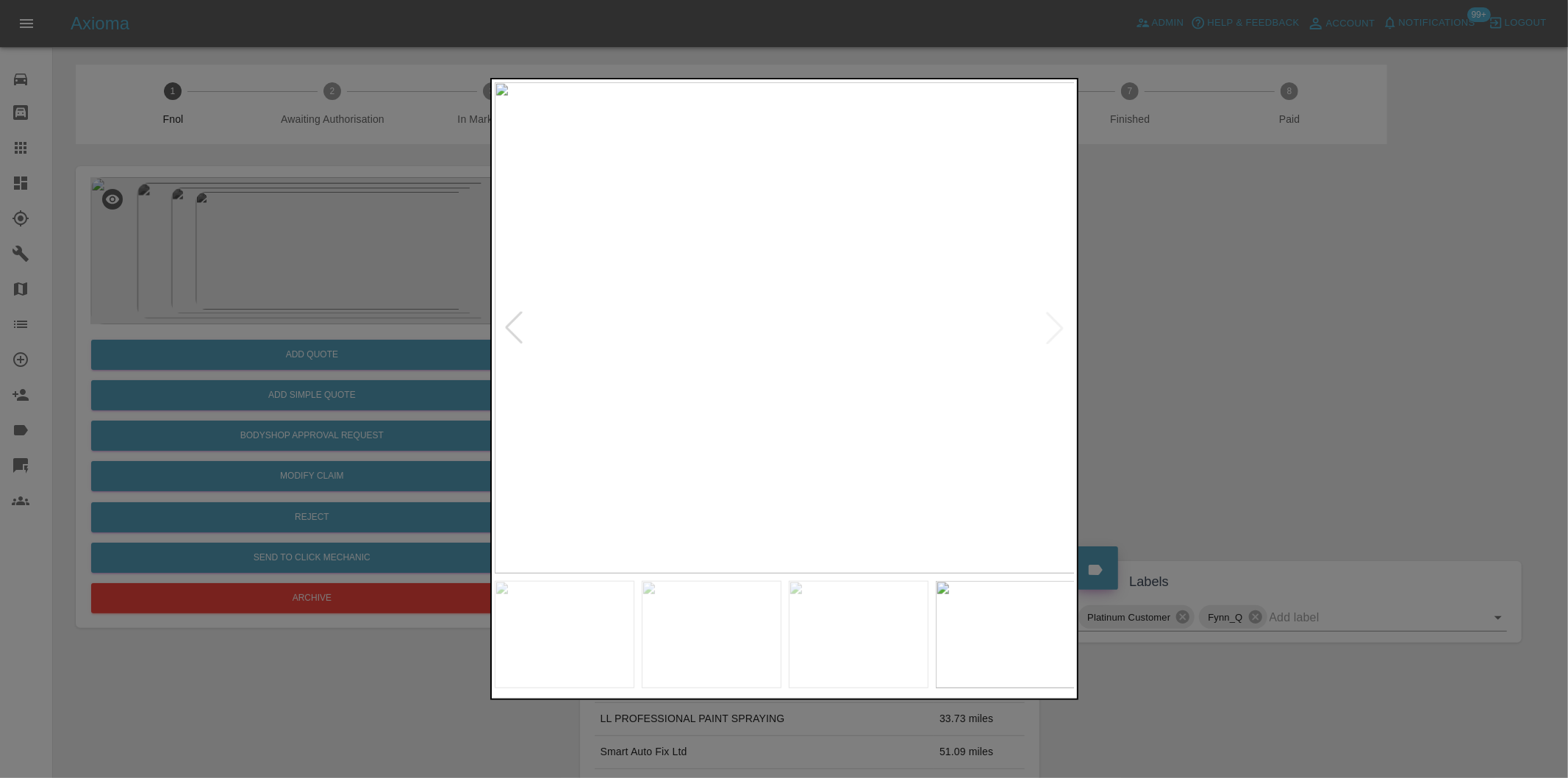
click at [1213, 338] on div at bounding box center [784, 389] width 1568 height 778
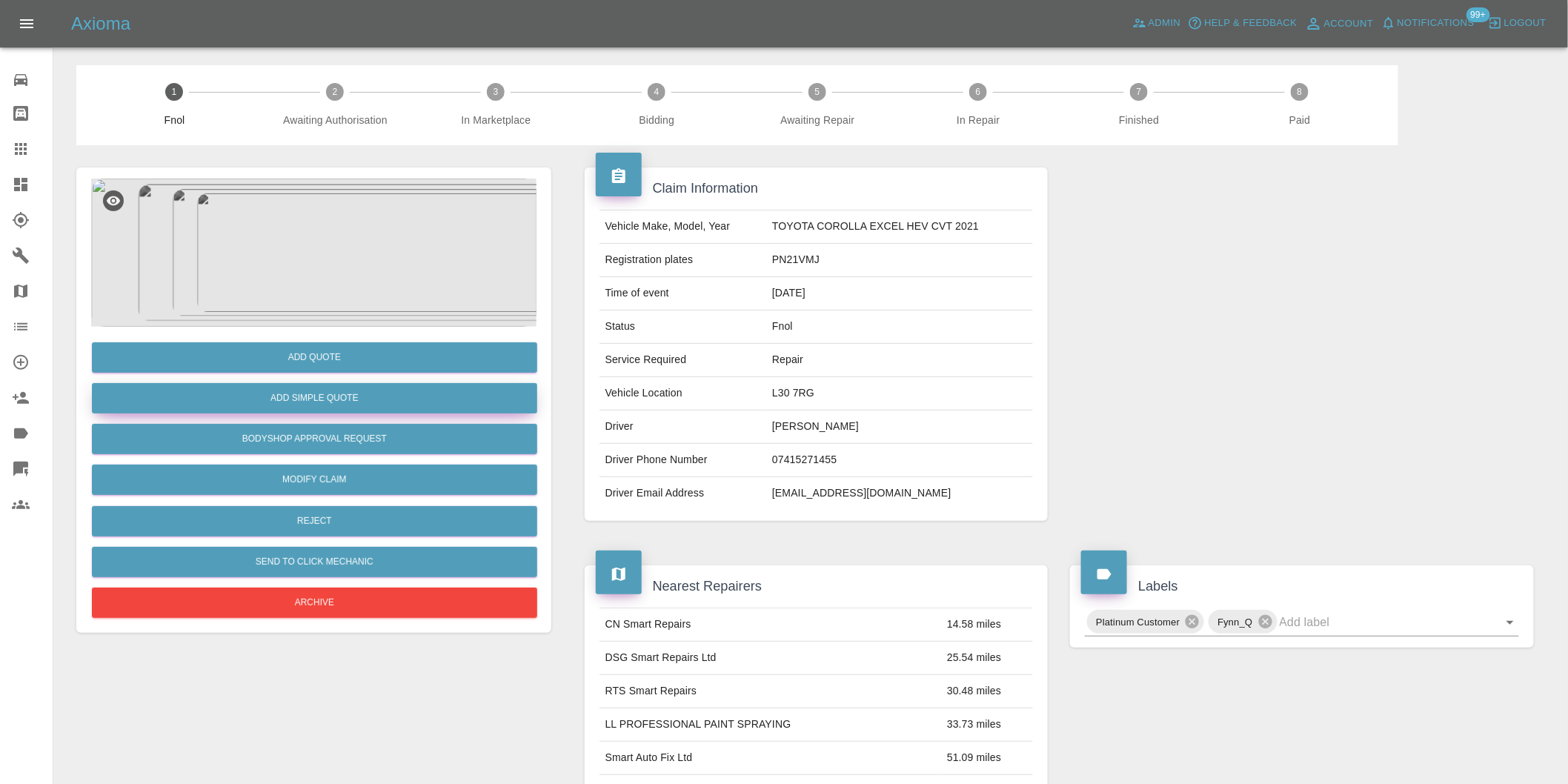
click at [426, 402] on button "Add Simple Quote" at bounding box center [315, 398] width 446 height 31
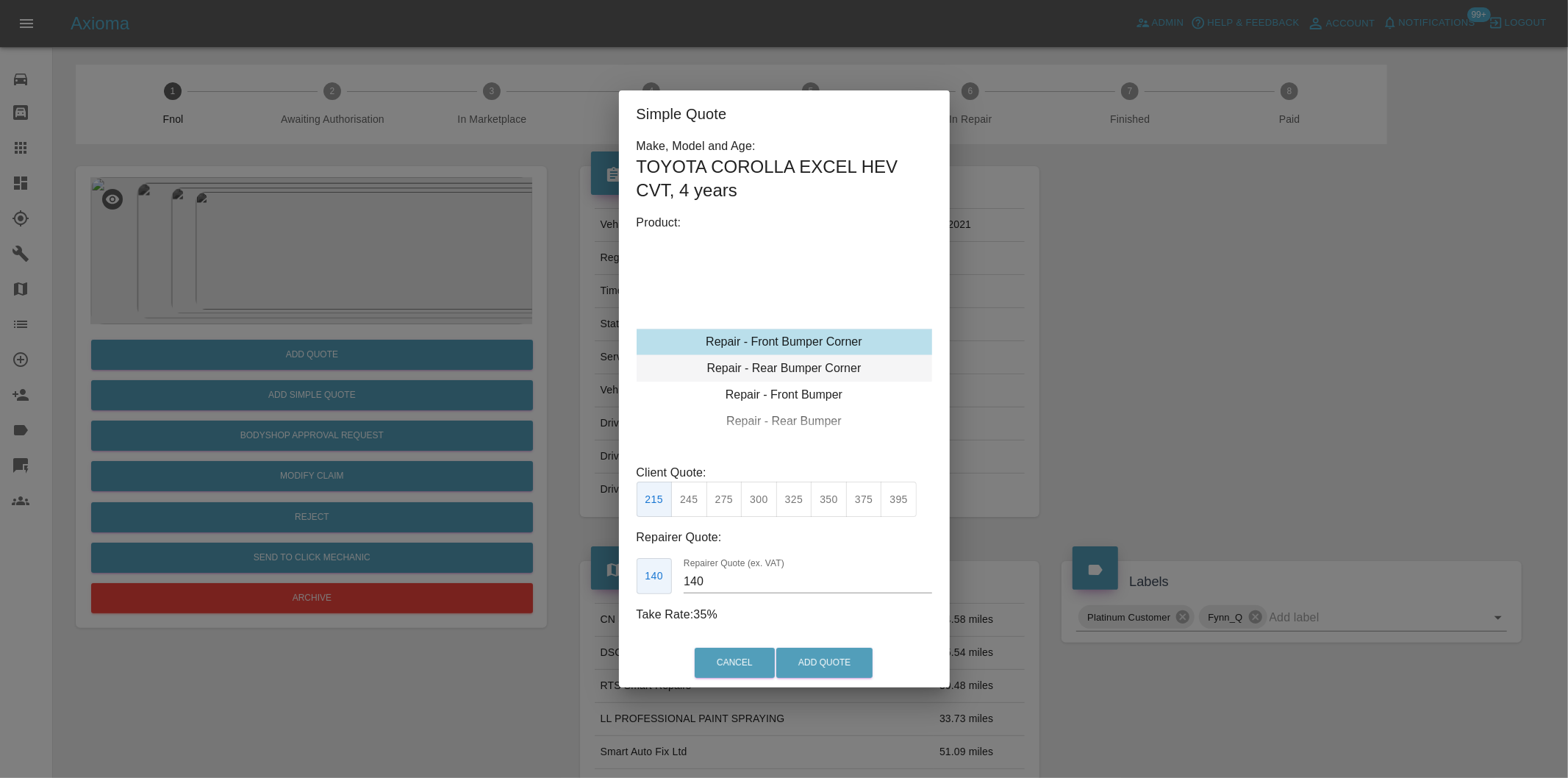
type input "120"
click at [831, 658] on button "Add Quote" at bounding box center [824, 662] width 97 height 31
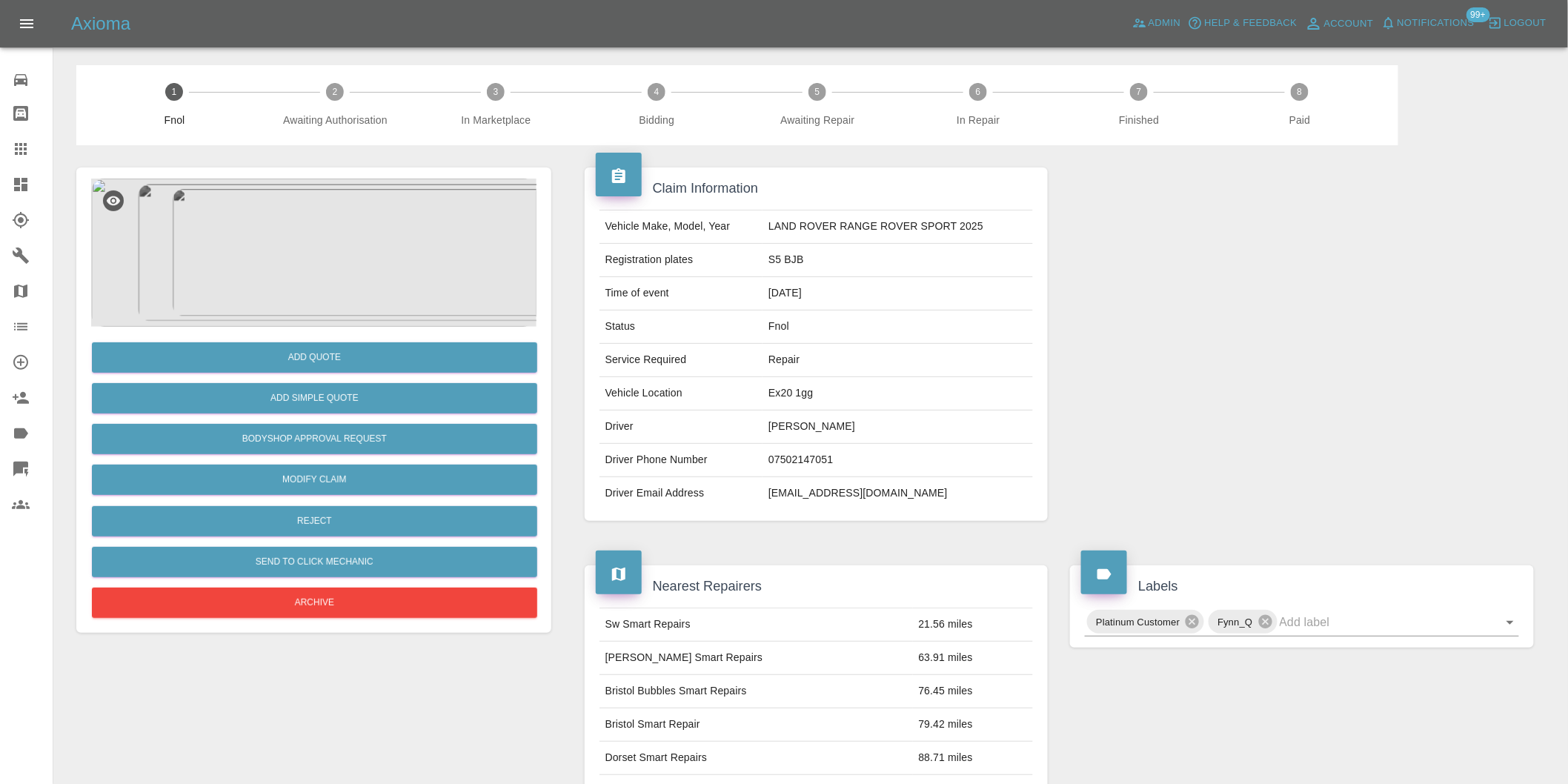
click at [326, 198] on img at bounding box center [314, 253] width 446 height 148
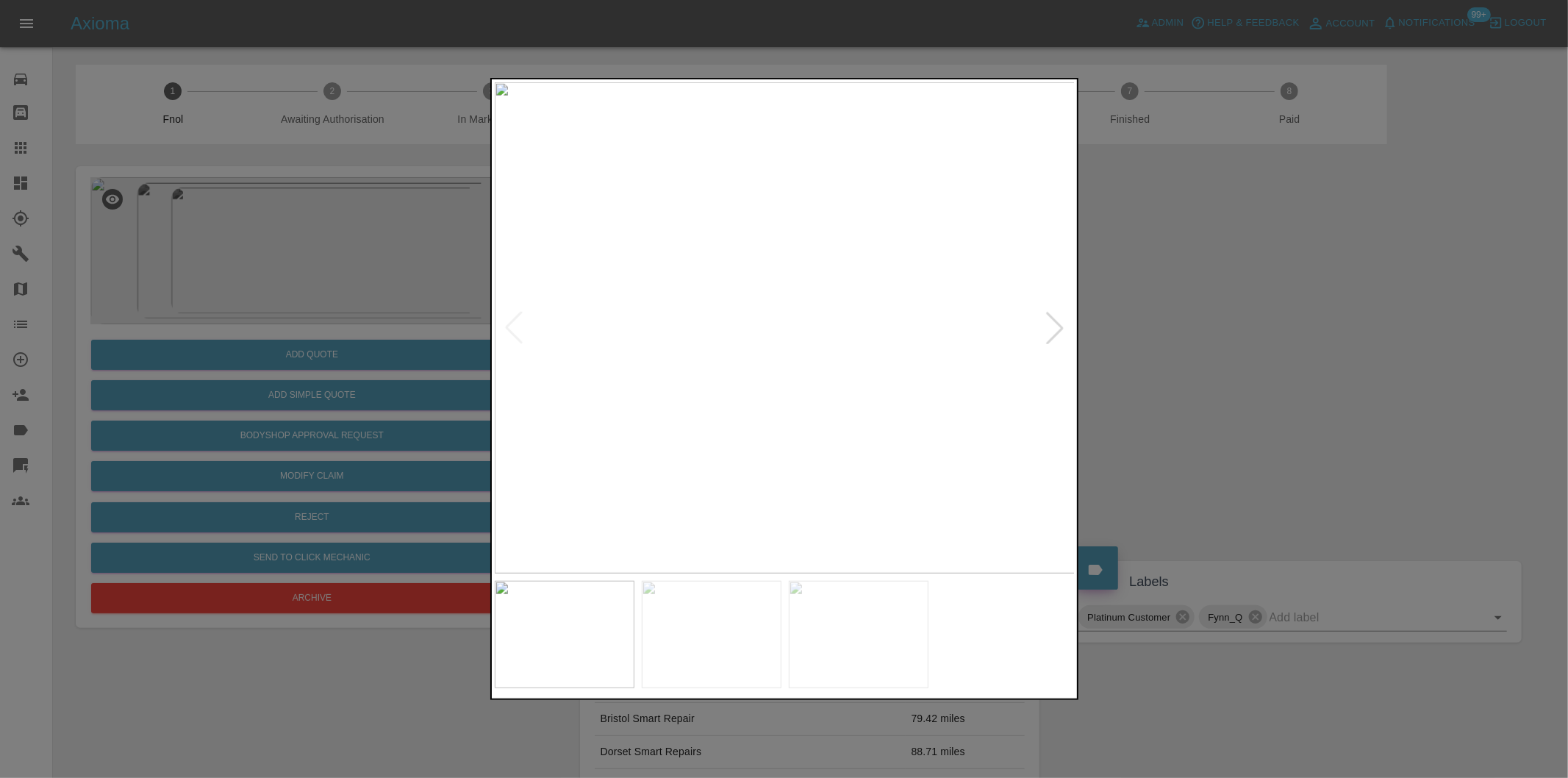
click at [1055, 321] on div at bounding box center [1054, 328] width 32 height 32
click at [1055, 321] on img at bounding box center [785, 328] width 581 height 491
click at [1260, 328] on div at bounding box center [784, 389] width 1568 height 778
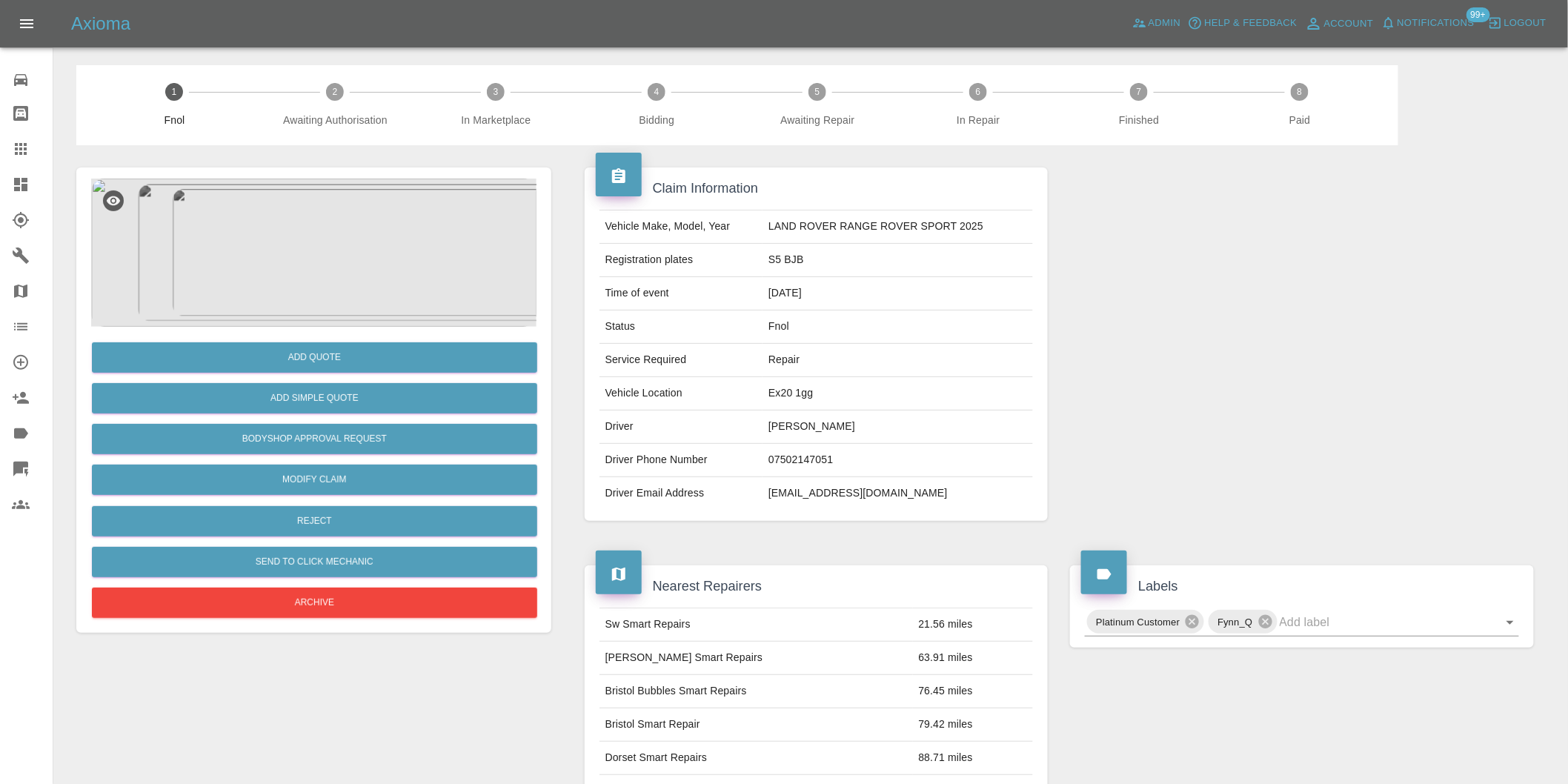
click at [344, 223] on img at bounding box center [314, 253] width 446 height 148
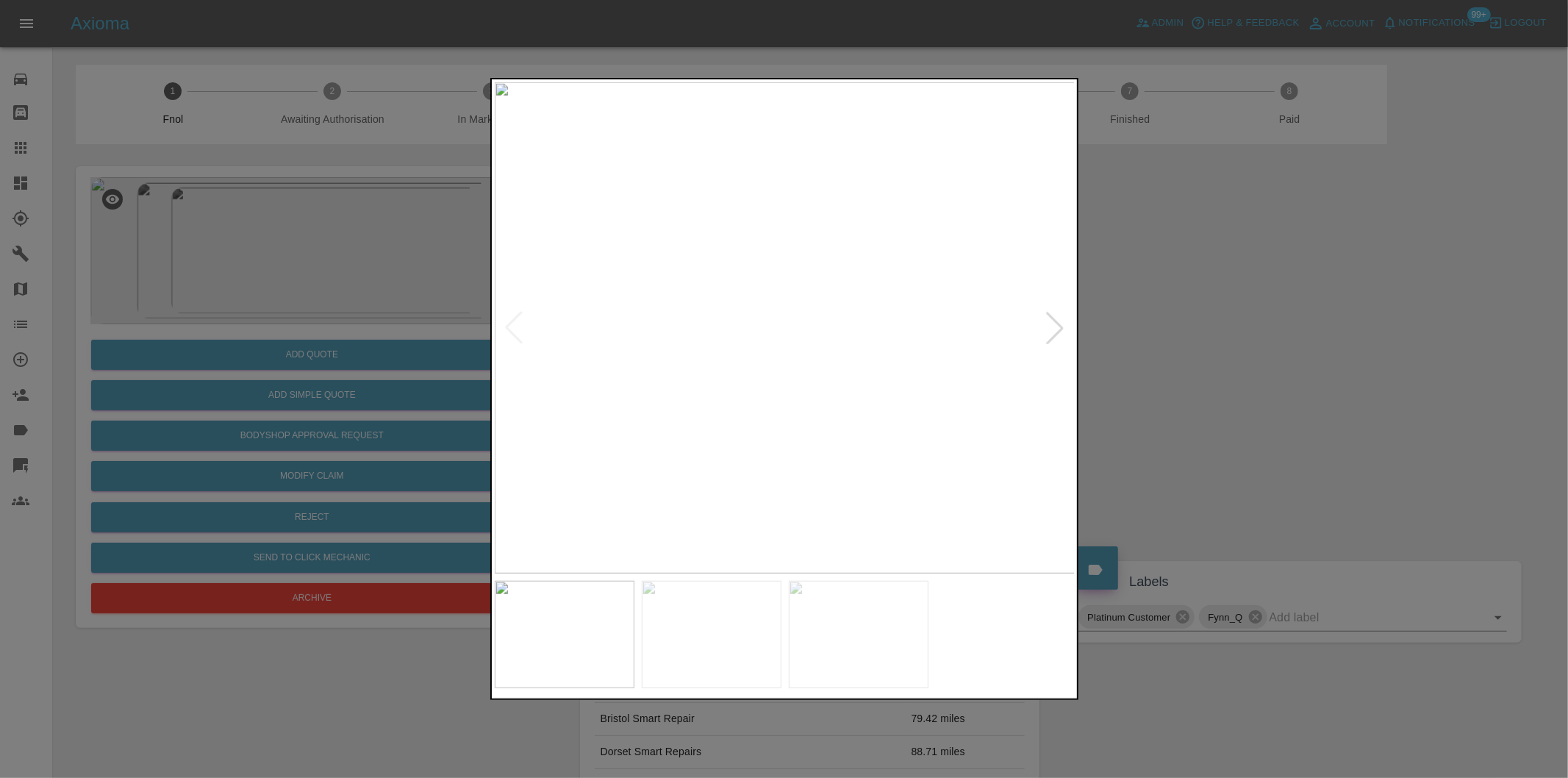
click at [1049, 331] on div at bounding box center [1054, 328] width 32 height 32
click at [1049, 331] on img at bounding box center [785, 328] width 581 height 491
click at [1332, 351] on div at bounding box center [784, 389] width 1568 height 778
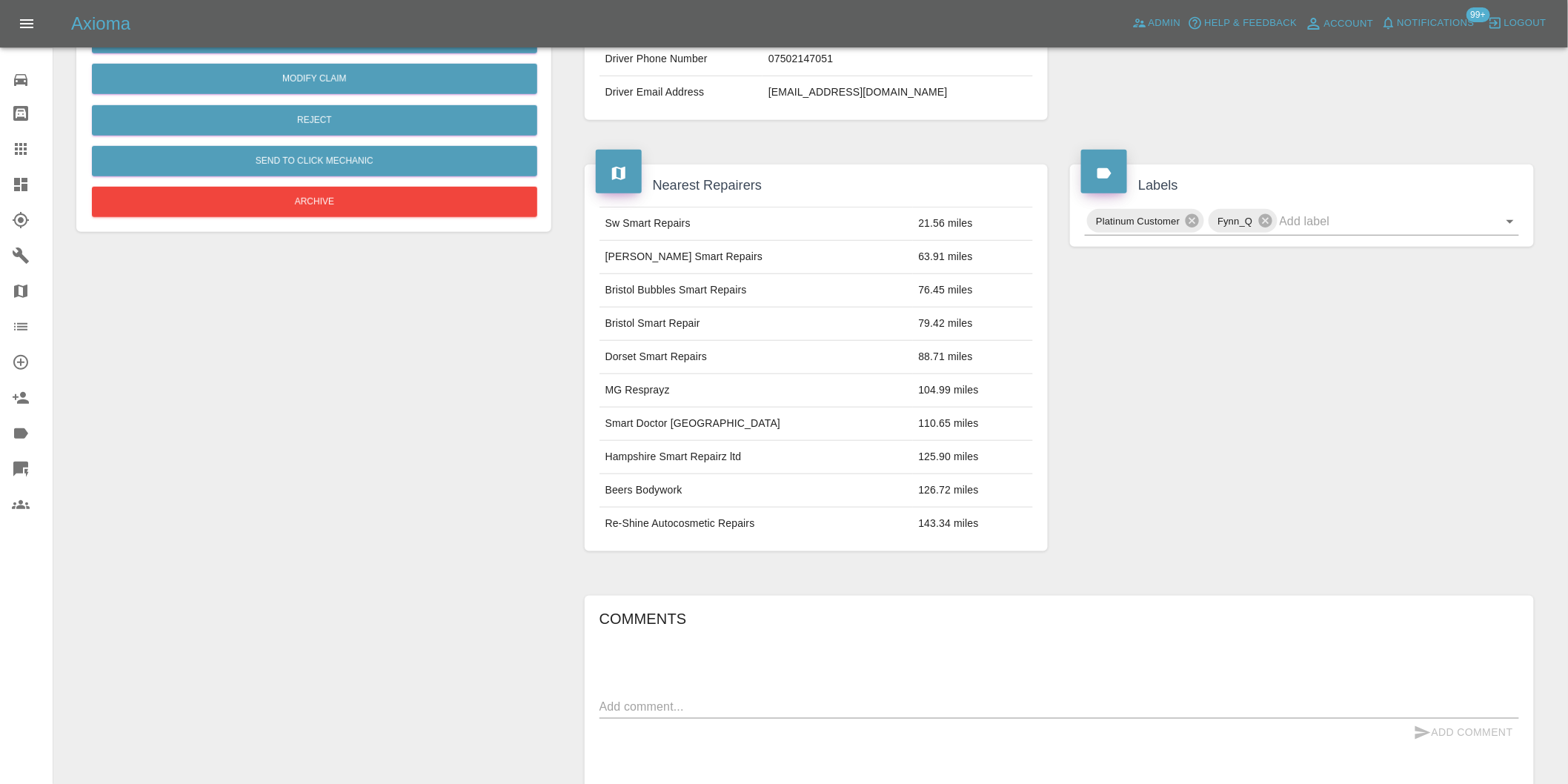
scroll to position [185, 0]
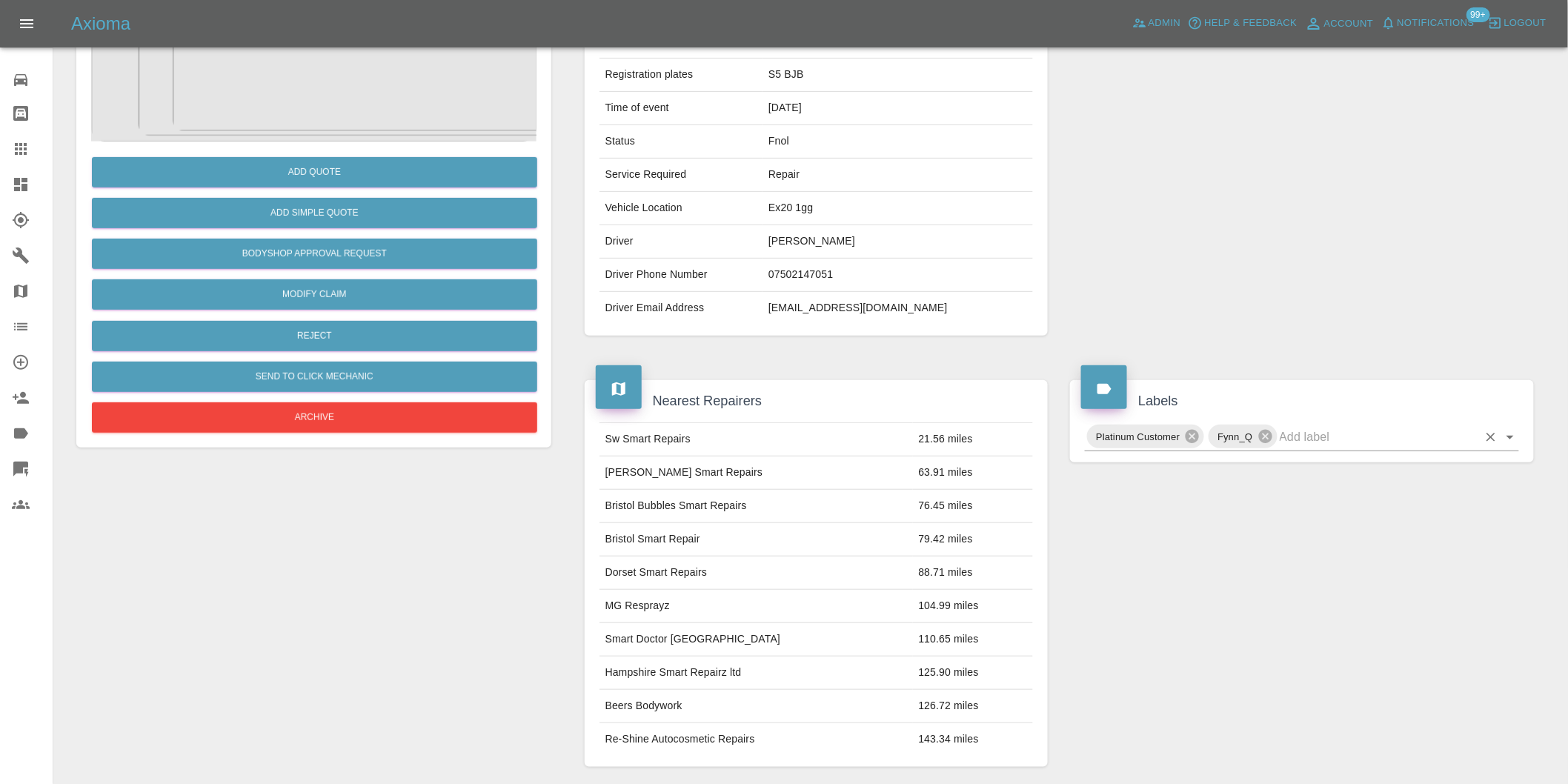
click at [1514, 435] on icon "Open" at bounding box center [1510, 436] width 17 height 17
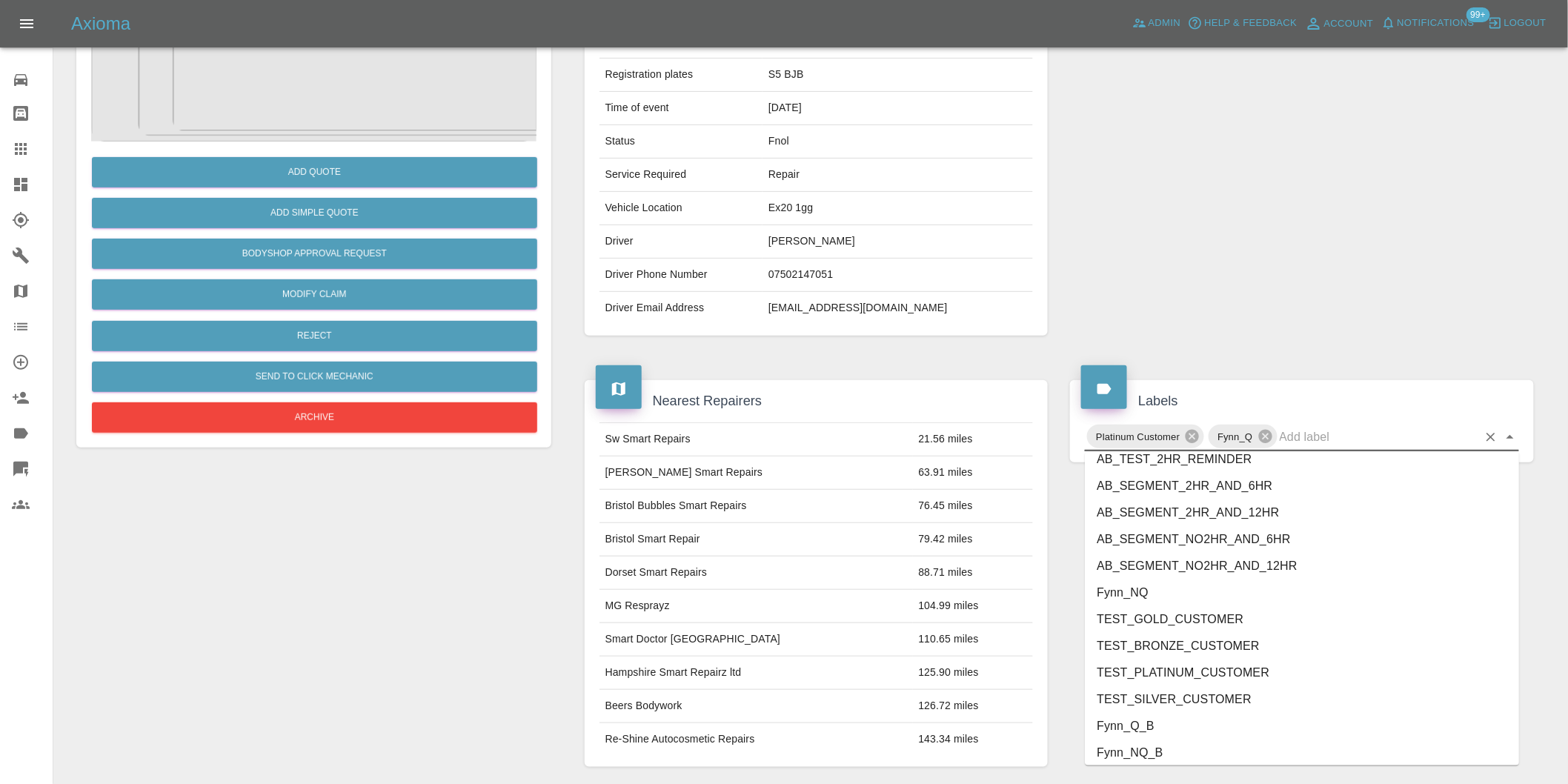
scroll to position [3164, 0]
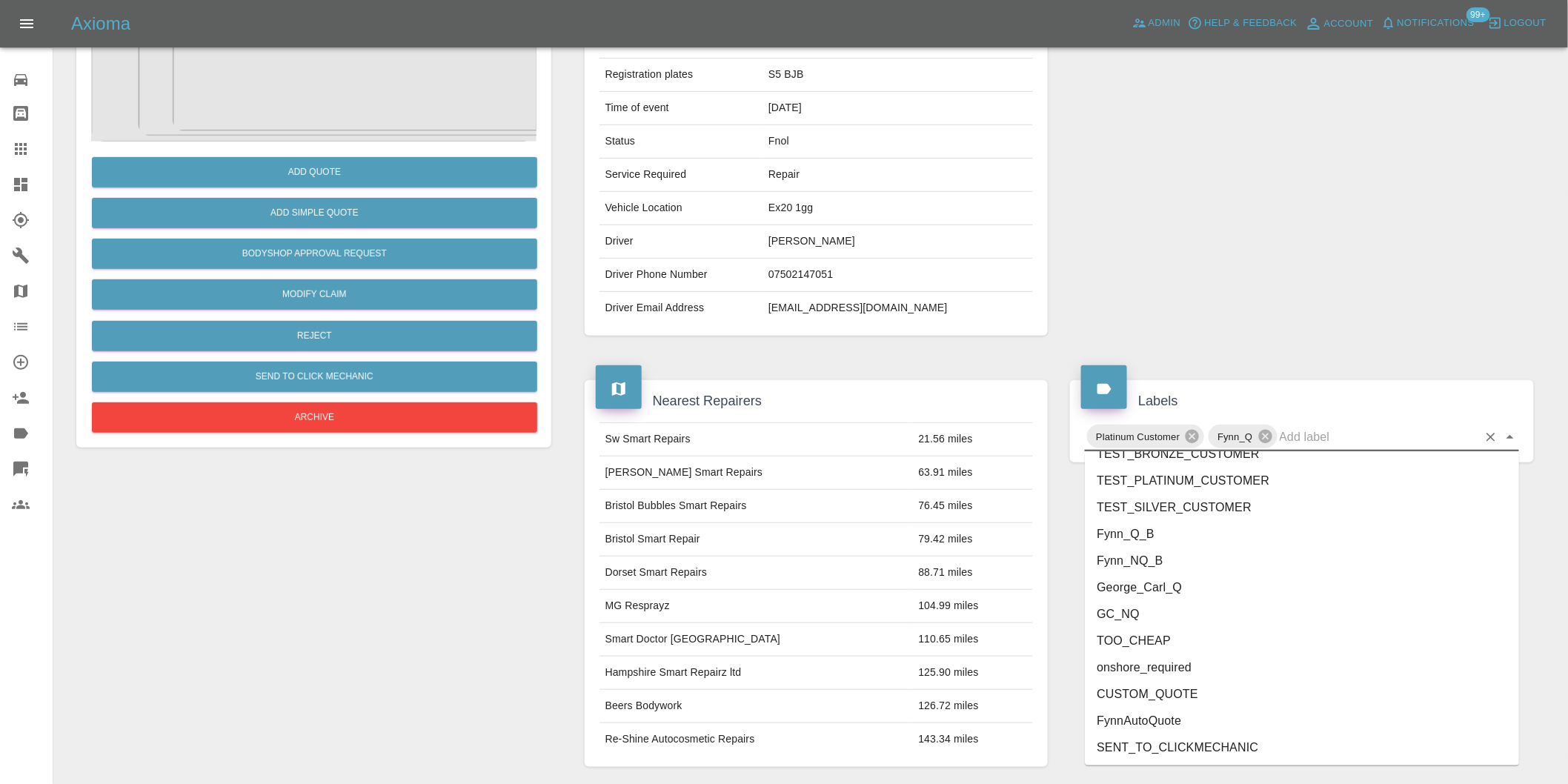
click at [1176, 676] on li "onshore_required" at bounding box center [1302, 668] width 434 height 27
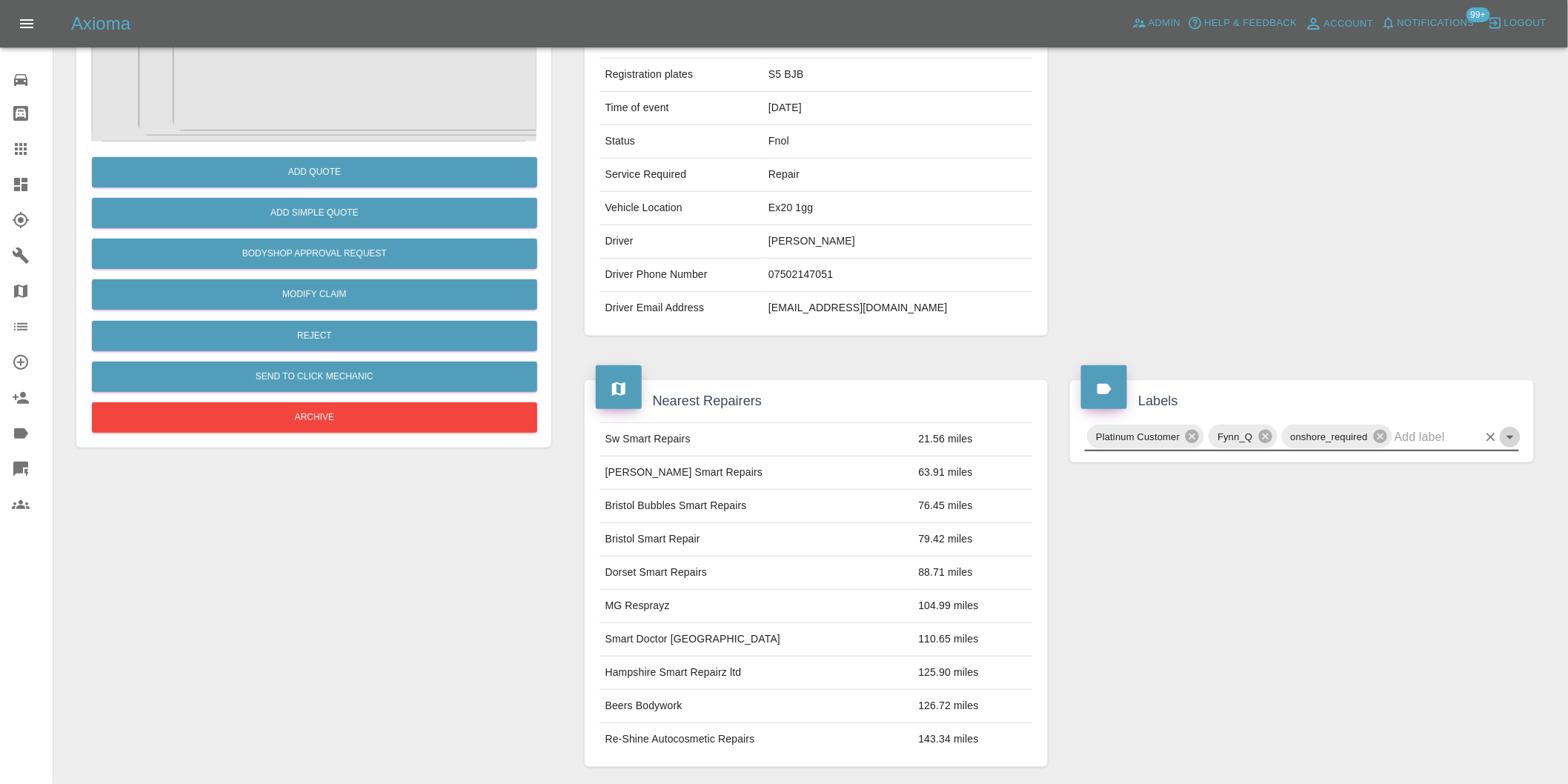
click at [1506, 441] on icon "Open" at bounding box center [1510, 436] width 17 height 17
click at [1521, 478] on div "Labels Platinum Customer Fynn_Q onshore_required" at bounding box center [1302, 421] width 486 height 126
click at [1507, 447] on div at bounding box center [1500, 436] width 38 height 21
click at [1511, 438] on icon "Open" at bounding box center [1510, 437] width 7 height 3
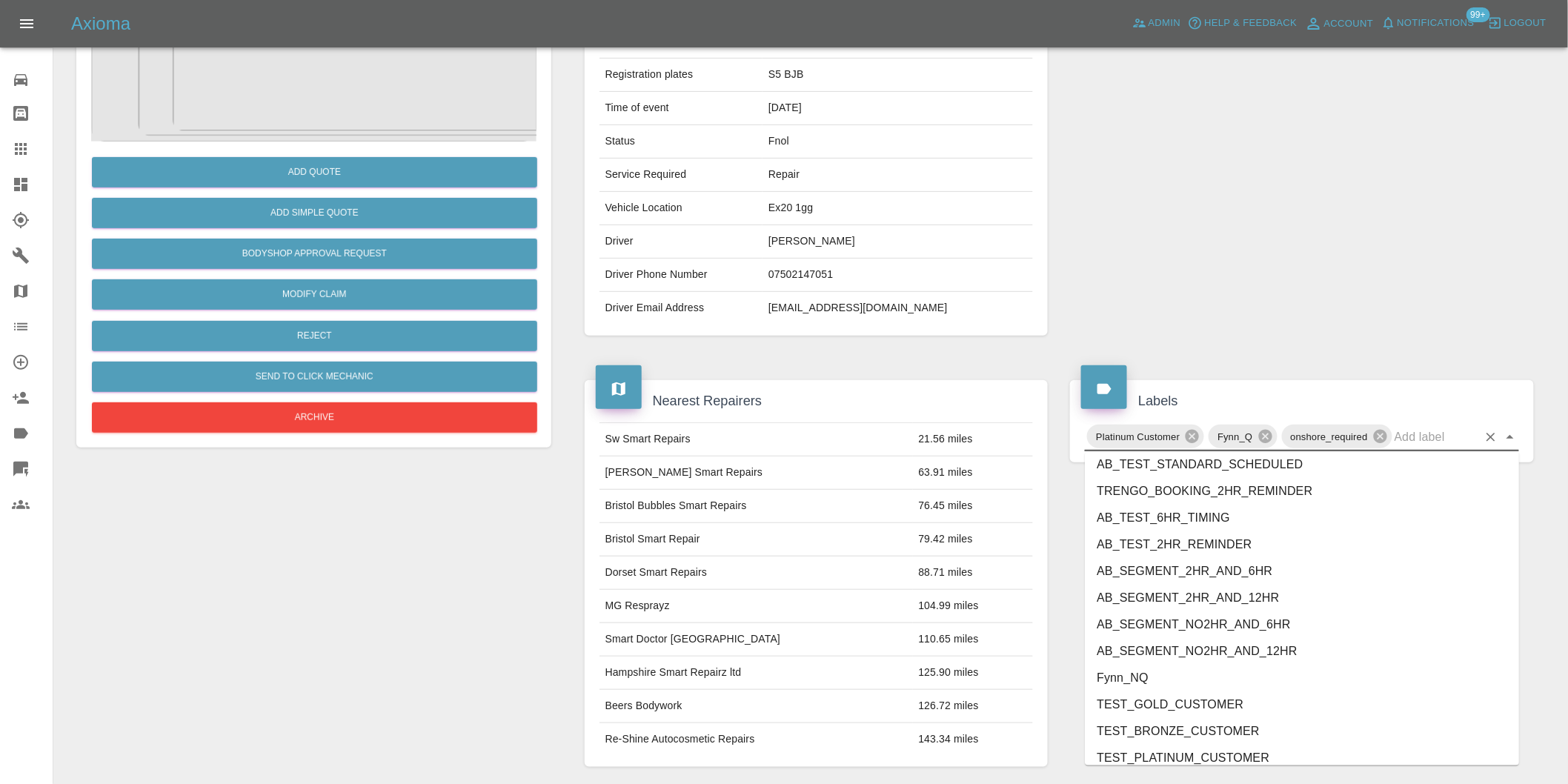
scroll to position [3138, 0]
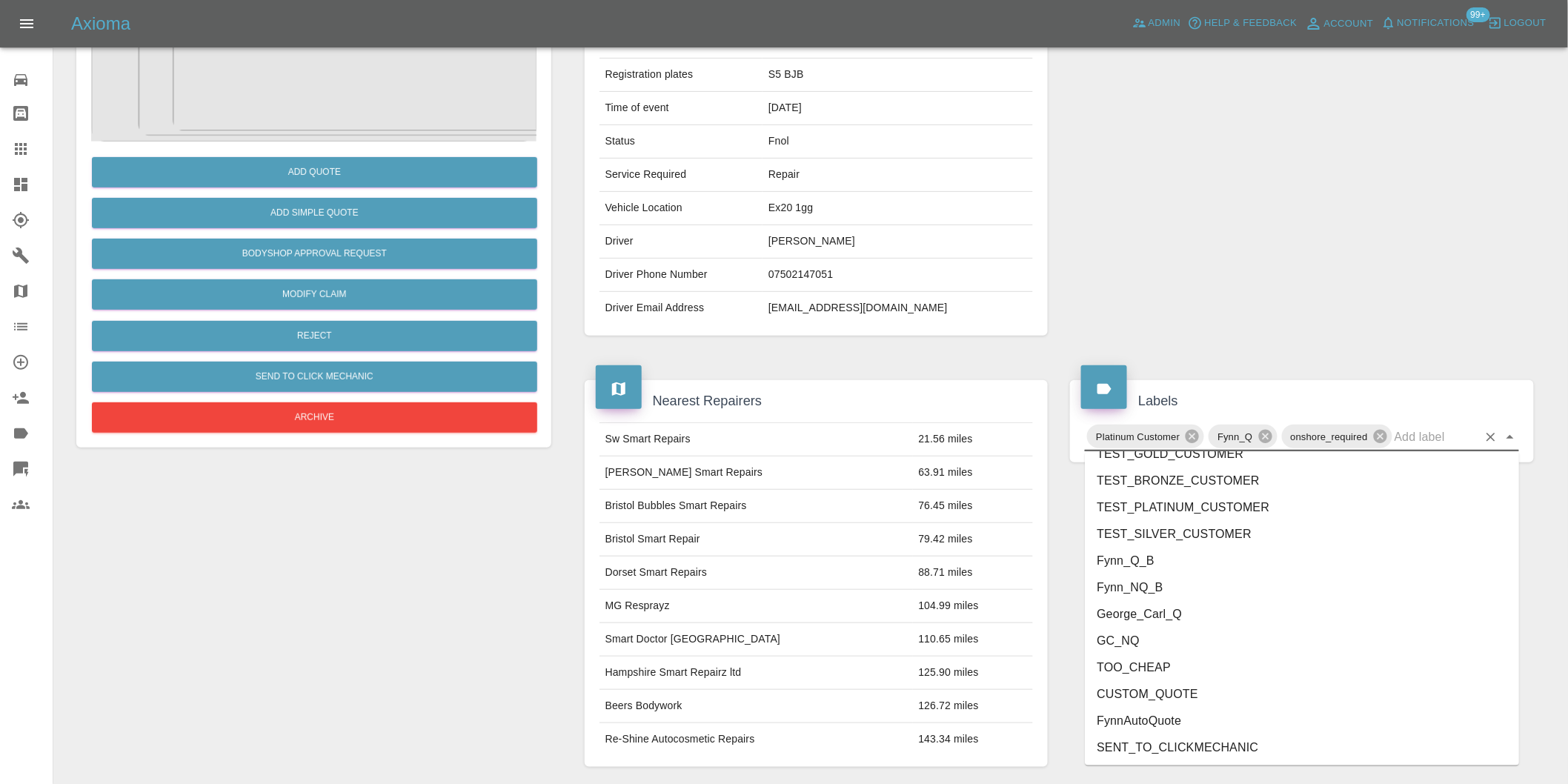
click at [1159, 620] on li "George_Carl_Q" at bounding box center [1302, 614] width 434 height 27
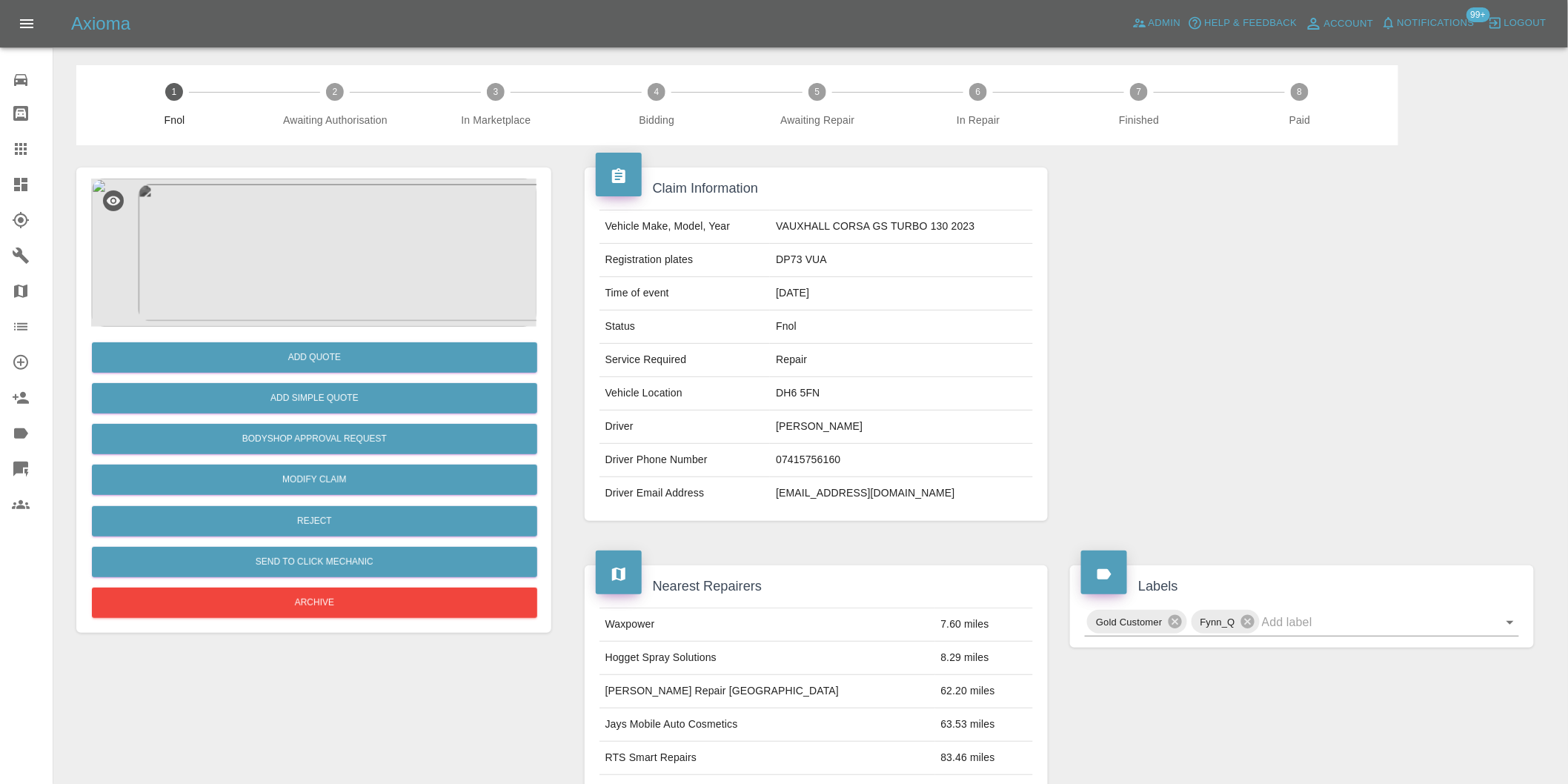
click at [318, 224] on img at bounding box center [314, 253] width 446 height 148
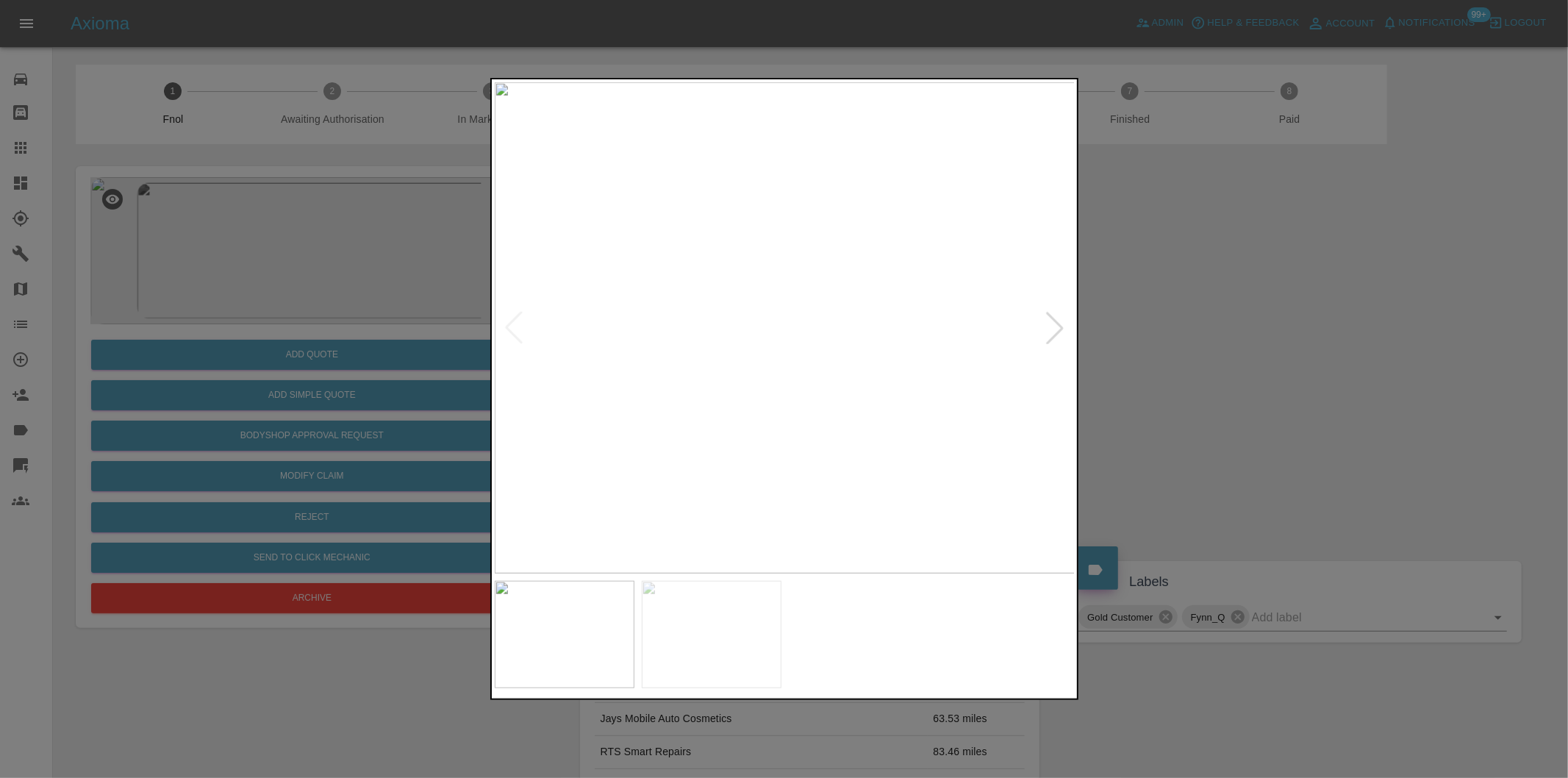
click at [1045, 326] on div at bounding box center [1054, 328] width 32 height 32
click at [1283, 365] on div at bounding box center [784, 389] width 1568 height 778
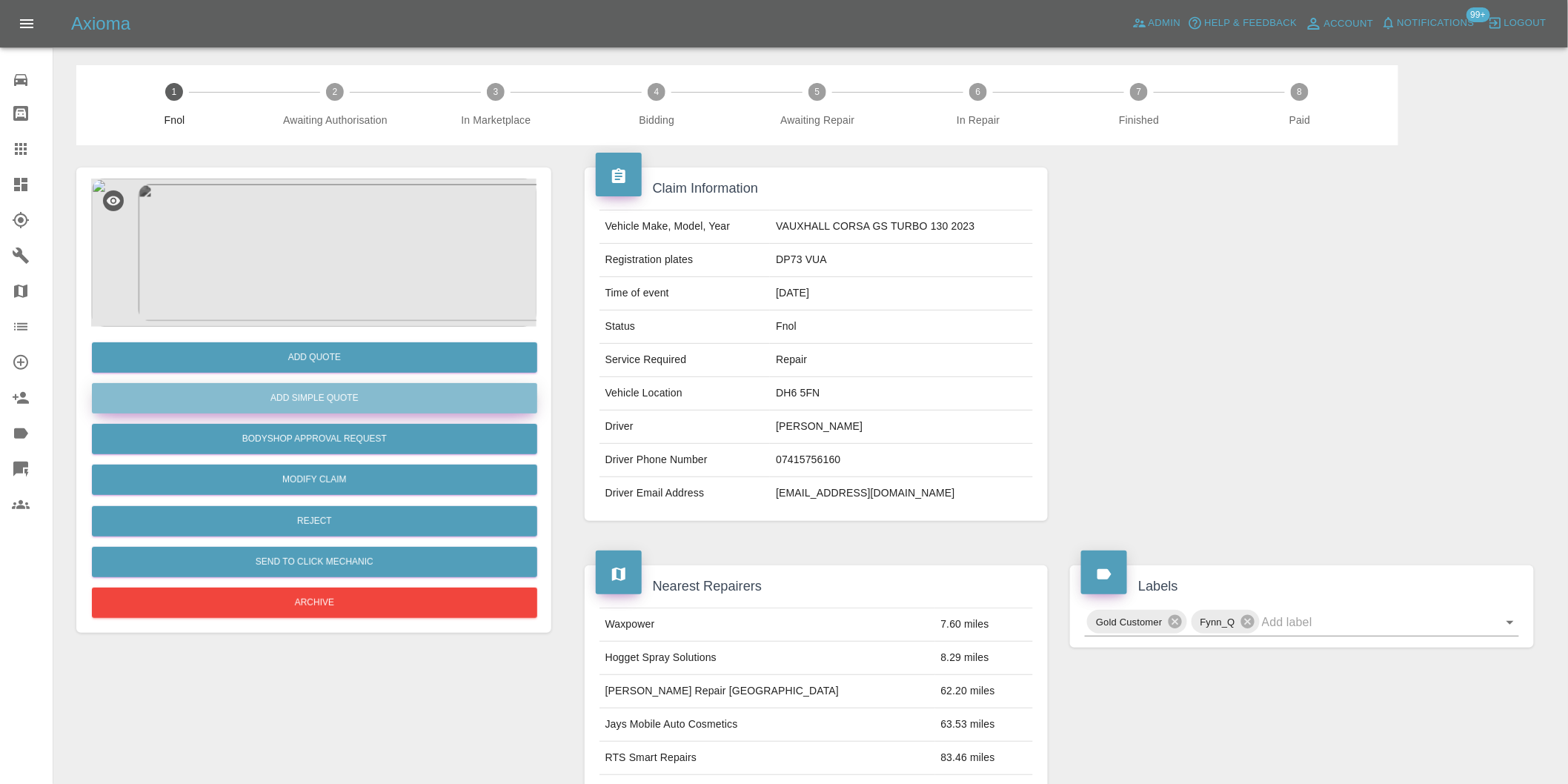
click at [417, 395] on button "Add Simple Quote" at bounding box center [315, 398] width 446 height 31
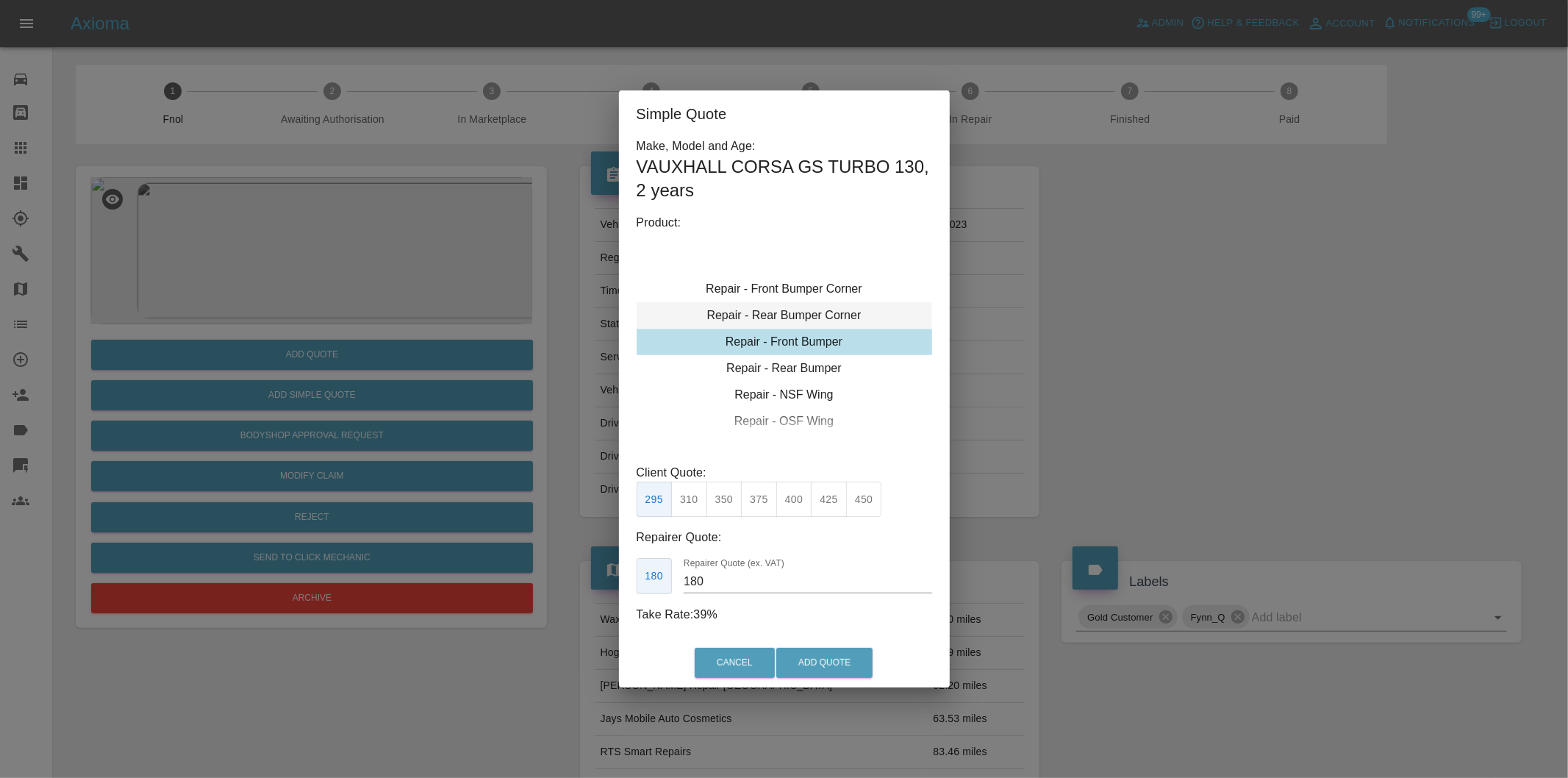
click at [841, 316] on div "Repair - Rear Bumper Corner" at bounding box center [784, 315] width 295 height 26
type input "120"
drag, startPoint x: 686, startPoint y: 495, endPoint x: 780, endPoint y: 630, distance: 164.5
click at [688, 495] on button "199" at bounding box center [690, 500] width 36 height 36
click at [805, 658] on button "Add Quote" at bounding box center [824, 662] width 97 height 31
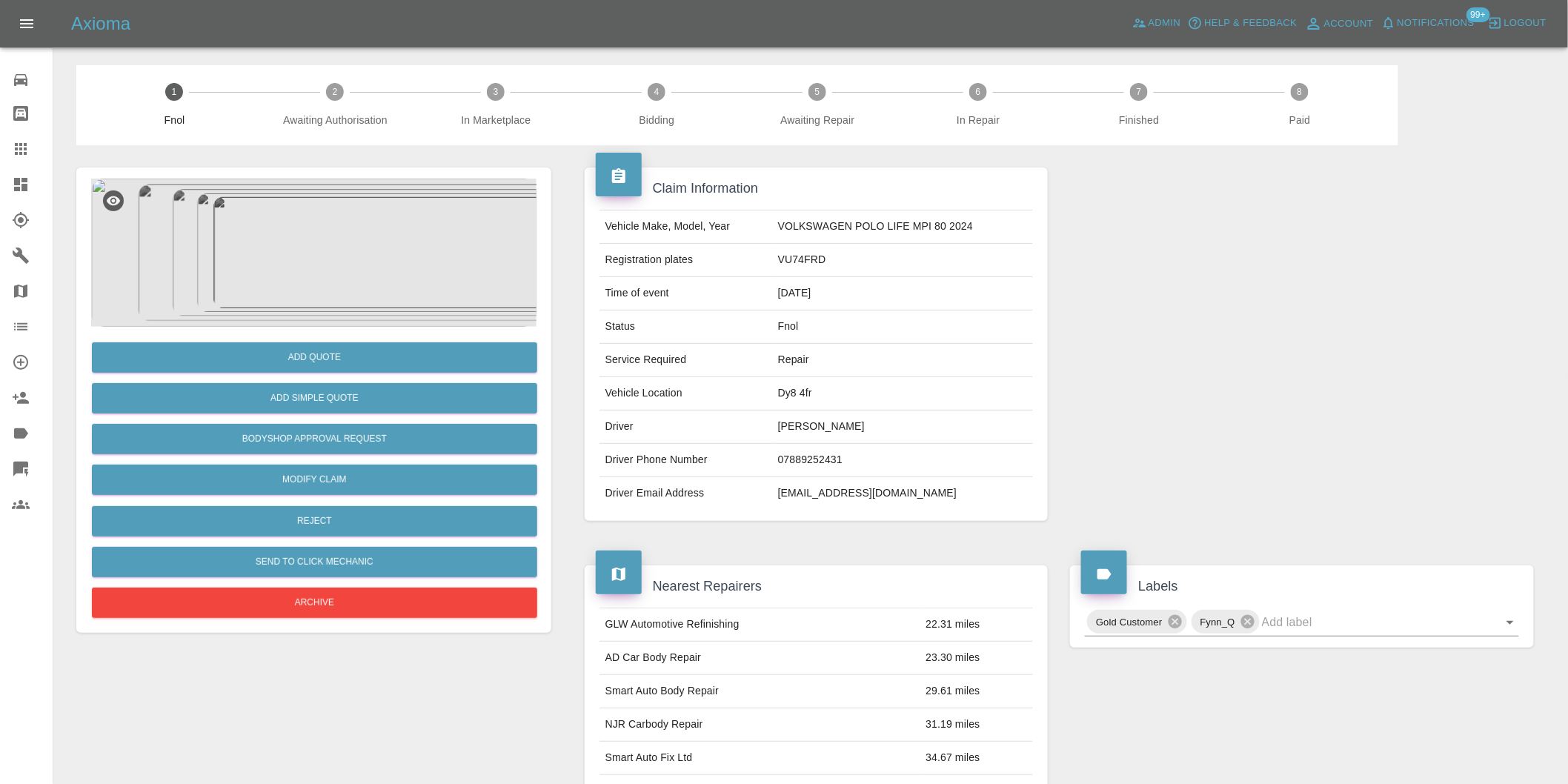
click at [298, 210] on img at bounding box center [314, 253] width 446 height 148
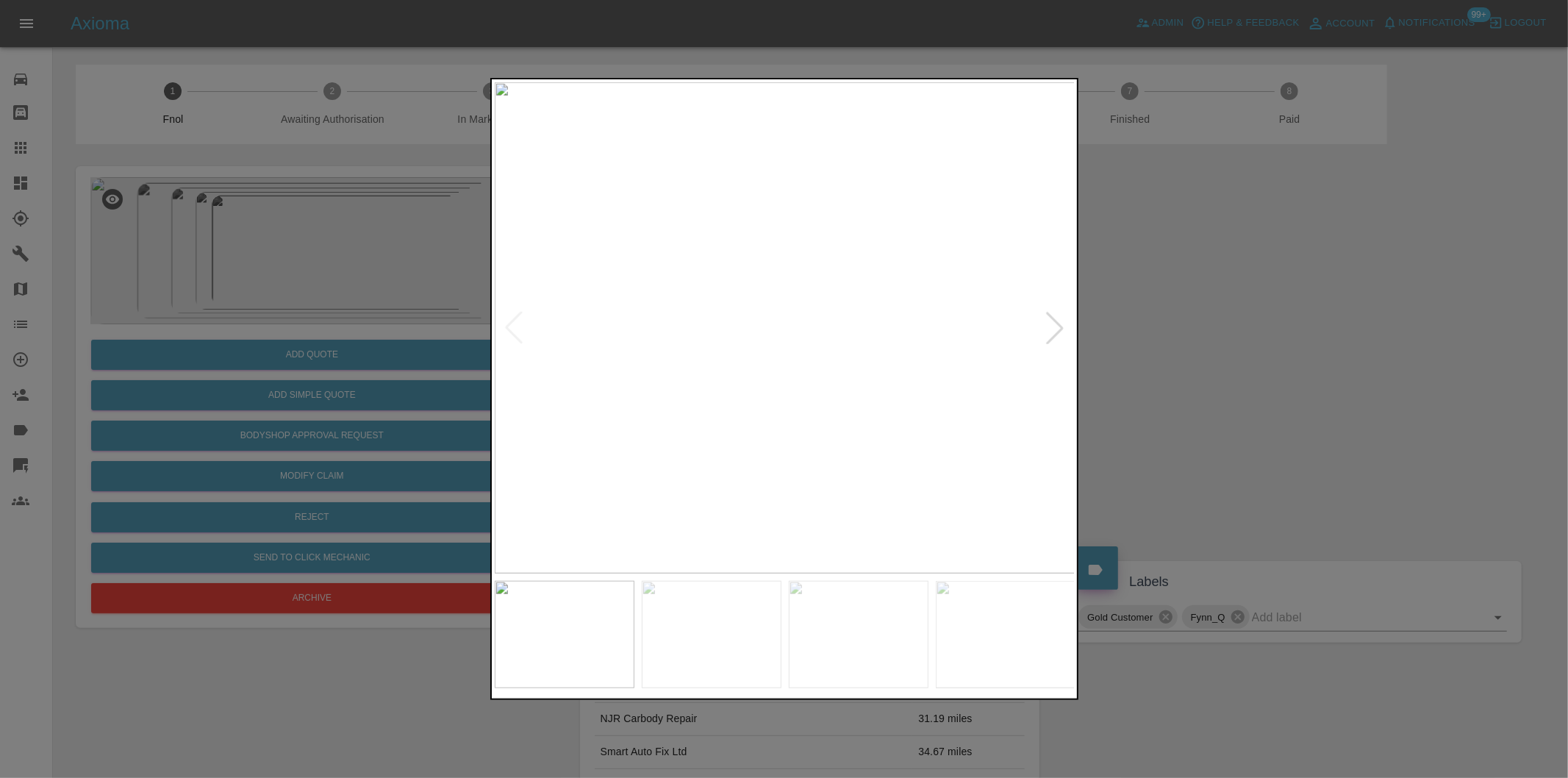
click at [1046, 327] on div at bounding box center [1054, 328] width 32 height 32
click at [1053, 327] on div at bounding box center [1054, 328] width 32 height 32
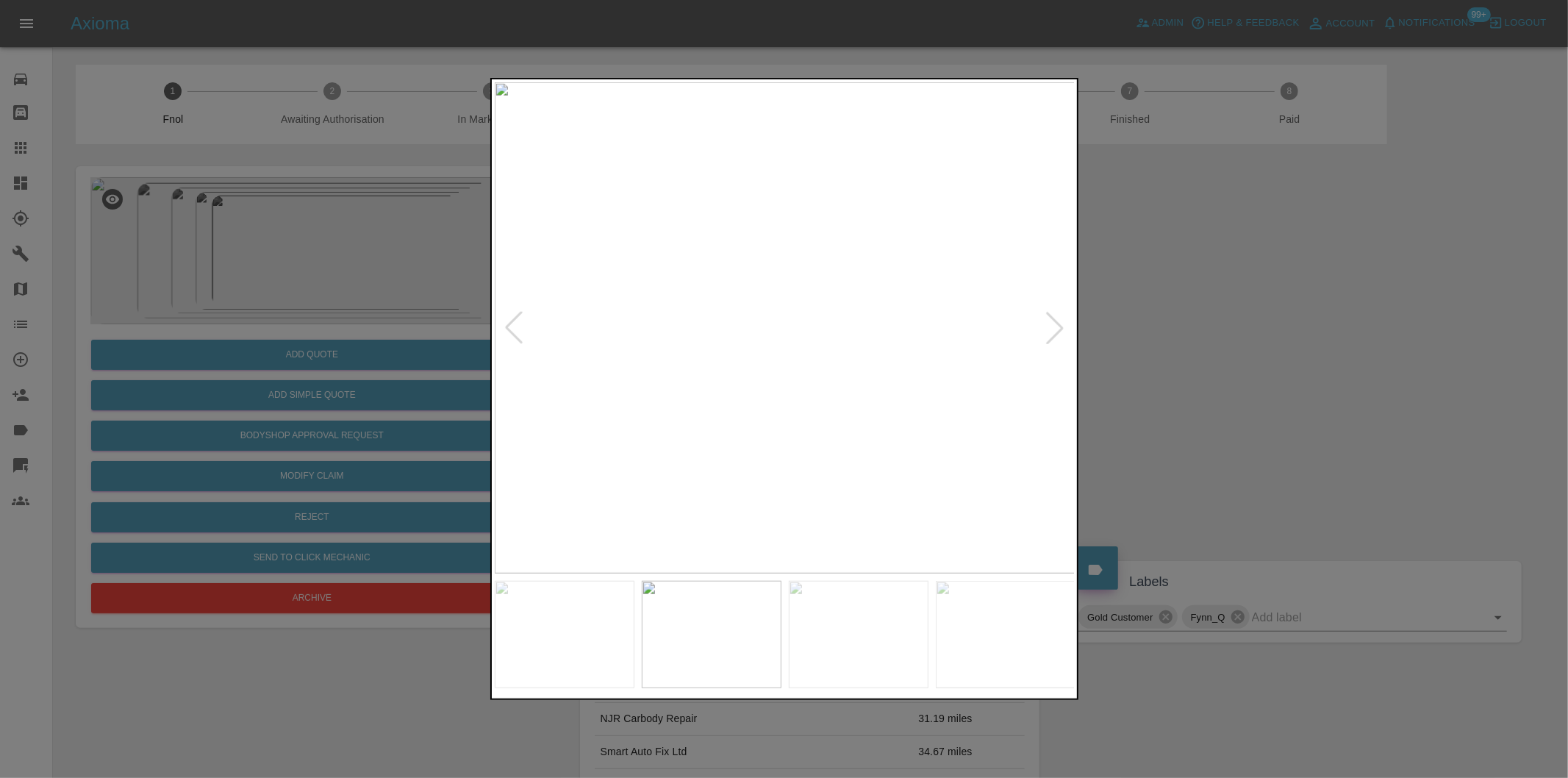
click at [1053, 327] on div at bounding box center [1054, 328] width 32 height 32
click at [1052, 327] on div at bounding box center [1054, 328] width 32 height 32
click at [1050, 332] on div at bounding box center [1054, 328] width 32 height 32
click at [1220, 354] on div at bounding box center [784, 389] width 1568 height 778
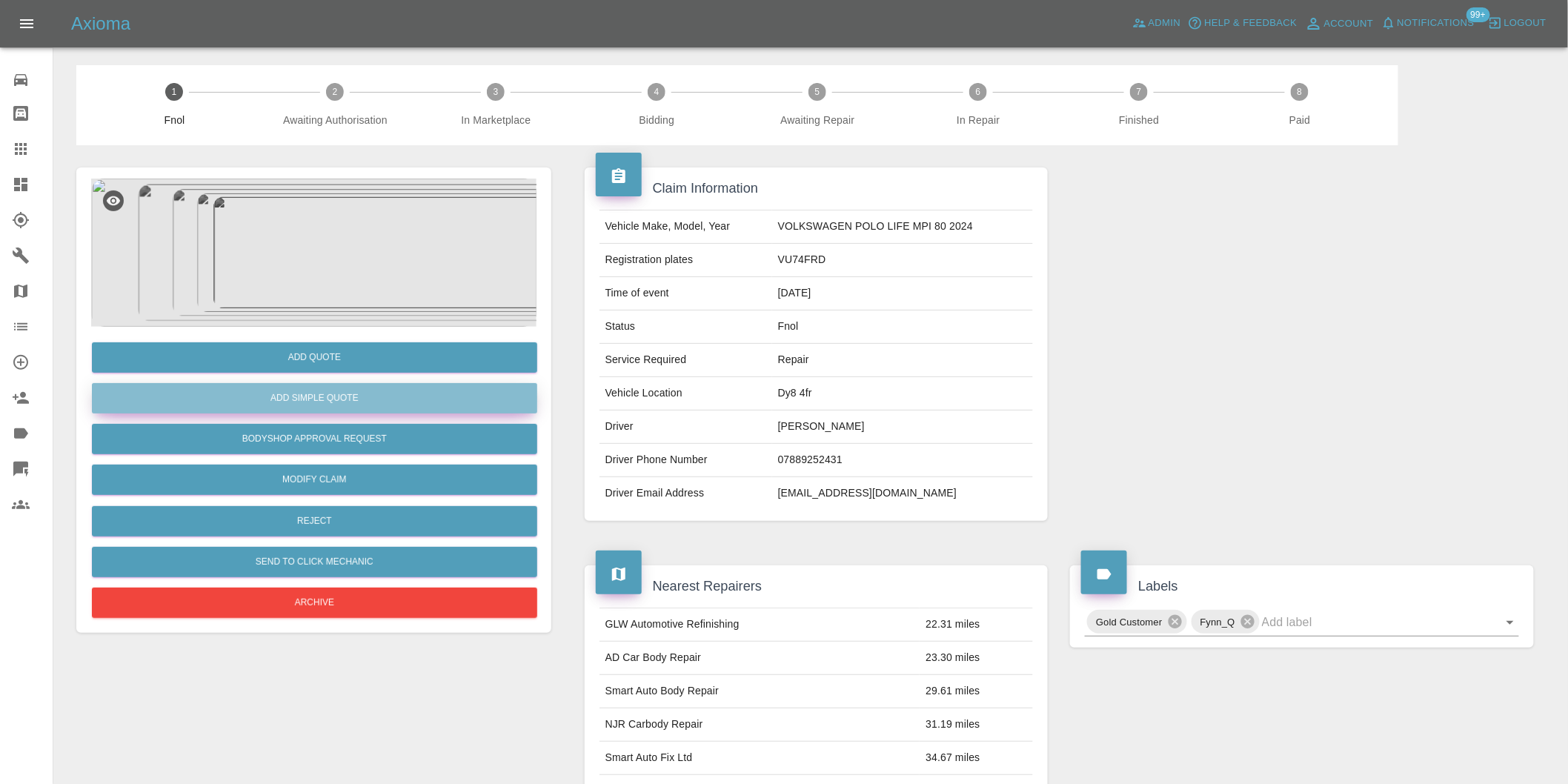
click at [378, 406] on button "Add Simple Quote" at bounding box center [315, 398] width 446 height 31
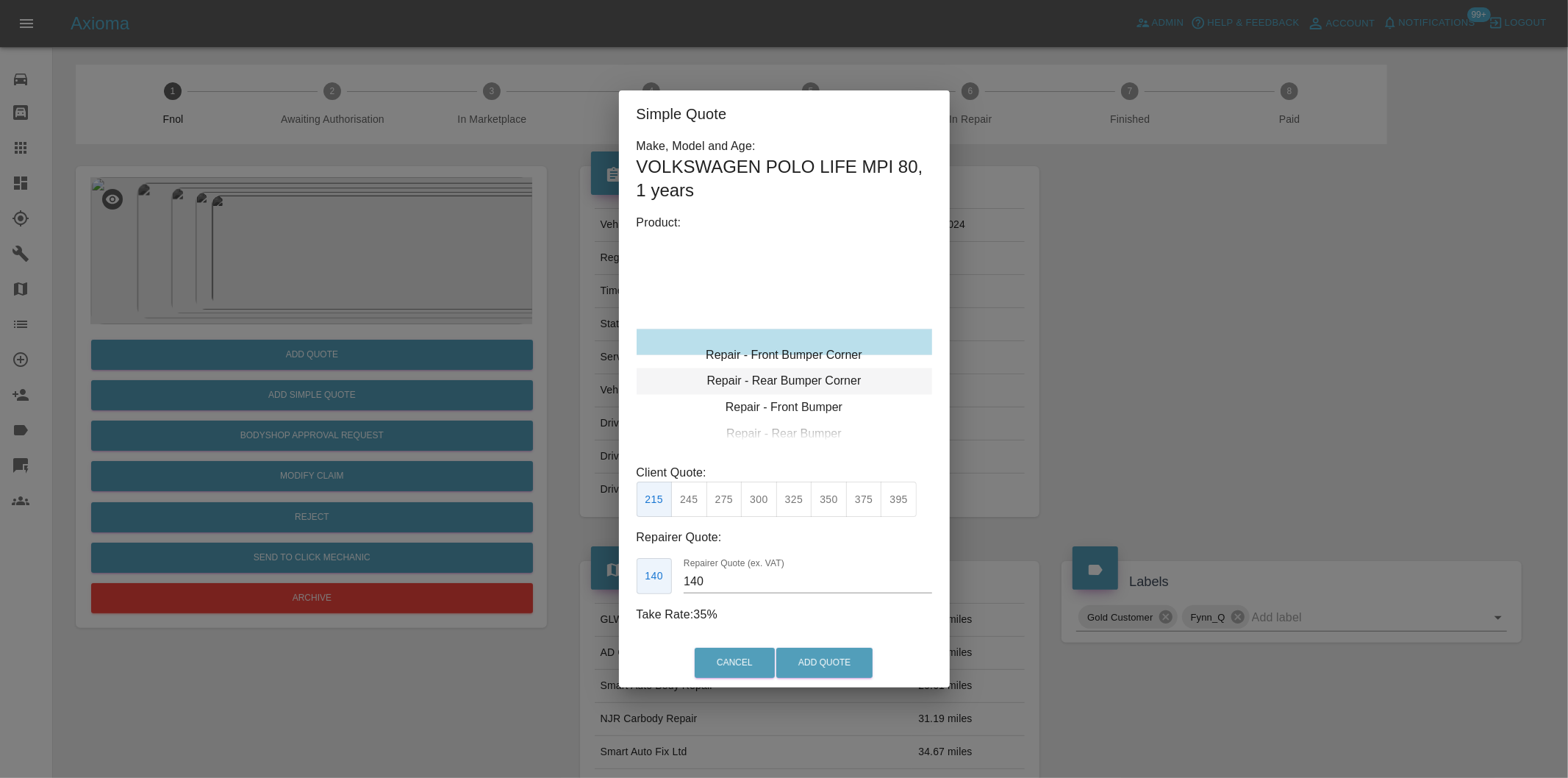
type input "120"
click at [812, 368] on div "Repair - Rear Bumper Corner" at bounding box center [784, 368] width 295 height 26
click at [833, 674] on button "Add Quote" at bounding box center [824, 662] width 97 height 31
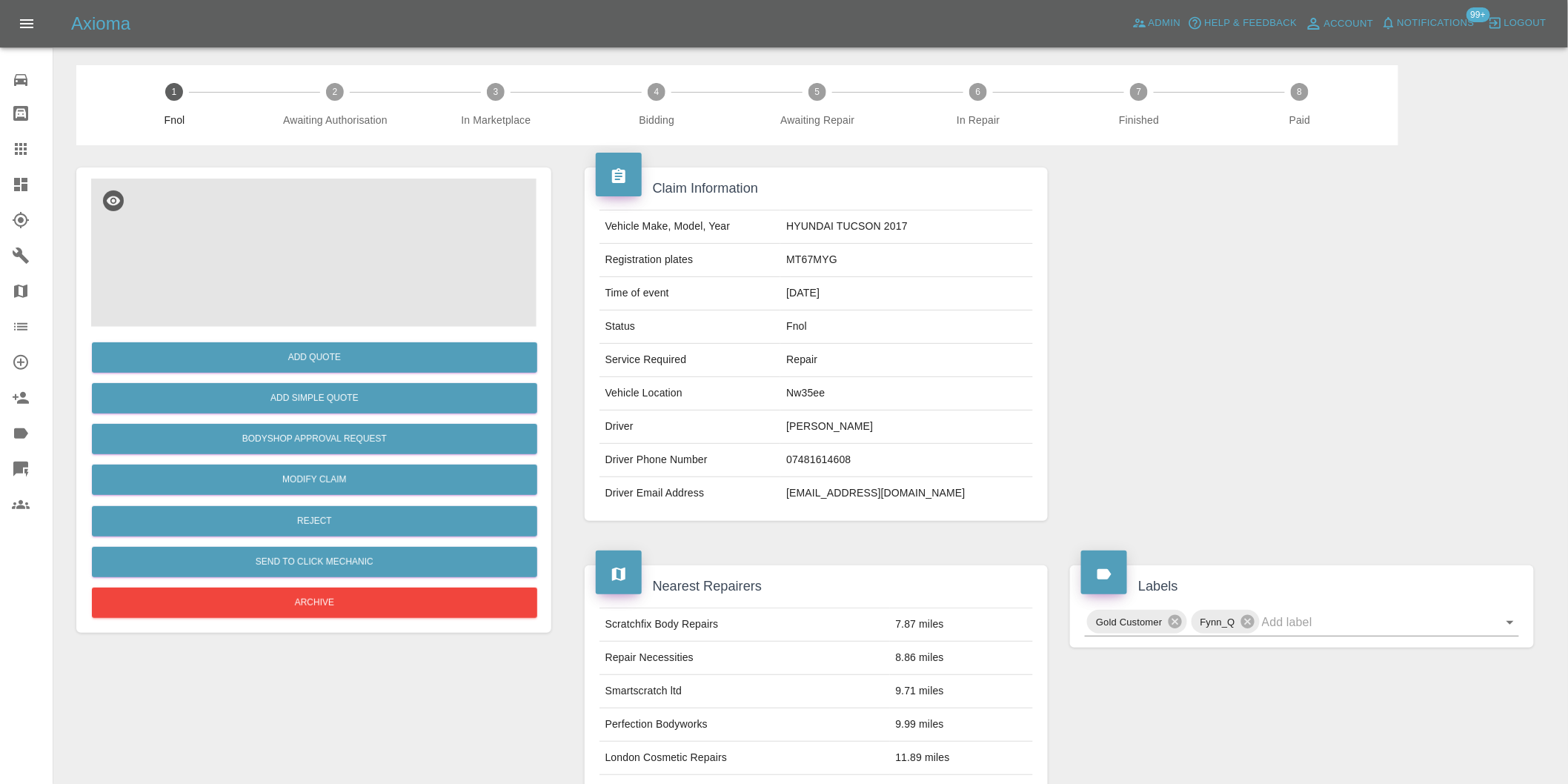
click at [337, 205] on img at bounding box center [314, 253] width 446 height 148
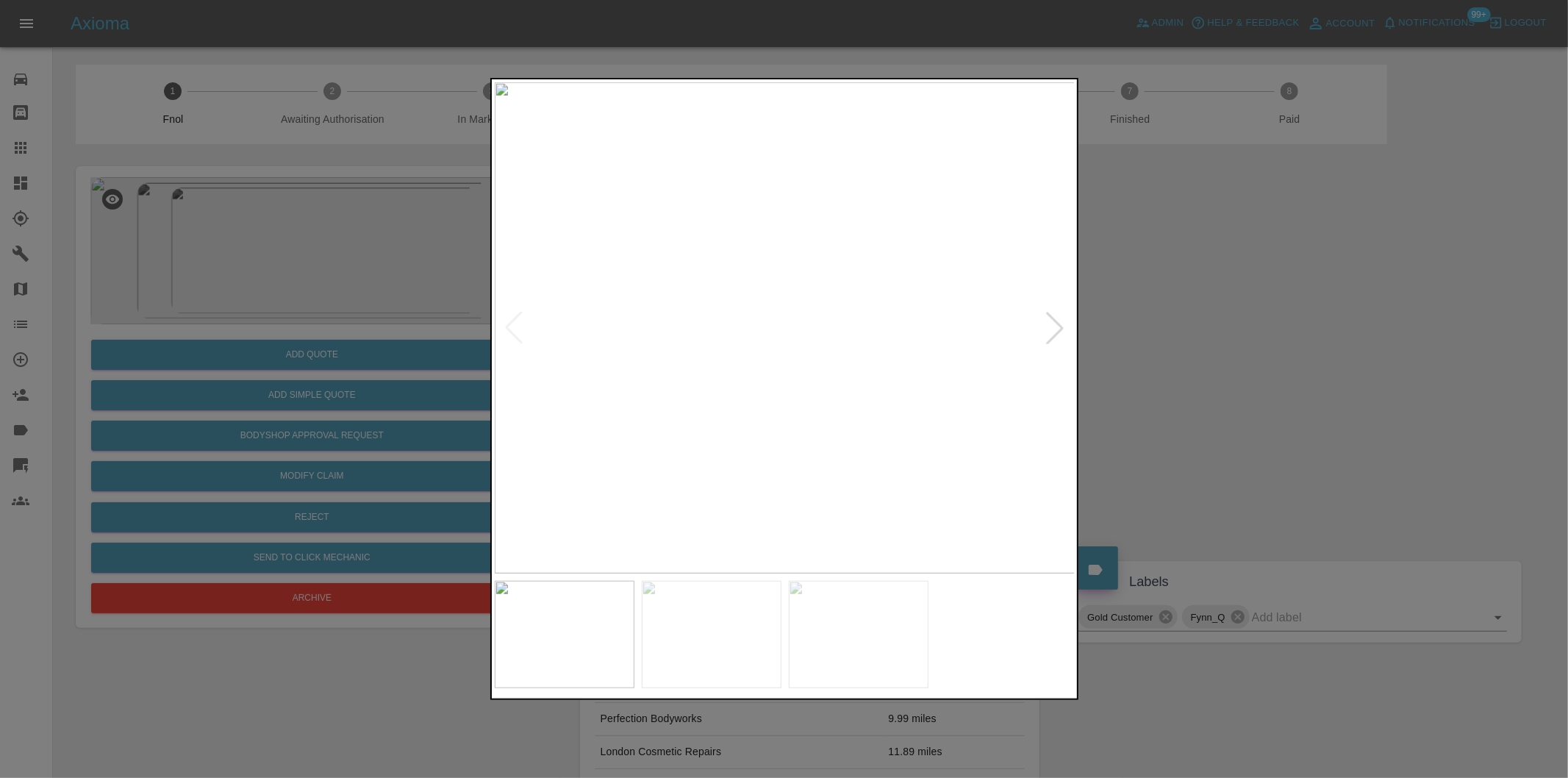
click at [1056, 328] on div at bounding box center [1054, 328] width 32 height 32
click at [1056, 328] on img at bounding box center [785, 328] width 581 height 491
click at [1259, 328] on div at bounding box center [784, 389] width 1568 height 778
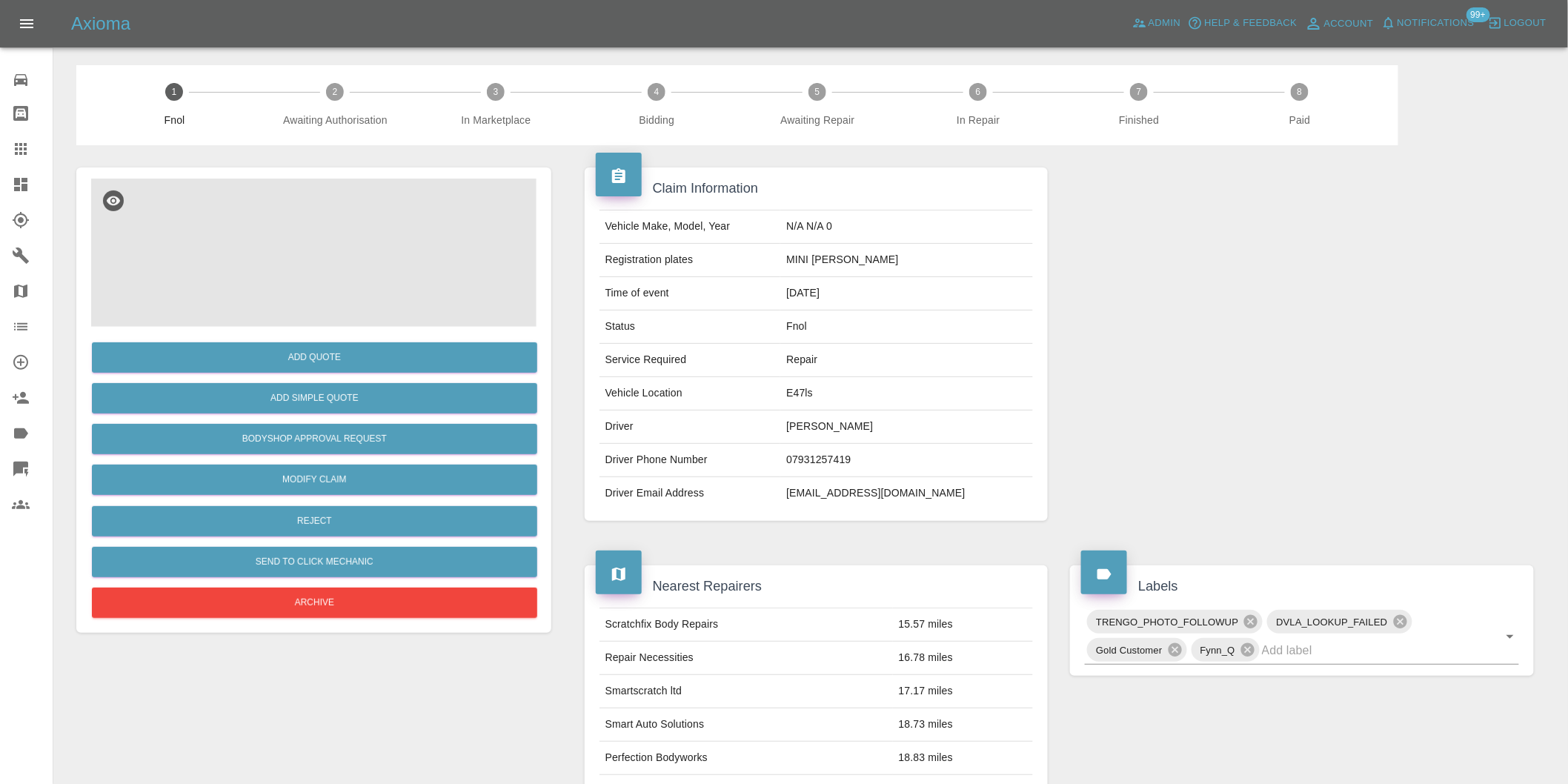
click at [298, 213] on img at bounding box center [314, 253] width 446 height 148
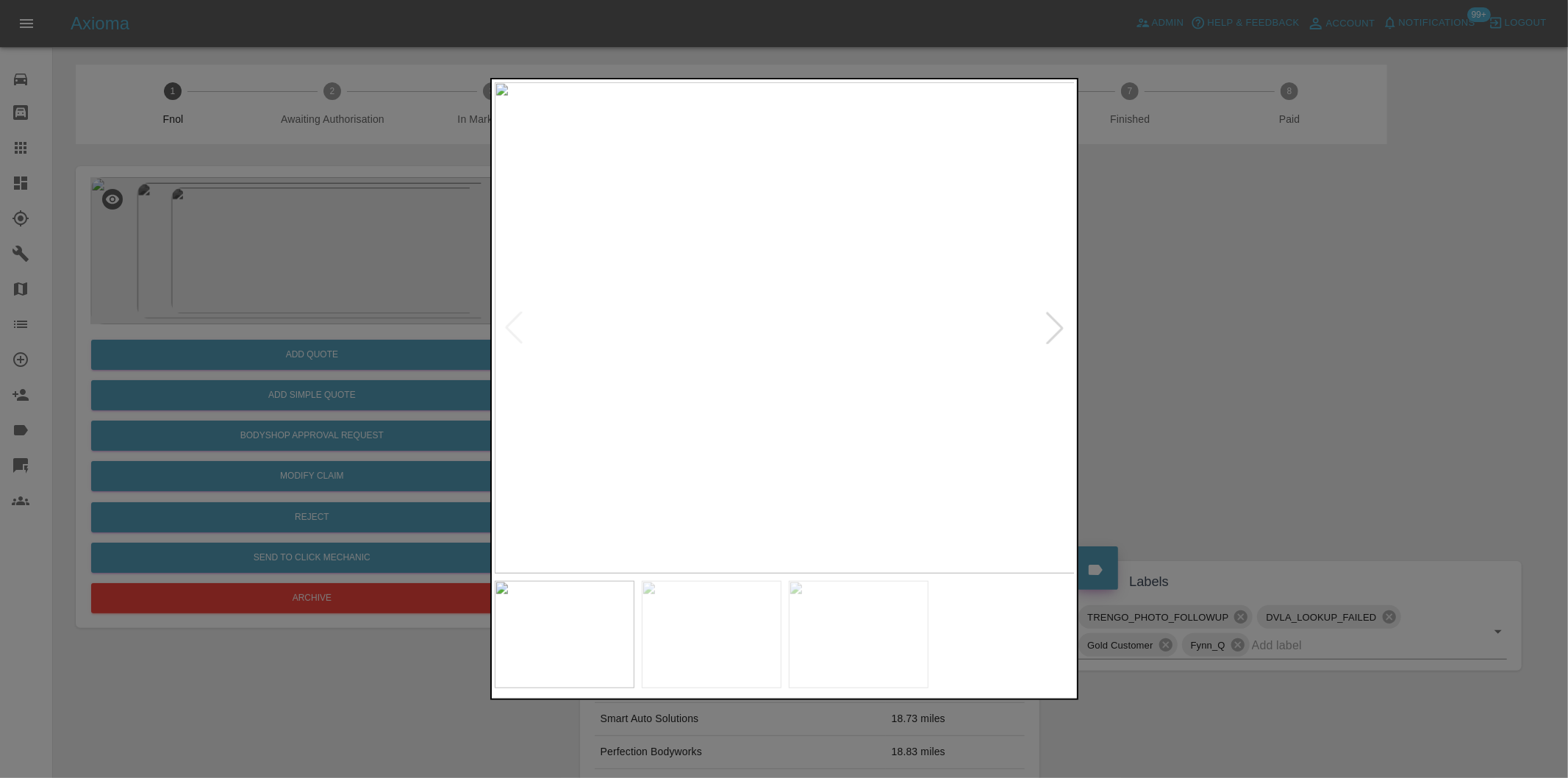
click at [1052, 327] on div at bounding box center [1054, 328] width 32 height 32
click at [1052, 327] on img at bounding box center [785, 328] width 581 height 491
drag, startPoint x: 1270, startPoint y: 359, endPoint x: 1173, endPoint y: 369, distance: 97.5
click at [1266, 359] on div at bounding box center [784, 389] width 1568 height 778
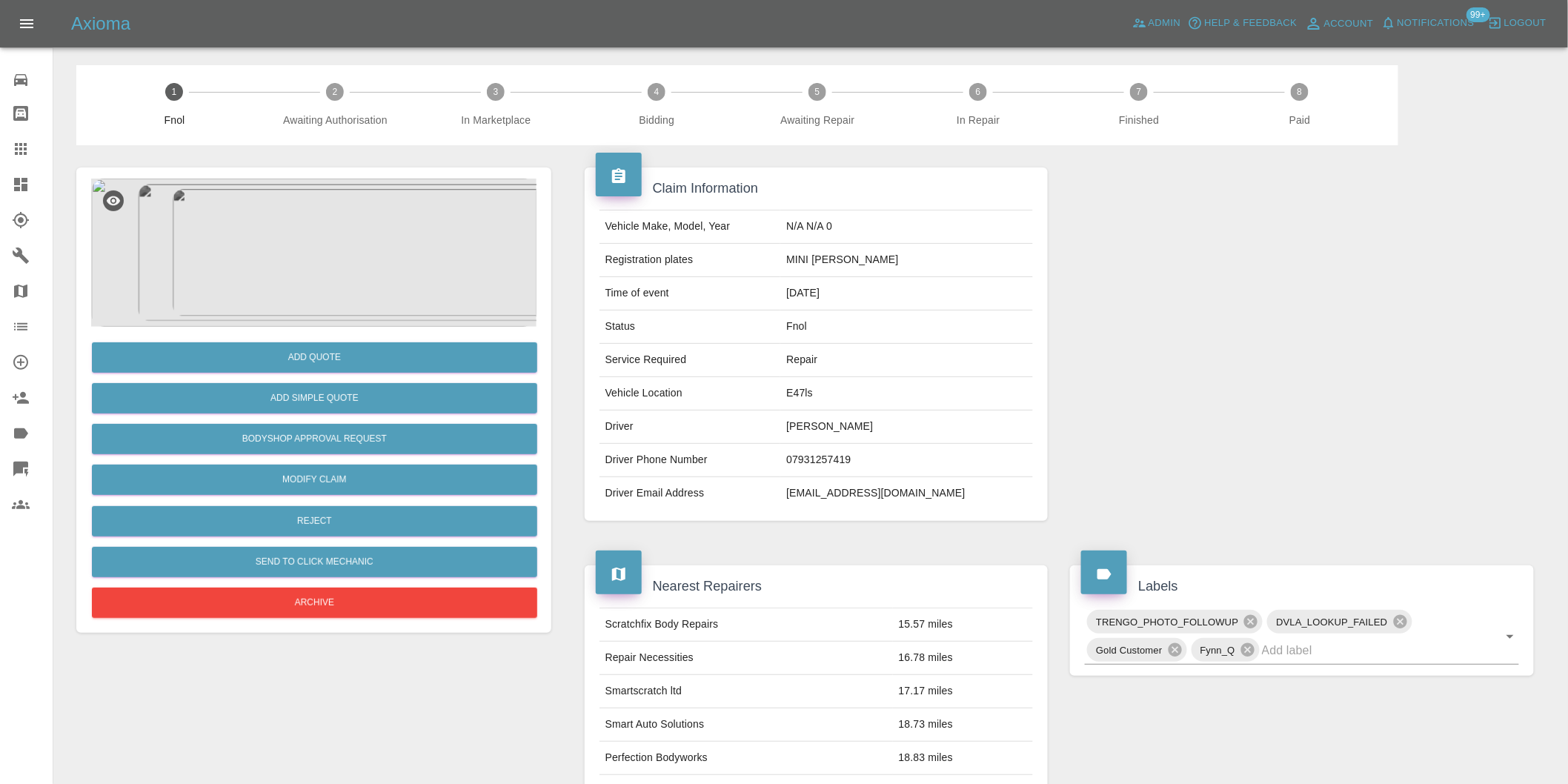
click at [322, 243] on img at bounding box center [314, 253] width 446 height 148
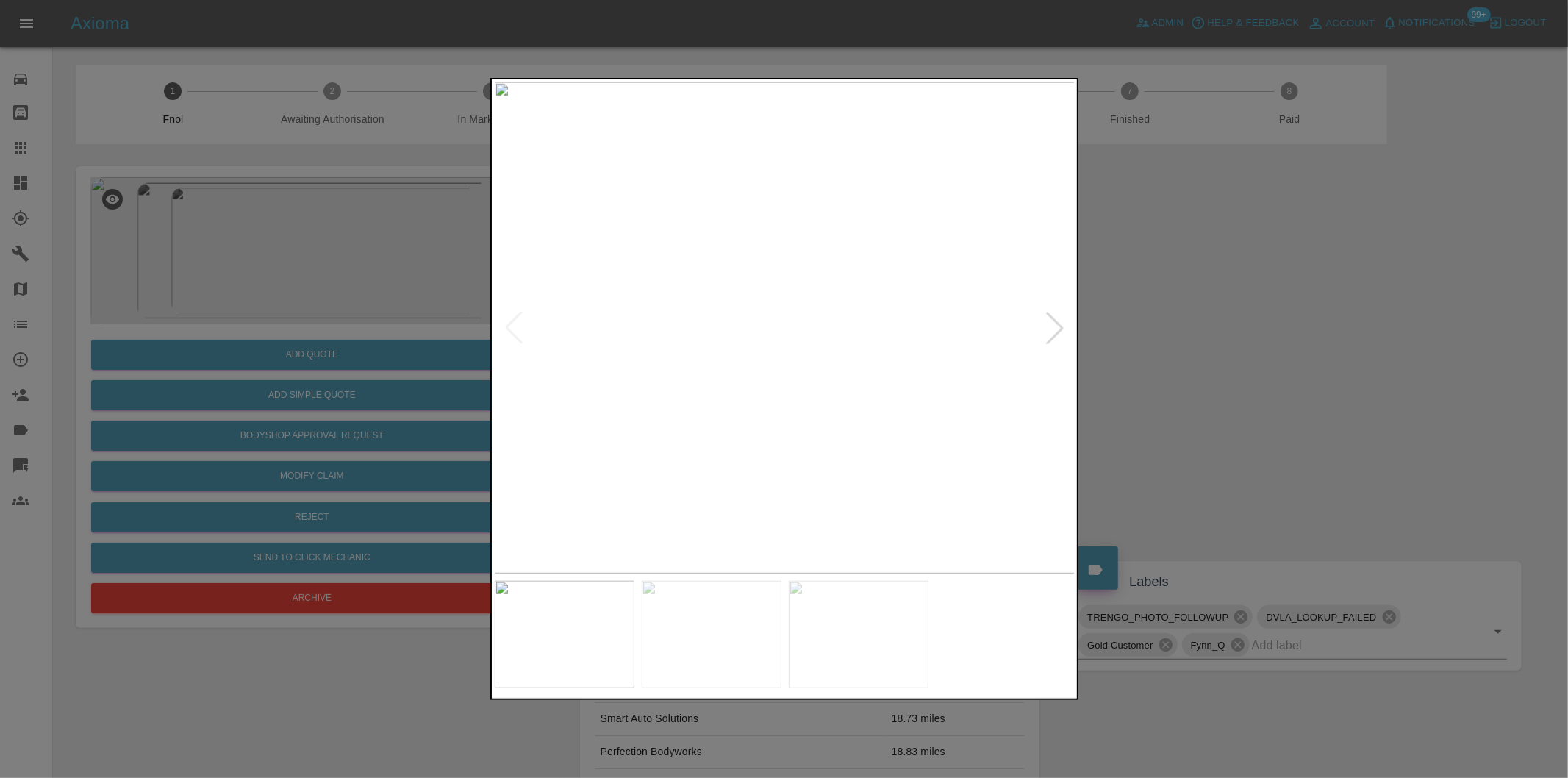
click at [1059, 332] on div at bounding box center [1054, 328] width 32 height 32
click at [1267, 362] on div at bounding box center [784, 389] width 1568 height 778
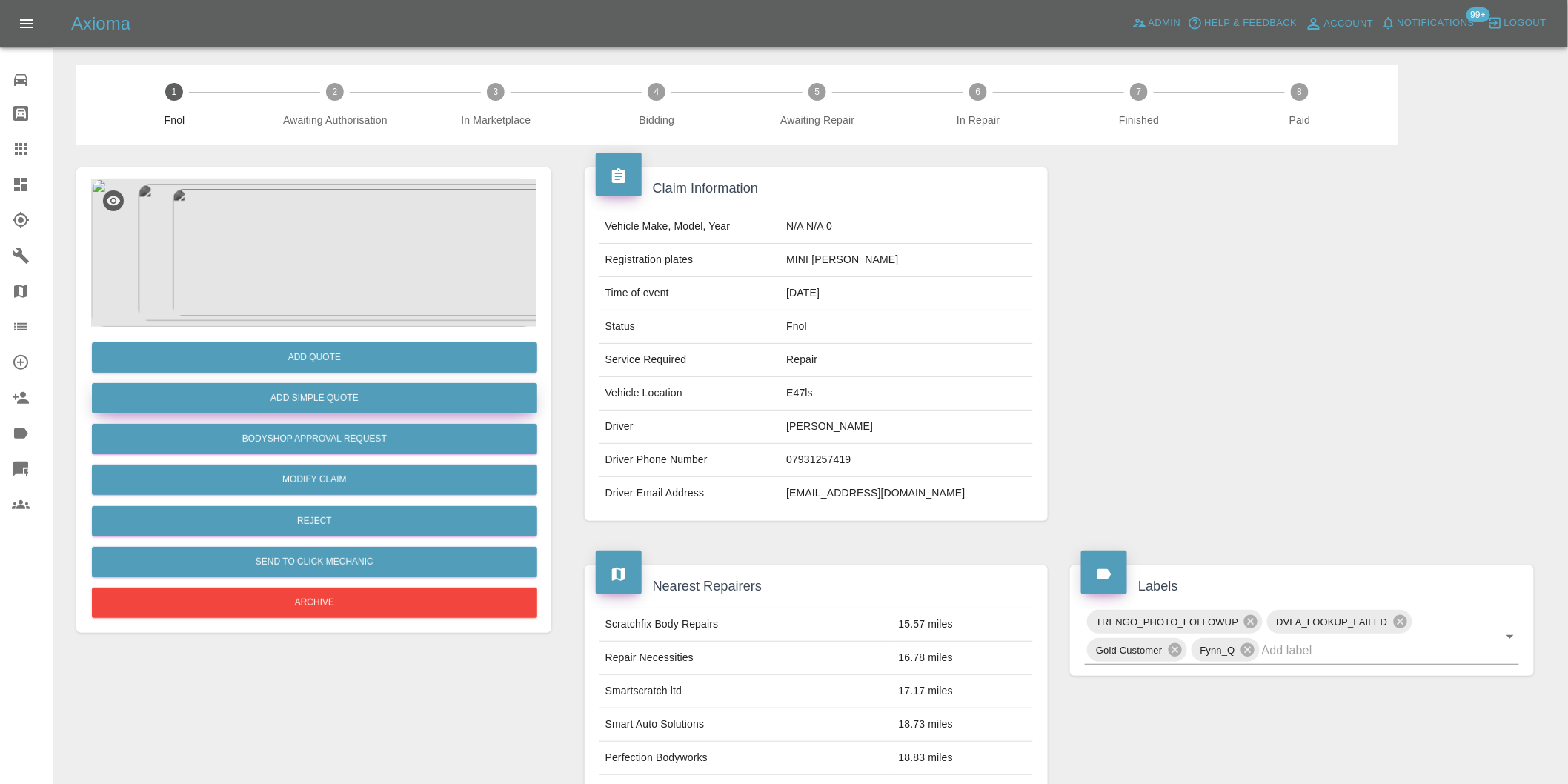
click at [269, 398] on button "Add Simple Quote" at bounding box center [315, 398] width 446 height 31
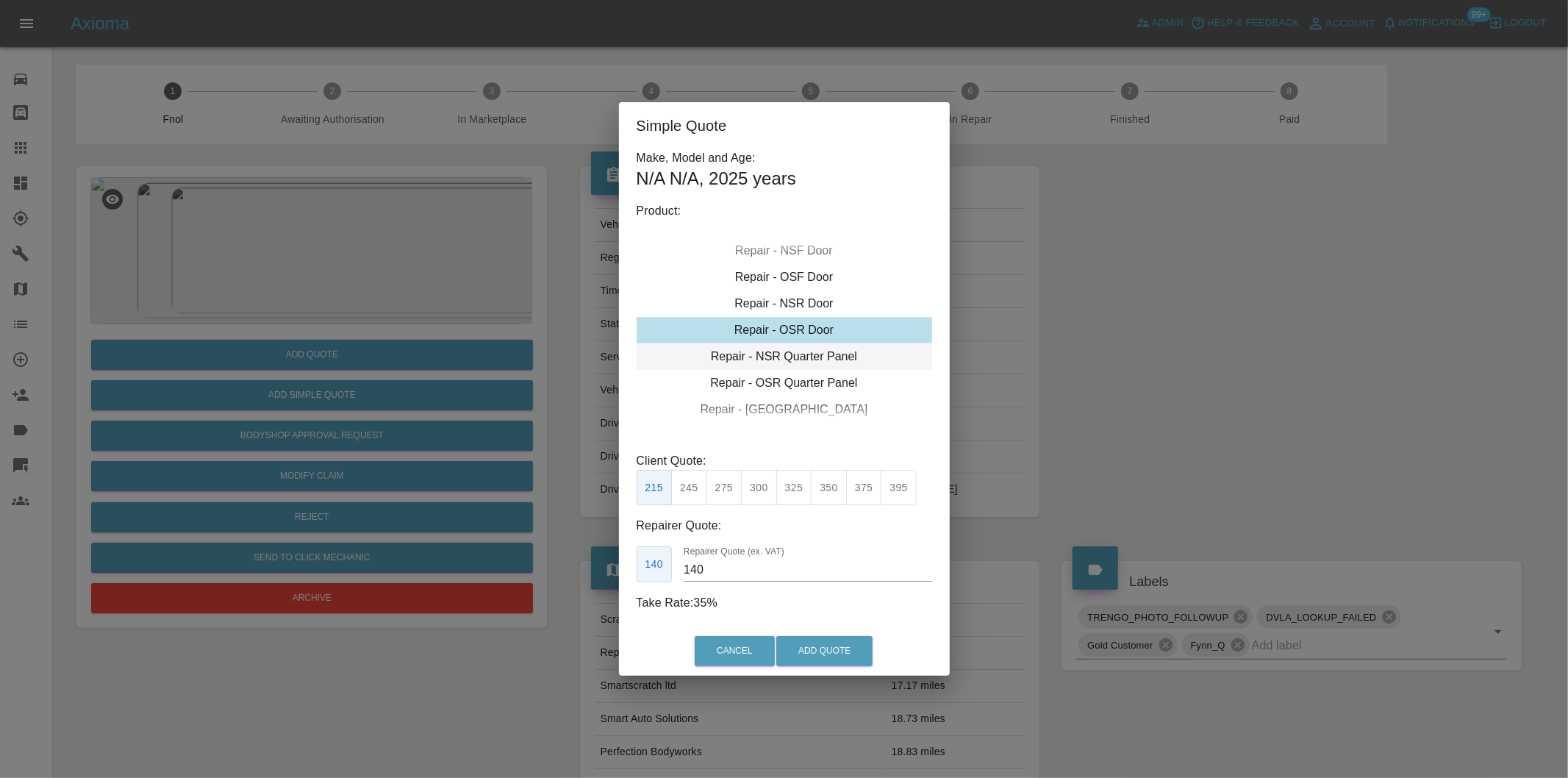
click at [782, 357] on div "Repair - NSR Quarter Panel" at bounding box center [784, 356] width 295 height 26
click at [762, 493] on button "300" at bounding box center [759, 488] width 36 height 36
type input "190"
click at [819, 644] on button "Add Quote" at bounding box center [824, 651] width 97 height 31
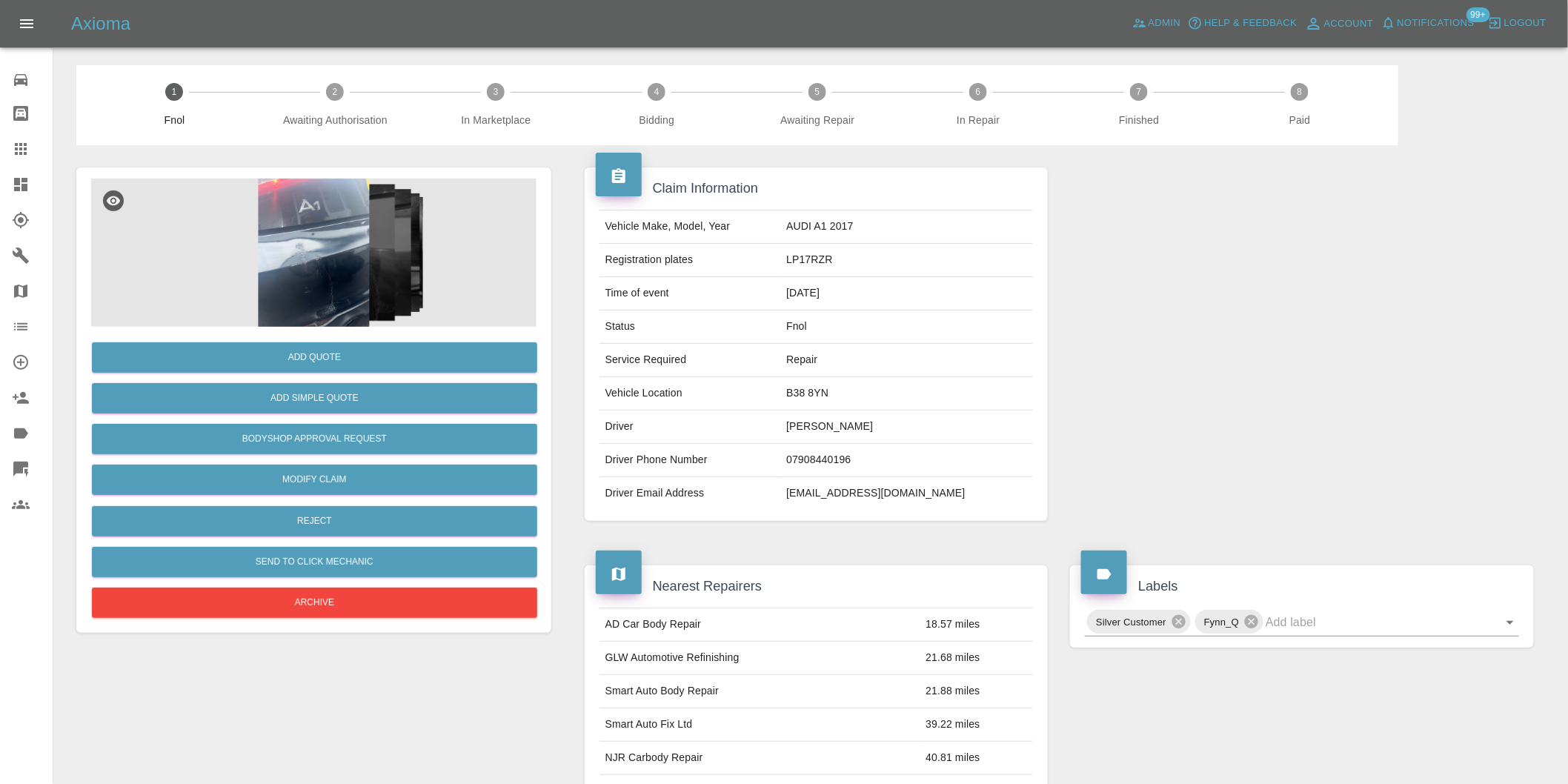
click at [343, 209] on img at bounding box center [314, 253] width 446 height 148
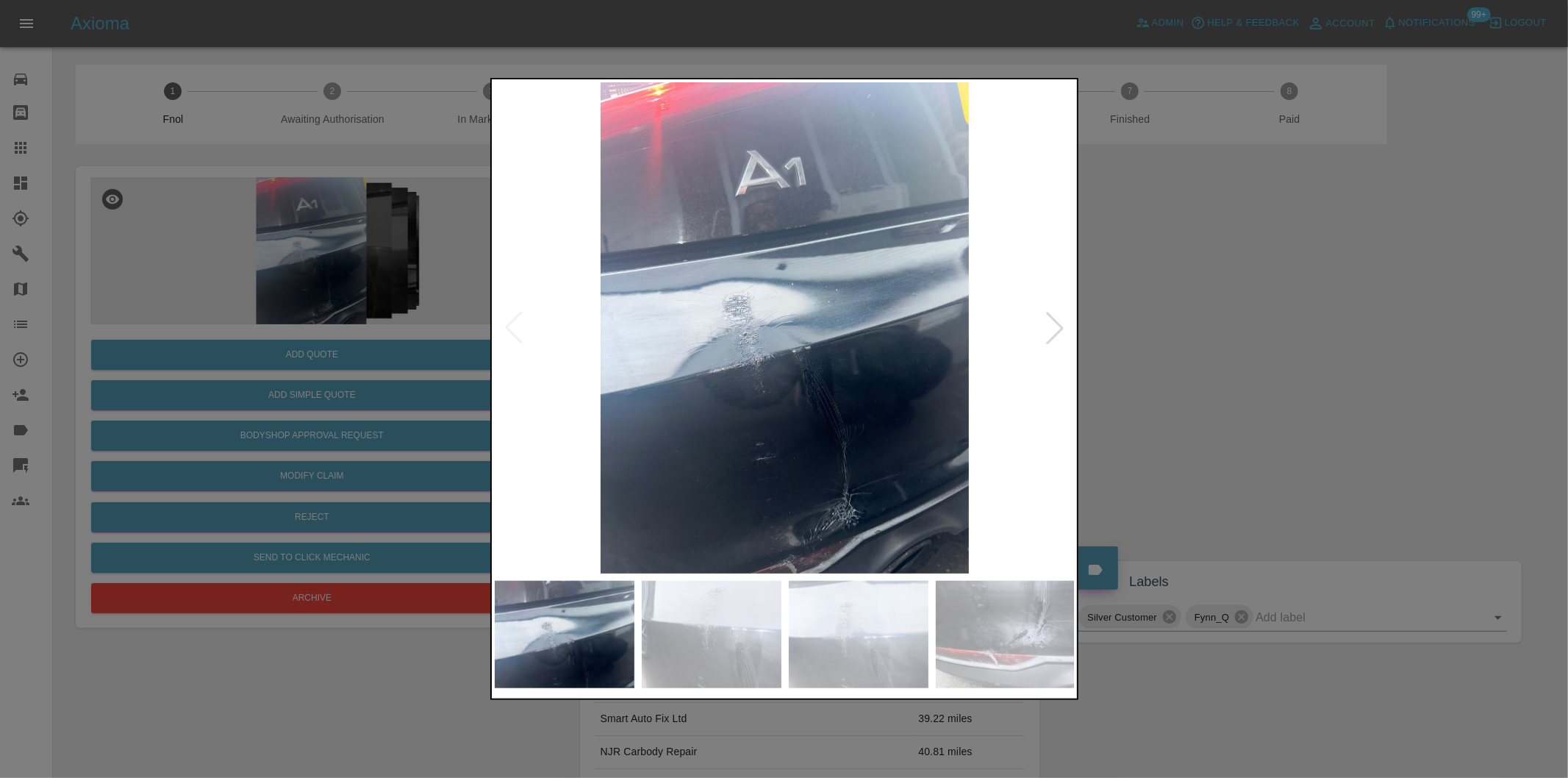
click at [1051, 328] on div at bounding box center [1054, 328] width 32 height 32
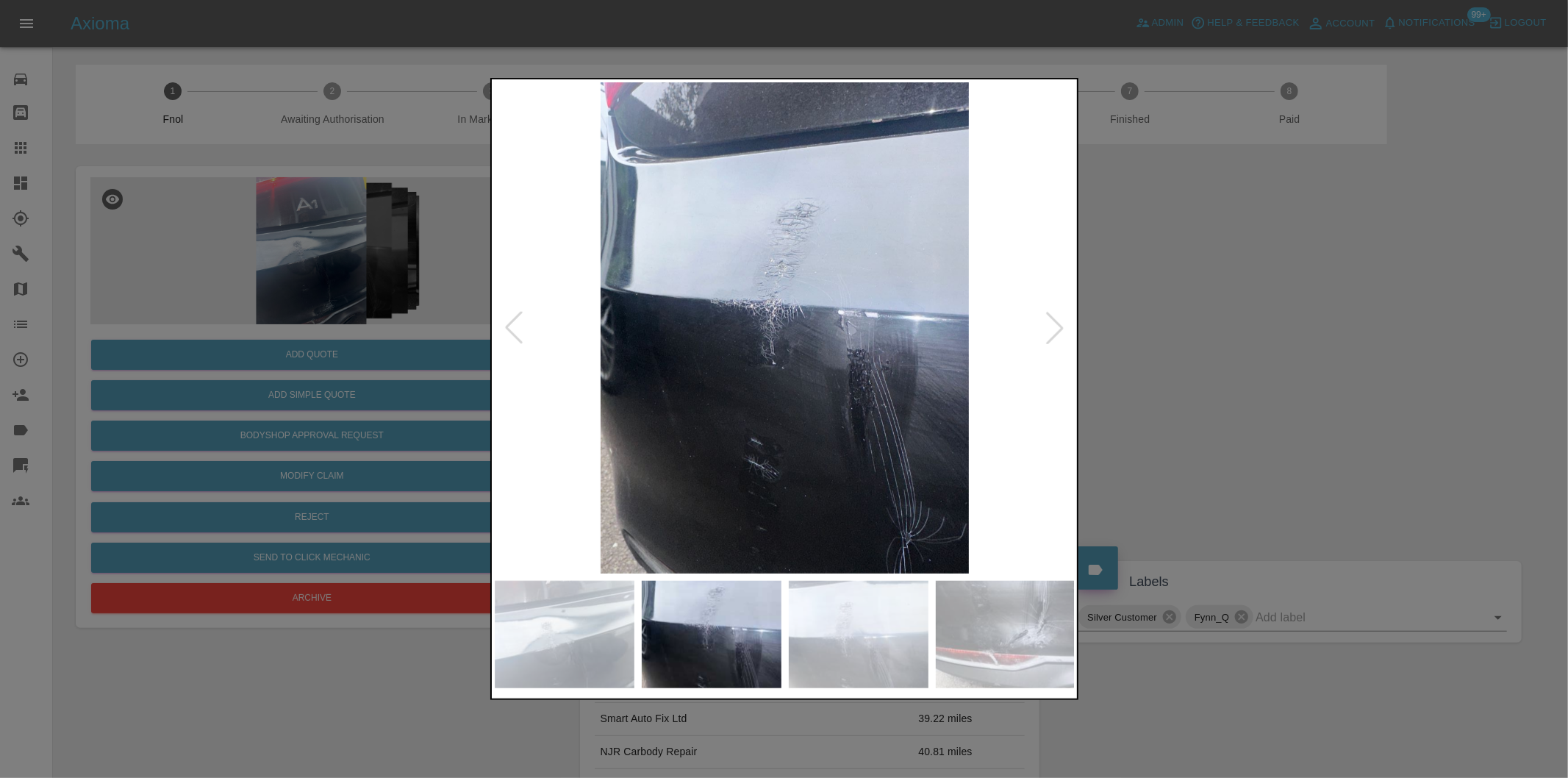
click at [1051, 328] on div at bounding box center [1054, 328] width 32 height 32
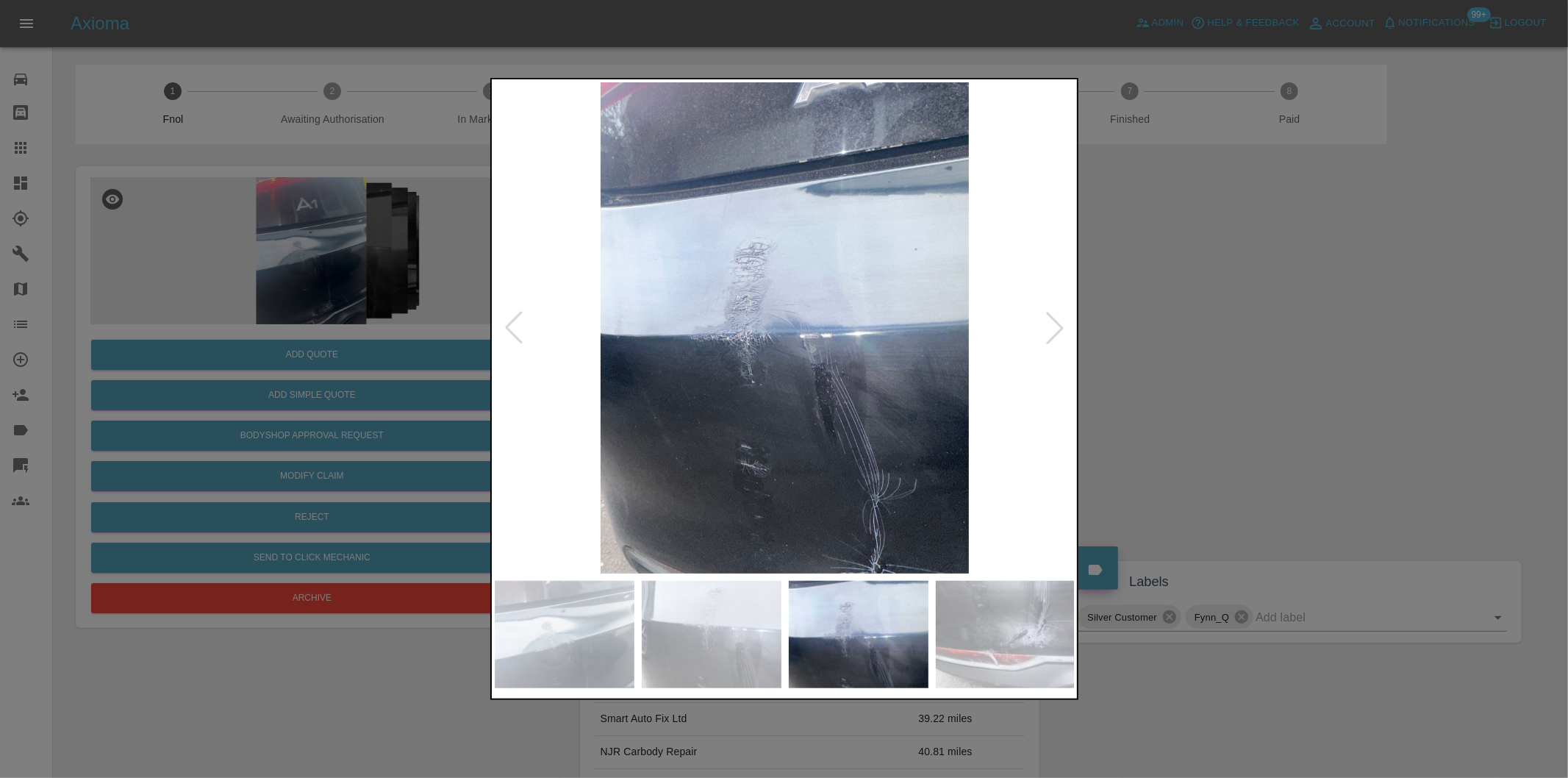
click at [1051, 328] on div at bounding box center [1054, 328] width 32 height 32
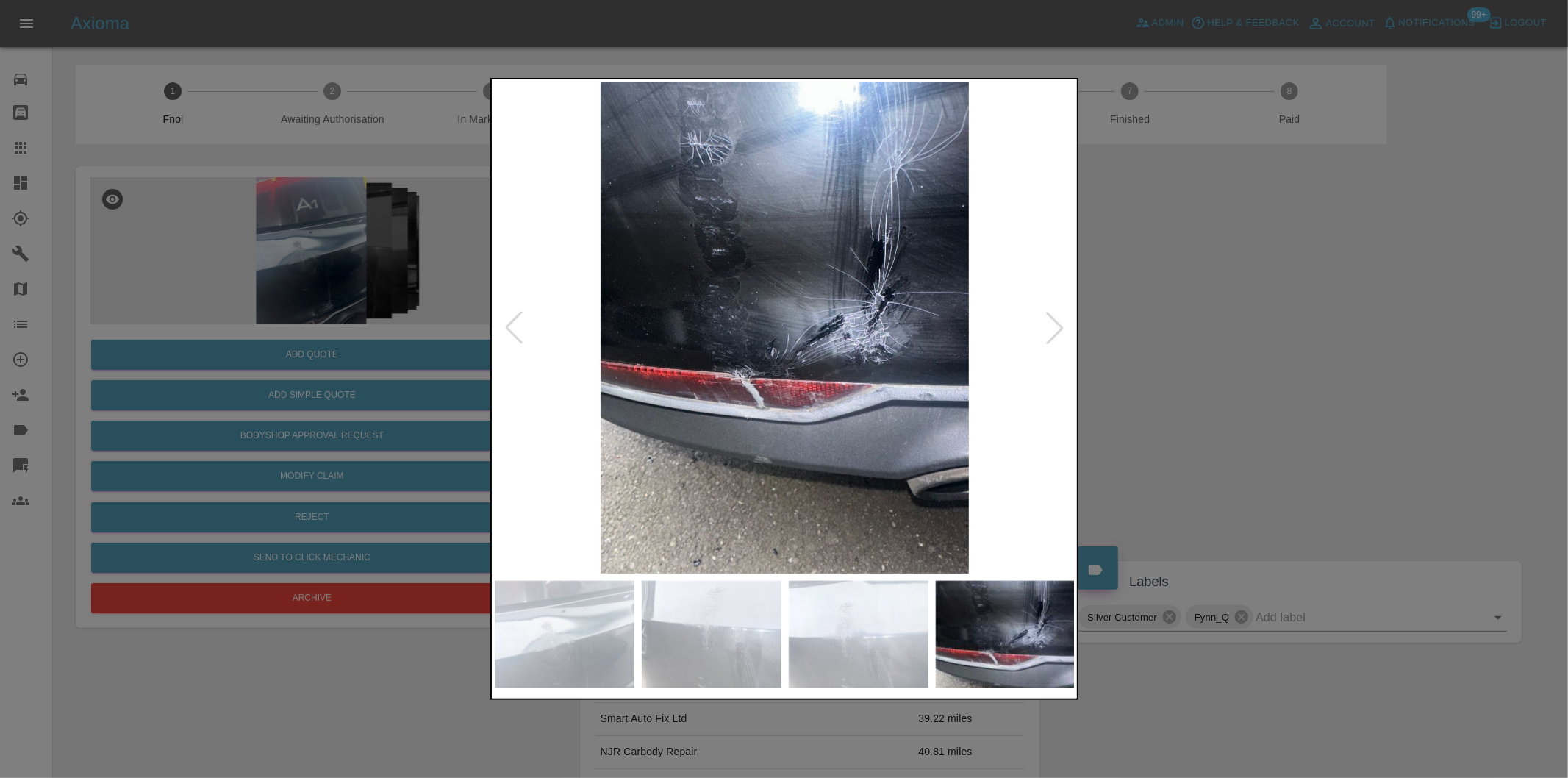
click at [1051, 328] on div at bounding box center [1054, 328] width 32 height 32
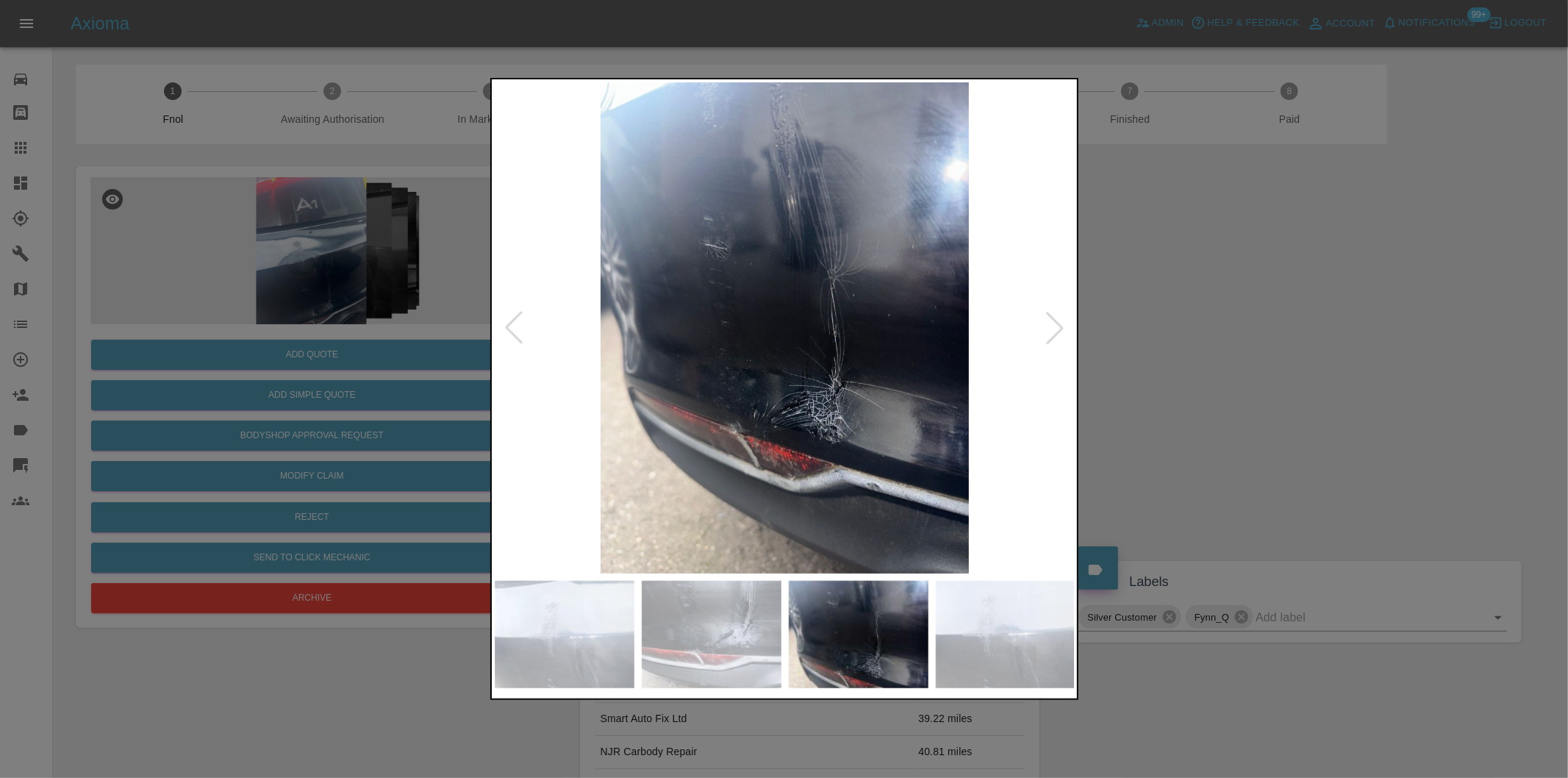
click at [1051, 328] on div at bounding box center [1054, 328] width 32 height 32
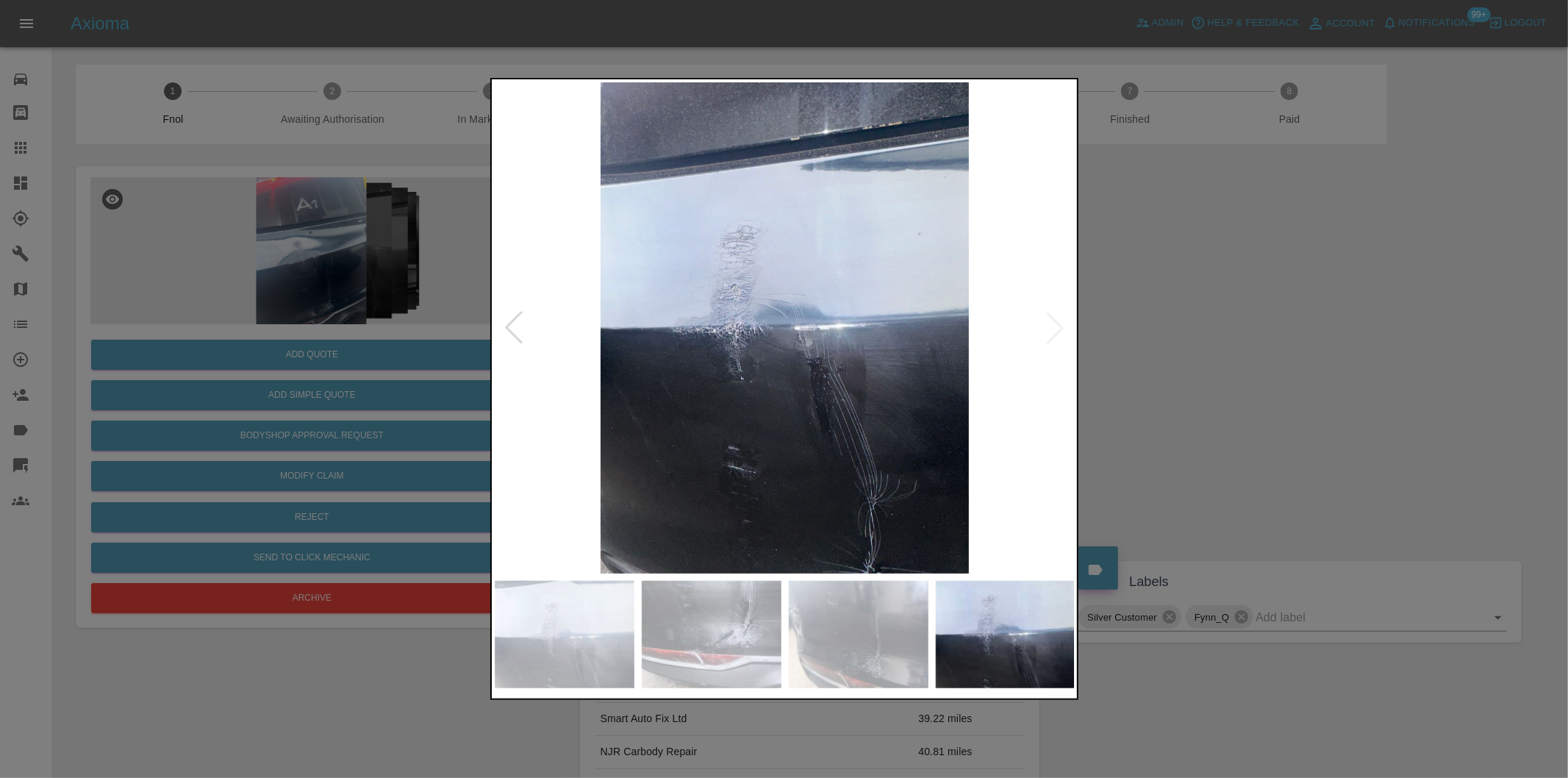
click at [1051, 328] on img at bounding box center [785, 328] width 581 height 491
click at [1321, 353] on div at bounding box center [784, 389] width 1568 height 778
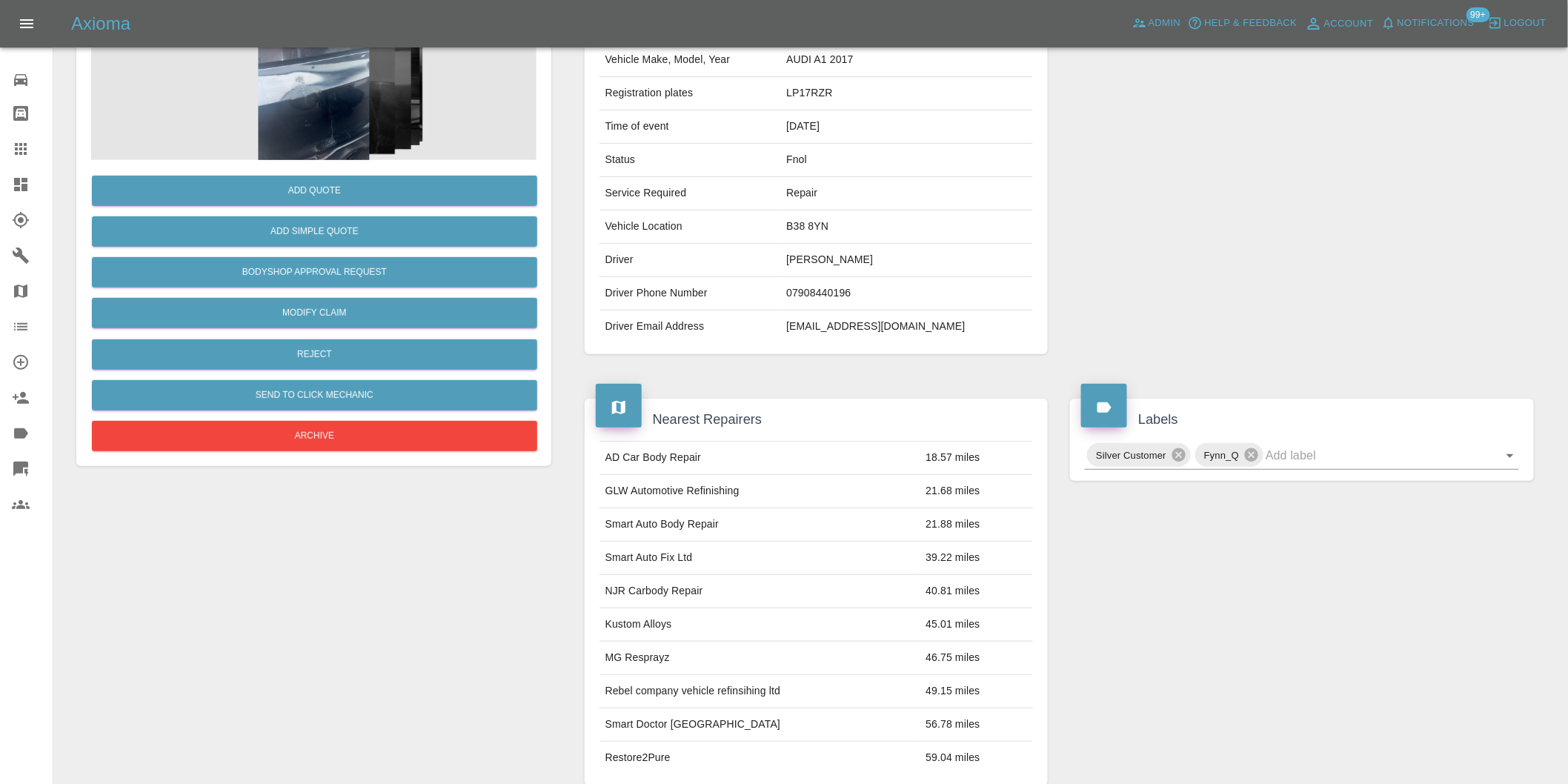
scroll to position [20, 0]
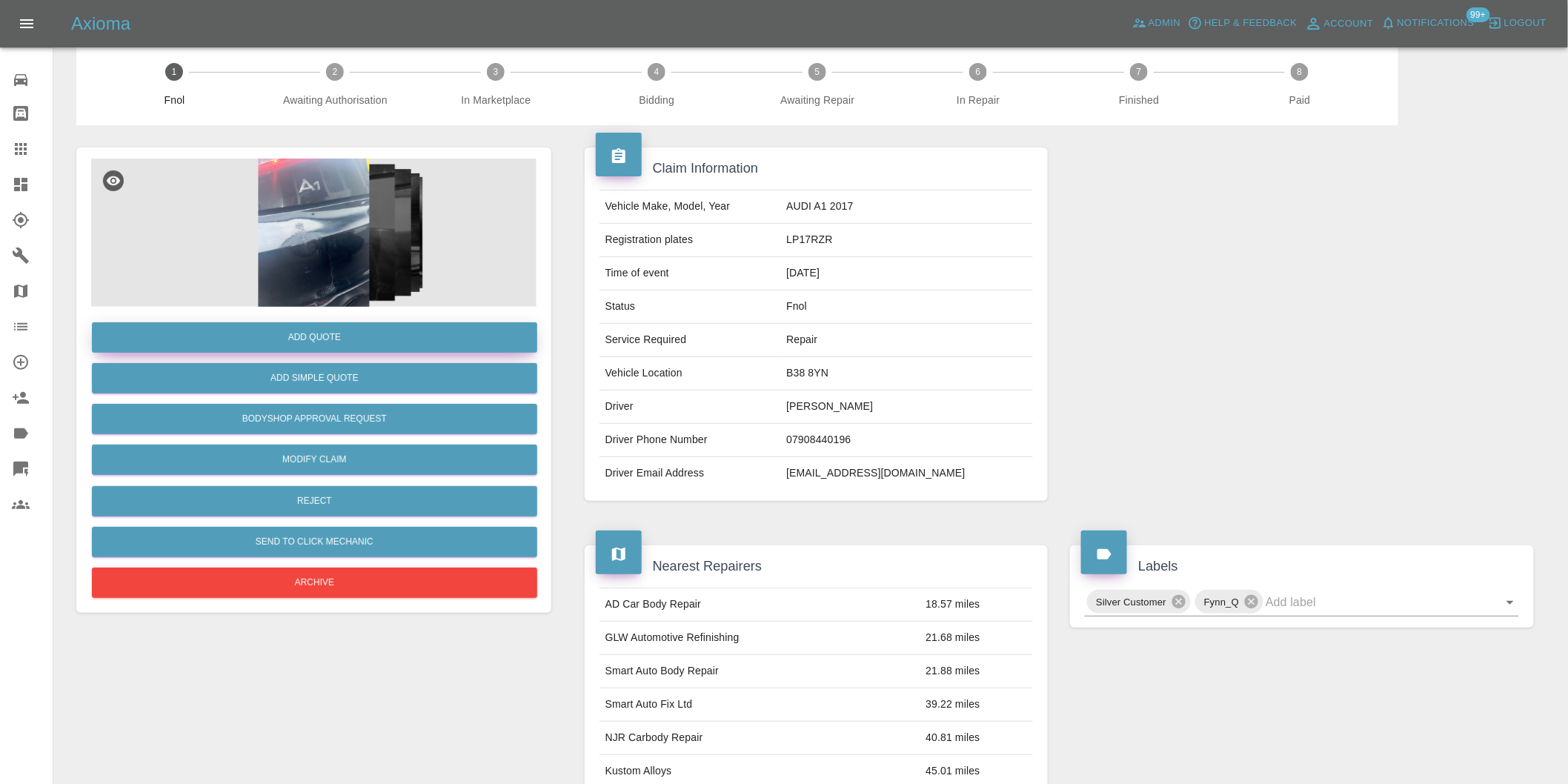
click at [328, 327] on button "Add Quote" at bounding box center [315, 338] width 446 height 31
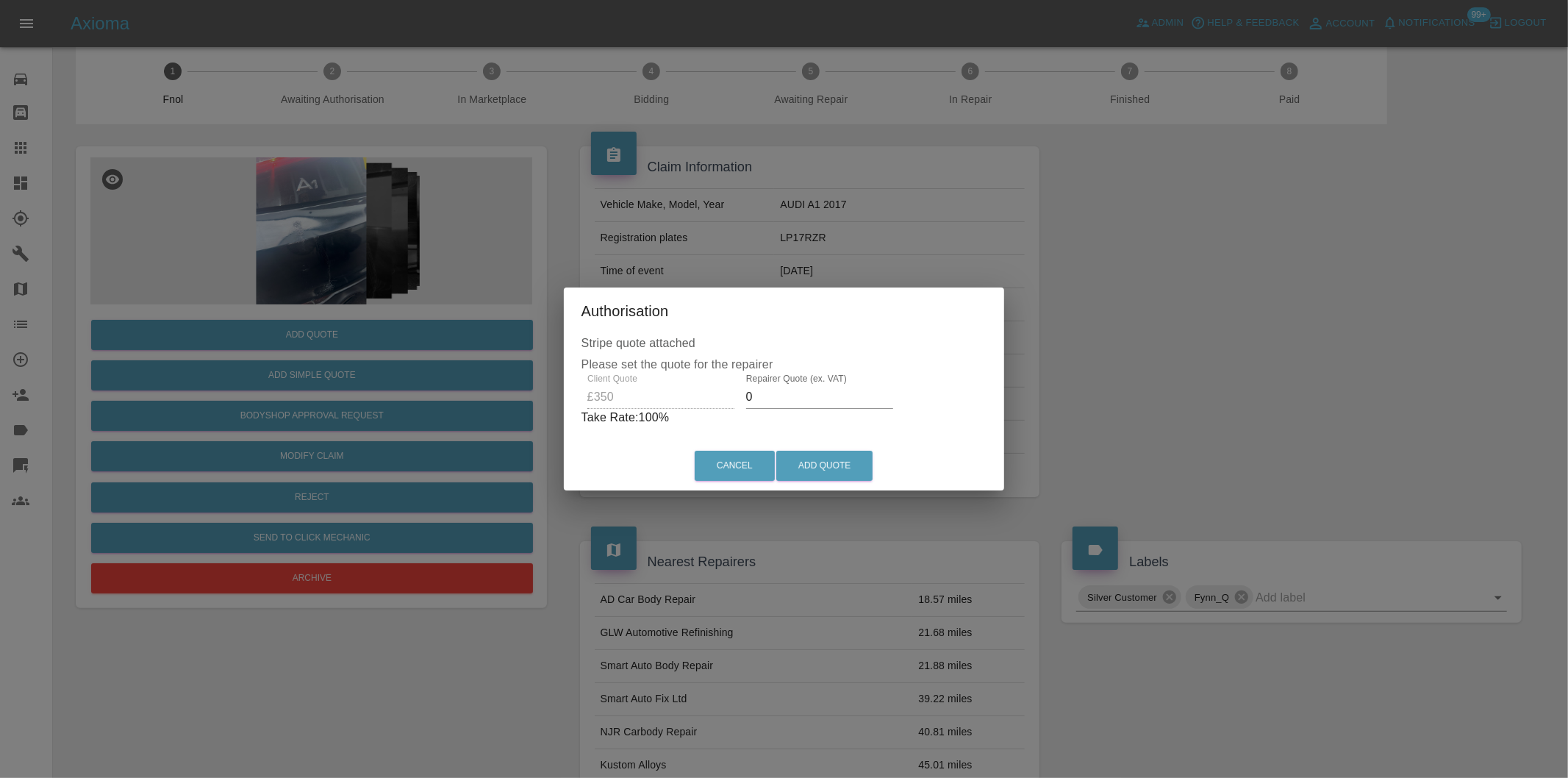
click at [796, 395] on input "0" at bounding box center [820, 397] width 147 height 24
type input "0220"
click at [814, 468] on button "Add Quote" at bounding box center [824, 465] width 97 height 31
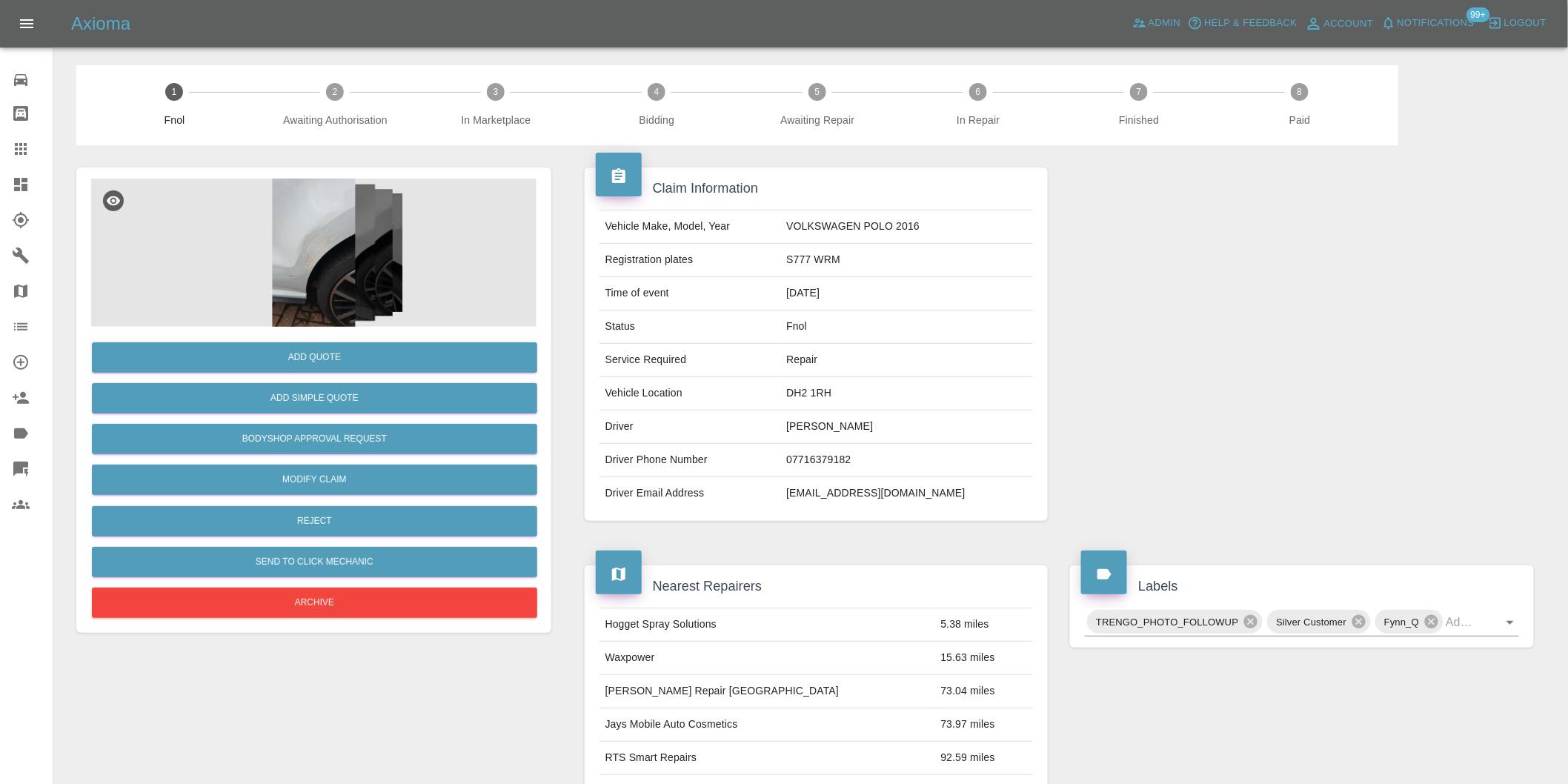
click at [330, 202] on img at bounding box center [314, 253] width 446 height 148
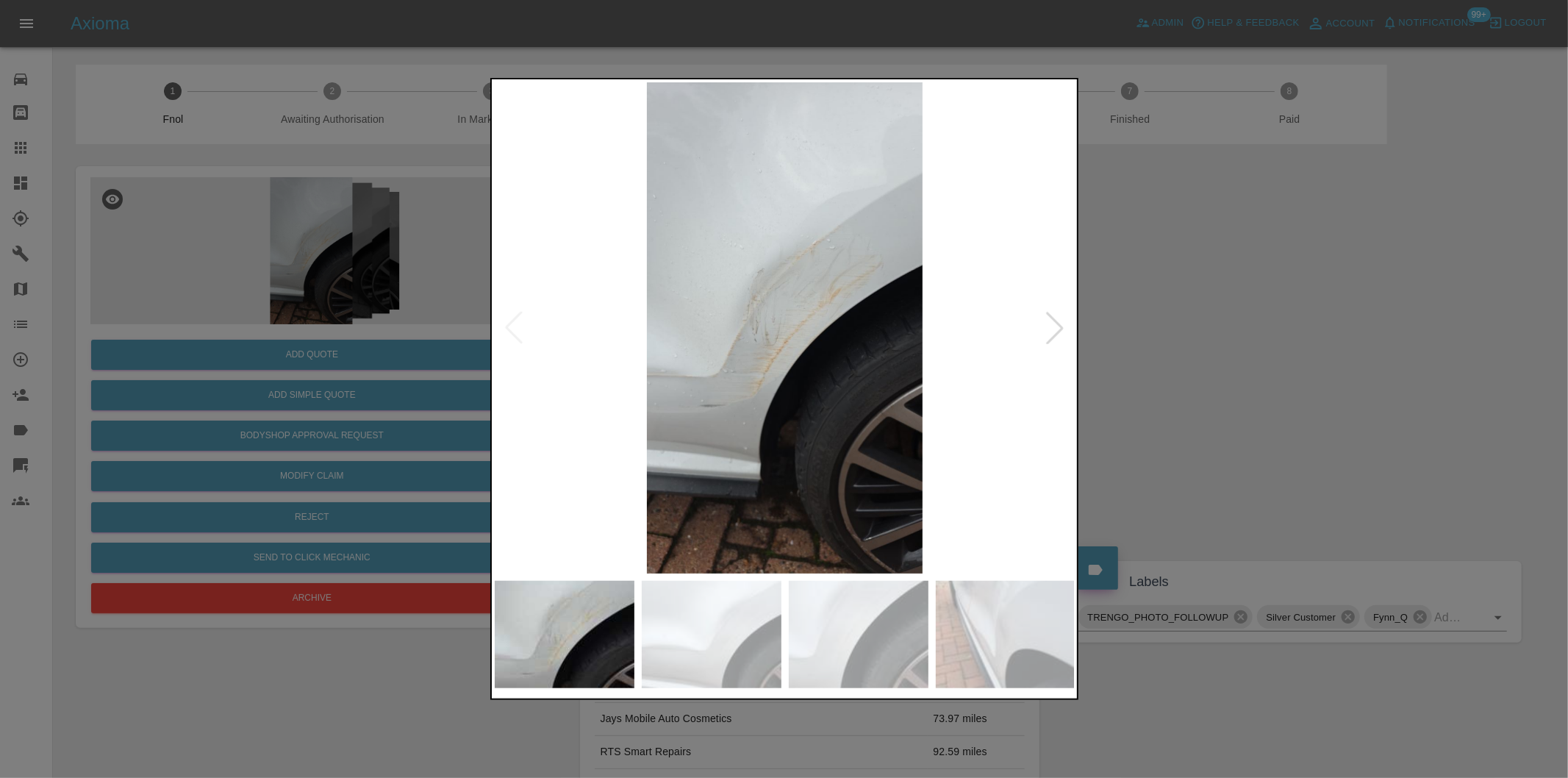
click at [1059, 324] on div at bounding box center [1054, 328] width 32 height 32
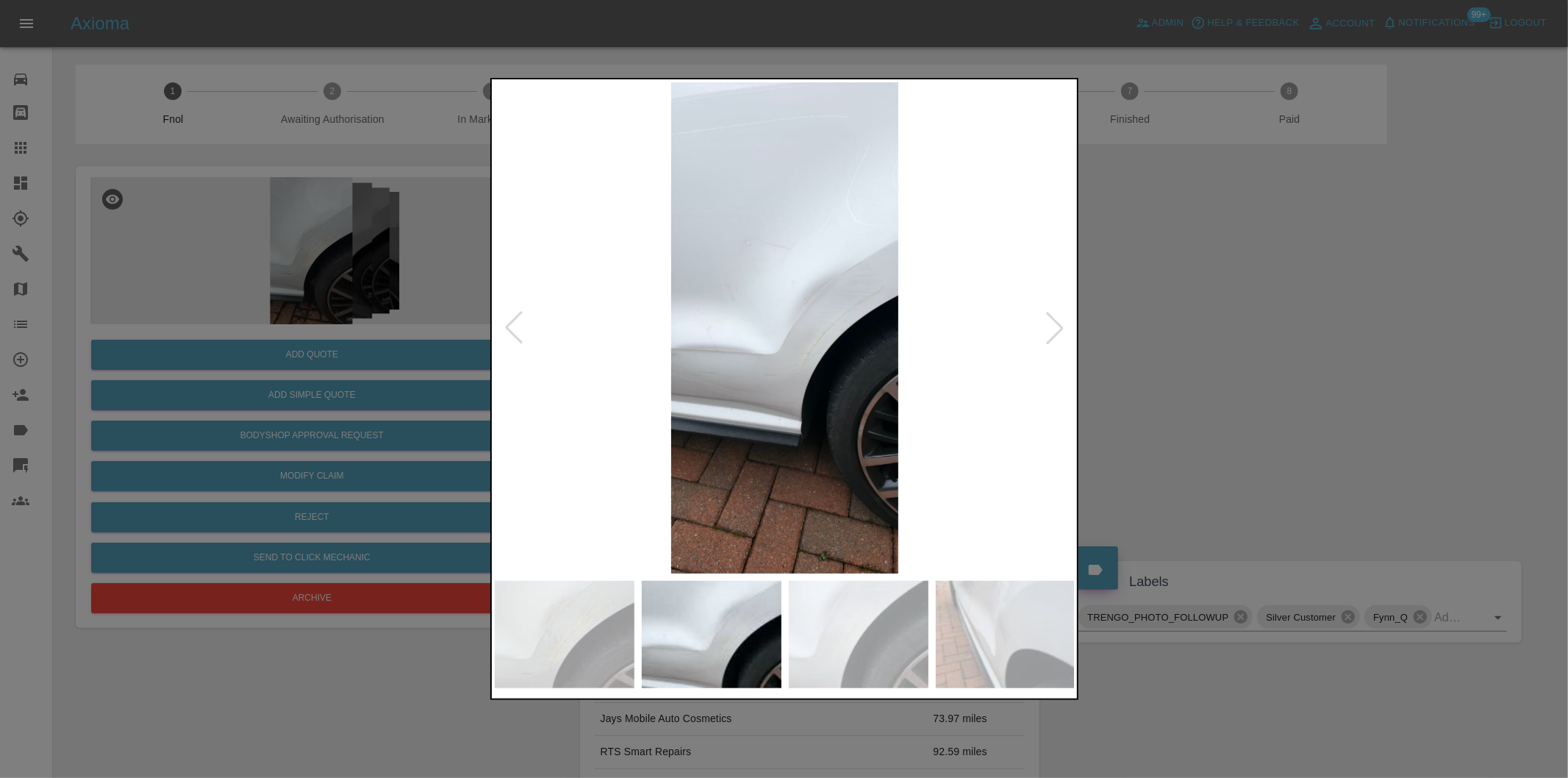
click at [1059, 324] on div at bounding box center [1054, 328] width 32 height 32
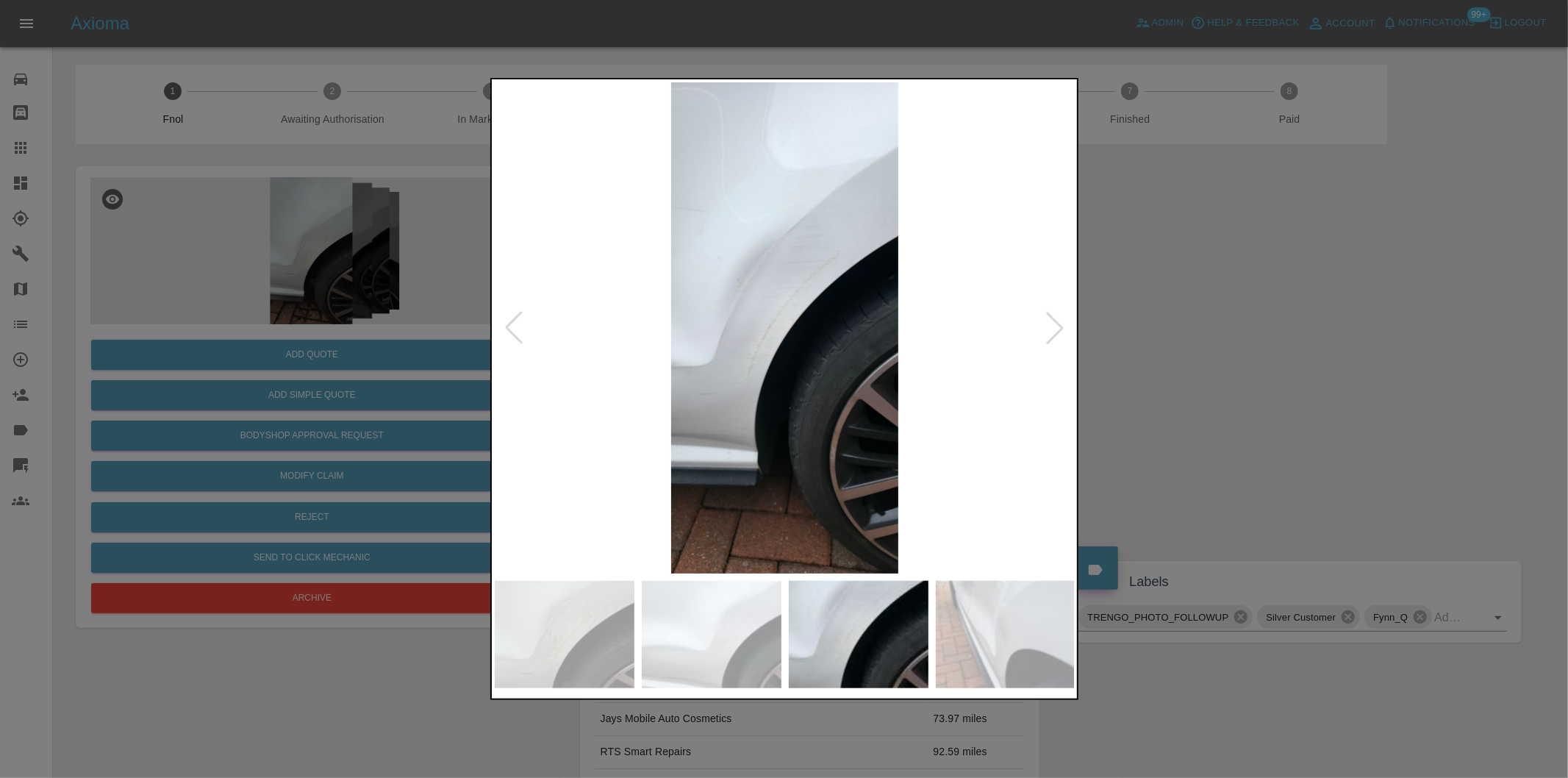
click at [1059, 324] on div at bounding box center [1054, 328] width 32 height 32
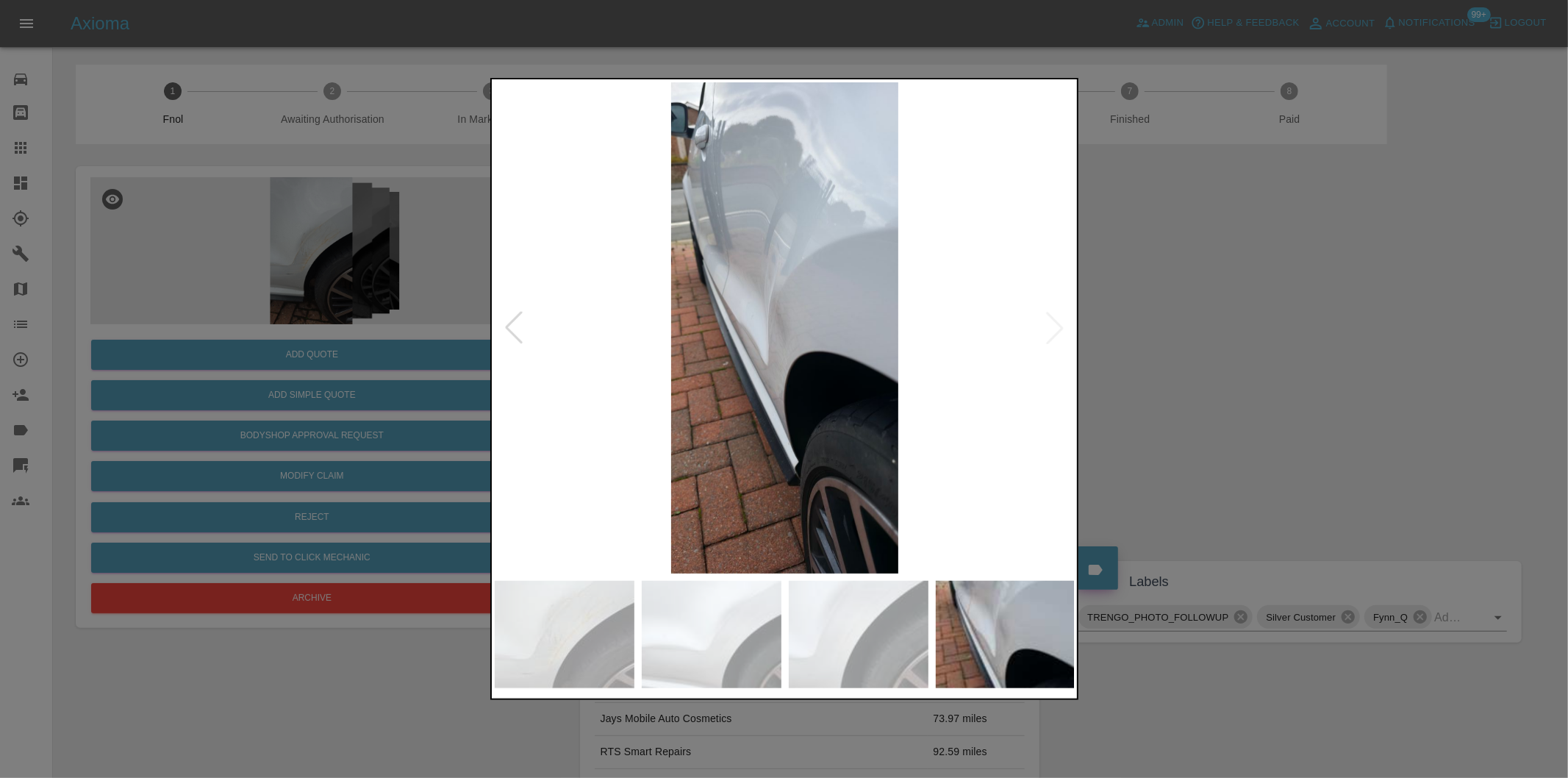
click at [1059, 324] on img at bounding box center [785, 328] width 581 height 491
click at [511, 331] on div at bounding box center [513, 328] width 32 height 32
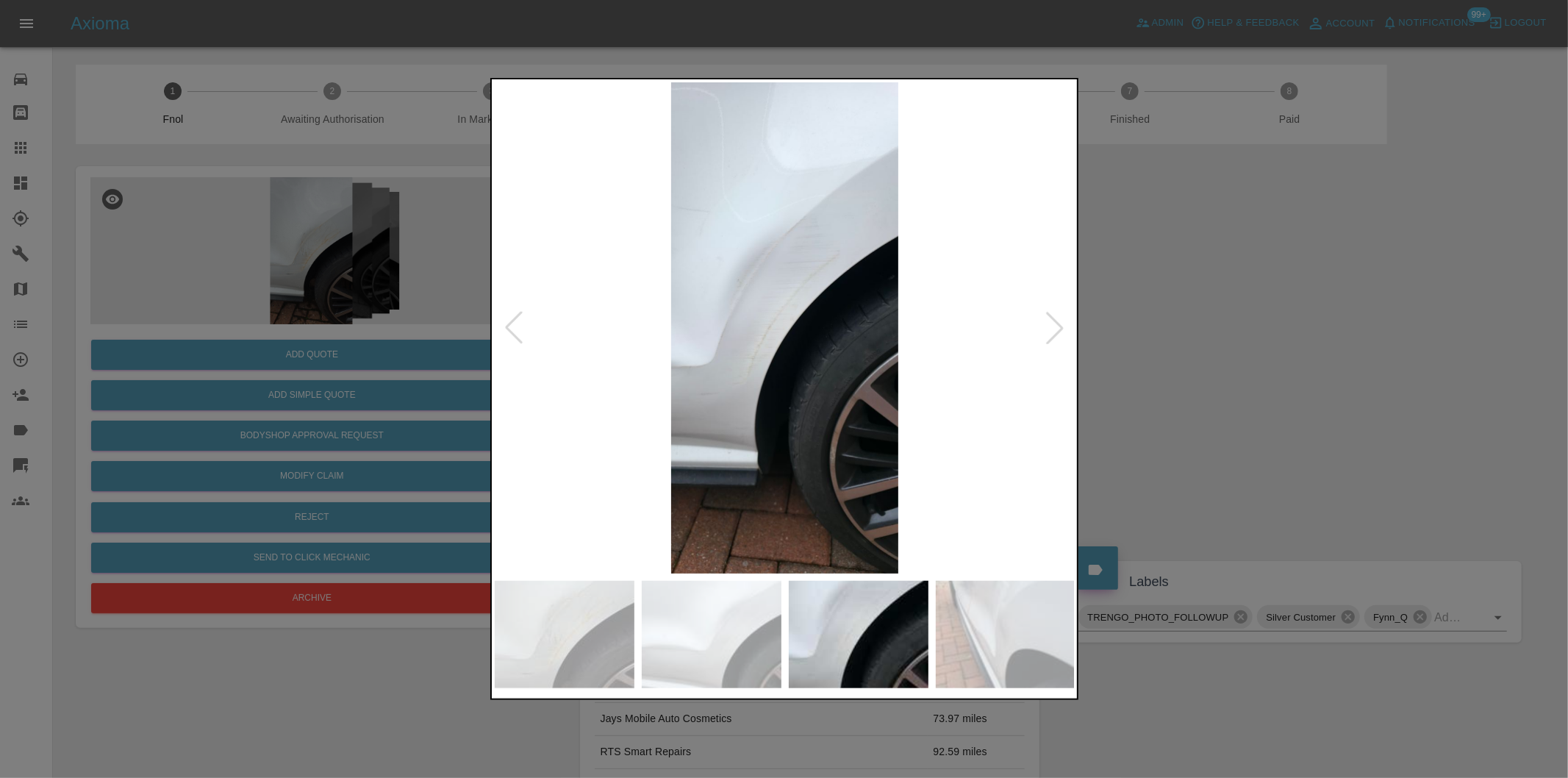
click at [511, 331] on div at bounding box center [513, 328] width 32 height 32
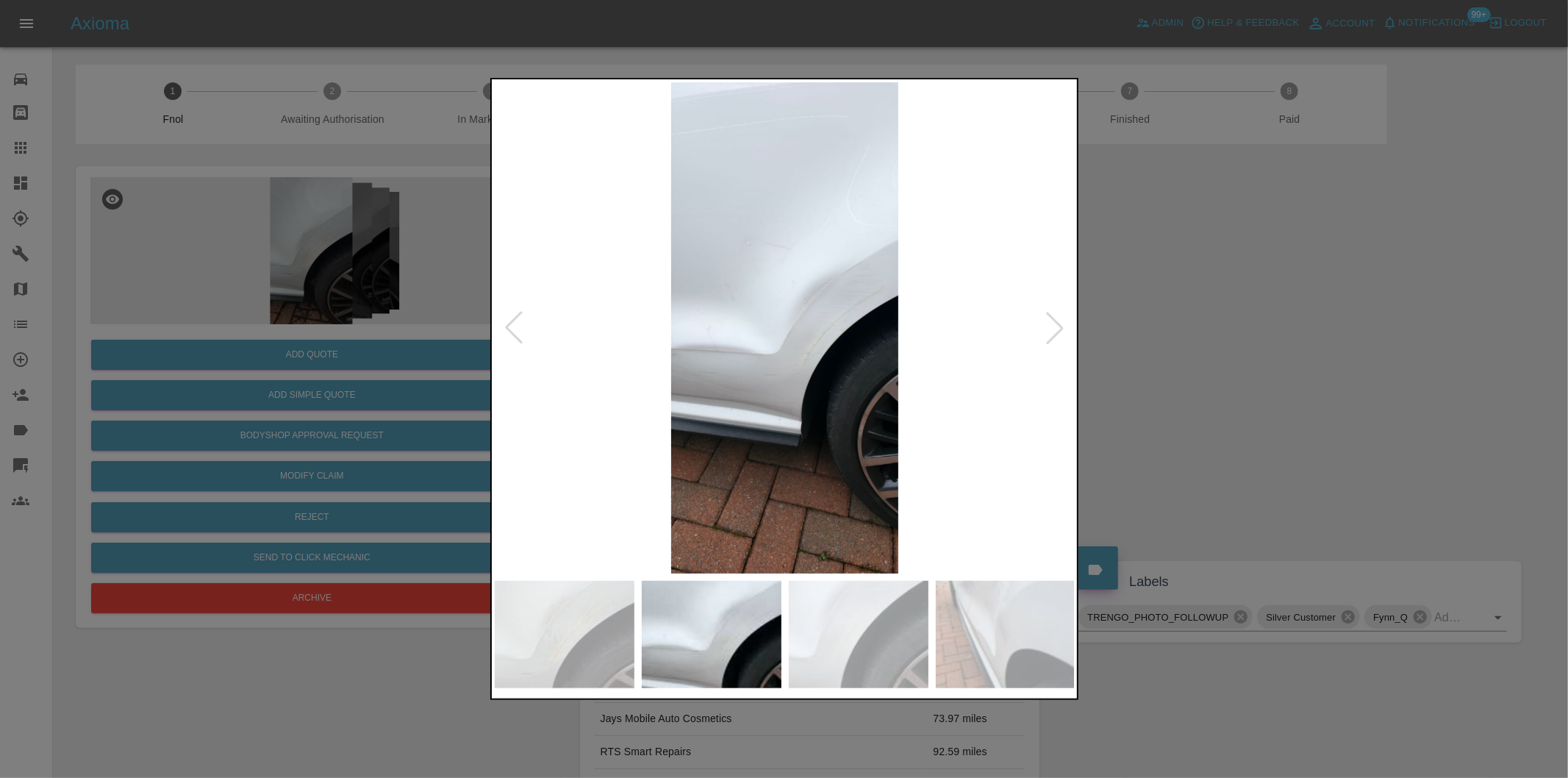
click at [511, 331] on div at bounding box center [513, 328] width 32 height 32
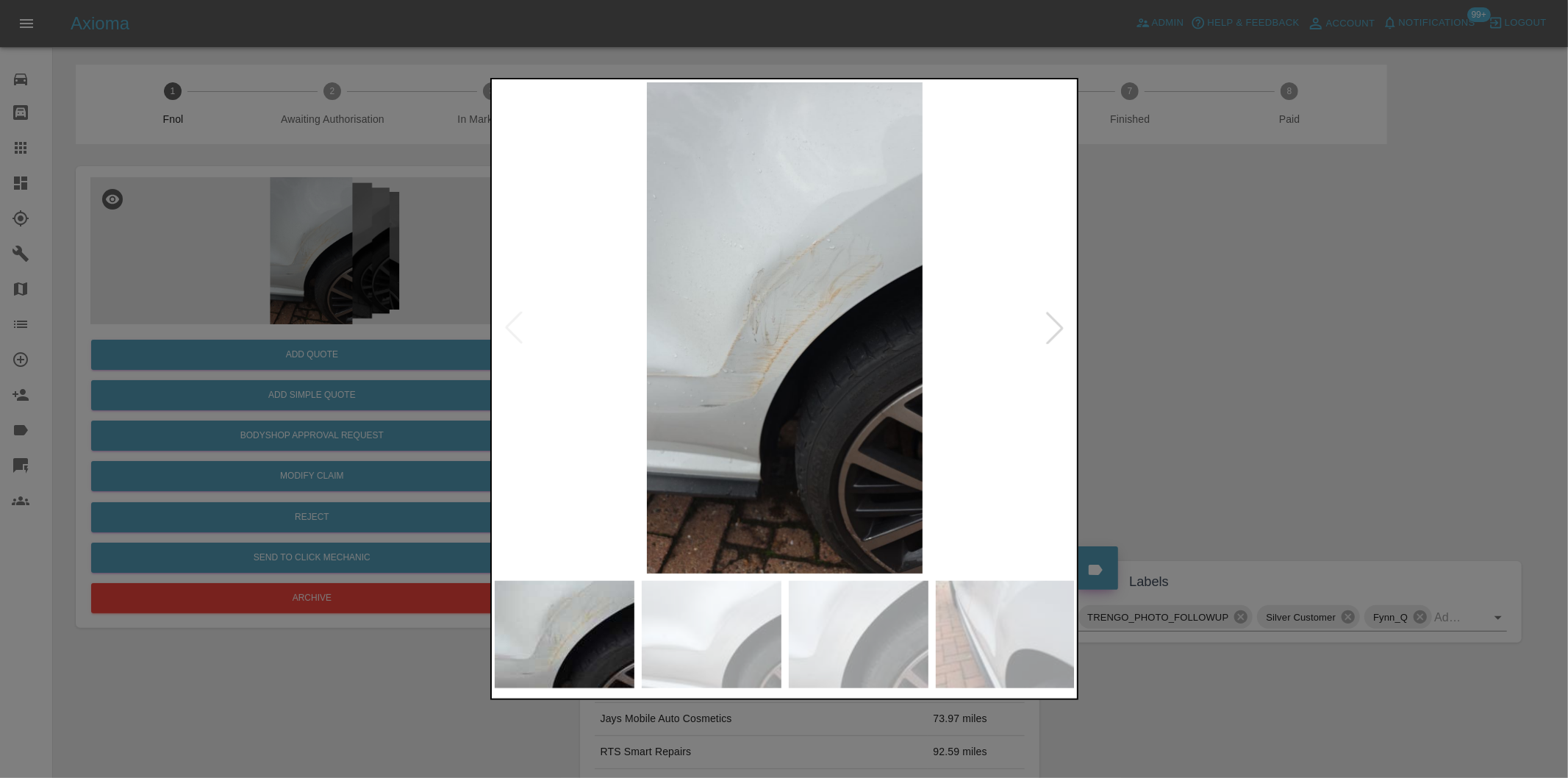
click at [511, 331] on img at bounding box center [785, 328] width 581 height 491
click at [1247, 364] on div at bounding box center [784, 389] width 1568 height 778
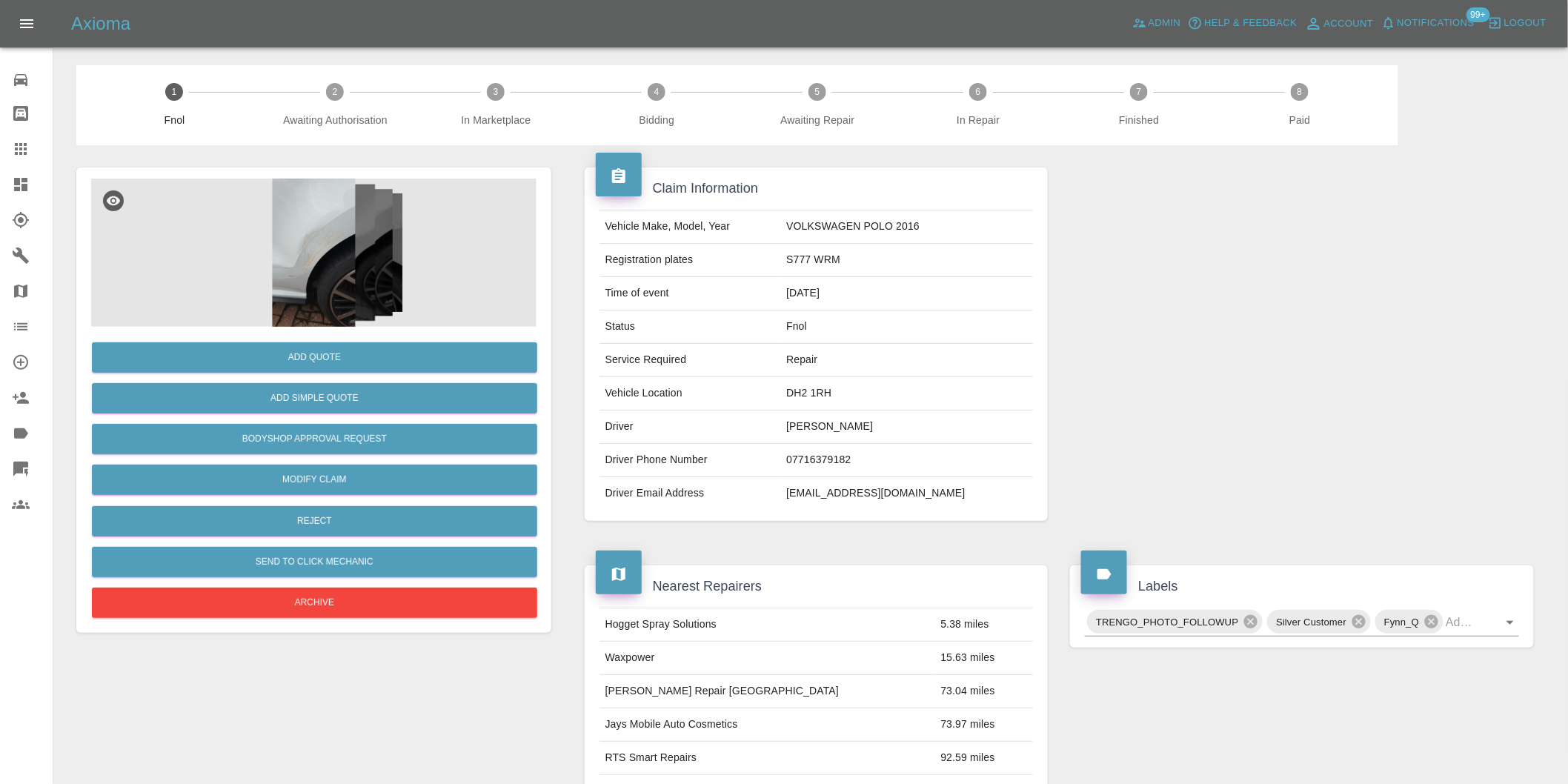
click at [300, 219] on img at bounding box center [314, 253] width 446 height 148
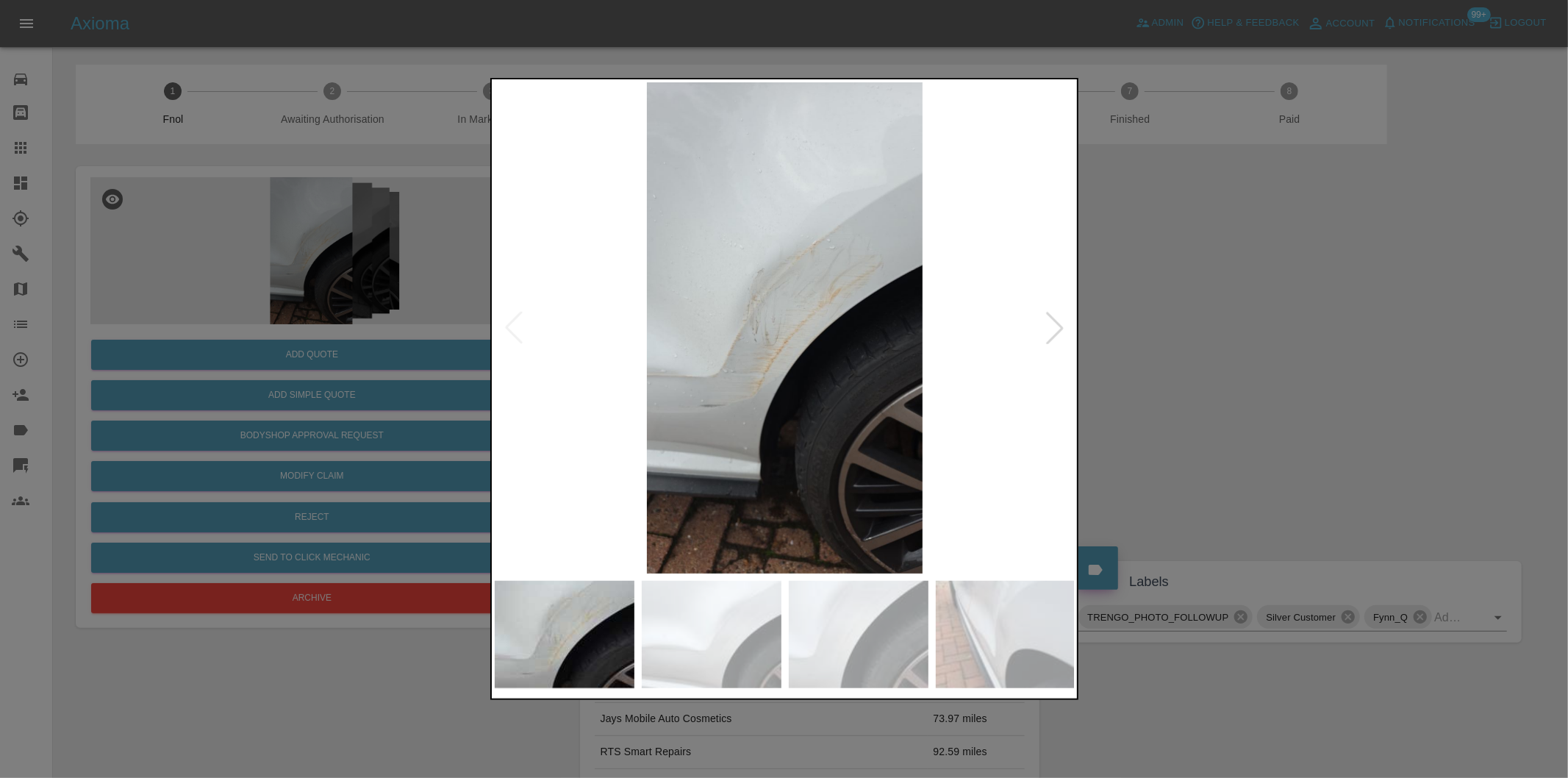
click at [1048, 328] on div at bounding box center [1054, 328] width 32 height 32
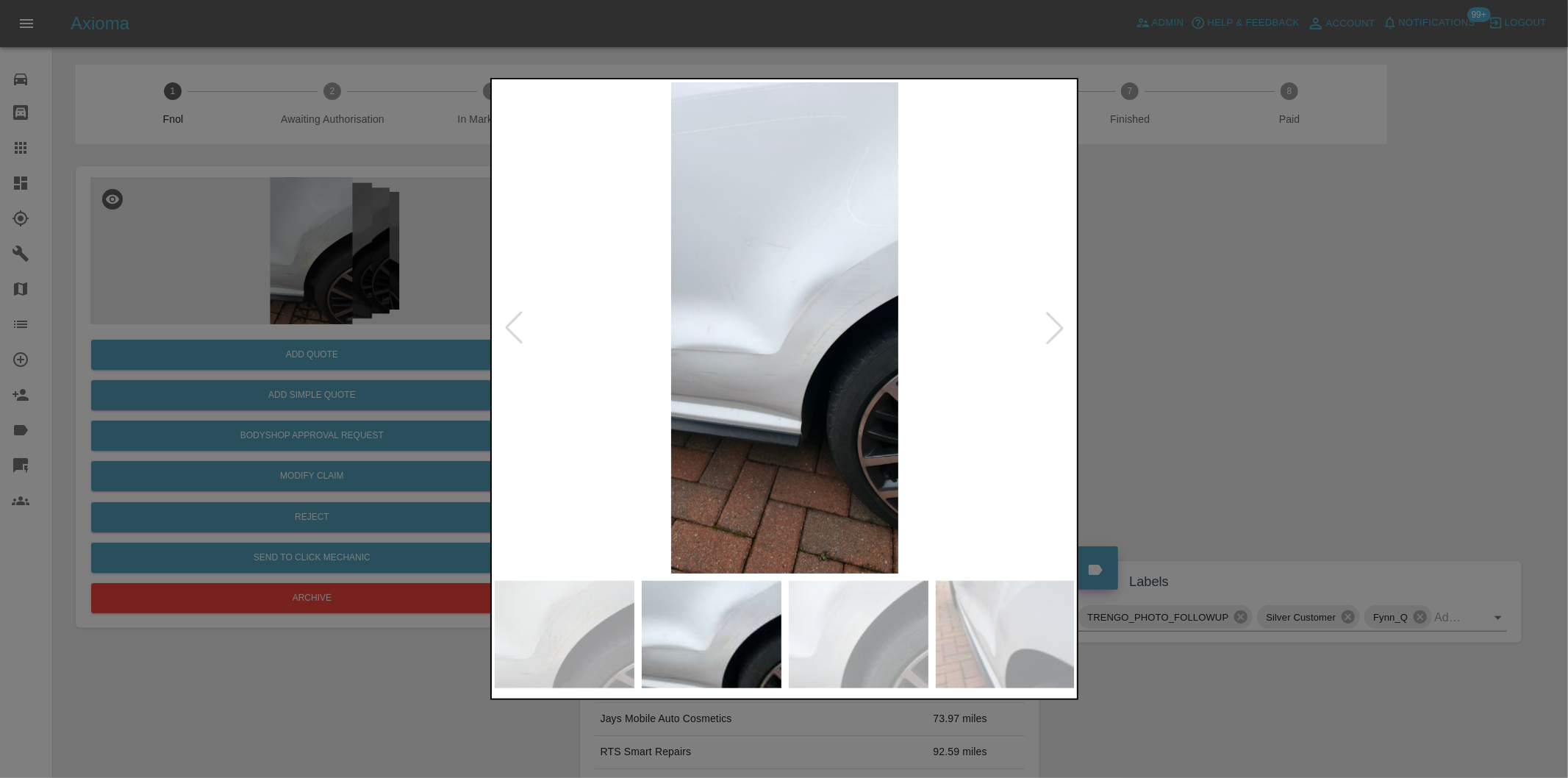
click at [1048, 328] on div at bounding box center [1054, 328] width 32 height 32
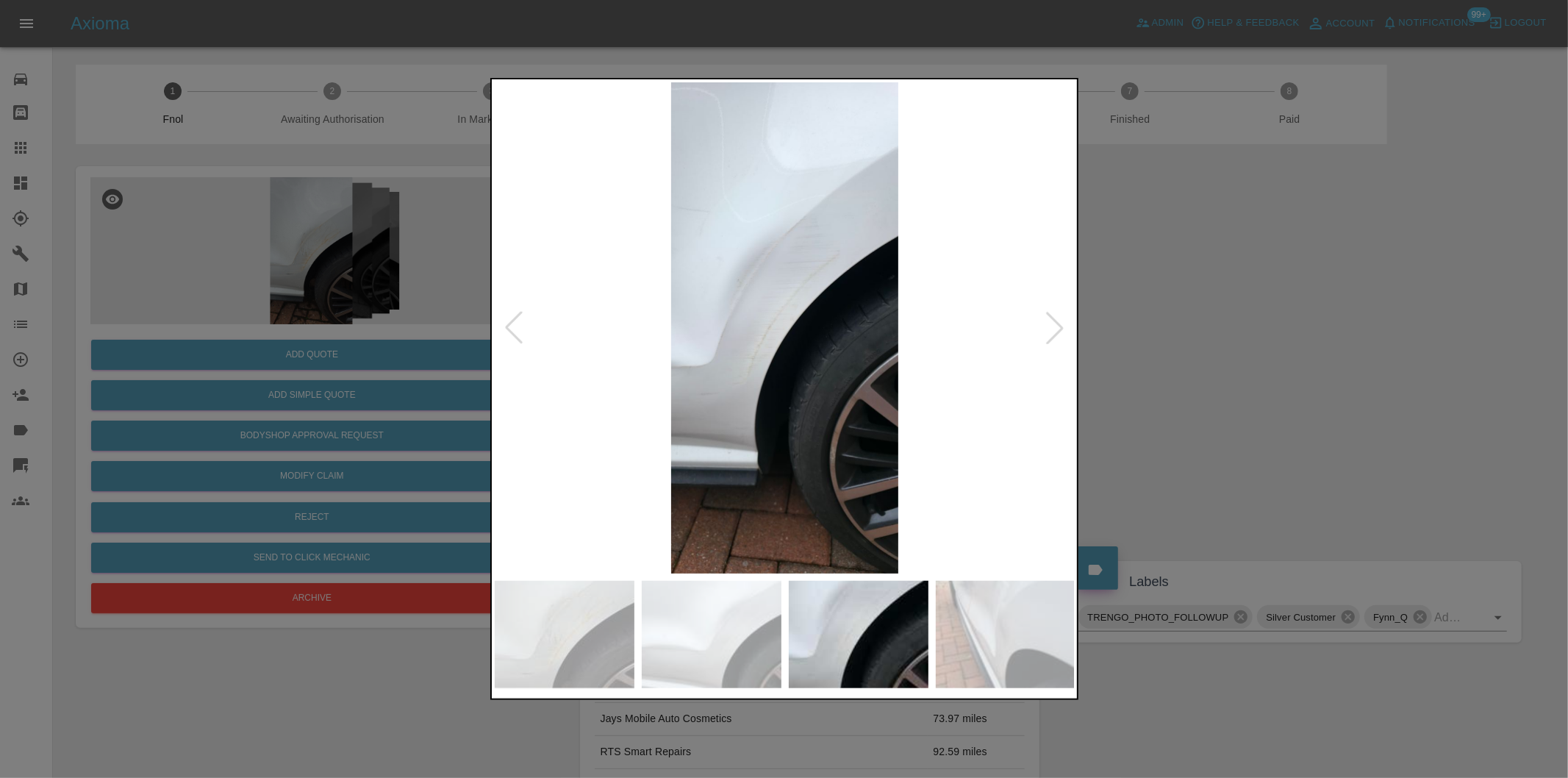
click at [1048, 328] on div at bounding box center [1054, 328] width 32 height 32
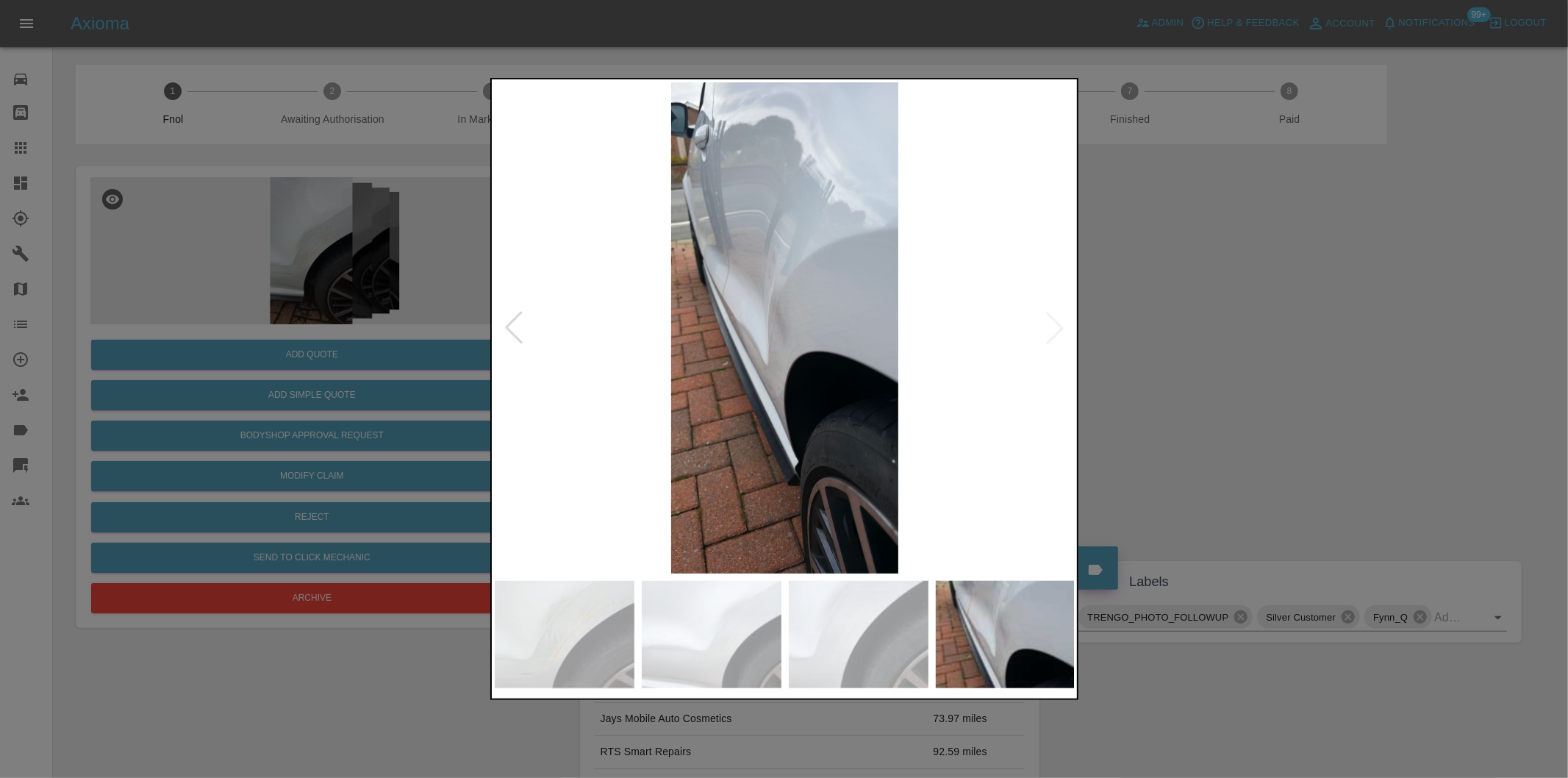
drag, startPoint x: 1415, startPoint y: 393, endPoint x: 704, endPoint y: 391, distance: 711.0
click at [1414, 393] on div at bounding box center [784, 389] width 1568 height 778
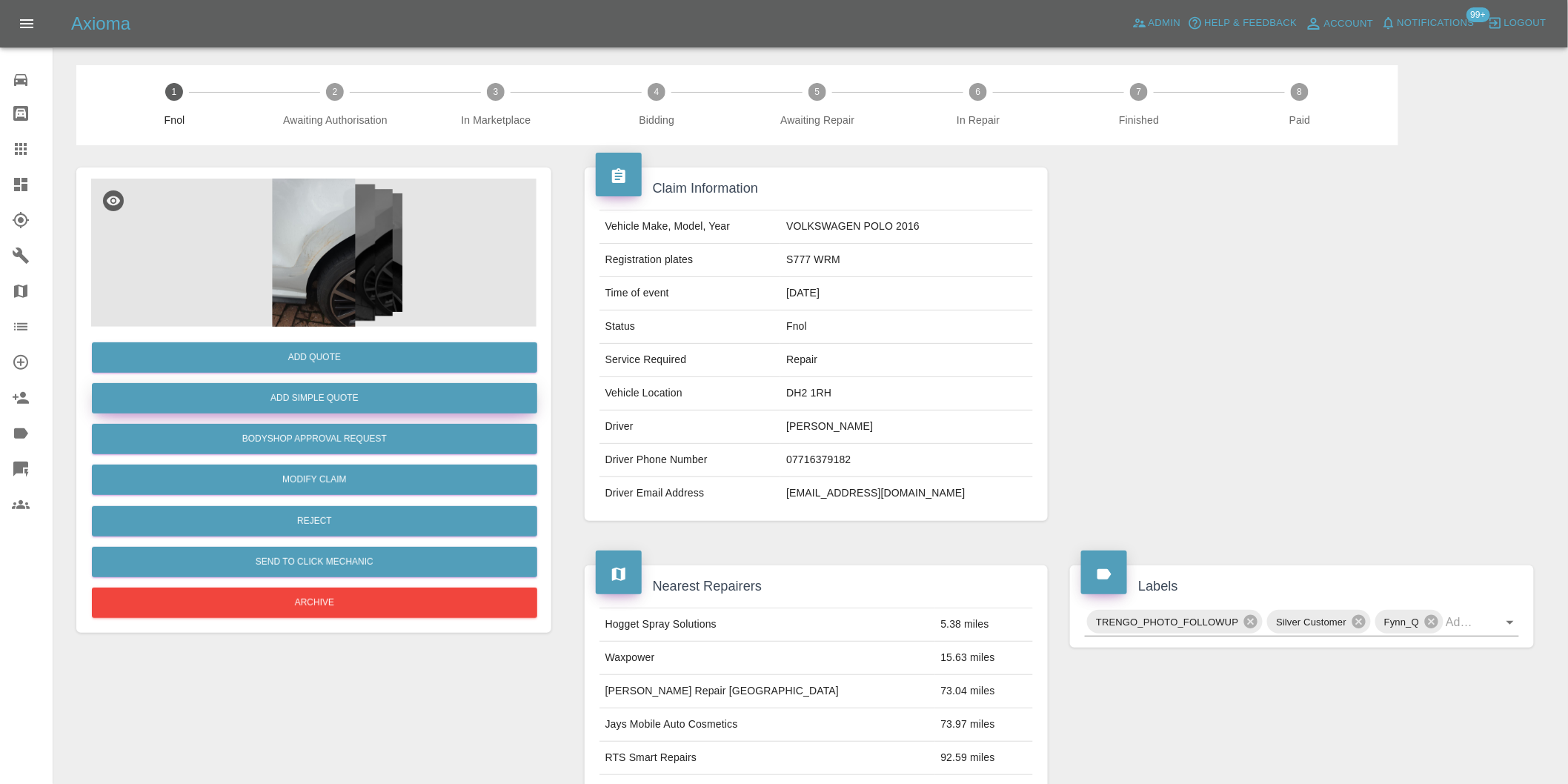
click at [390, 405] on button "Add Simple Quote" at bounding box center [315, 398] width 446 height 31
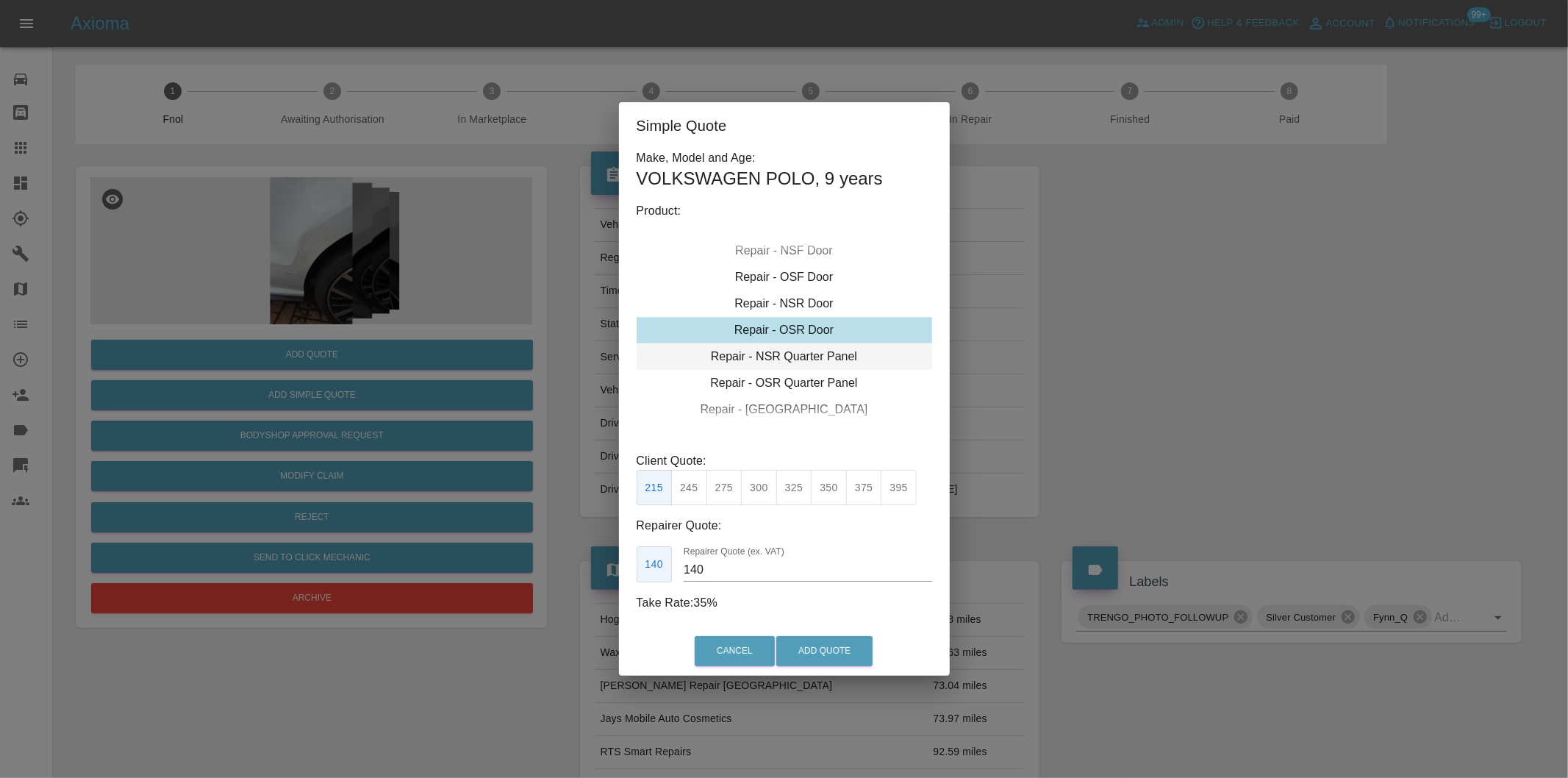
click at [806, 351] on div "Repair - NSR Quarter Panel" at bounding box center [784, 356] width 295 height 26
click at [861, 485] on button "375" at bounding box center [864, 488] width 36 height 36
type input "250"
click at [835, 648] on button "Add Quote" at bounding box center [824, 651] width 97 height 31
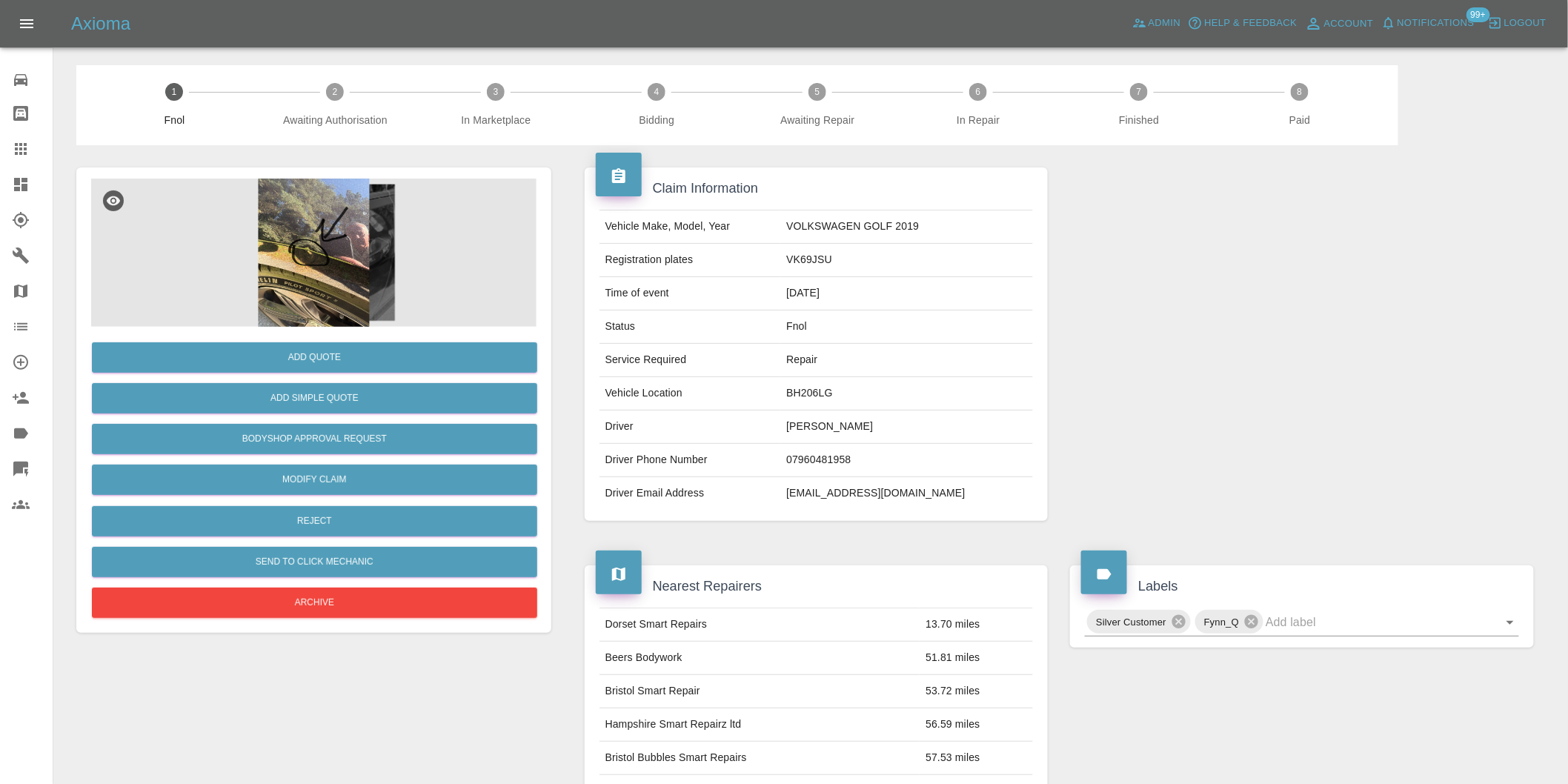
click at [331, 220] on img at bounding box center [314, 253] width 446 height 148
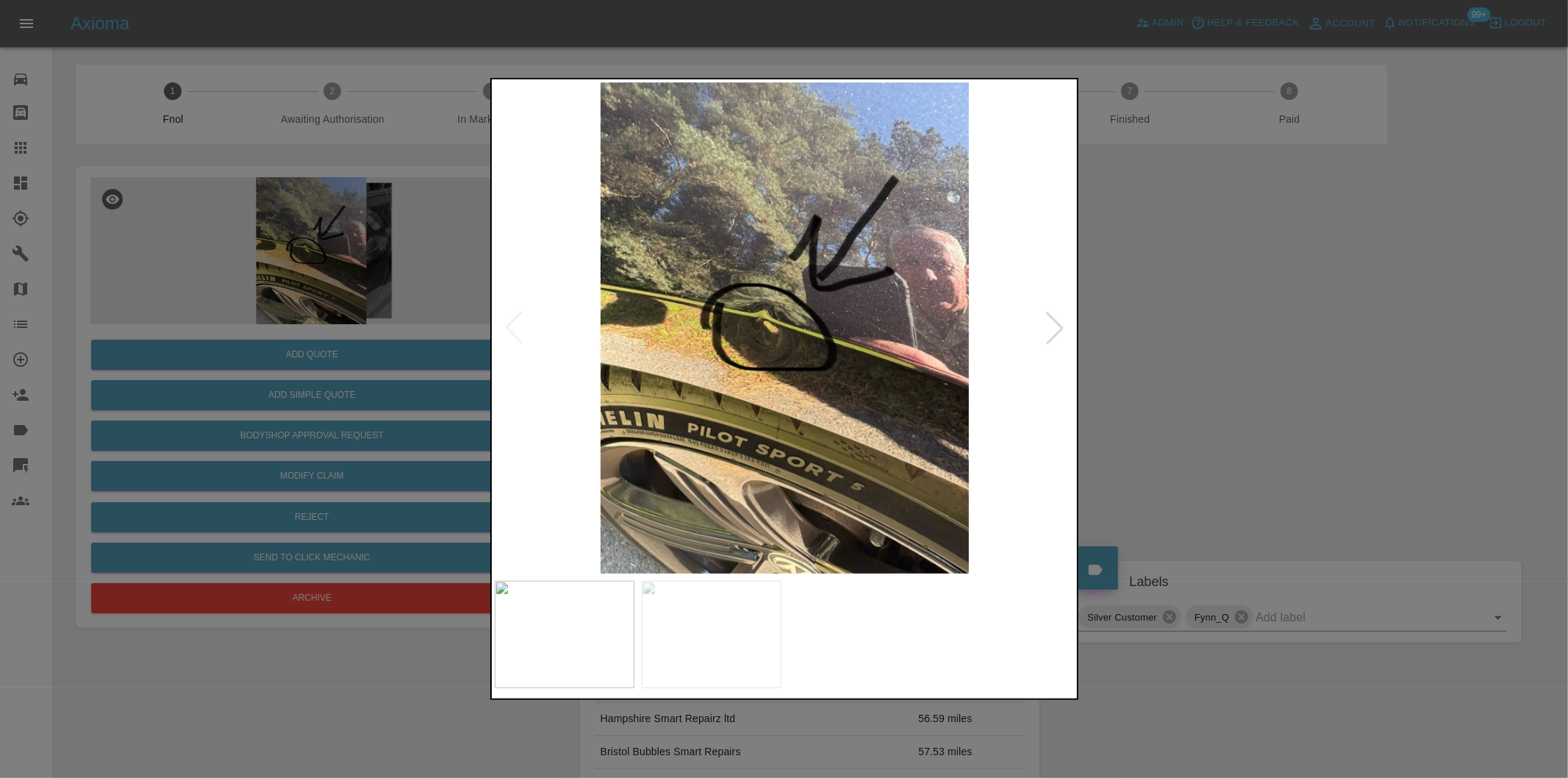
click at [1058, 329] on div at bounding box center [1054, 328] width 32 height 32
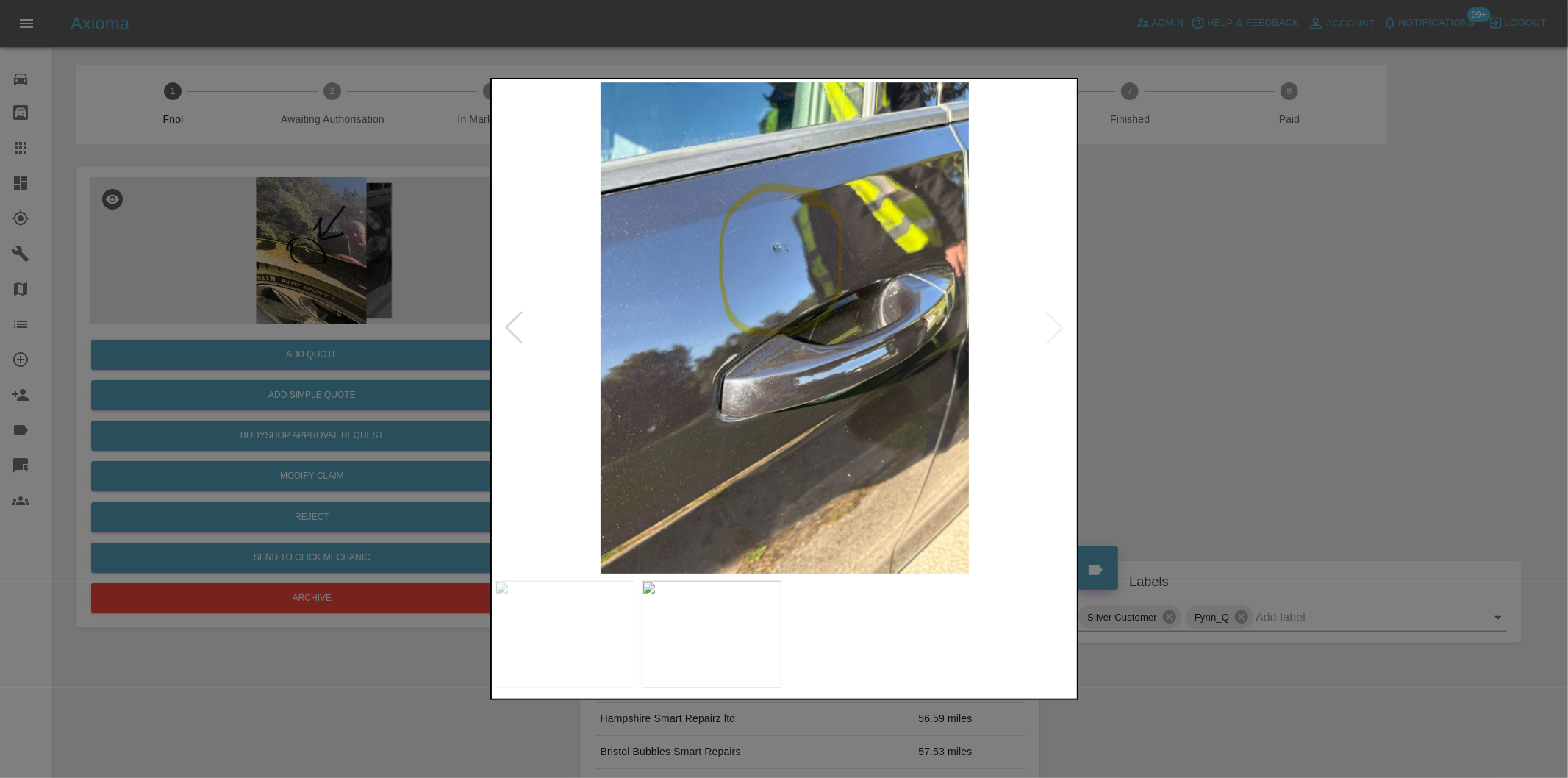
click at [1058, 329] on img at bounding box center [785, 328] width 581 height 491
drag, startPoint x: 1202, startPoint y: 351, endPoint x: 1120, endPoint y: 342, distance: 82.5
click at [1200, 350] on div at bounding box center [784, 389] width 1568 height 778
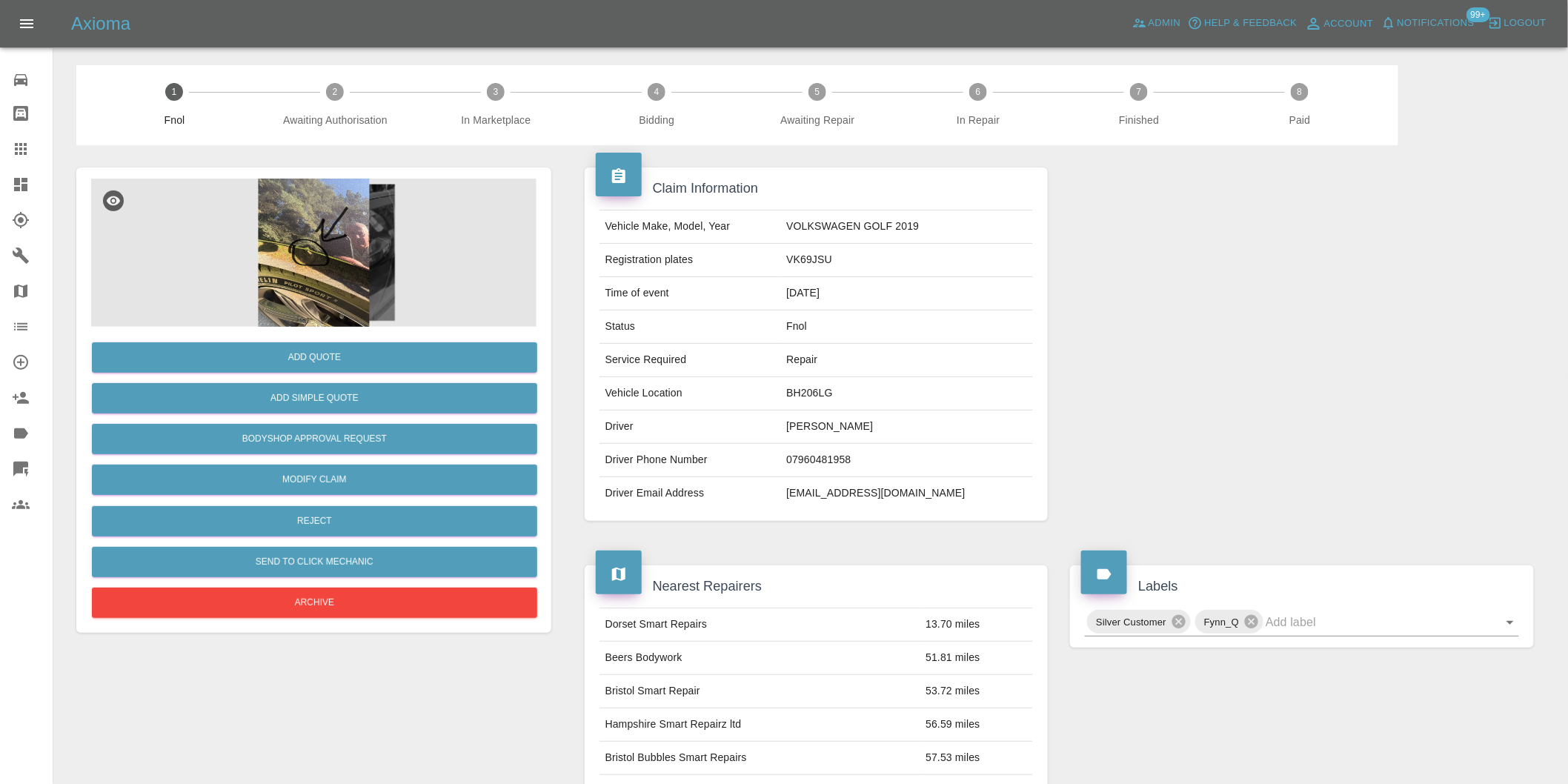
click at [295, 256] on img at bounding box center [314, 253] width 446 height 148
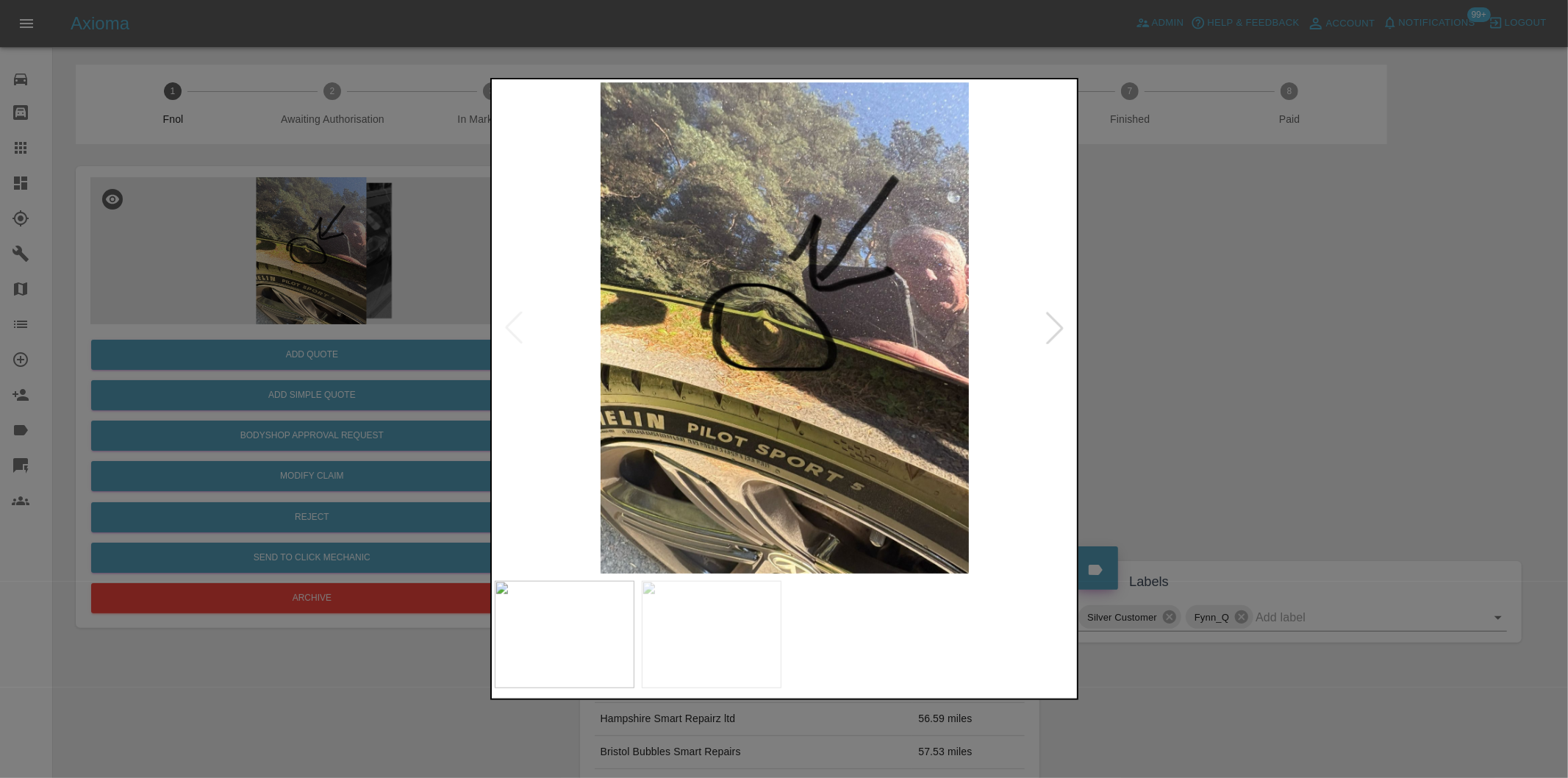
click at [1044, 323] on div at bounding box center [1054, 328] width 32 height 32
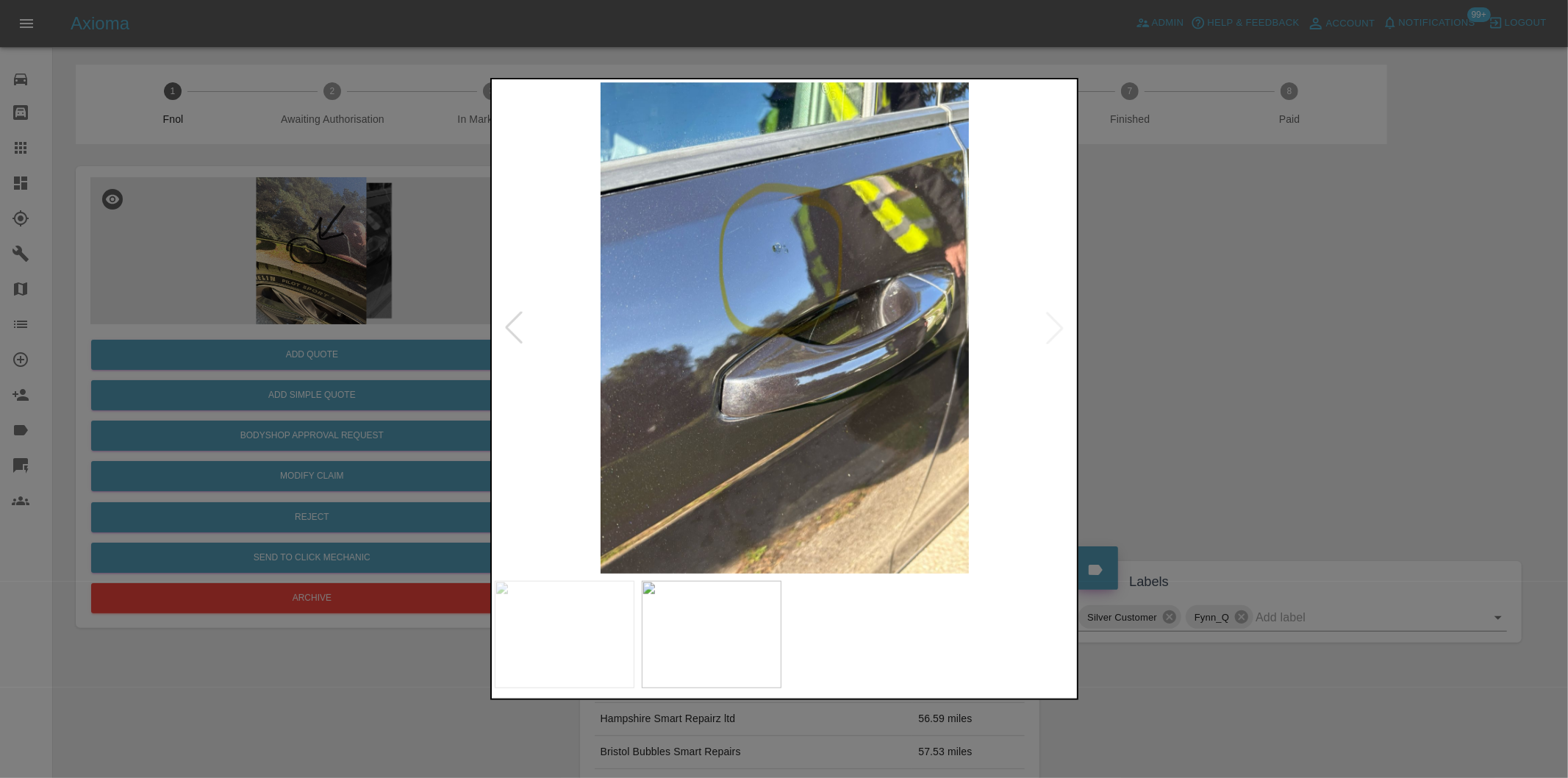
drag, startPoint x: 1236, startPoint y: 334, endPoint x: 838, endPoint y: 437, distance: 411.1
click at [1233, 334] on div at bounding box center [784, 389] width 1568 height 778
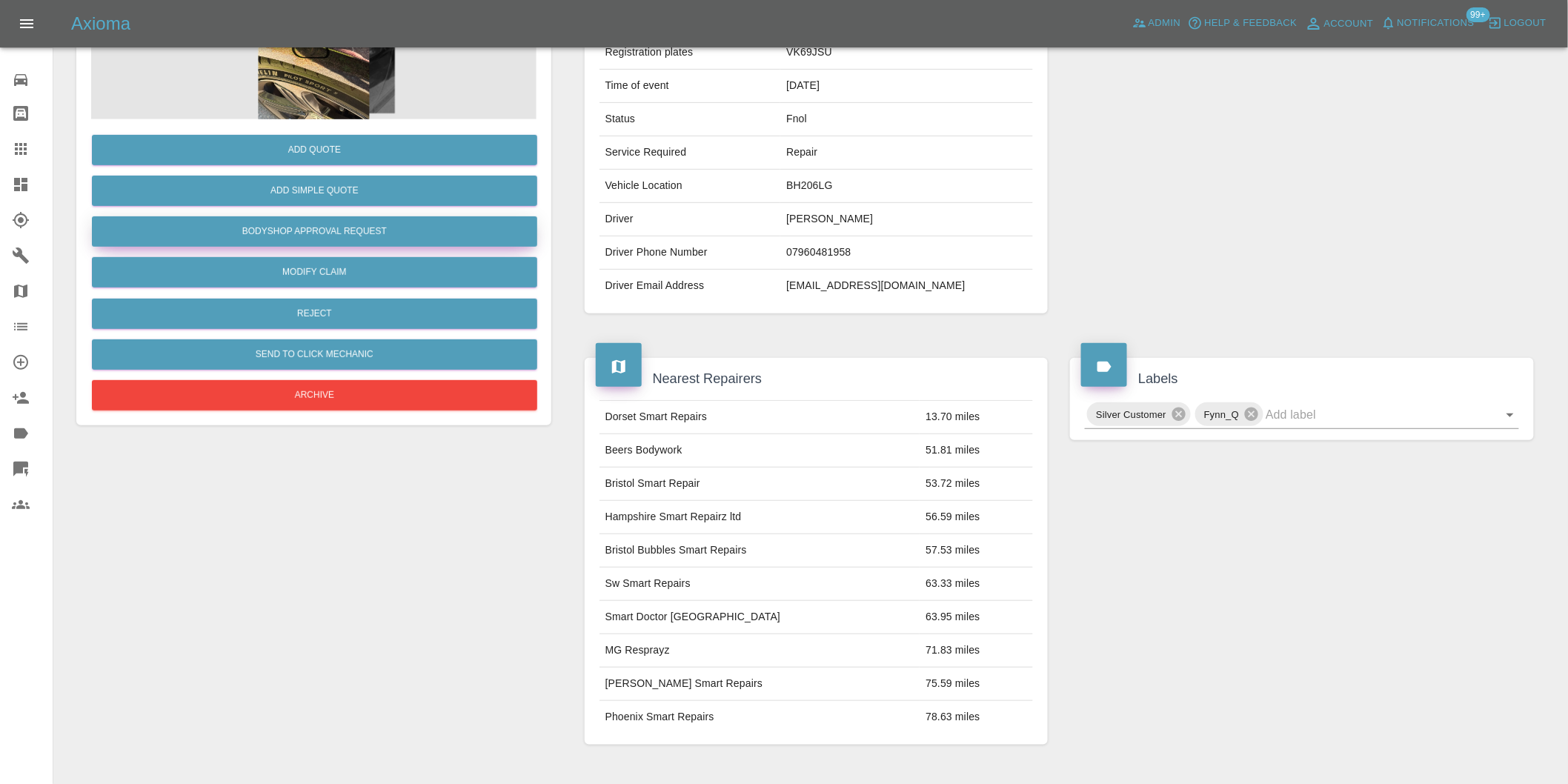
scroll to position [119, 0]
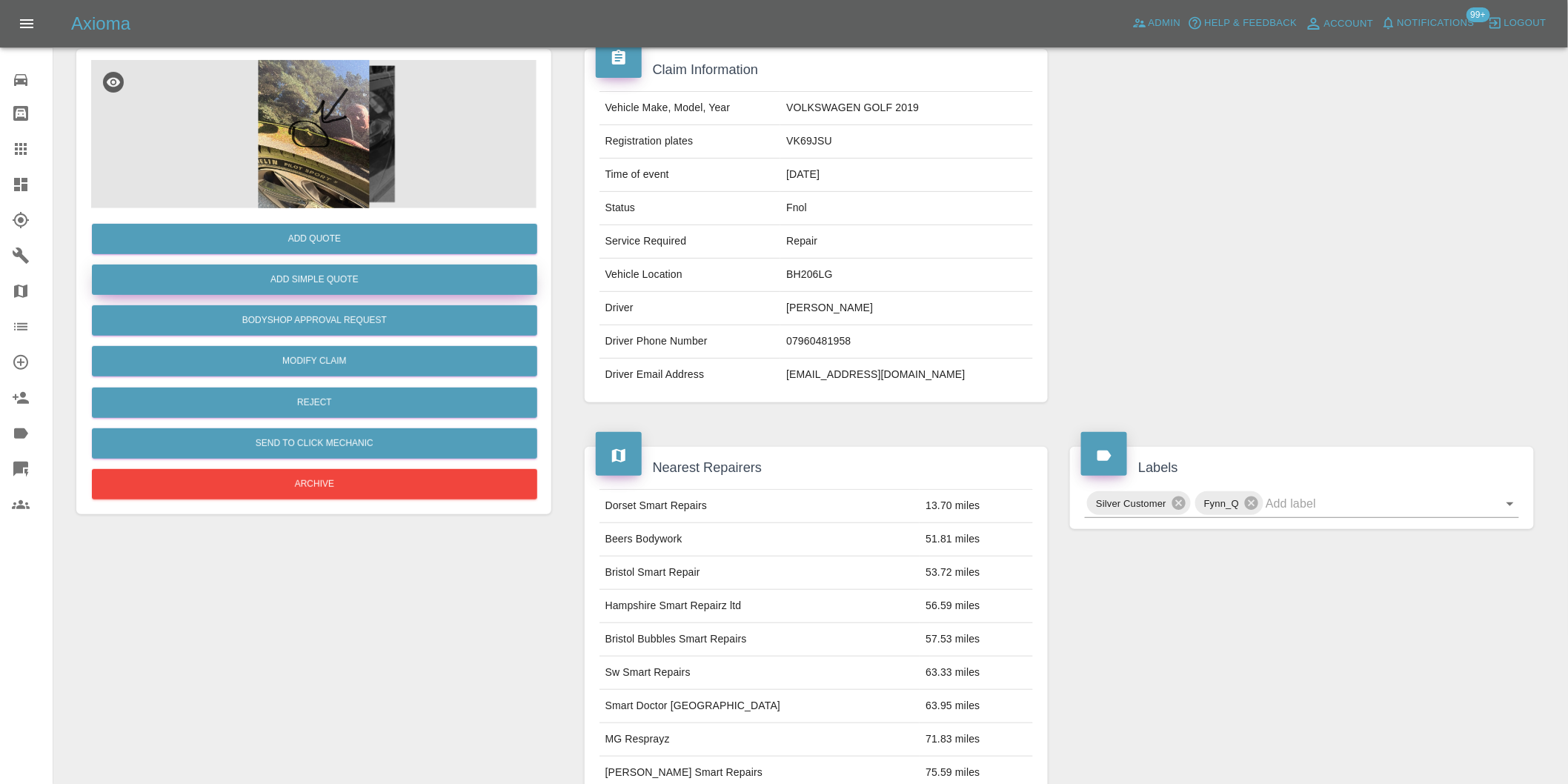
click at [328, 285] on button "Add Simple Quote" at bounding box center [315, 279] width 446 height 31
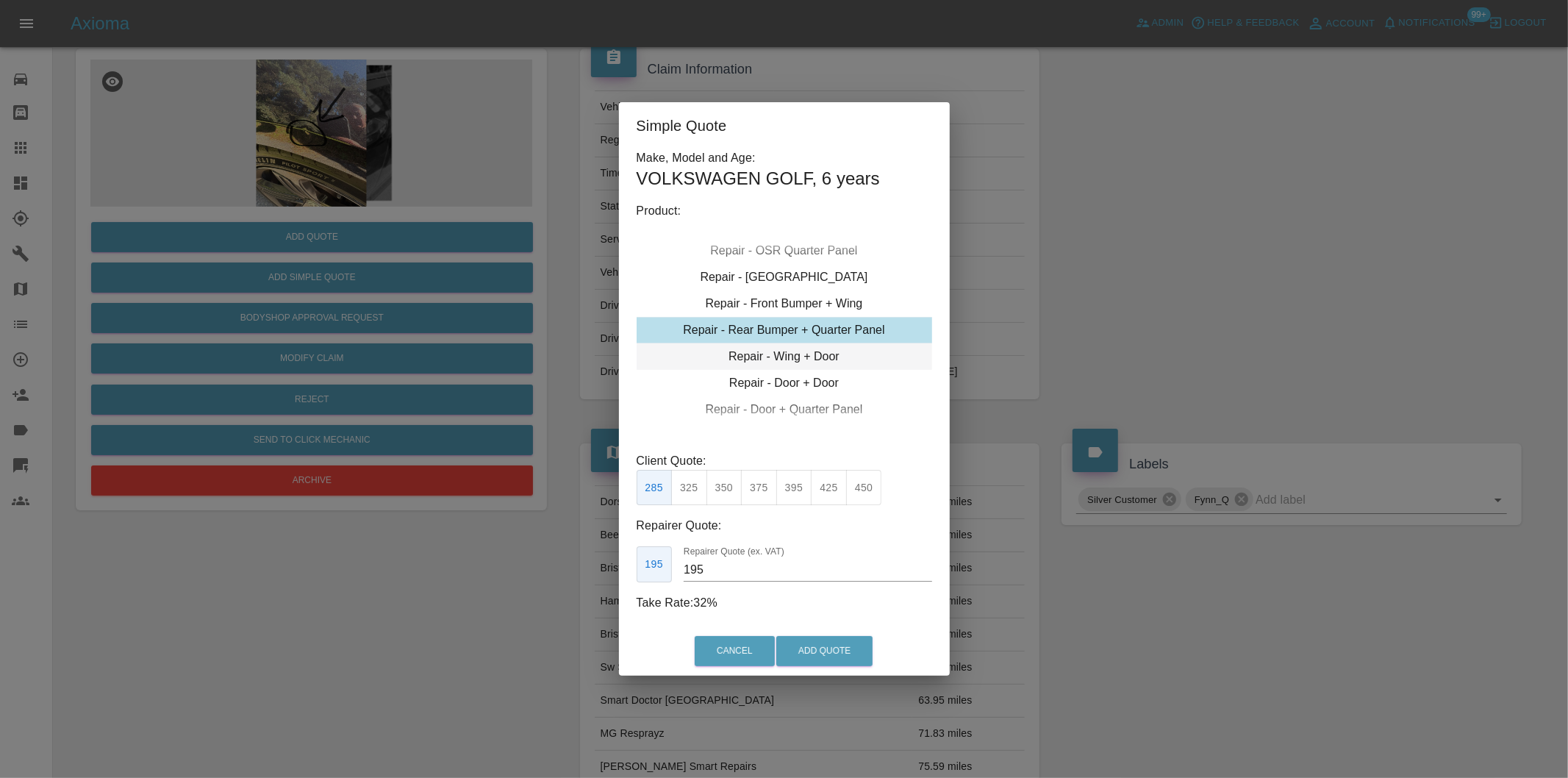
click at [829, 353] on div "Repair - Wing + Door" at bounding box center [784, 356] width 295 height 26
click at [693, 489] on button "350" at bounding box center [690, 488] width 36 height 36
click at [721, 490] on button "375" at bounding box center [724, 488] width 36 height 36
click at [686, 485] on button "350" at bounding box center [690, 488] width 36 height 36
type input "260"
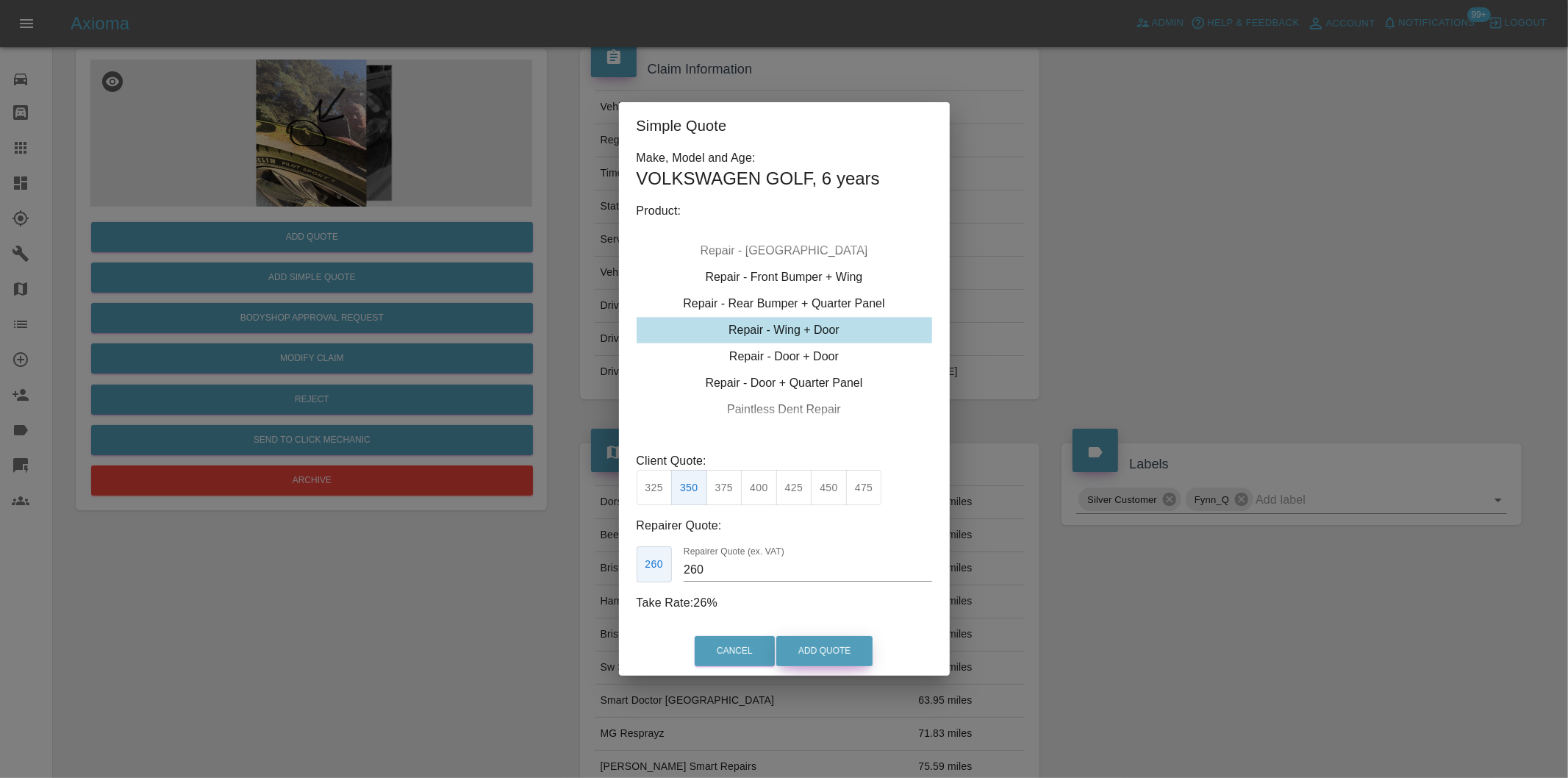
click at [808, 655] on button "Add Quote" at bounding box center [824, 651] width 97 height 31
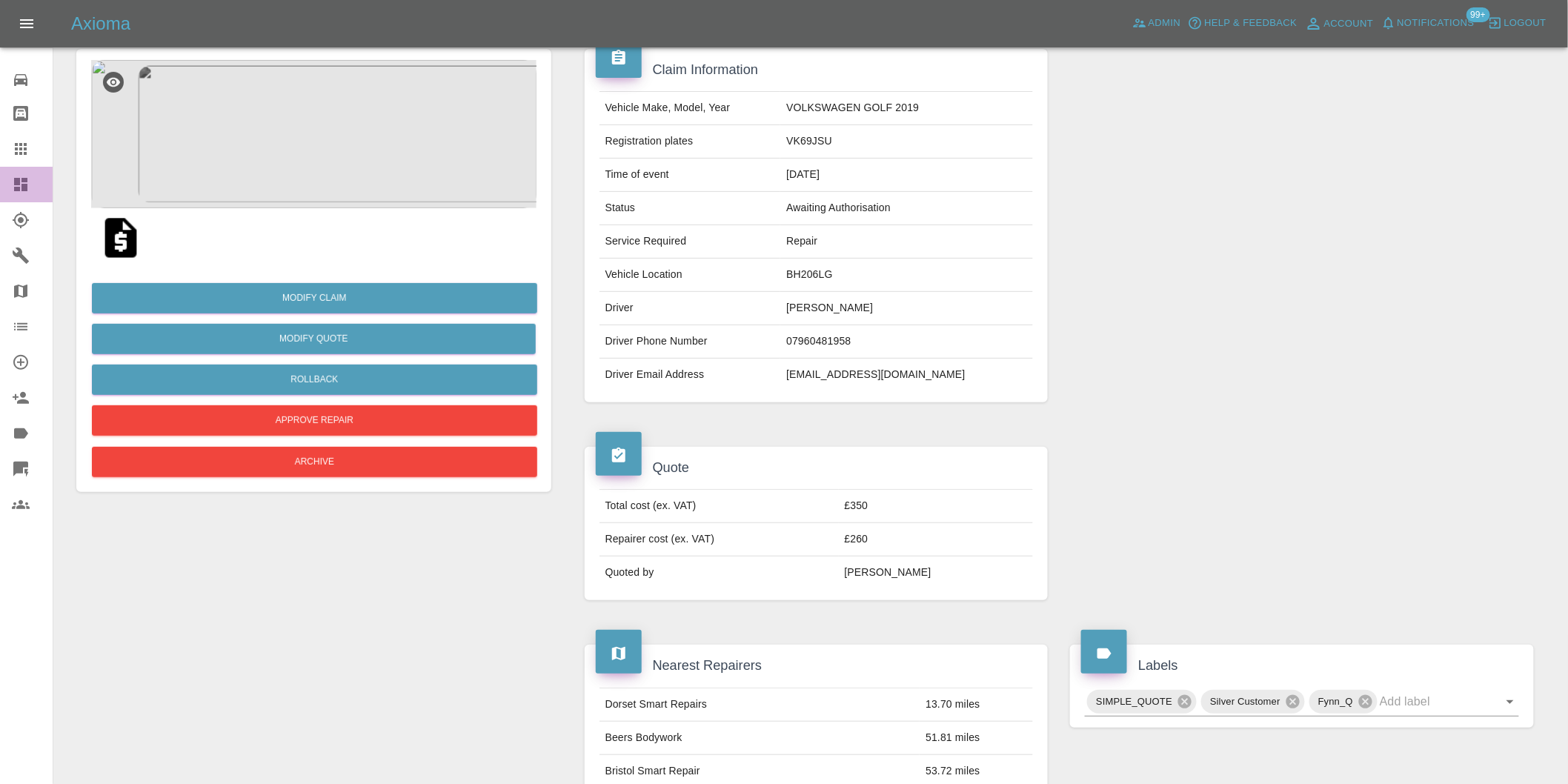
click at [17, 185] on icon at bounding box center [20, 184] width 17 height 17
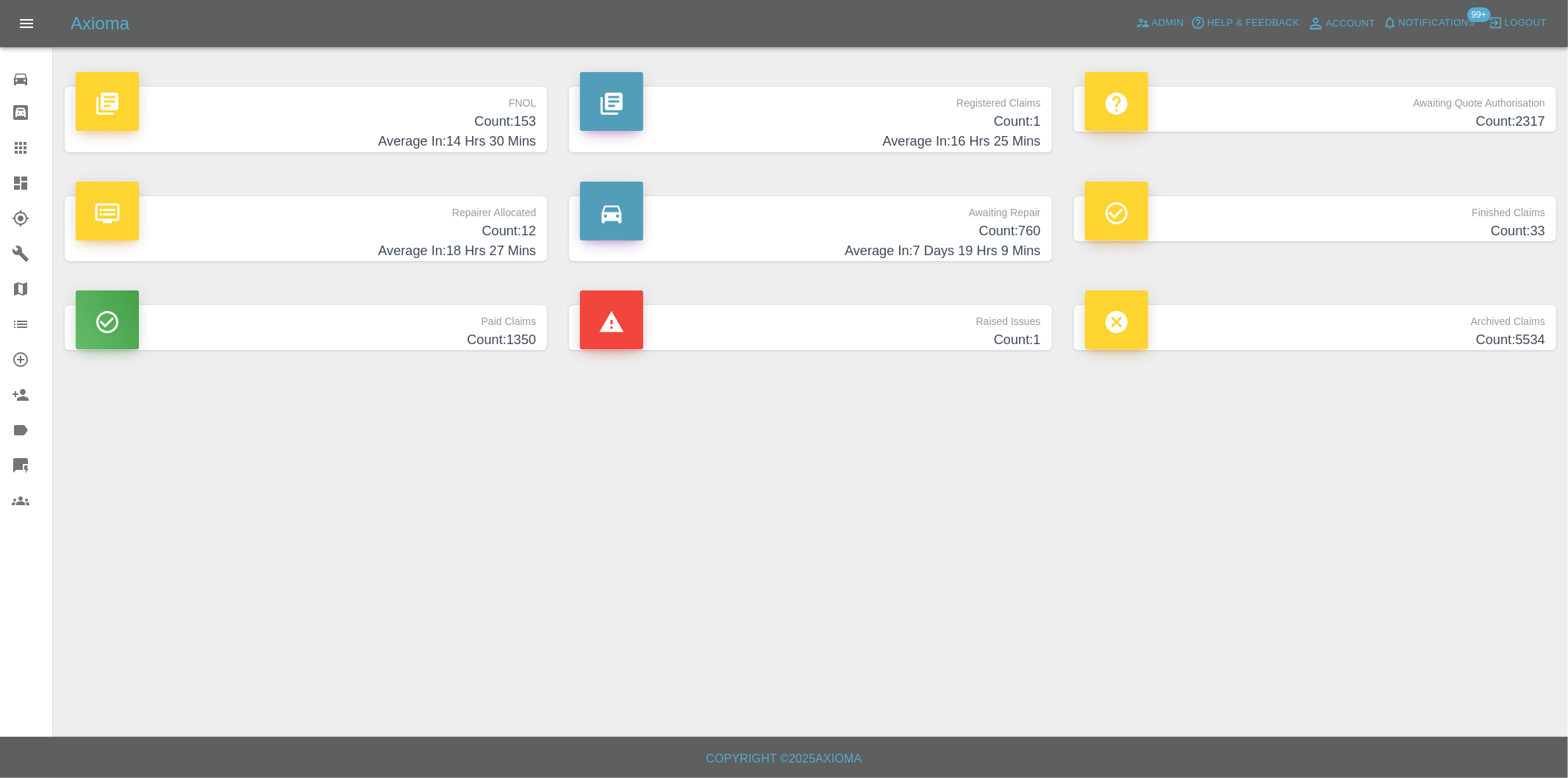
click at [520, 127] on h4 "Count: 153" at bounding box center [306, 121] width 460 height 20
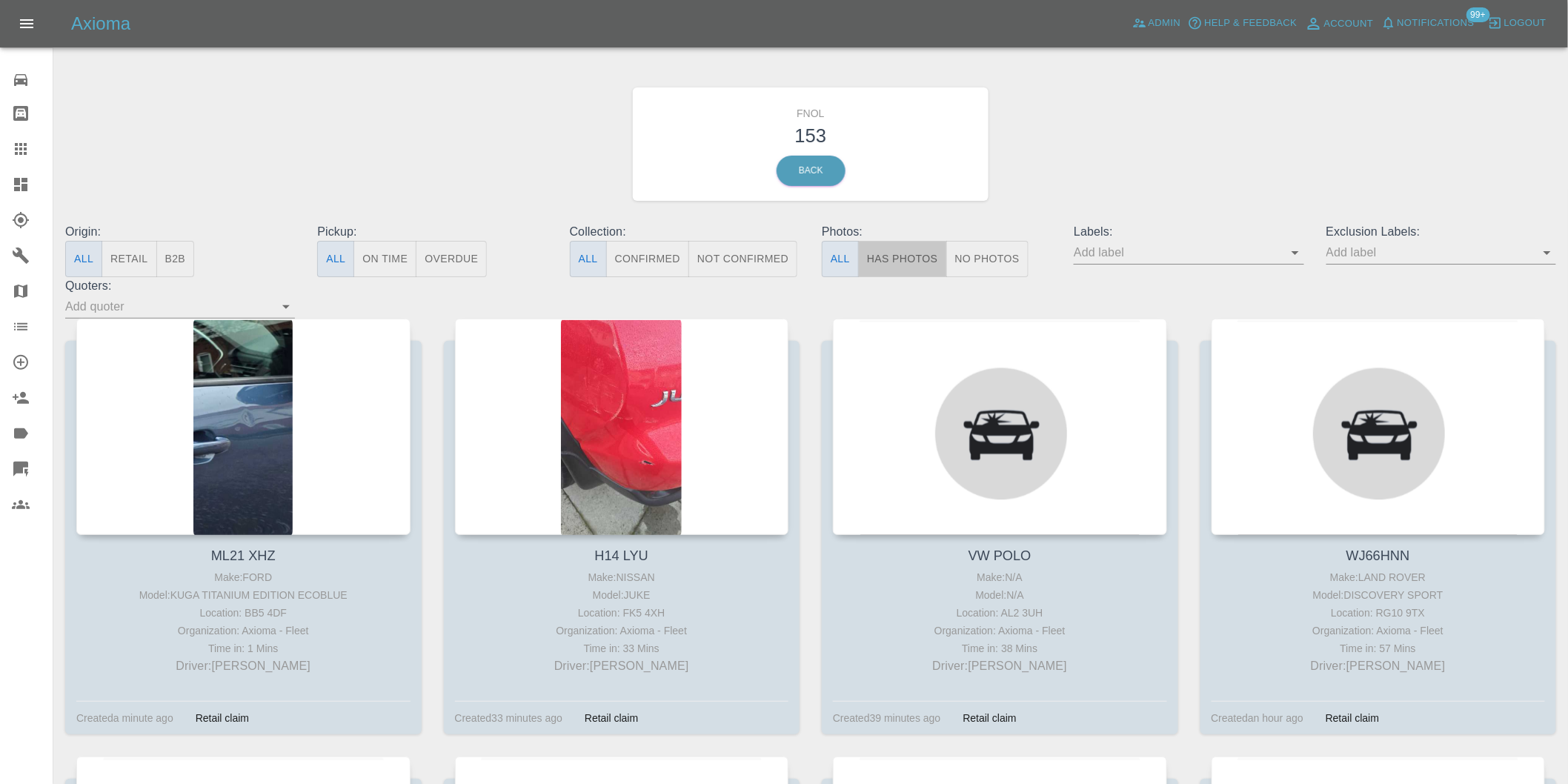
click at [916, 276] on button "Has Photos" at bounding box center [902, 259] width 89 height 37
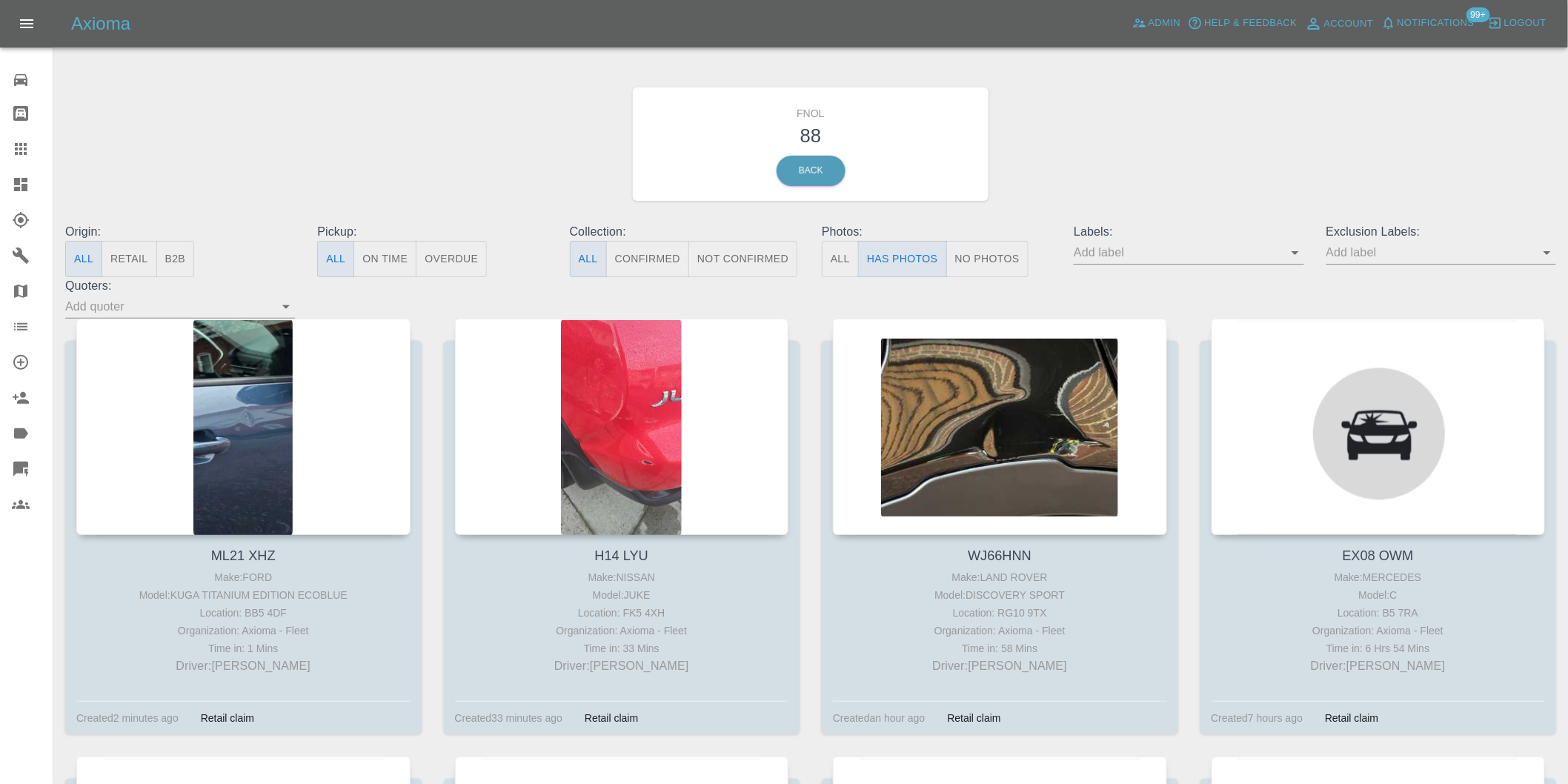
click at [1543, 249] on icon "Open" at bounding box center [1546, 252] width 17 height 17
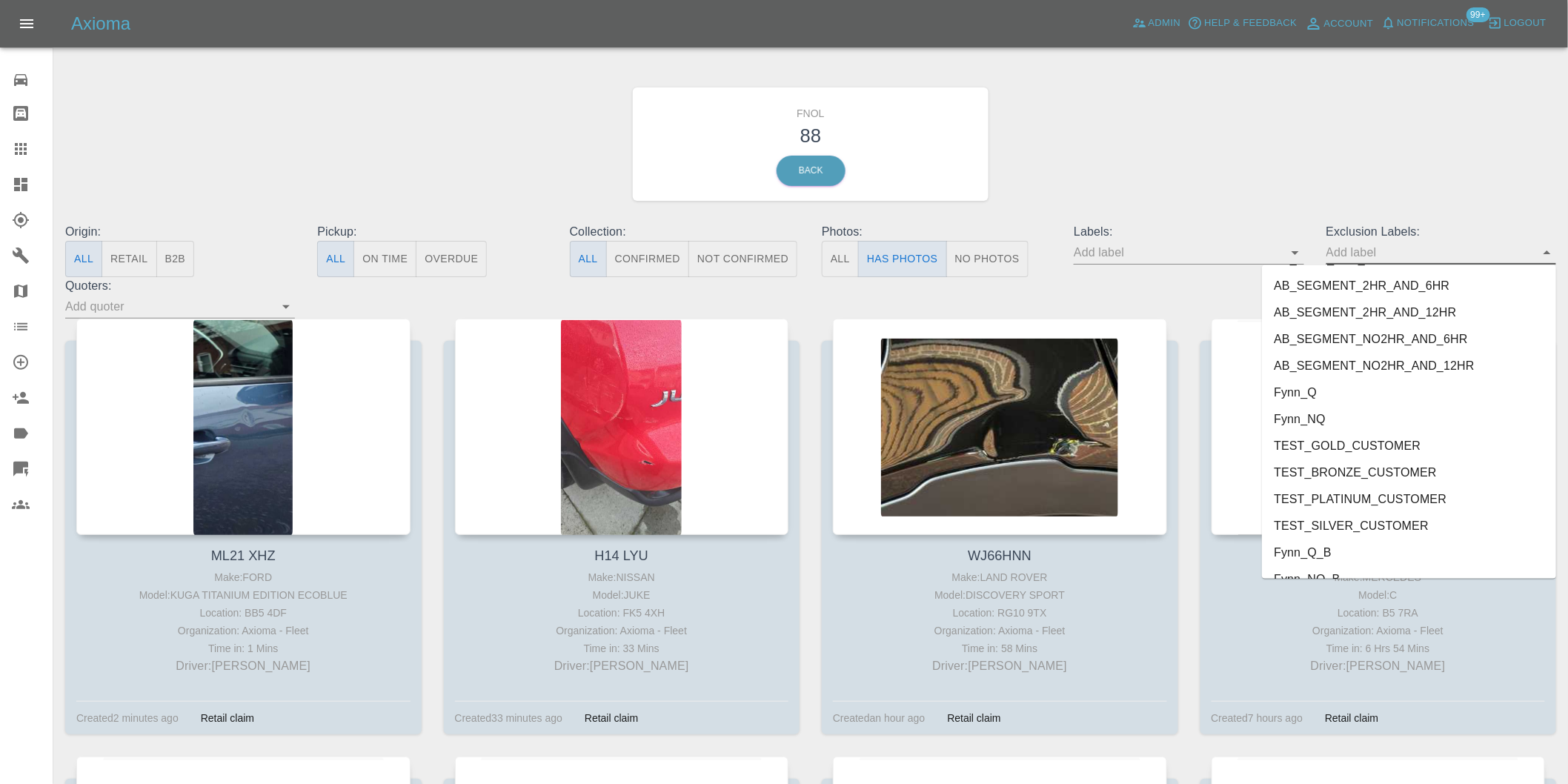
scroll to position [3217, 0]
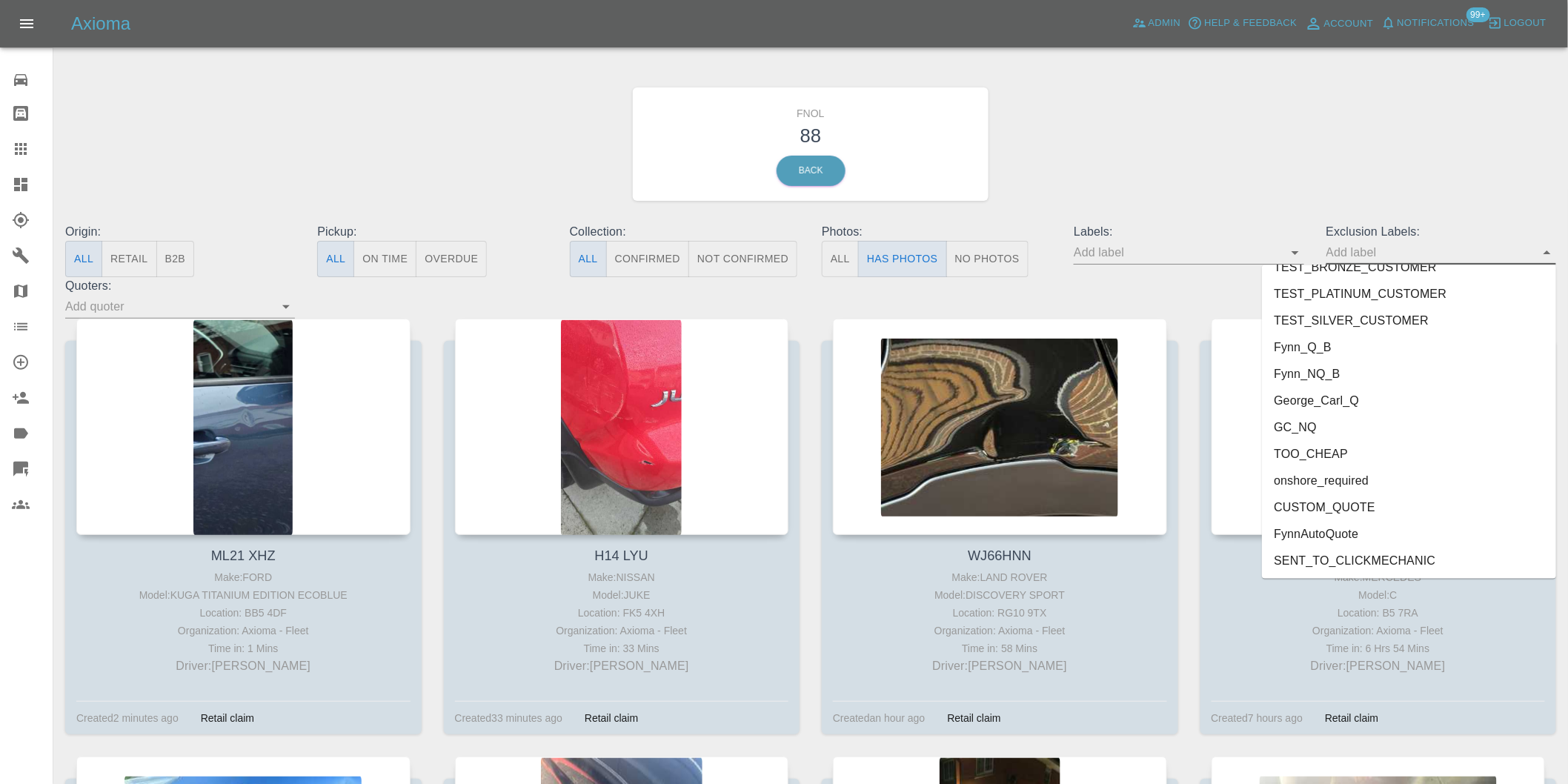
click at [1362, 480] on li "onshore_required" at bounding box center [1409, 481] width 294 height 27
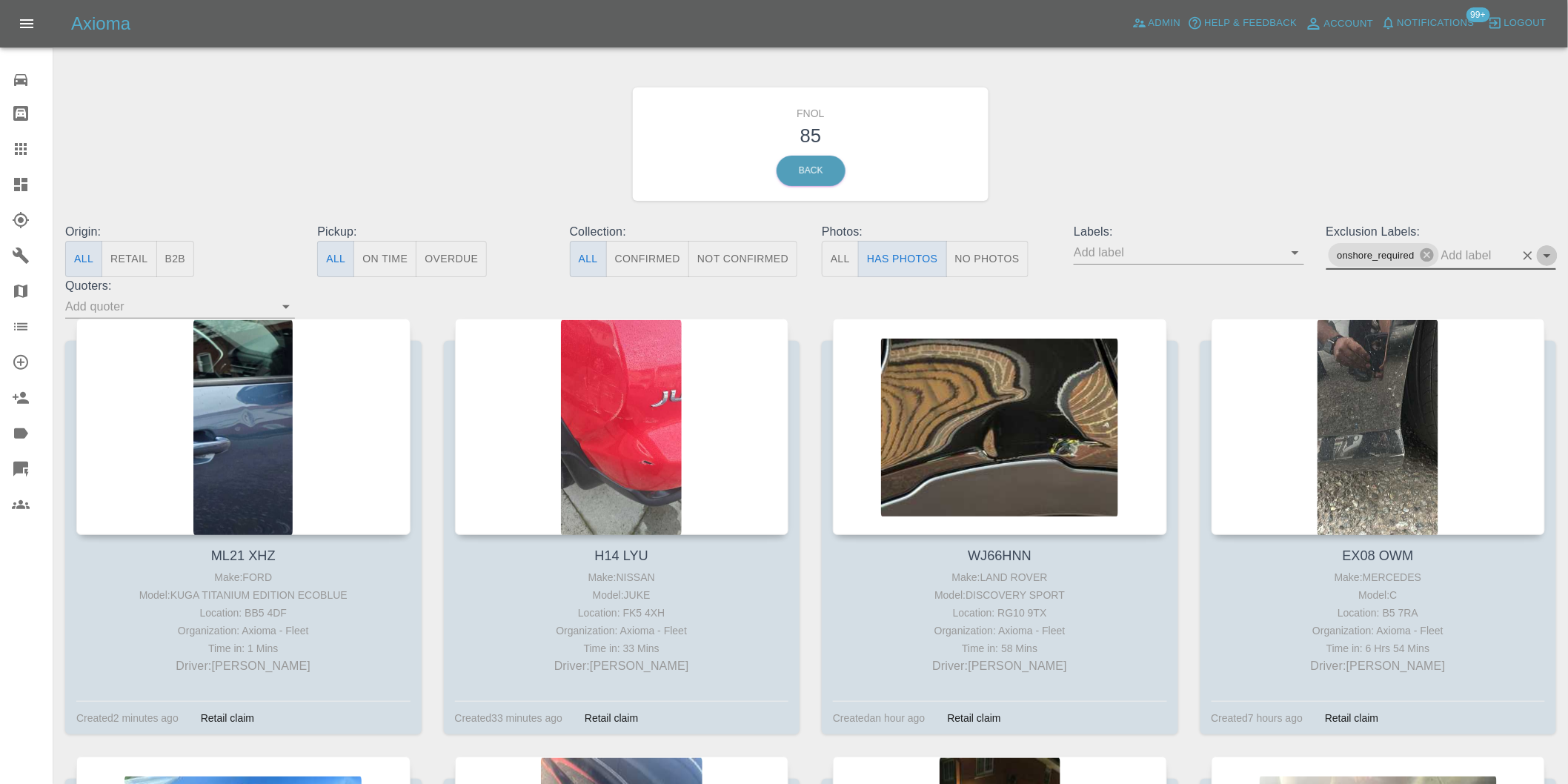
click at [1543, 255] on icon "Open" at bounding box center [1546, 255] width 17 height 17
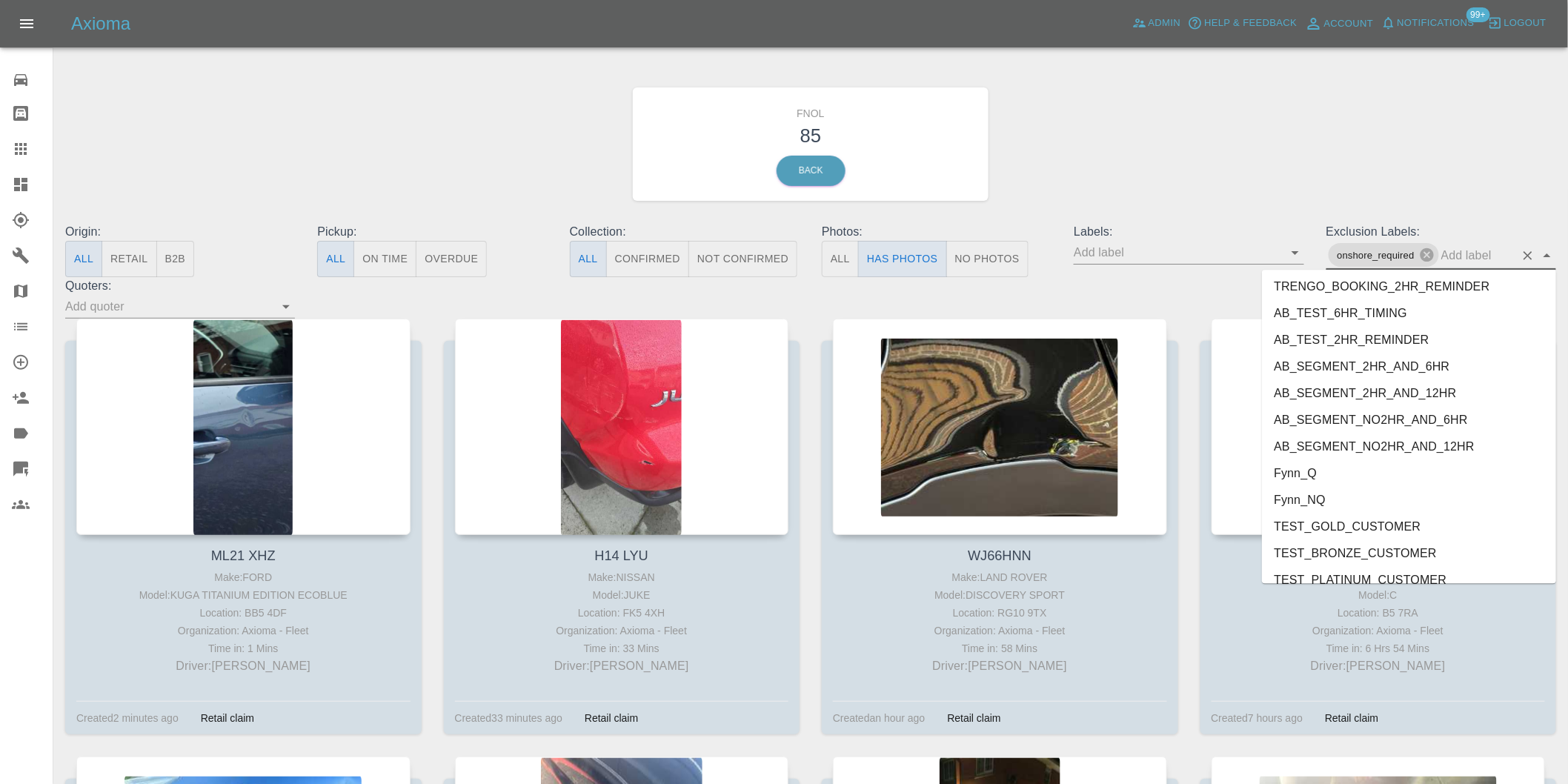
scroll to position [3191, 0]
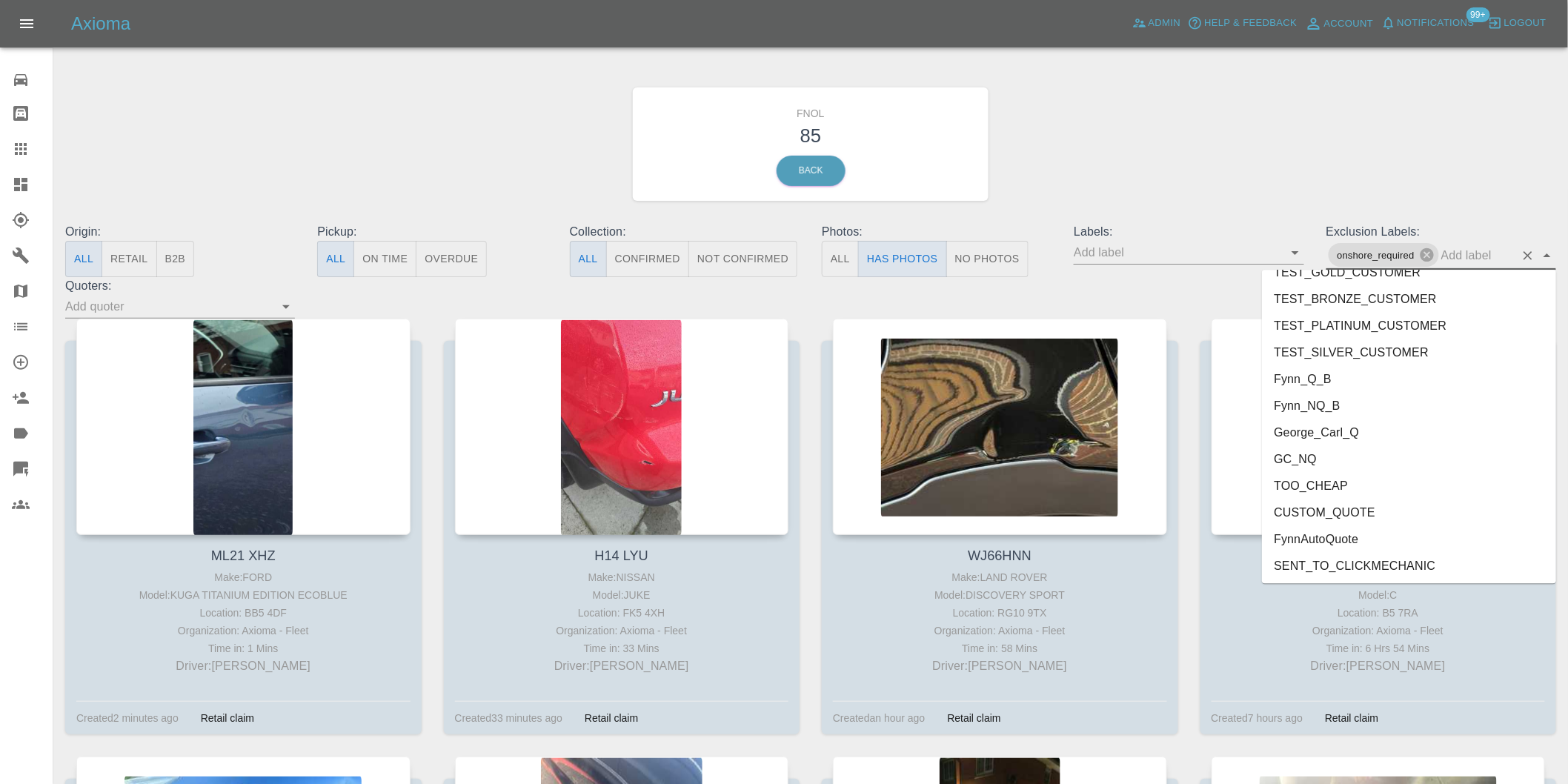
click at [1324, 431] on li "George_Carl_Q" at bounding box center [1409, 432] width 294 height 27
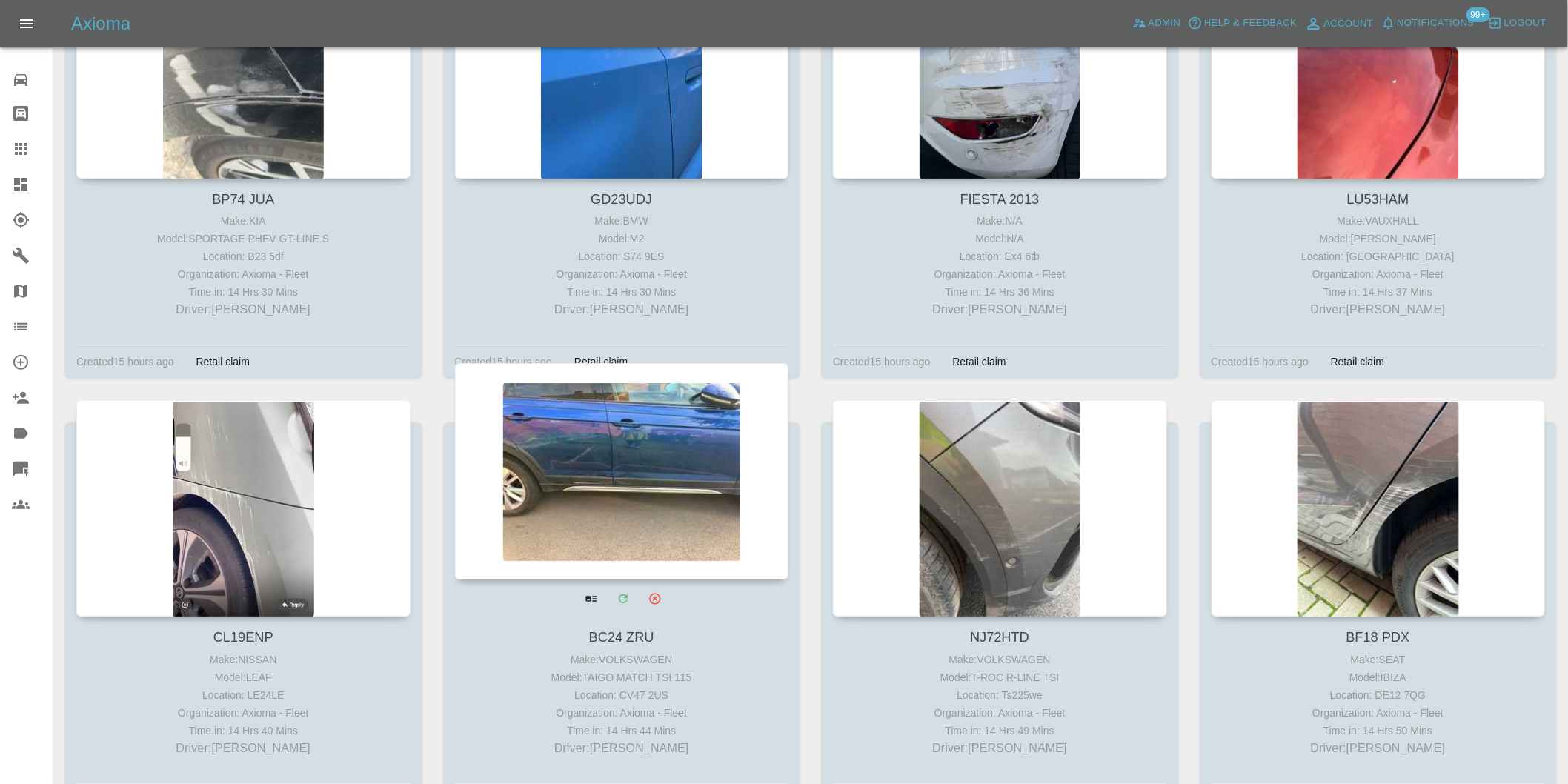
scroll to position [4528, 0]
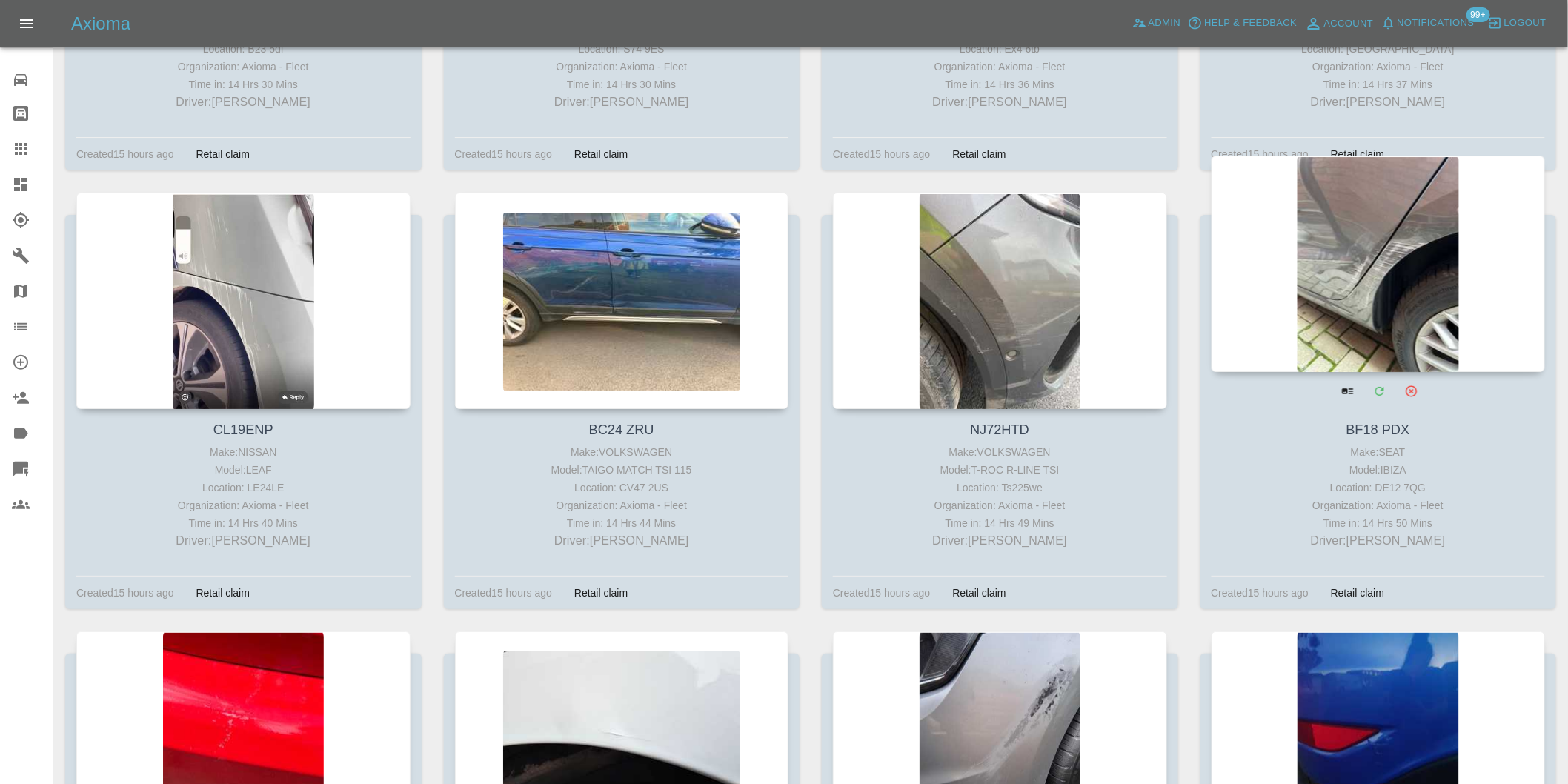
drag, startPoint x: 1321, startPoint y: 190, endPoint x: 1329, endPoint y: 194, distance: 8.9
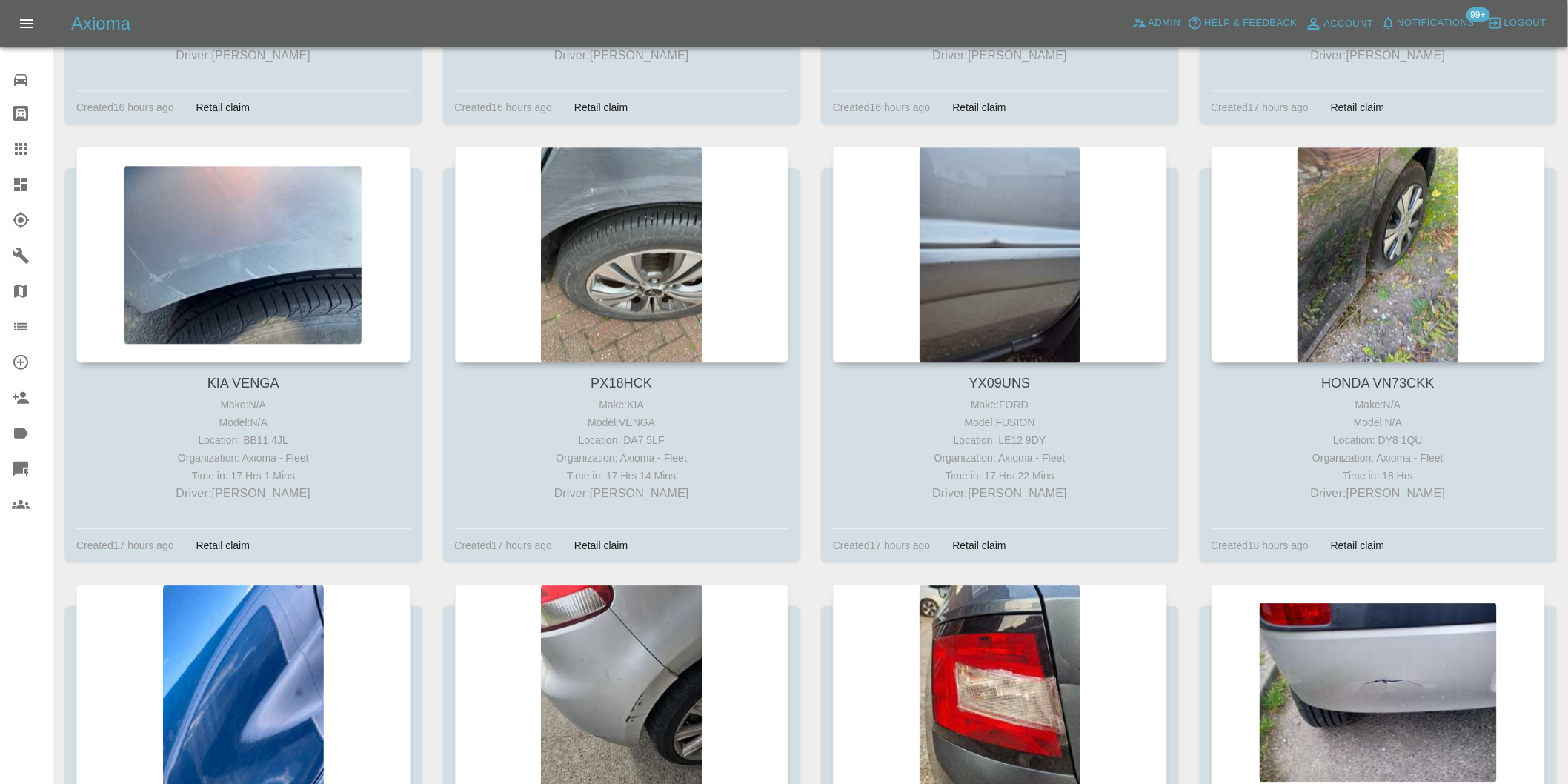
scroll to position [6295, 0]
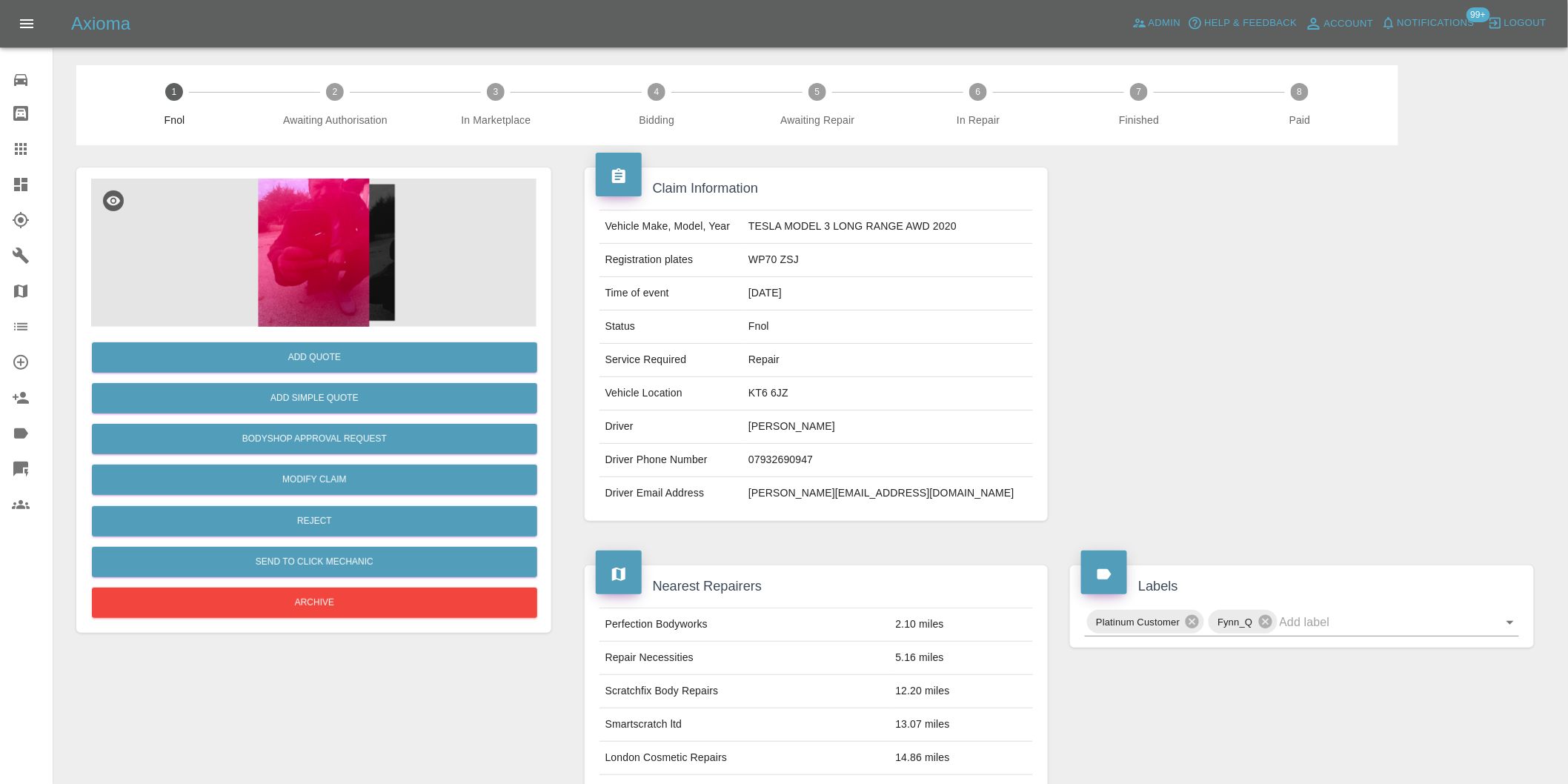
click at [317, 209] on img at bounding box center [314, 253] width 446 height 148
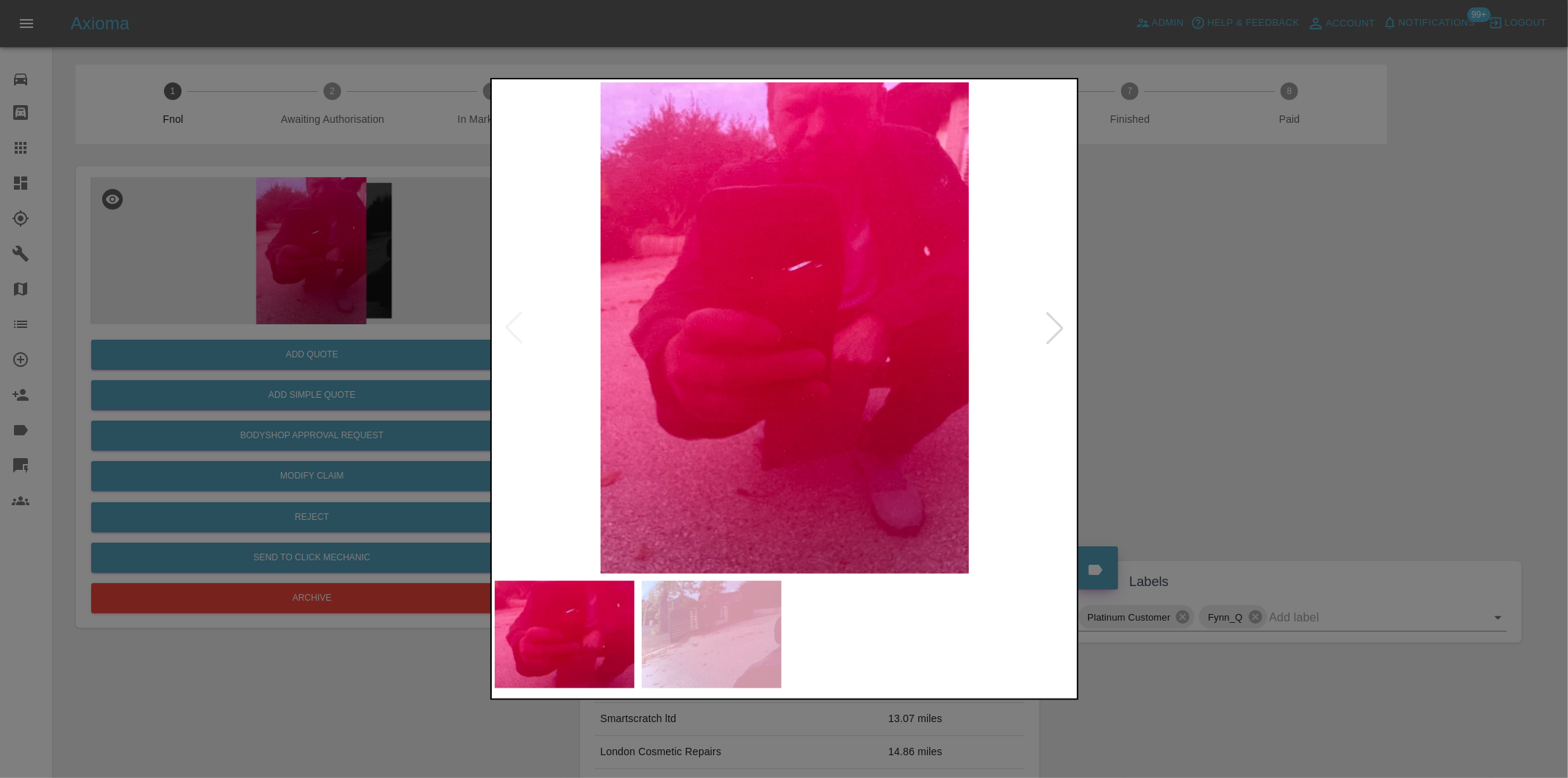
click at [1061, 332] on div at bounding box center [1054, 328] width 32 height 32
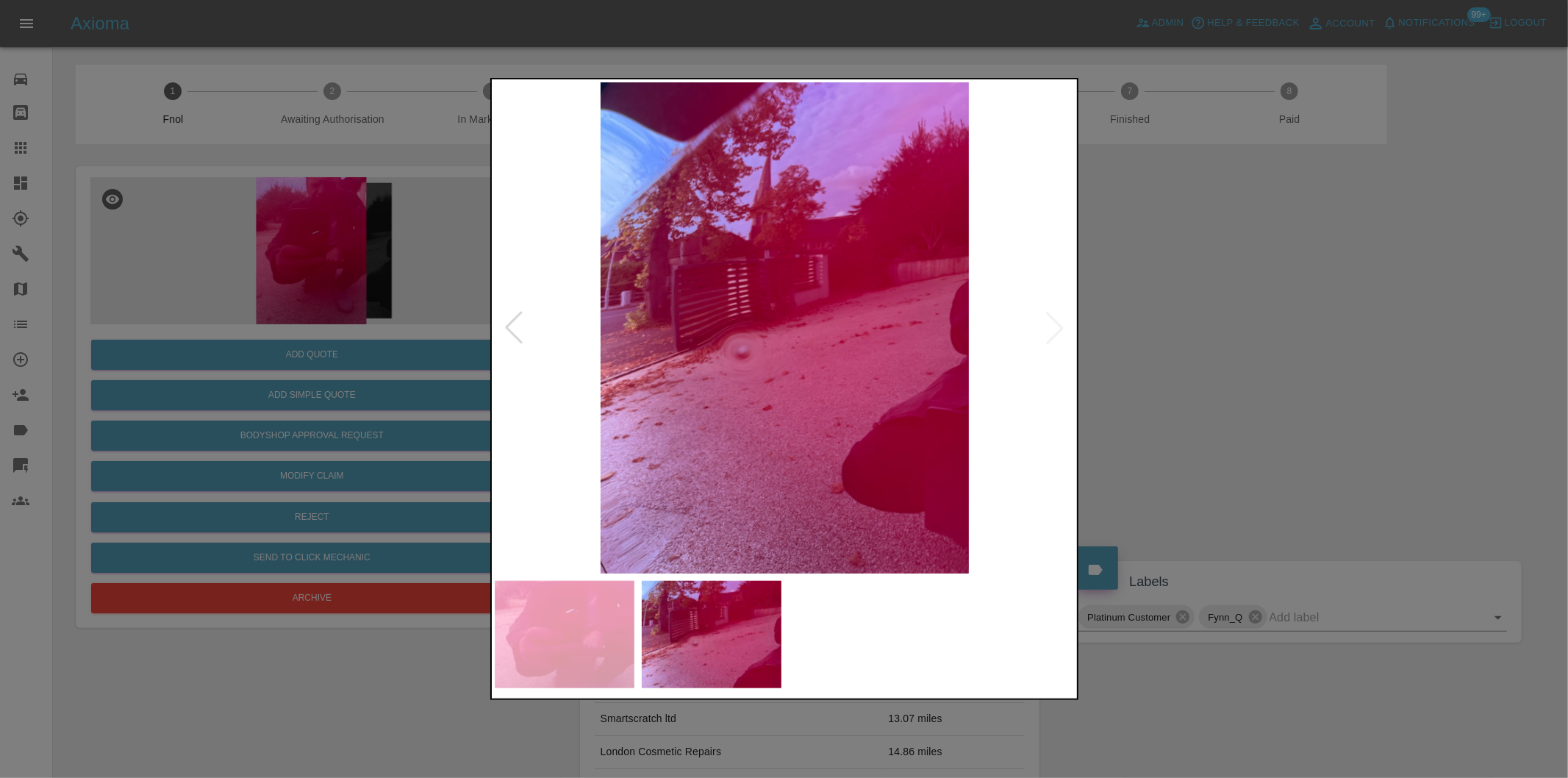
click at [1061, 332] on img at bounding box center [785, 328] width 581 height 491
drag, startPoint x: 1311, startPoint y: 366, endPoint x: 1055, endPoint y: 350, distance: 256.5
click at [1309, 366] on div at bounding box center [784, 389] width 1568 height 778
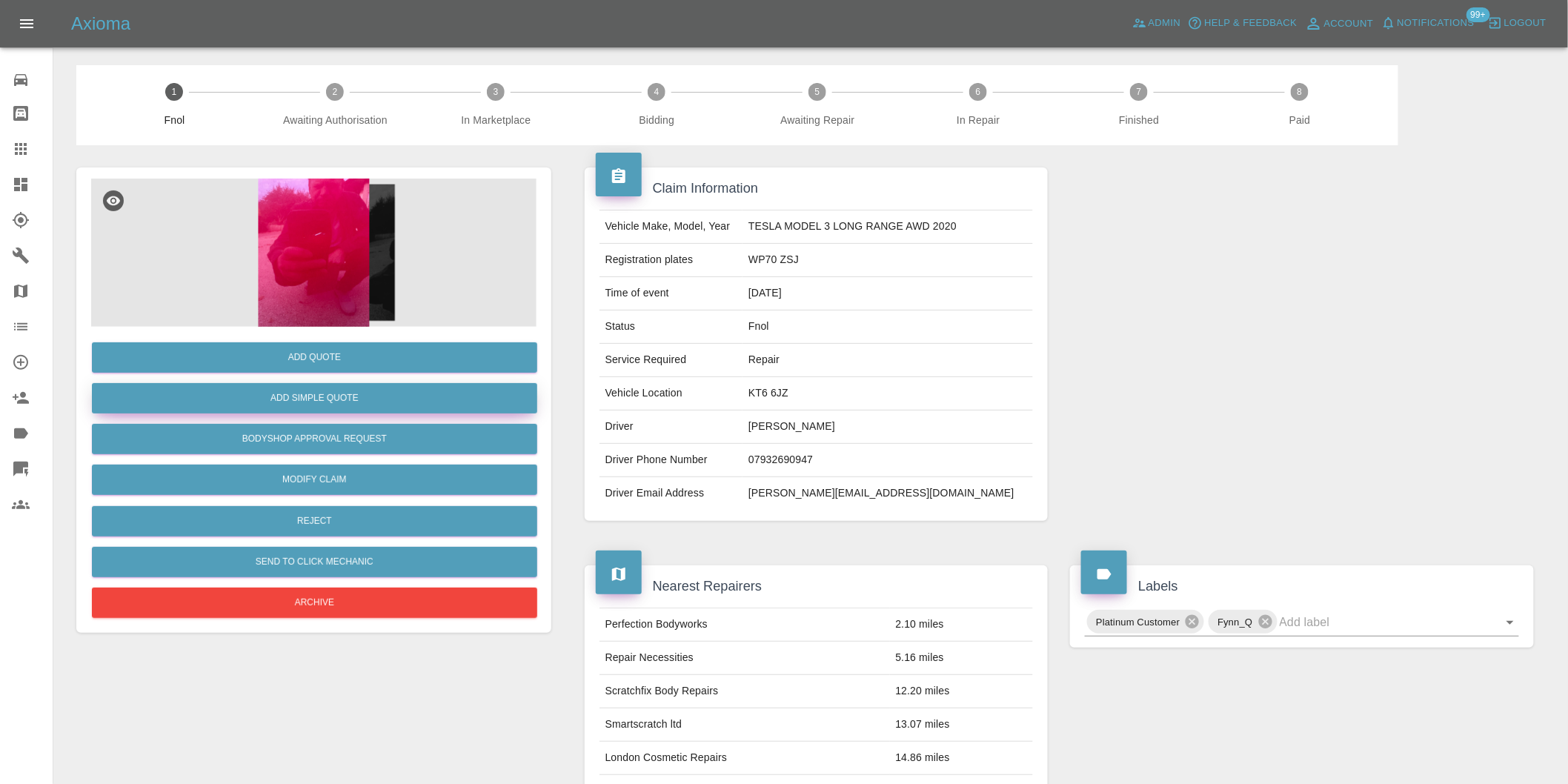
click at [415, 403] on button "Add Simple Quote" at bounding box center [315, 398] width 446 height 31
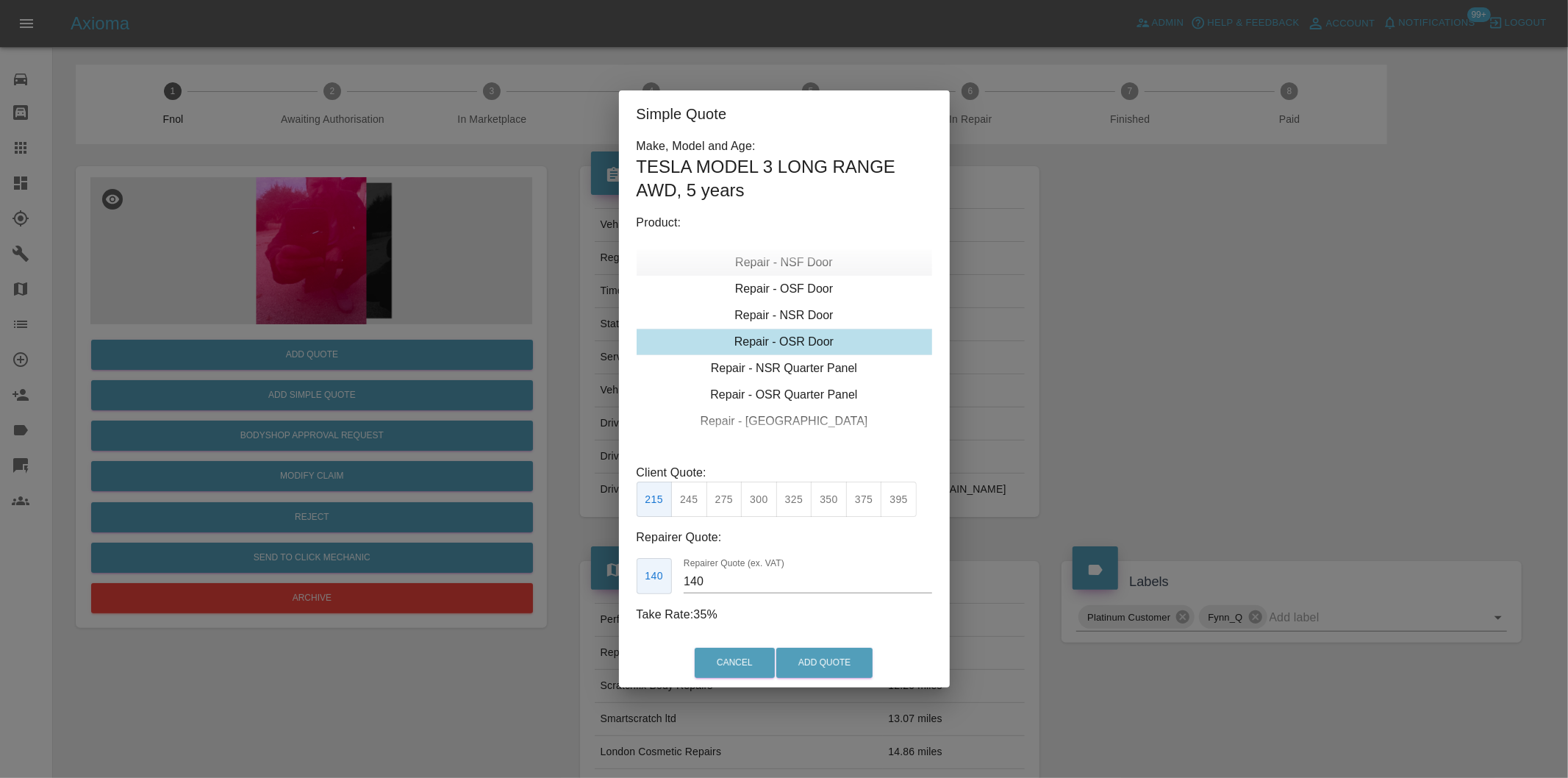
click at [805, 260] on div "Repair - NSF Door" at bounding box center [784, 262] width 295 height 26
drag, startPoint x: 725, startPoint y: 509, endPoint x: 802, endPoint y: 592, distance: 113.2
click at [725, 512] on button "275" at bounding box center [724, 500] width 36 height 36
type input "185"
click at [828, 658] on button "Add Quote" at bounding box center [824, 662] width 97 height 31
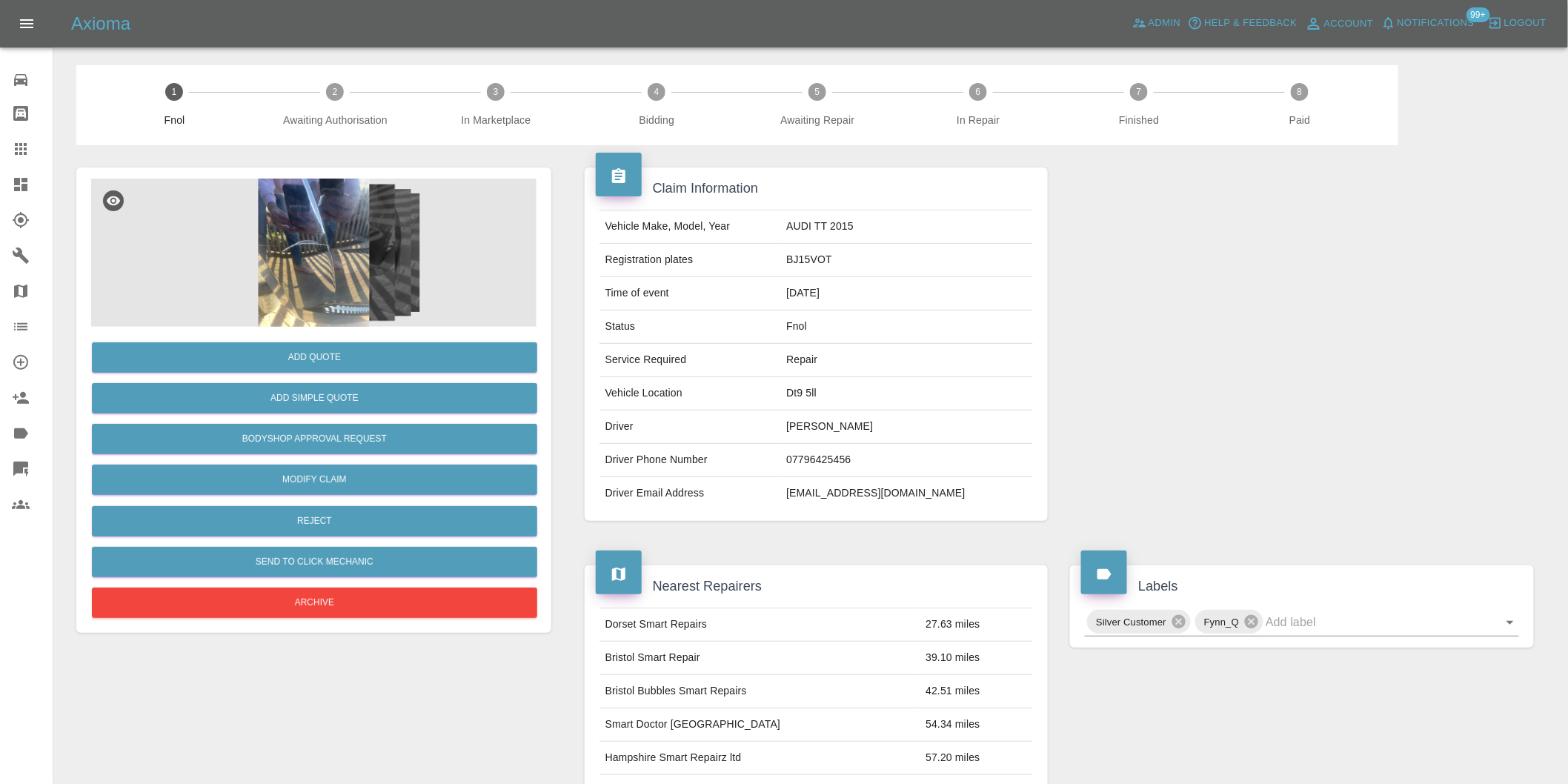
click at [360, 203] on img at bounding box center [314, 253] width 446 height 148
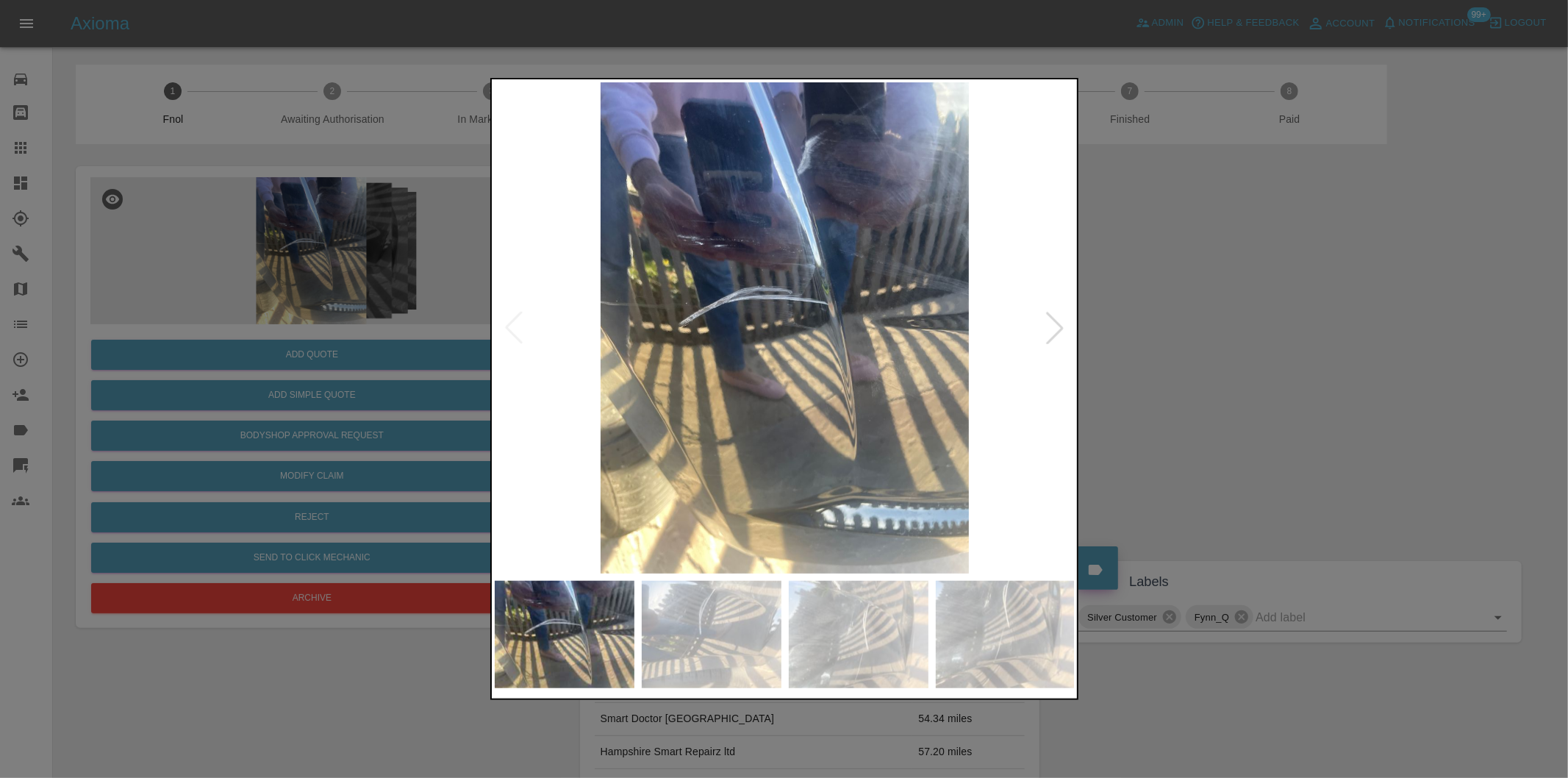
click at [1048, 334] on div at bounding box center [1054, 328] width 32 height 32
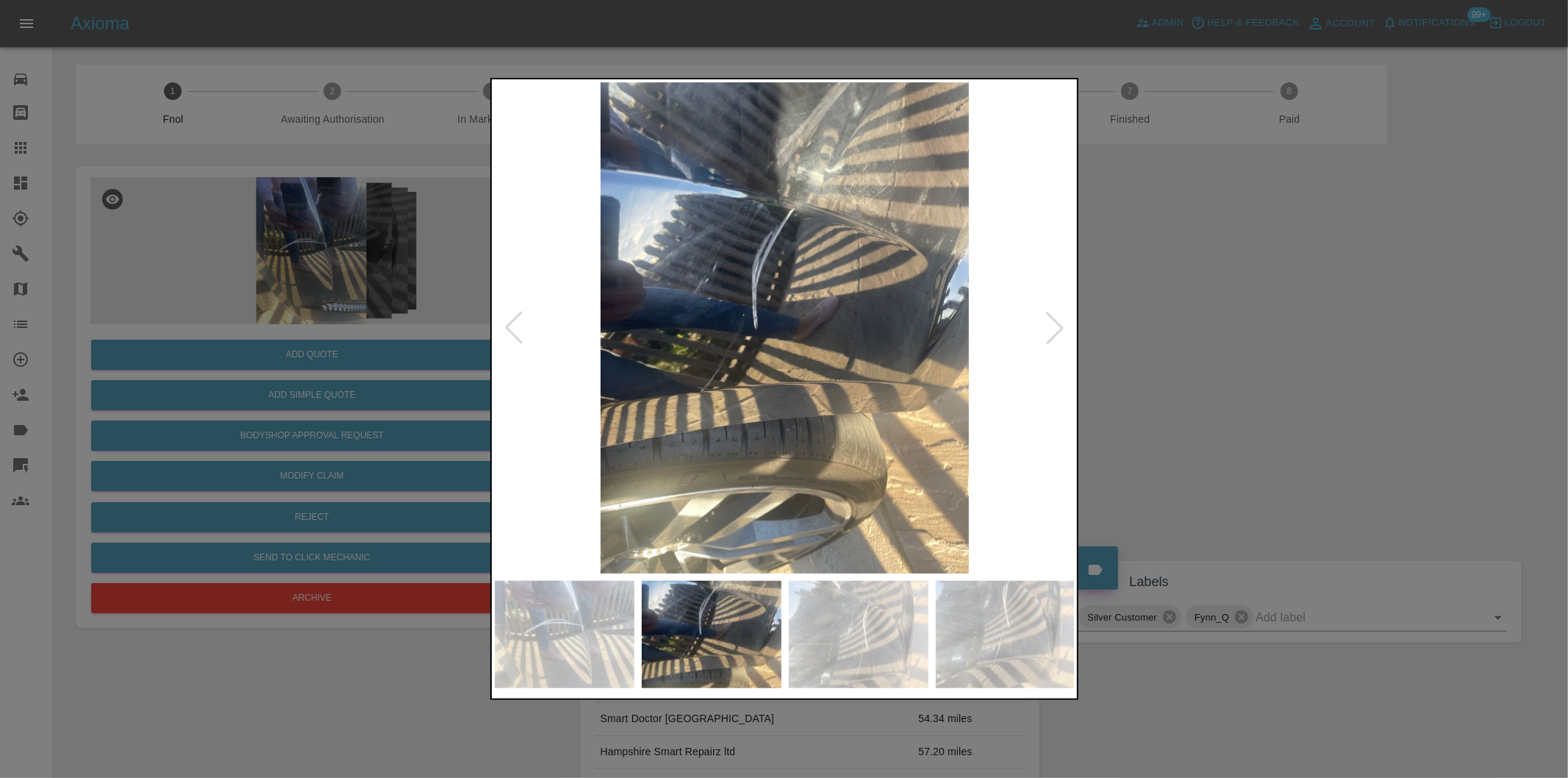
click at [1048, 334] on div at bounding box center [1054, 328] width 32 height 32
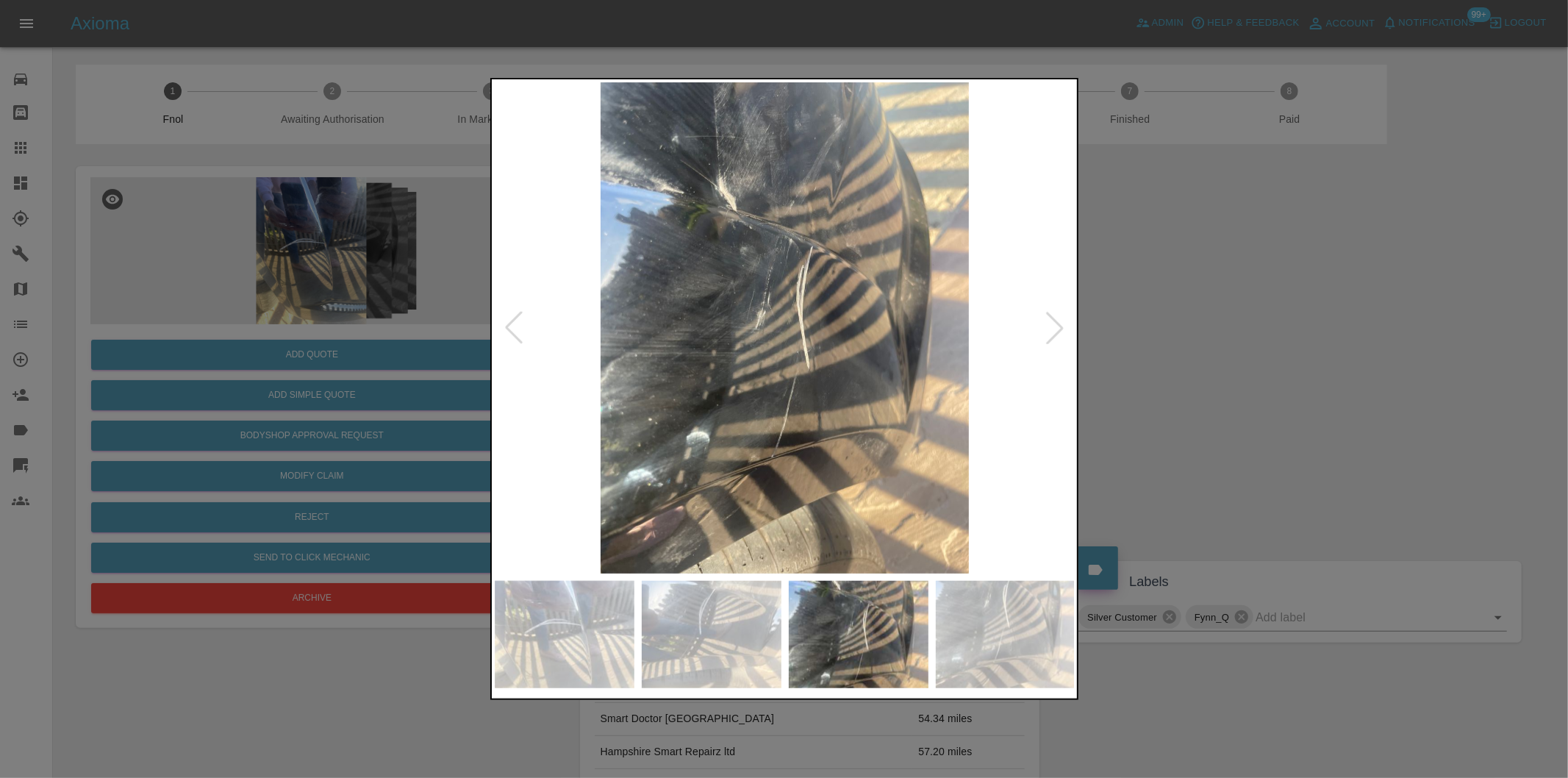
click at [1048, 334] on div at bounding box center [1054, 328] width 32 height 32
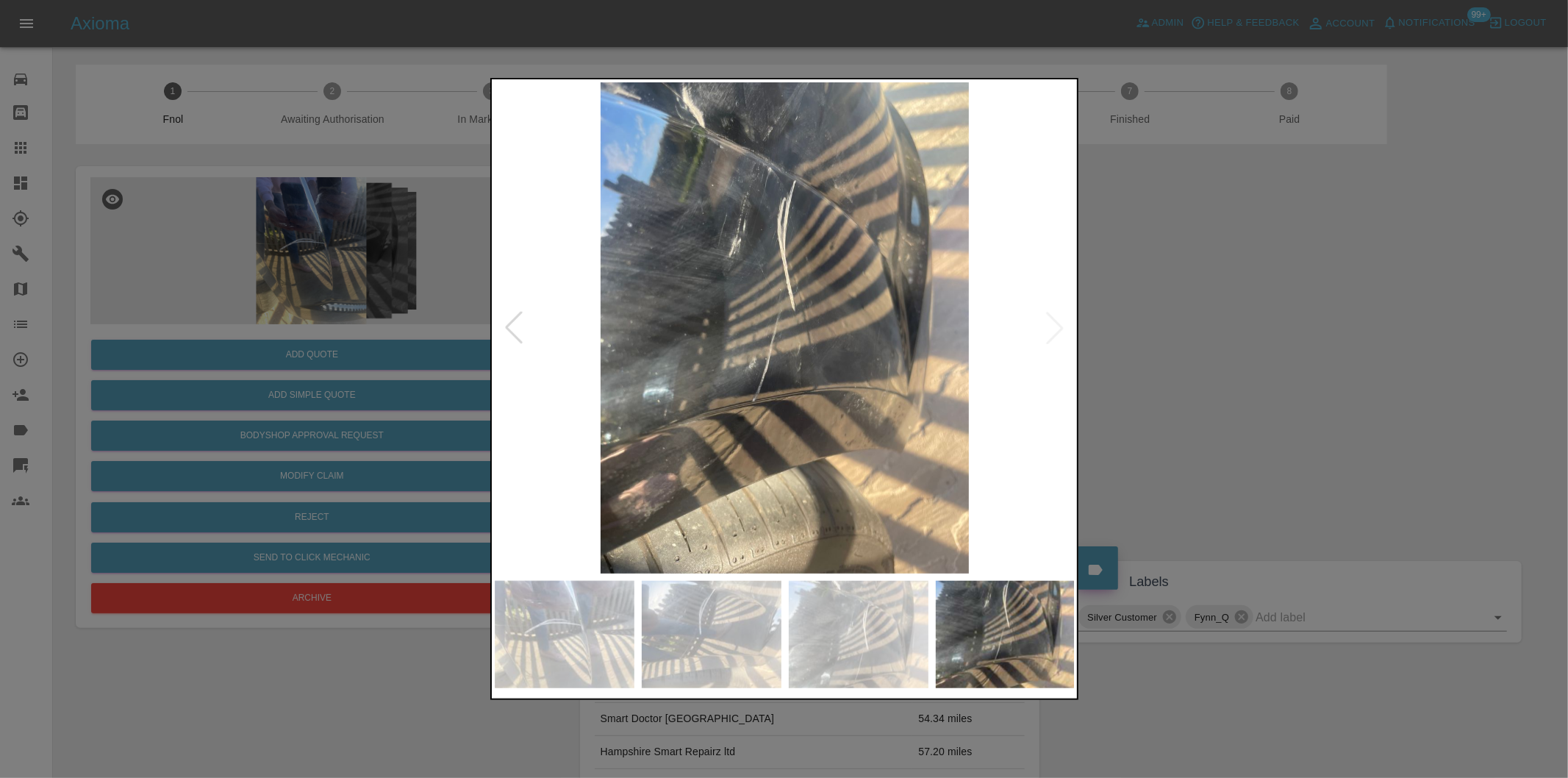
click at [1048, 334] on img at bounding box center [785, 328] width 581 height 491
click at [1212, 334] on div at bounding box center [784, 389] width 1568 height 778
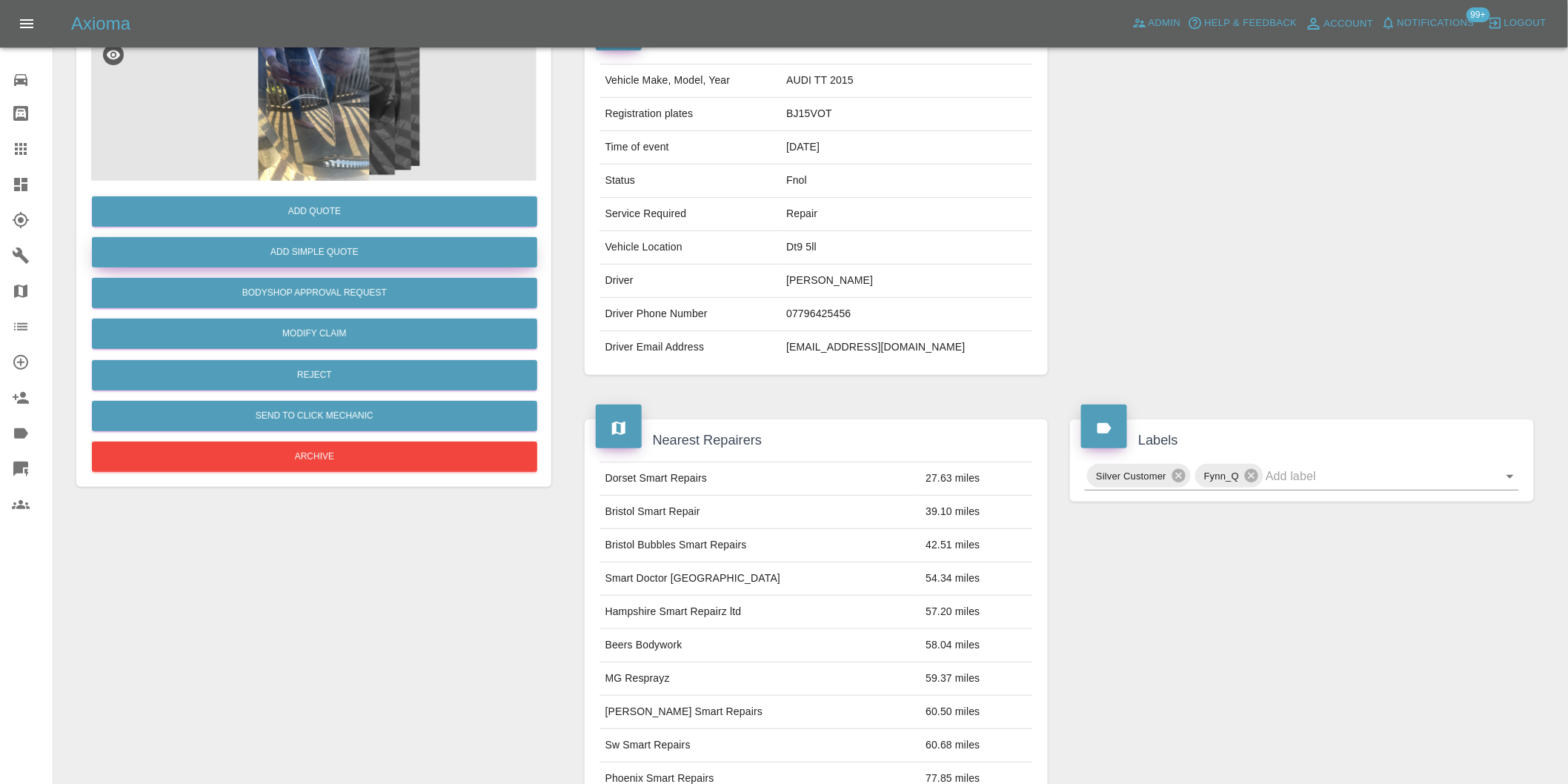
scroll to position [20, 0]
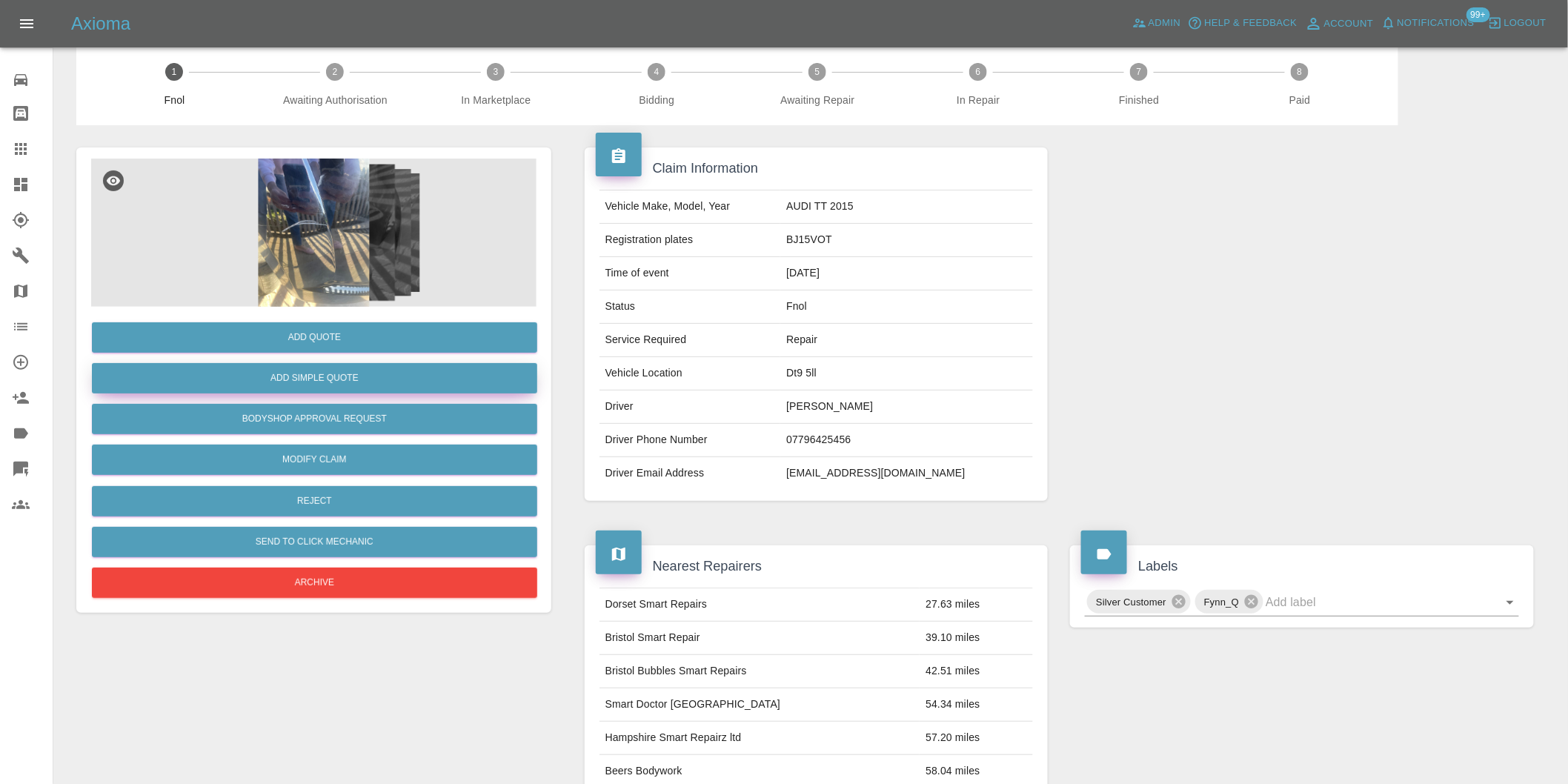
click at [365, 382] on button "Add Simple Quote" at bounding box center [315, 378] width 446 height 31
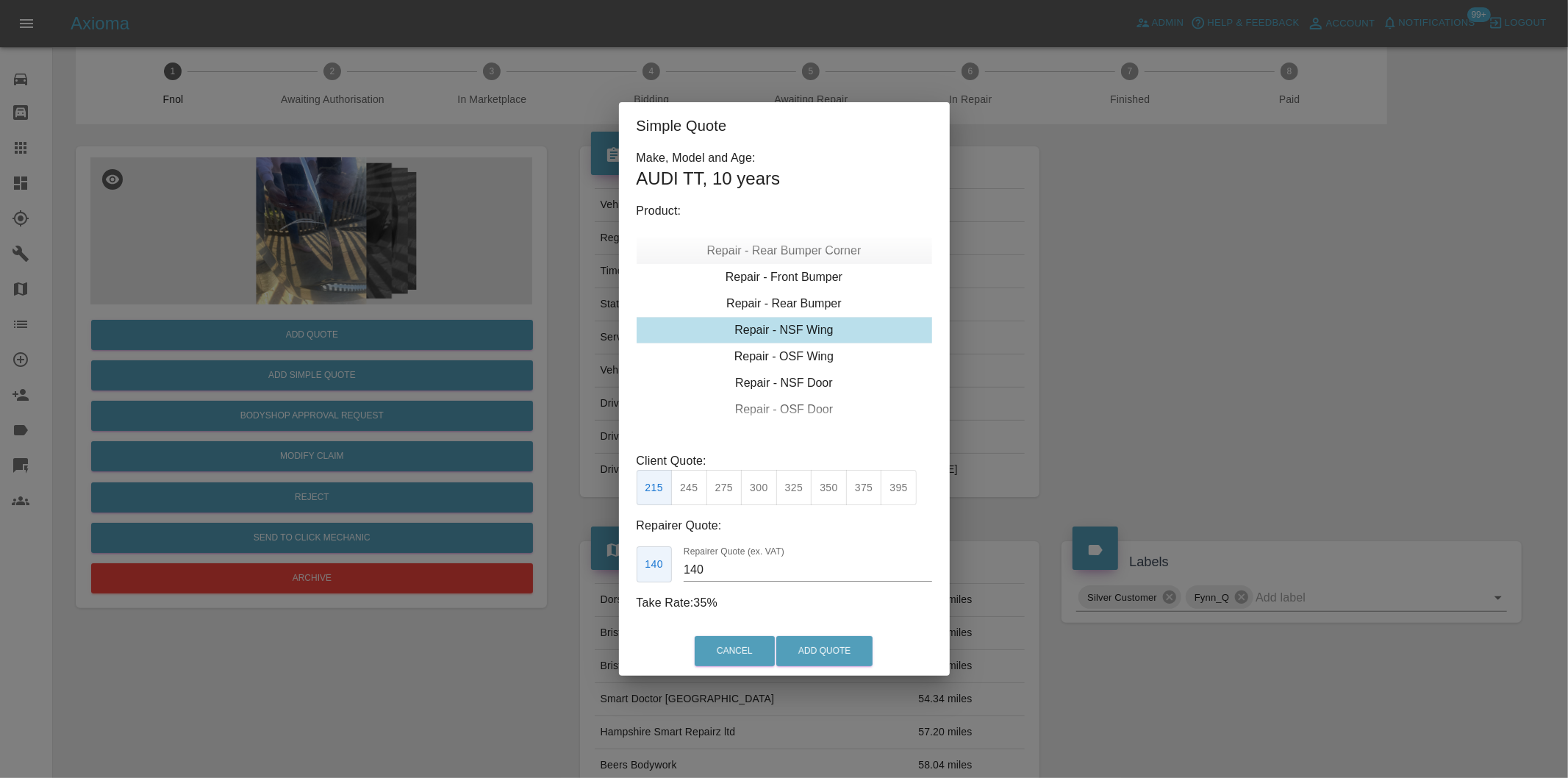
click at [798, 251] on div "Repair - Rear Bumper Corner" at bounding box center [784, 251] width 295 height 26
drag, startPoint x: 717, startPoint y: 498, endPoint x: 742, endPoint y: 515, distance: 30.2
click at [719, 500] on button "215" at bounding box center [724, 488] width 36 height 36
type input "135"
click at [836, 648] on button "Add Quote" at bounding box center [824, 651] width 97 height 31
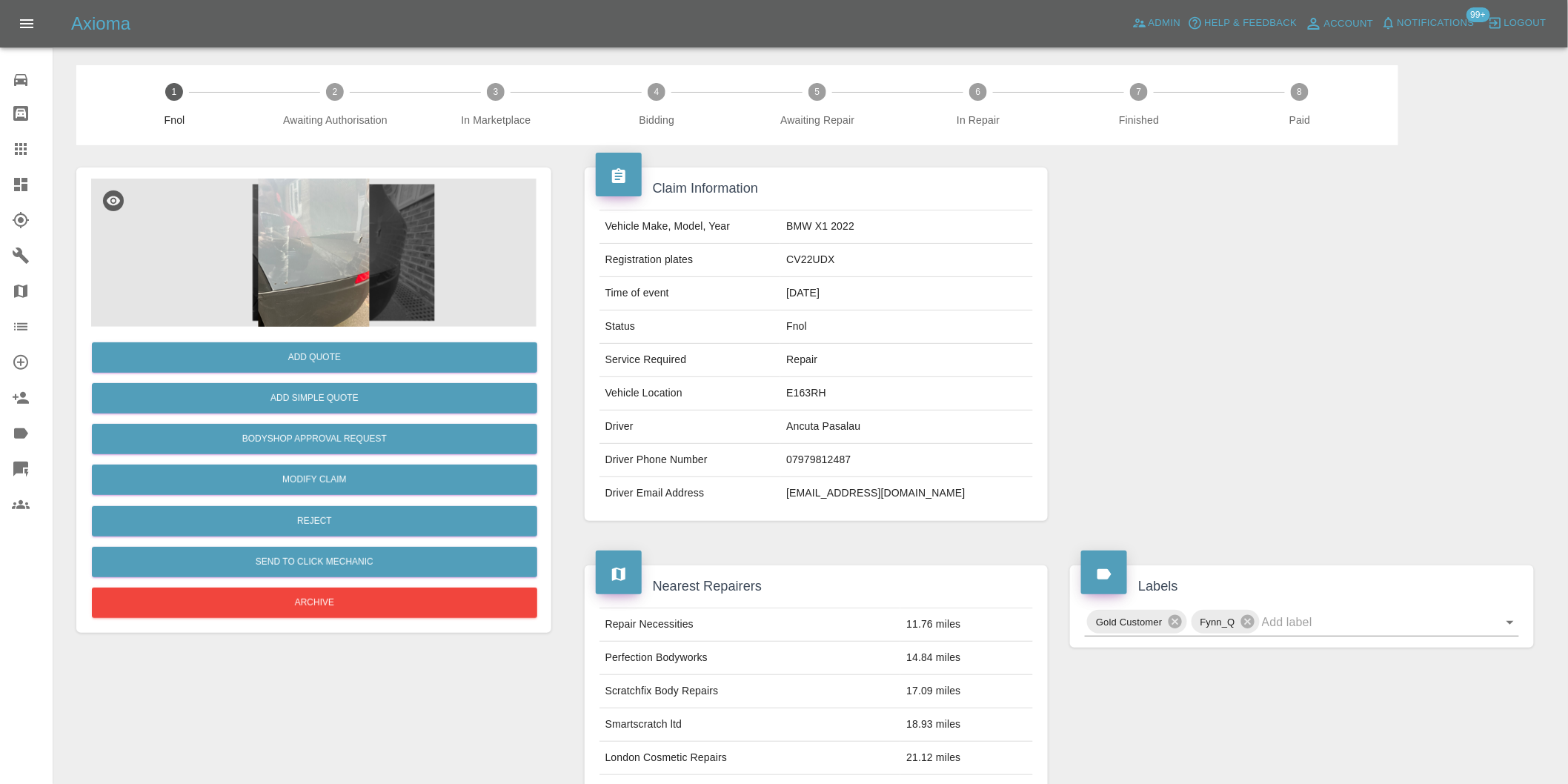
click at [298, 275] on img at bounding box center [314, 253] width 446 height 148
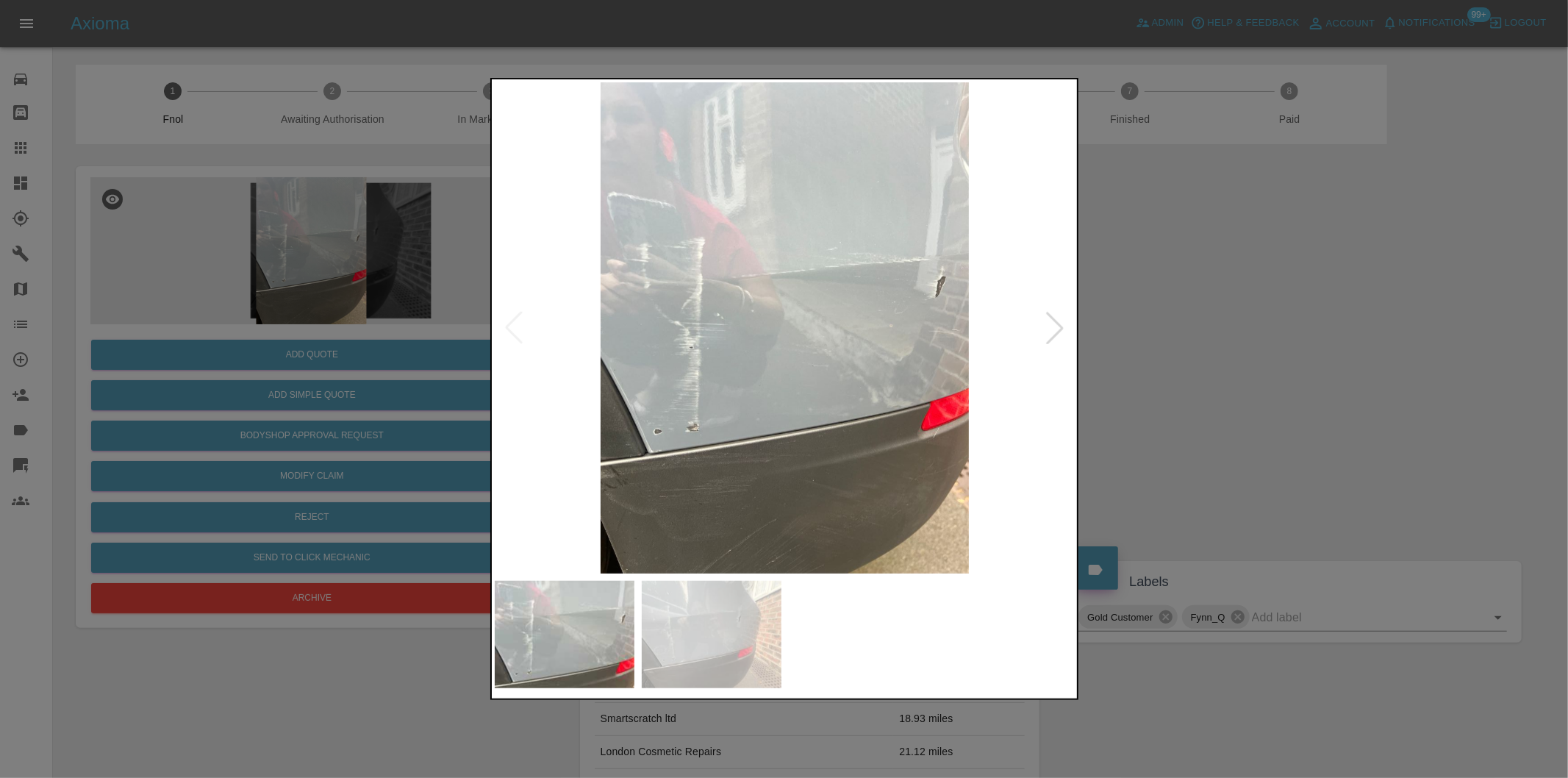
click at [1055, 325] on div at bounding box center [1054, 328] width 32 height 32
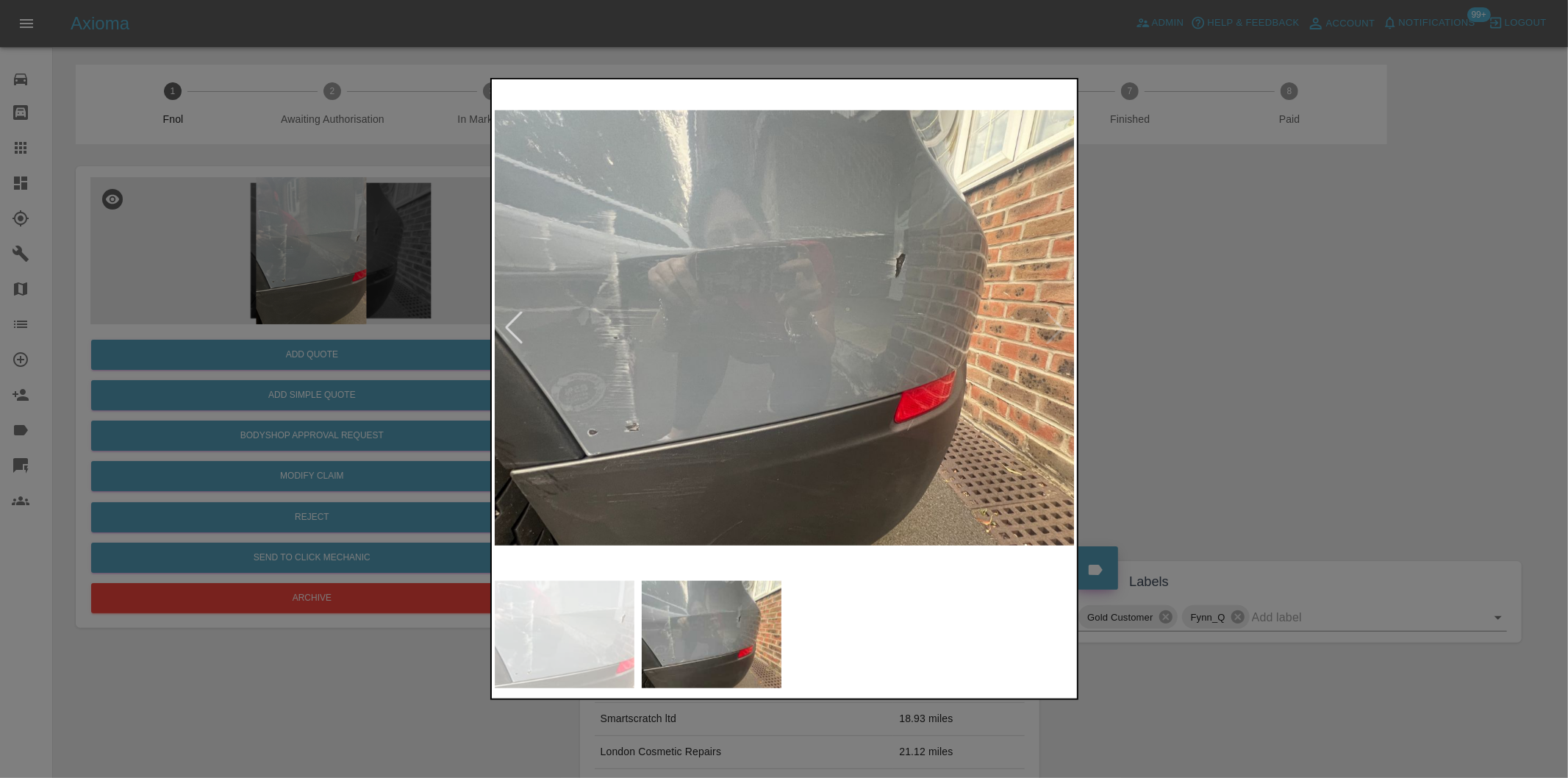
click at [1055, 325] on img at bounding box center [785, 328] width 581 height 491
click at [1250, 337] on div at bounding box center [784, 389] width 1568 height 778
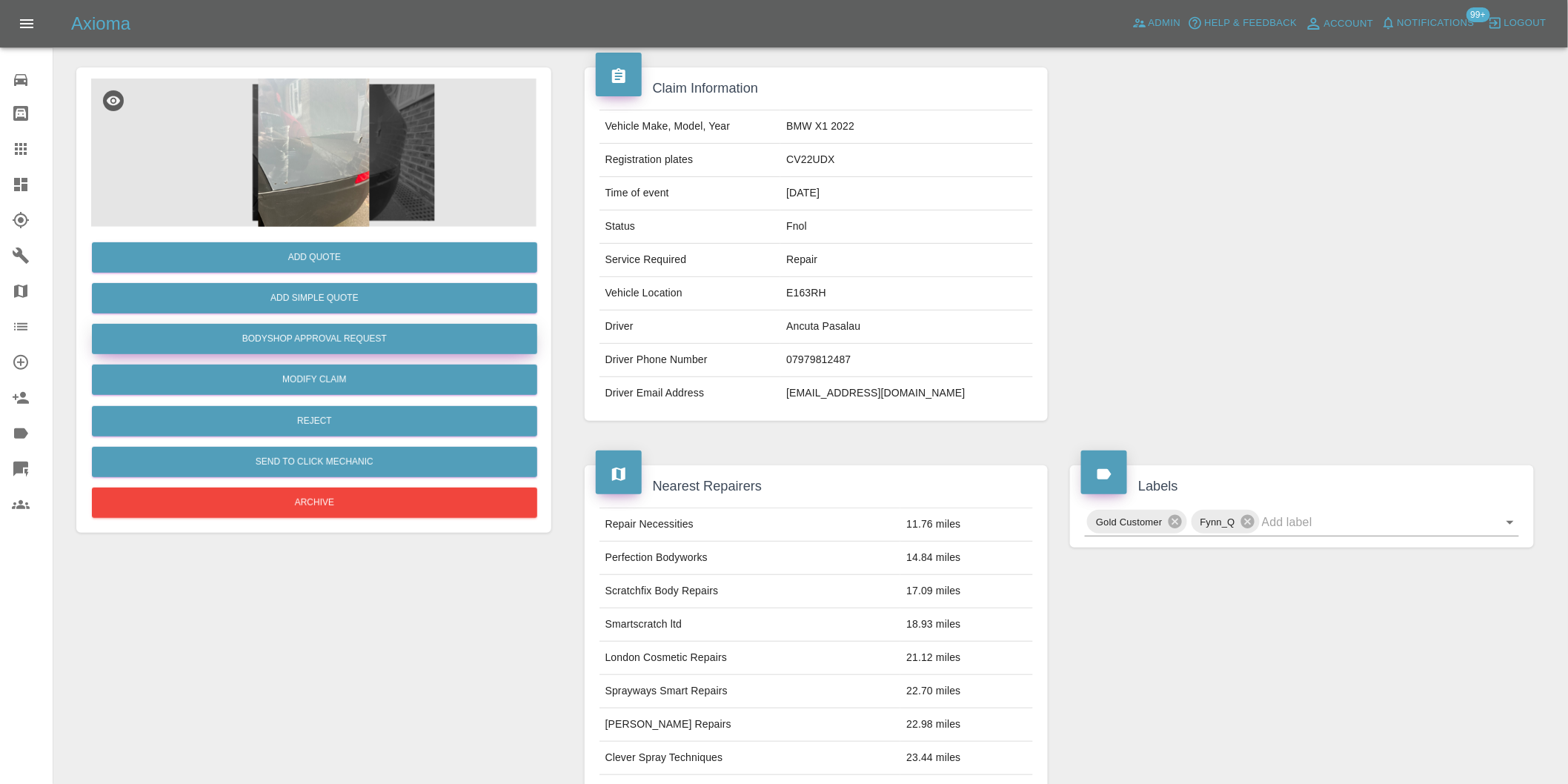
scroll to position [20, 0]
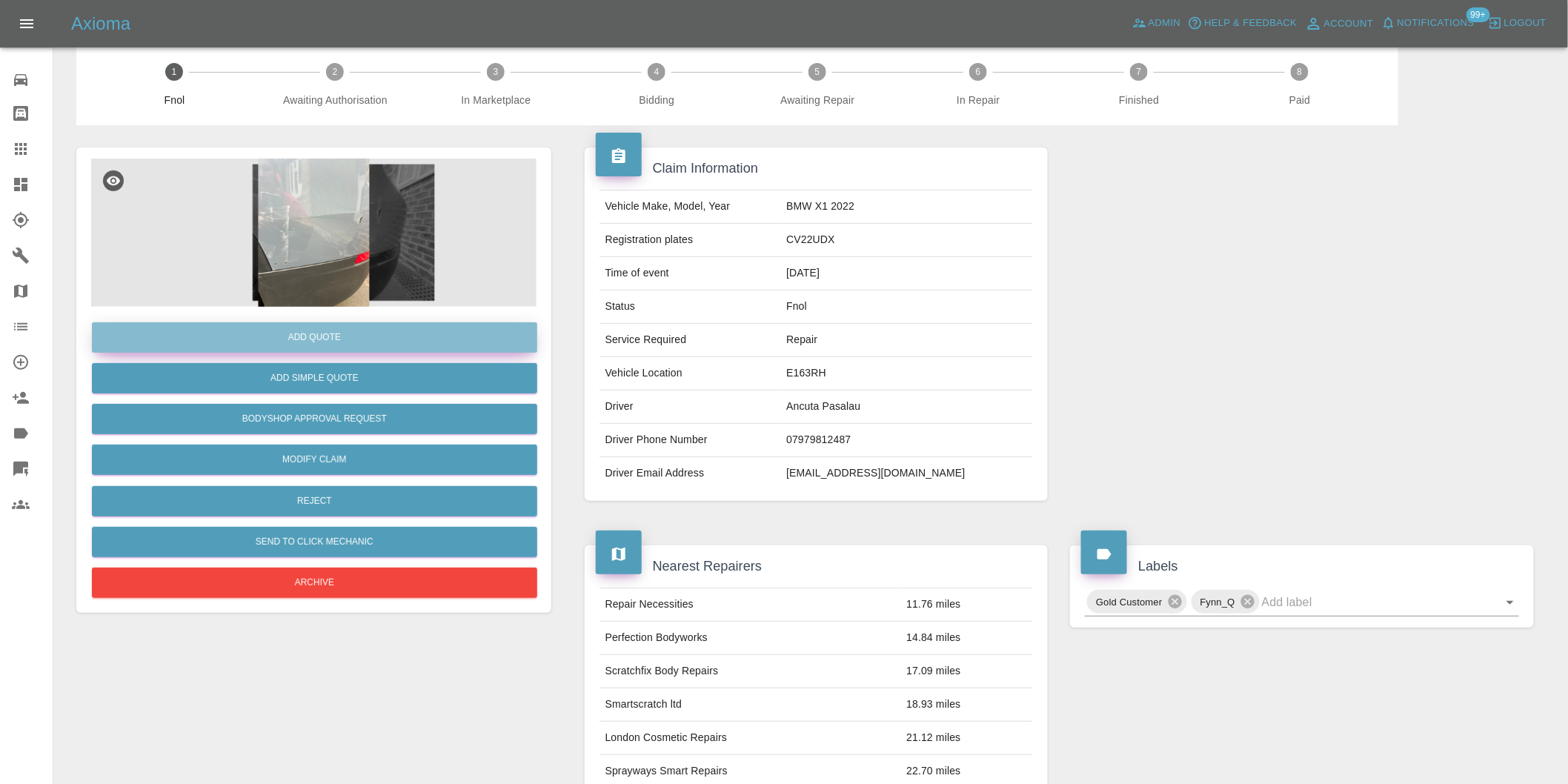
click at [309, 345] on button "Add Quote" at bounding box center [315, 338] width 446 height 31
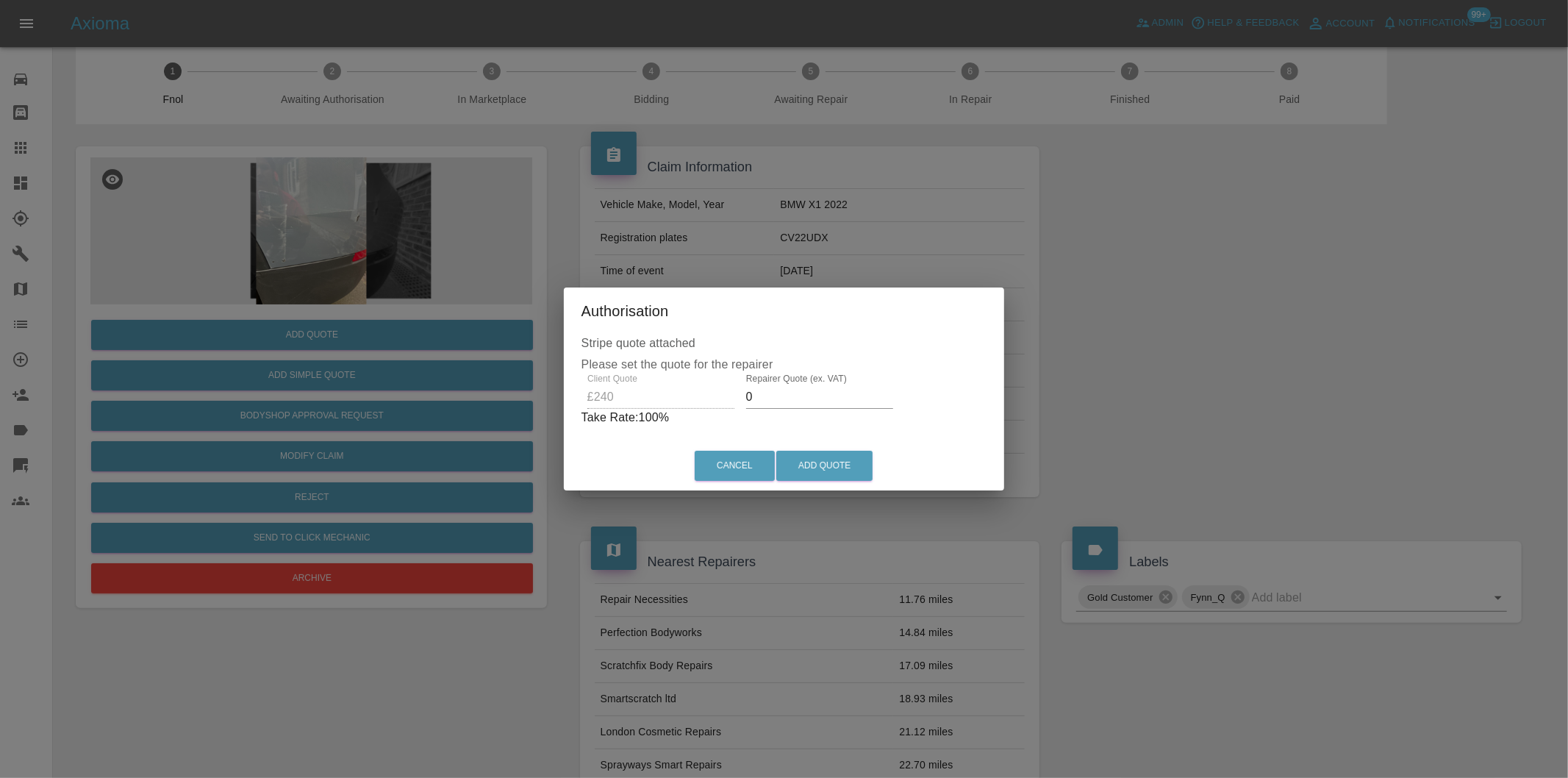
click at [785, 401] on input "0" at bounding box center [820, 397] width 147 height 24
type input "0155"
click at [813, 461] on button "Add Quote" at bounding box center [824, 465] width 97 height 31
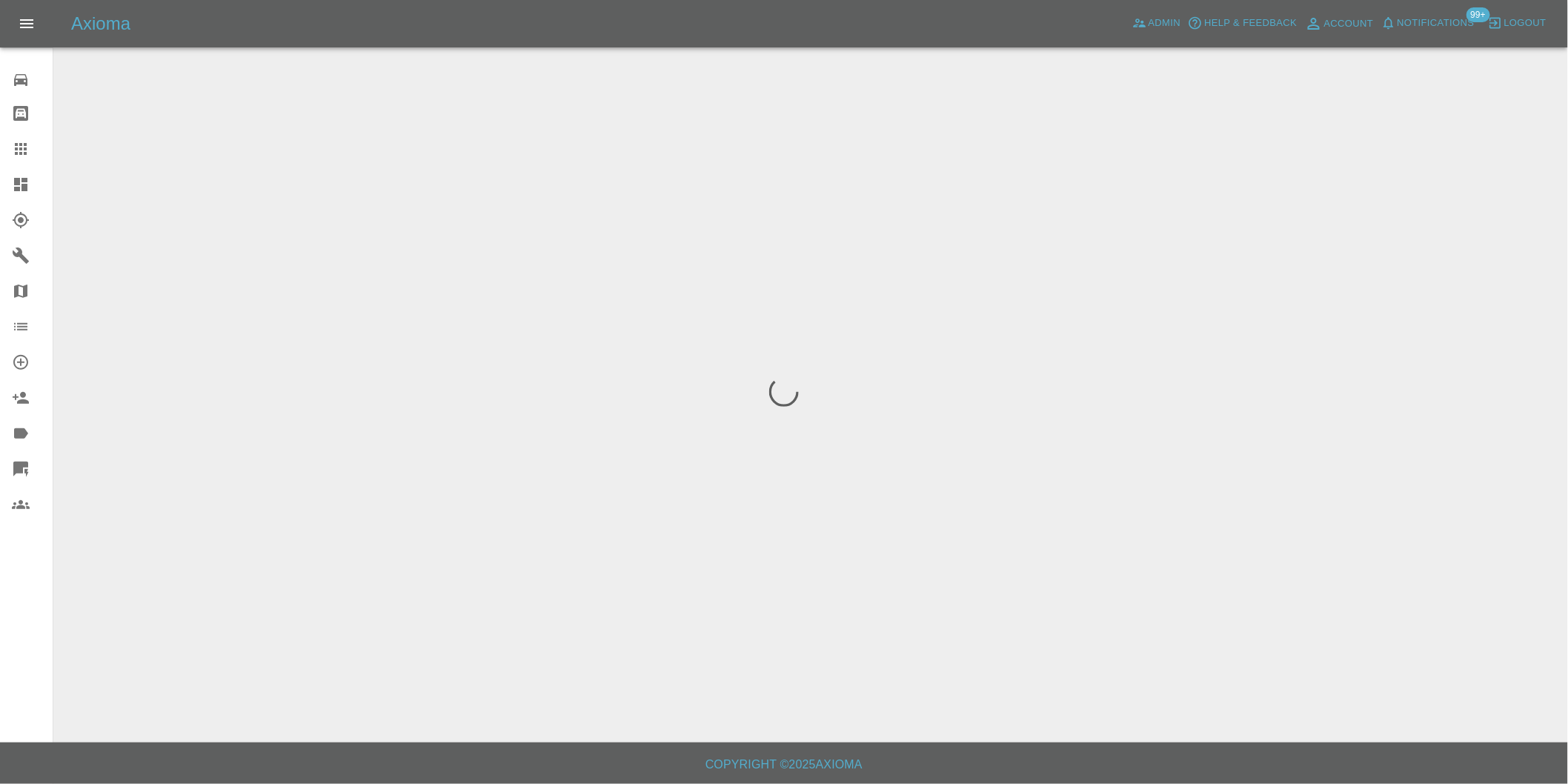
scroll to position [0, 0]
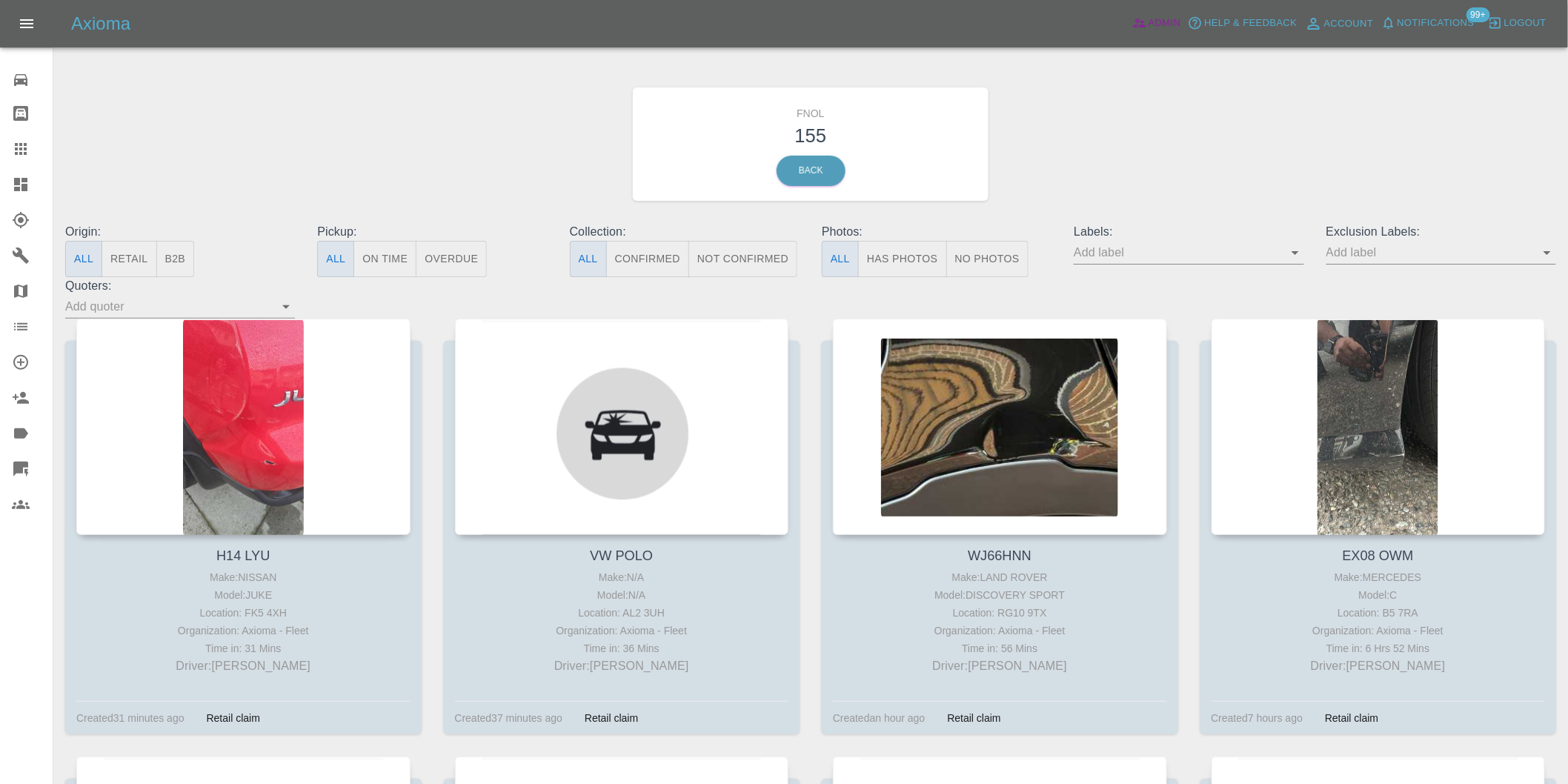
click at [1166, 21] on span "Admin" at bounding box center [1164, 23] width 32 height 17
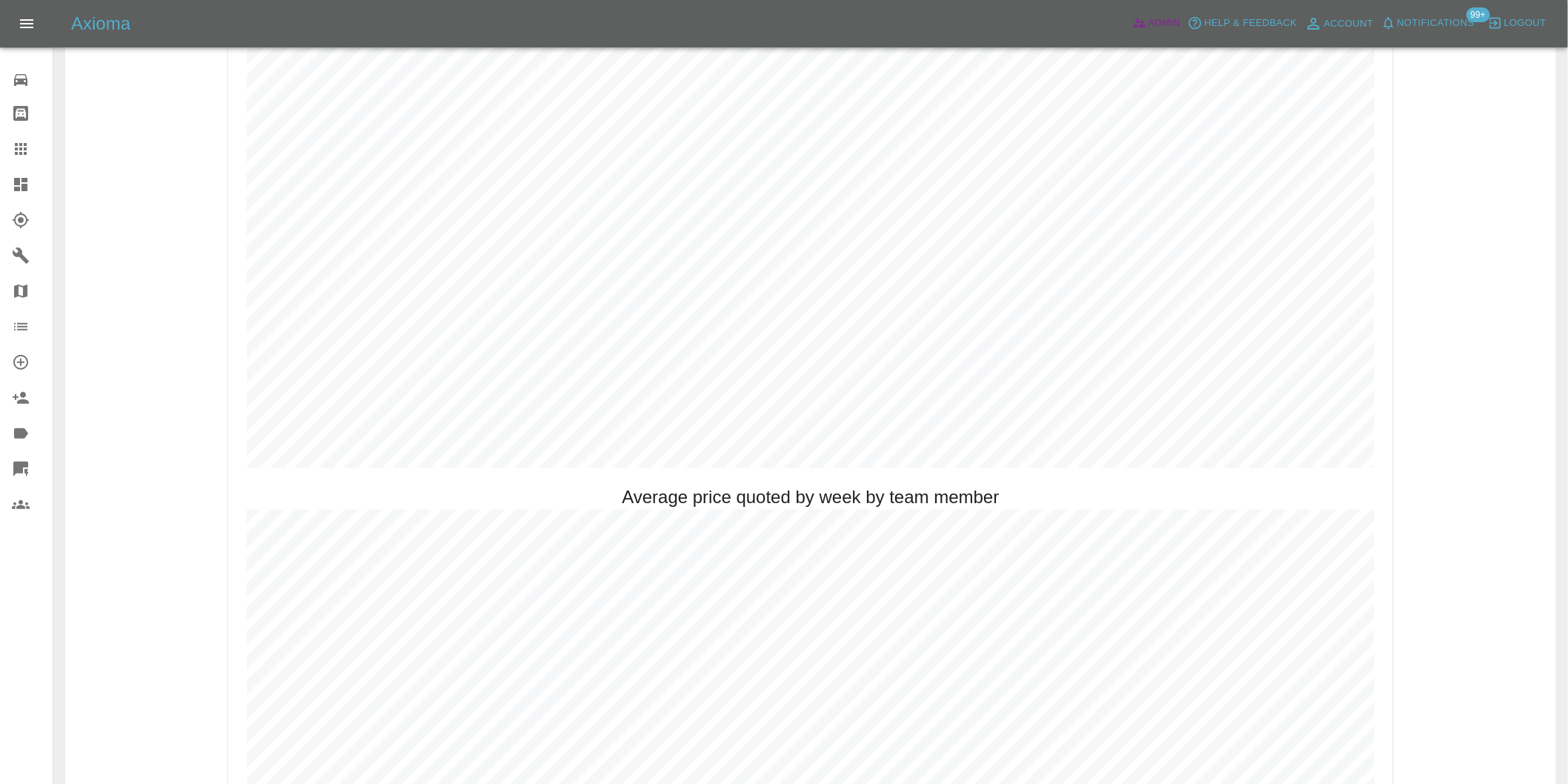
scroll to position [905, 0]
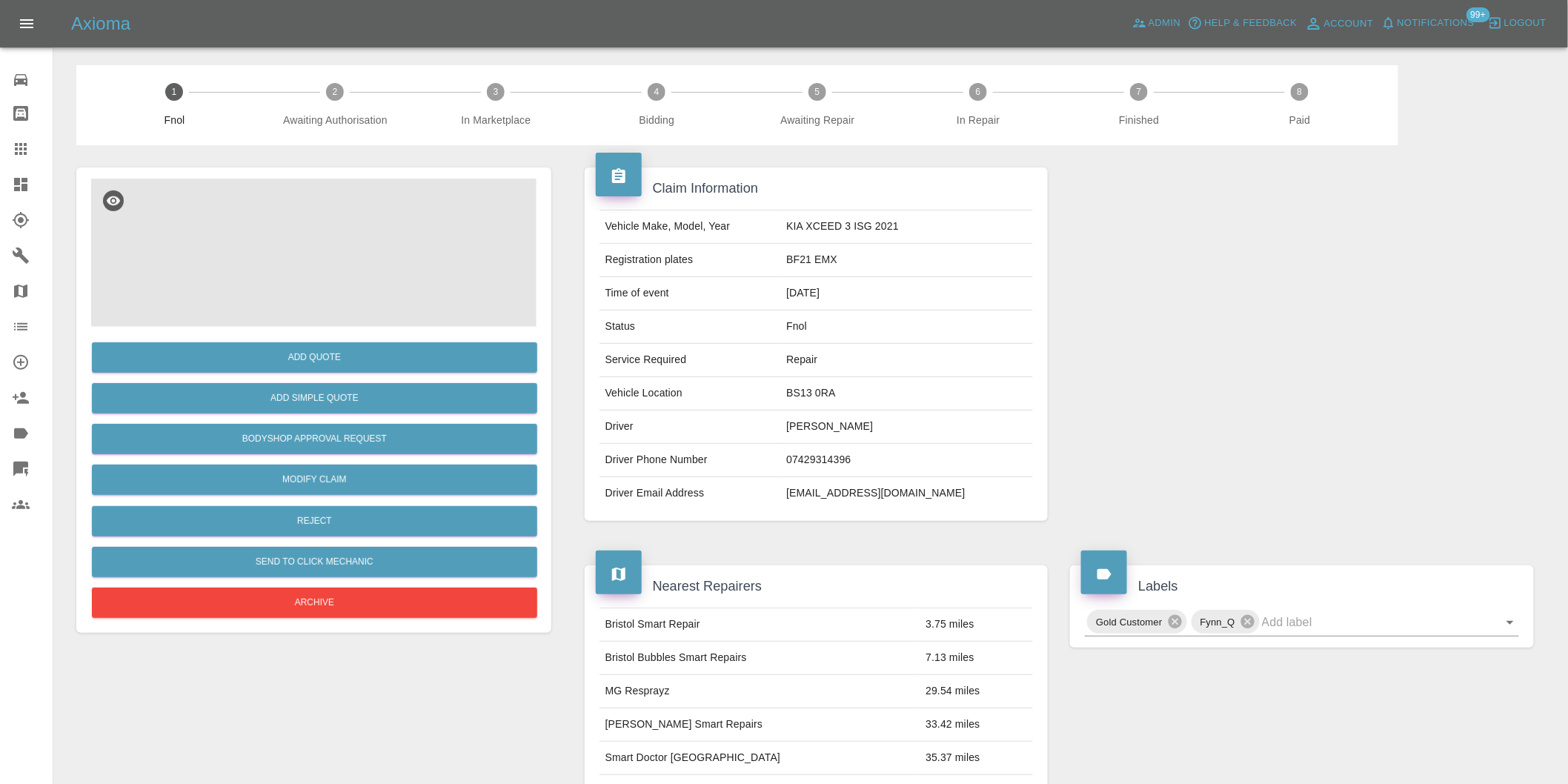
click at [326, 248] on img at bounding box center [314, 253] width 446 height 148
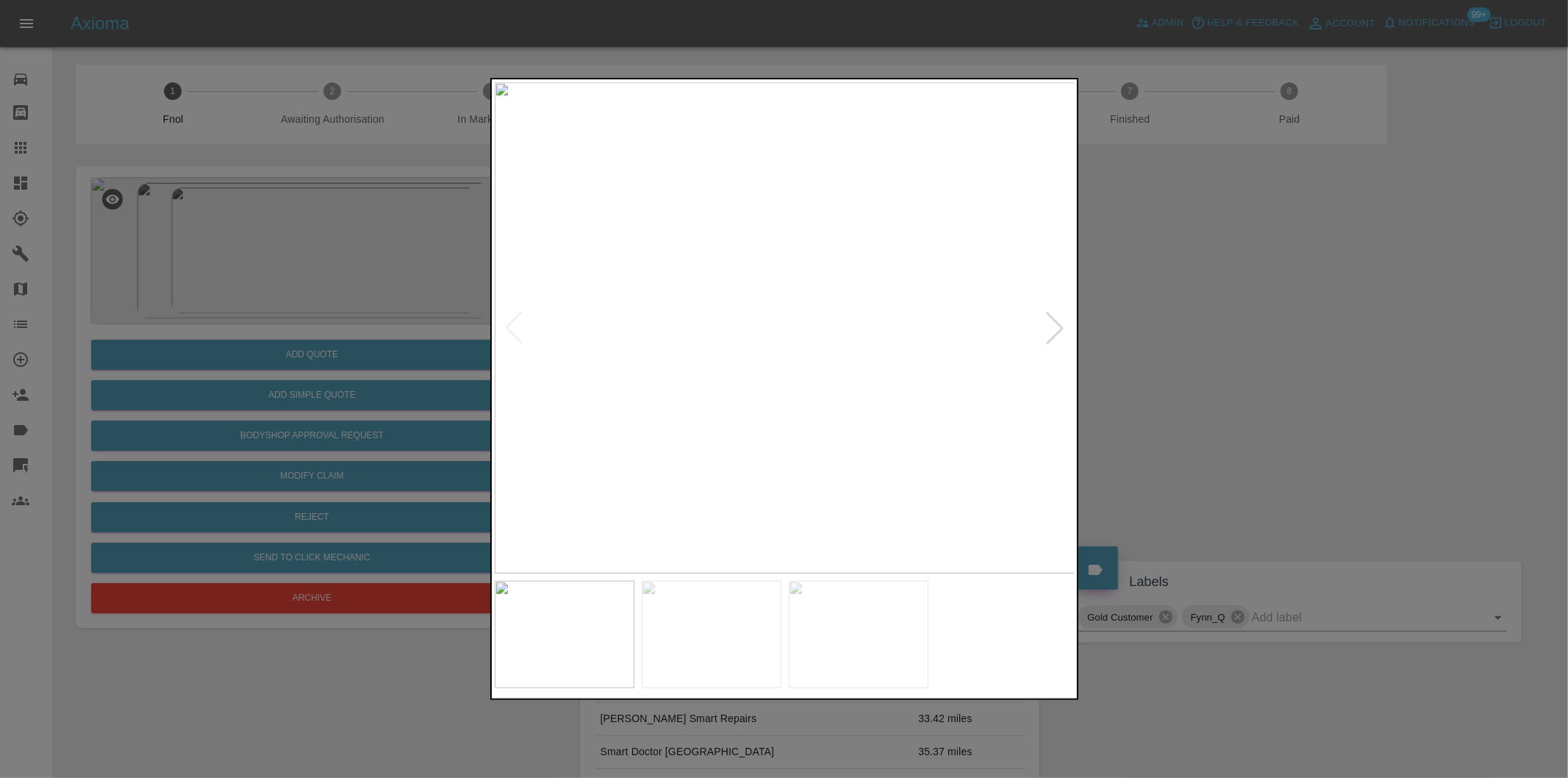
click at [1053, 329] on div at bounding box center [1054, 328] width 32 height 32
click at [1053, 329] on img at bounding box center [785, 328] width 581 height 491
click at [515, 327] on div at bounding box center [513, 328] width 32 height 32
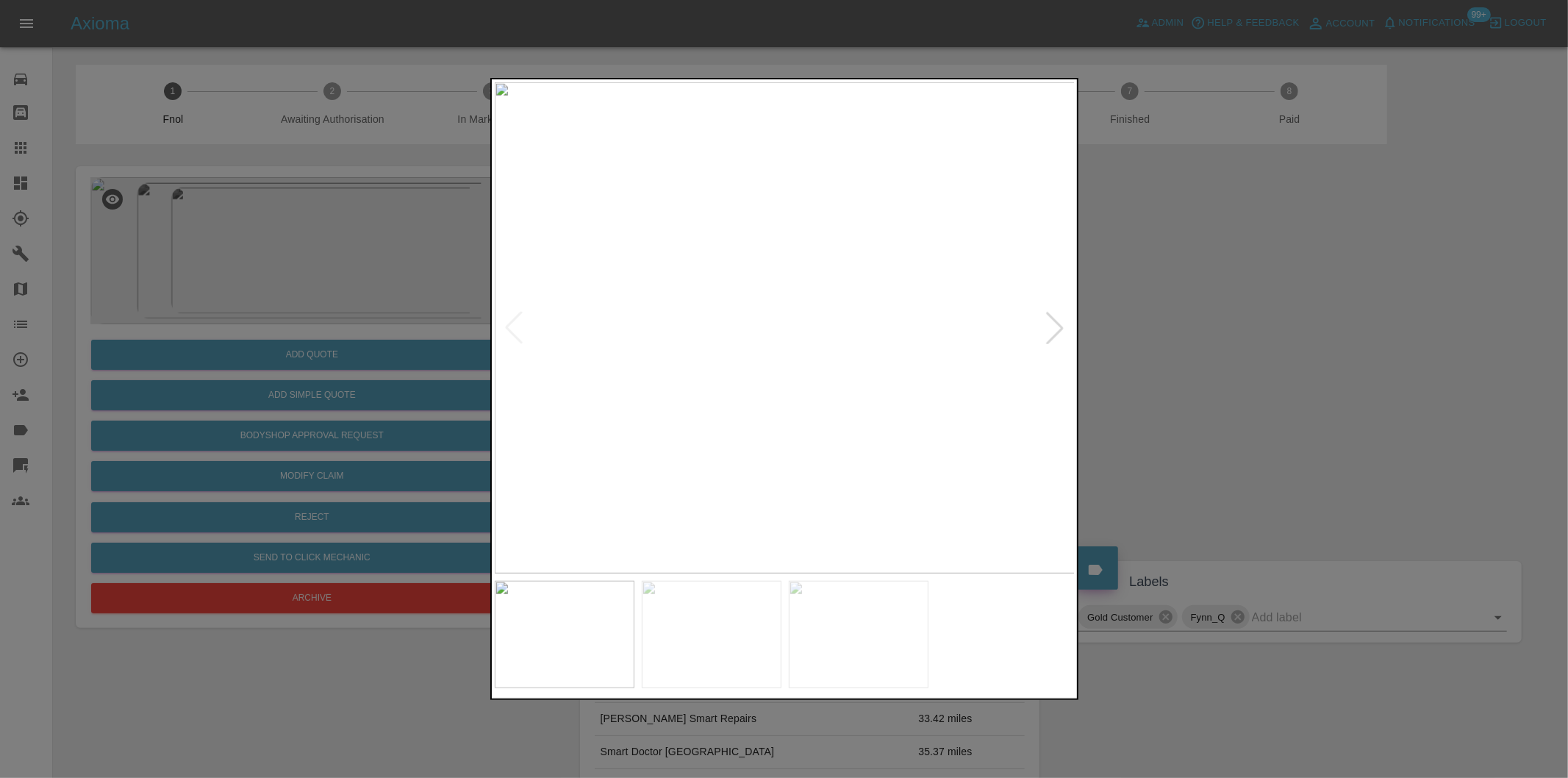
click at [1351, 348] on div at bounding box center [784, 389] width 1568 height 778
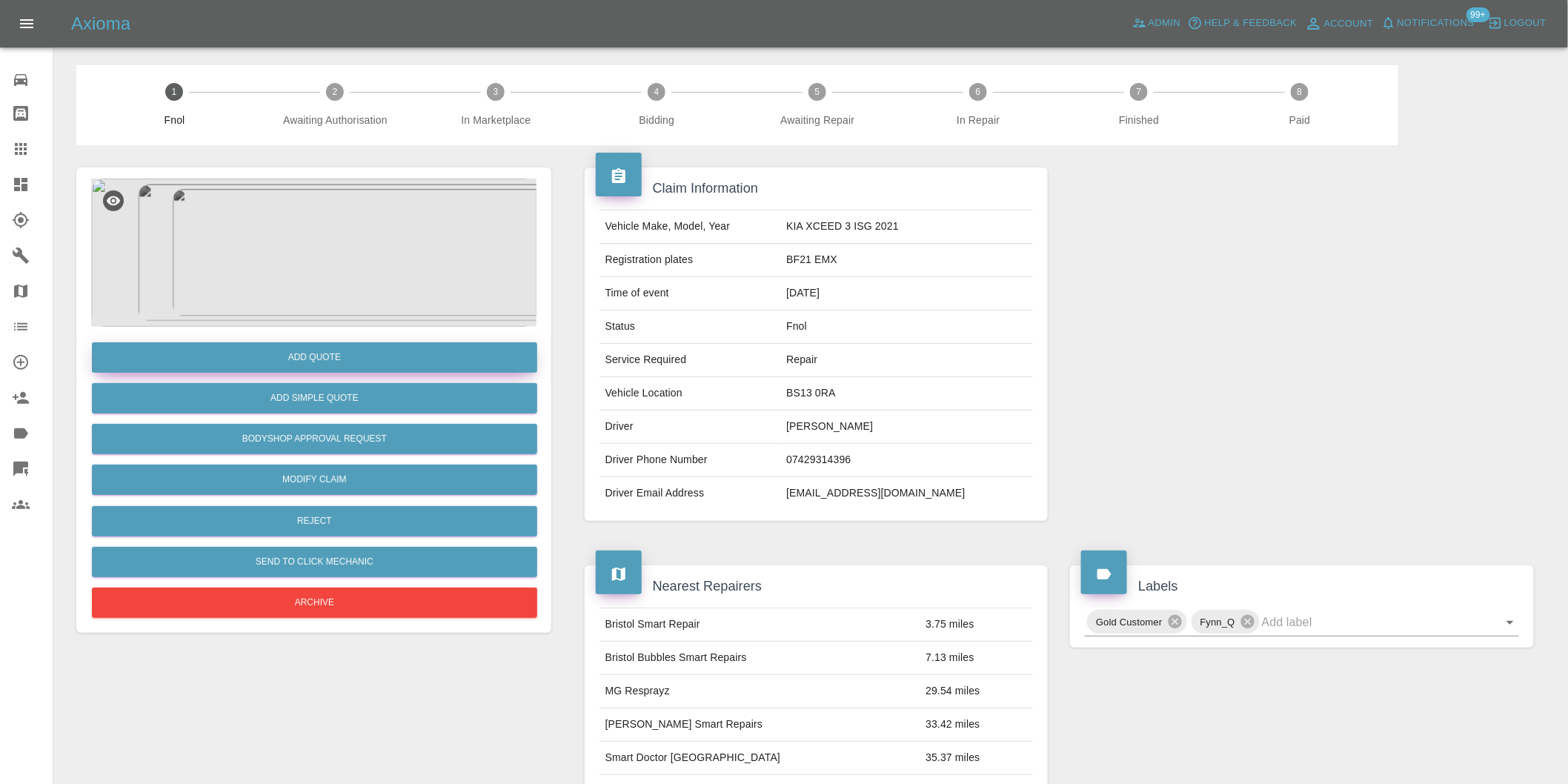
click at [387, 353] on button "Add Quote" at bounding box center [315, 357] width 446 height 31
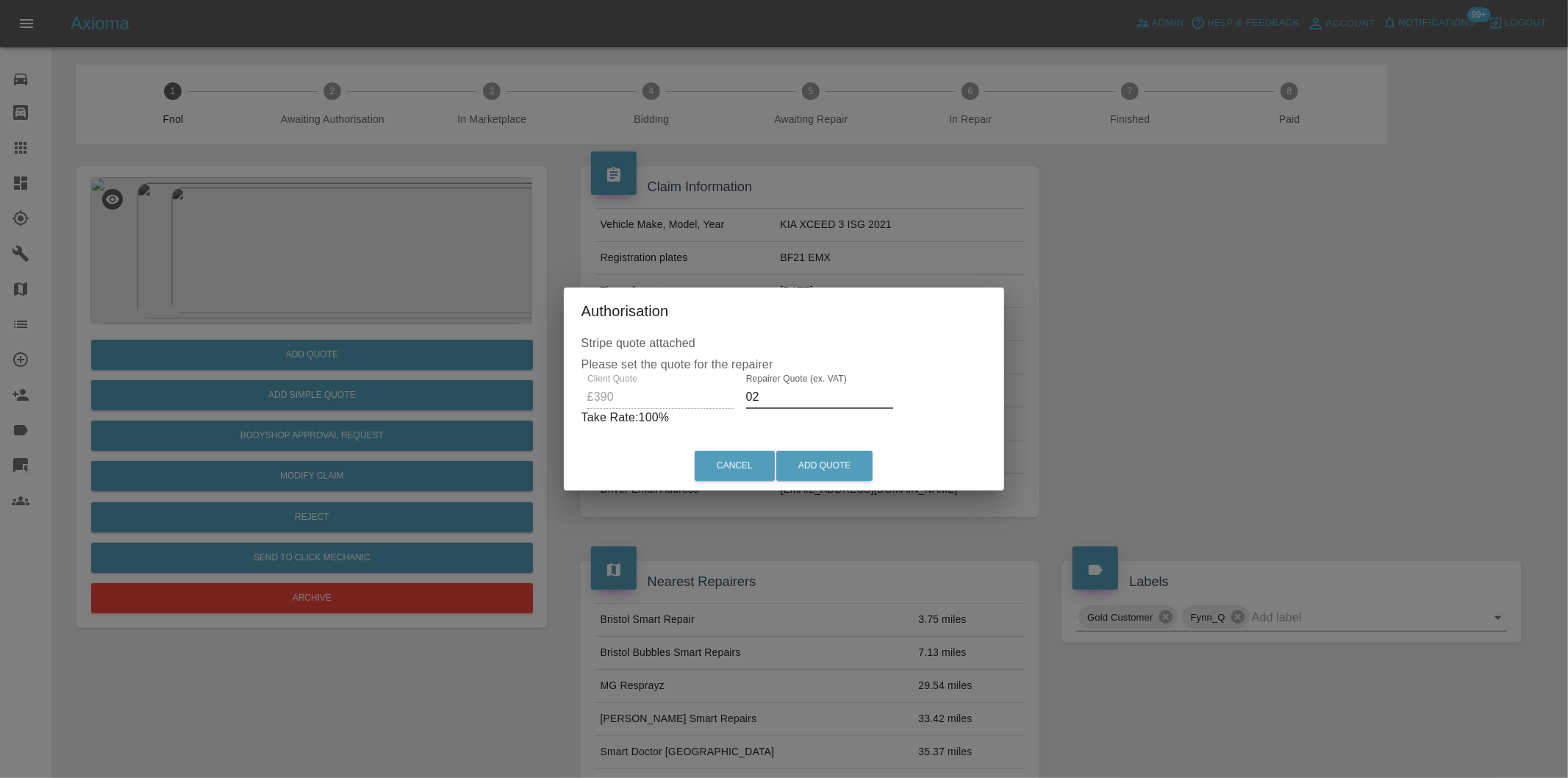
click at [774, 398] on input "02" at bounding box center [820, 397] width 147 height 24
type input "0250"
click at [816, 464] on button "Add Quote" at bounding box center [824, 465] width 97 height 31
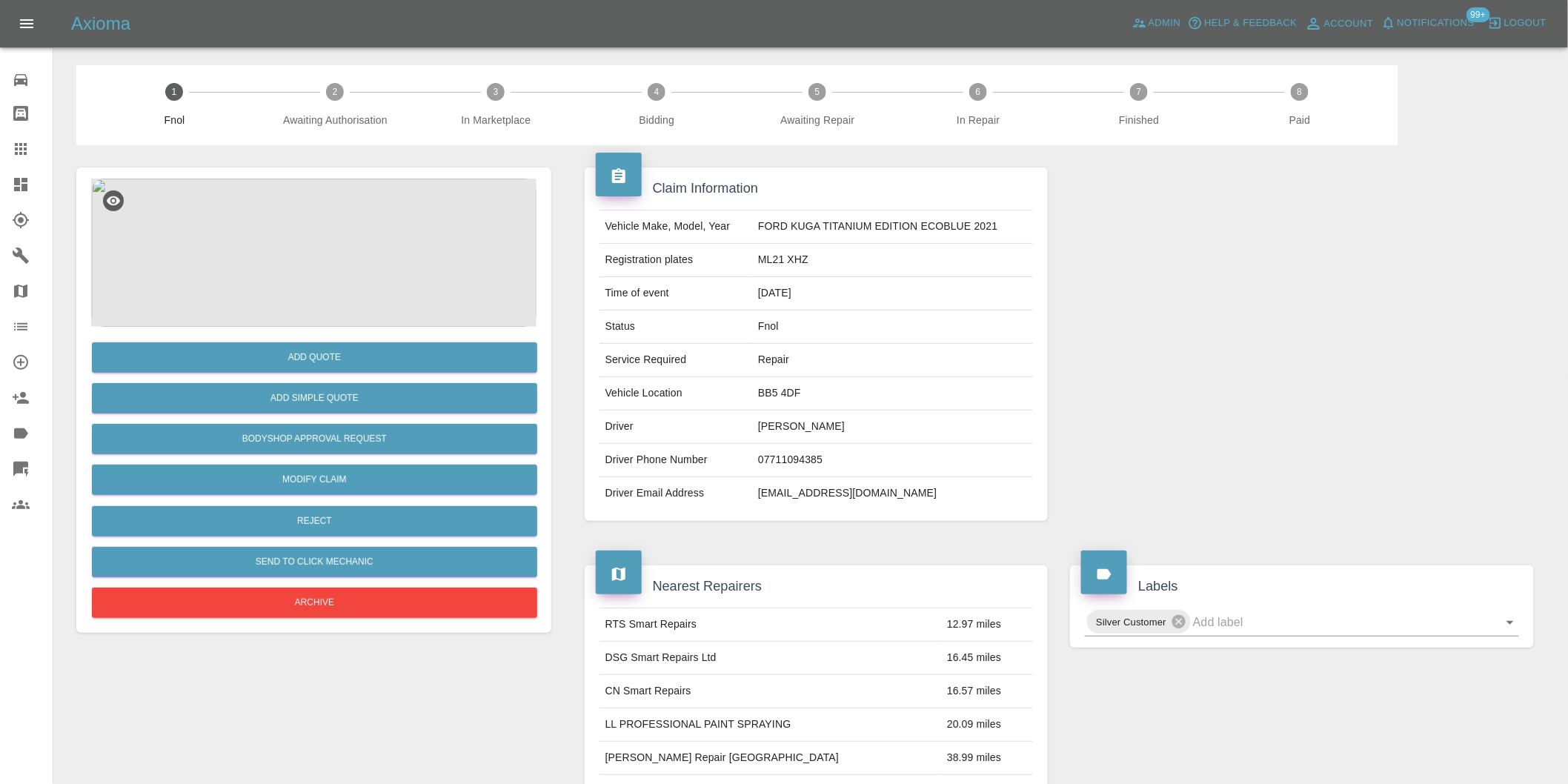
click at [303, 264] on img at bounding box center [314, 253] width 446 height 148
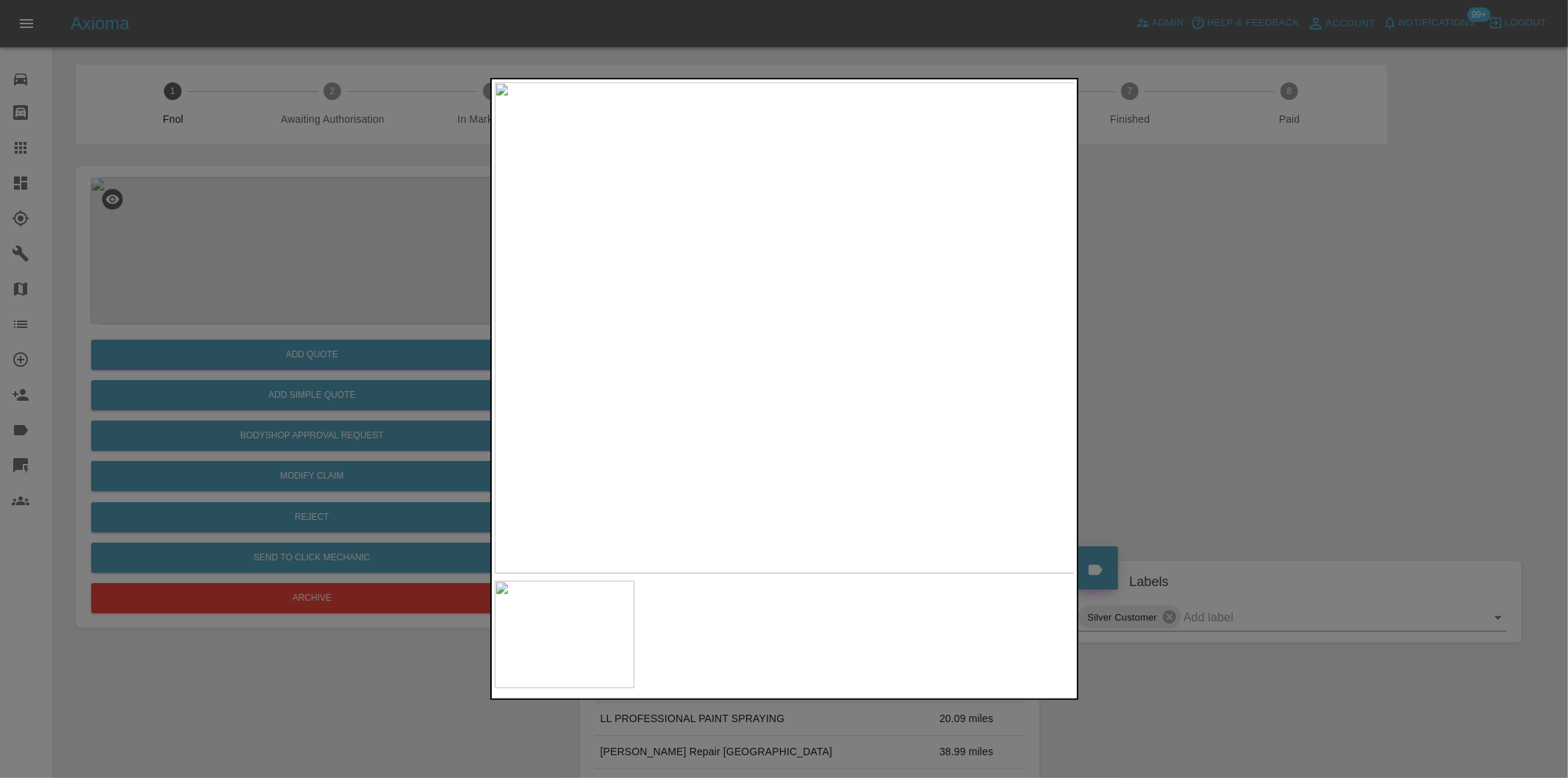
click at [1247, 379] on div at bounding box center [784, 389] width 1568 height 778
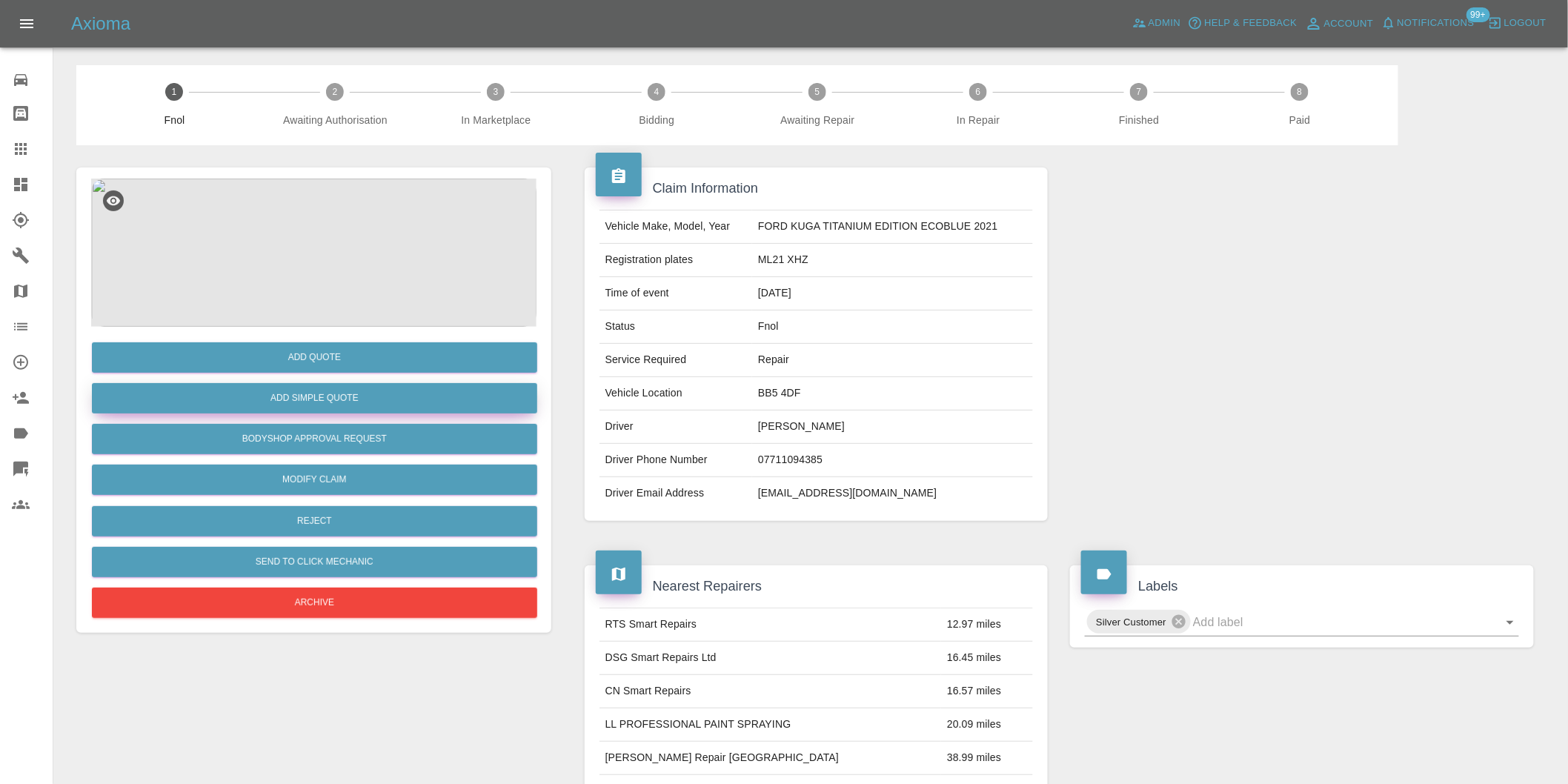
click at [330, 402] on button "Add Simple Quote" at bounding box center [315, 398] width 446 height 31
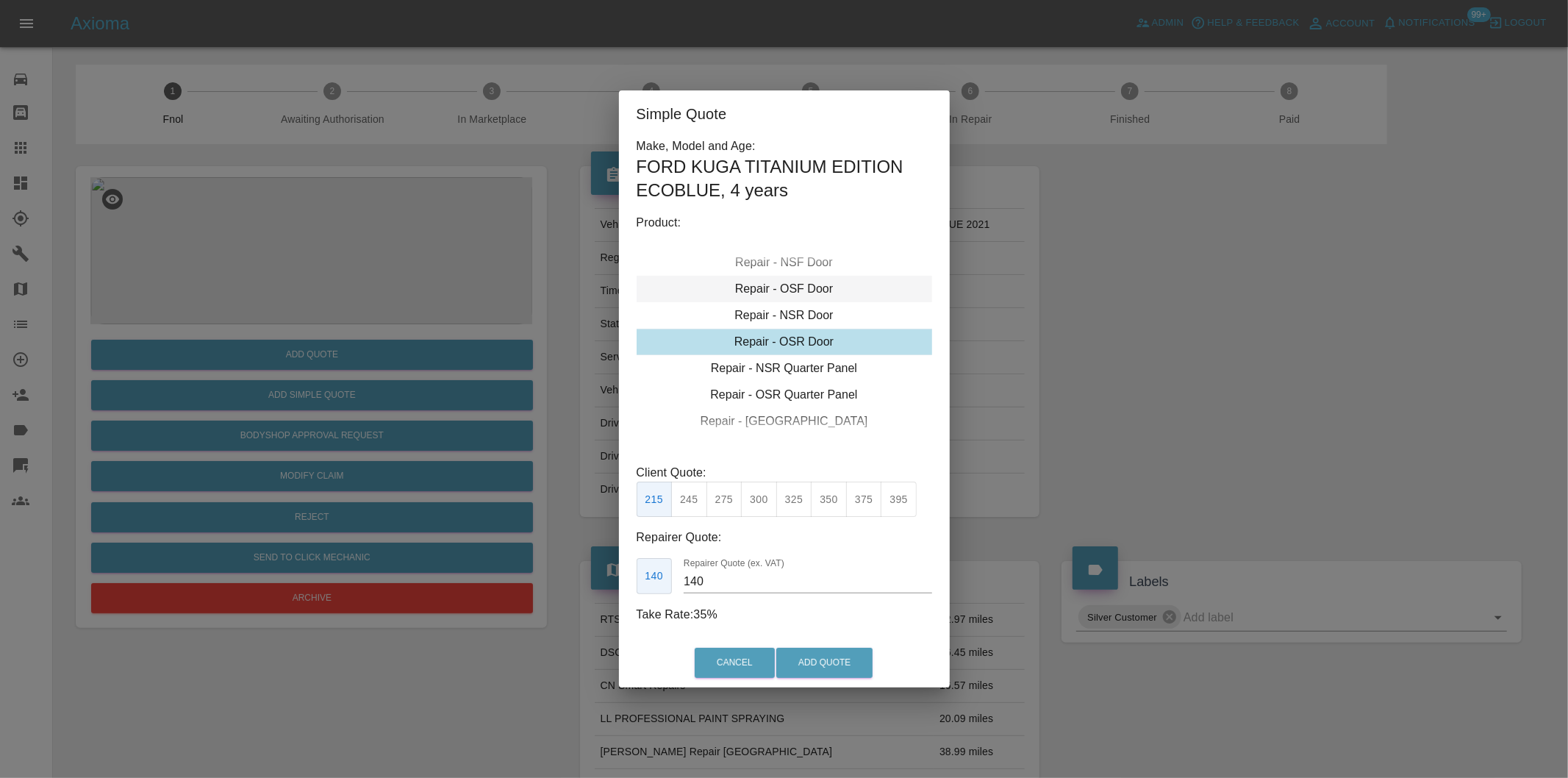
click at [811, 284] on div "Repair - OSF Door" at bounding box center [784, 289] width 295 height 26
drag, startPoint x: 728, startPoint y: 497, endPoint x: 775, endPoint y: 598, distance: 111.4
click at [727, 500] on button "275" at bounding box center [724, 500] width 36 height 36
type input "185"
click at [808, 659] on button "Add Quote" at bounding box center [824, 662] width 97 height 31
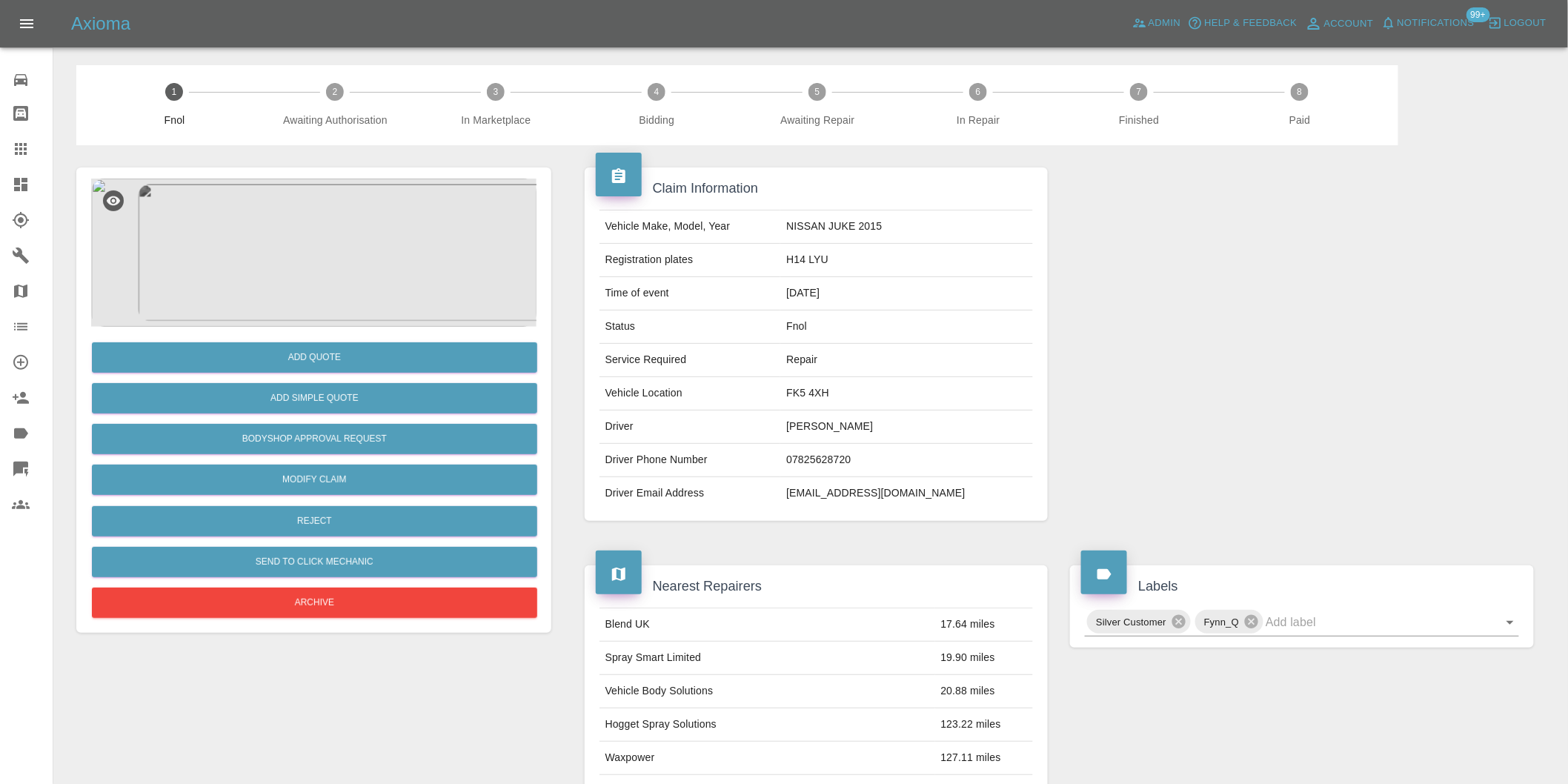
click at [324, 231] on img at bounding box center [314, 253] width 446 height 148
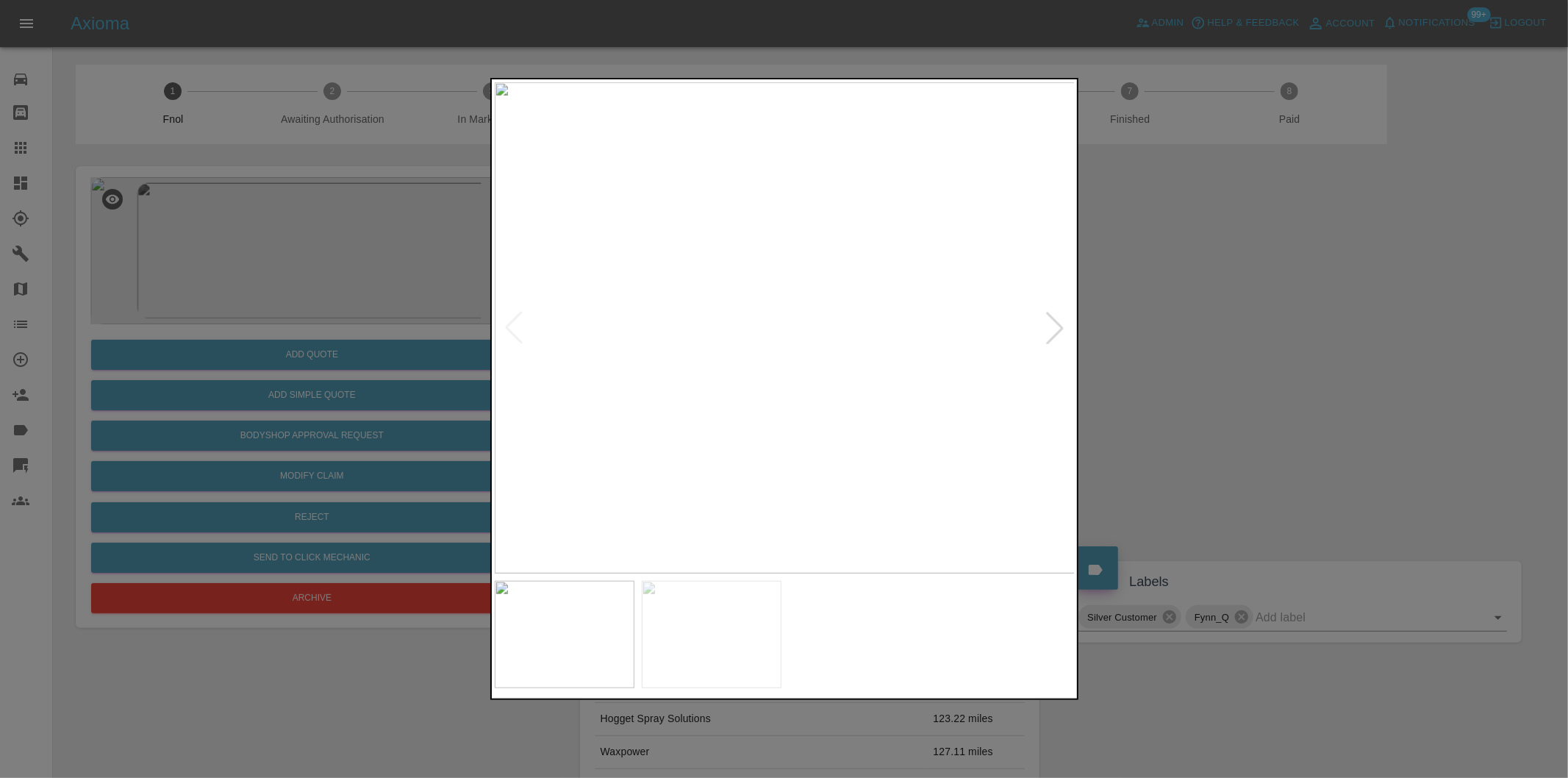
click at [1056, 329] on div at bounding box center [1054, 328] width 32 height 32
click at [1056, 329] on img at bounding box center [785, 328] width 581 height 491
drag, startPoint x: 1280, startPoint y: 365, endPoint x: 1231, endPoint y: 355, distance: 50.0
click at [1260, 359] on div at bounding box center [784, 389] width 1568 height 778
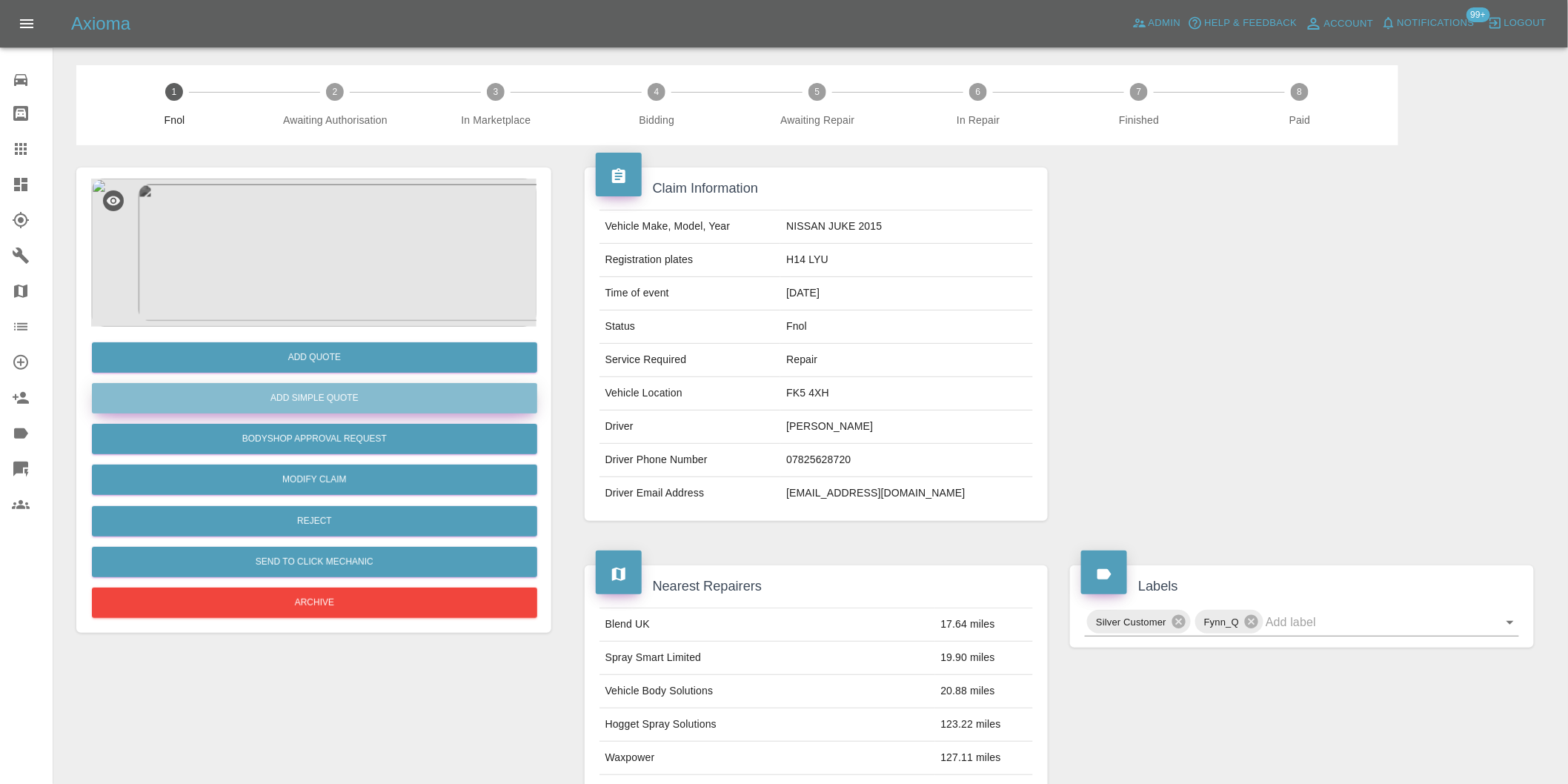
click at [357, 409] on button "Add Simple Quote" at bounding box center [315, 398] width 446 height 31
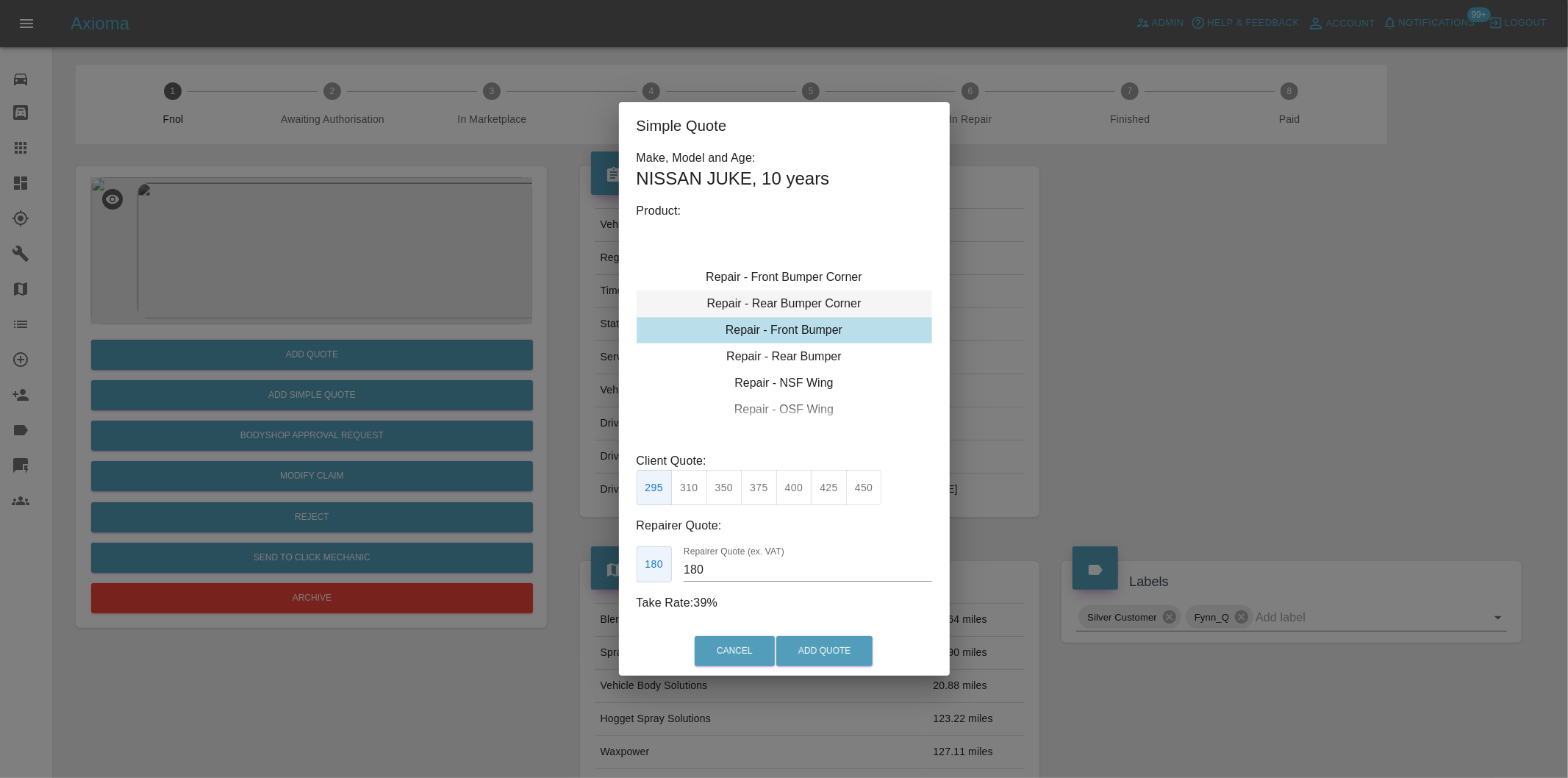
click at [836, 306] on div "Repair - Rear Bumper Corner" at bounding box center [784, 304] width 295 height 26
type input "120"
click at [834, 659] on button "Add Quote" at bounding box center [824, 651] width 97 height 31
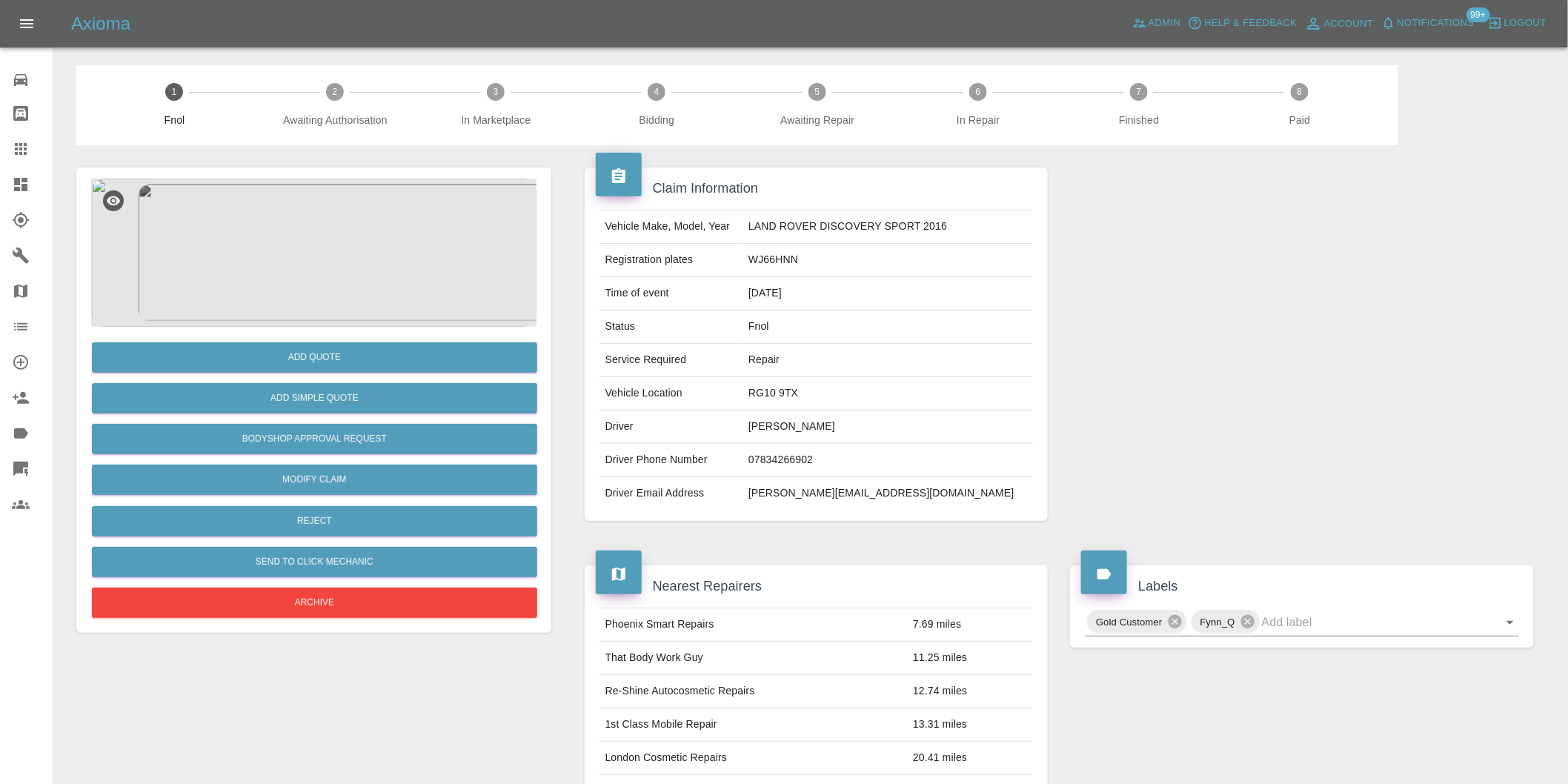
click at [336, 180] on img at bounding box center [314, 253] width 446 height 148
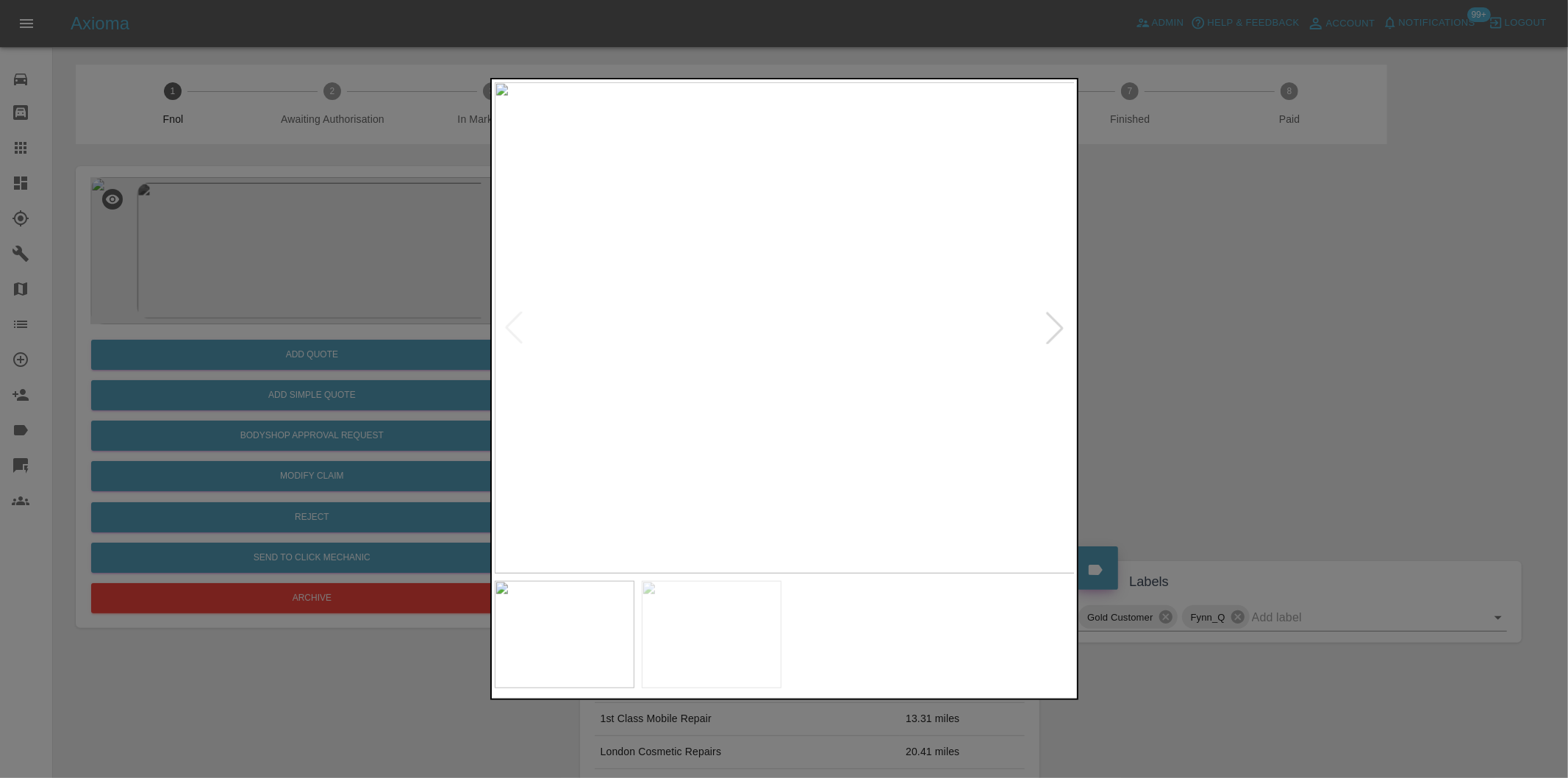
click at [1045, 322] on div at bounding box center [1054, 328] width 32 height 32
drag, startPoint x: 1274, startPoint y: 350, endPoint x: 922, endPoint y: 414, distance: 357.8
click at [1273, 350] on div at bounding box center [784, 389] width 1568 height 778
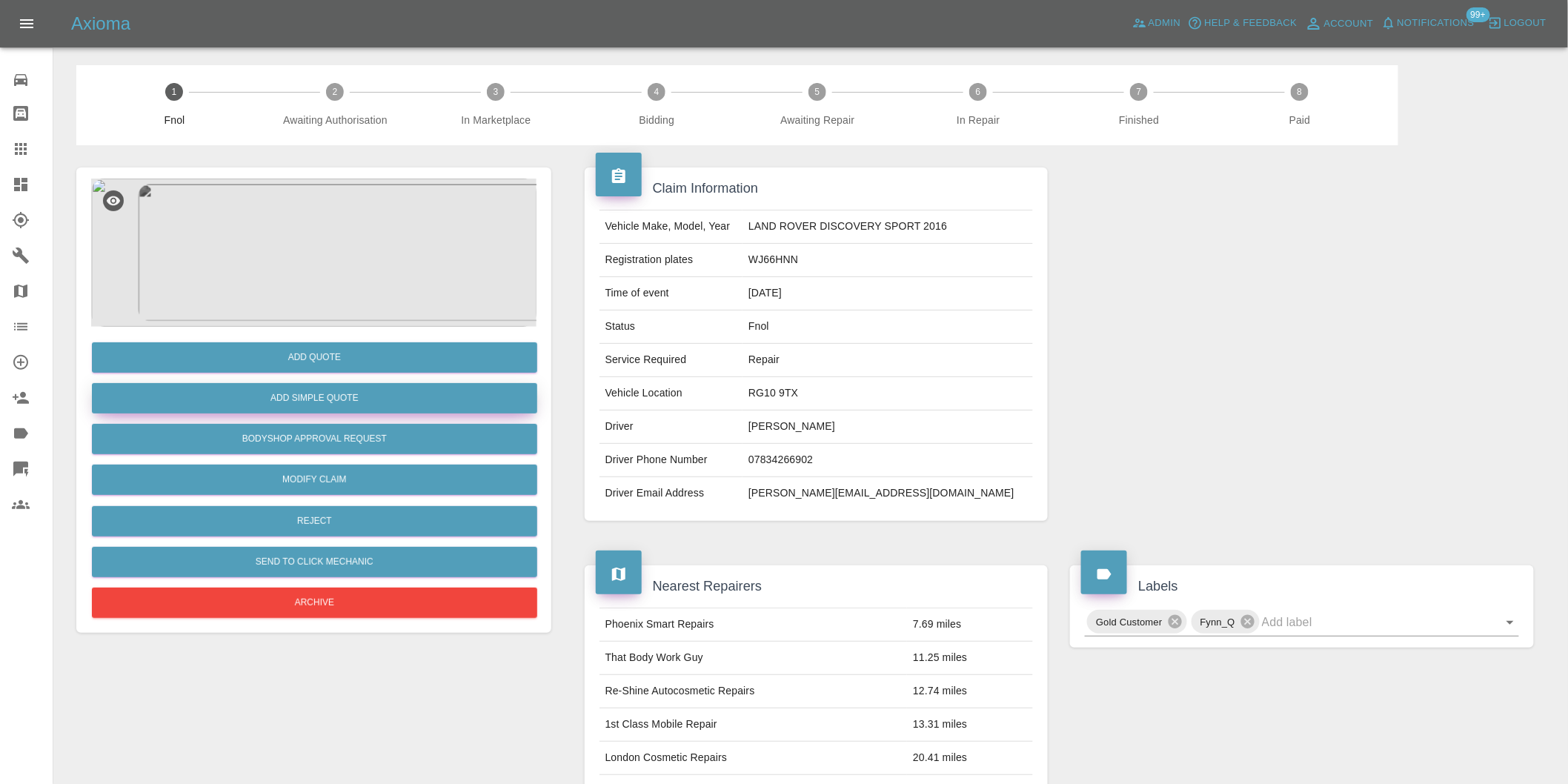
click at [452, 403] on button "Add Simple Quote" at bounding box center [315, 398] width 446 height 31
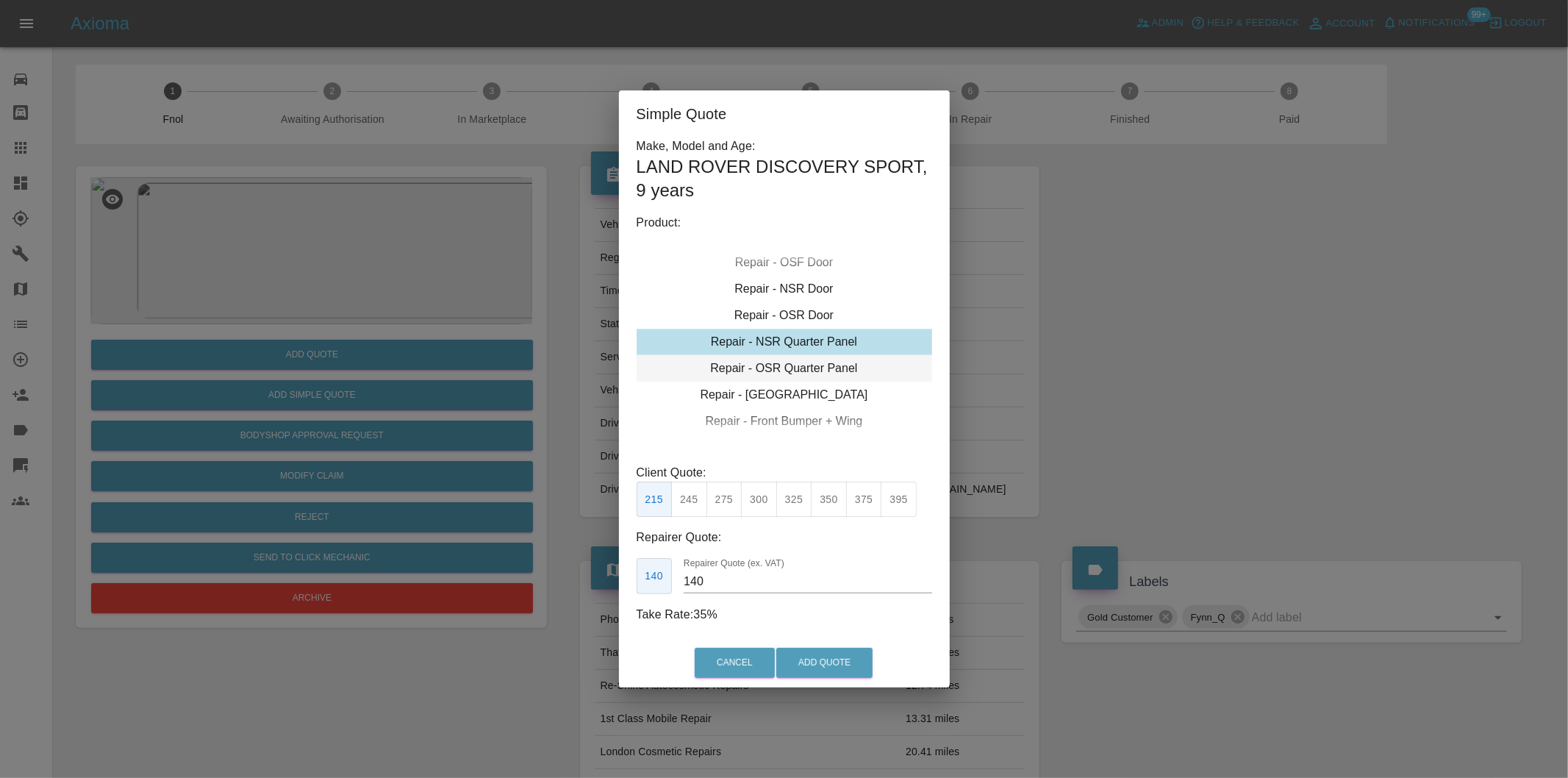
click at [827, 370] on div "Repair - OSR Quarter Panel" at bounding box center [784, 368] width 295 height 26
click at [798, 507] on button "325" at bounding box center [794, 500] width 36 height 36
type input "210"
click at [814, 659] on button "Add Quote" at bounding box center [824, 662] width 97 height 31
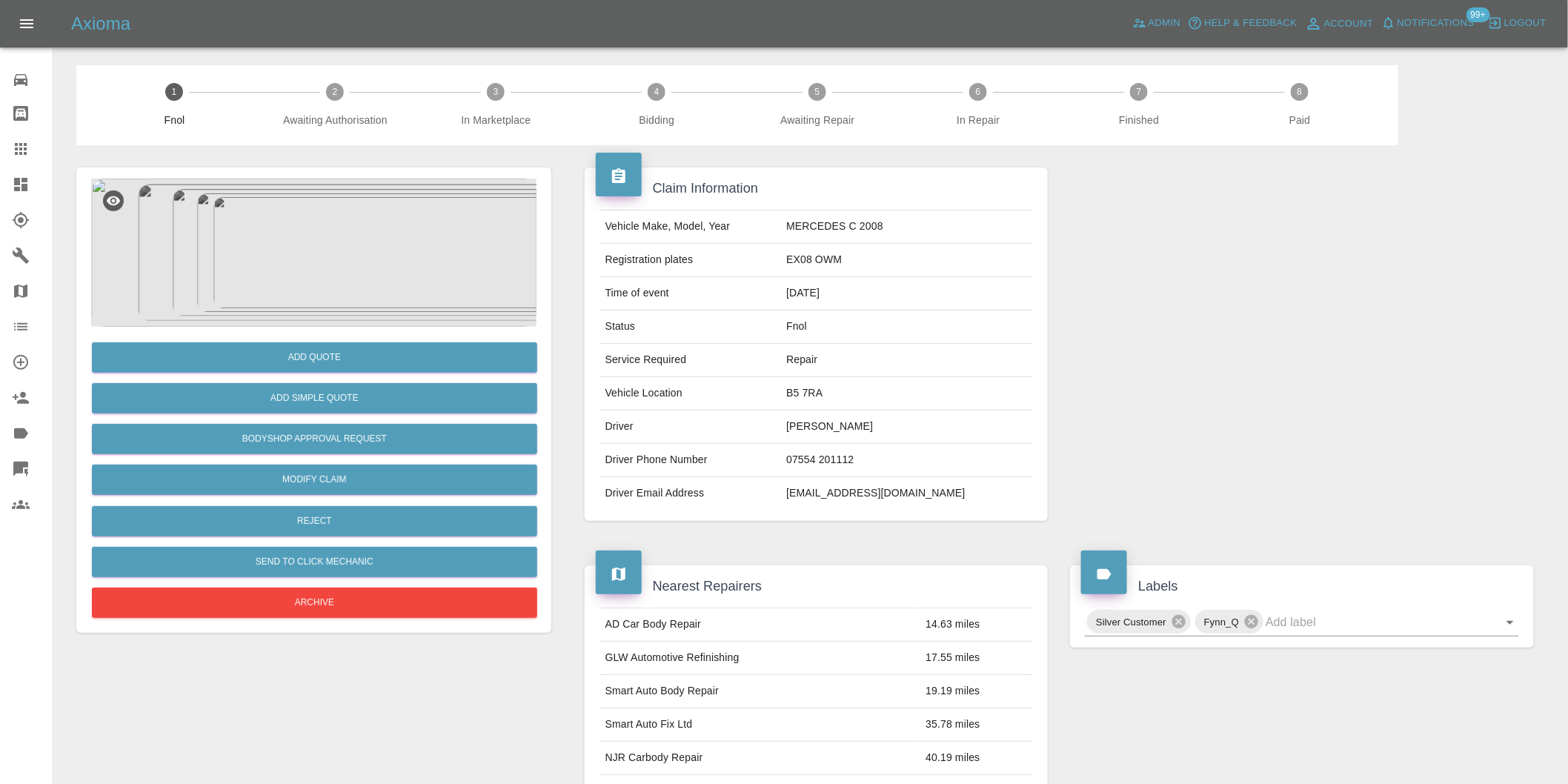
click at [345, 270] on img at bounding box center [314, 253] width 446 height 148
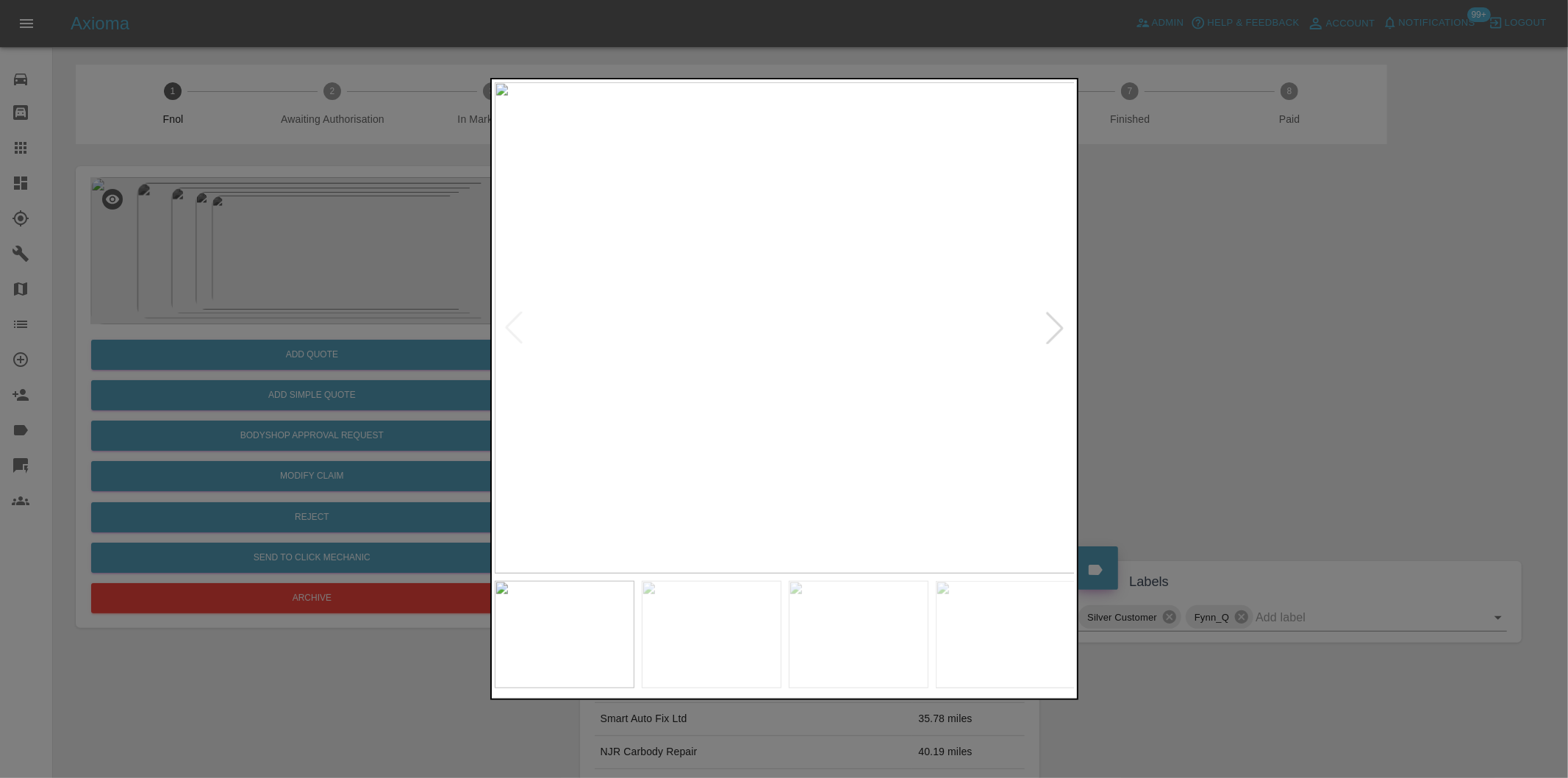
click at [1069, 332] on div at bounding box center [1054, 328] width 32 height 32
click at [1048, 332] on div at bounding box center [1054, 328] width 32 height 32
click at [1048, 331] on div at bounding box center [1054, 328] width 32 height 32
click at [1067, 322] on div at bounding box center [784, 328] width 579 height 491
click at [1064, 323] on div at bounding box center [1054, 328] width 32 height 32
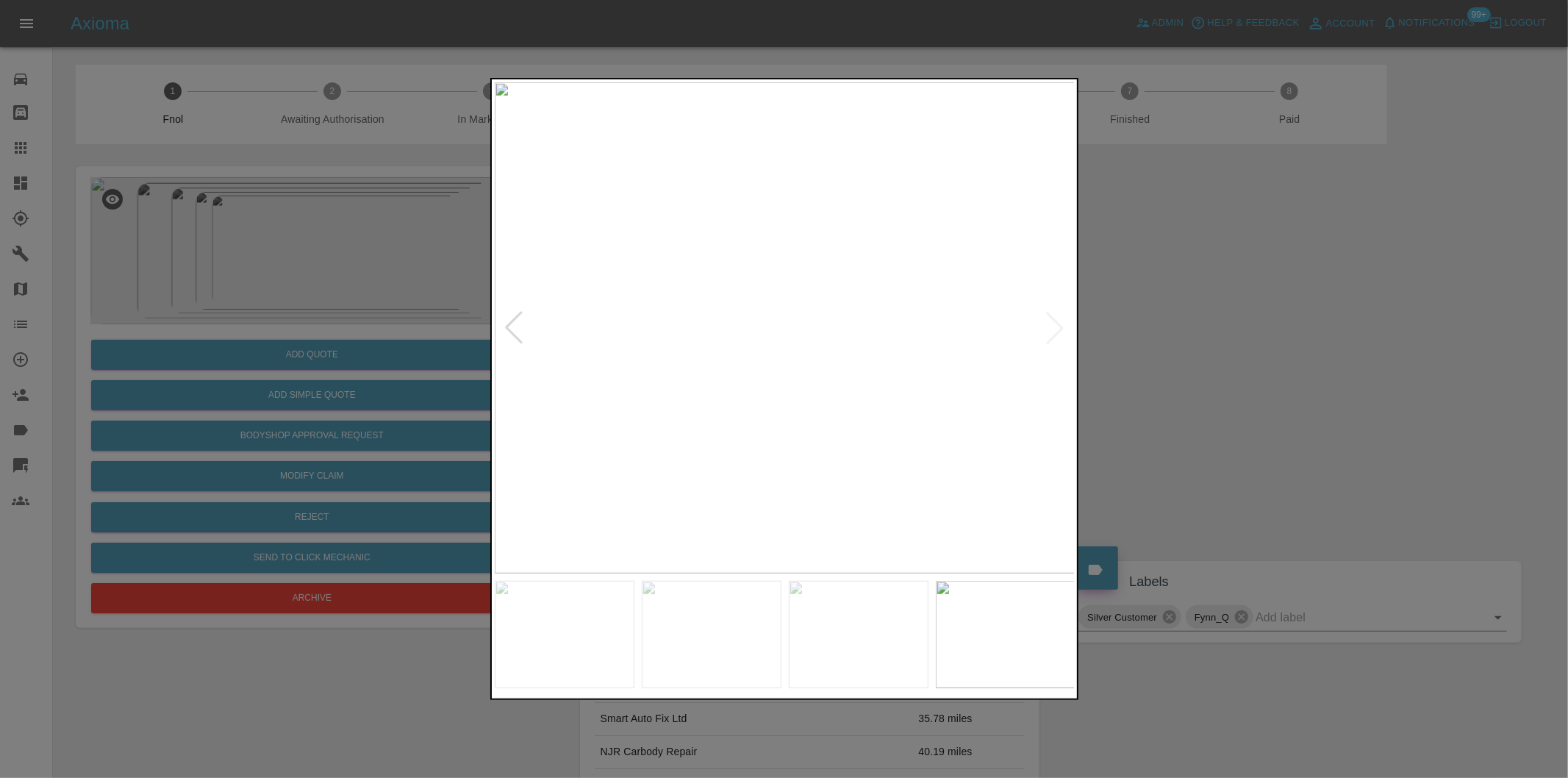
click at [1064, 323] on img at bounding box center [785, 328] width 581 height 491
drag, startPoint x: 1187, startPoint y: 336, endPoint x: 1165, endPoint y: 328, distance: 23.4
click at [1179, 333] on div at bounding box center [784, 389] width 1568 height 778
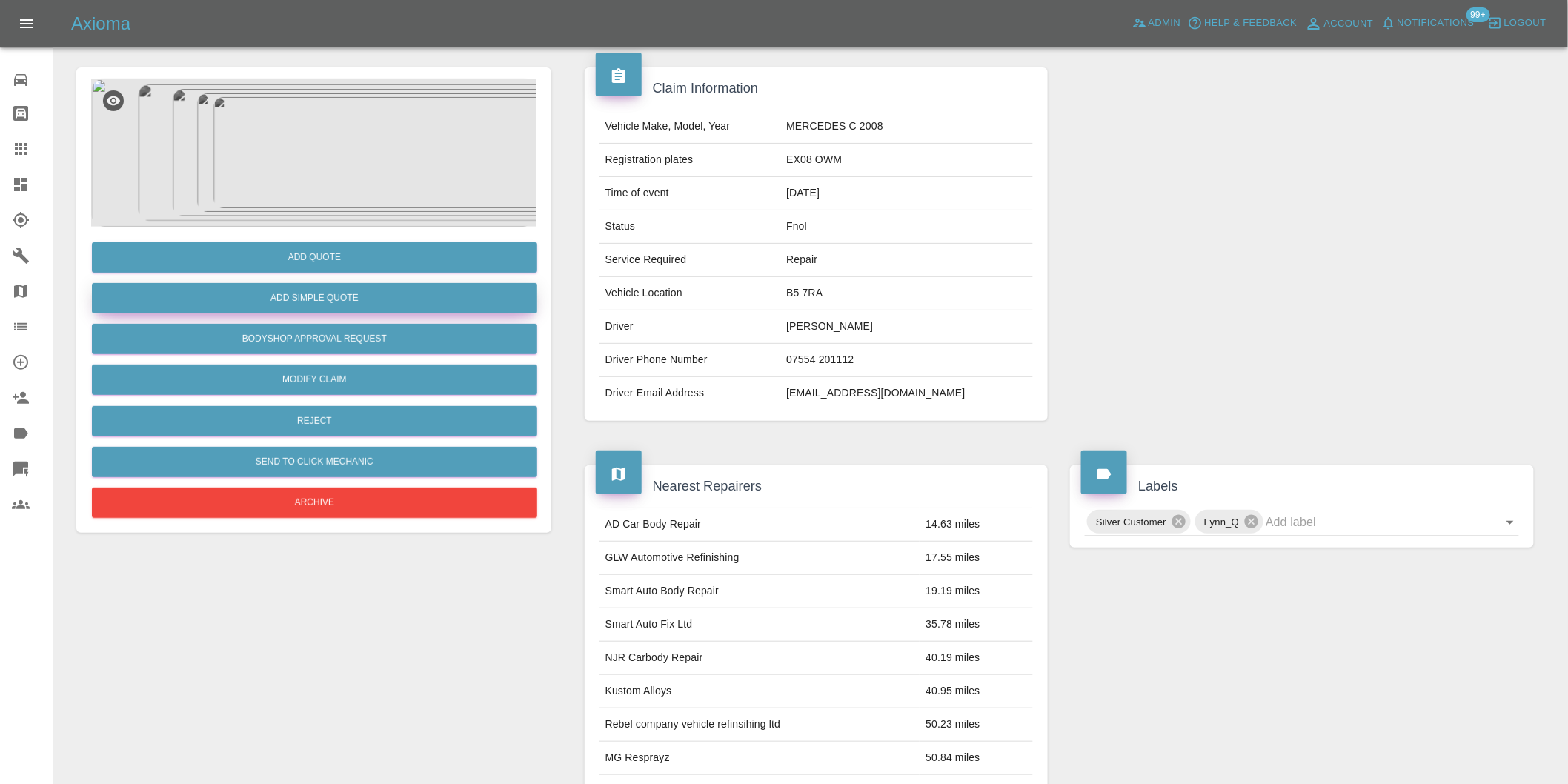
scroll to position [20, 0]
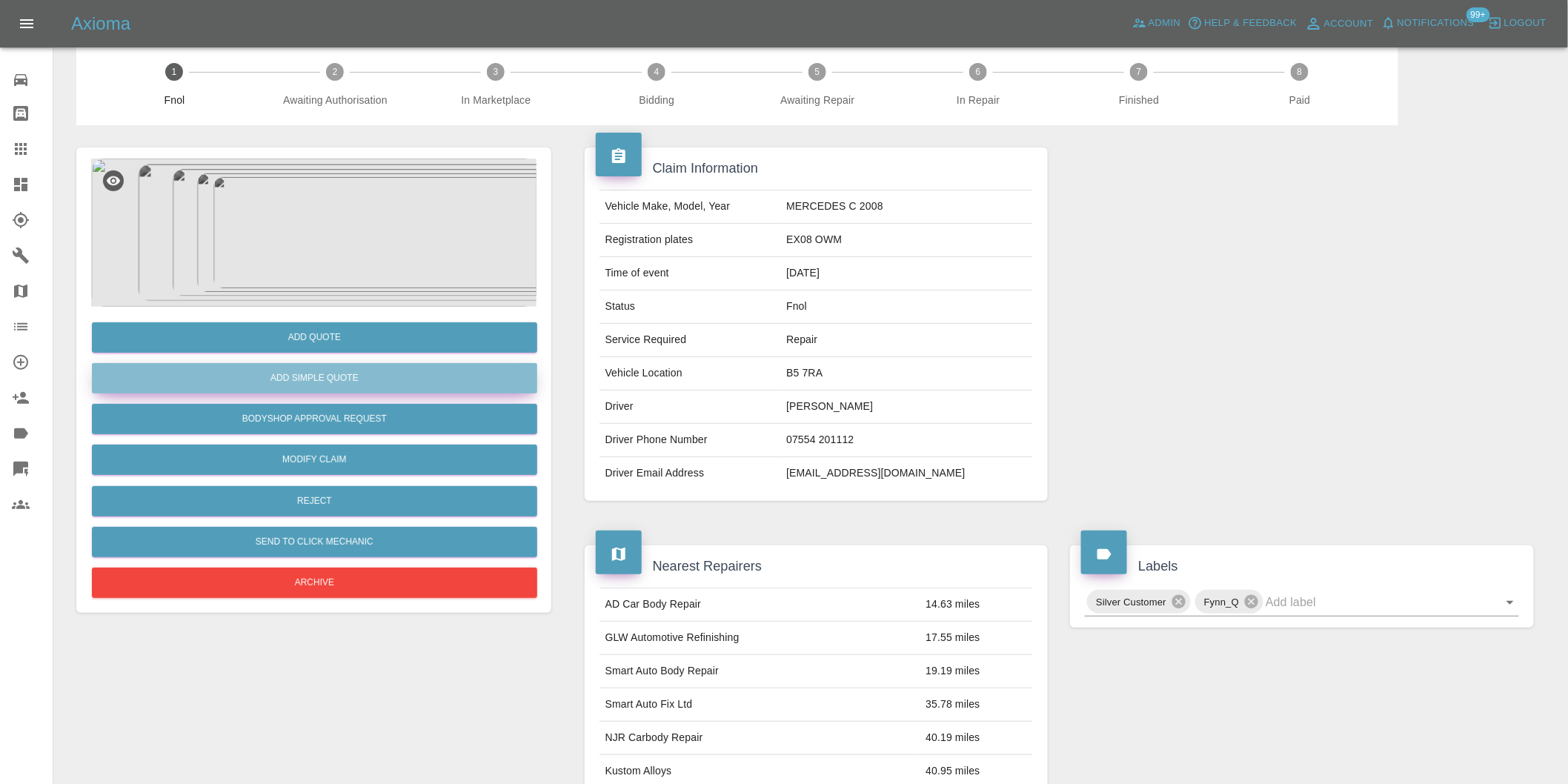
click at [406, 378] on button "Add Simple Quote" at bounding box center [315, 378] width 446 height 31
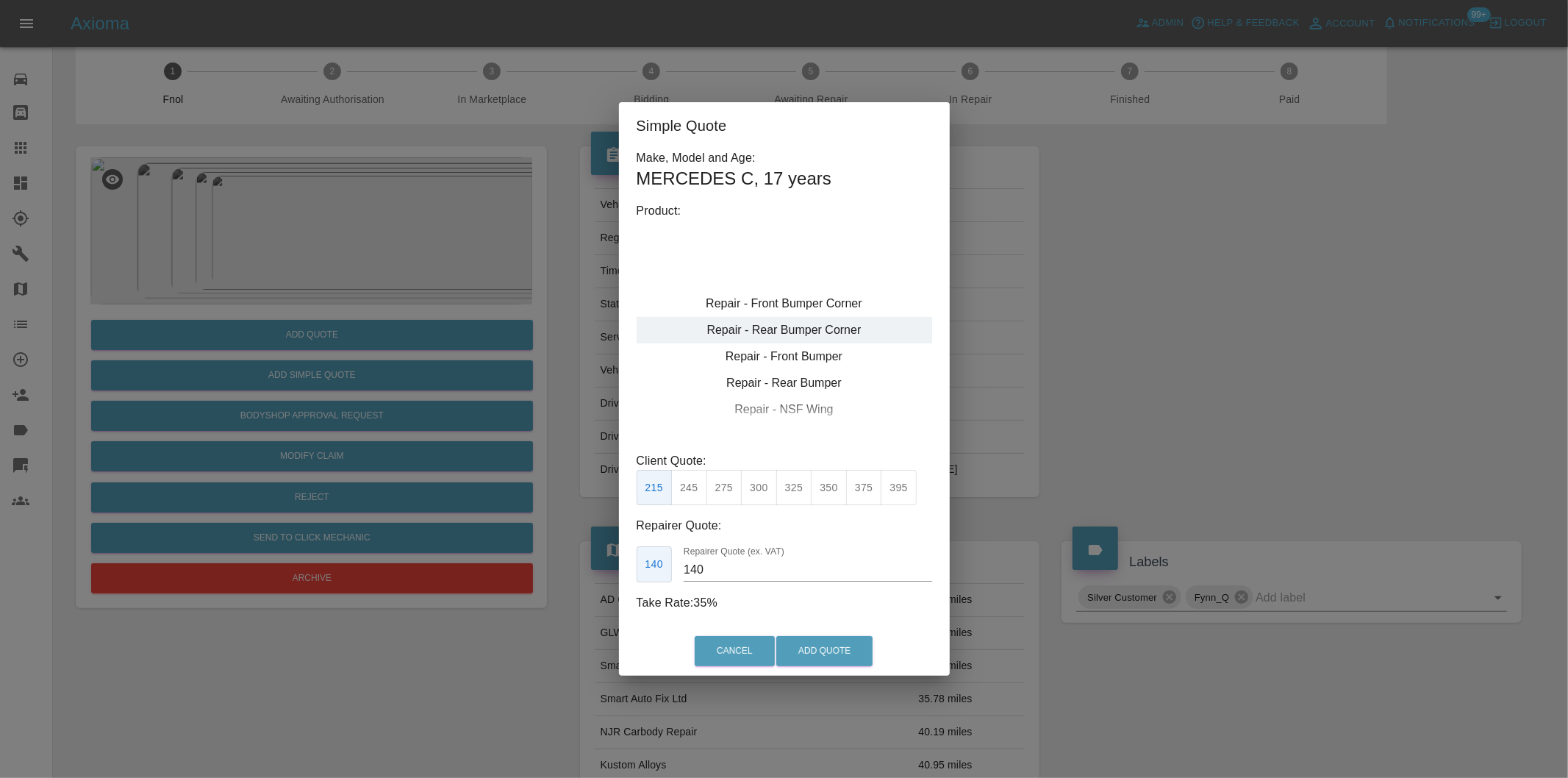
type input "120"
click at [814, 301] on div "Repair - Front Bumper Corner" at bounding box center [784, 304] width 295 height 26
drag, startPoint x: 691, startPoint y: 488, endPoint x: 795, endPoint y: 593, distance: 147.8
click at [694, 487] on button "199" at bounding box center [690, 488] width 36 height 36
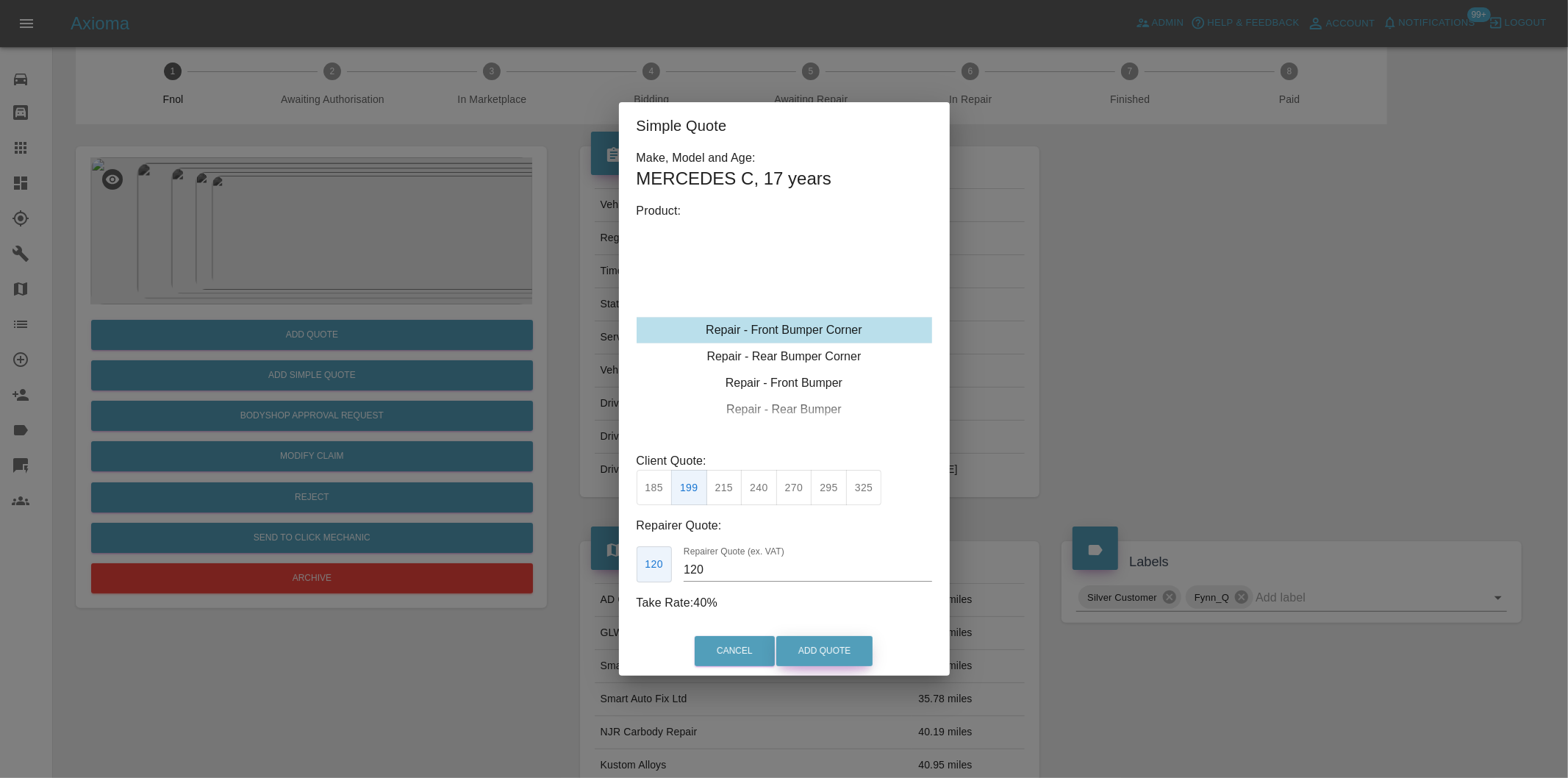
click at [810, 640] on button "Add Quote" at bounding box center [824, 651] width 97 height 31
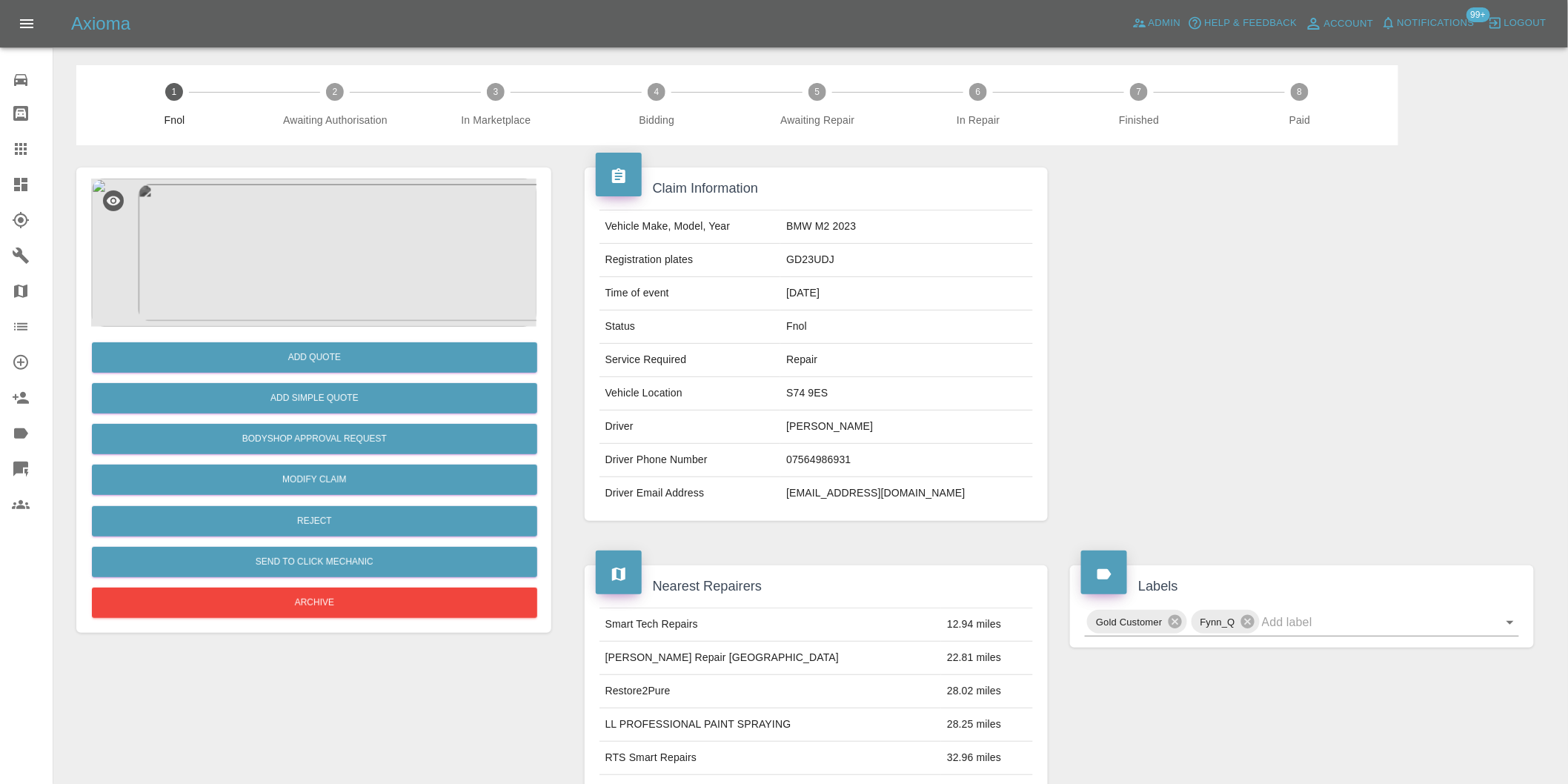
click at [363, 253] on img at bounding box center [314, 253] width 446 height 148
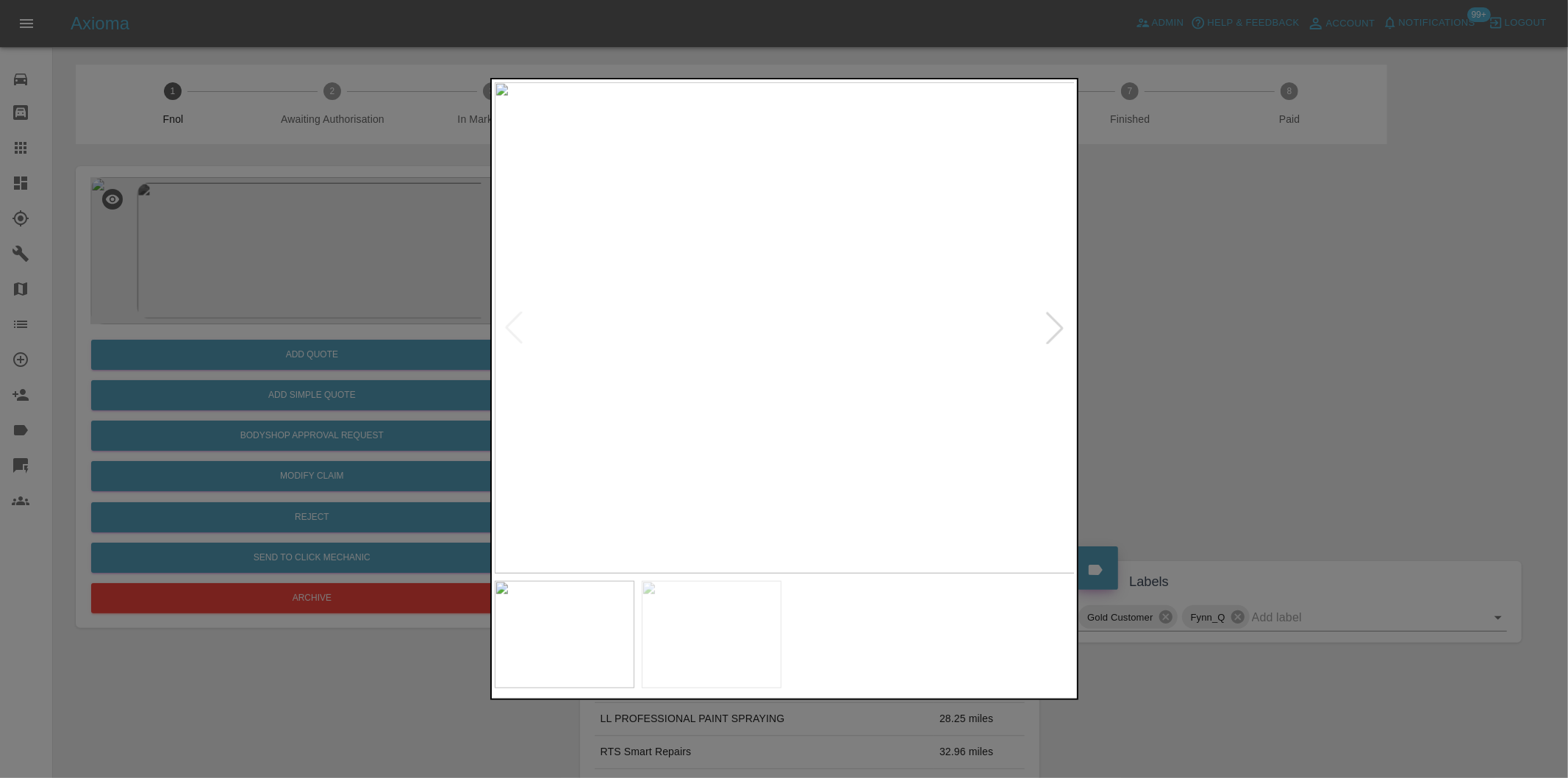
click at [1044, 332] on div at bounding box center [1054, 328] width 32 height 32
click at [1044, 332] on img at bounding box center [785, 328] width 581 height 491
click at [508, 328] on div at bounding box center [513, 328] width 32 height 32
drag, startPoint x: 1245, startPoint y: 358, endPoint x: 950, endPoint y: 436, distance: 305.1
click at [1243, 361] on div at bounding box center [784, 389] width 1568 height 778
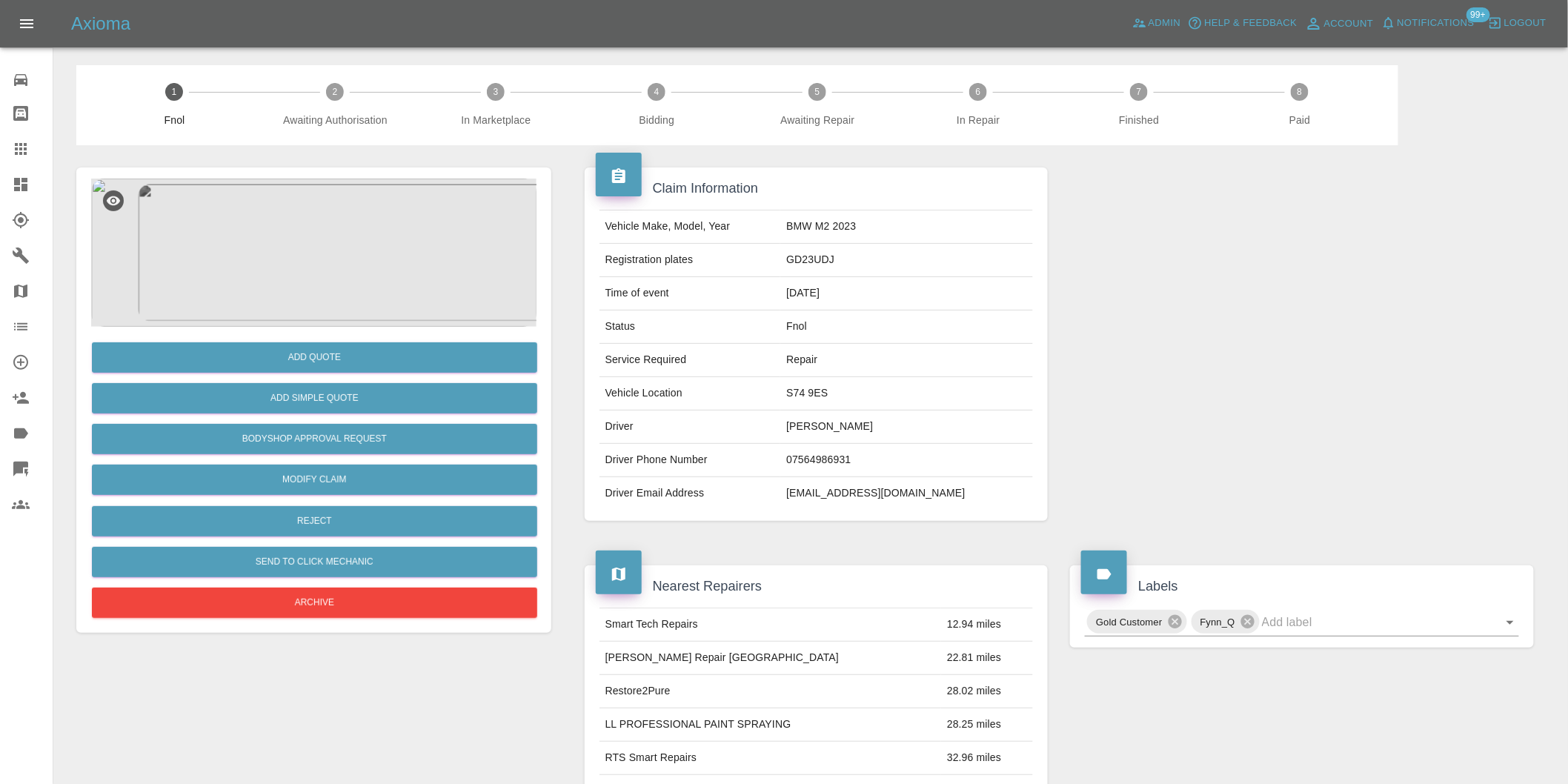
click at [344, 257] on img at bounding box center [314, 253] width 446 height 148
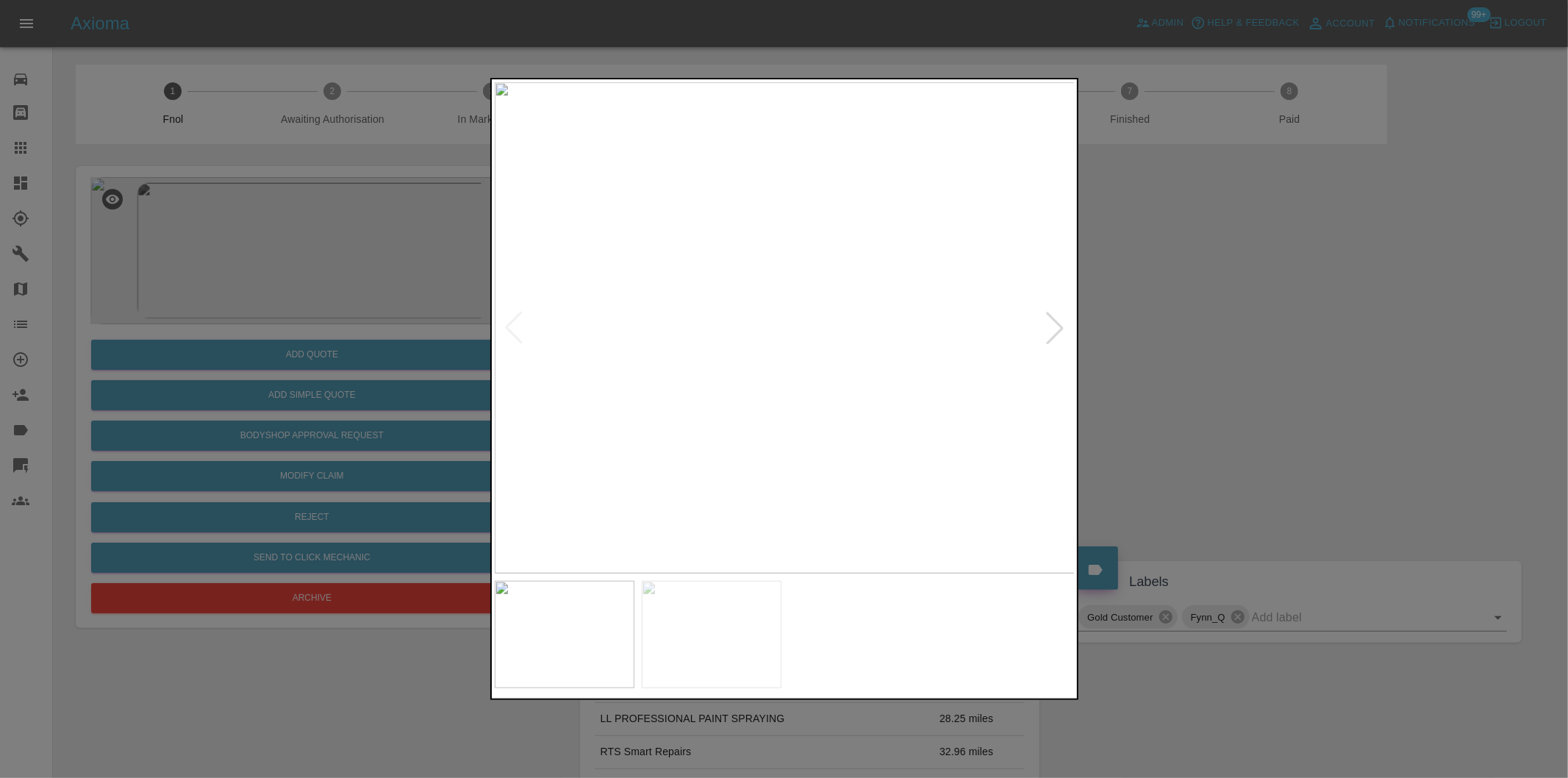
click at [1056, 333] on div at bounding box center [1054, 328] width 32 height 32
click at [1056, 333] on img at bounding box center [785, 328] width 581 height 491
click at [1252, 369] on div at bounding box center [784, 389] width 1568 height 778
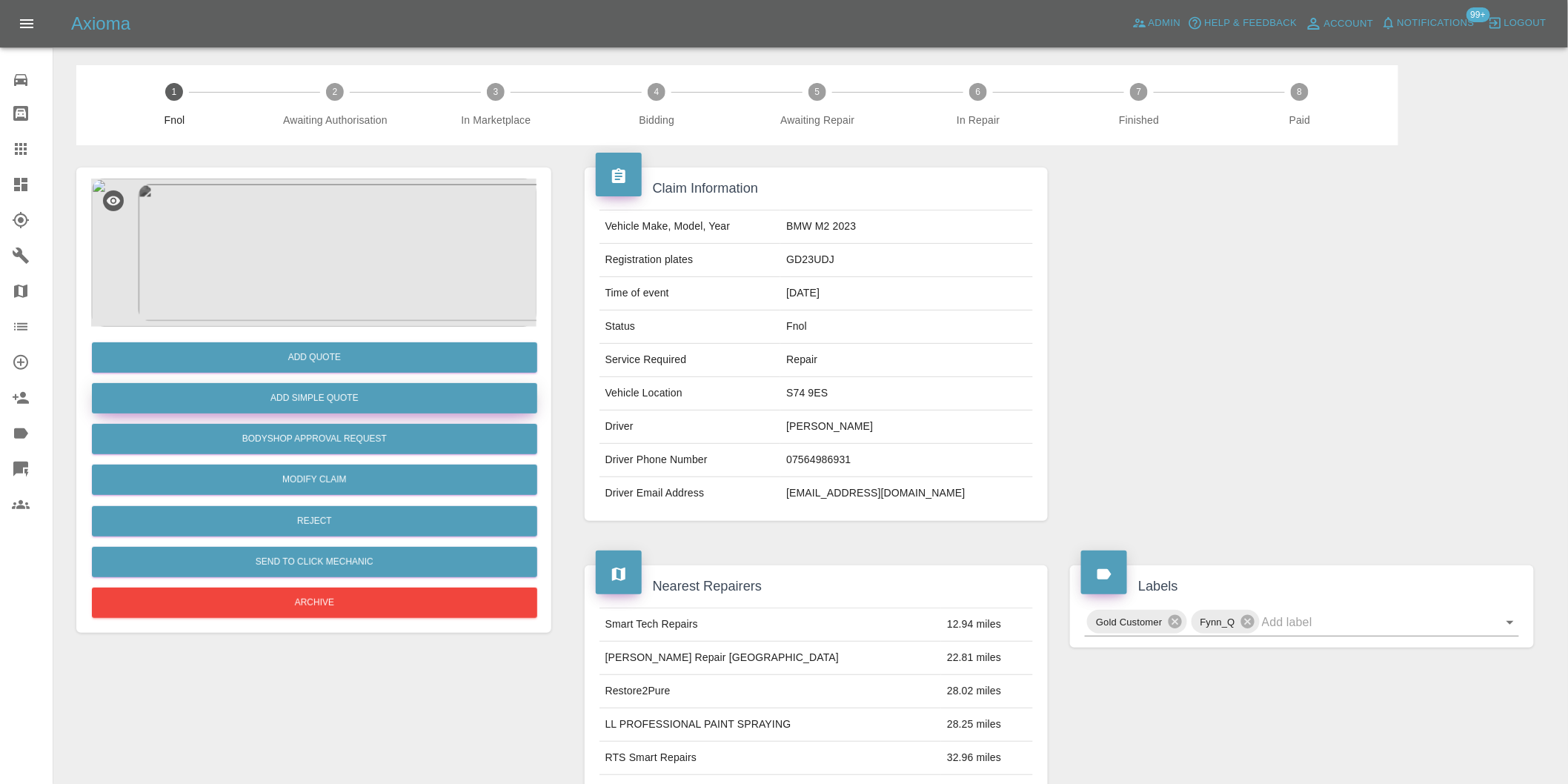
click at [329, 396] on button "Add Simple Quote" at bounding box center [315, 398] width 446 height 31
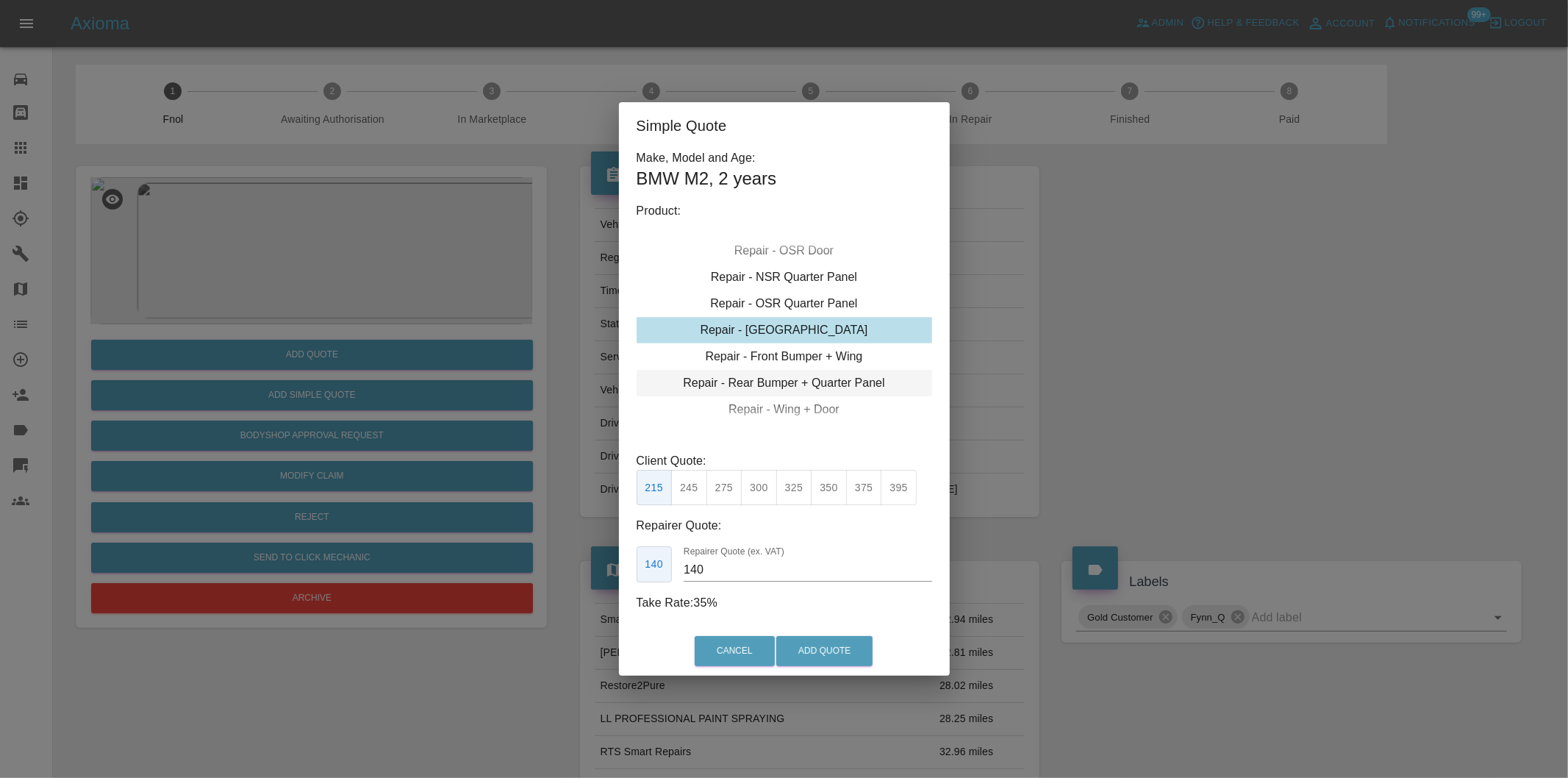
click at [840, 375] on div "Repair - Rear Bumper + Quarter Panel" at bounding box center [784, 383] width 295 height 26
click at [803, 408] on div "Repair - Door + Quarter Panel" at bounding box center [784, 409] width 295 height 26
click at [730, 494] on button "375" at bounding box center [724, 488] width 36 height 36
type input "230"
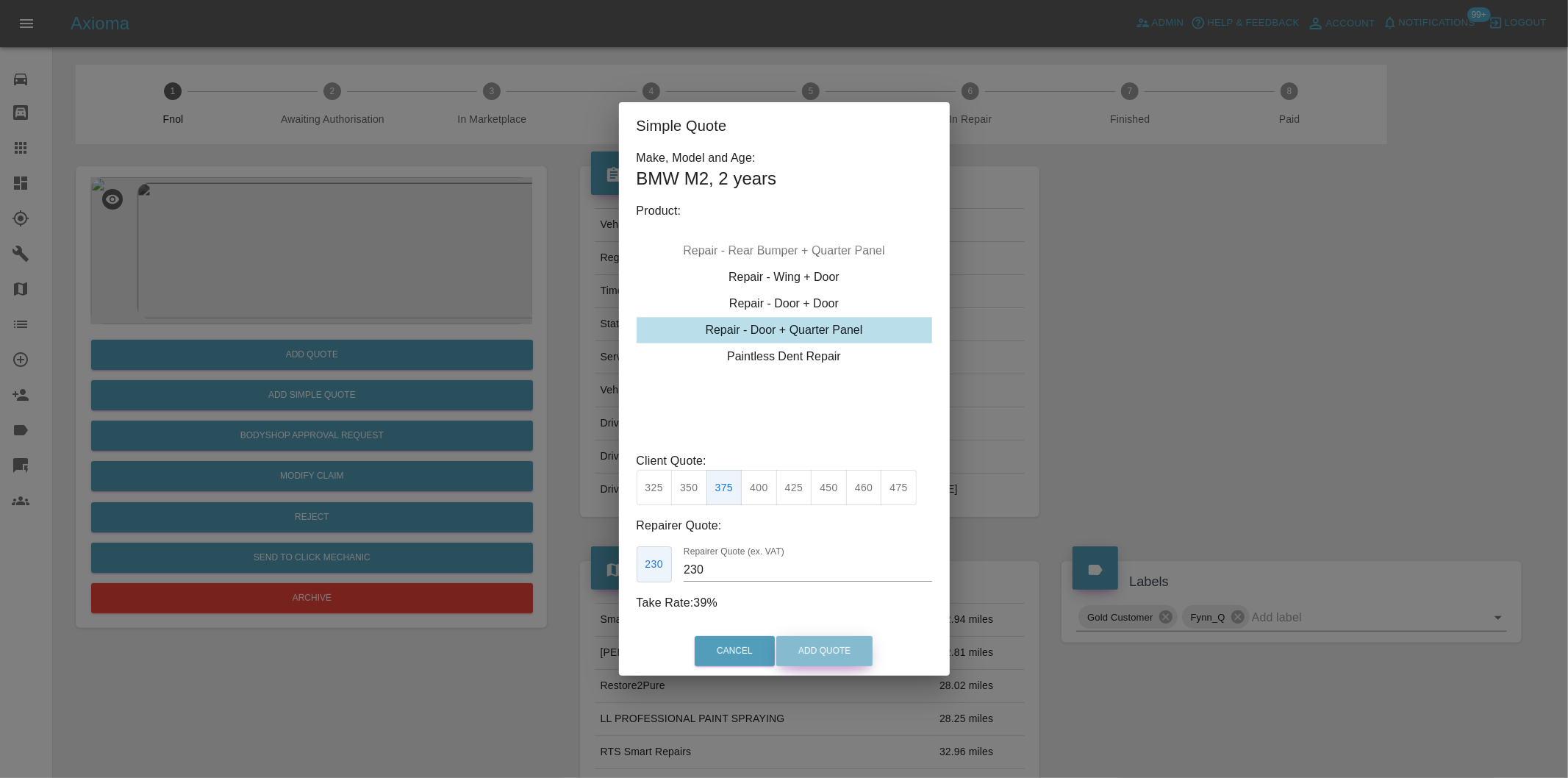
click at [818, 644] on button "Add Quote" at bounding box center [824, 651] width 97 height 31
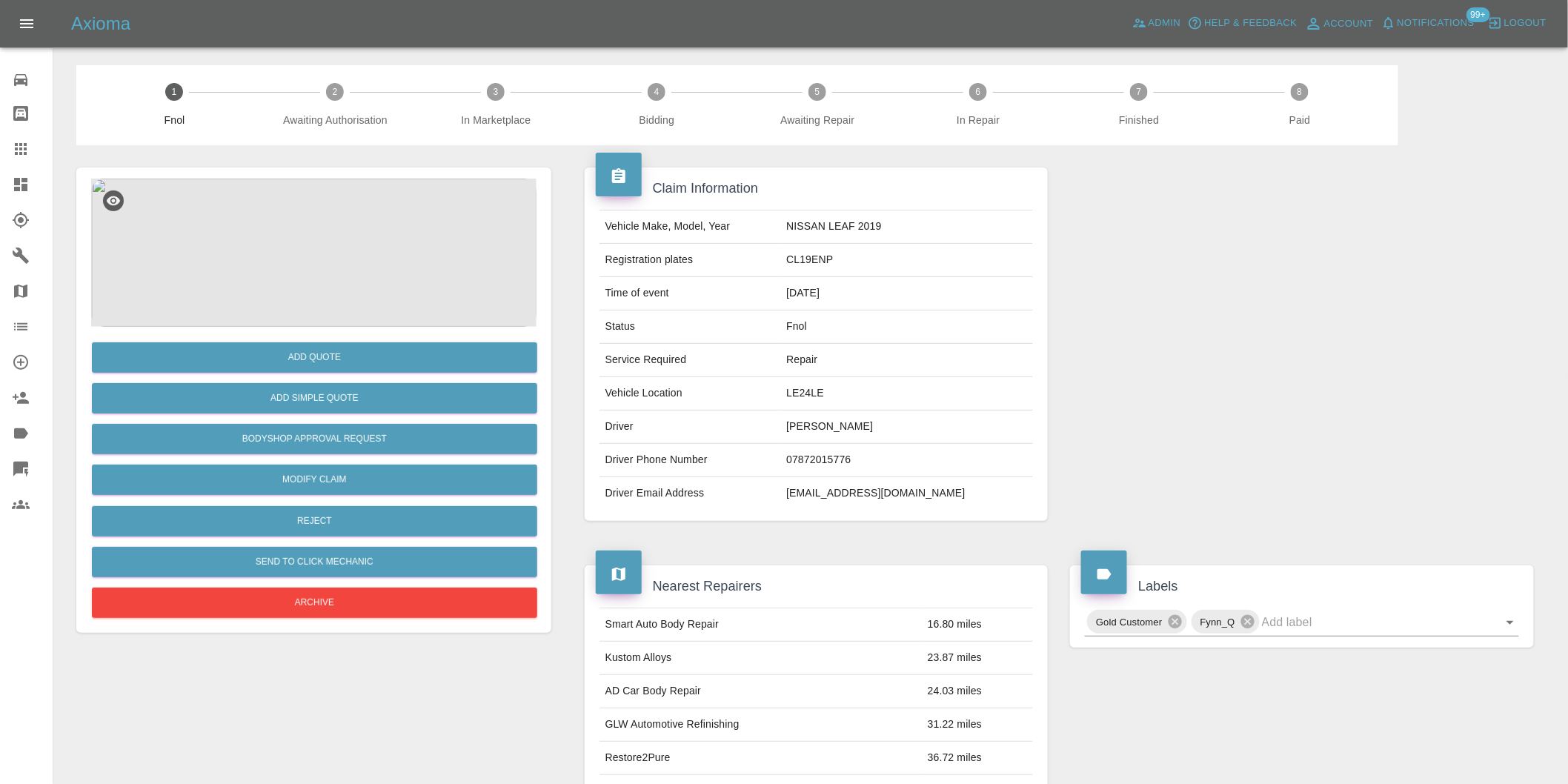
click at [300, 238] on img at bounding box center [314, 253] width 446 height 148
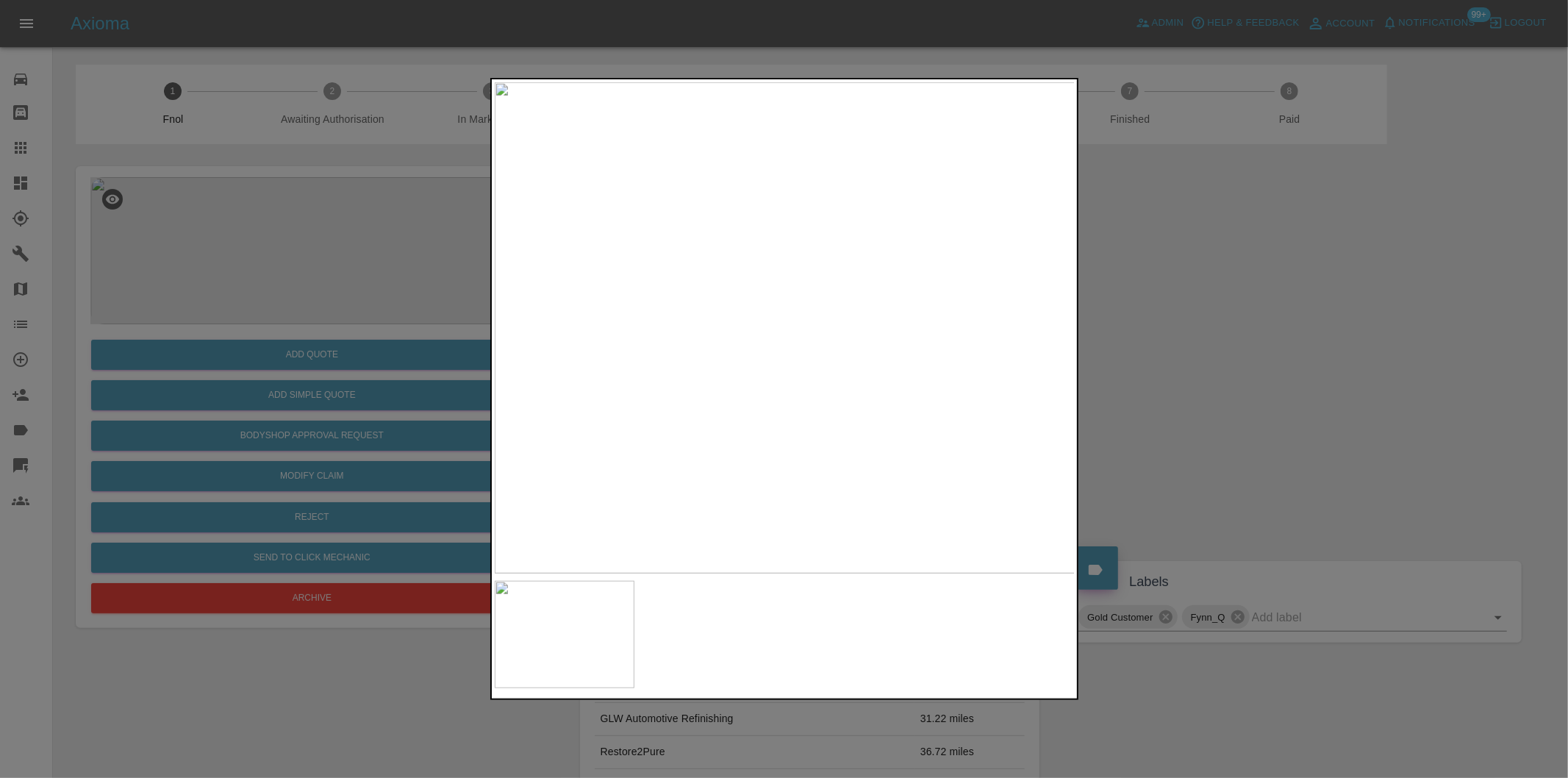
click at [1239, 384] on div at bounding box center [784, 389] width 1568 height 778
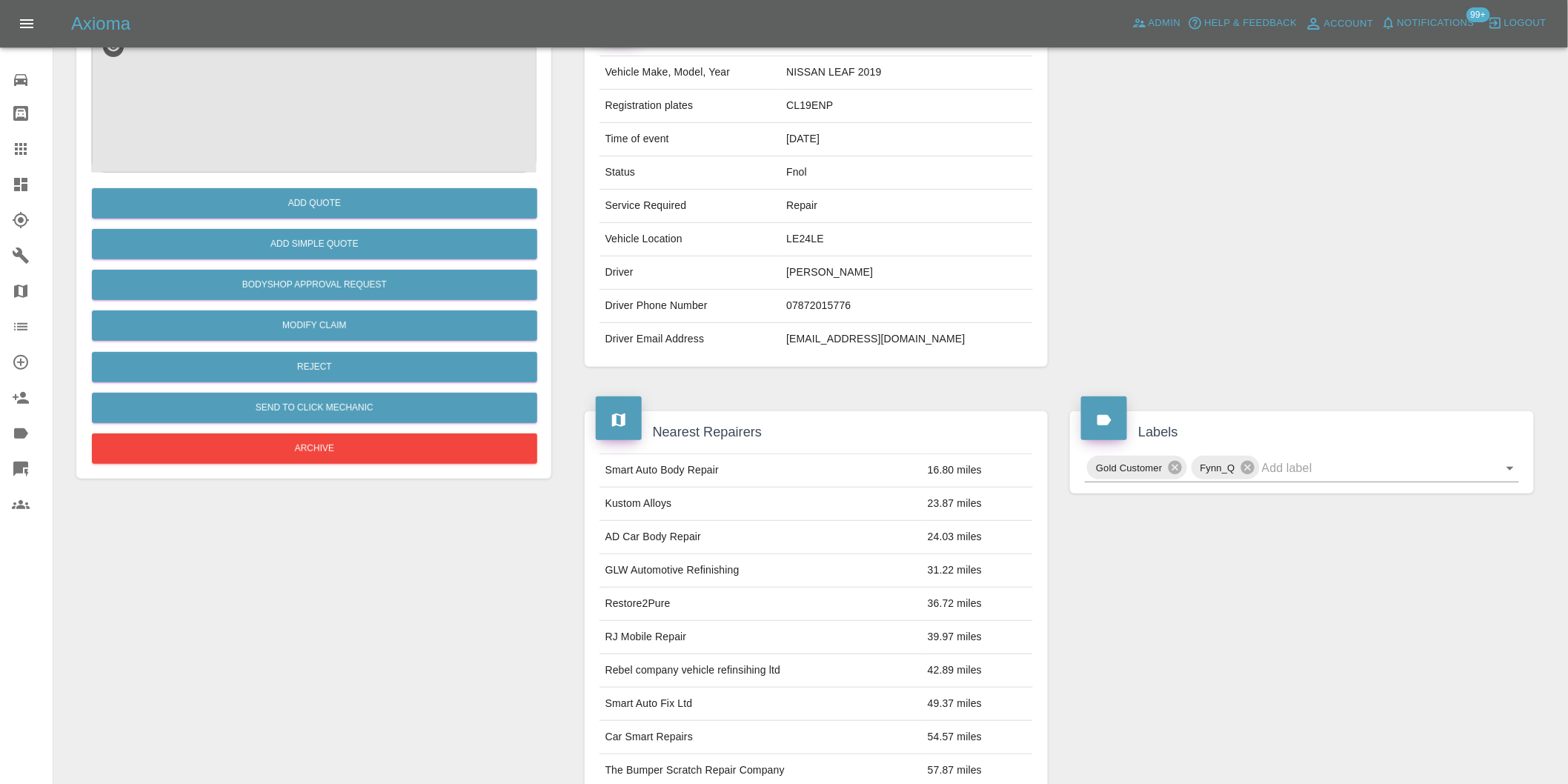
scroll to position [20, 0]
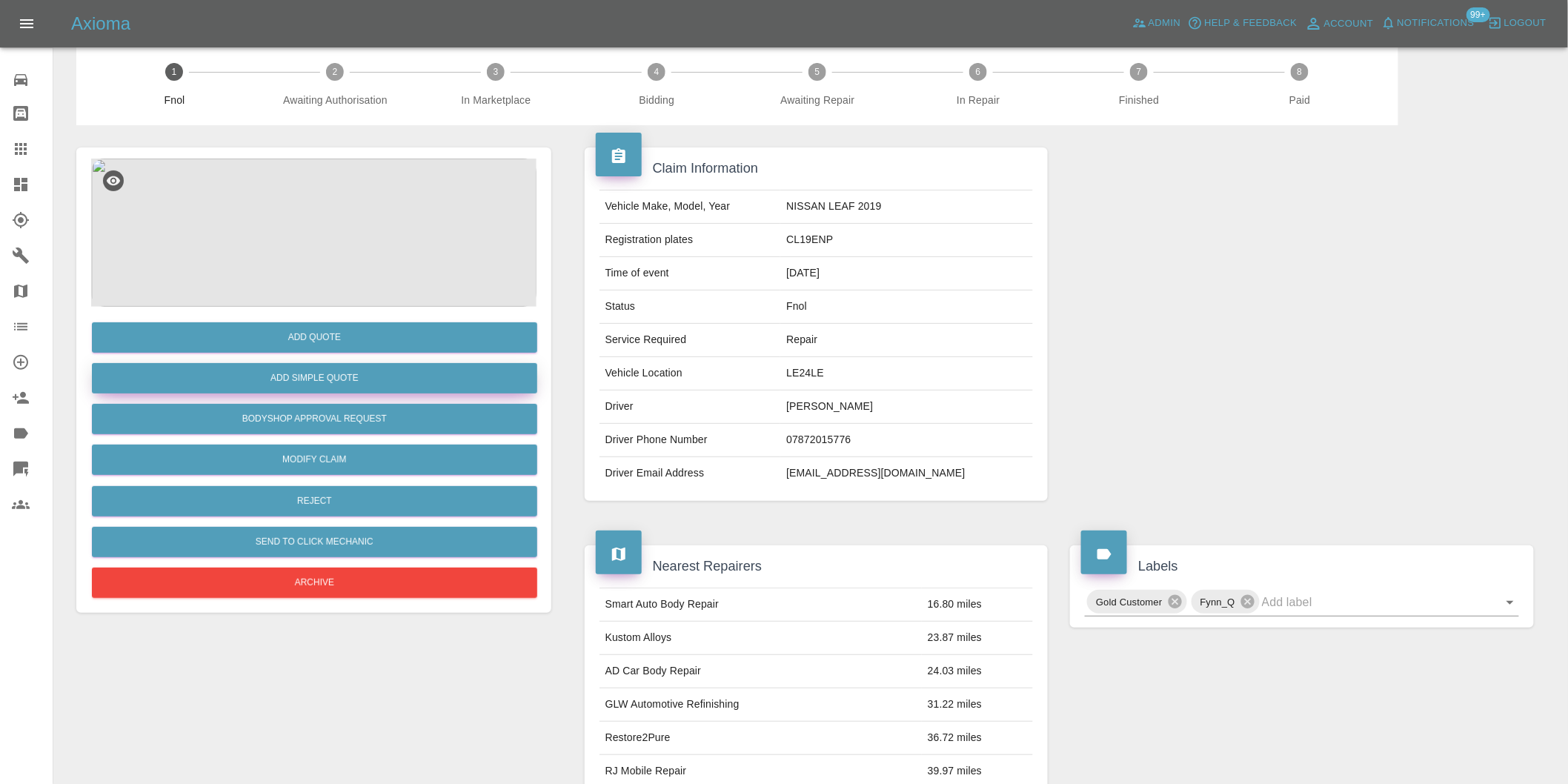
click at [369, 384] on button "Add Simple Quote" at bounding box center [315, 378] width 446 height 31
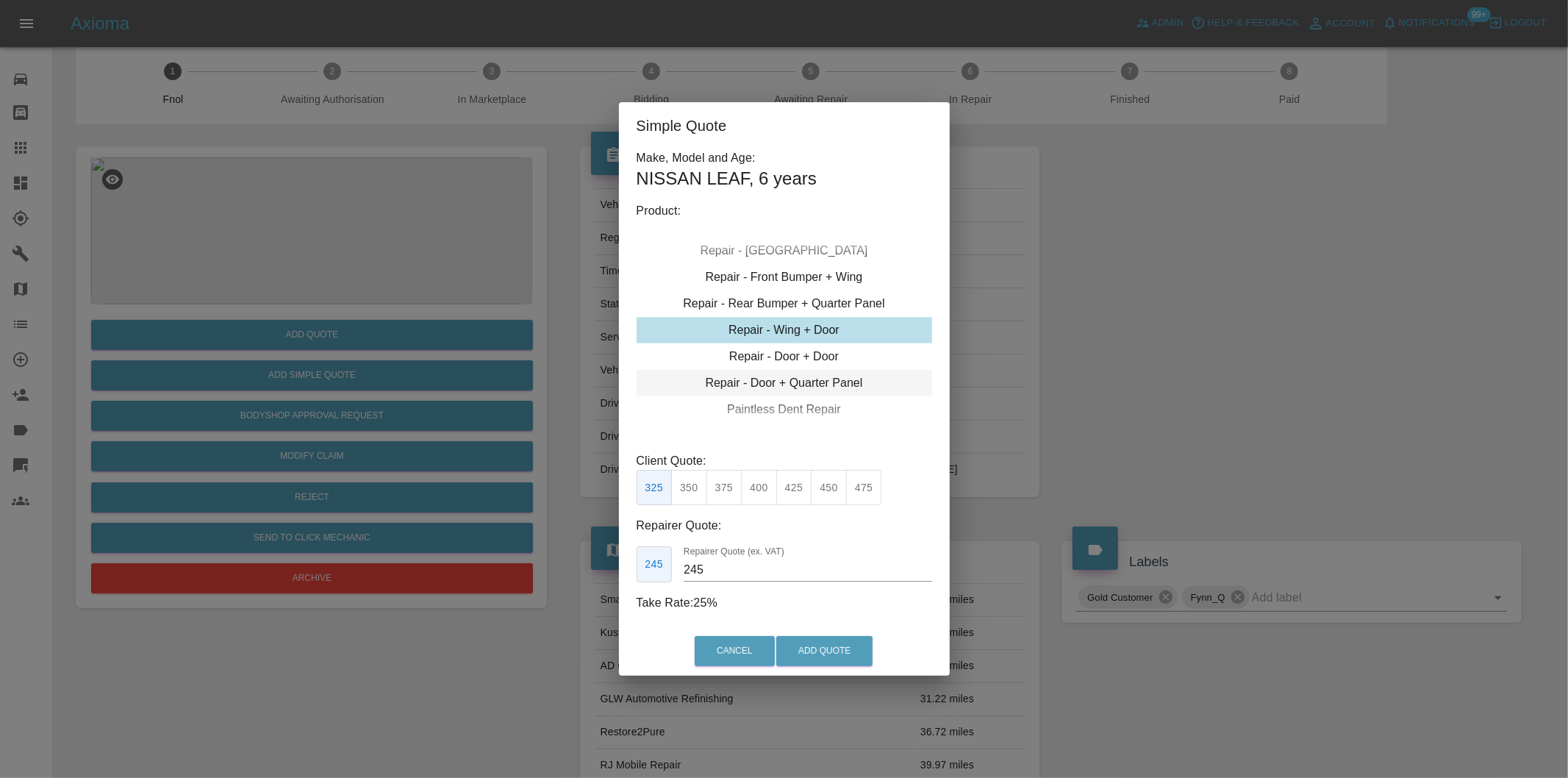
click at [826, 387] on div "Repair - Door + Quarter Panel" at bounding box center [784, 383] width 295 height 26
click at [823, 358] on div "Repair - Door + Door" at bounding box center [784, 356] width 295 height 26
click at [817, 385] on div "Repair - Door + Quarter Panel" at bounding box center [784, 383] width 295 height 26
click at [723, 490] on button "375" at bounding box center [724, 488] width 36 height 36
click at [759, 483] on button "400" at bounding box center [759, 488] width 36 height 36
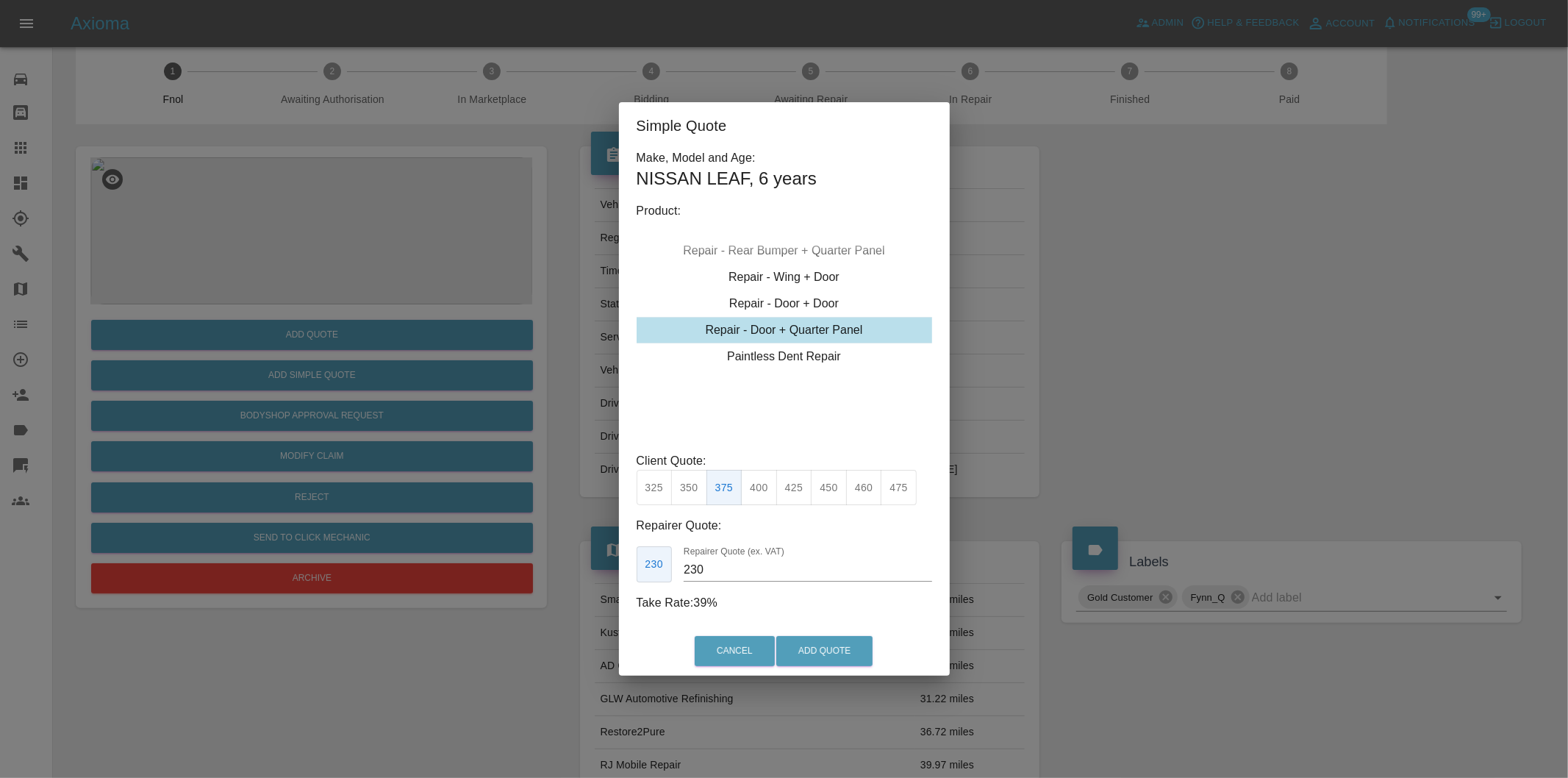
type input "250"
click at [846, 644] on button "Add Quote" at bounding box center [824, 651] width 97 height 31
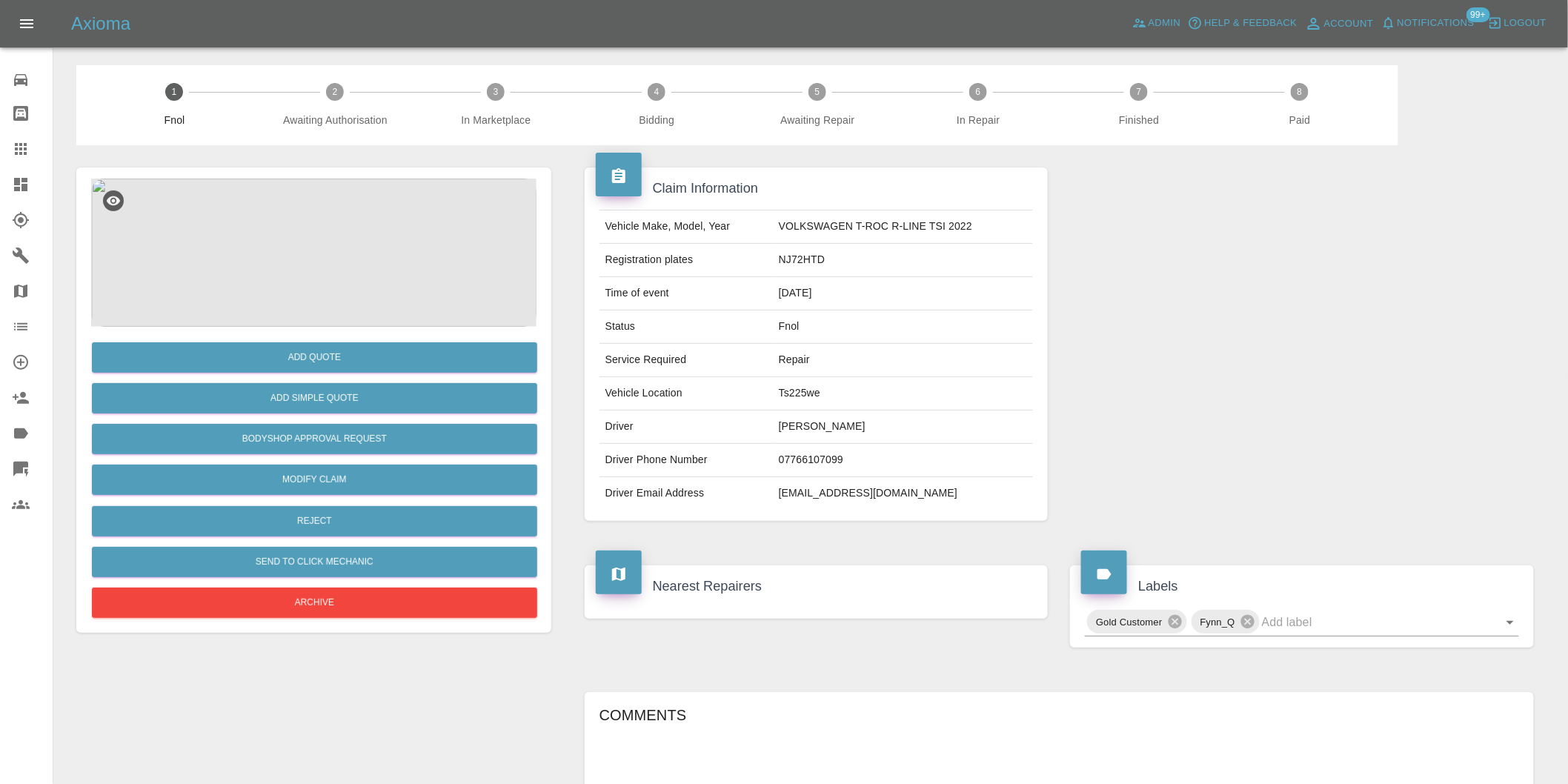
click at [318, 243] on img at bounding box center [314, 253] width 446 height 148
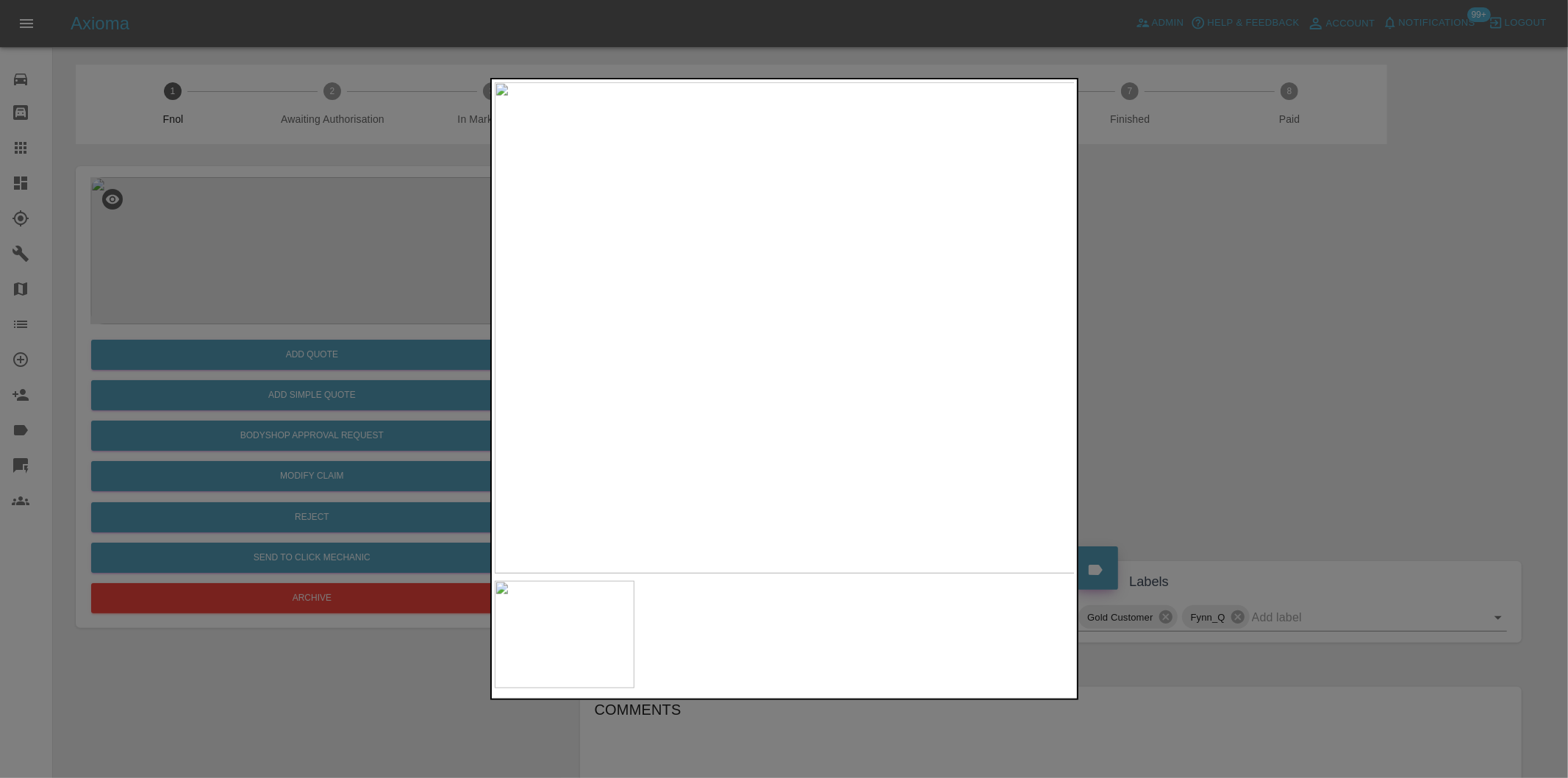
click at [1236, 355] on div at bounding box center [784, 389] width 1568 height 778
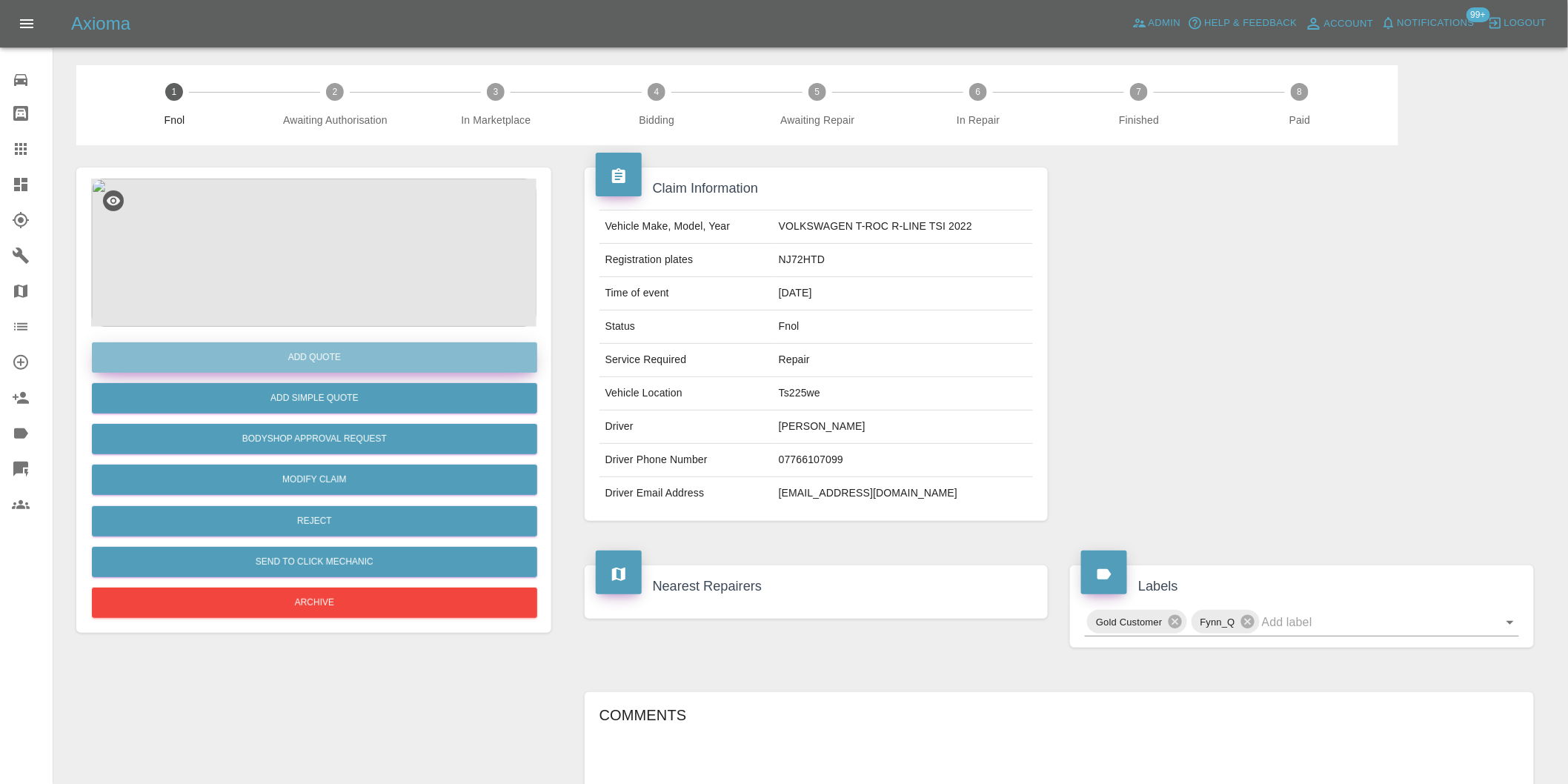
click at [349, 345] on button "Add Quote" at bounding box center [315, 357] width 446 height 31
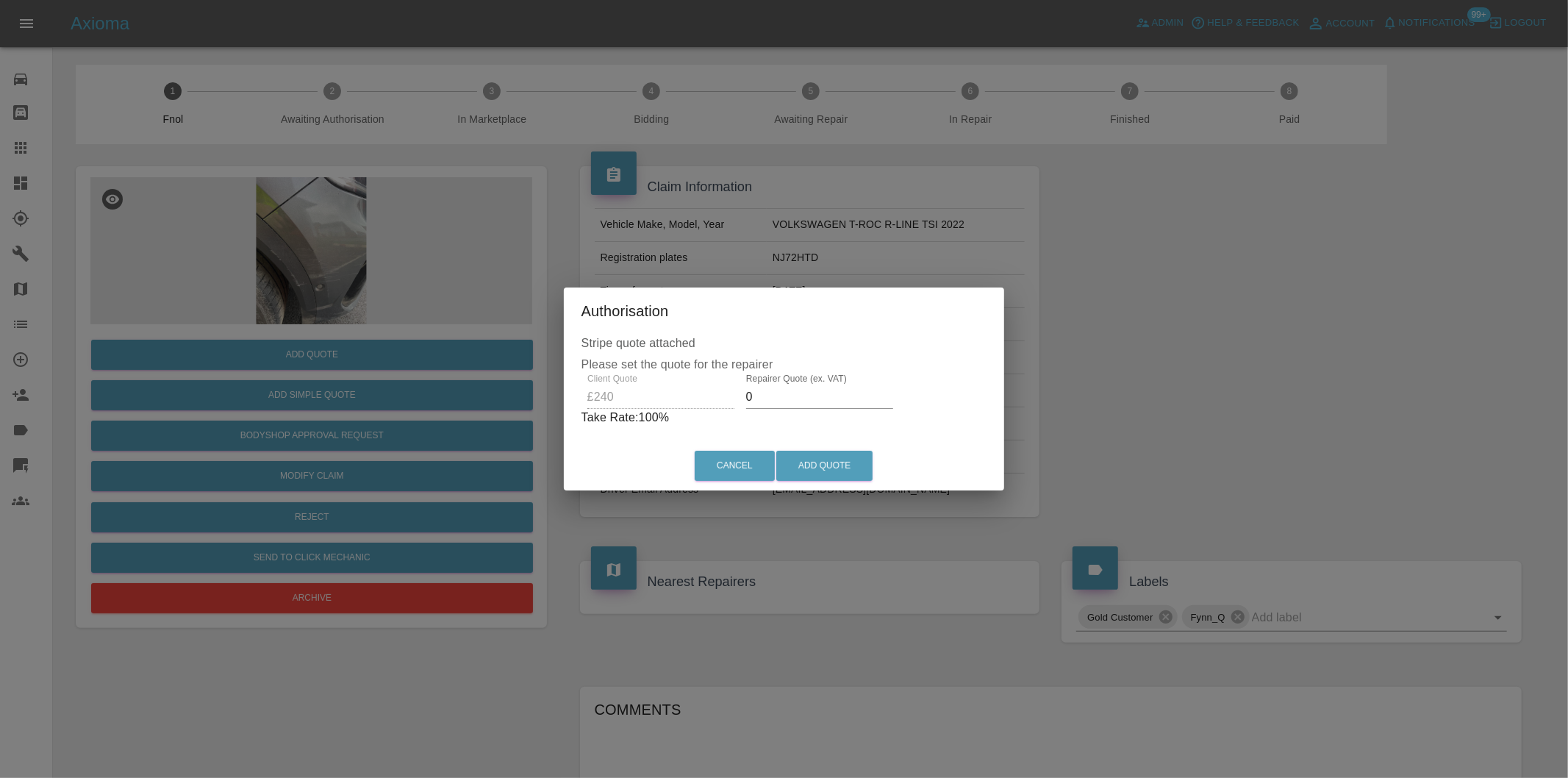
click at [766, 398] on input "0" at bounding box center [820, 397] width 147 height 24
type input "0155"
click at [817, 467] on button "Add Quote" at bounding box center [824, 465] width 97 height 31
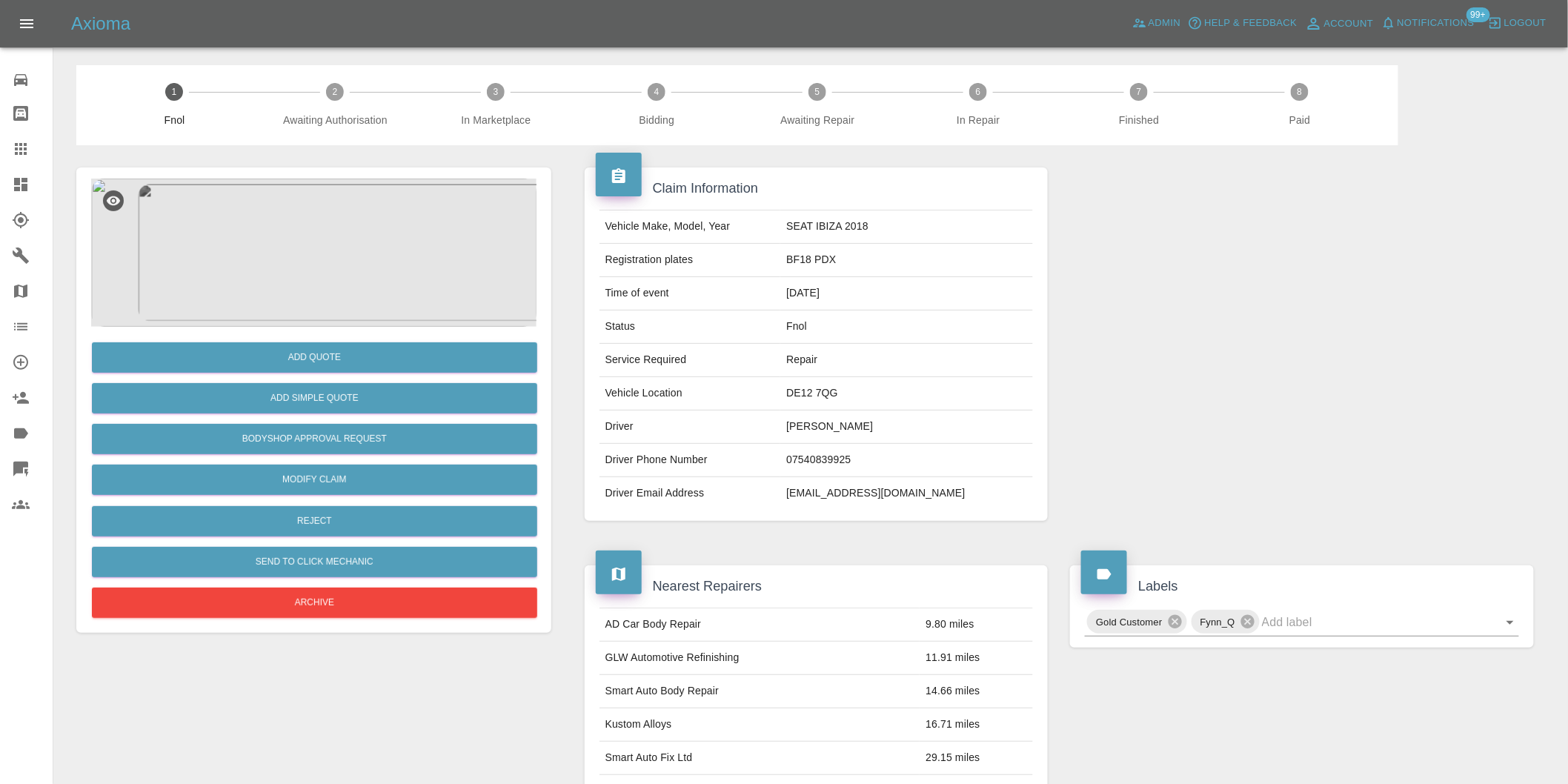
click at [324, 218] on img at bounding box center [314, 253] width 446 height 148
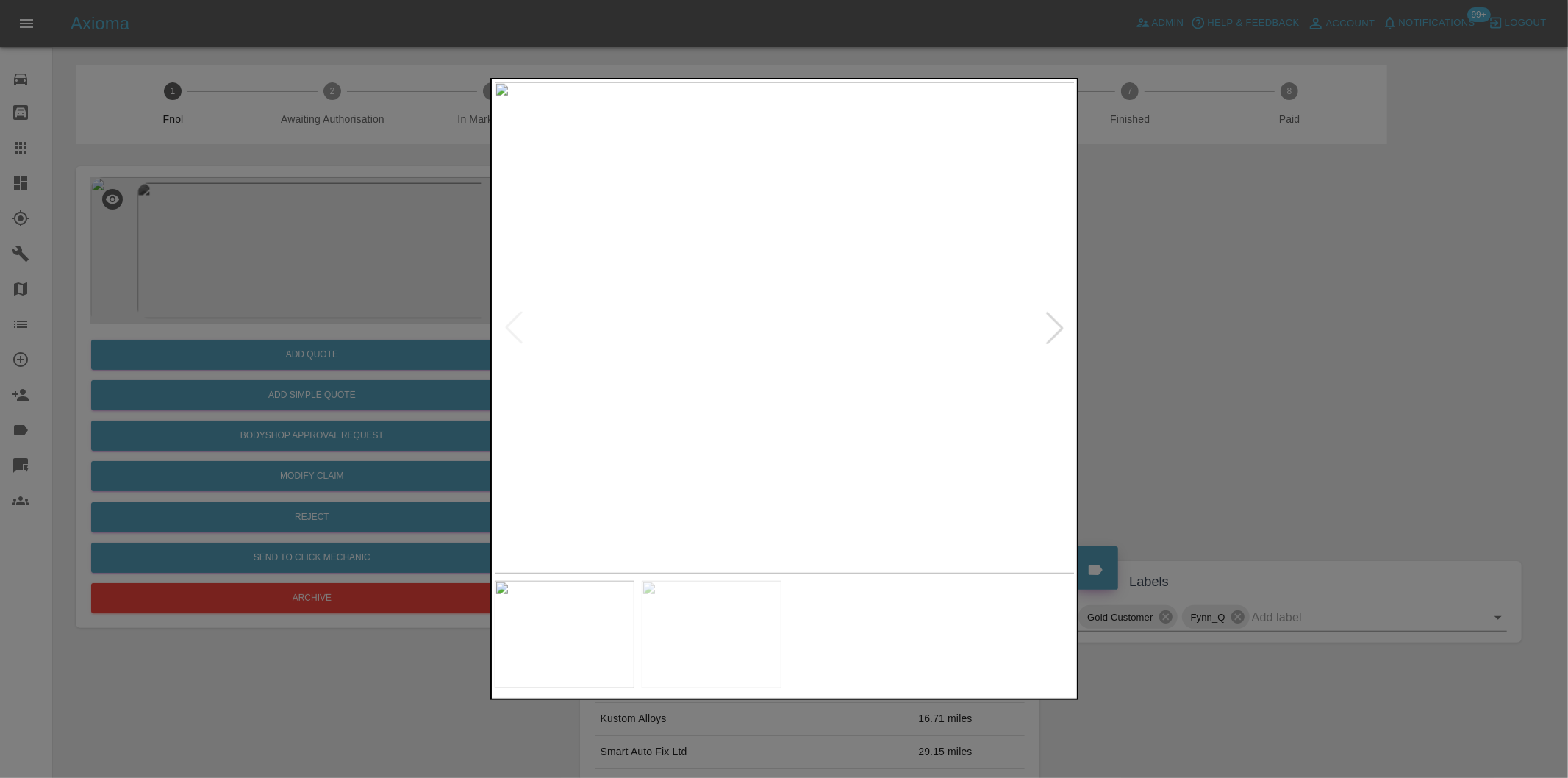
click at [1057, 327] on div at bounding box center [1054, 328] width 32 height 32
click at [1057, 327] on img at bounding box center [785, 328] width 581 height 491
drag, startPoint x: 1253, startPoint y: 347, endPoint x: 1225, endPoint y: 347, distance: 28.0
click at [1240, 347] on div at bounding box center [784, 389] width 1568 height 778
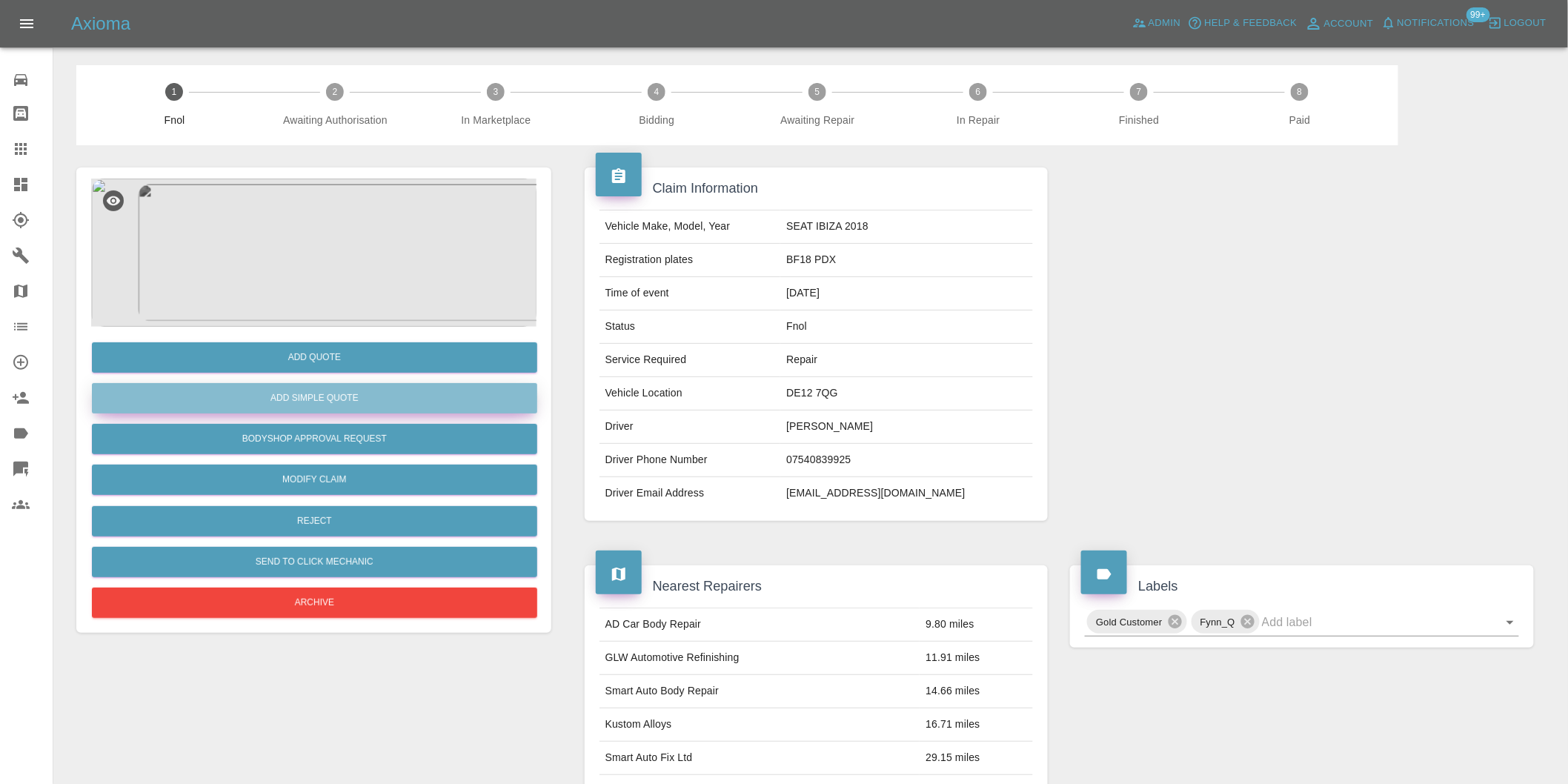
click at [317, 401] on button "Add Simple Quote" at bounding box center [315, 398] width 446 height 31
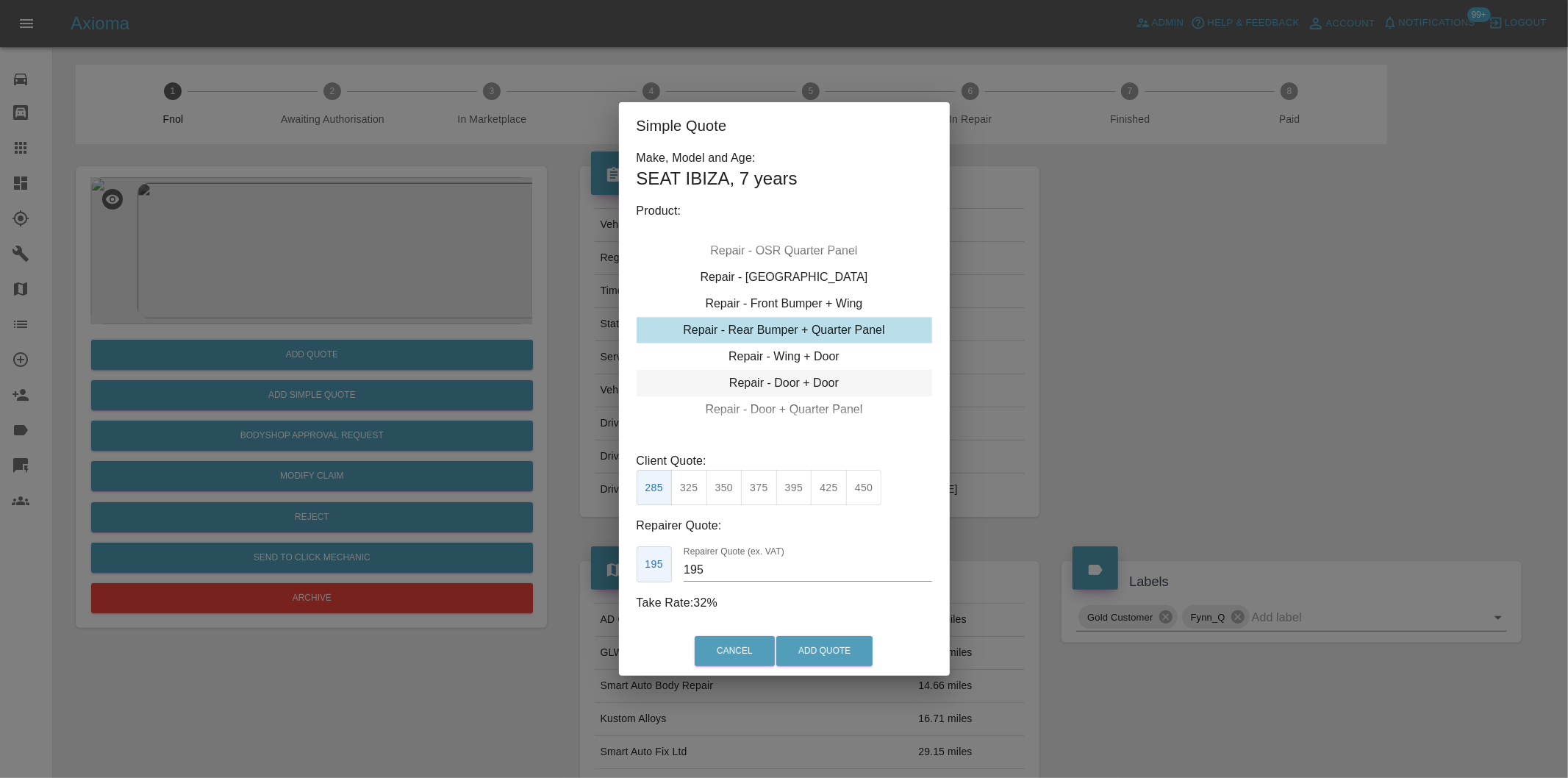
drag, startPoint x: 829, startPoint y: 383, endPoint x: 826, endPoint y: 399, distance: 16.3
click at [828, 384] on div "Repair - Door + Door" at bounding box center [784, 383] width 295 height 26
click at [821, 402] on div "Repair - Door + Quarter Panel" at bounding box center [784, 409] width 295 height 26
click at [800, 490] on button "425" at bounding box center [794, 488] width 36 height 36
type input "260"
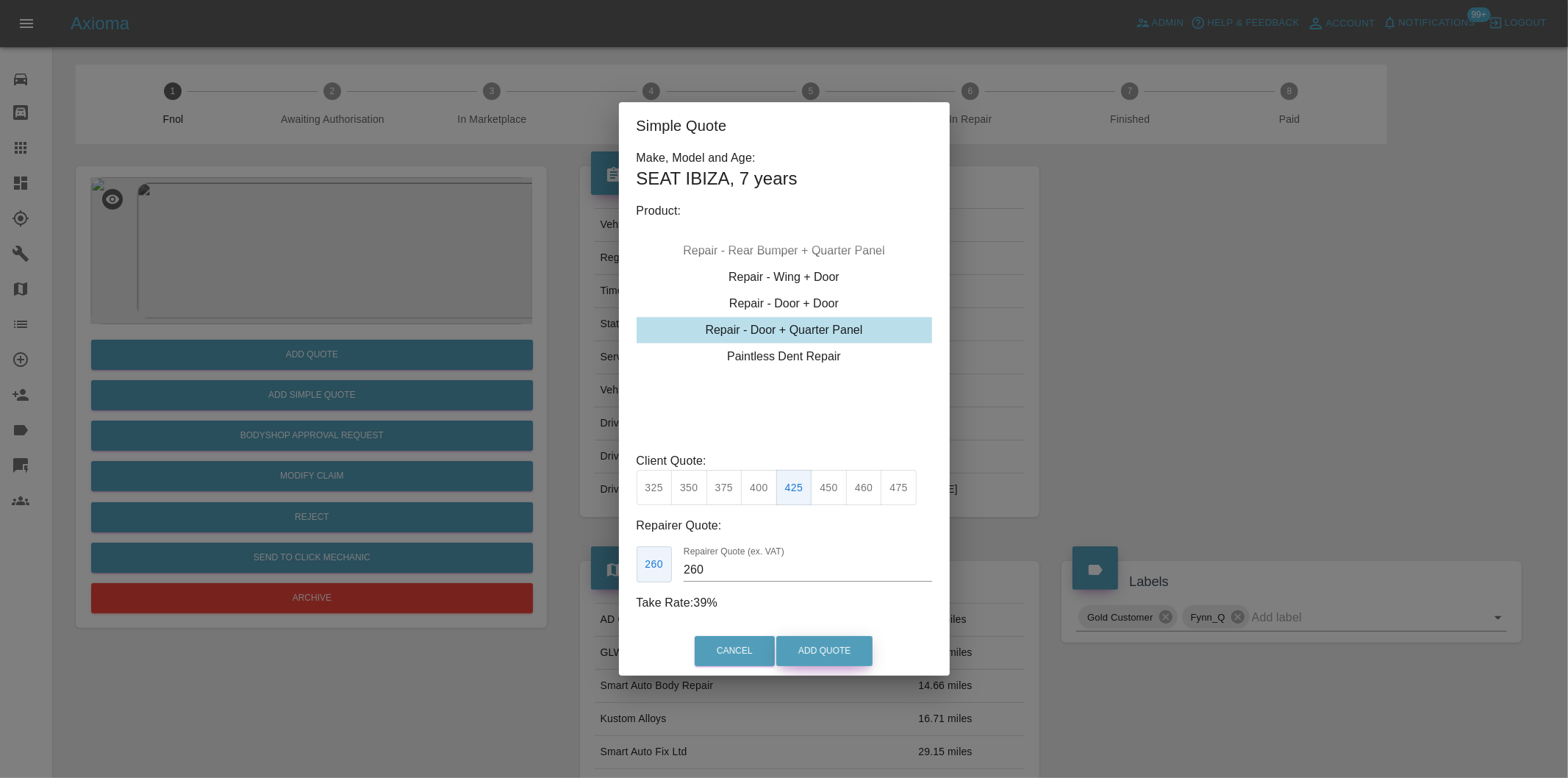
click at [829, 649] on button "Add Quote" at bounding box center [824, 651] width 97 height 31
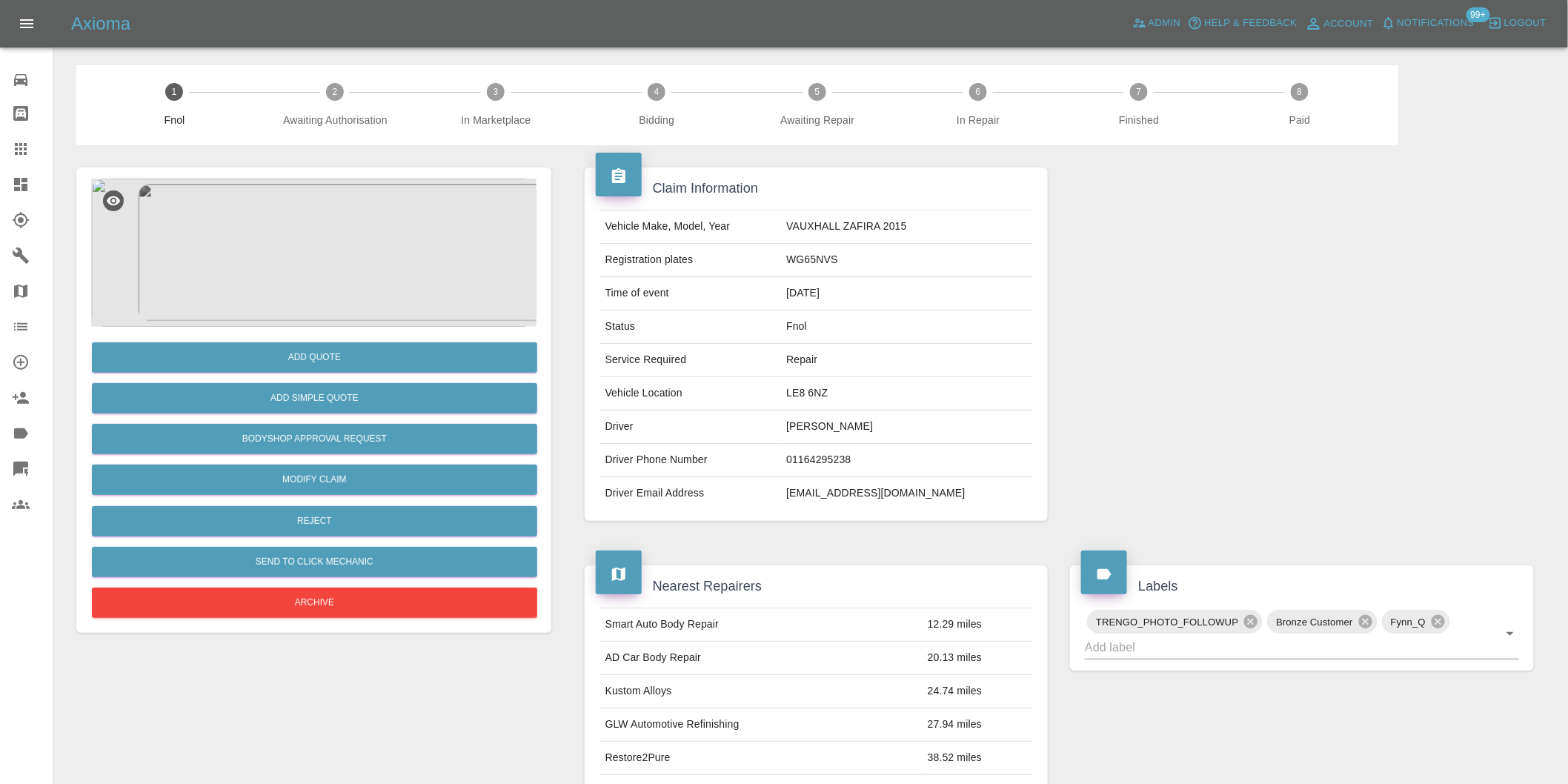
click at [326, 204] on img at bounding box center [314, 253] width 446 height 148
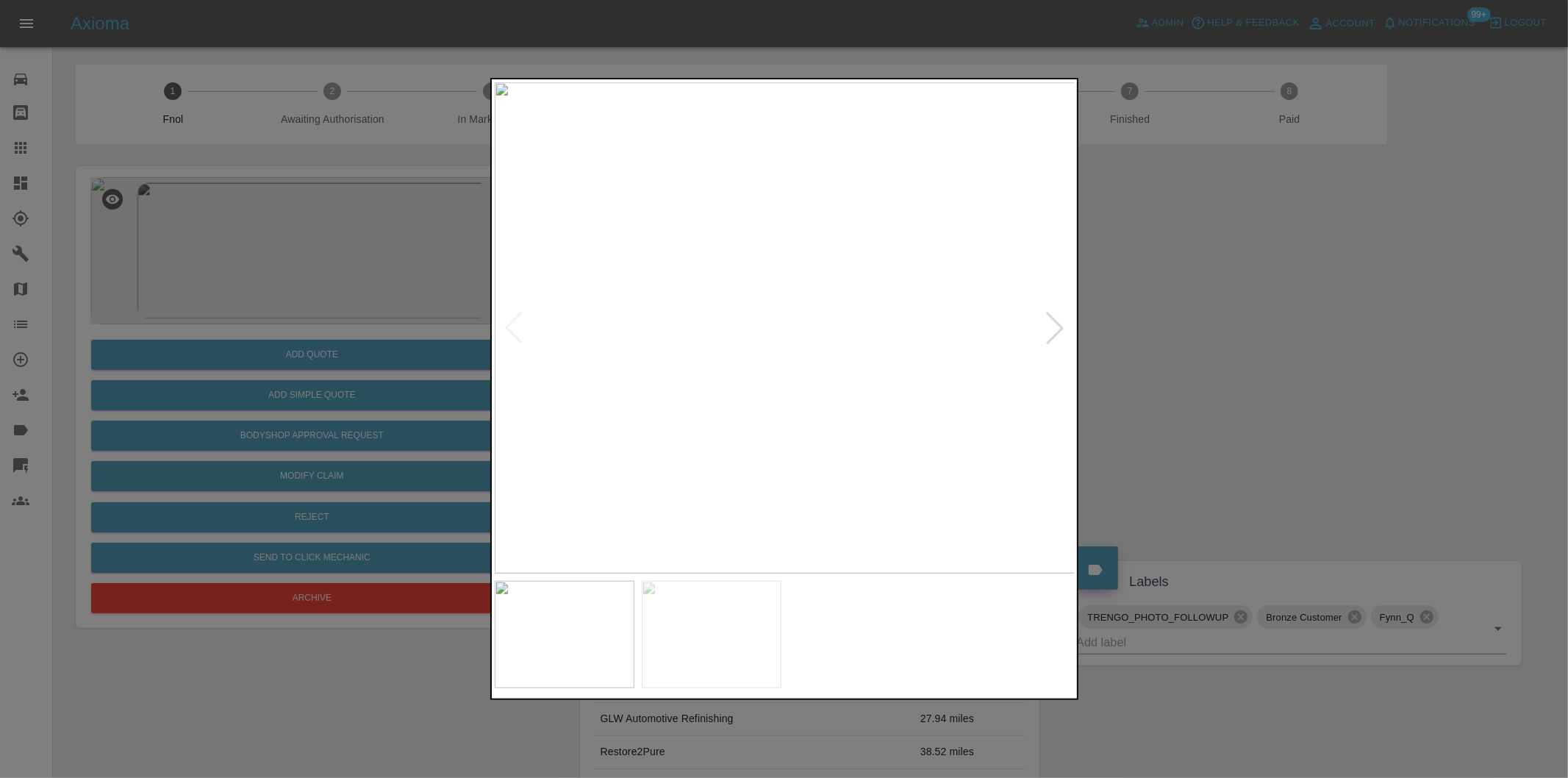
click at [1051, 331] on div at bounding box center [1054, 328] width 32 height 32
click at [1051, 331] on img at bounding box center [785, 328] width 581 height 491
drag, startPoint x: 1335, startPoint y: 328, endPoint x: 775, endPoint y: 351, distance: 560.5
click at [1321, 328] on div at bounding box center [784, 389] width 1568 height 778
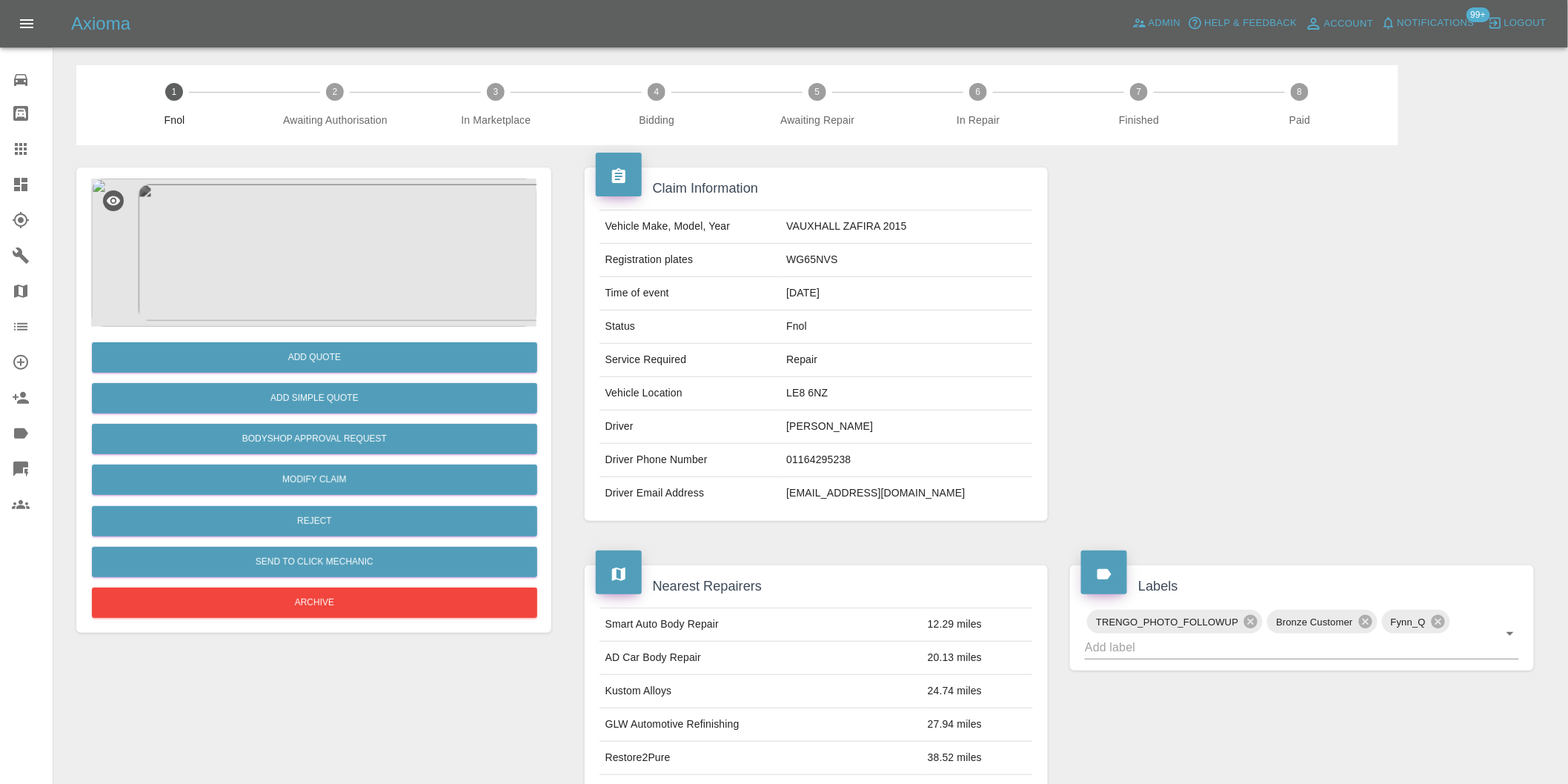
click at [357, 420] on div "Add Quote Add Simple Quote Bodyshop Approval Request Modify Claim Reject Send t…" at bounding box center [314, 474] width 446 height 295
click at [368, 408] on button "Add Simple Quote" at bounding box center [315, 398] width 446 height 31
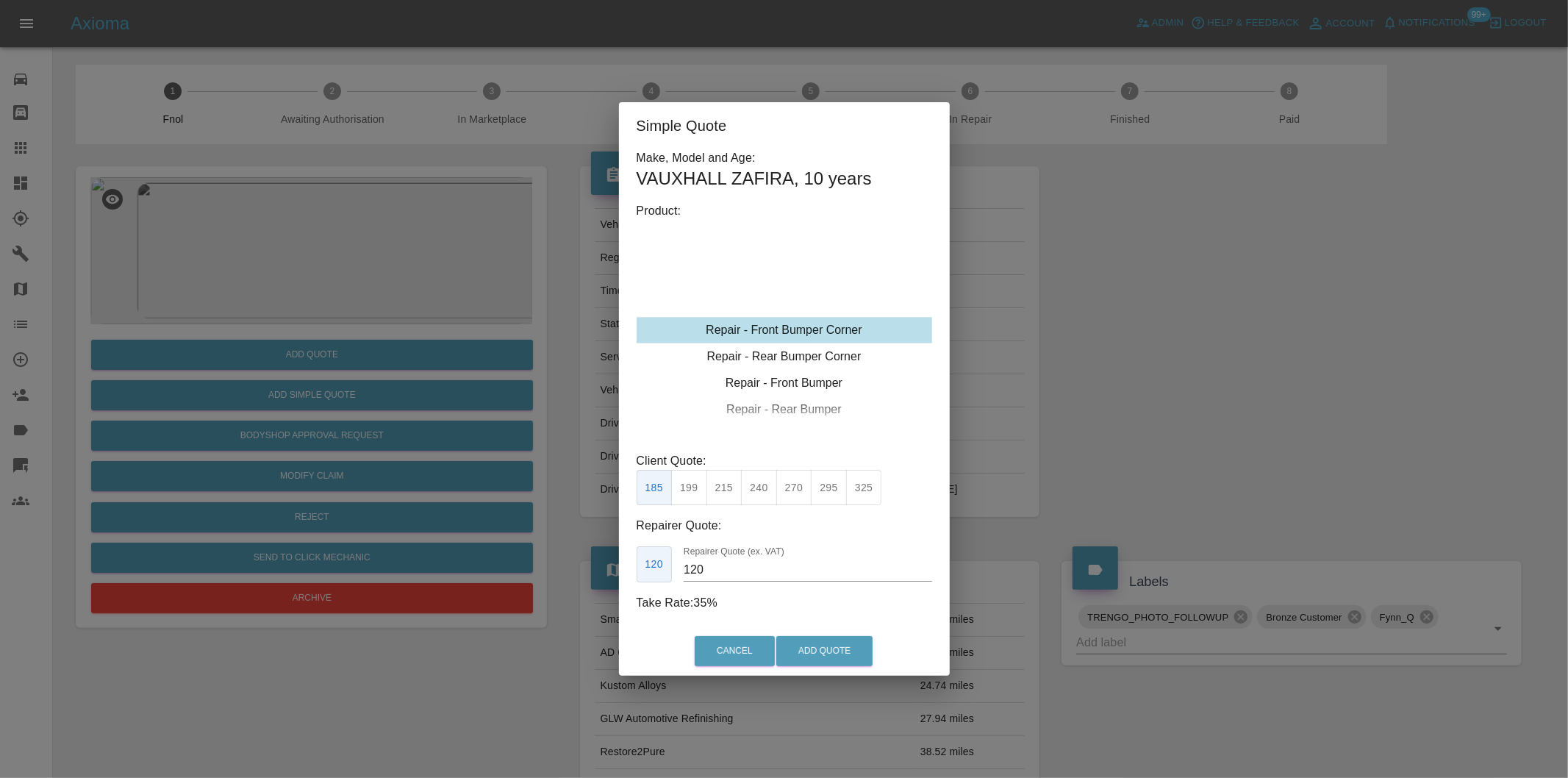
drag, startPoint x: 718, startPoint y: 493, endPoint x: 780, endPoint y: 573, distance: 101.2
click at [718, 493] on button "215" at bounding box center [724, 488] width 36 height 36
type input "135"
click at [823, 650] on button "Add Quote" at bounding box center [824, 651] width 97 height 31
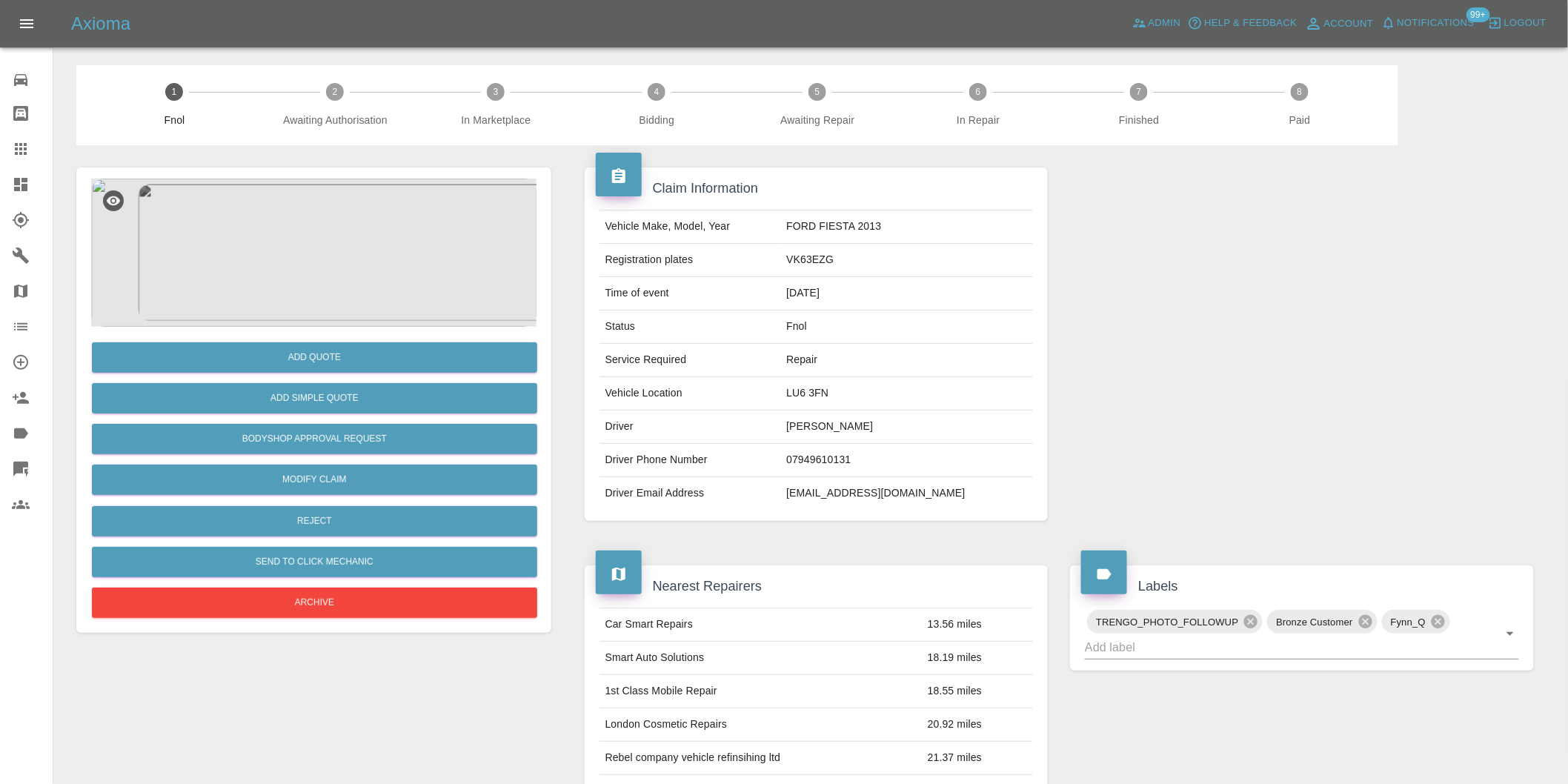
click at [330, 209] on img at bounding box center [314, 253] width 446 height 148
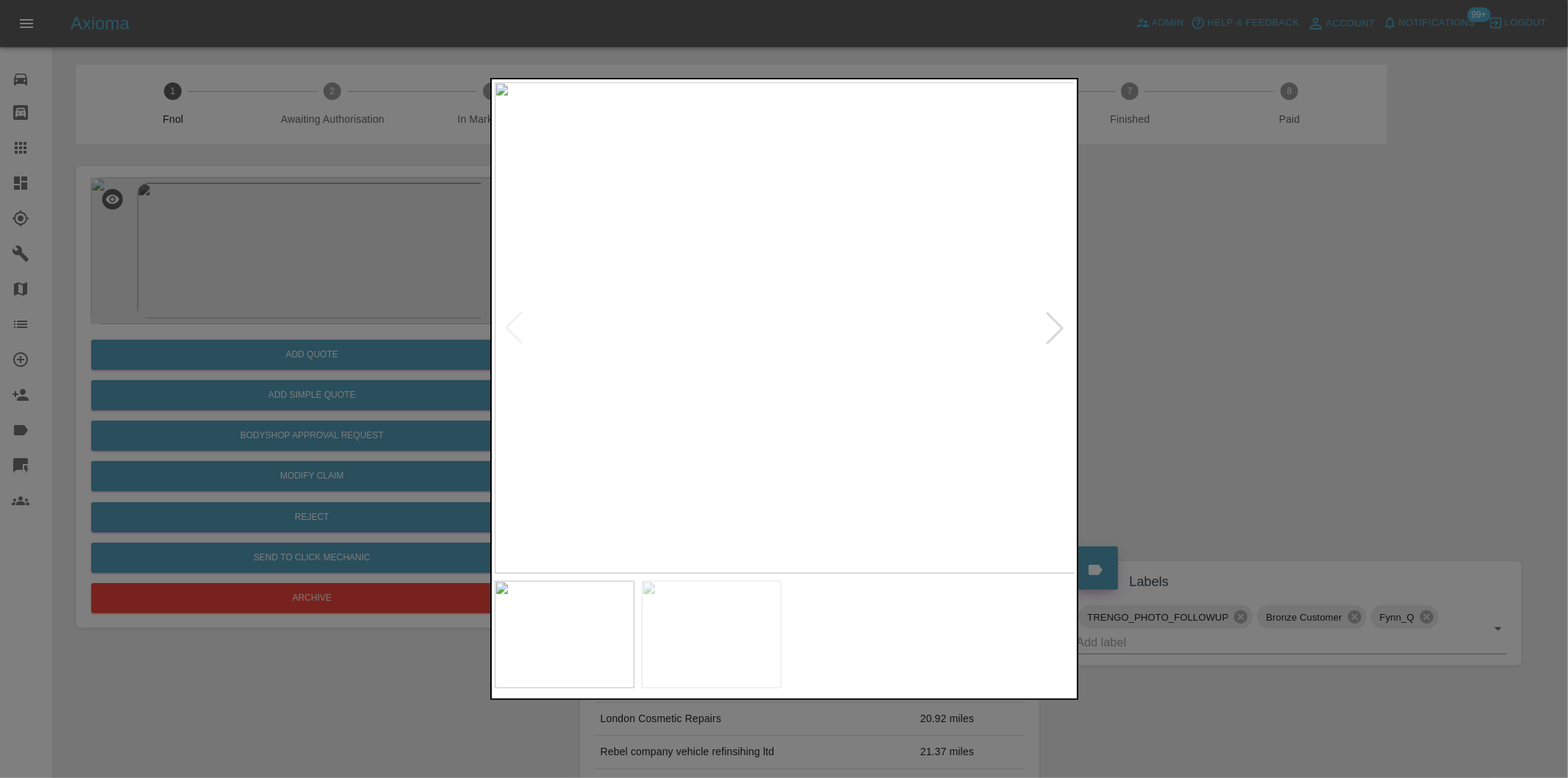
click at [1044, 333] on div at bounding box center [1054, 328] width 32 height 32
click at [1045, 333] on img at bounding box center [785, 328] width 581 height 491
drag, startPoint x: 1180, startPoint y: 342, endPoint x: 713, endPoint y: 450, distance: 479.3
click at [1162, 342] on div at bounding box center [784, 389] width 1568 height 778
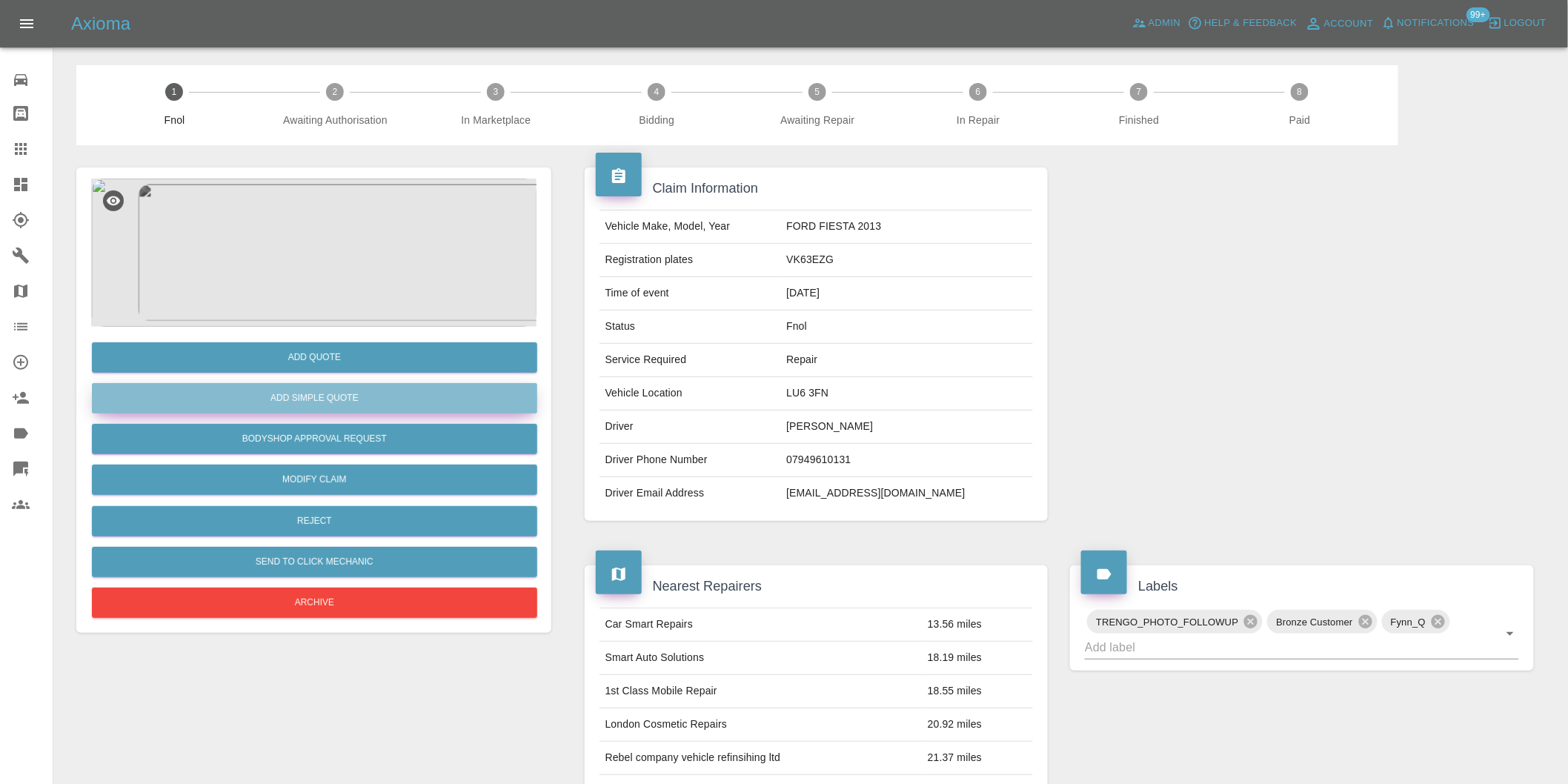
click at [383, 401] on button "Add Simple Quote" at bounding box center [315, 398] width 446 height 31
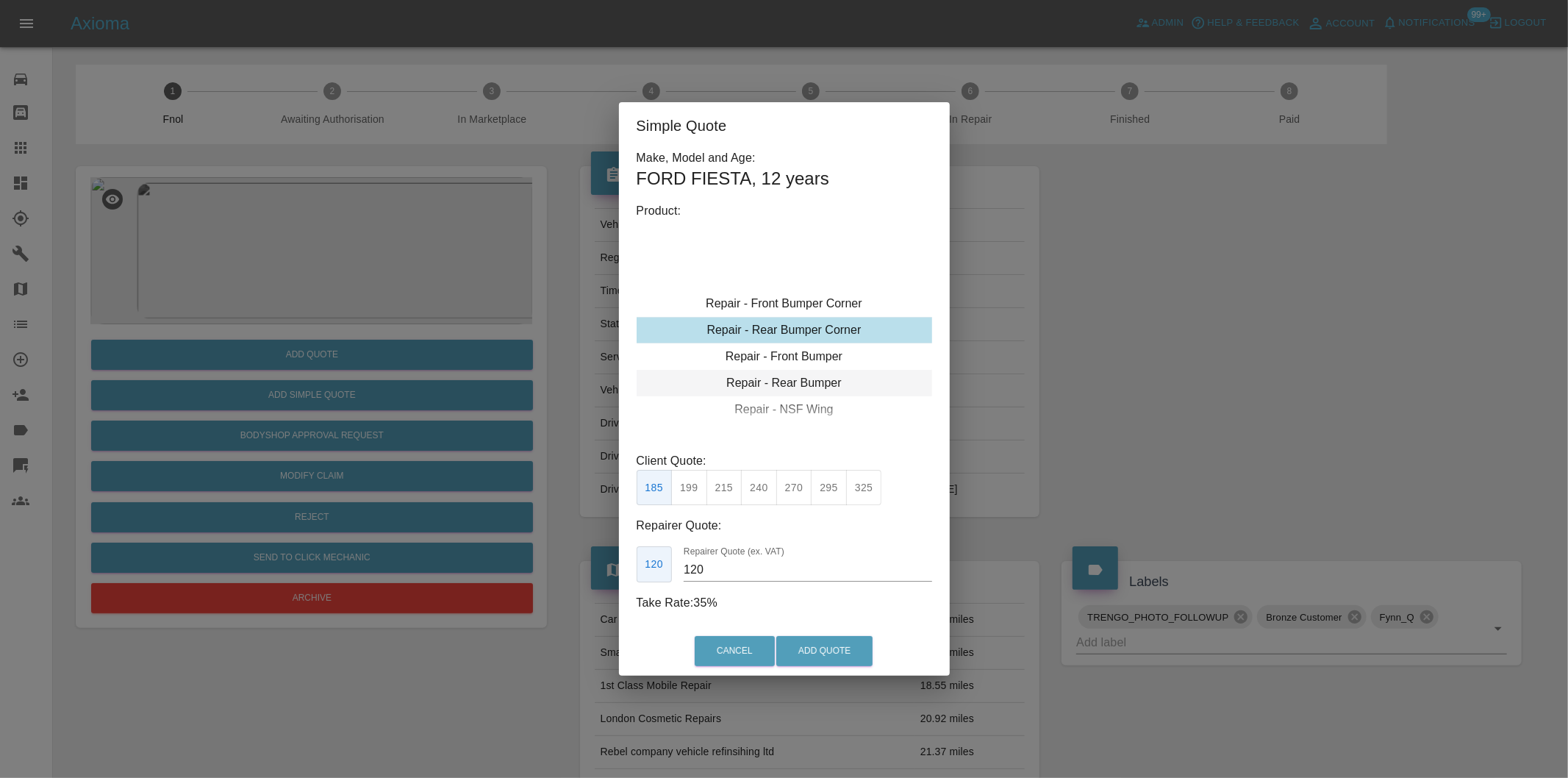
click at [814, 384] on div "Repair - Rear Bumper" at bounding box center [784, 383] width 295 height 26
click at [728, 489] on button "350" at bounding box center [724, 488] width 36 height 36
type input "210"
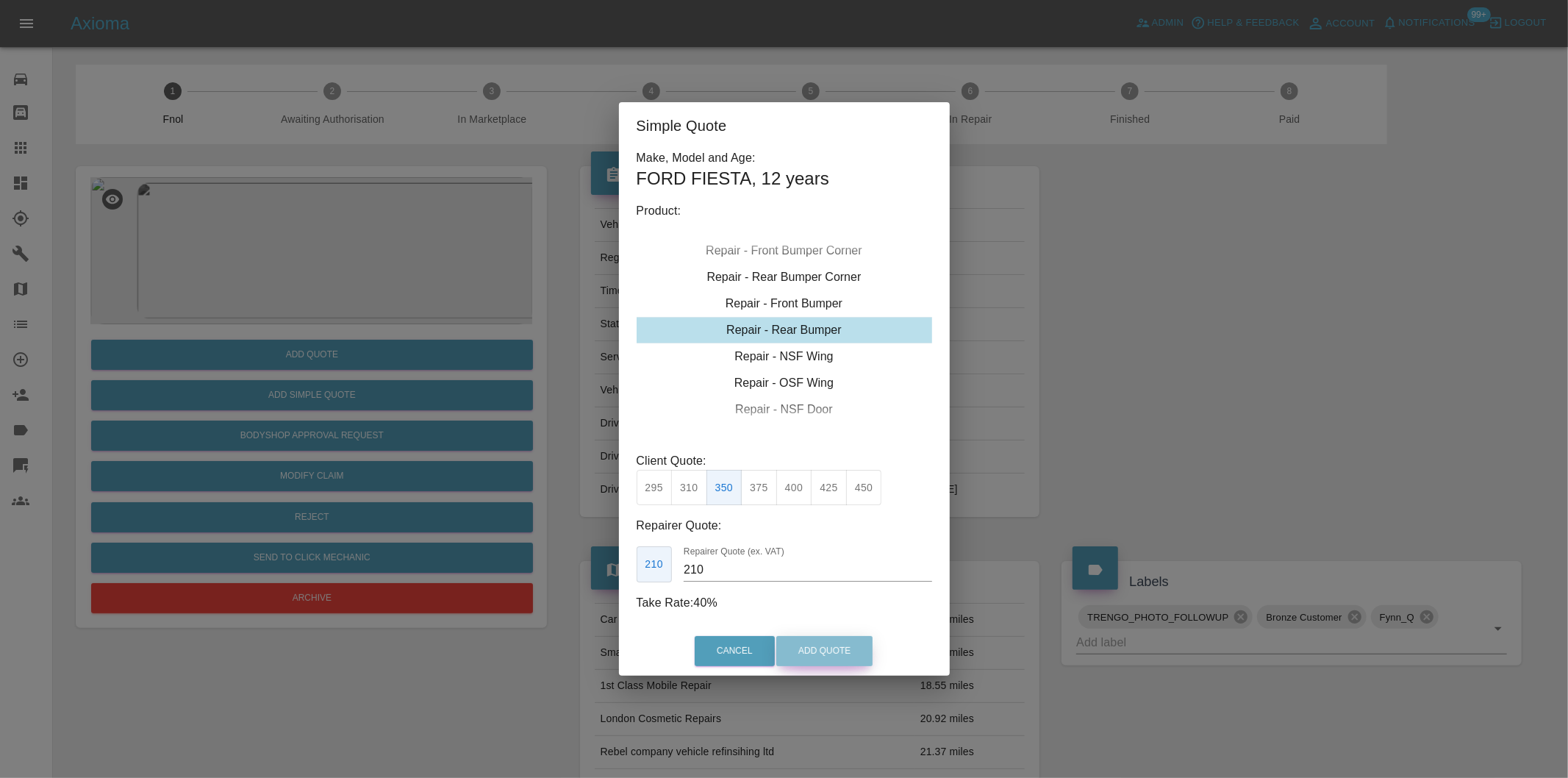
click at [862, 641] on button "Add Quote" at bounding box center [824, 651] width 97 height 31
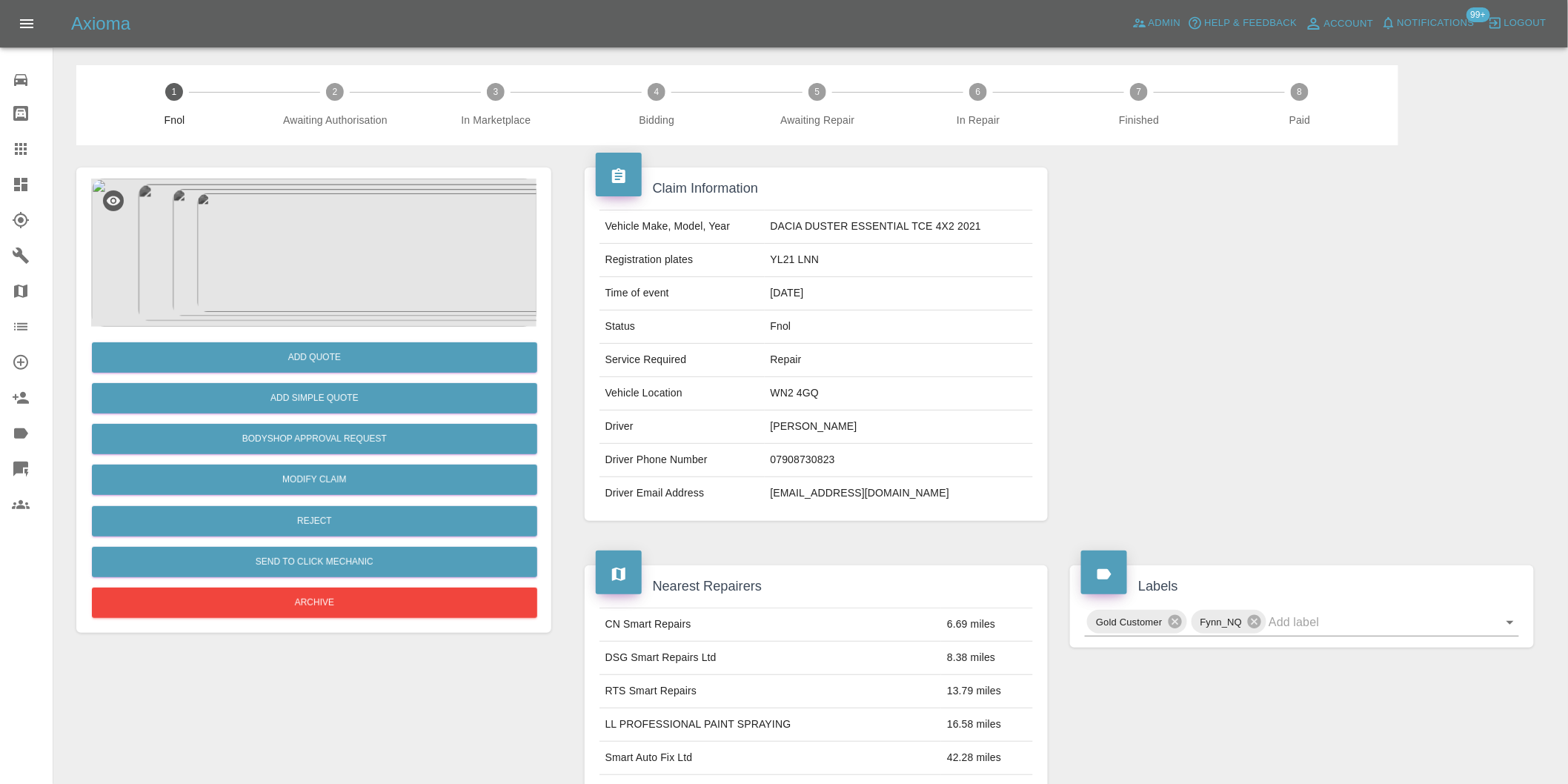
click at [344, 244] on img at bounding box center [314, 253] width 446 height 148
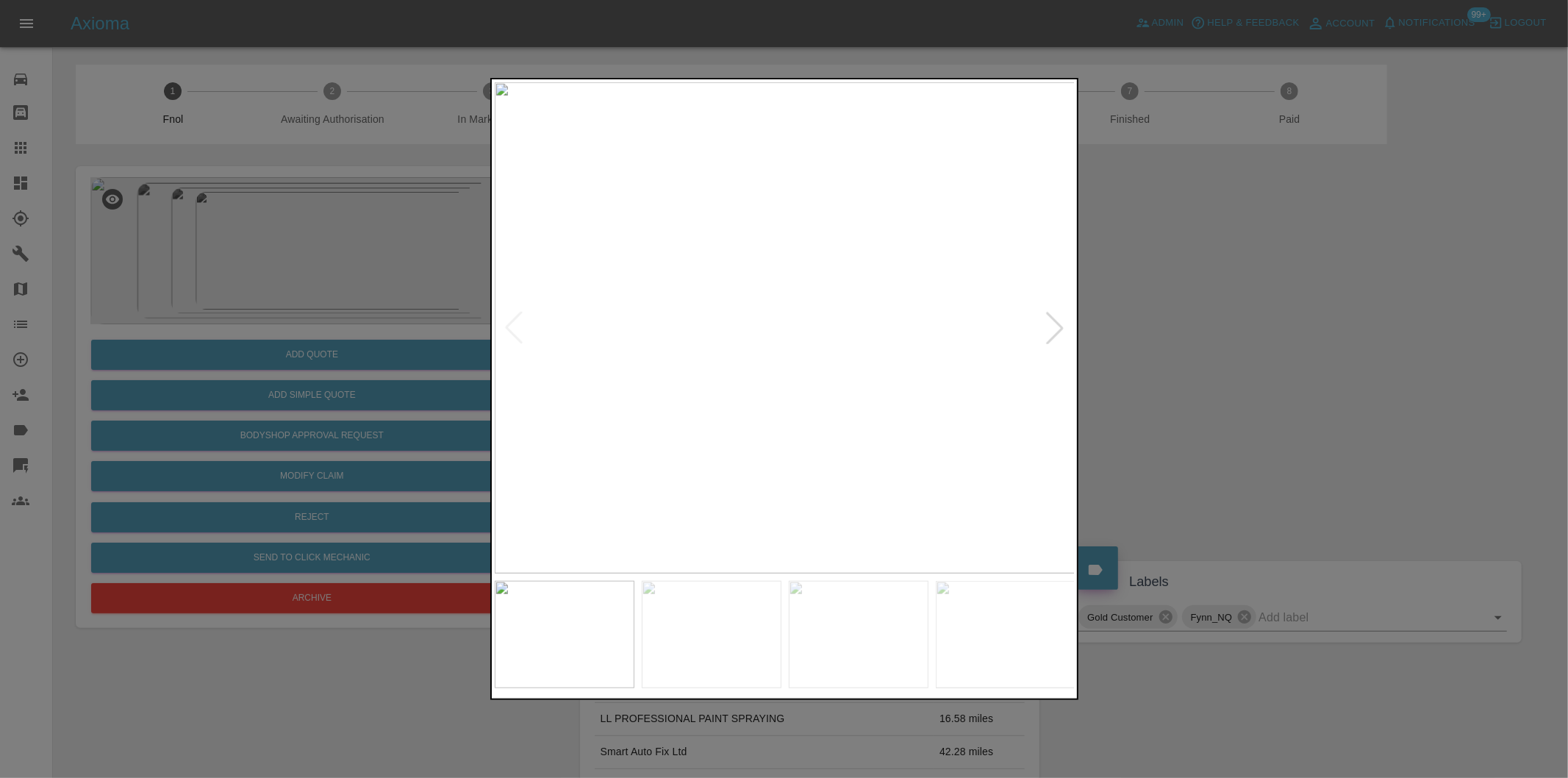
click at [1054, 321] on div at bounding box center [1054, 328] width 32 height 32
click at [1070, 318] on img at bounding box center [785, 328] width 581 height 491
click at [1058, 320] on img at bounding box center [785, 328] width 581 height 491
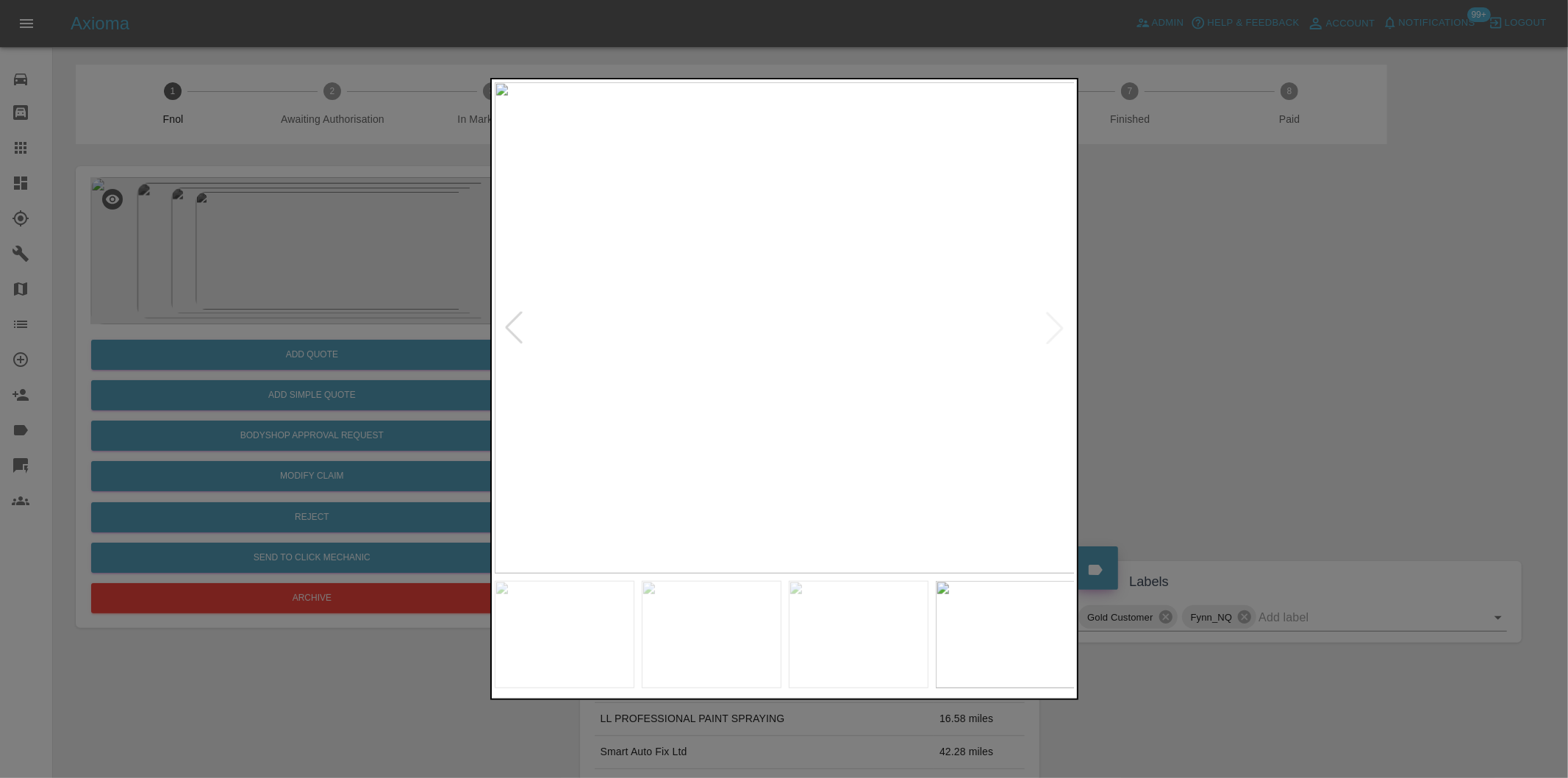
click at [1058, 320] on img at bounding box center [785, 328] width 581 height 491
drag, startPoint x: 1208, startPoint y: 322, endPoint x: 1029, endPoint y: 335, distance: 179.5
click at [1203, 321] on div at bounding box center [784, 389] width 1568 height 778
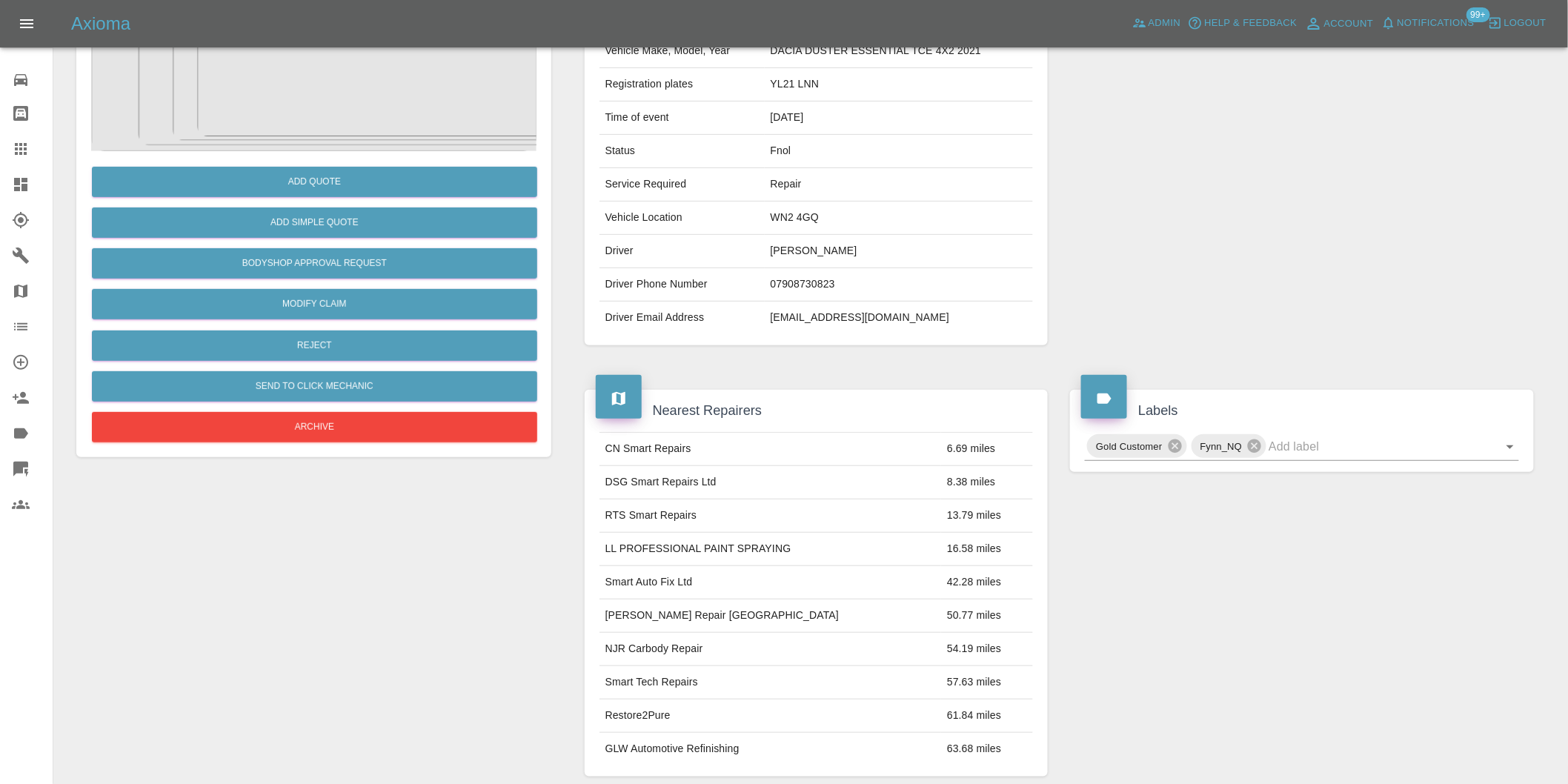
scroll to position [102, 0]
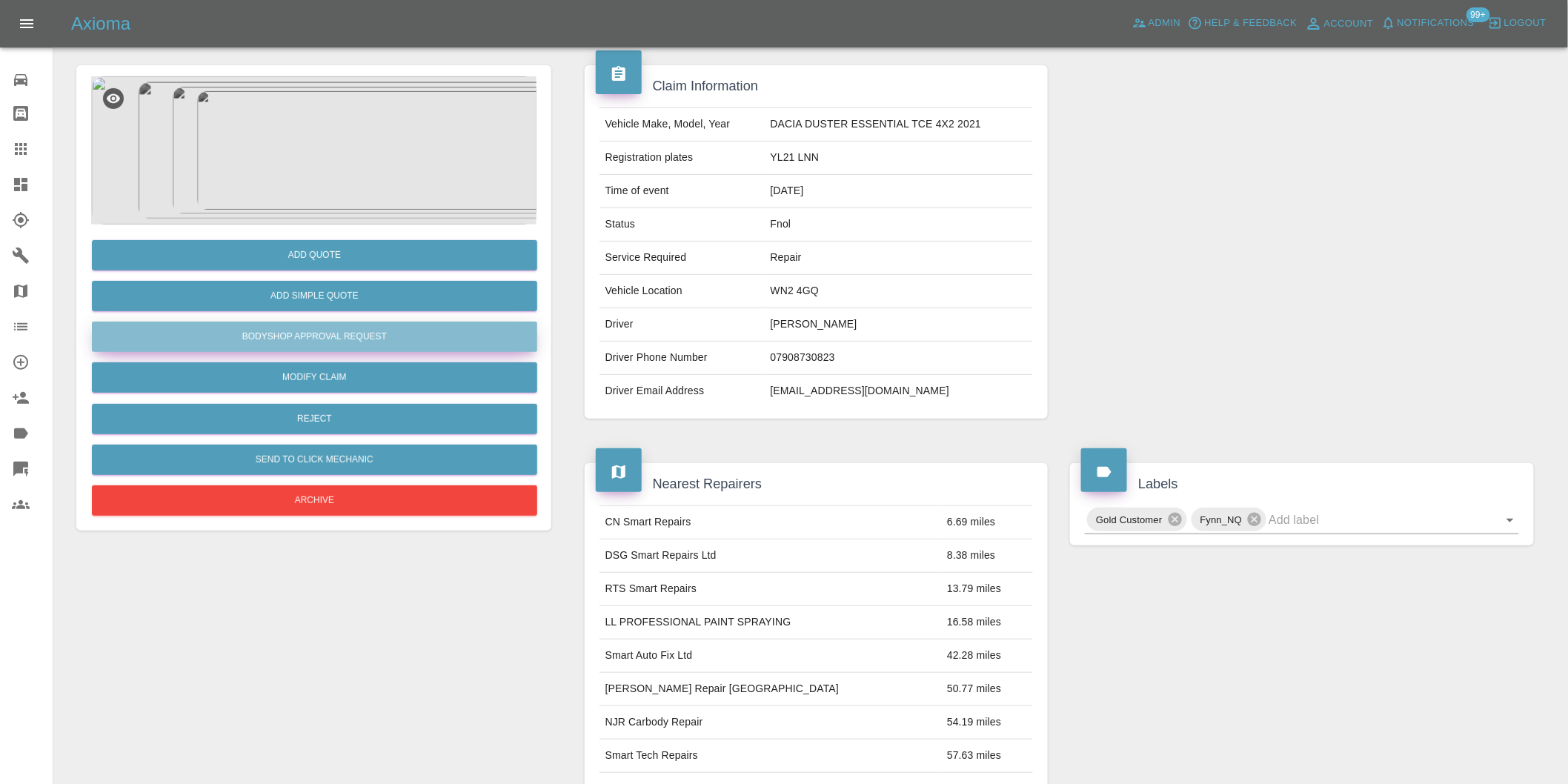
click at [357, 328] on button "Bodyshop Approval Request" at bounding box center [315, 337] width 446 height 31
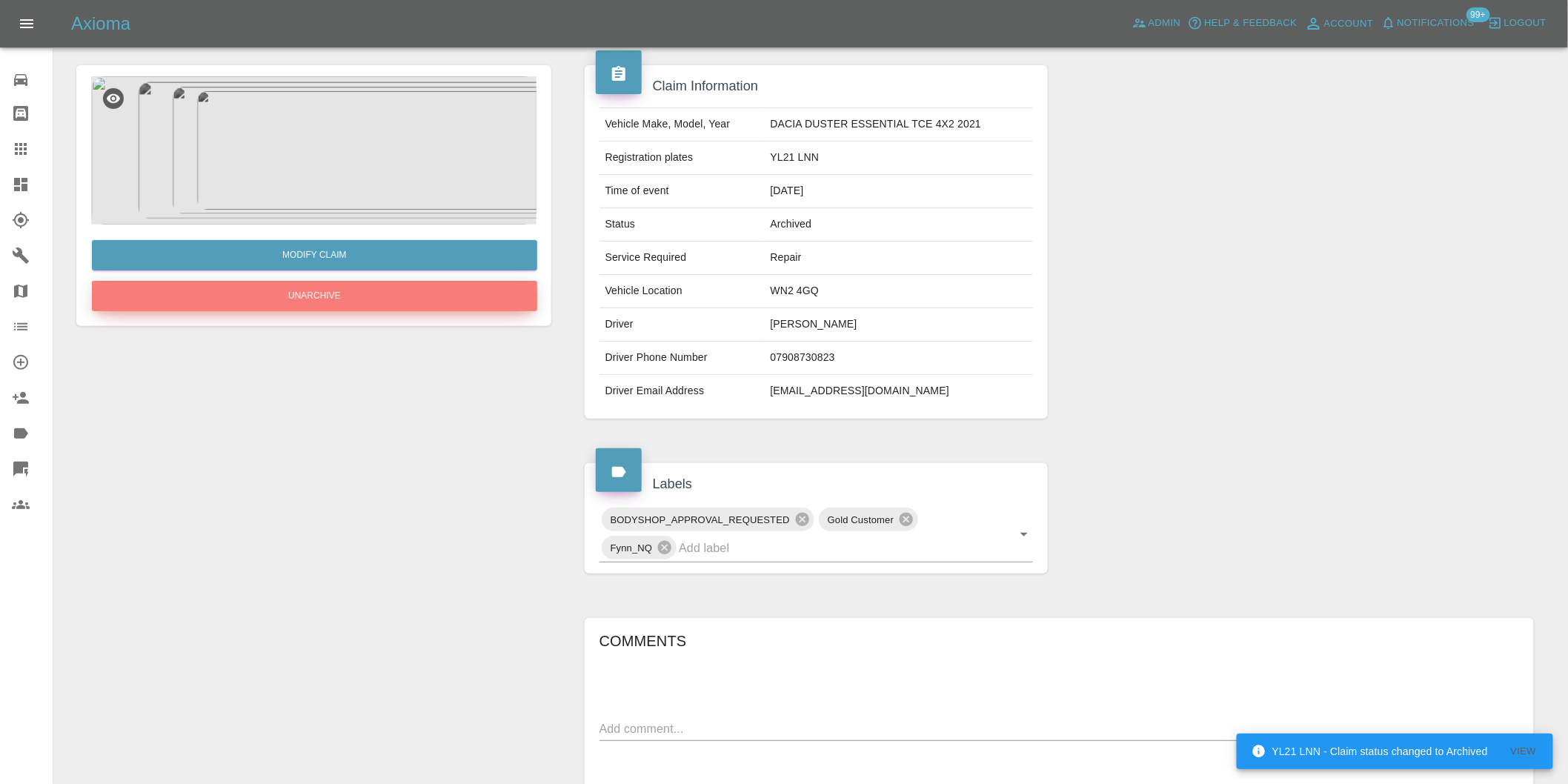
click at [320, 297] on button "Unarchive" at bounding box center [315, 296] width 446 height 31
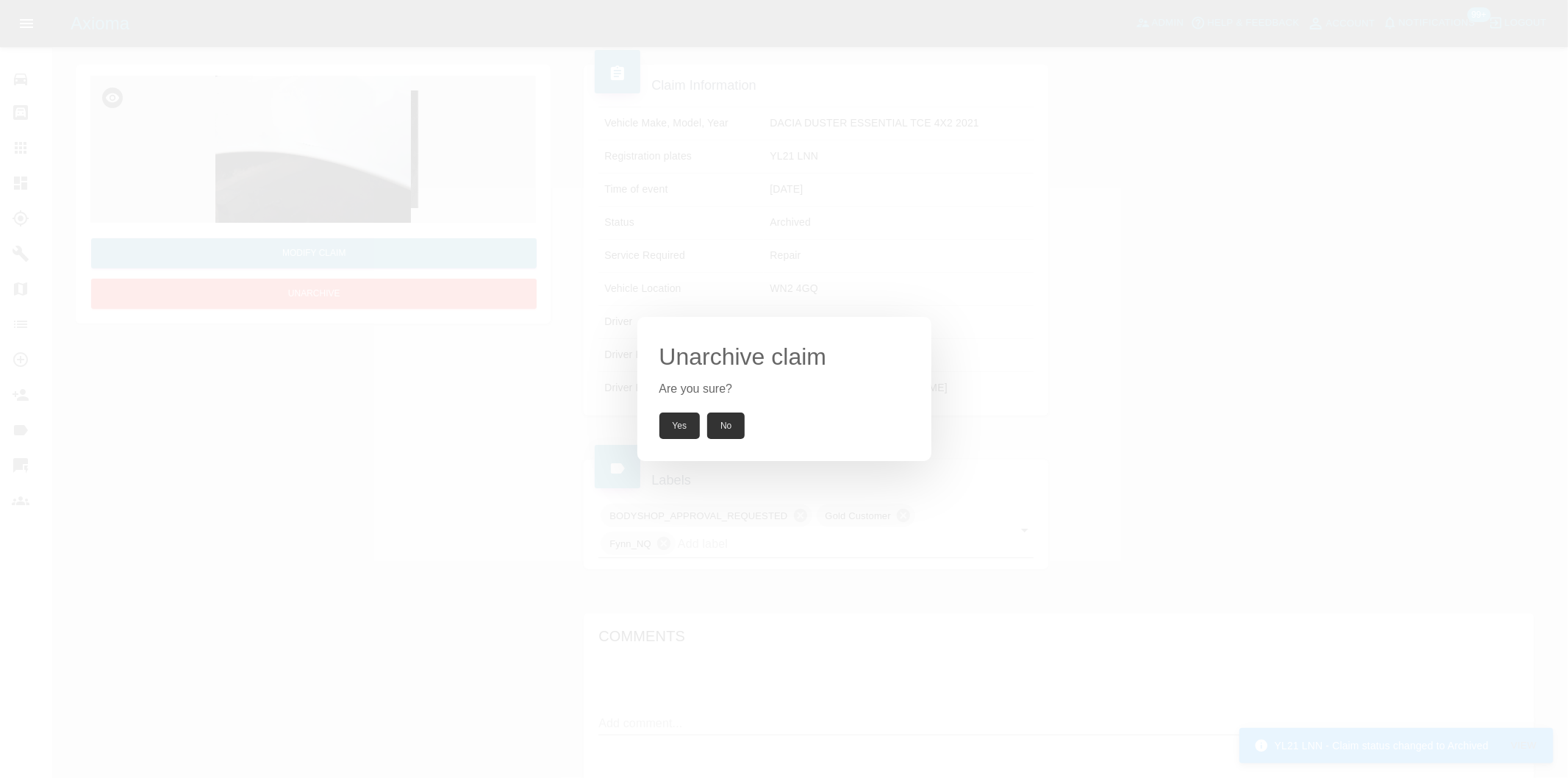
click at [674, 427] on button "Yes" at bounding box center [680, 426] width 41 height 26
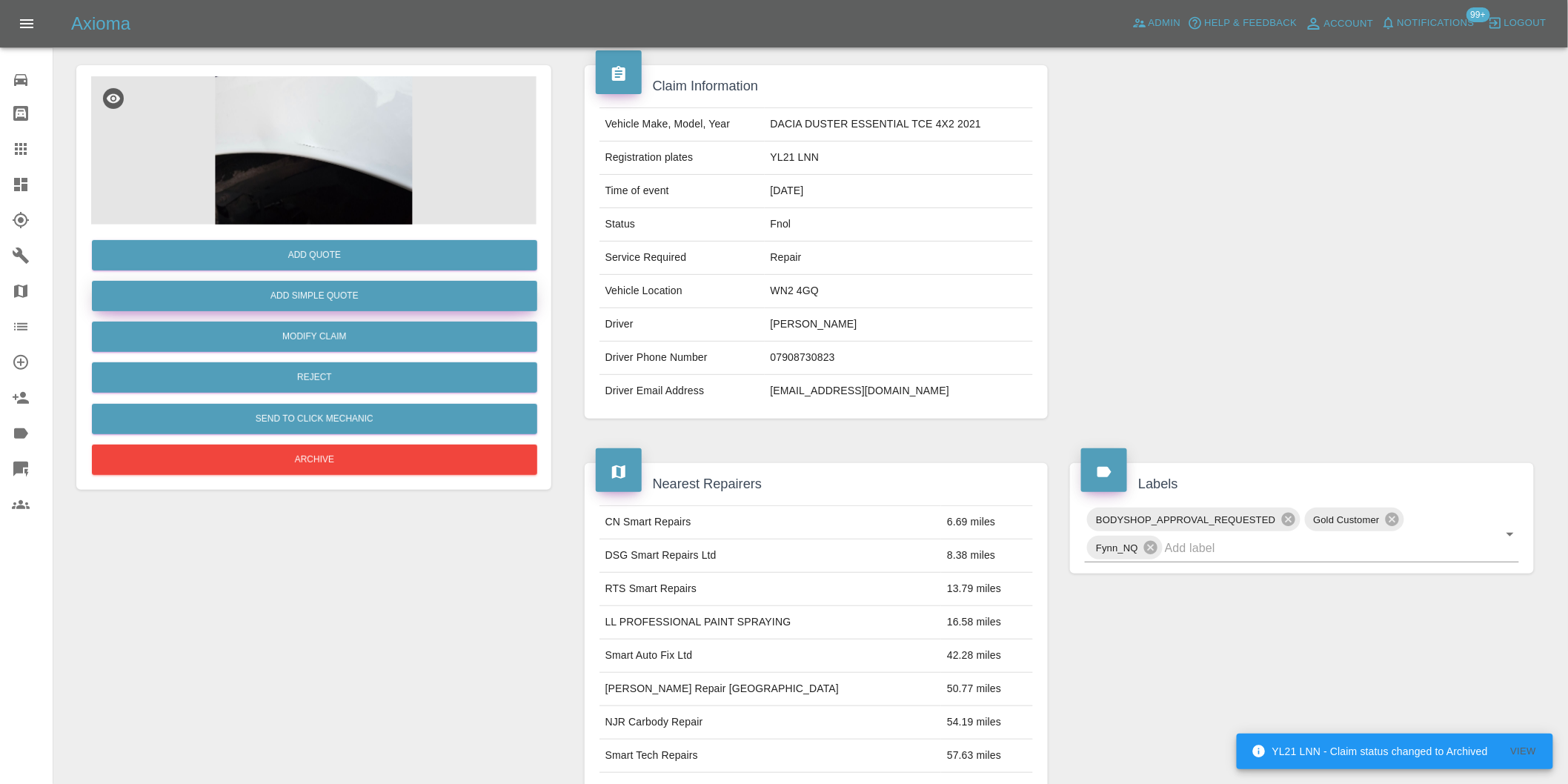
click at [331, 299] on button "Add Simple Quote" at bounding box center [315, 296] width 446 height 31
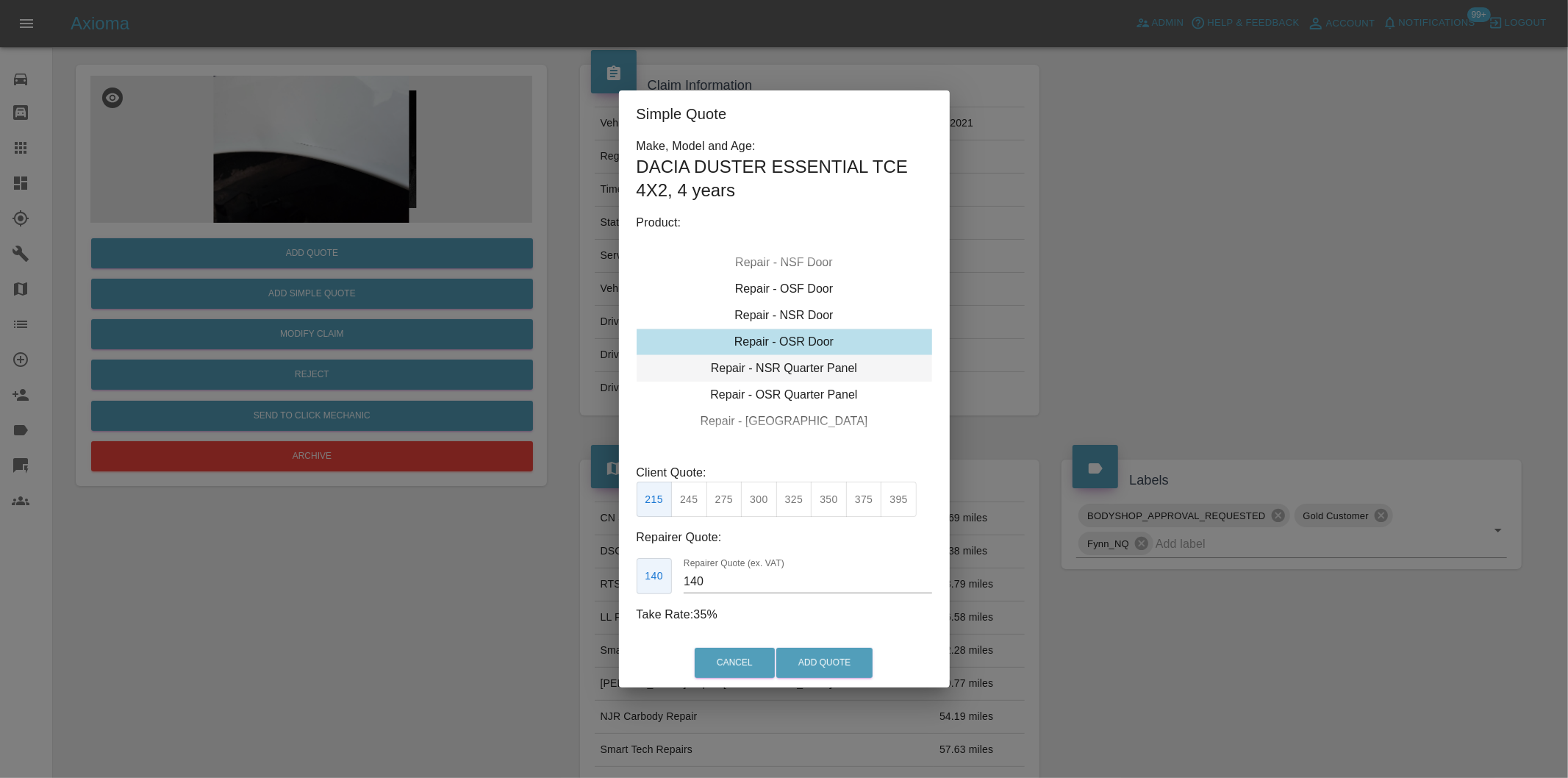
click at [822, 365] on div "Repair - NSR Quarter Panel" at bounding box center [784, 368] width 295 height 26
click at [810, 374] on div "Repair - NSR Quarter Panel" at bounding box center [784, 368] width 295 height 26
click at [811, 370] on div "Repair - NSR Quarter Panel" at bounding box center [784, 368] width 295 height 26
click at [767, 510] on button "300" at bounding box center [759, 500] width 36 height 36
type input "190"
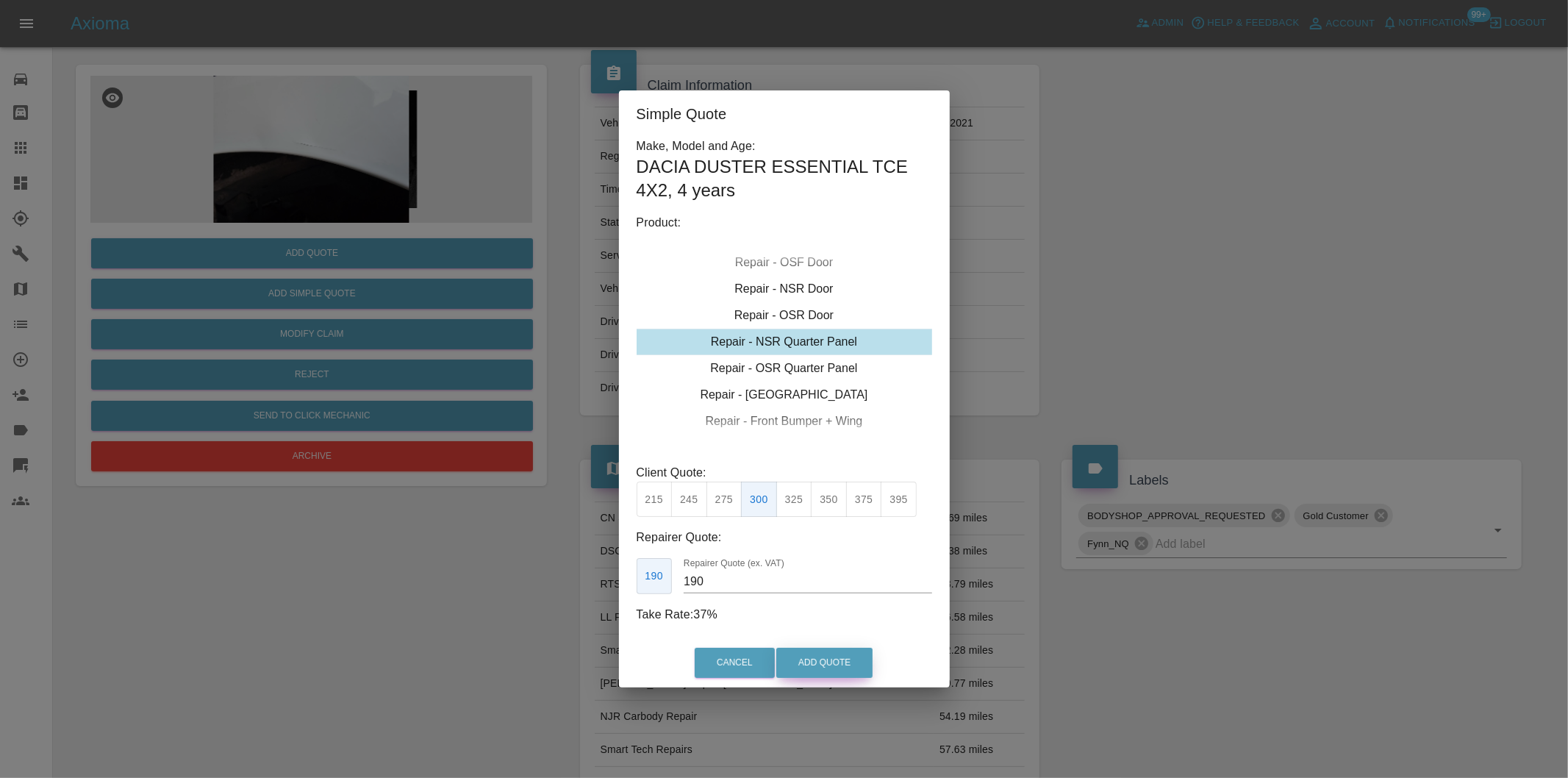
drag, startPoint x: 827, startPoint y: 658, endPoint x: 803, endPoint y: 506, distance: 153.9
click at [827, 658] on button "Add Quote" at bounding box center [824, 662] width 97 height 31
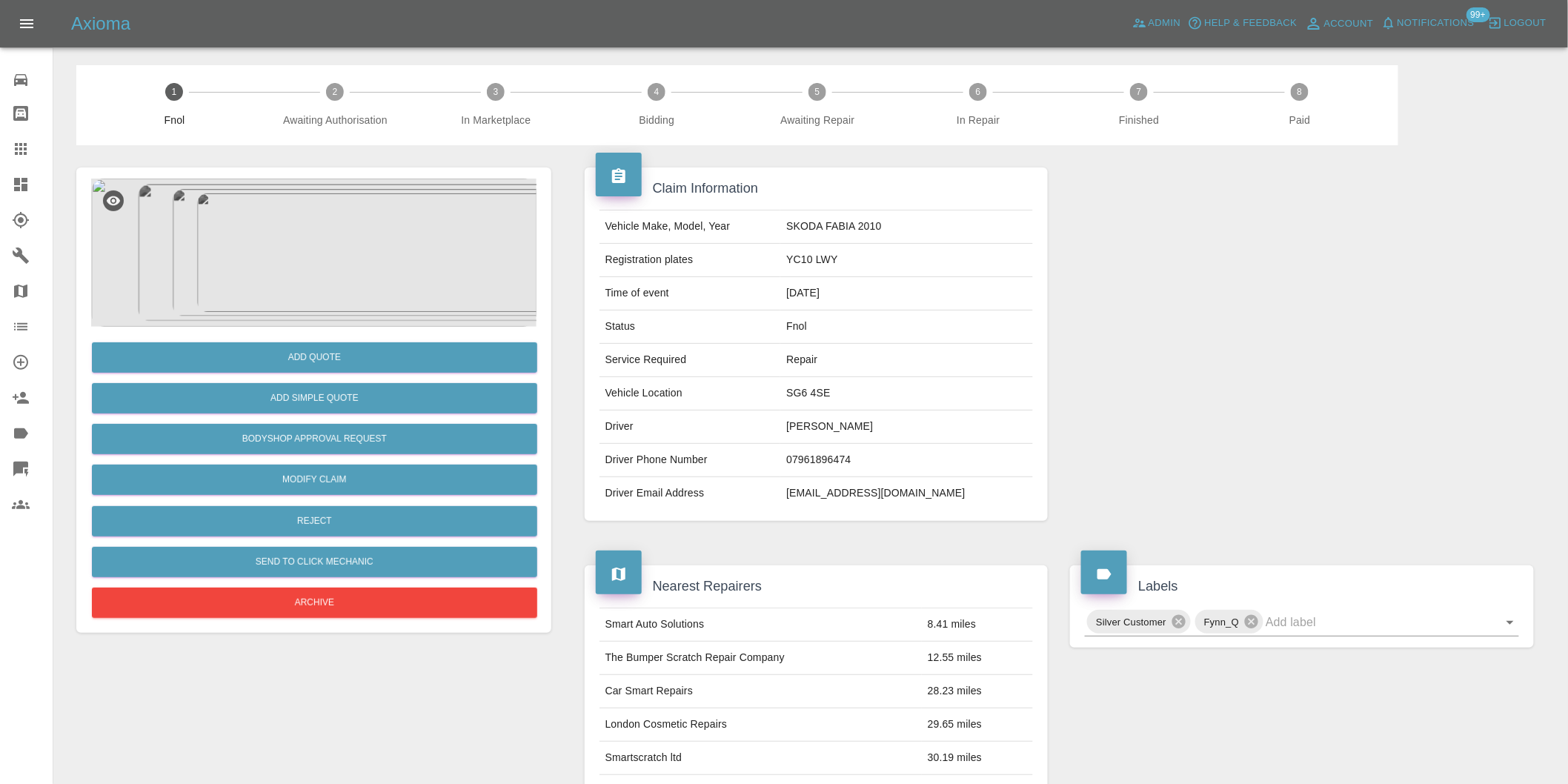
click at [317, 195] on img at bounding box center [314, 253] width 446 height 148
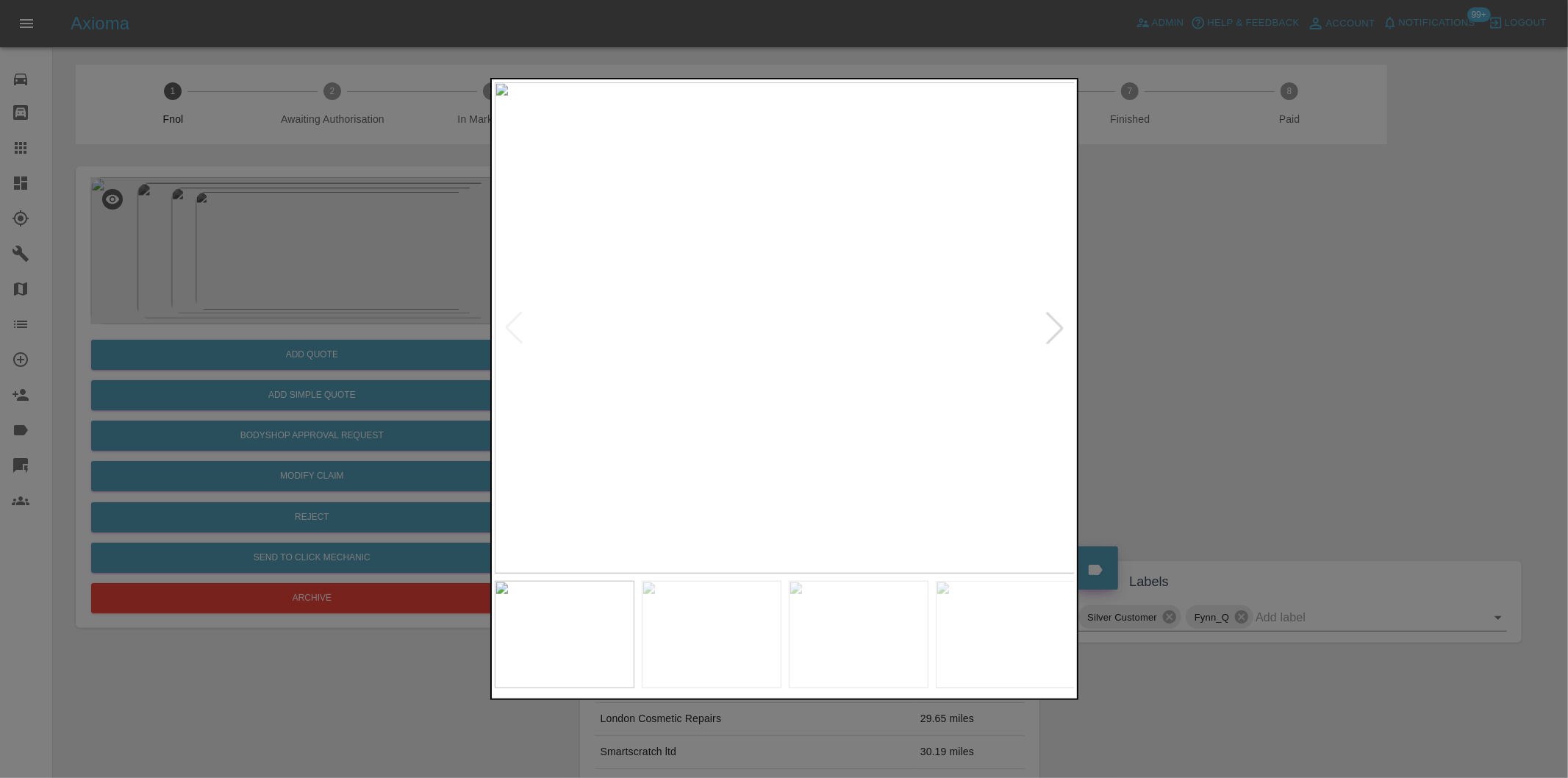
click at [1067, 333] on div at bounding box center [1054, 328] width 32 height 32
click at [1049, 323] on div at bounding box center [1054, 328] width 32 height 32
drag, startPoint x: 1263, startPoint y: 303, endPoint x: 1003, endPoint y: 219, distance: 273.2
click at [1257, 303] on div at bounding box center [784, 389] width 1568 height 778
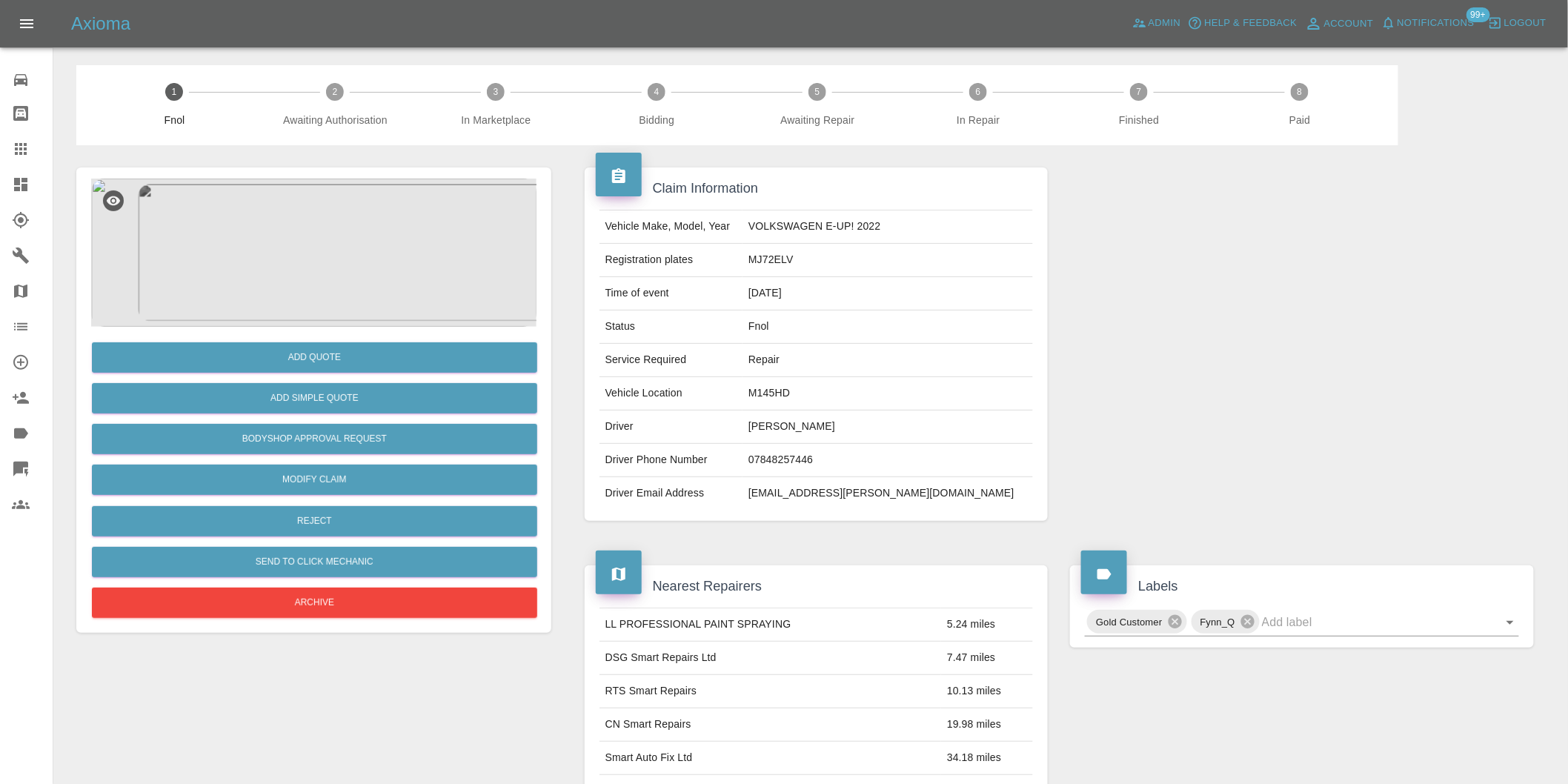
click at [321, 210] on img at bounding box center [314, 253] width 446 height 148
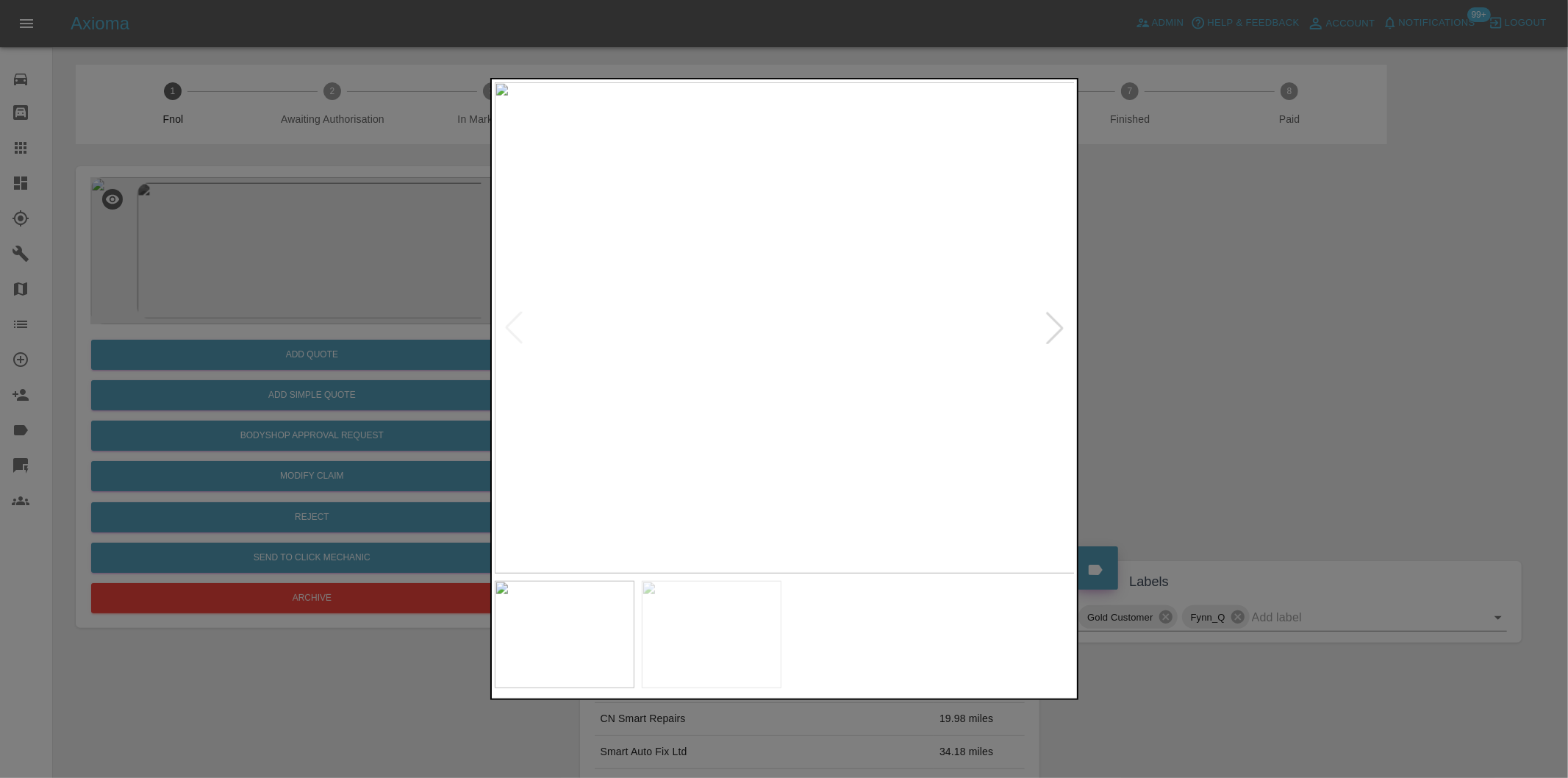
click at [1057, 332] on div at bounding box center [1054, 328] width 32 height 32
click at [1057, 331] on img at bounding box center [785, 328] width 581 height 491
drag, startPoint x: 1260, startPoint y: 359, endPoint x: 1248, endPoint y: 359, distance: 12.0
click at [1255, 359] on div at bounding box center [784, 389] width 1568 height 778
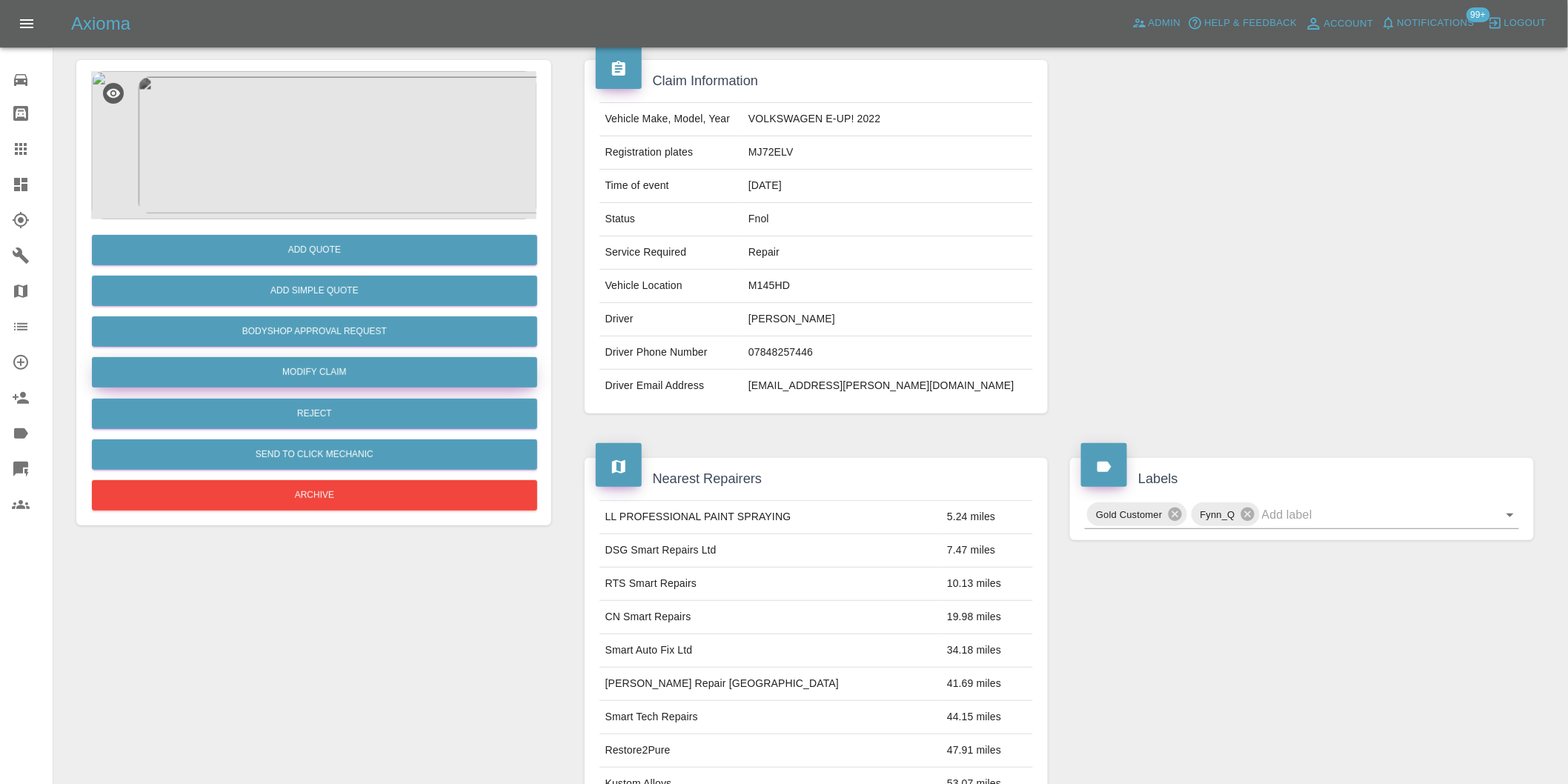
scroll to position [102, 0]
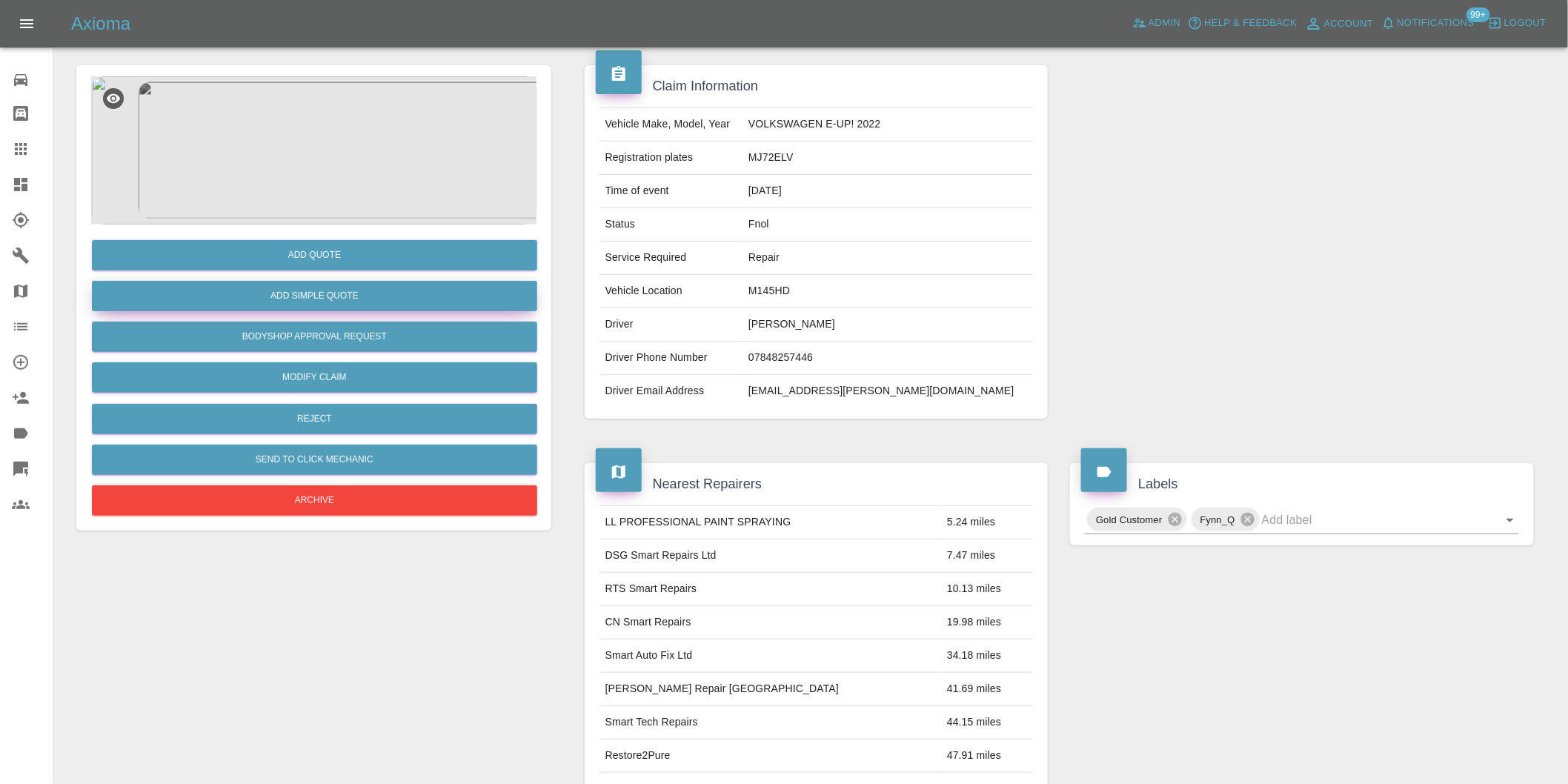
click at [292, 297] on button "Add Simple Quote" at bounding box center [315, 296] width 446 height 31
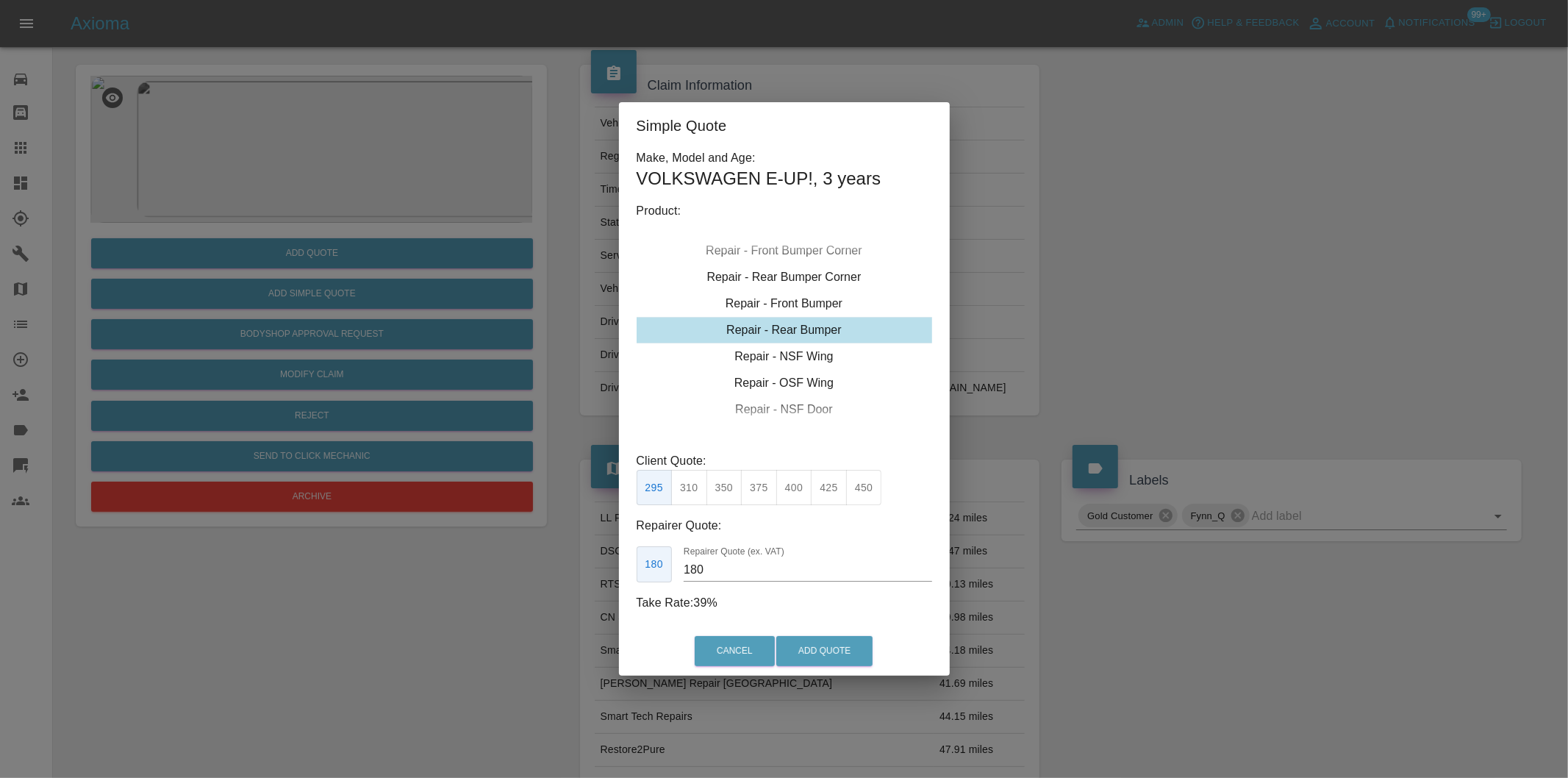
drag, startPoint x: 825, startPoint y: 275, endPoint x: 870, endPoint y: 340, distance: 79.1
click at [826, 276] on div "Repair - Rear Bumper Corner" at bounding box center [784, 277] width 295 height 26
click at [826, 274] on div "Repair - Rear Bumper Corner" at bounding box center [784, 277] width 295 height 26
click at [850, 280] on div "Repair - Rear Bumper Corner" at bounding box center [784, 277] width 295 height 26
drag, startPoint x: 758, startPoint y: 488, endPoint x: 784, endPoint y: 525, distance: 45.2
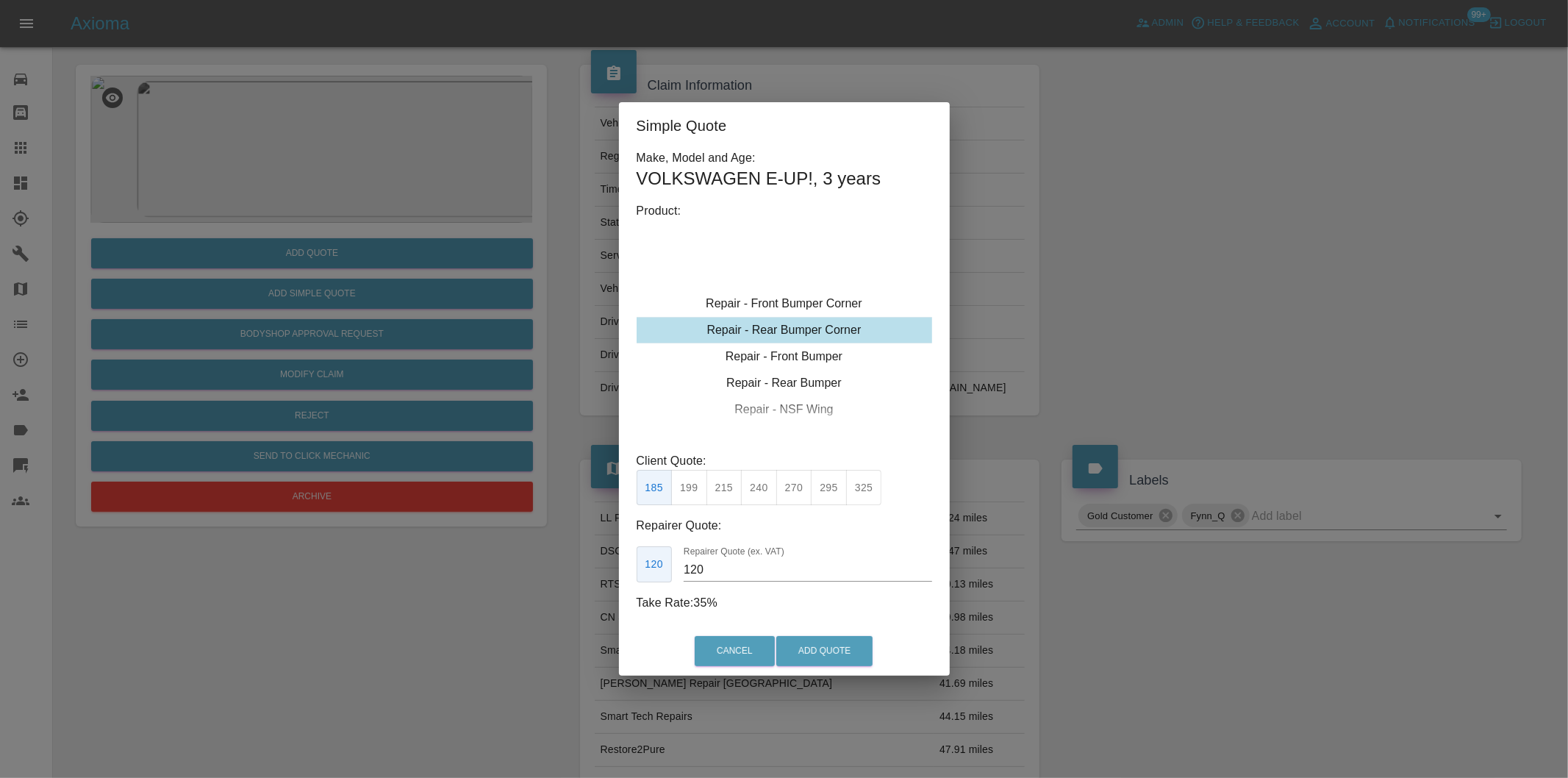
click at [758, 489] on button "240" at bounding box center [759, 488] width 36 height 36
type input "150"
click at [841, 656] on button "Add Quote" at bounding box center [824, 651] width 97 height 31
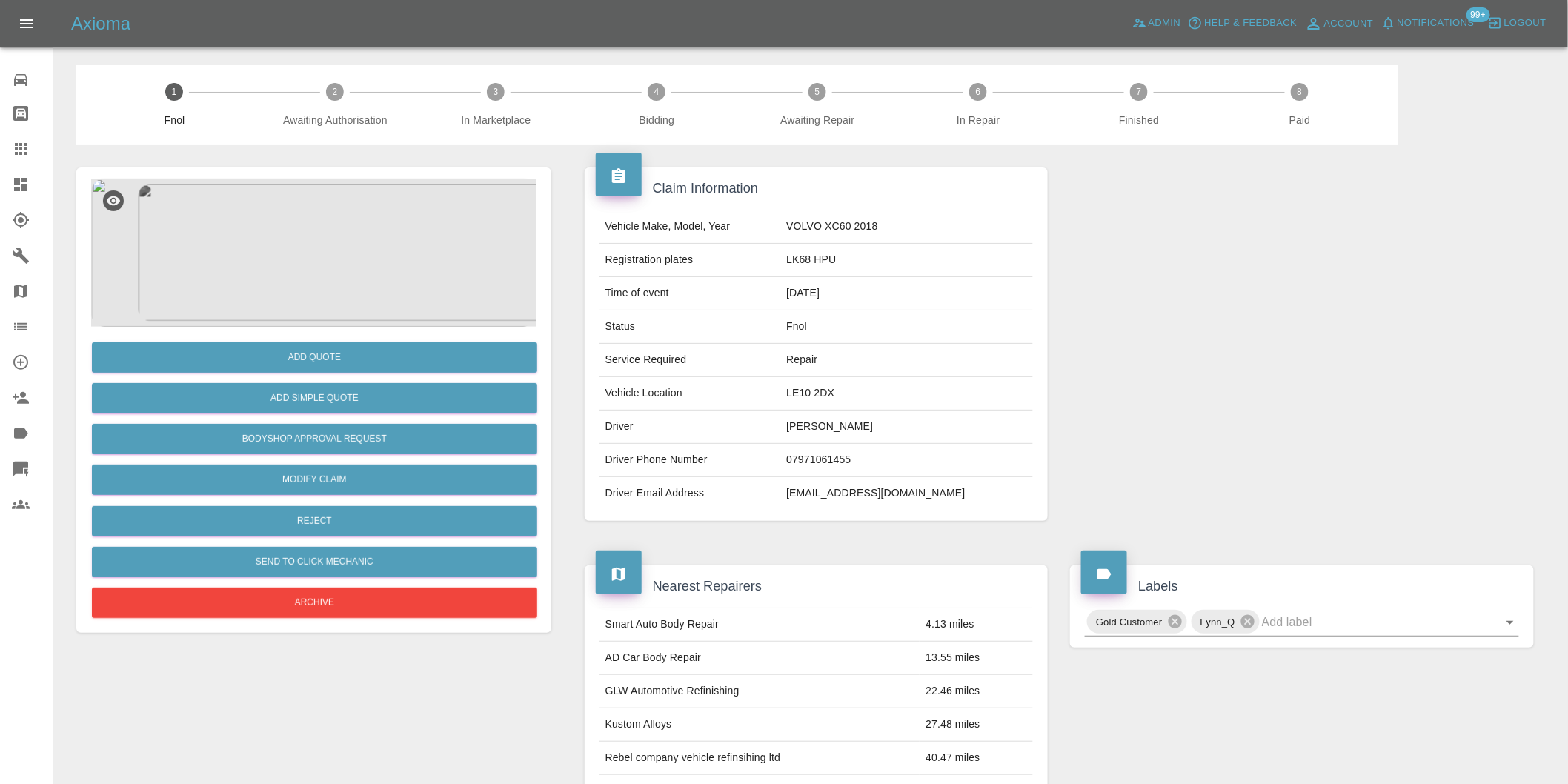
click at [295, 211] on img at bounding box center [314, 253] width 446 height 148
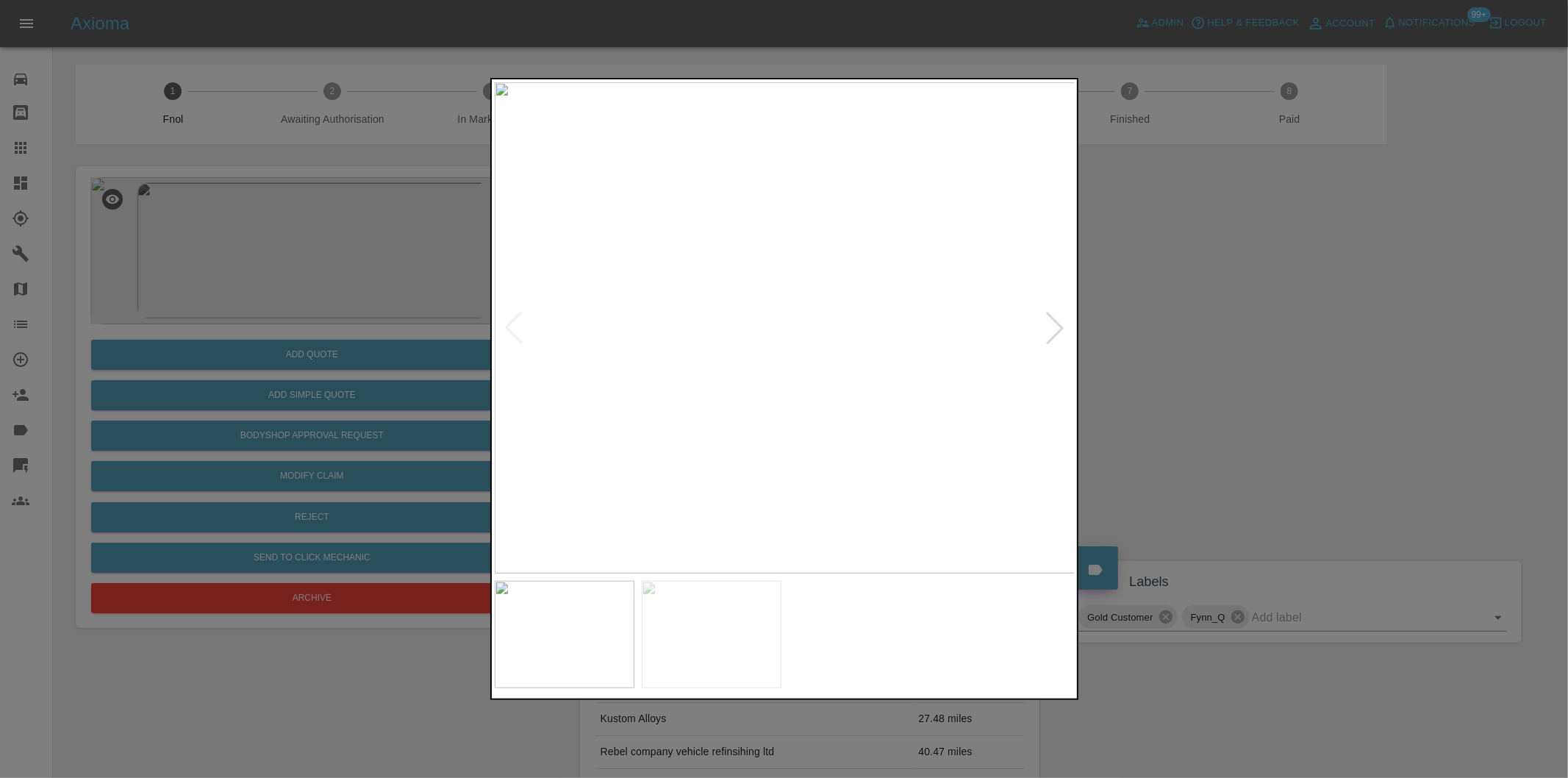
click at [1054, 325] on div at bounding box center [1054, 328] width 32 height 32
click at [1052, 325] on img at bounding box center [785, 328] width 581 height 491
click at [1210, 354] on div at bounding box center [784, 389] width 1568 height 778
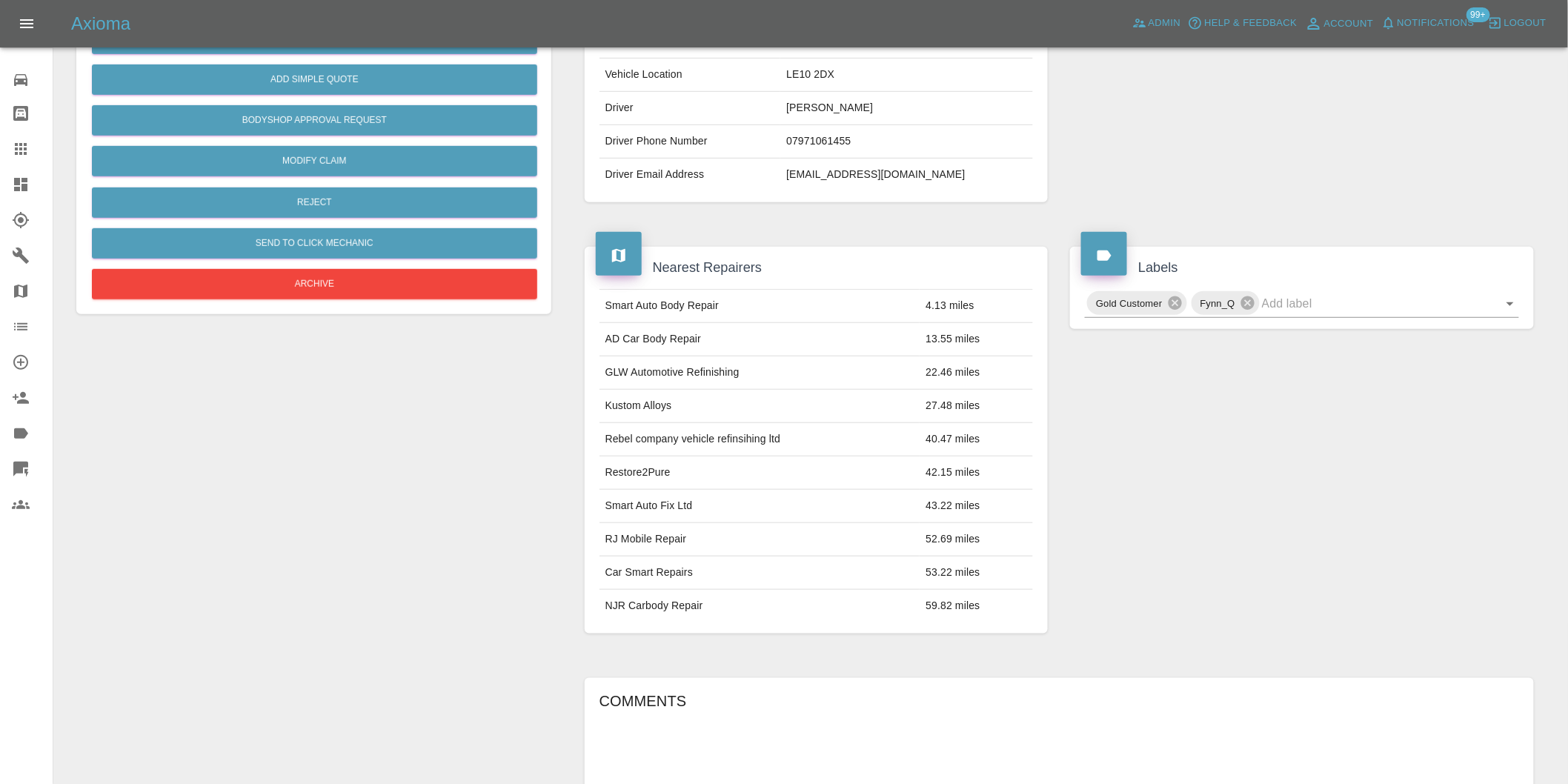
scroll to position [102, 0]
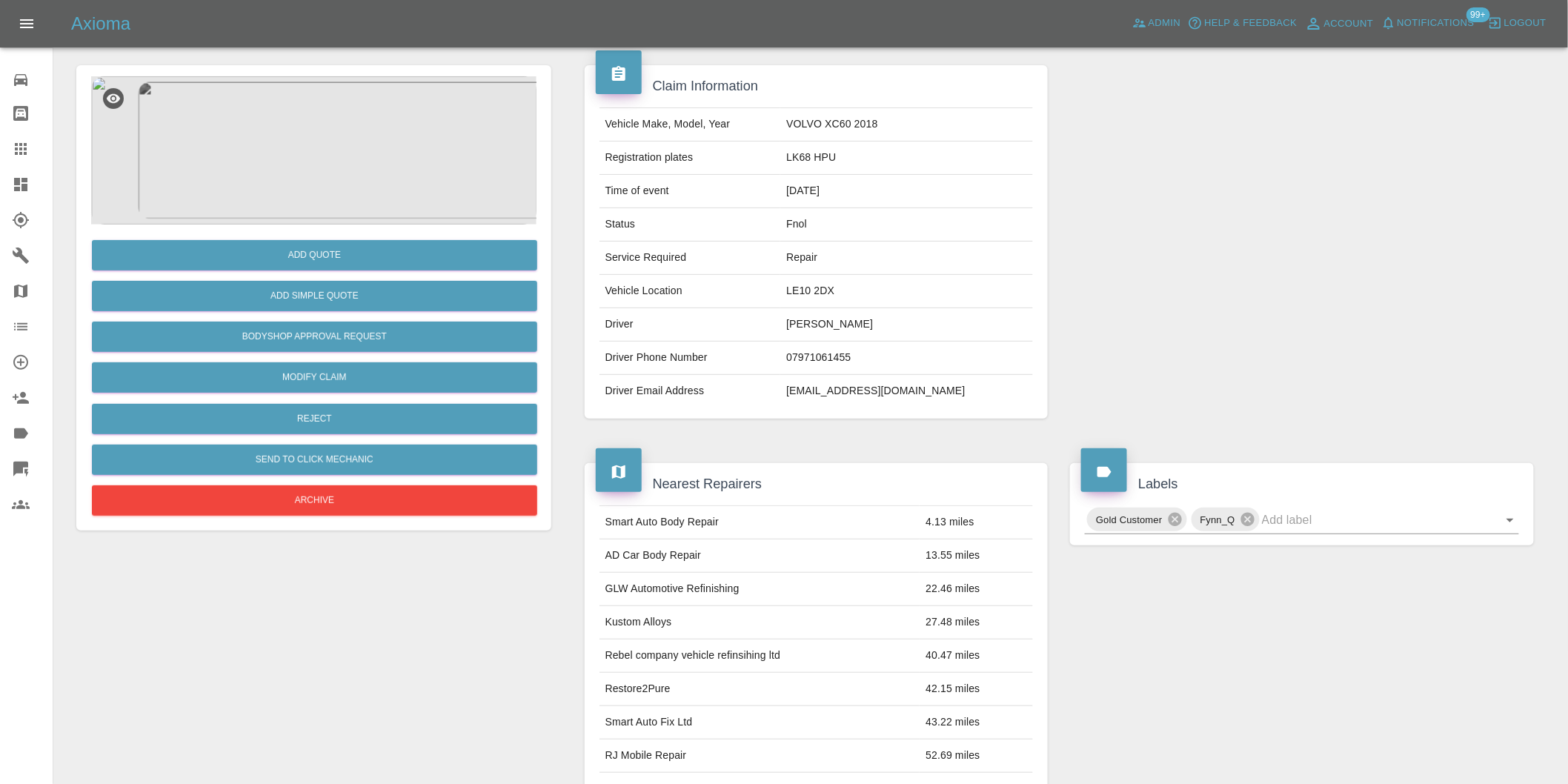
click at [293, 156] on img at bounding box center [314, 150] width 446 height 148
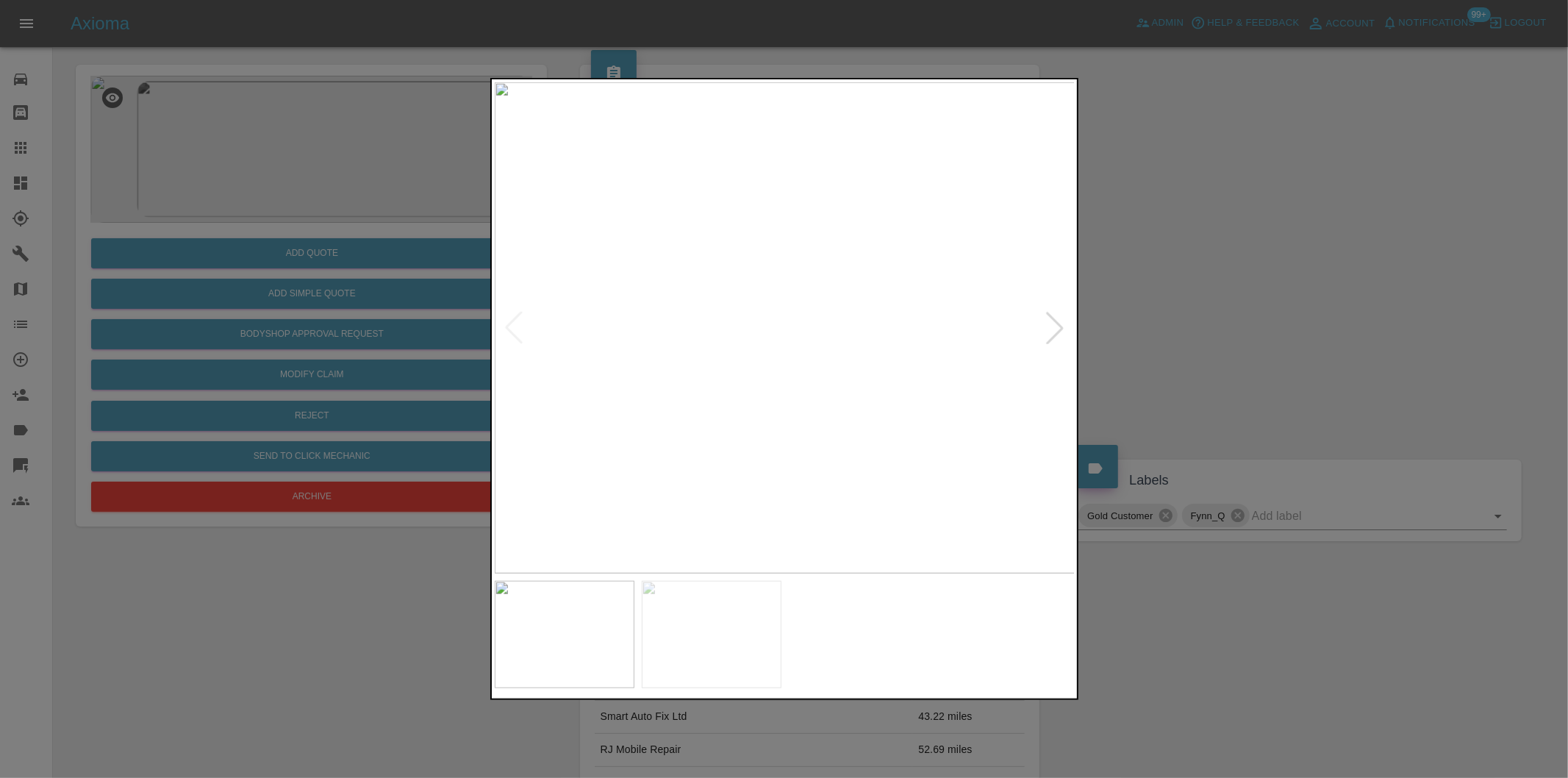
click at [1053, 322] on div at bounding box center [1054, 328] width 32 height 32
click at [513, 320] on div at bounding box center [513, 328] width 32 height 32
click at [1060, 328] on div at bounding box center [1054, 328] width 32 height 32
click at [511, 325] on div at bounding box center [513, 328] width 32 height 32
drag, startPoint x: 1233, startPoint y: 307, endPoint x: 1227, endPoint y: 304, distance: 6.7
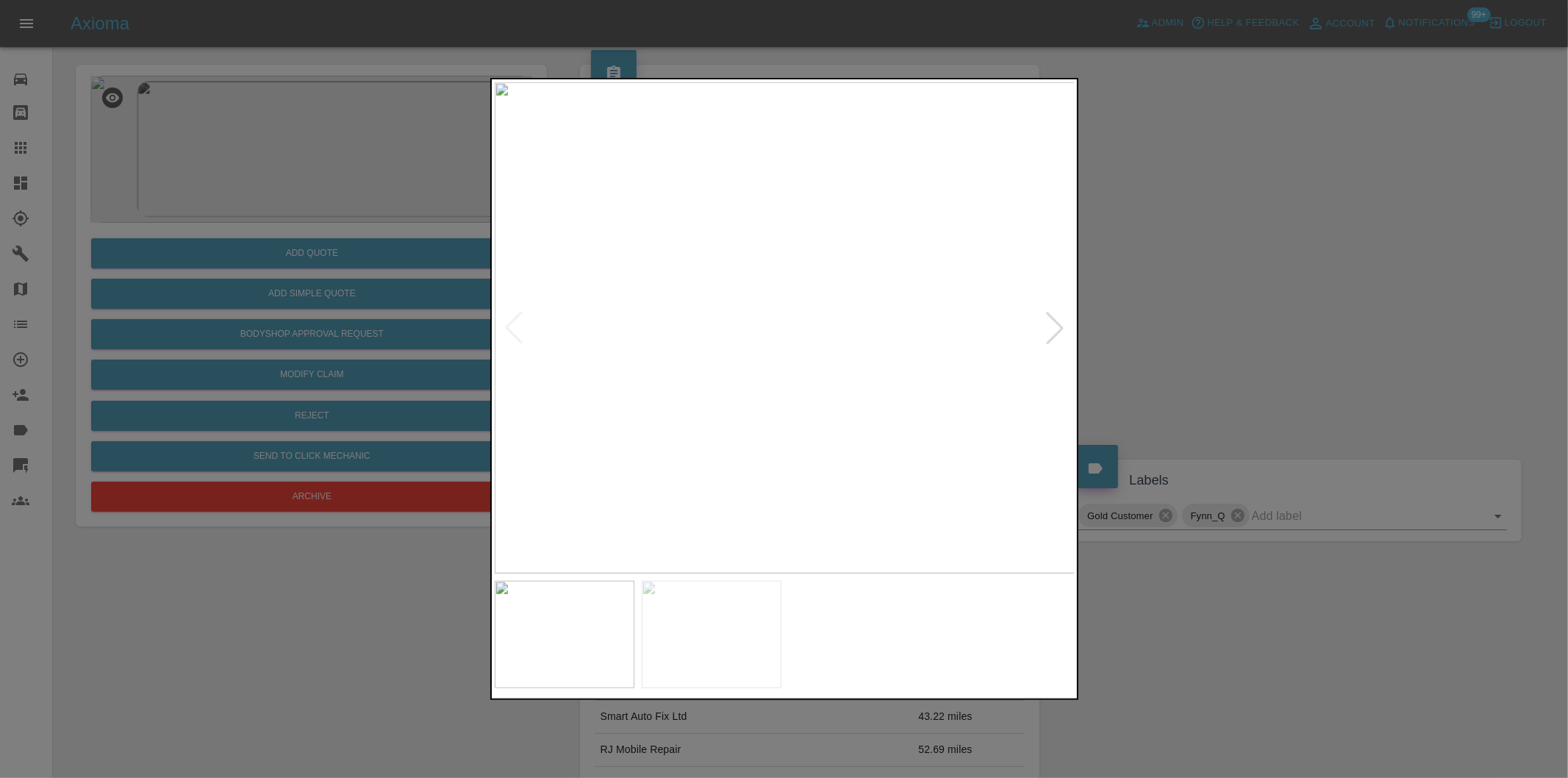
click at [1232, 305] on div at bounding box center [784, 389] width 1568 height 778
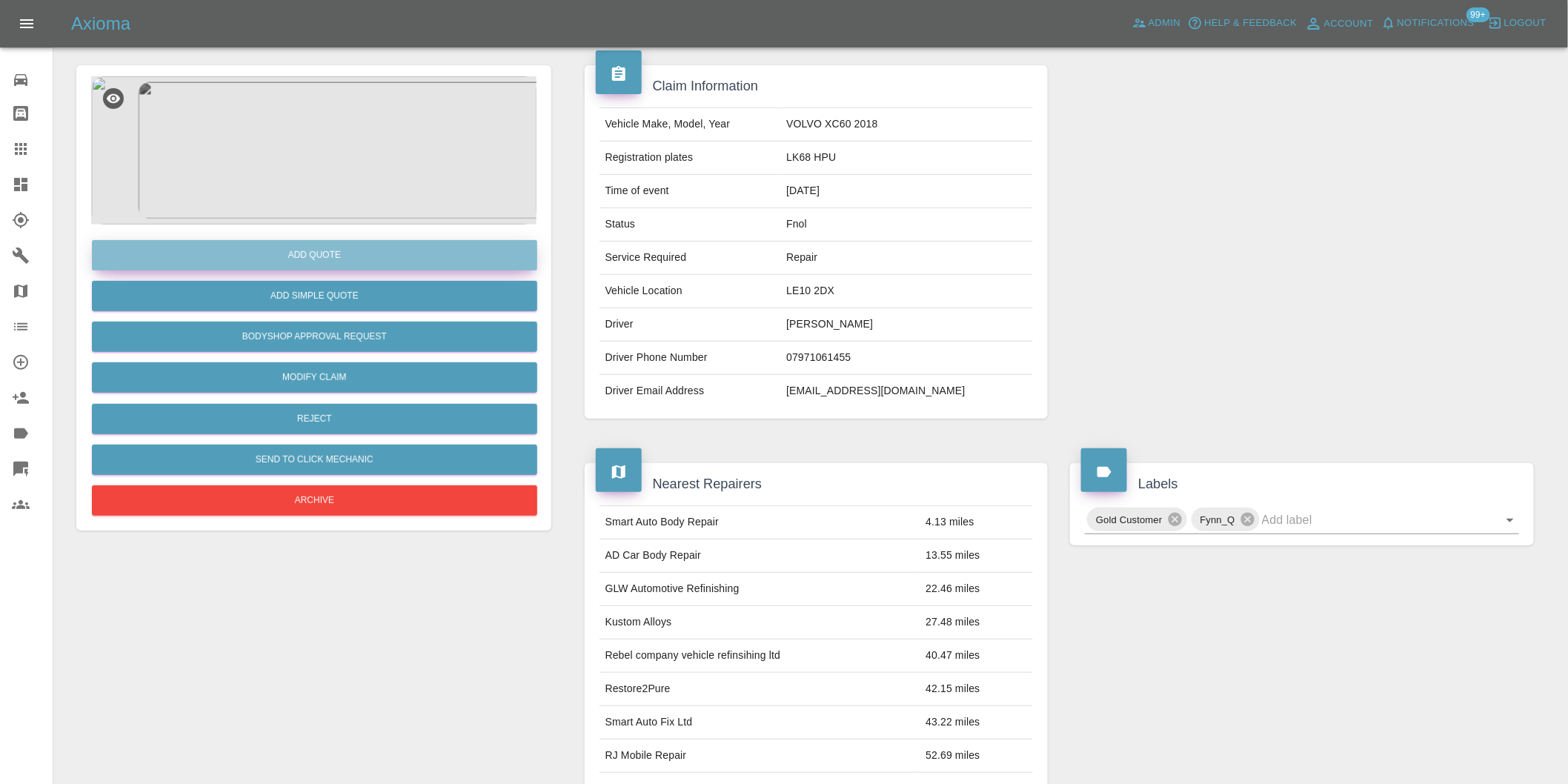
click at [357, 255] on button "Add Quote" at bounding box center [315, 255] width 446 height 31
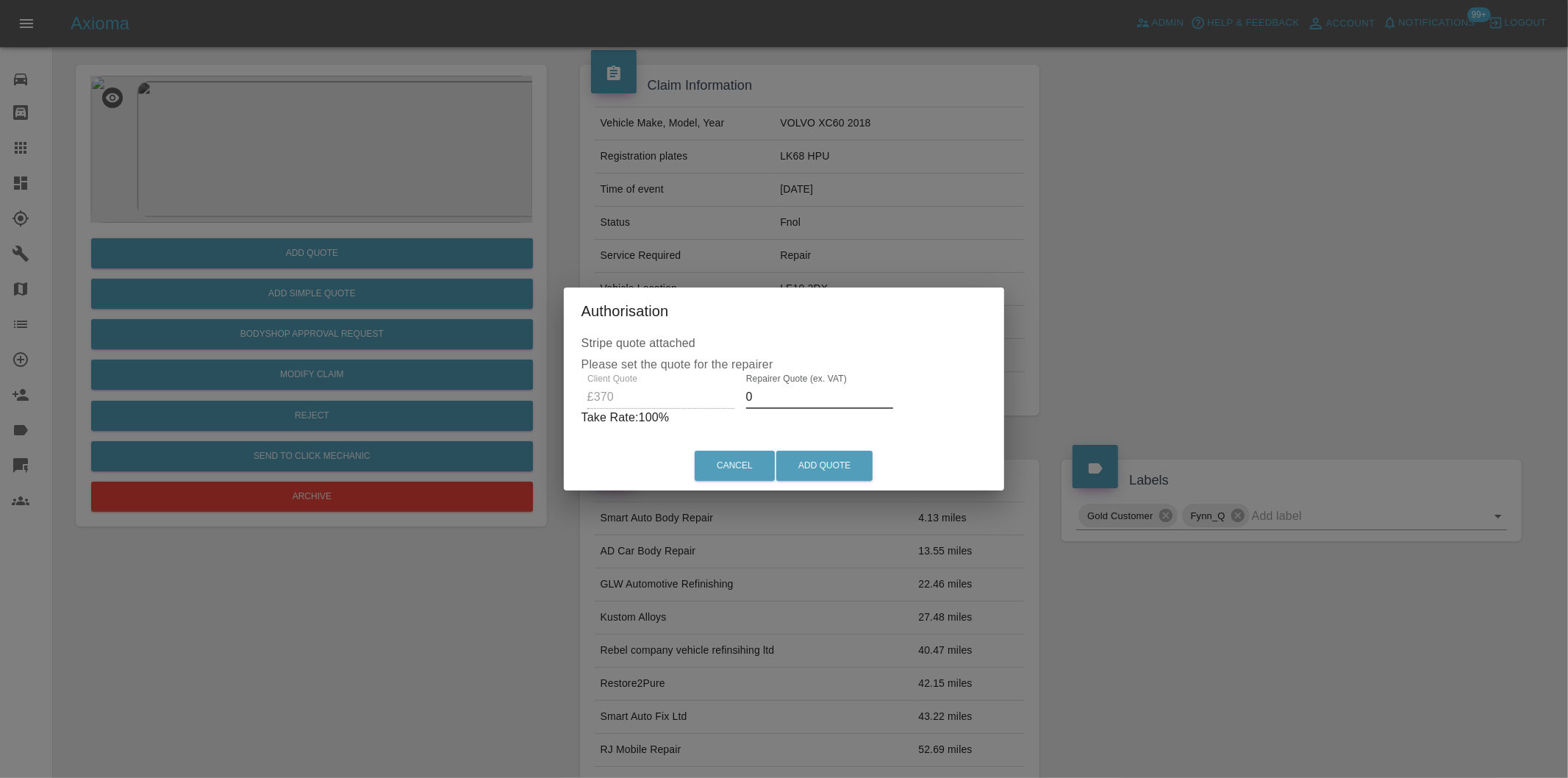
click at [780, 392] on input "0" at bounding box center [820, 397] width 147 height 24
type input "0235"
click at [821, 464] on button "Add Quote" at bounding box center [824, 465] width 97 height 31
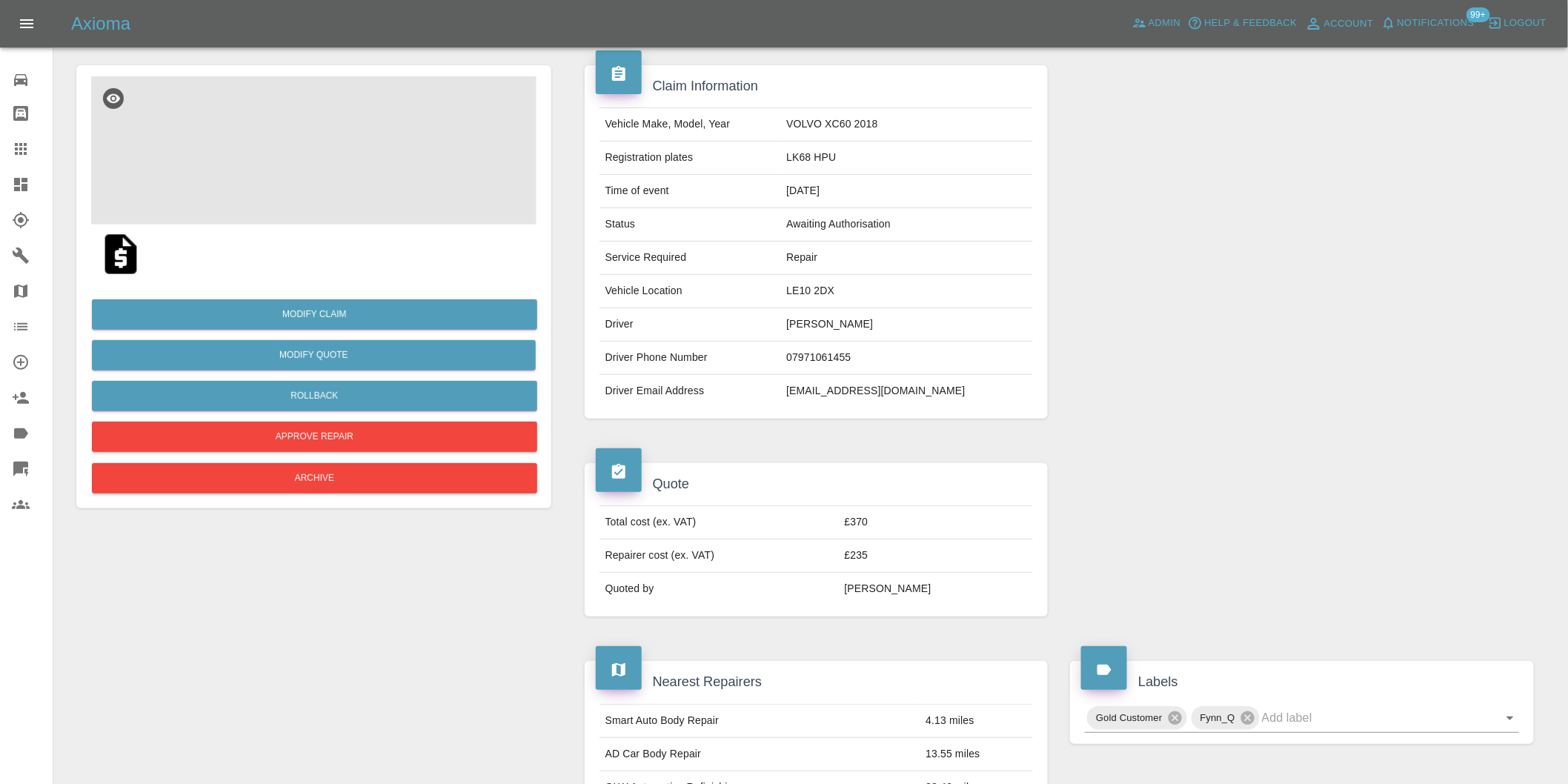
scroll to position [0, 0]
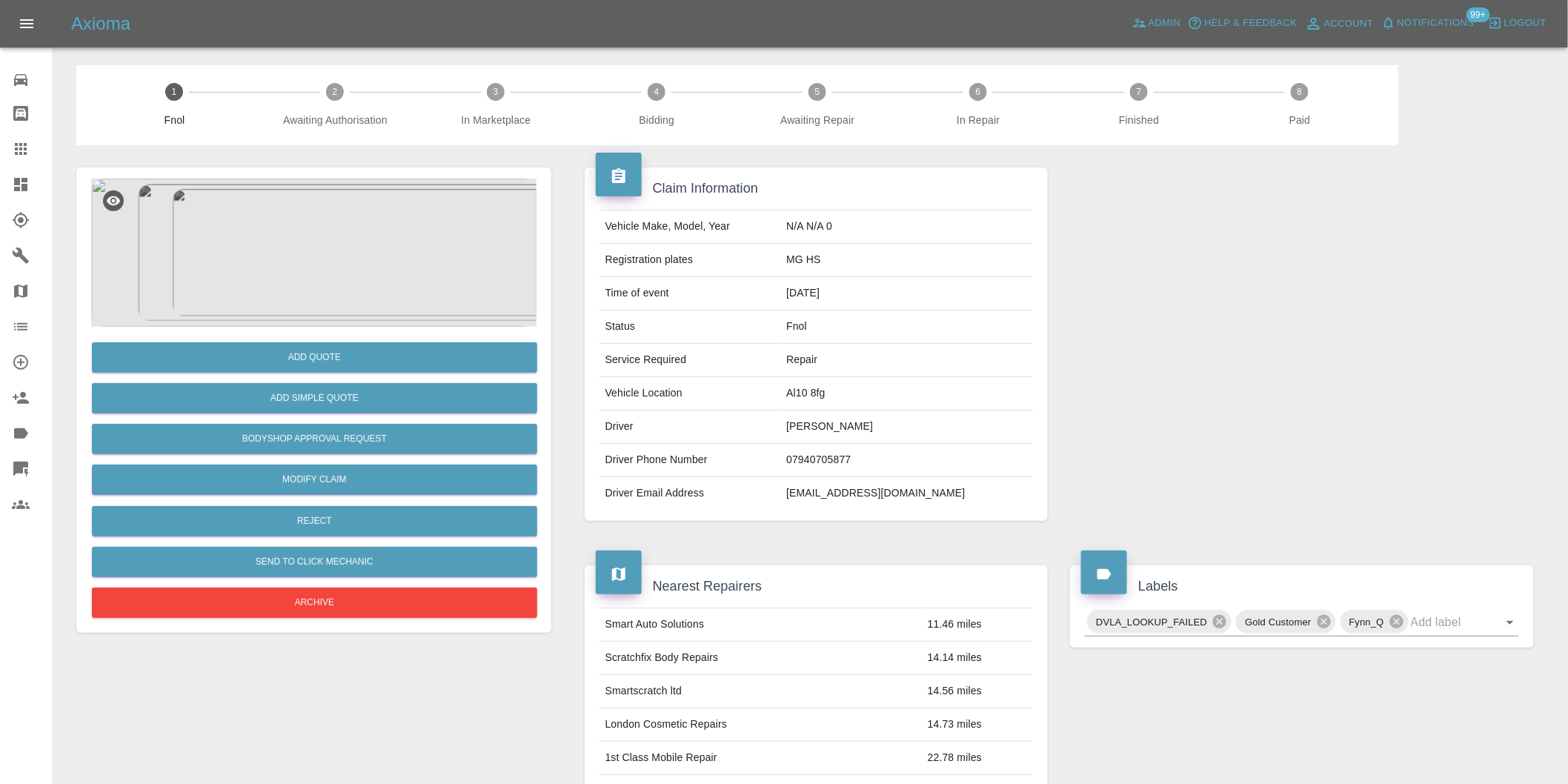
click at [387, 187] on img at bounding box center [314, 253] width 446 height 148
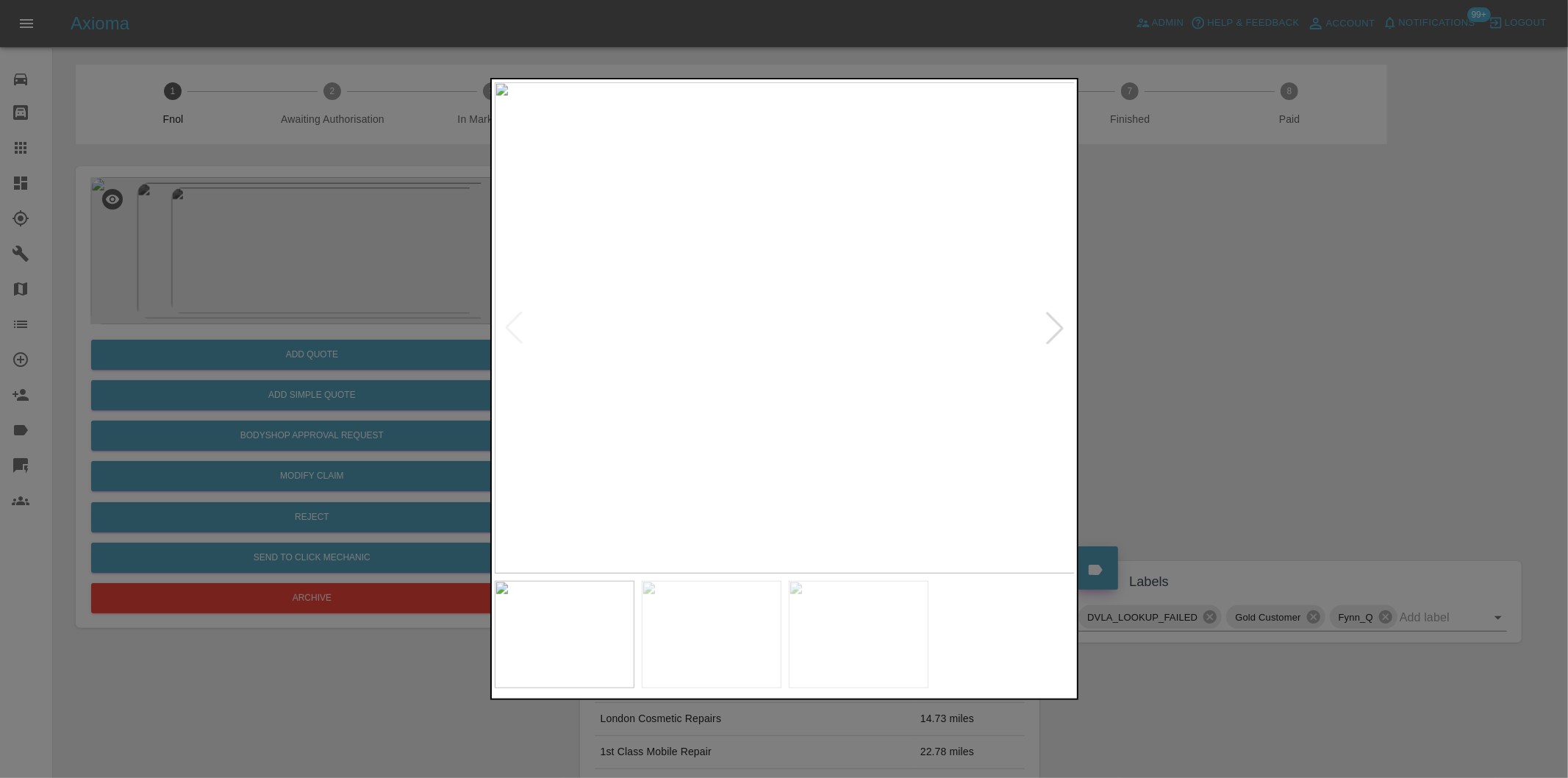
click at [1050, 325] on div at bounding box center [1054, 328] width 32 height 32
click at [1052, 325] on div at bounding box center [1054, 328] width 32 height 32
click at [1053, 326] on img at bounding box center [785, 328] width 581 height 491
click at [1202, 361] on div at bounding box center [784, 389] width 1568 height 778
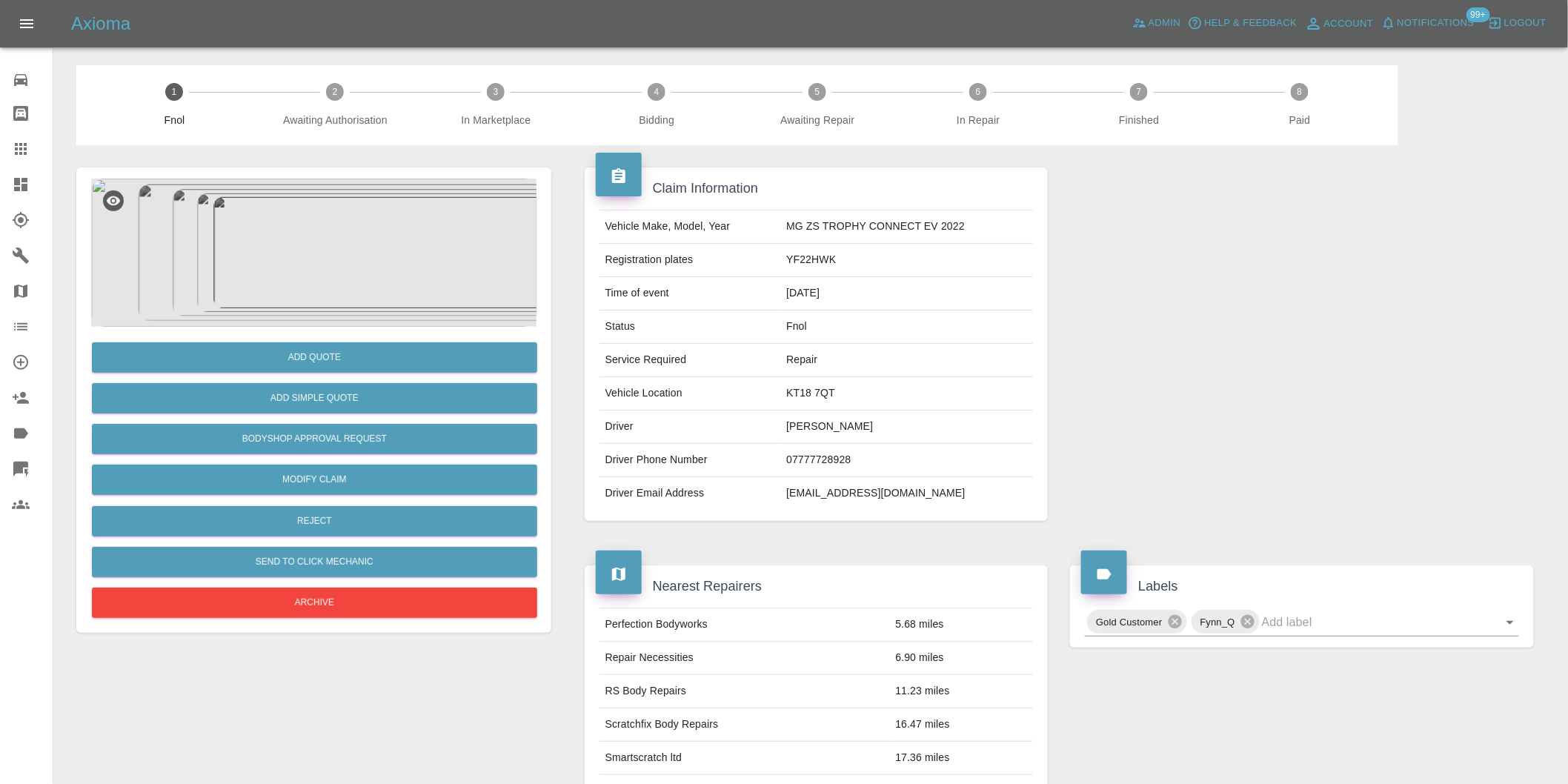
click at [364, 190] on img at bounding box center [314, 253] width 446 height 148
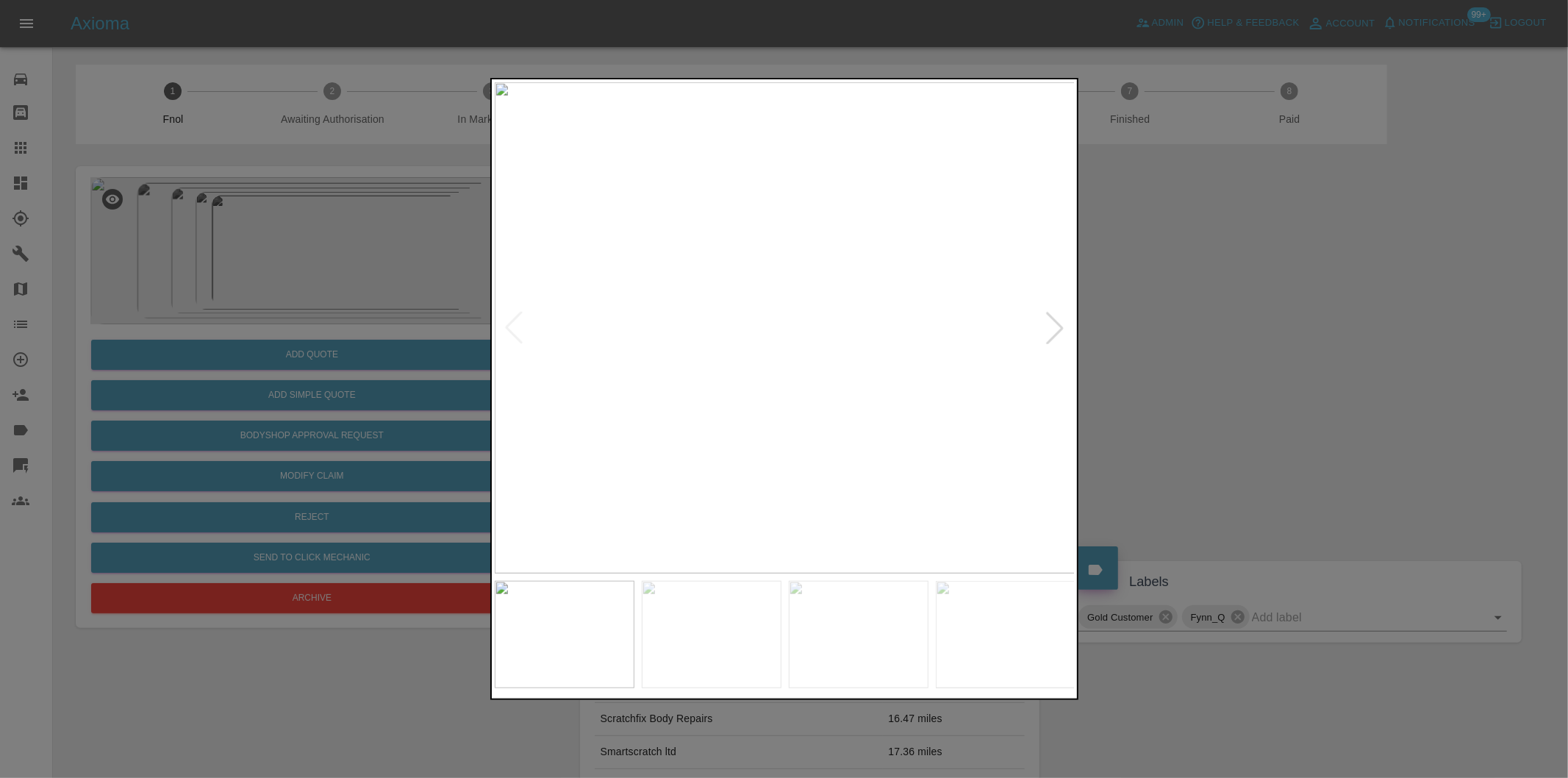
click at [1046, 324] on div at bounding box center [1054, 328] width 32 height 32
click at [1047, 324] on div at bounding box center [1054, 328] width 32 height 32
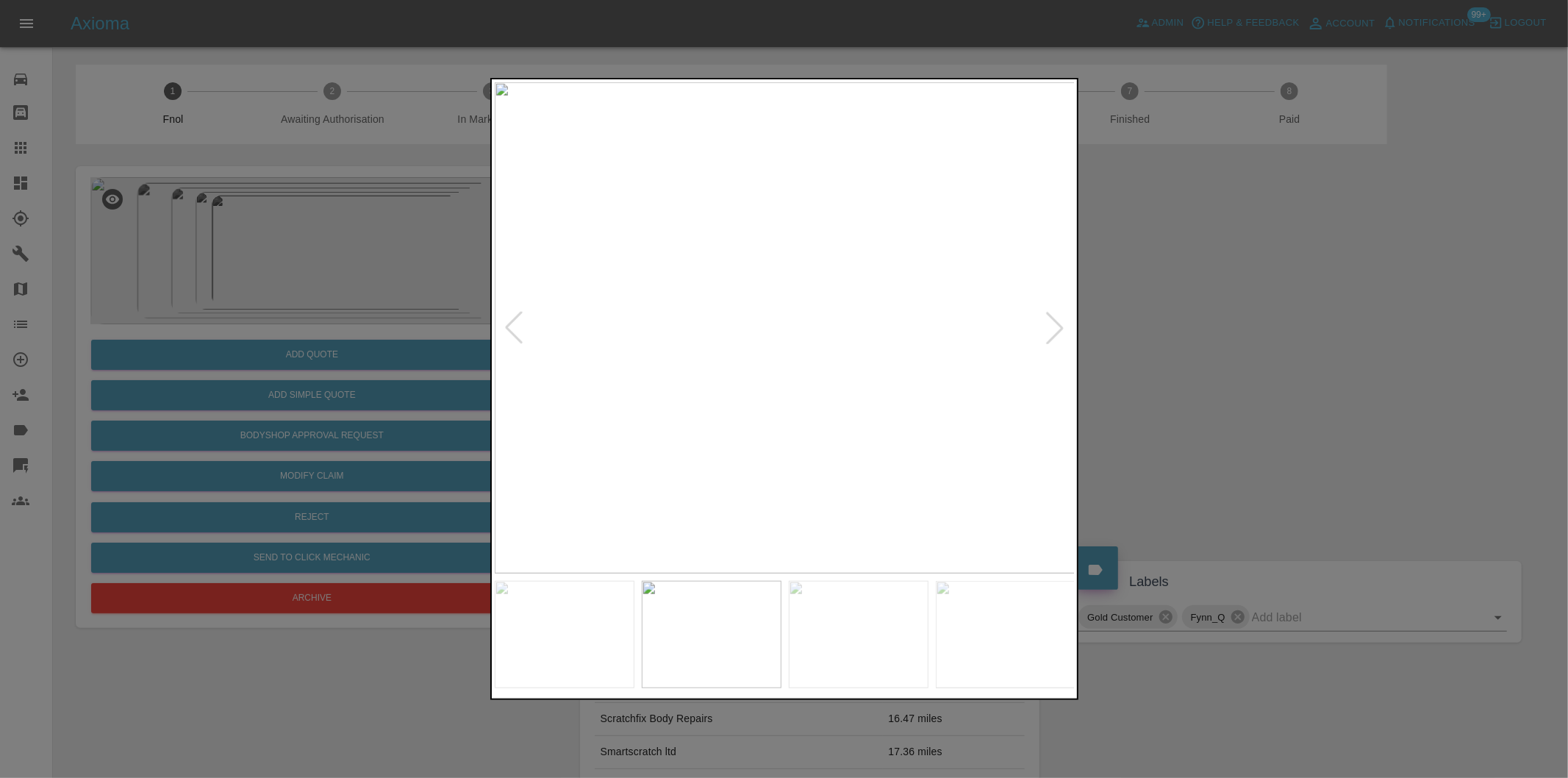
drag, startPoint x: 1247, startPoint y: 359, endPoint x: 1095, endPoint y: 197, distance: 222.1
click at [1242, 355] on div at bounding box center [784, 389] width 1568 height 778
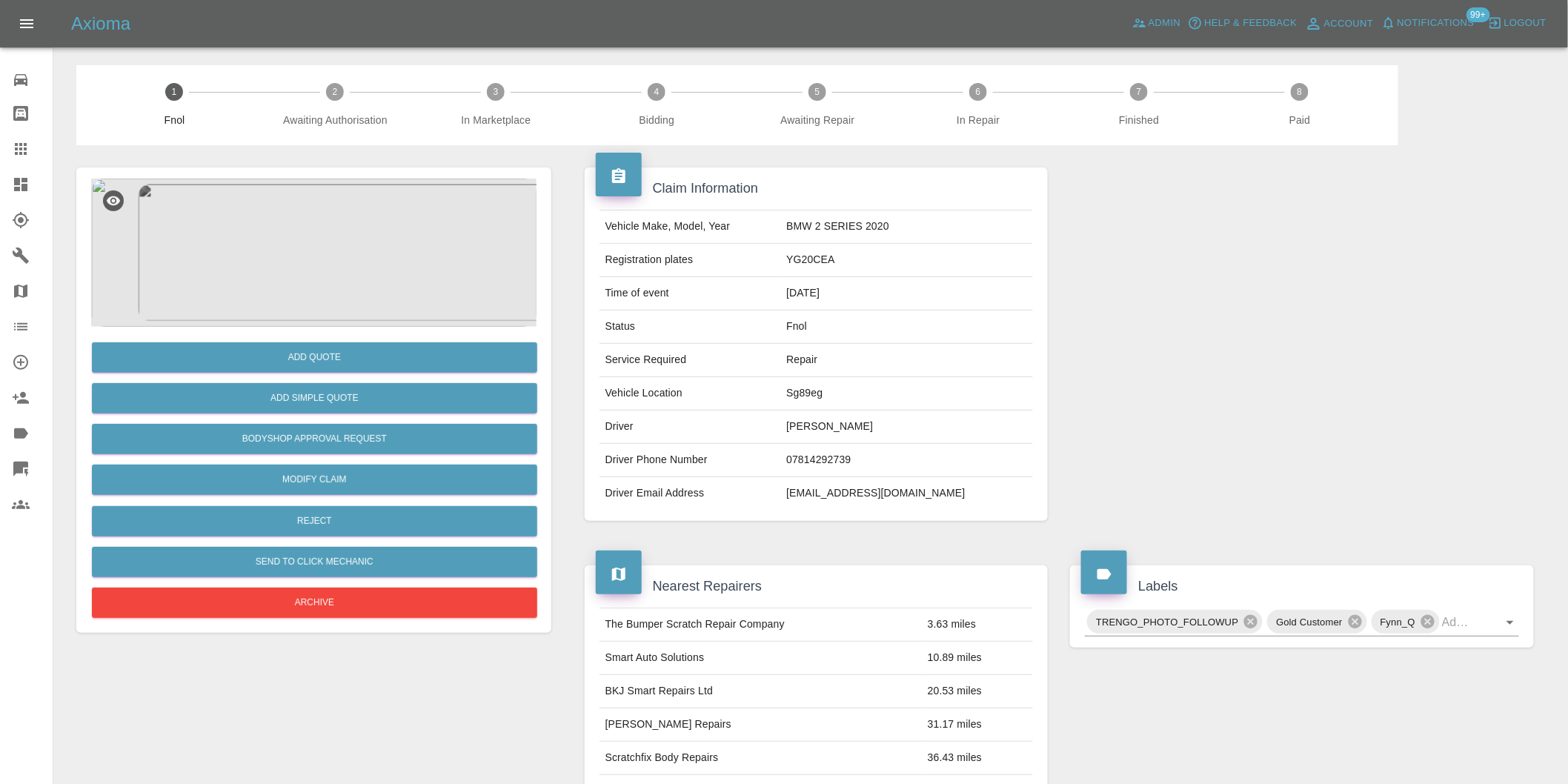
click at [321, 205] on img at bounding box center [314, 253] width 446 height 148
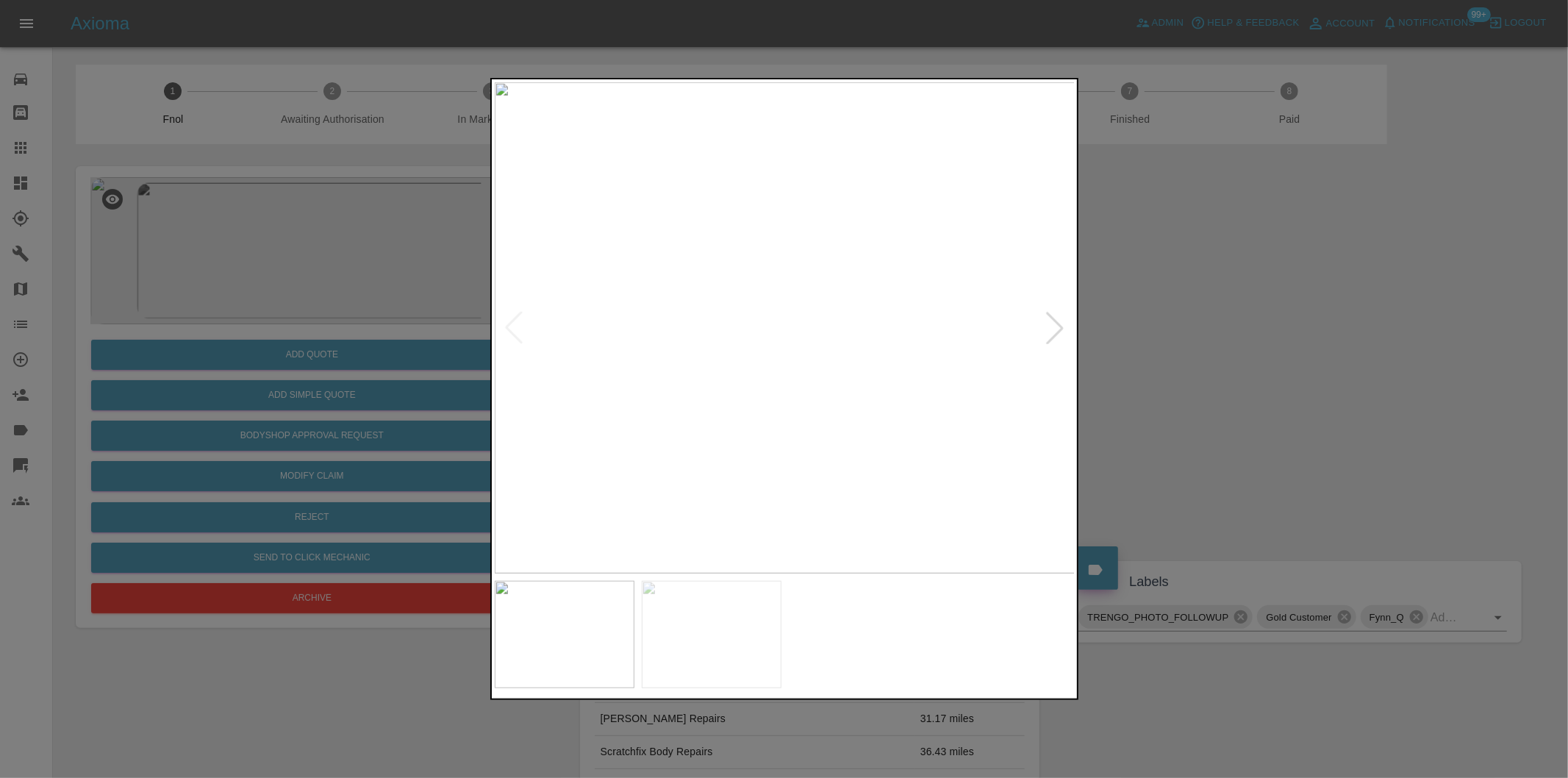
click at [1051, 327] on div at bounding box center [1054, 328] width 32 height 32
click at [1051, 327] on img at bounding box center [785, 328] width 581 height 491
drag, startPoint x: 1245, startPoint y: 318, endPoint x: 1233, endPoint y: 318, distance: 12.0
click at [1241, 318] on div at bounding box center [784, 389] width 1568 height 778
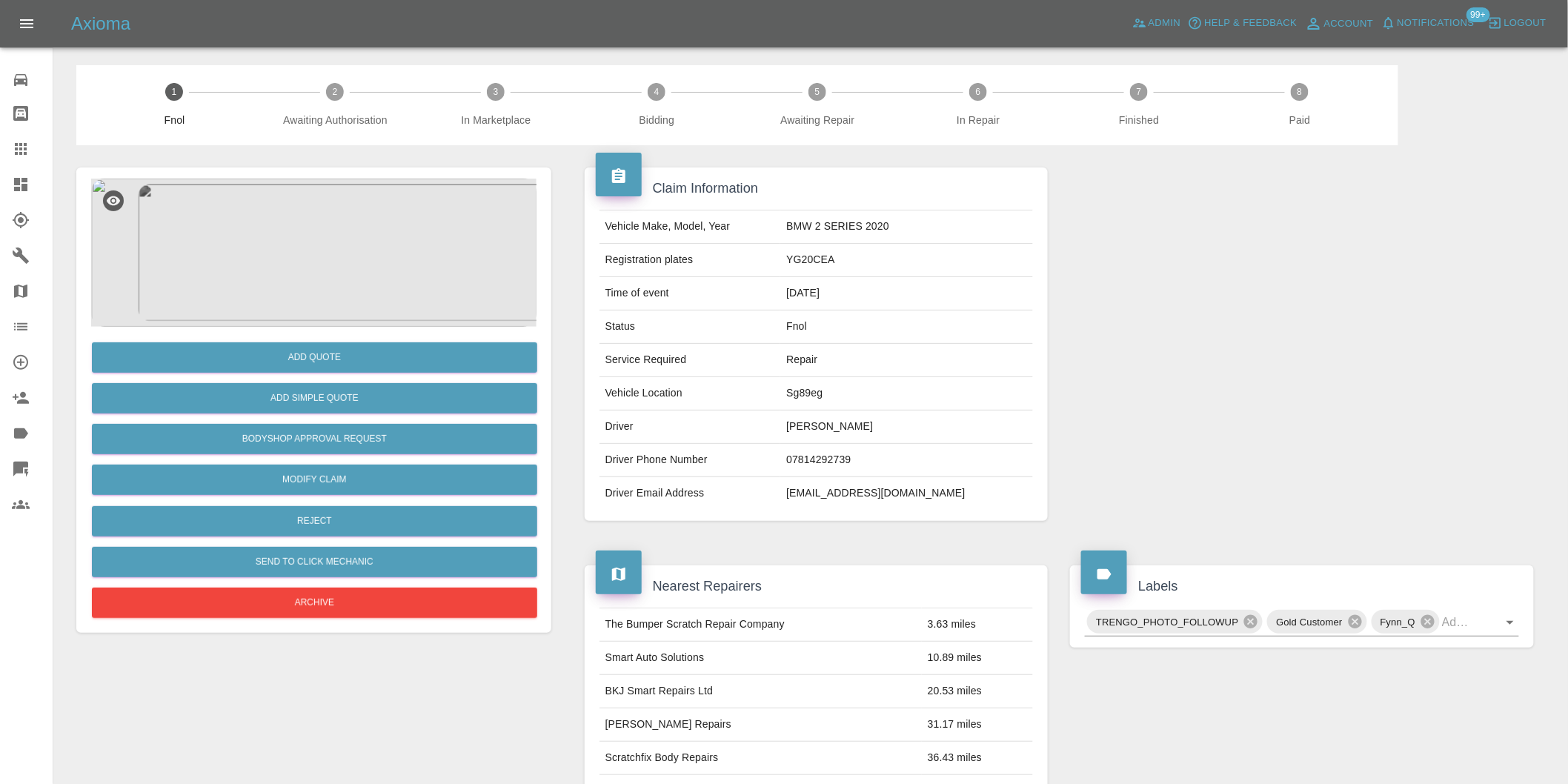
click at [278, 234] on img at bounding box center [314, 253] width 446 height 148
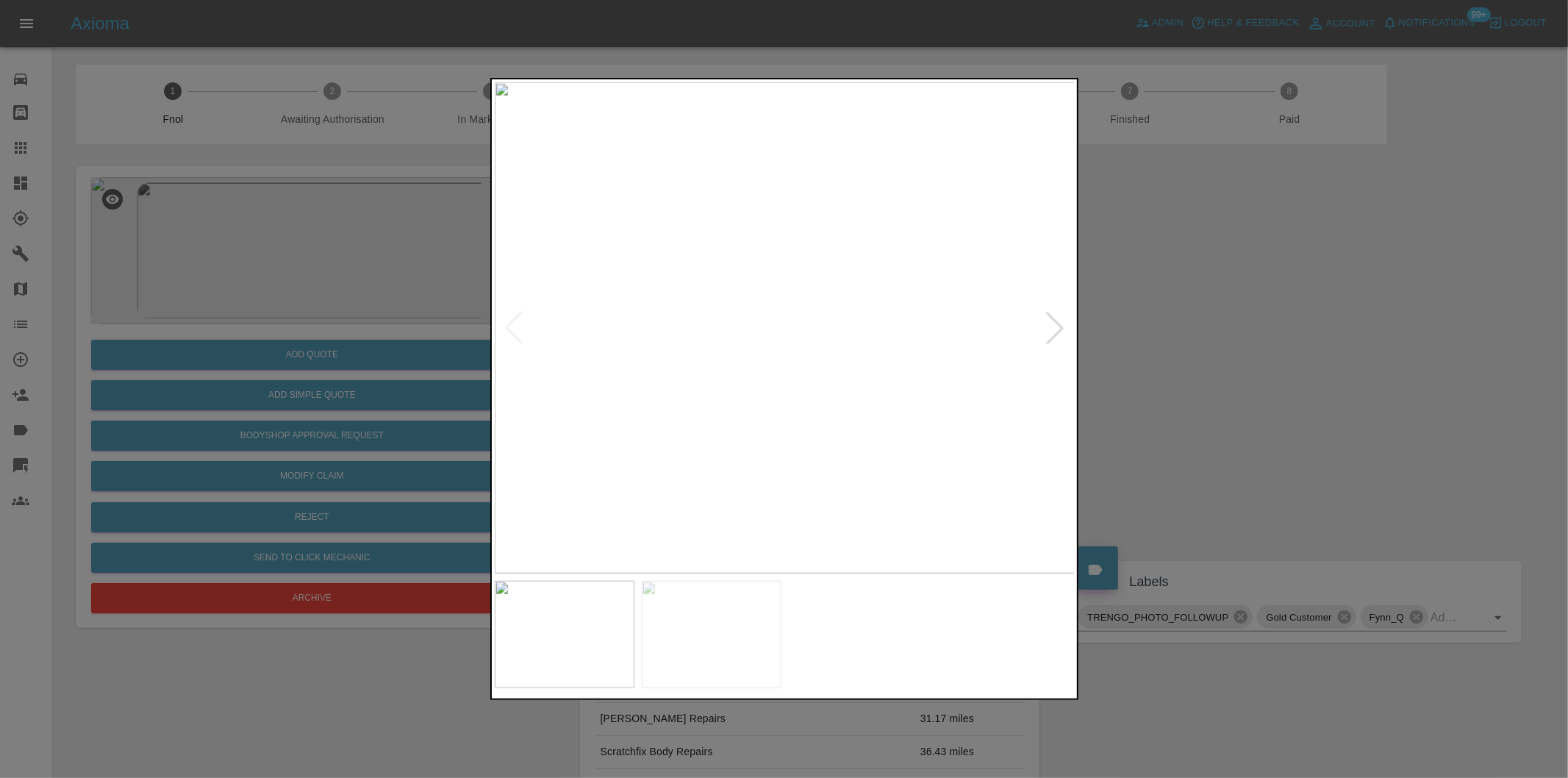
click at [1047, 326] on div at bounding box center [1054, 328] width 32 height 32
click at [1049, 326] on img at bounding box center [785, 328] width 581 height 491
click at [1187, 357] on div at bounding box center [784, 389] width 1568 height 778
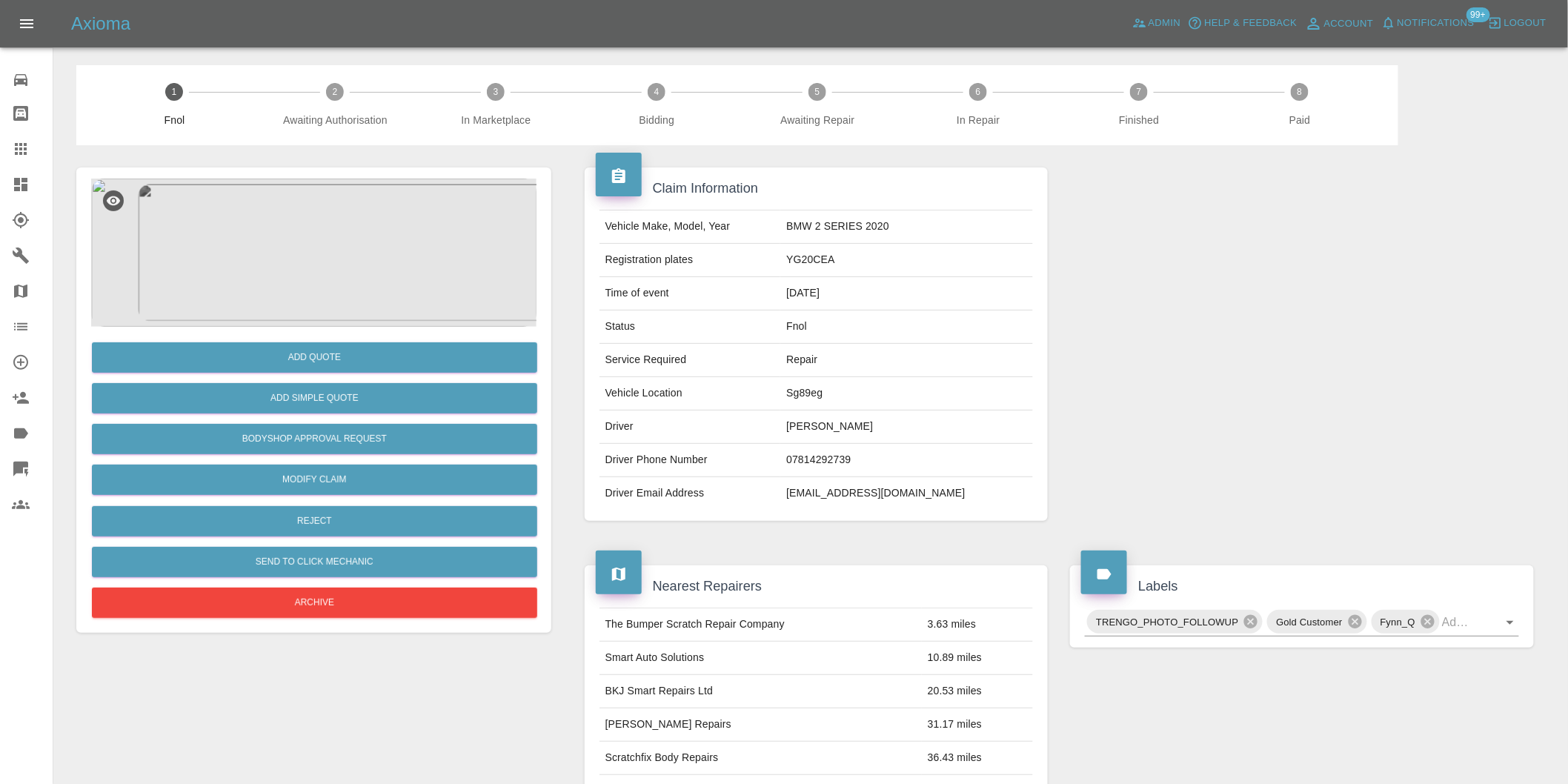
click at [333, 255] on img at bounding box center [314, 253] width 446 height 148
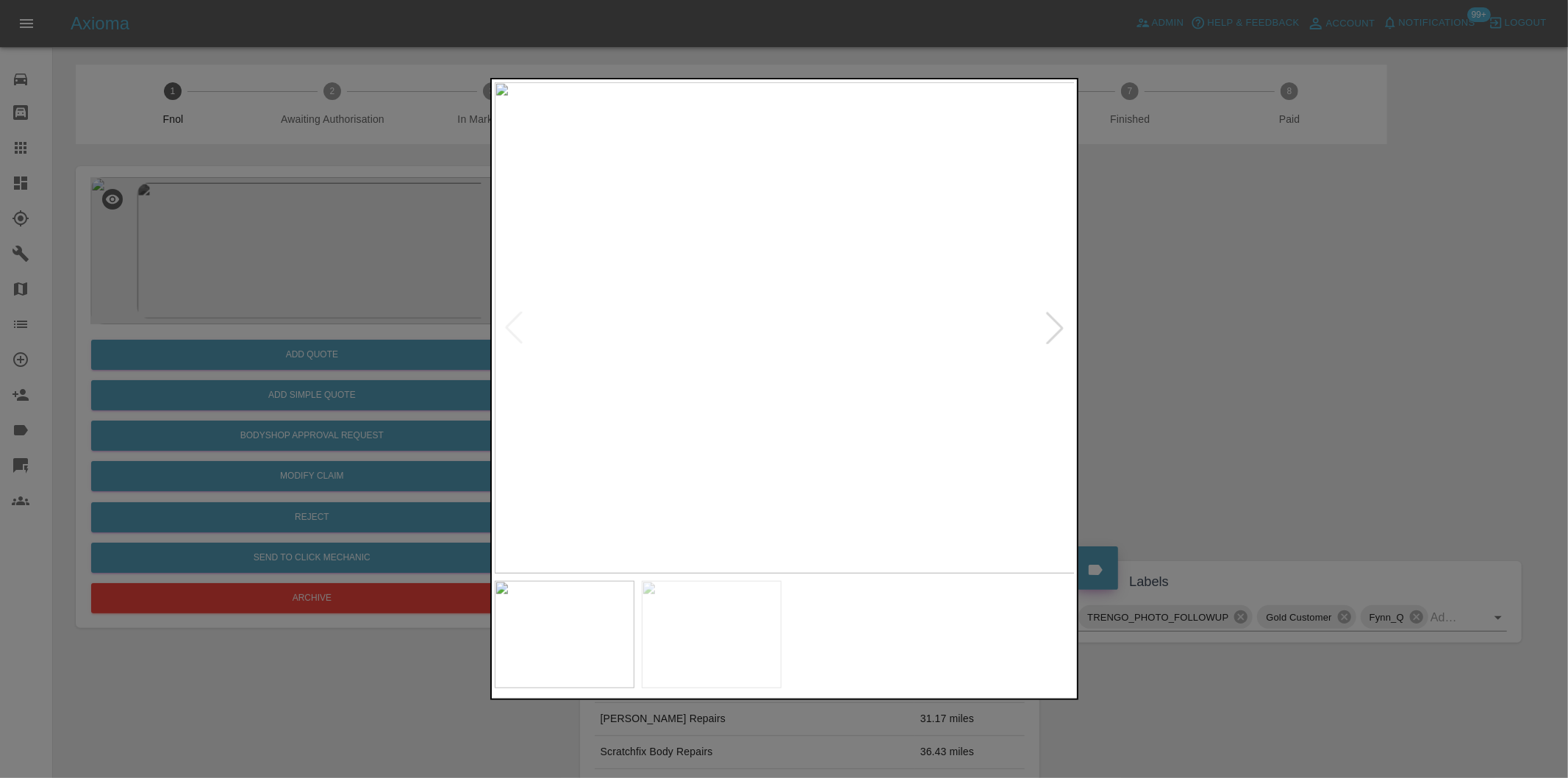
drag, startPoint x: 1320, startPoint y: 338, endPoint x: 1122, endPoint y: 341, distance: 198.0
click at [1321, 339] on div at bounding box center [784, 389] width 1568 height 778
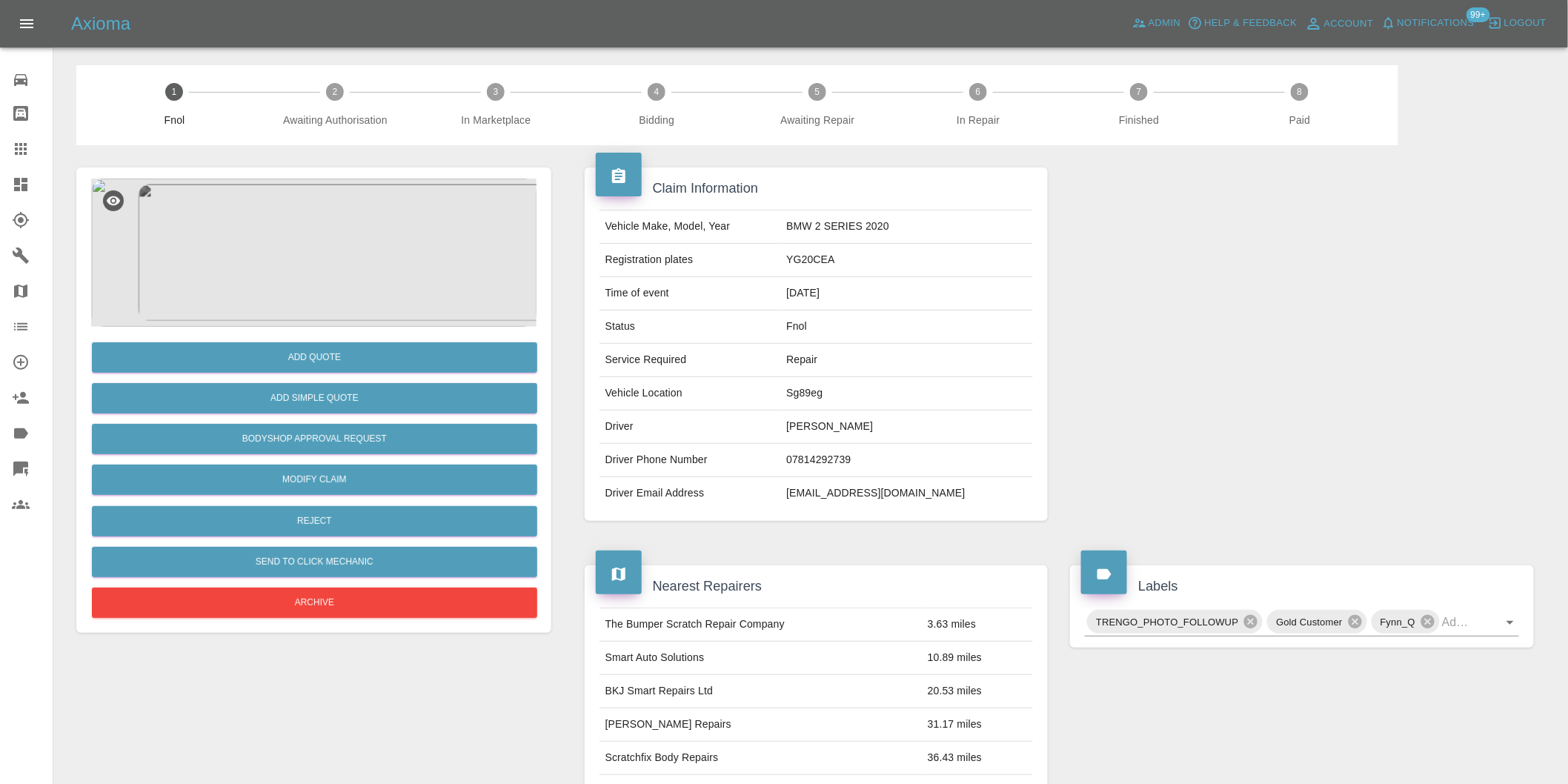
click at [411, 382] on div "Add Simple Quote" at bounding box center [314, 397] width 446 height 37
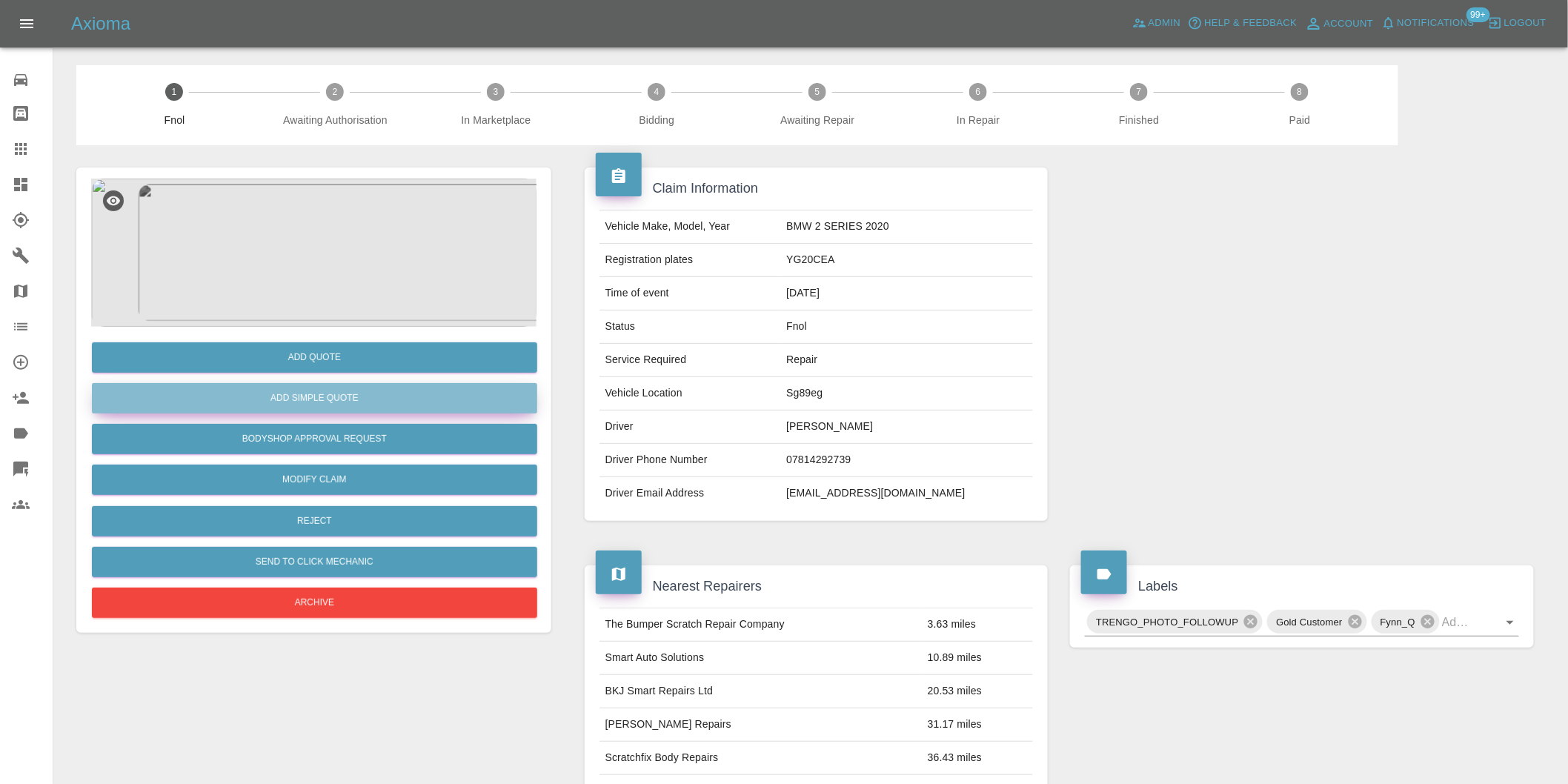
click at [411, 396] on button "Add Simple Quote" at bounding box center [315, 398] width 446 height 31
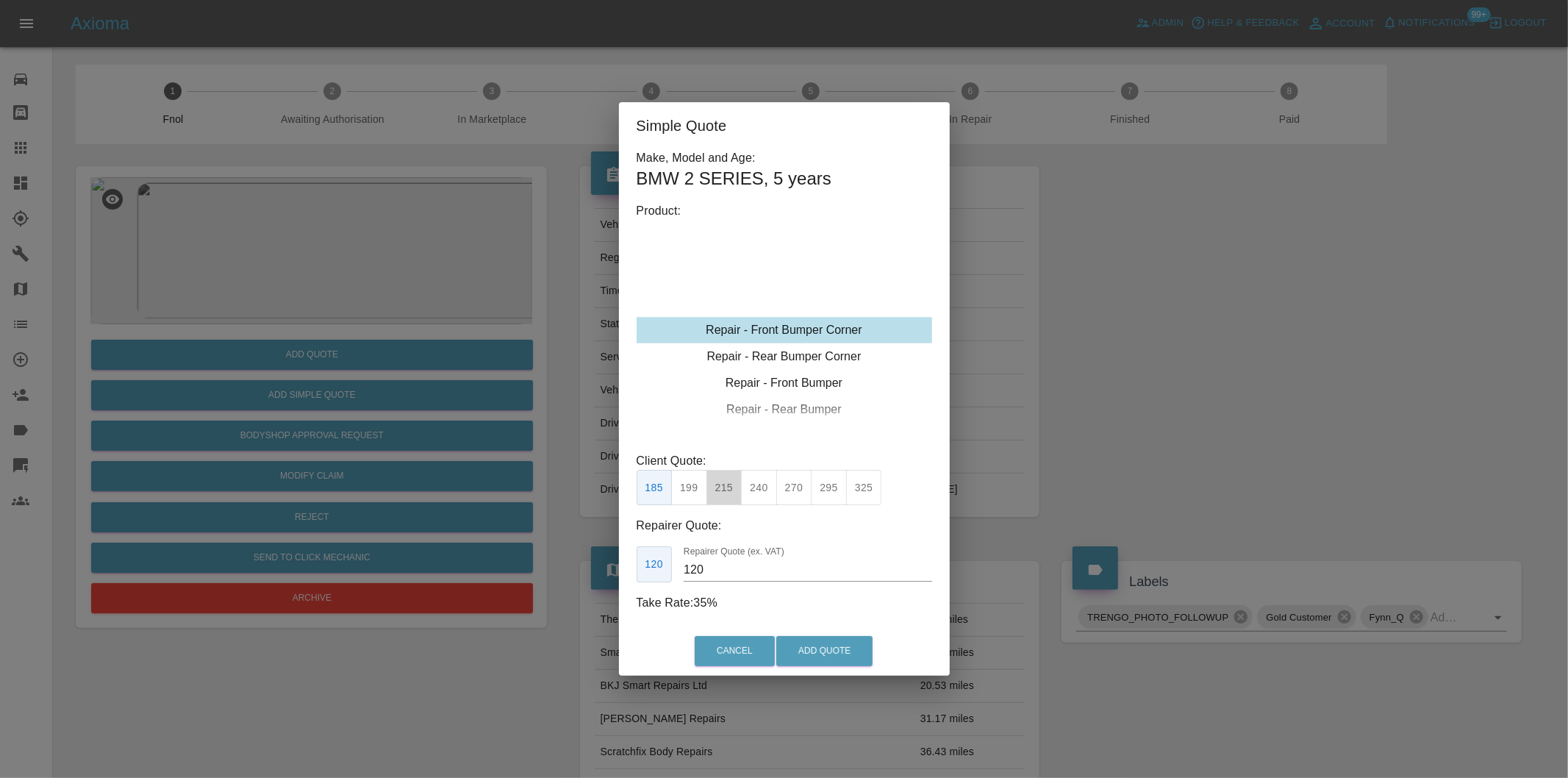
drag, startPoint x: 724, startPoint y: 485, endPoint x: 754, endPoint y: 530, distance: 54.1
click at [723, 487] on button "215" at bounding box center [724, 488] width 36 height 36
type input "135"
click at [827, 651] on button "Add Quote" at bounding box center [824, 651] width 97 height 31
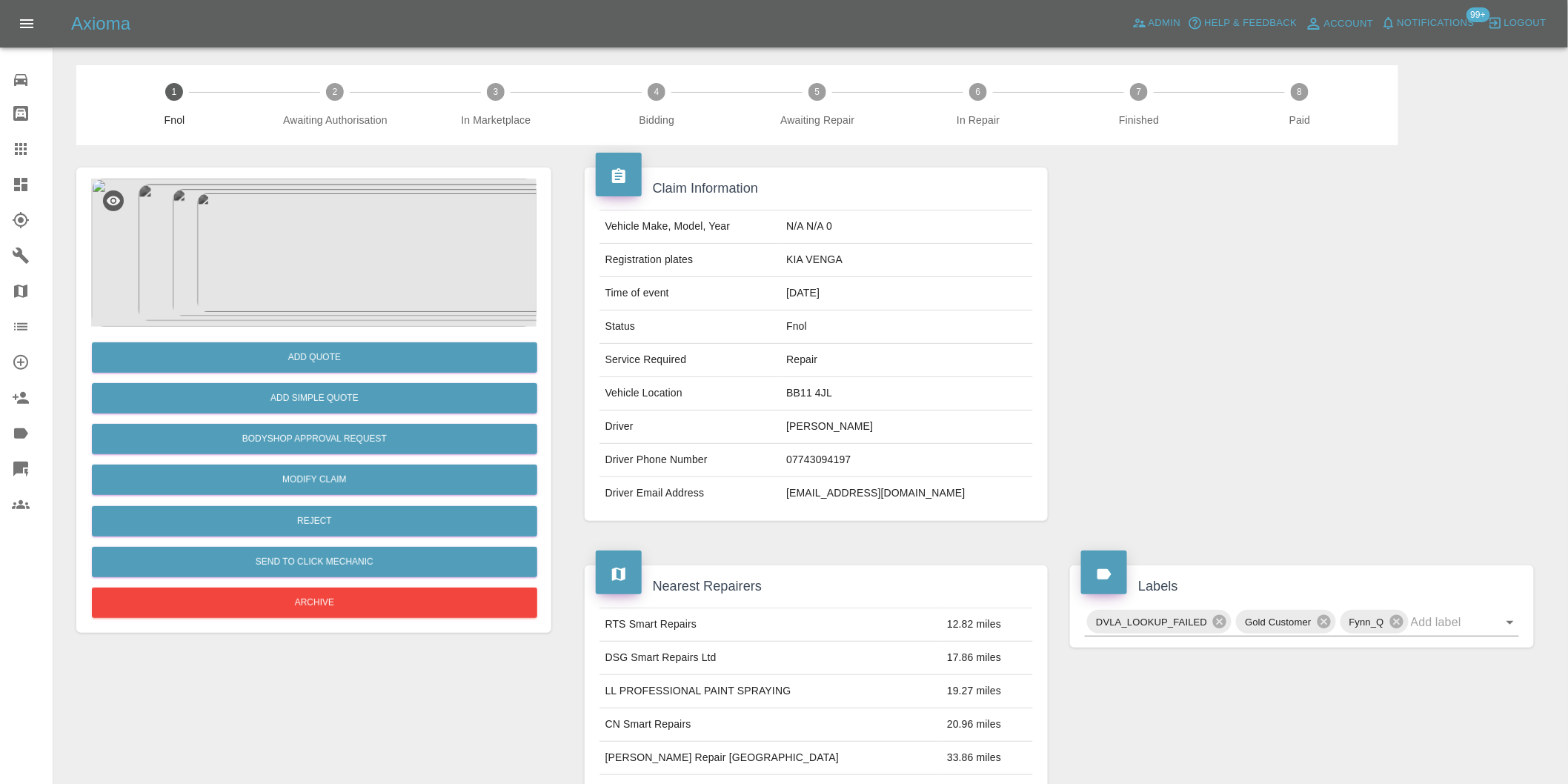
click at [341, 227] on img at bounding box center [314, 253] width 446 height 148
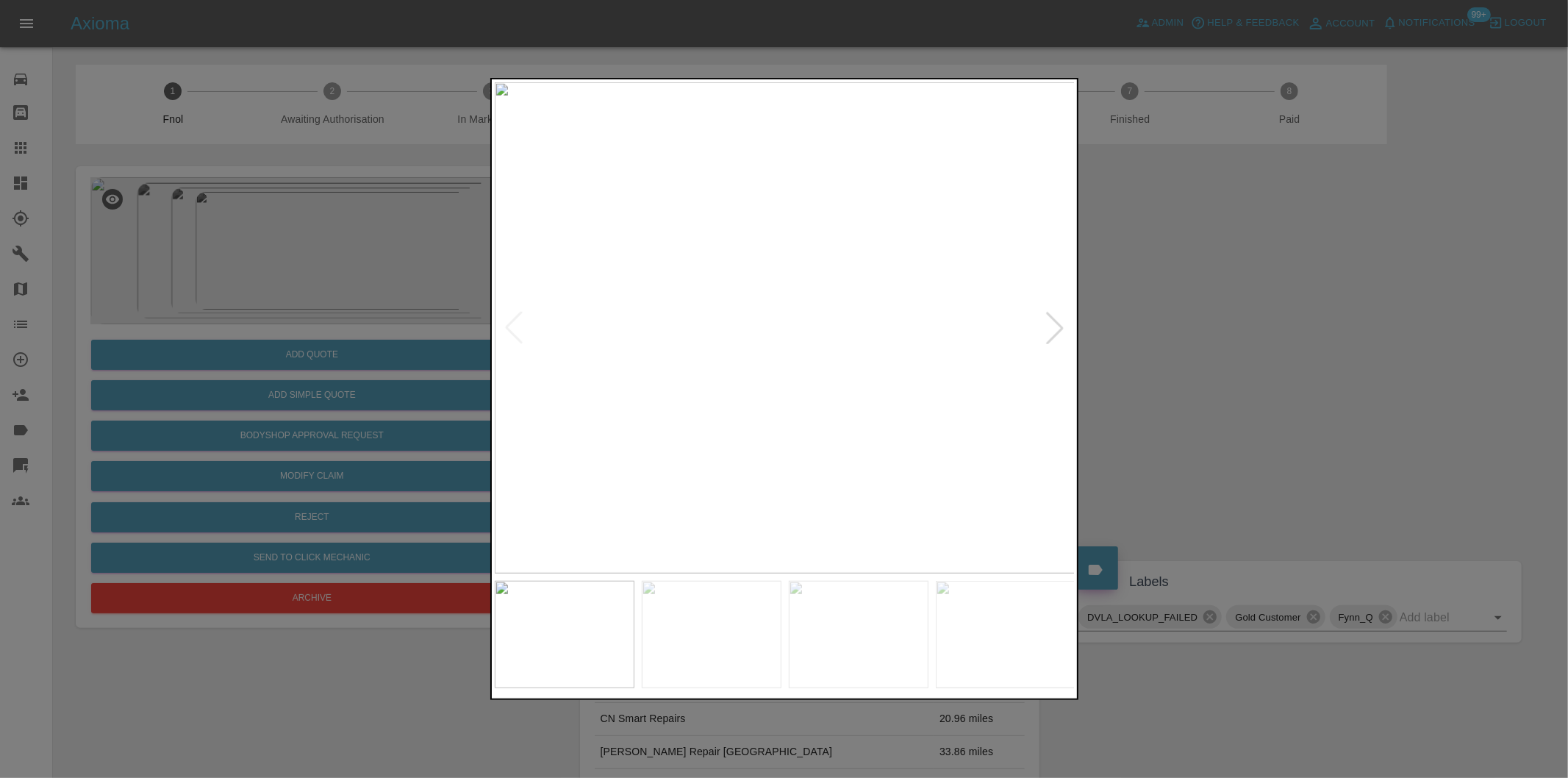
drag, startPoint x: 1231, startPoint y: 341, endPoint x: 817, endPoint y: 459, distance: 430.5
click at [1222, 340] on div at bounding box center [784, 389] width 1568 height 778
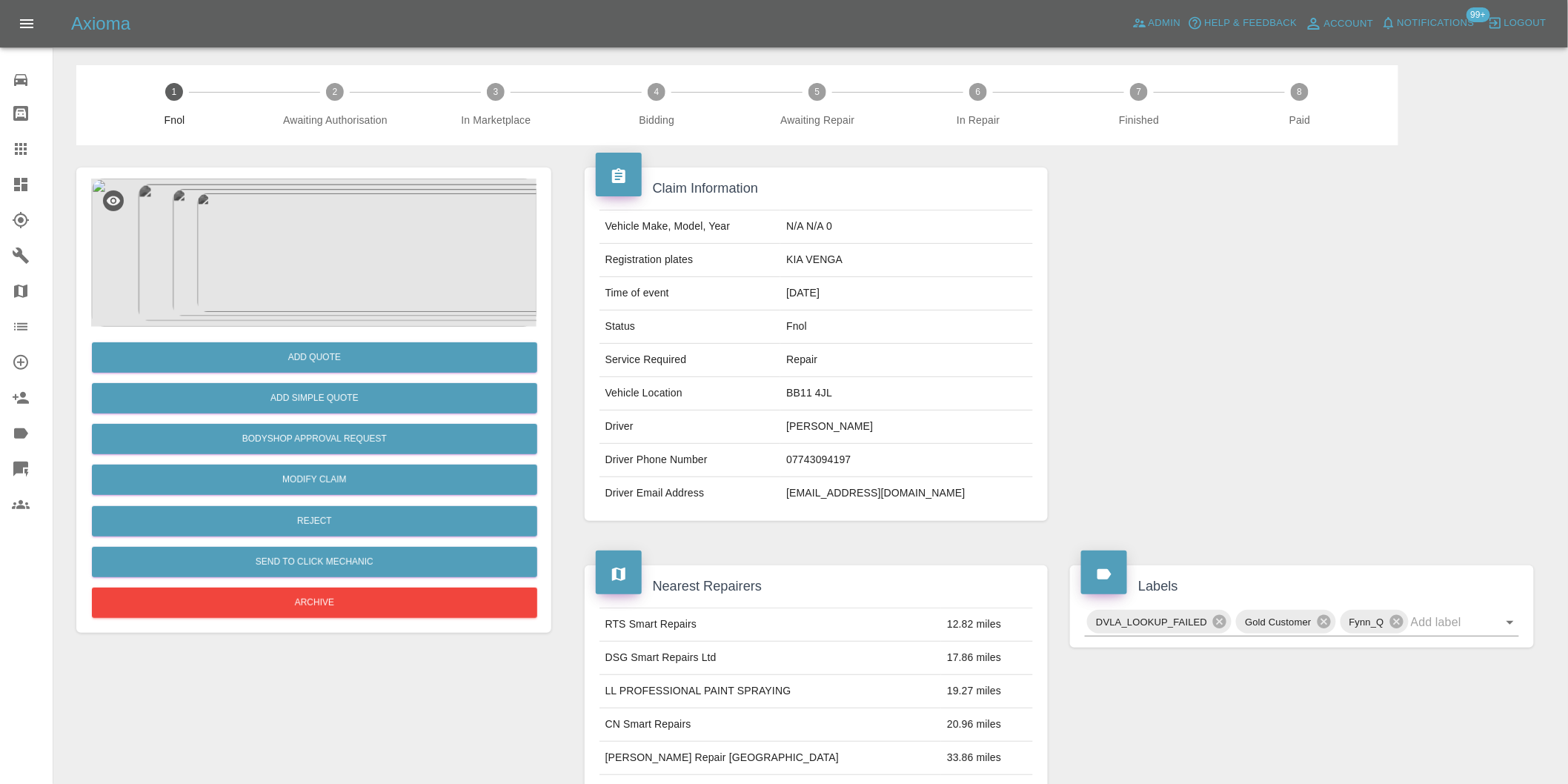
click at [310, 227] on img at bounding box center [314, 253] width 446 height 148
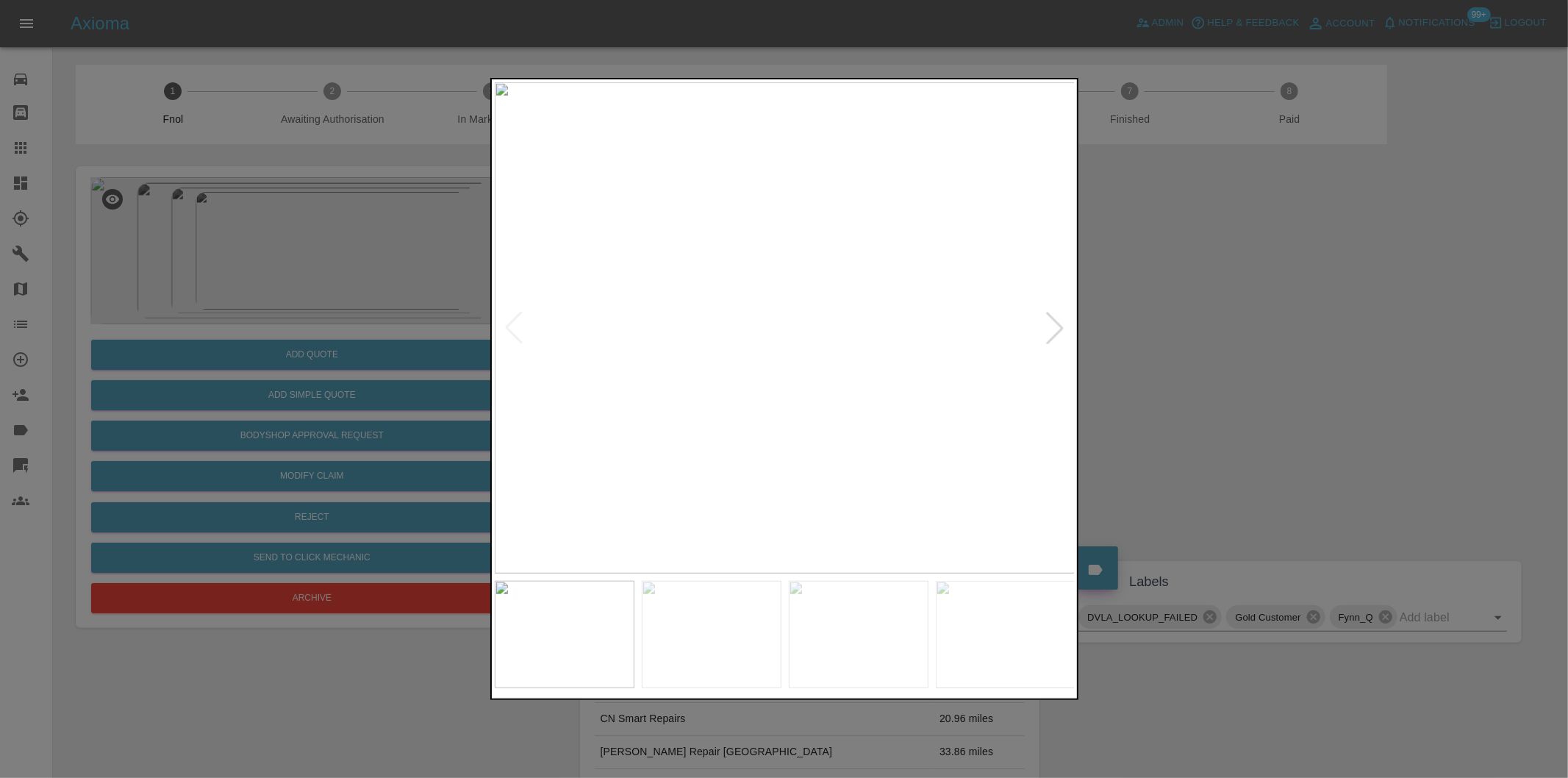
click at [1226, 281] on div at bounding box center [784, 389] width 1568 height 778
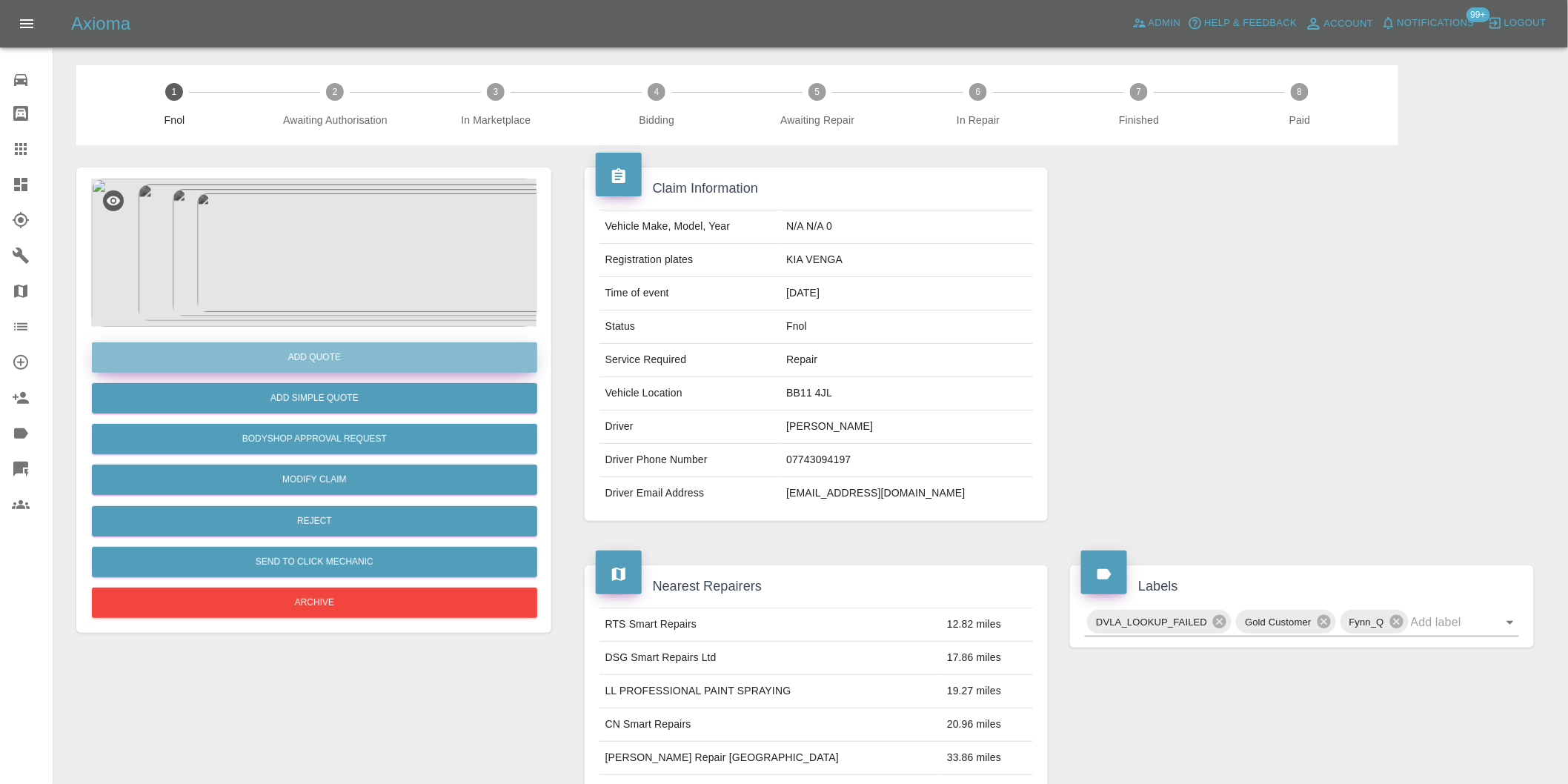
click at [333, 367] on button "Add Quote" at bounding box center [315, 357] width 446 height 31
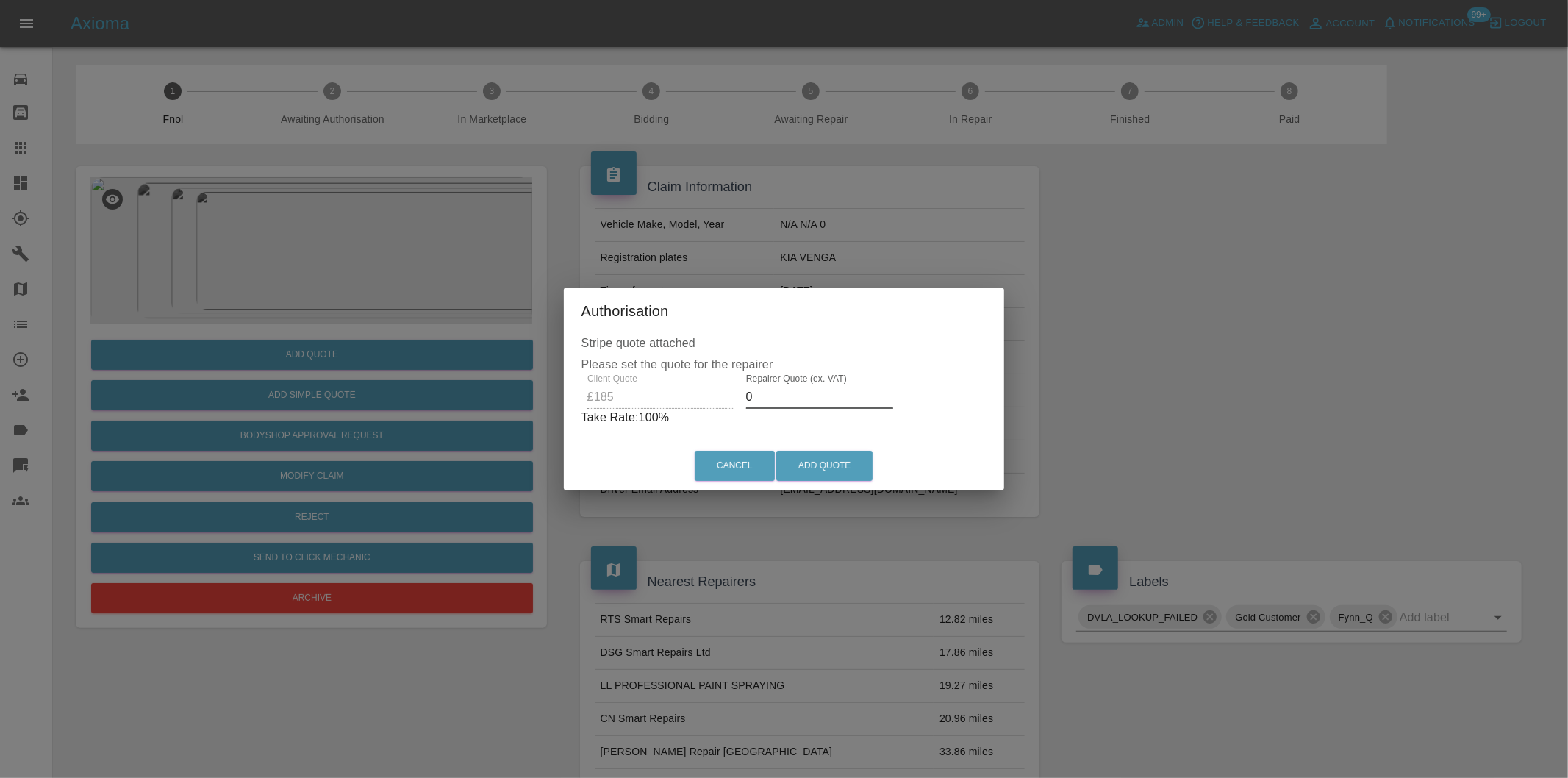
click at [780, 394] on input "0" at bounding box center [820, 397] width 147 height 24
type input "0120"
click at [835, 467] on button "Add Quote" at bounding box center [824, 465] width 97 height 31
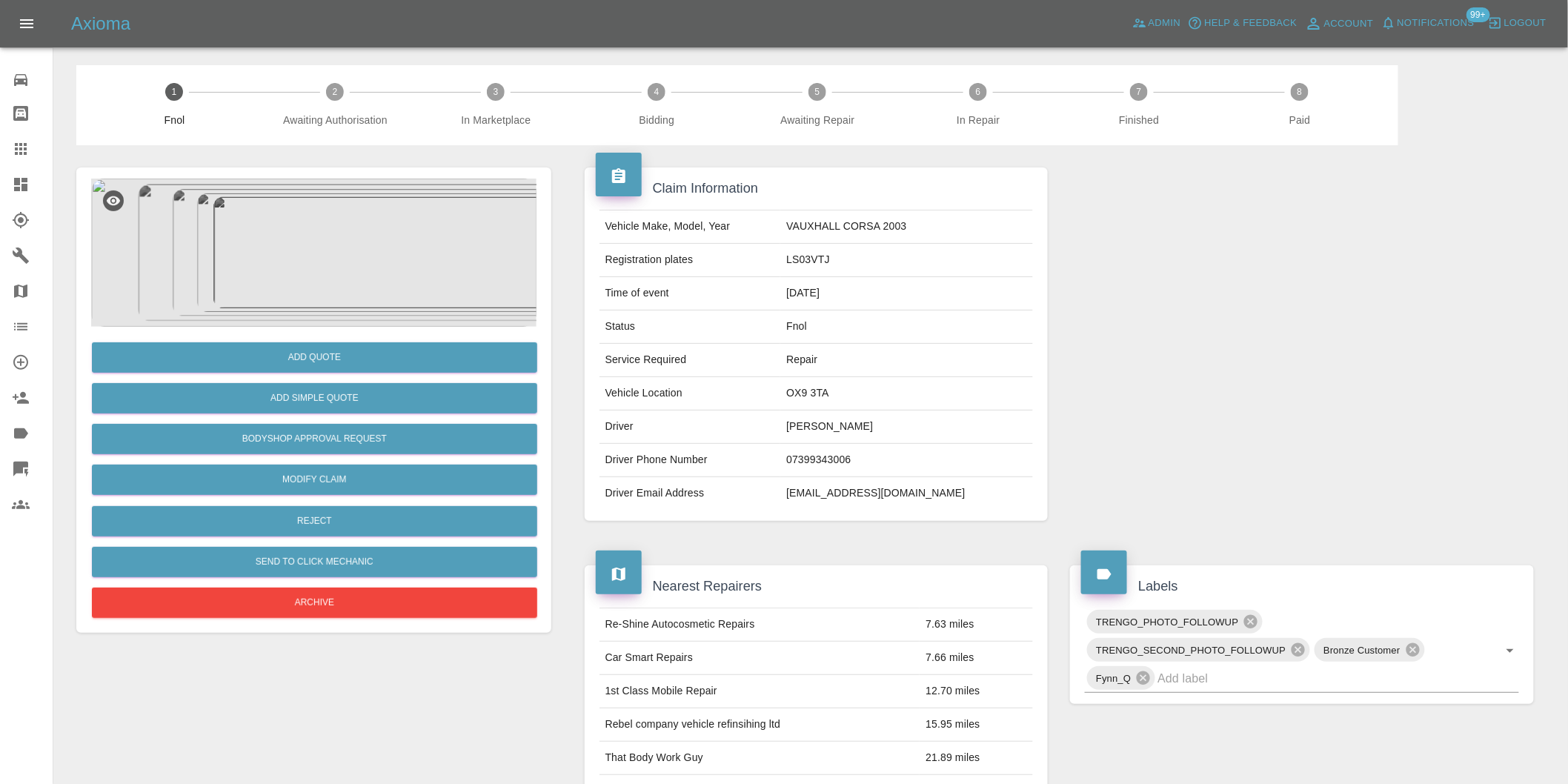
click at [342, 242] on img at bounding box center [314, 253] width 446 height 148
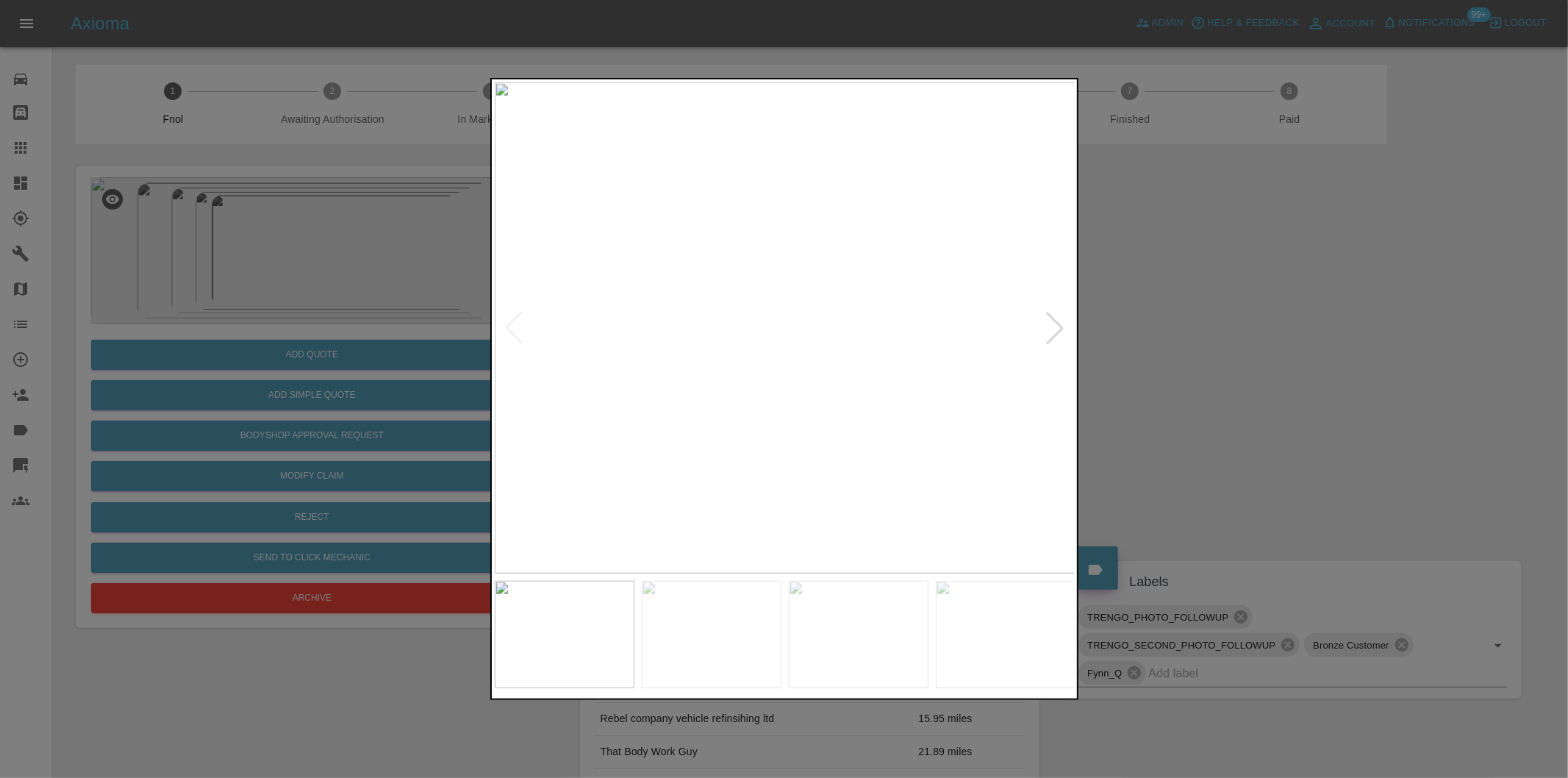
click at [1048, 329] on div at bounding box center [1054, 328] width 32 height 32
click at [1049, 332] on div at bounding box center [1054, 328] width 32 height 32
drag, startPoint x: 1283, startPoint y: 339, endPoint x: 1326, endPoint y: 354, distance: 45.5
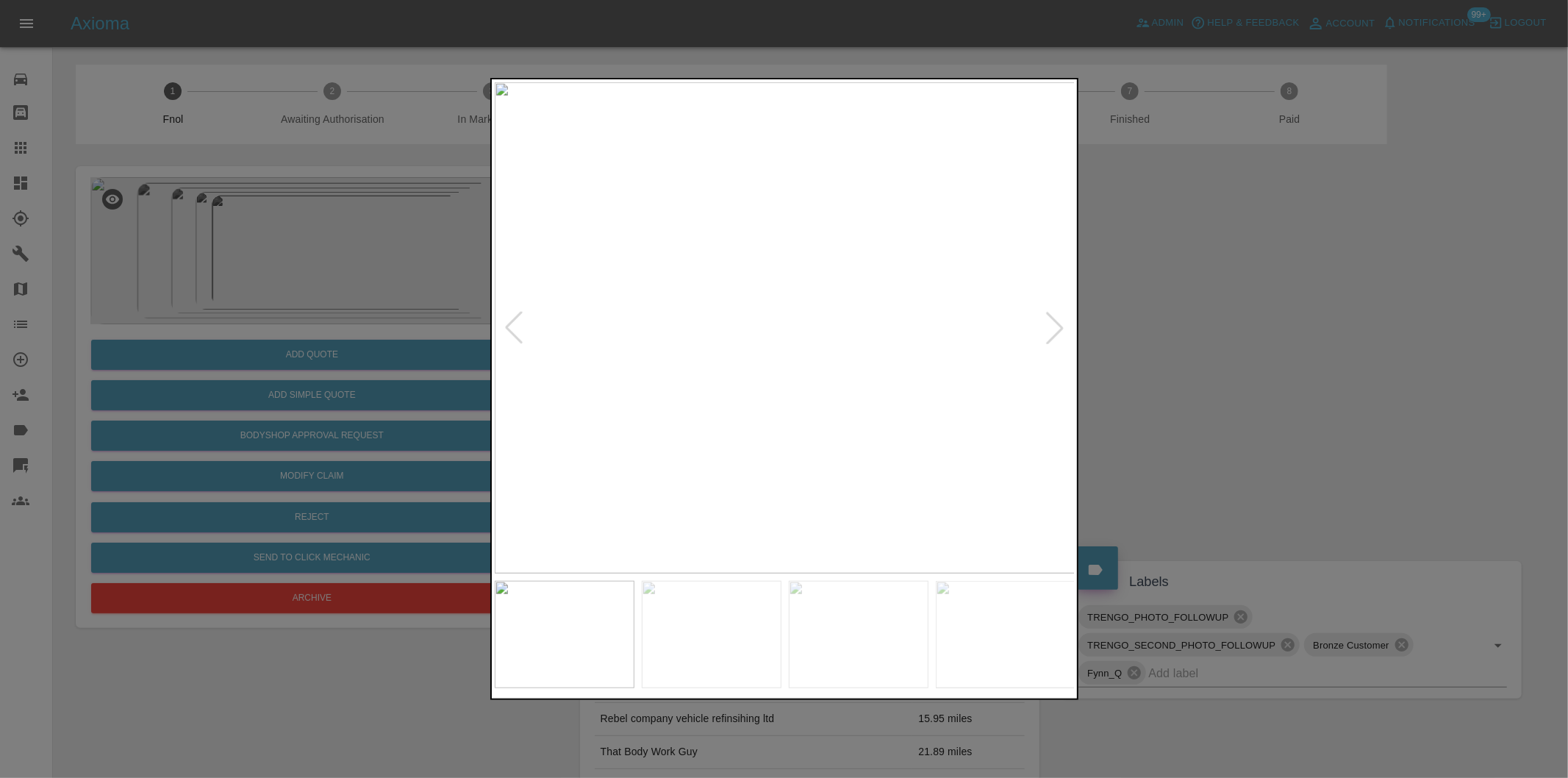
click at [1287, 339] on div at bounding box center [784, 389] width 1568 height 778
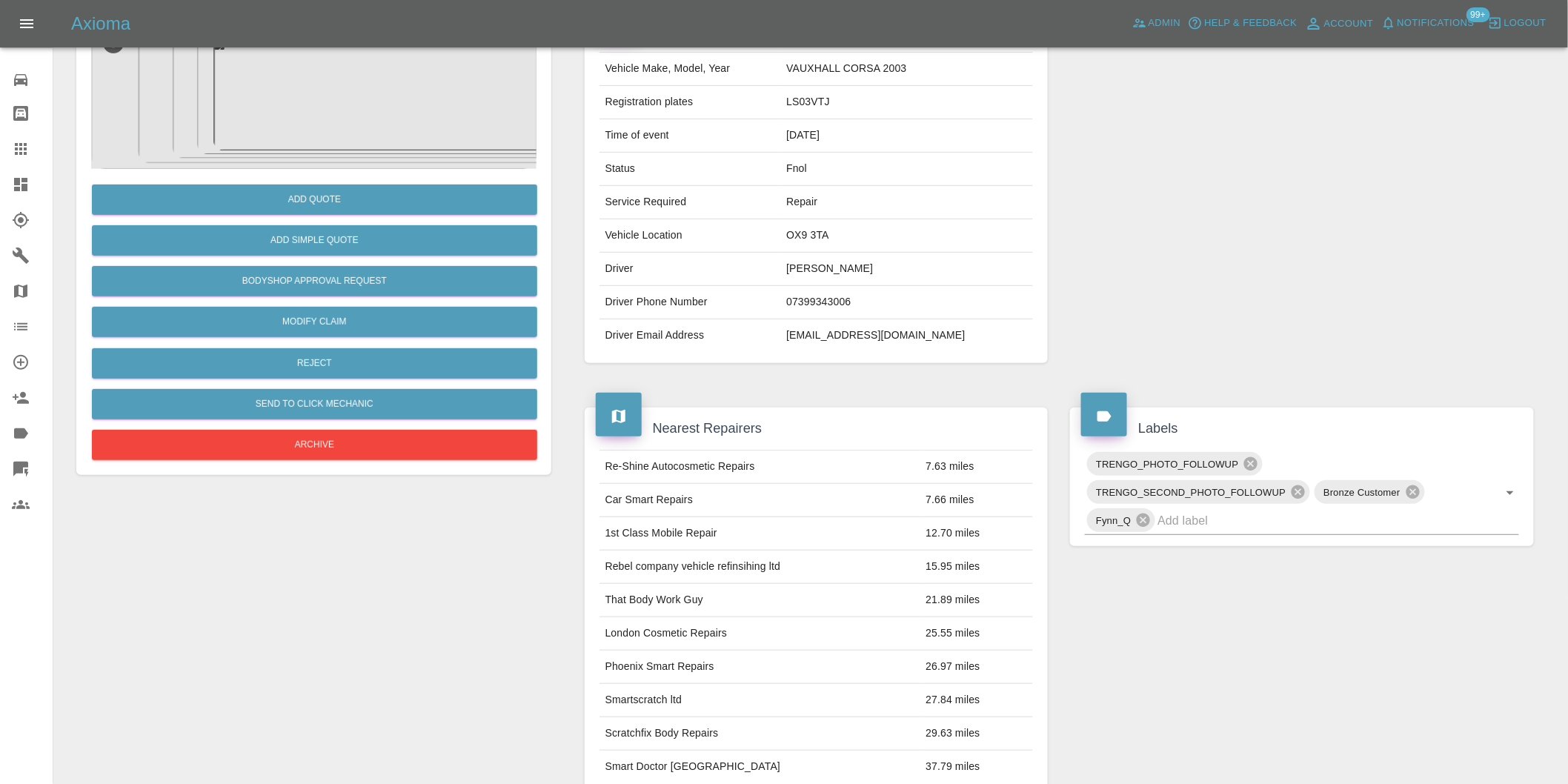
scroll to position [247, 0]
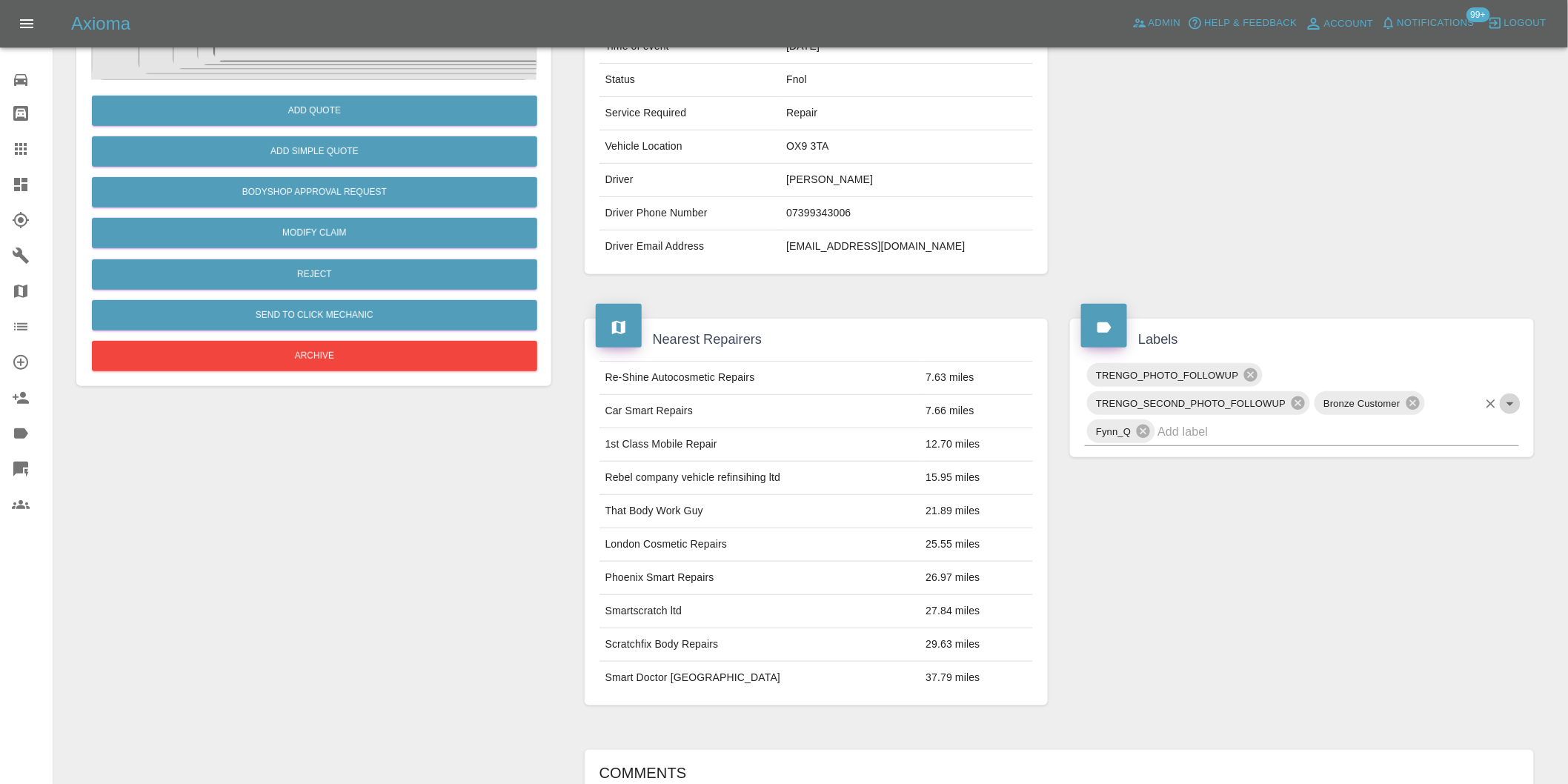
click at [1512, 401] on icon "Open" at bounding box center [1510, 403] width 17 height 17
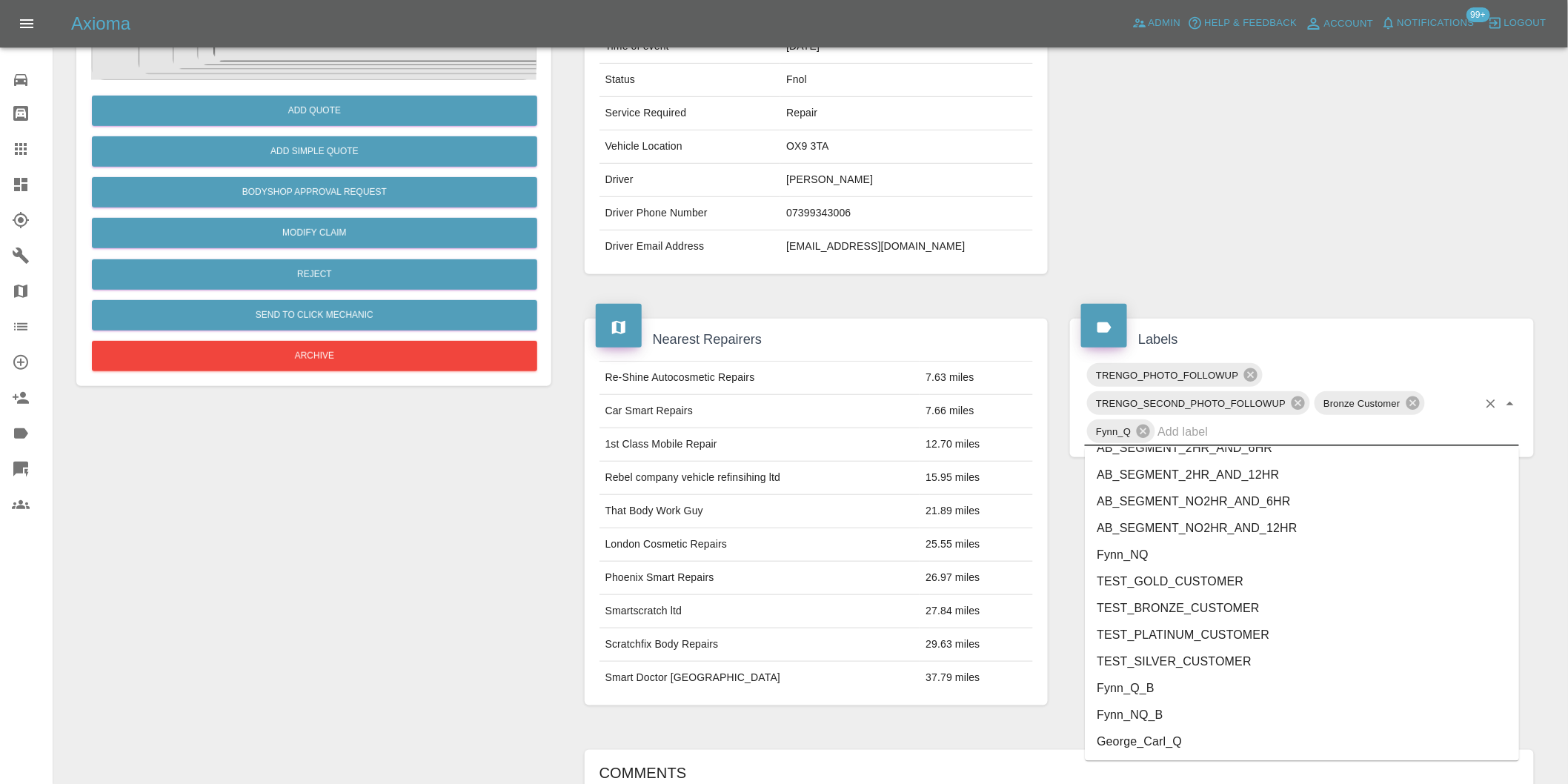
scroll to position [3110, 0]
drag, startPoint x: 1174, startPoint y: 662, endPoint x: 1347, endPoint y: 566, distance: 197.9
click at [1175, 662] on li "onshore_required" at bounding box center [1302, 663] width 434 height 27
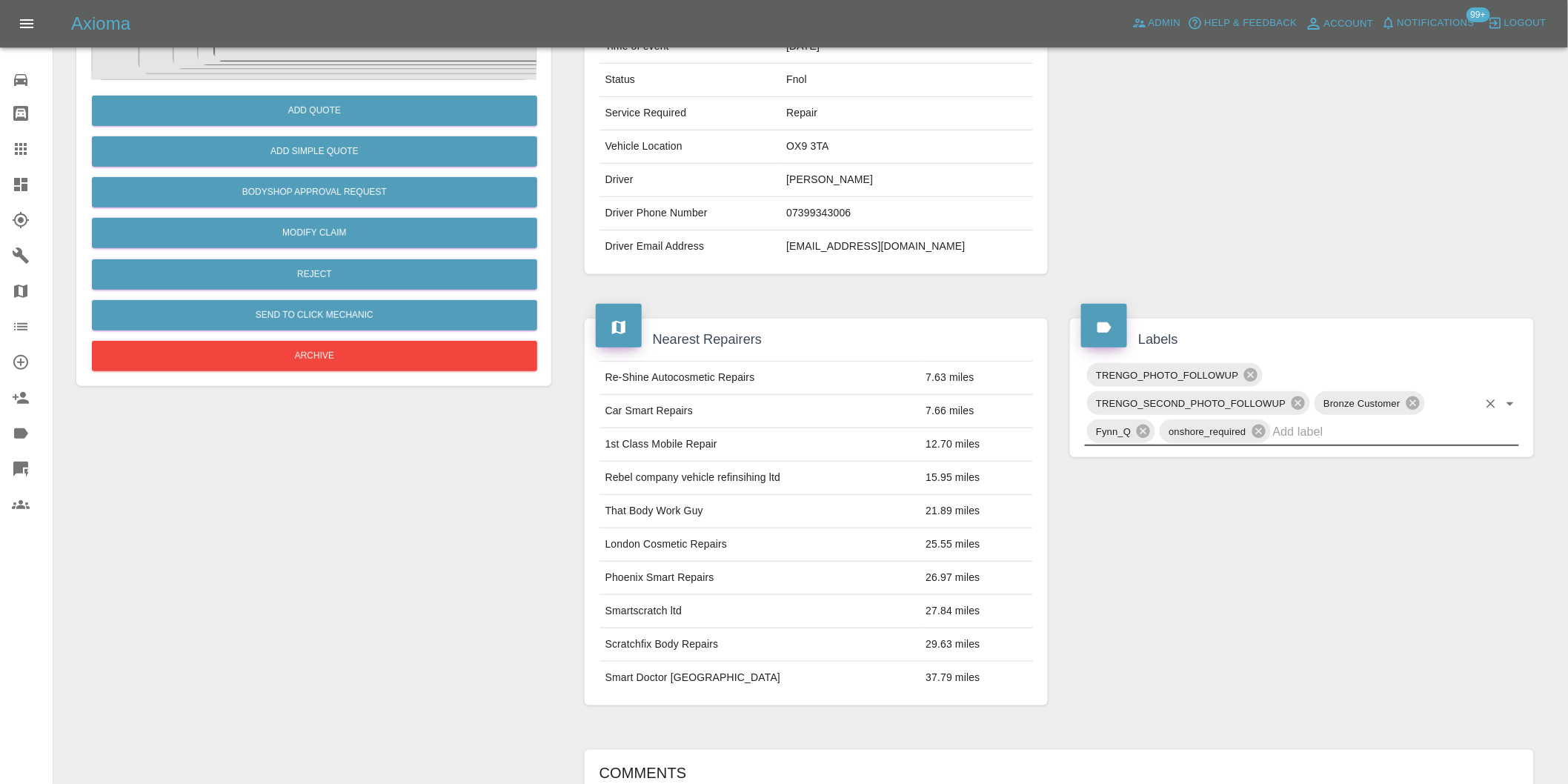
click at [1507, 406] on icon "Open" at bounding box center [1510, 403] width 17 height 17
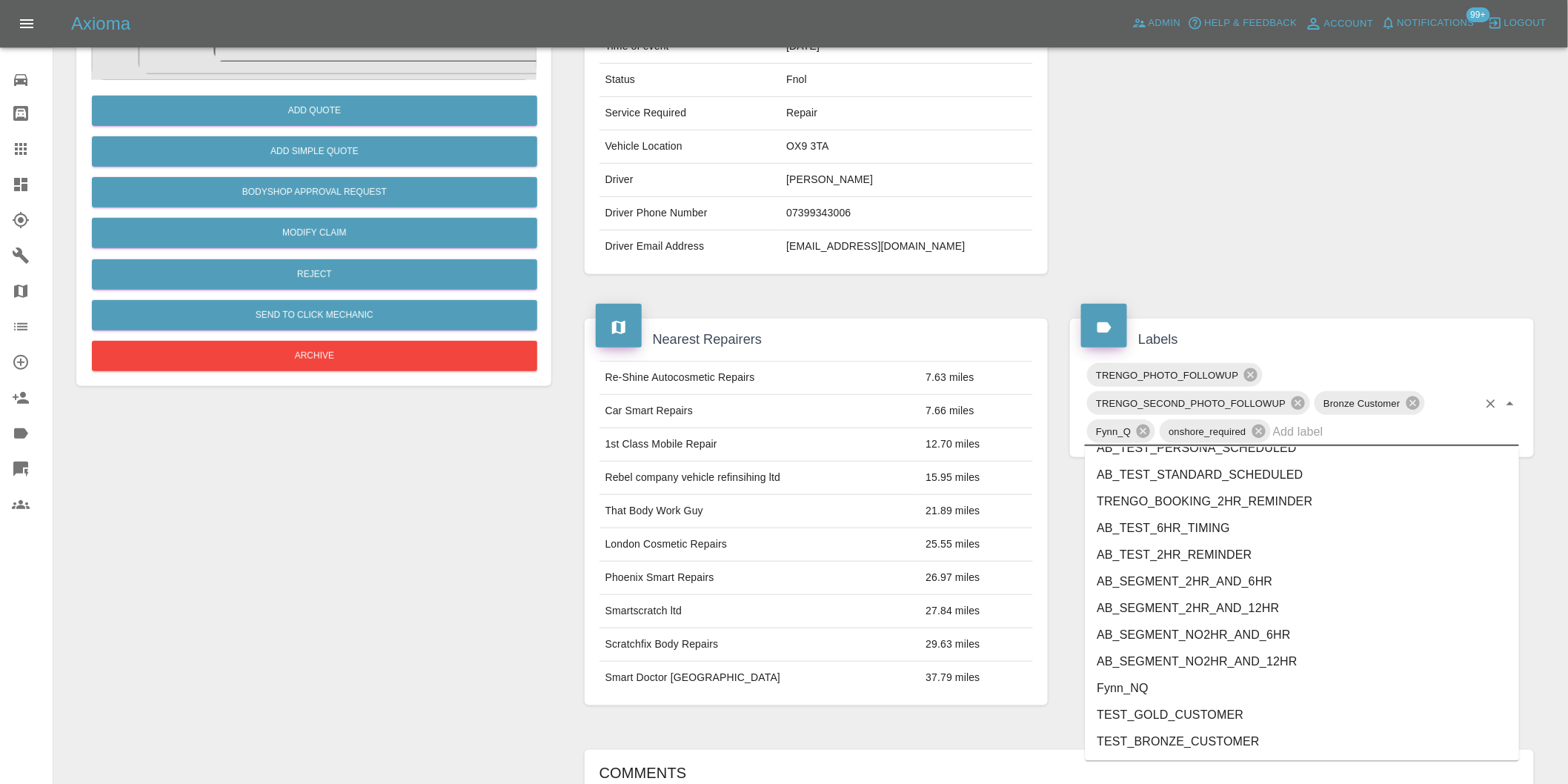
scroll to position [3084, 0]
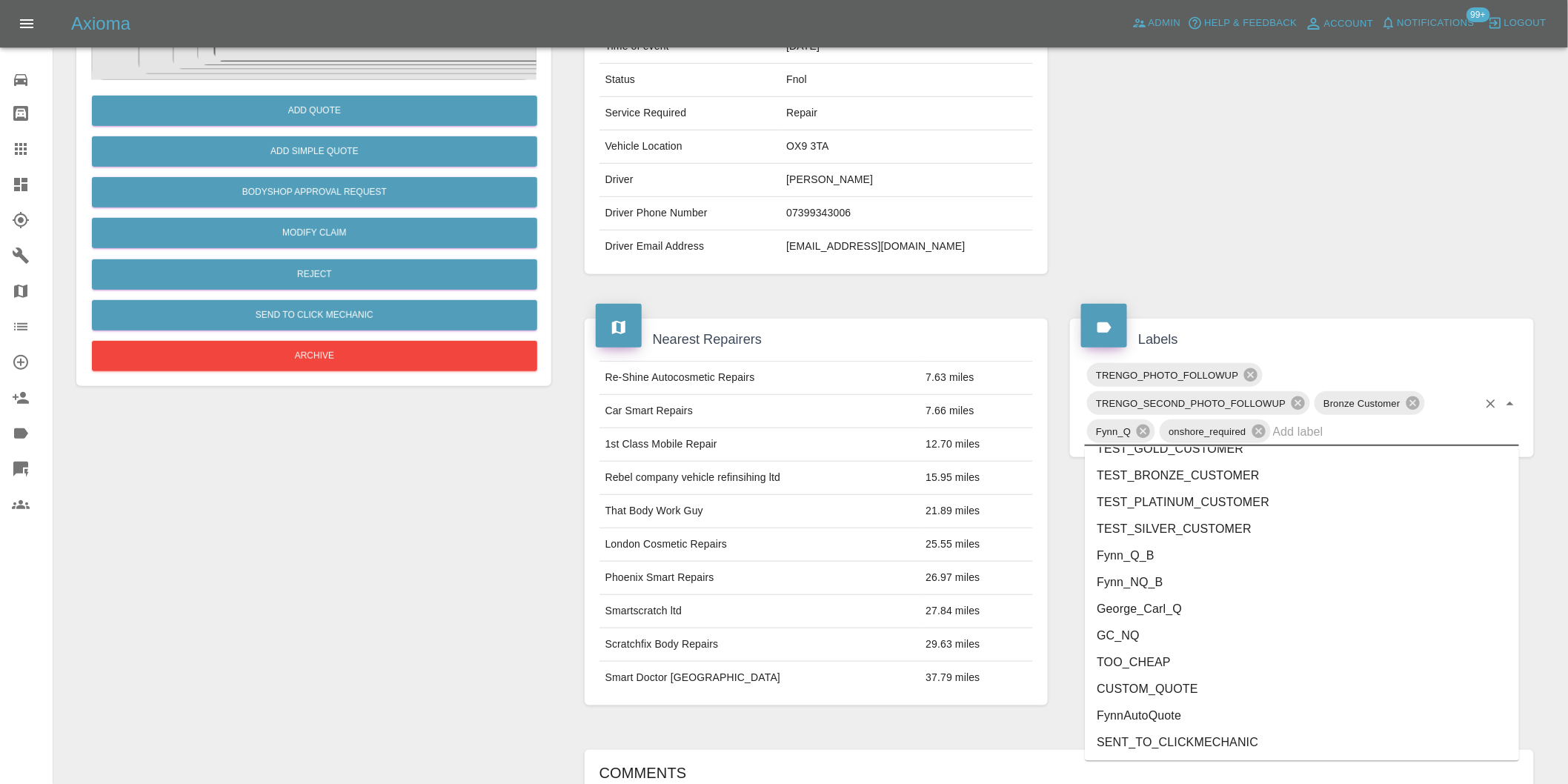
click at [1156, 614] on li "George_Carl_Q" at bounding box center [1302, 609] width 434 height 27
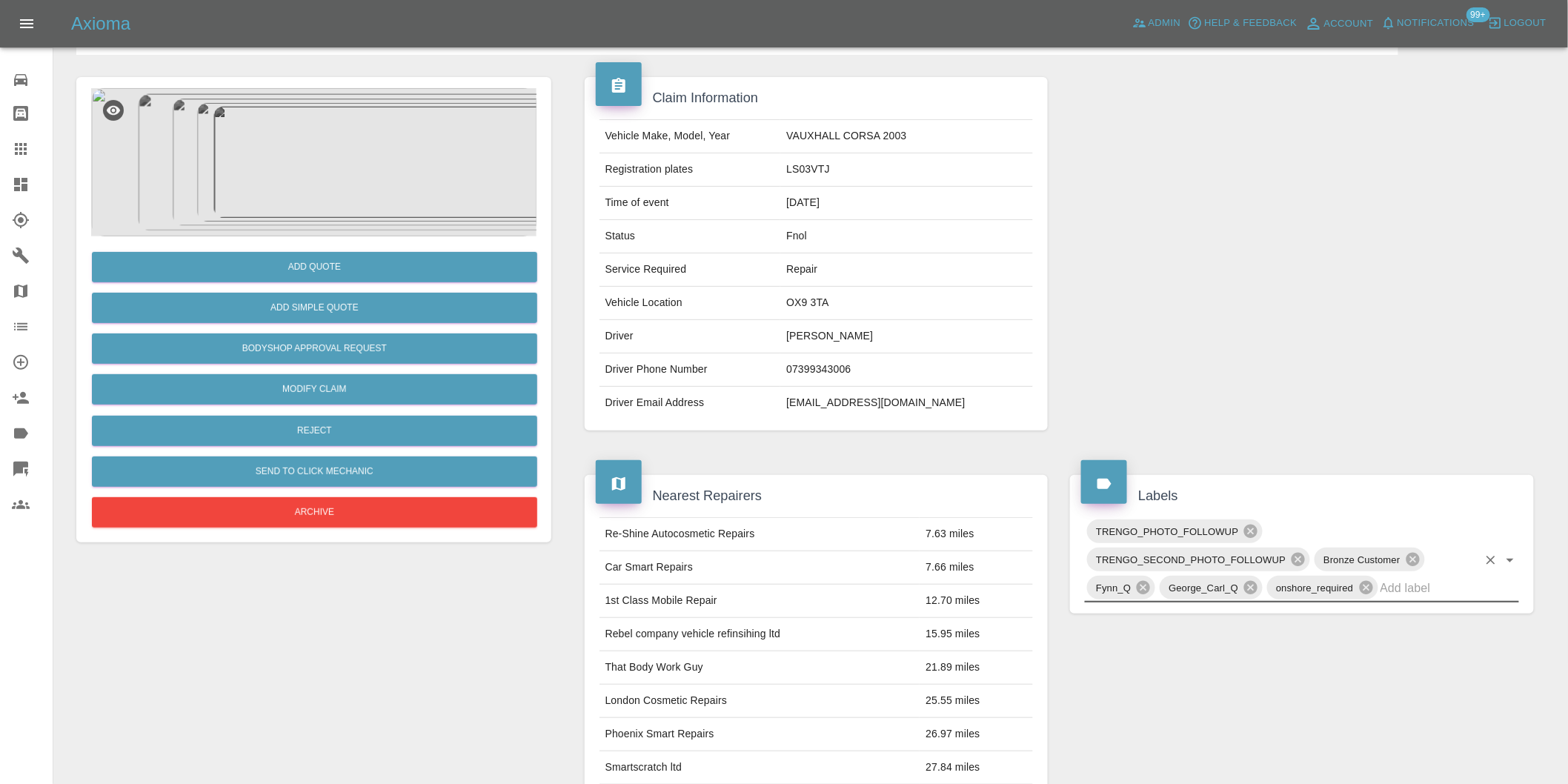
scroll to position [0, 0]
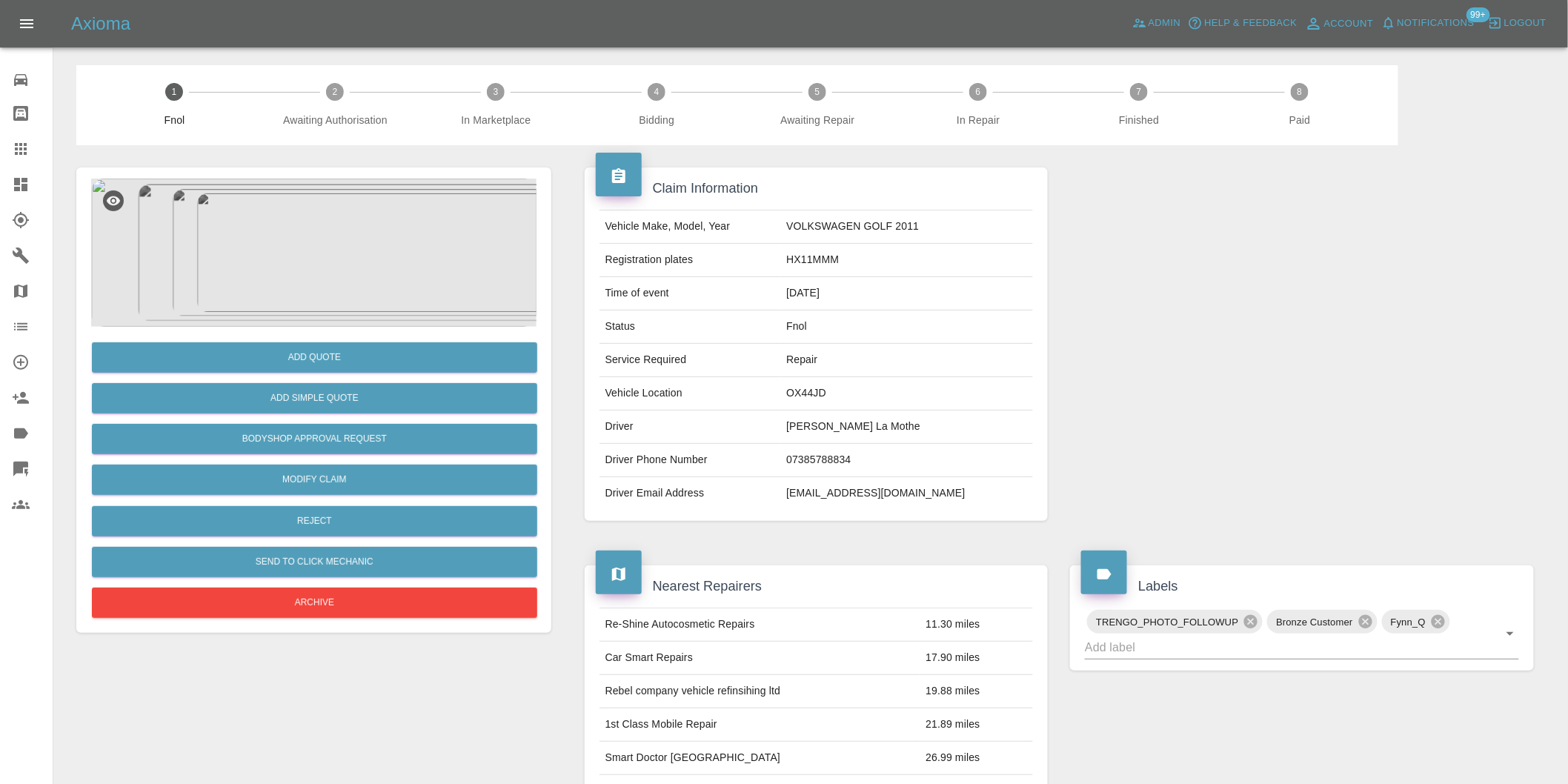
click at [314, 220] on img at bounding box center [314, 253] width 446 height 148
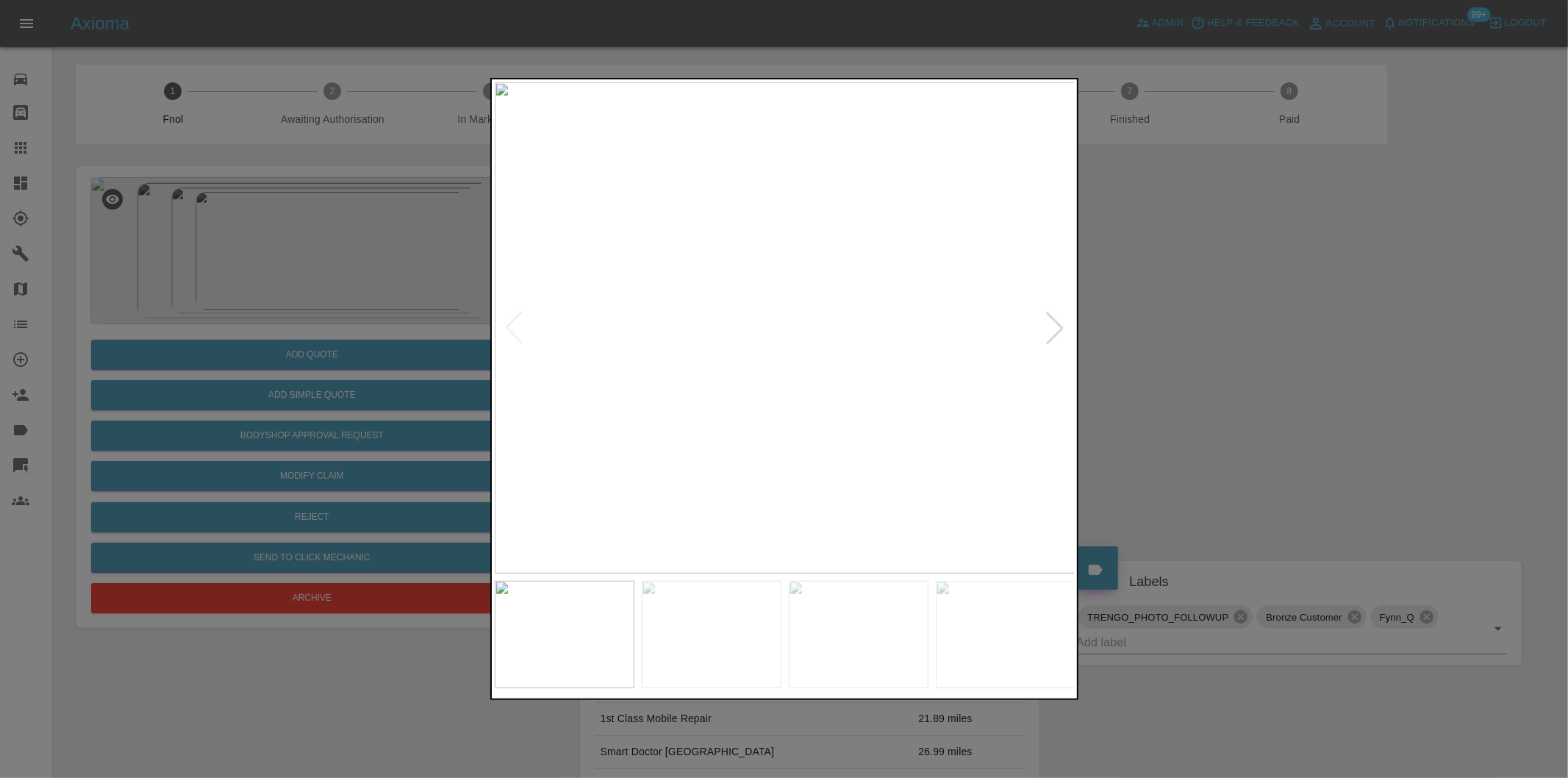
click at [1052, 328] on div at bounding box center [1054, 328] width 32 height 32
click at [1052, 328] on img at bounding box center [785, 328] width 581 height 491
drag, startPoint x: 1231, startPoint y: 293, endPoint x: 1132, endPoint y: 218, distance: 124.2
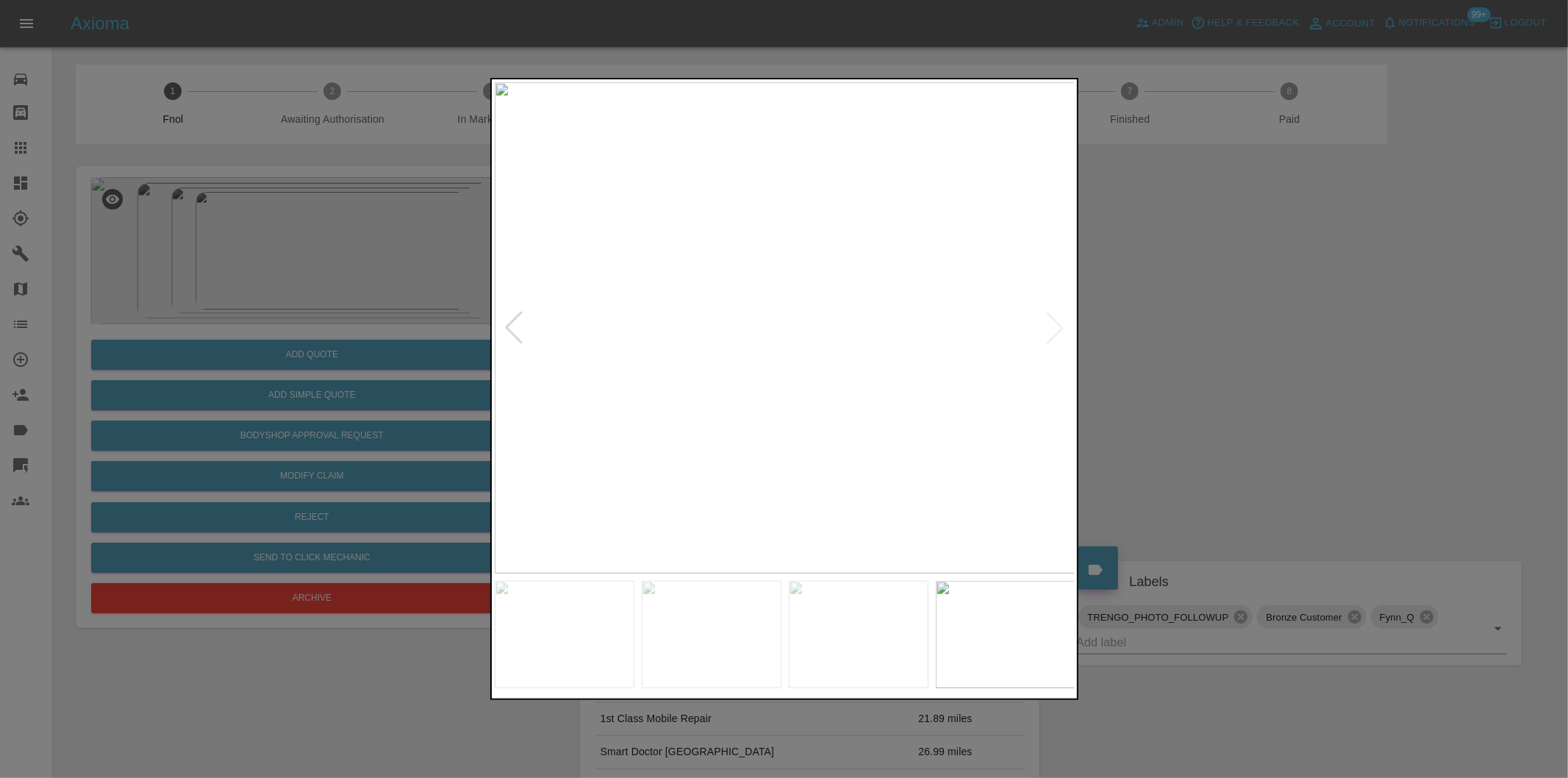
click at [1213, 274] on div at bounding box center [784, 389] width 1568 height 778
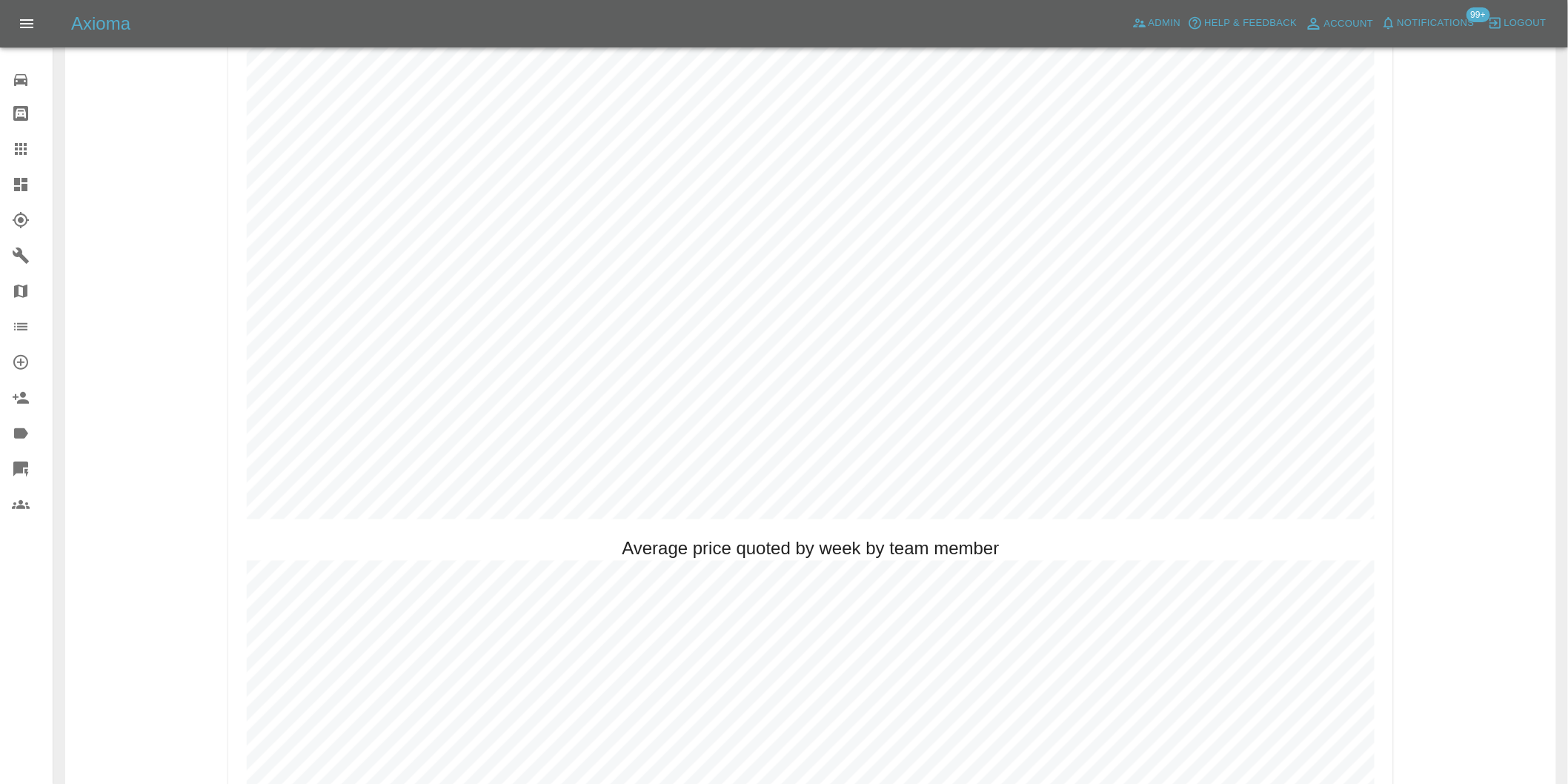
scroll to position [988, 0]
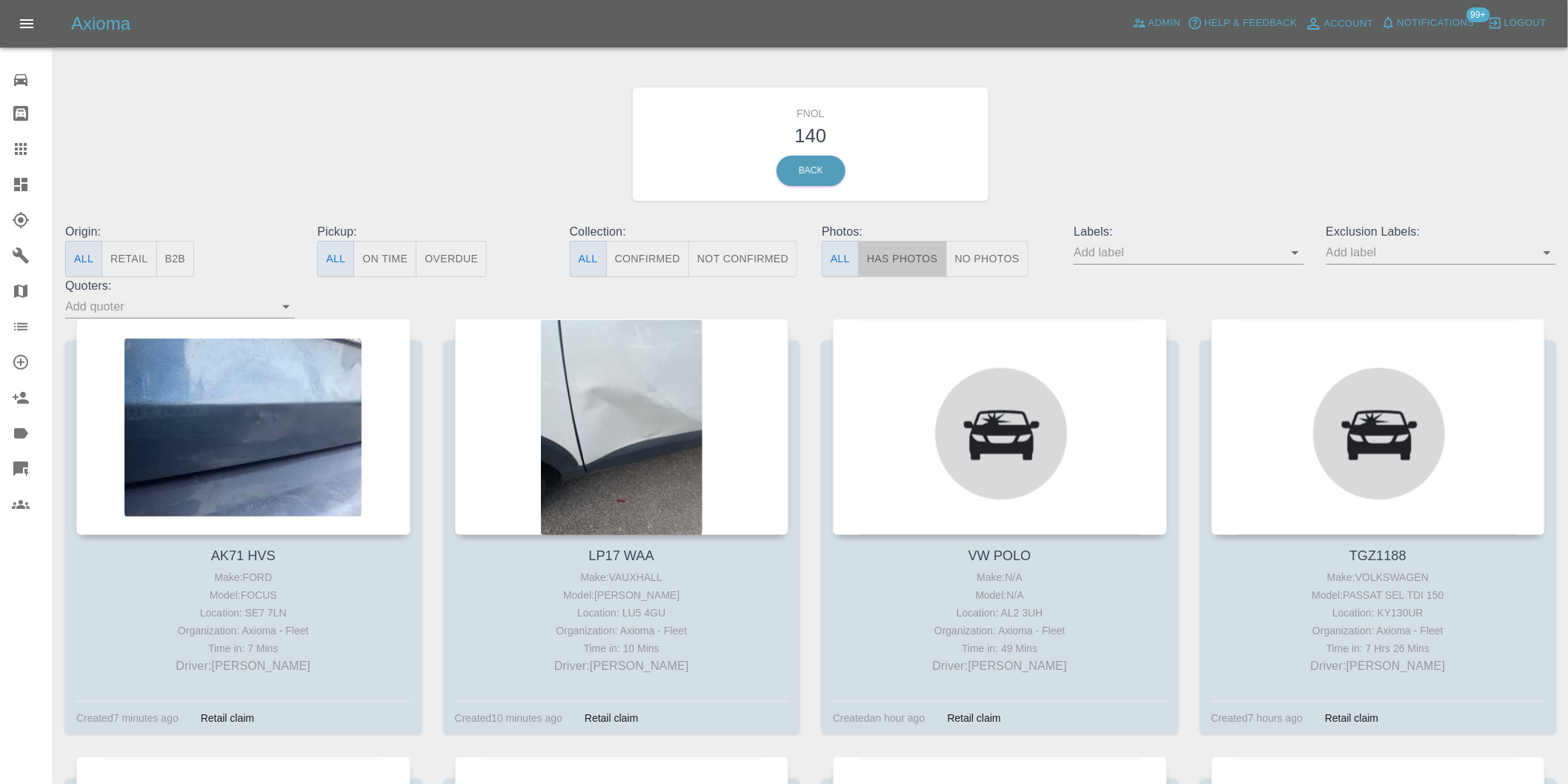
drag, startPoint x: 915, startPoint y: 260, endPoint x: 1416, endPoint y: 291, distance: 502.0
click at [915, 259] on button "Has Photos" at bounding box center [902, 259] width 89 height 37
click at [1542, 257] on icon "Open" at bounding box center [1546, 252] width 17 height 17
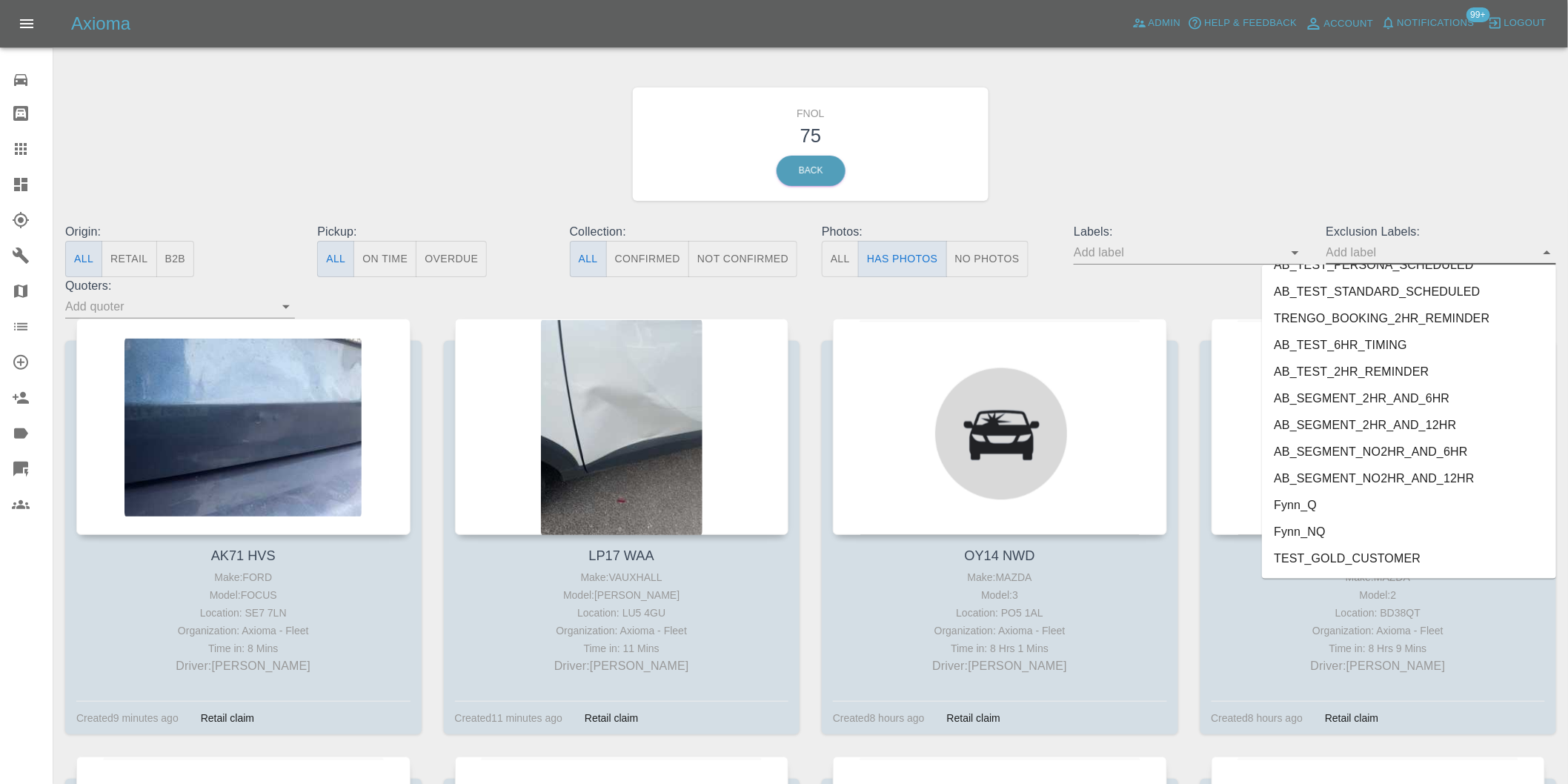
scroll to position [3217, 0]
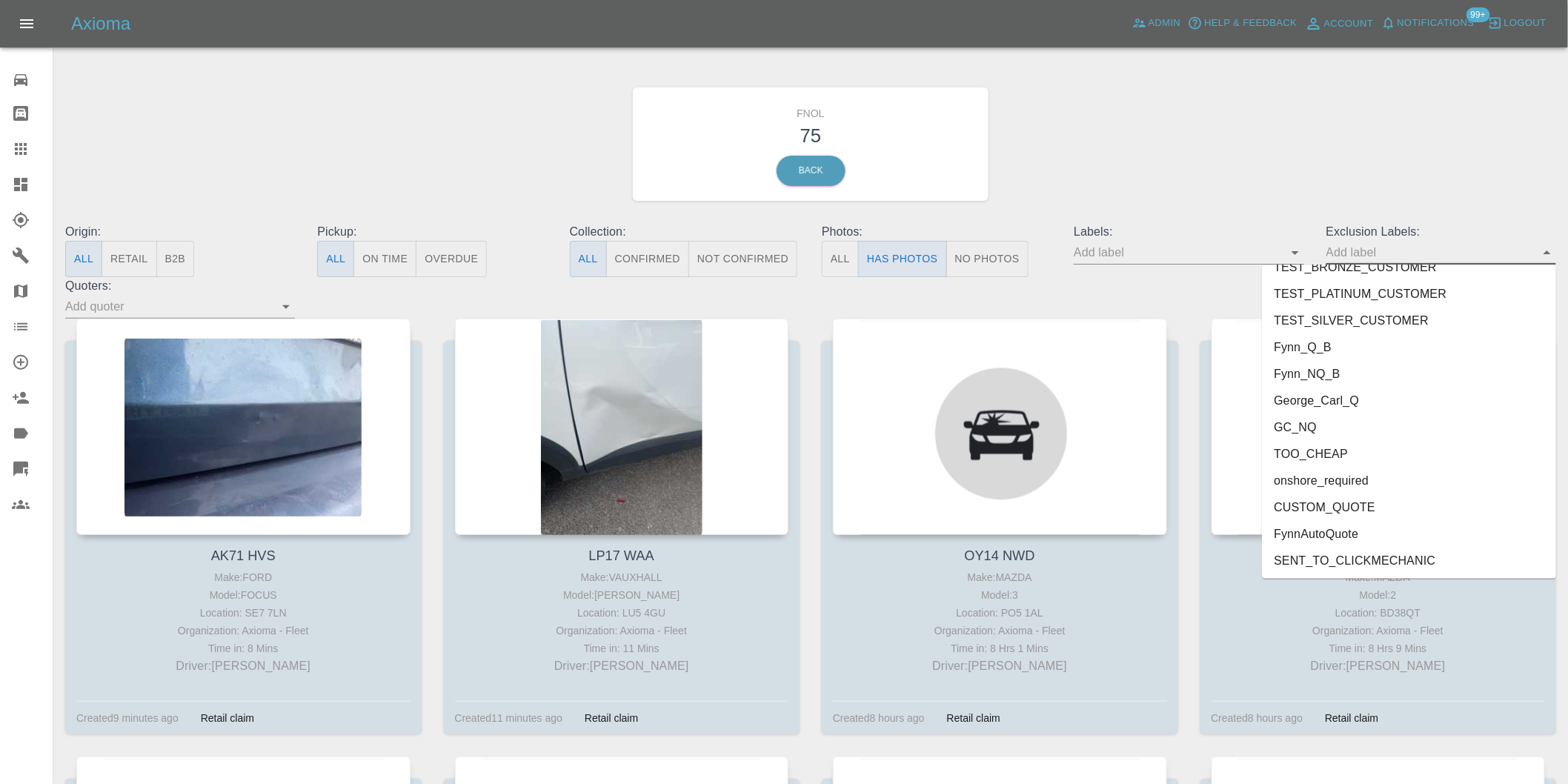
click at [1352, 483] on li "onshore_required" at bounding box center [1409, 481] width 294 height 27
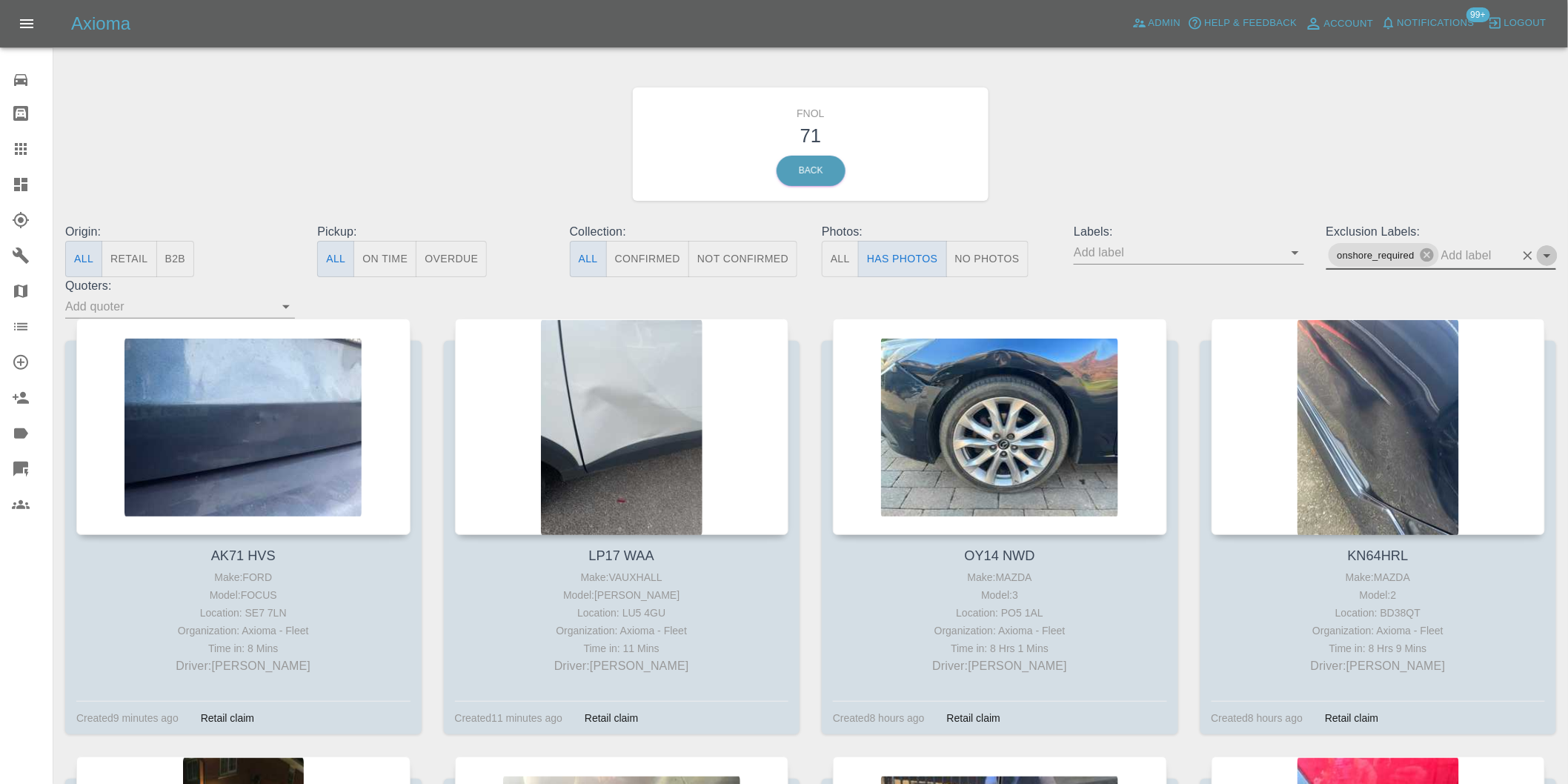
click at [1549, 254] on icon "Open" at bounding box center [1546, 255] width 17 height 17
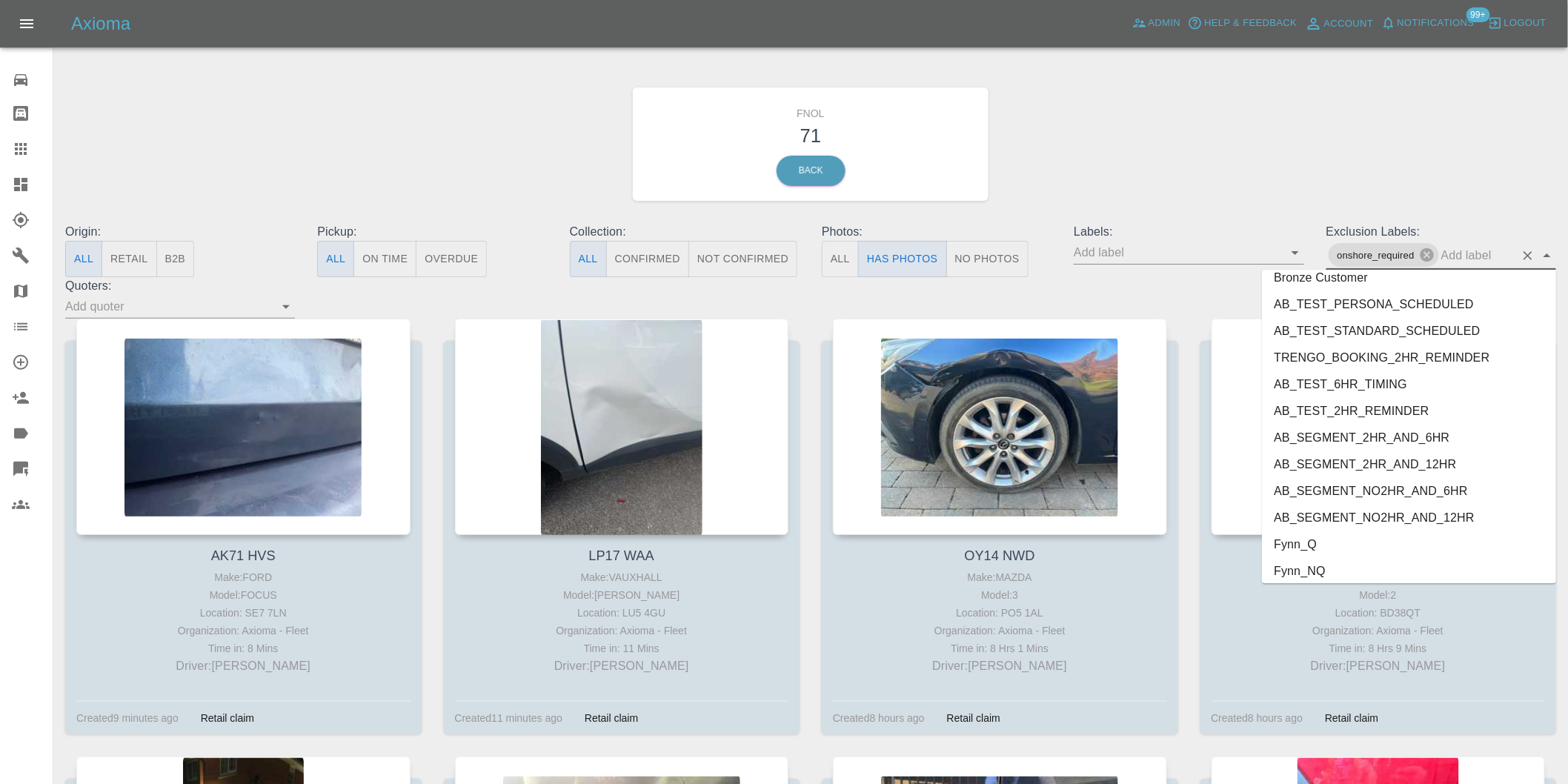
scroll to position [3191, 0]
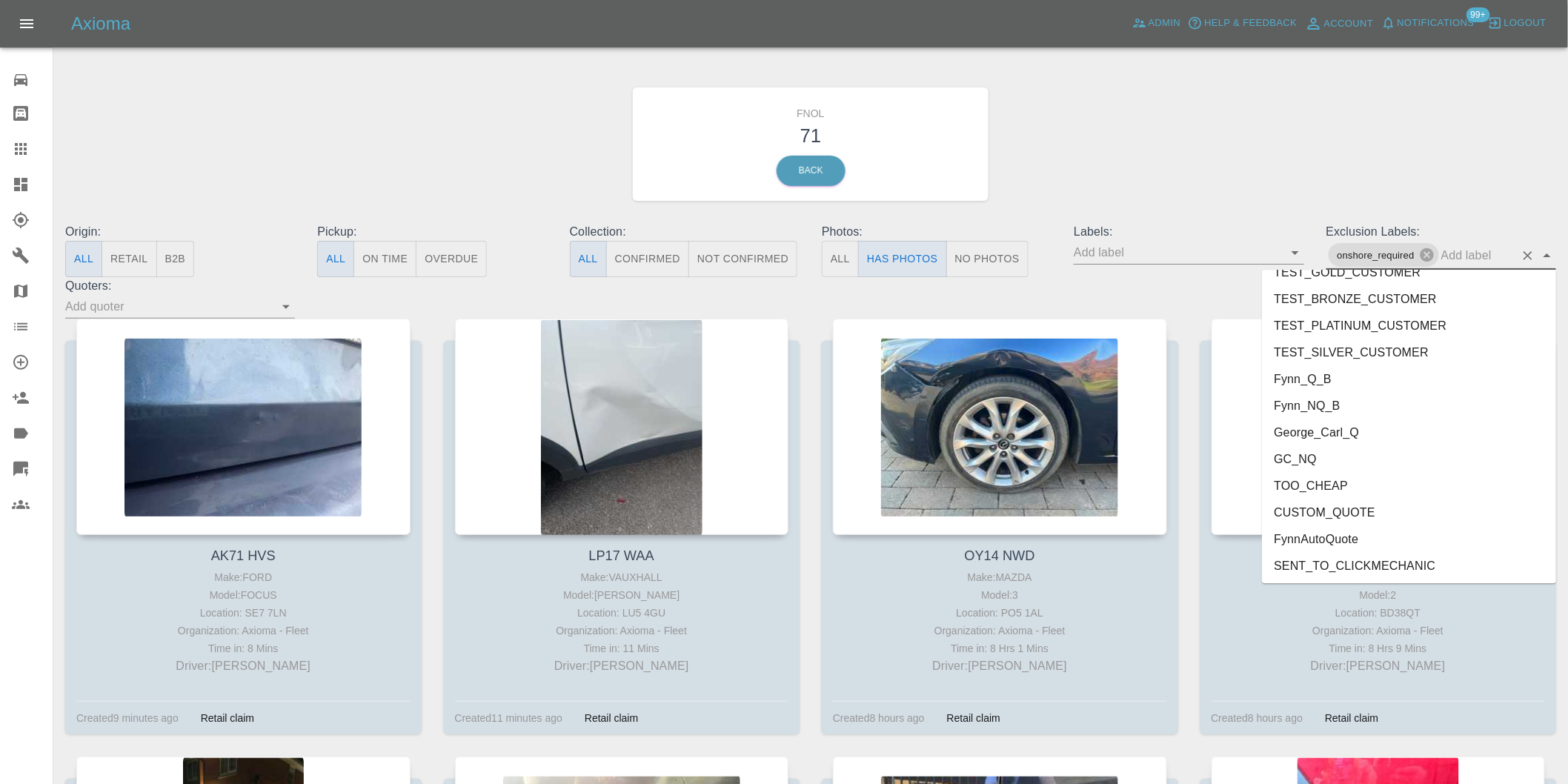
click at [1345, 431] on li "George_Carl_Q" at bounding box center [1409, 432] width 294 height 27
